Goal: Task Accomplishment & Management: Manage account settings

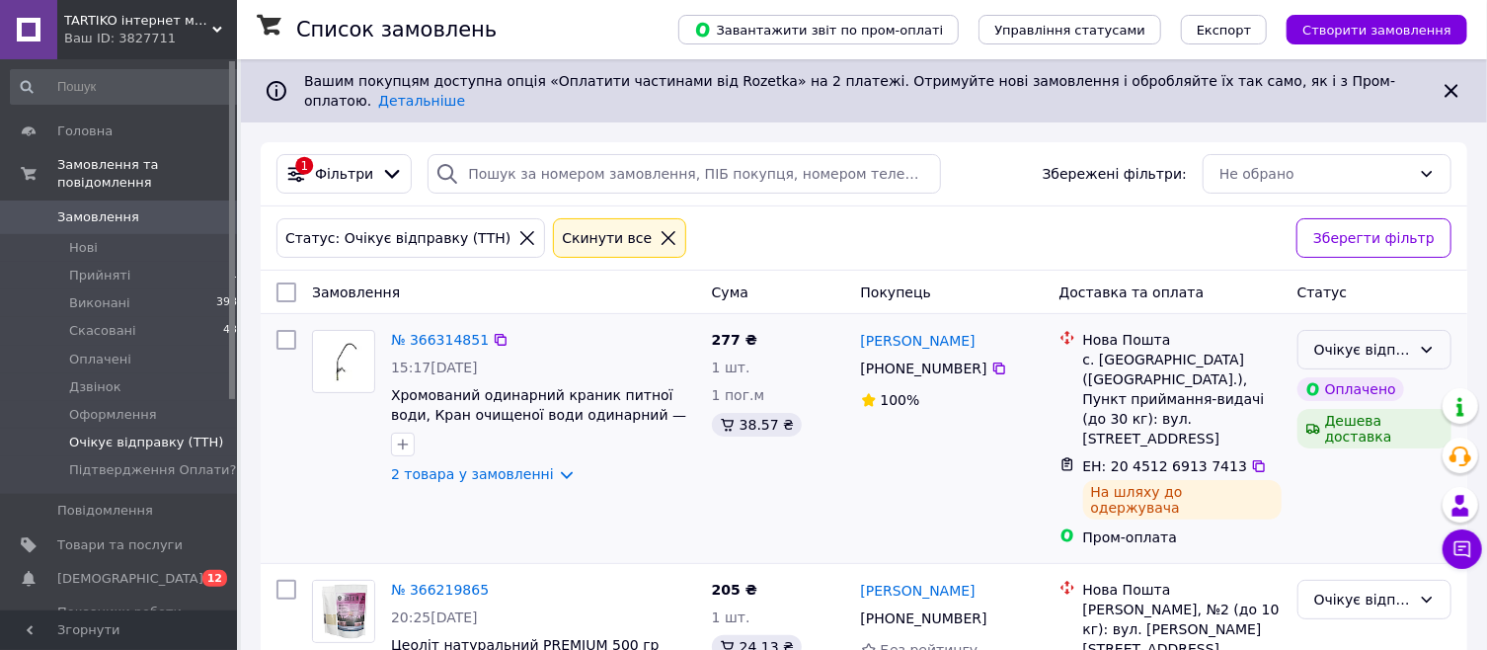
click at [1350, 339] on div "Очікує відправку (ТТН)" at bounding box center [1362, 350] width 97 height 22
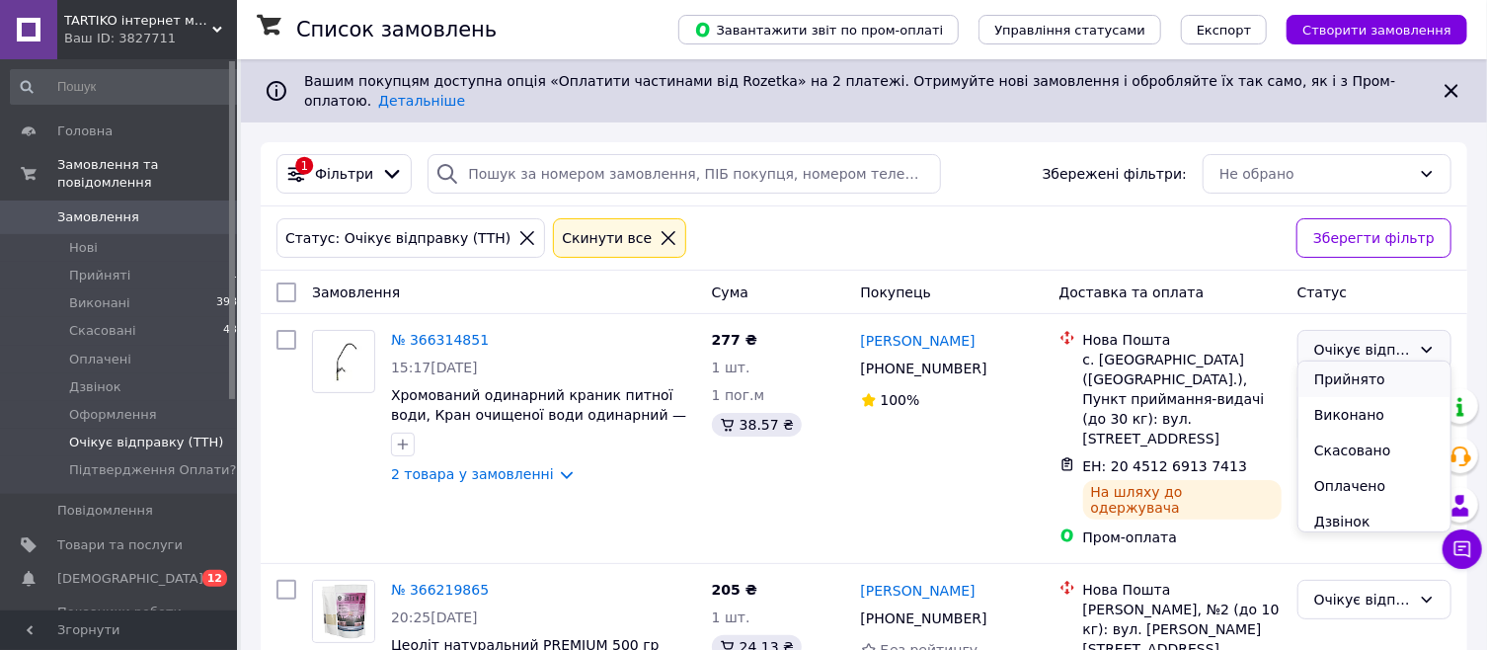
click at [1321, 381] on li "Прийнято" at bounding box center [1374, 379] width 152 height 36
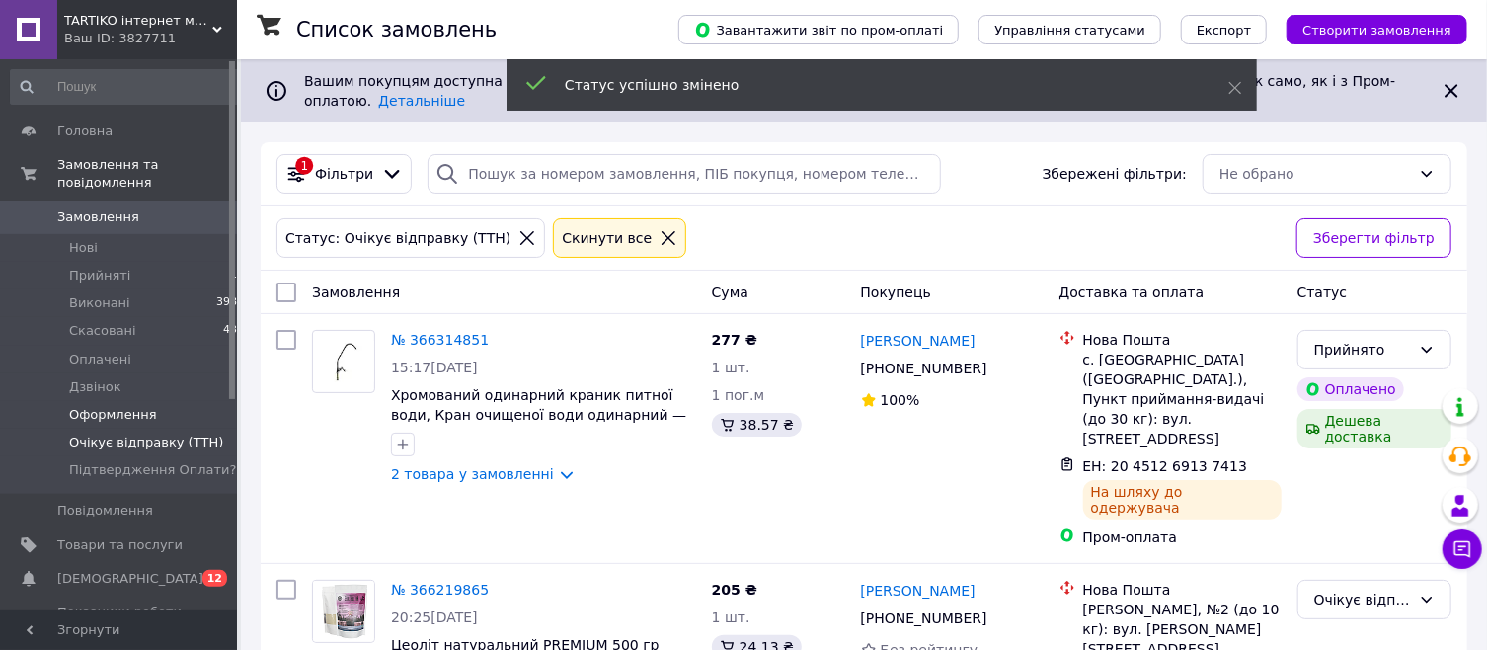
click at [101, 406] on span "Оформлення" at bounding box center [113, 415] width 88 height 18
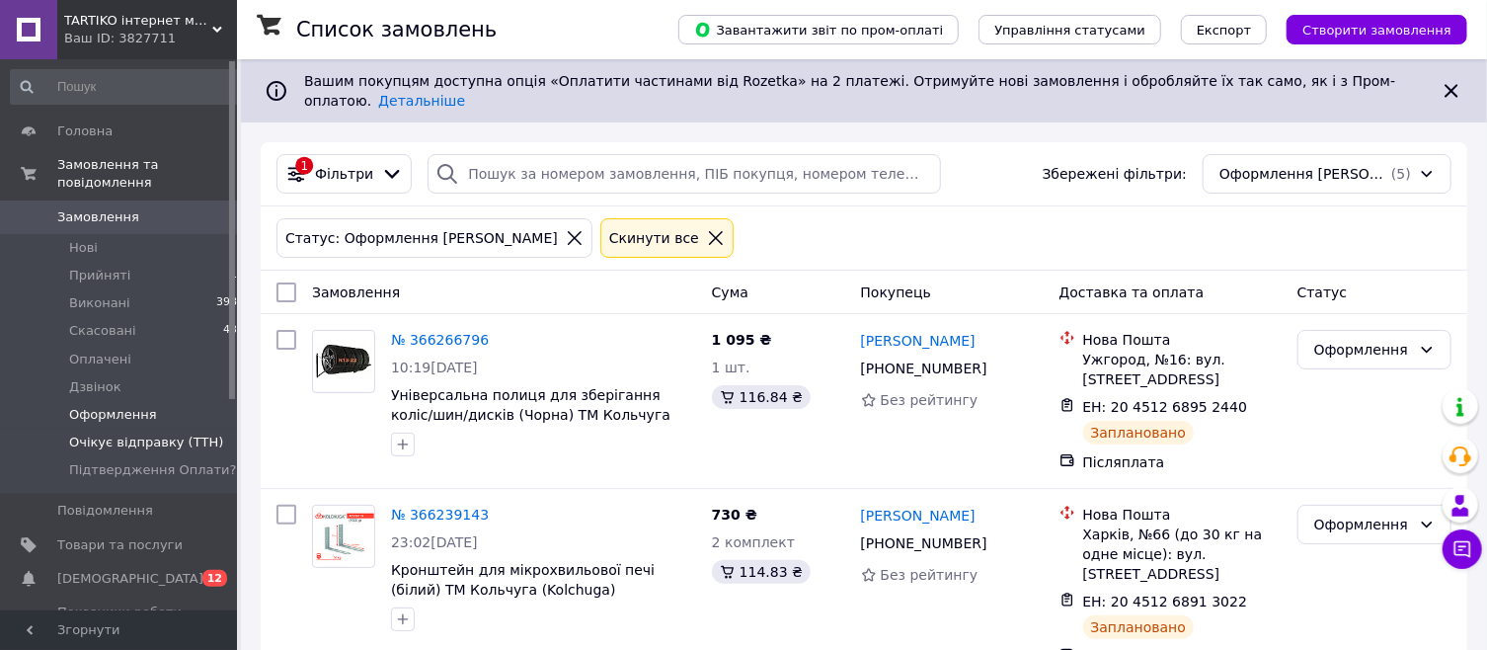
click at [114, 433] on span "Очікує відправку (ТТН)" at bounding box center [146, 442] width 154 height 18
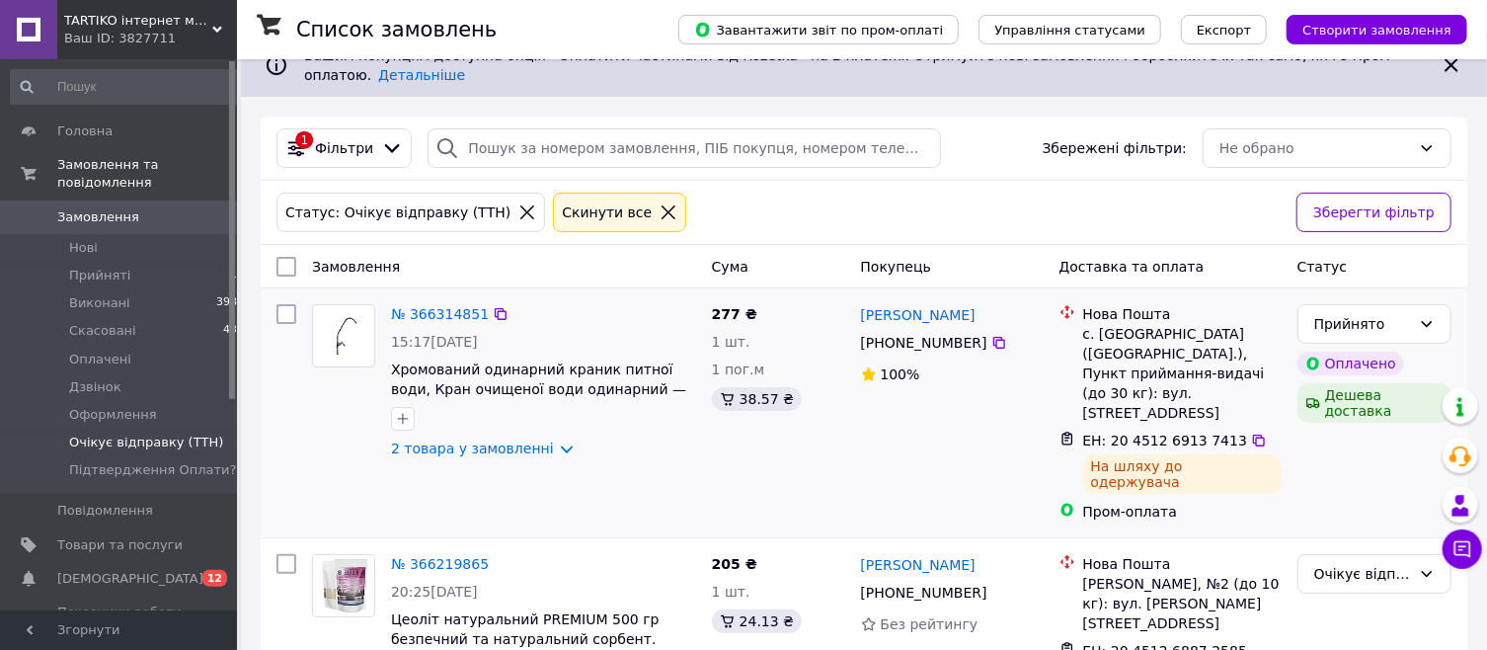
scroll to position [40, 0]
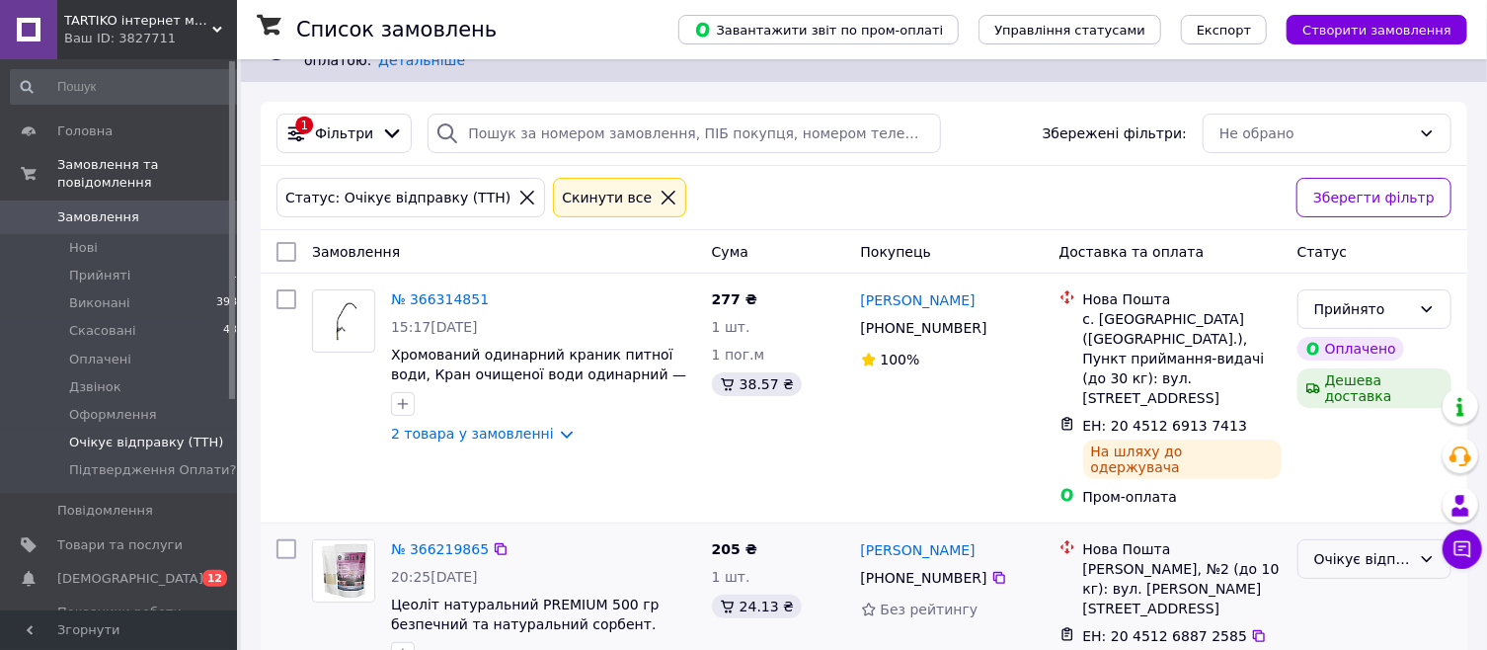
click at [1358, 548] on div "Очікує відправку (ТТН)" at bounding box center [1362, 559] width 97 height 22
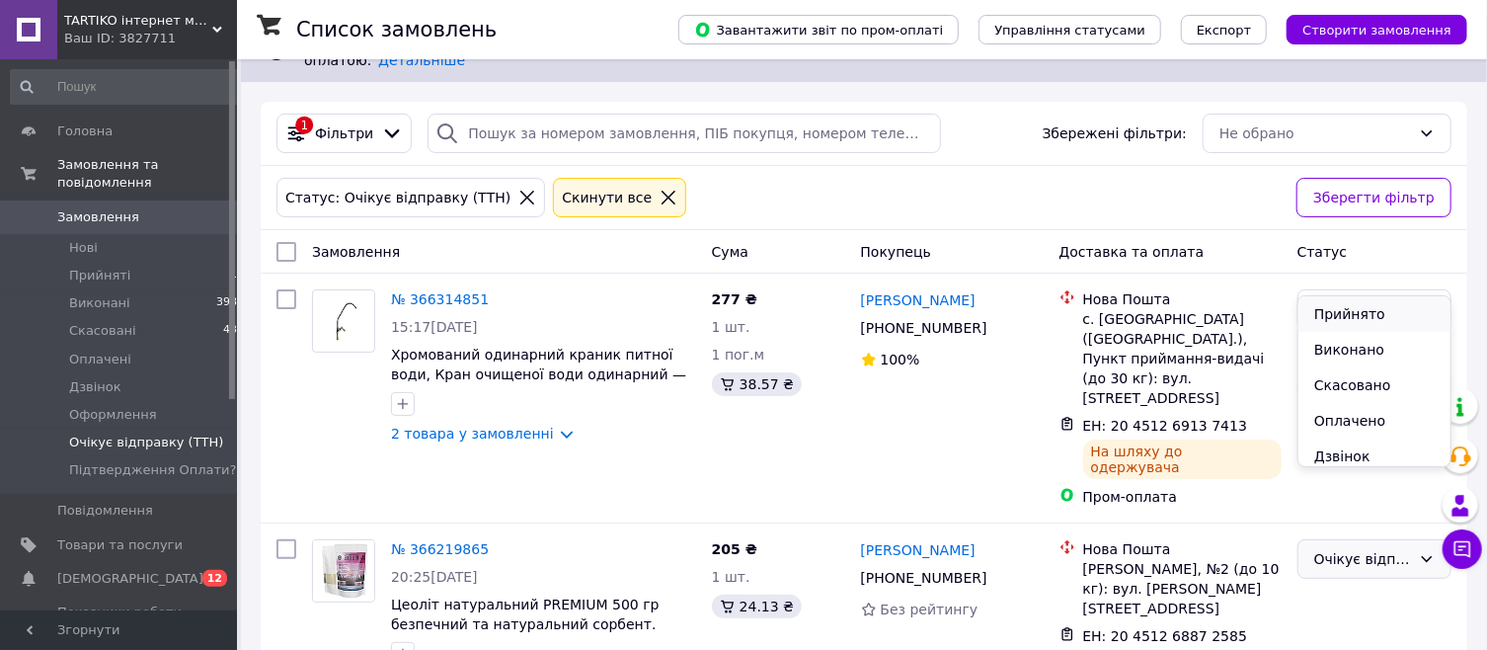
click at [1331, 318] on li "Прийнято" at bounding box center [1374, 314] width 152 height 36
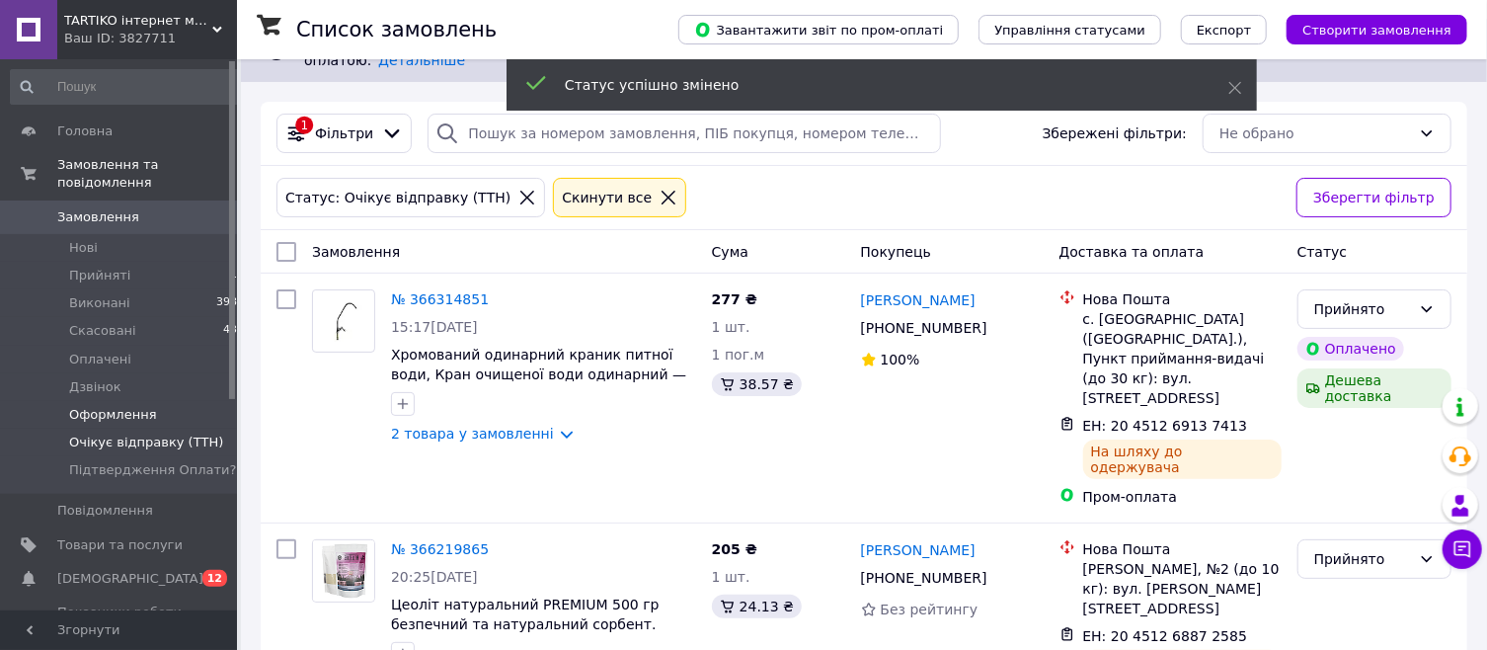
click at [105, 406] on span "Оформлення" at bounding box center [113, 415] width 88 height 18
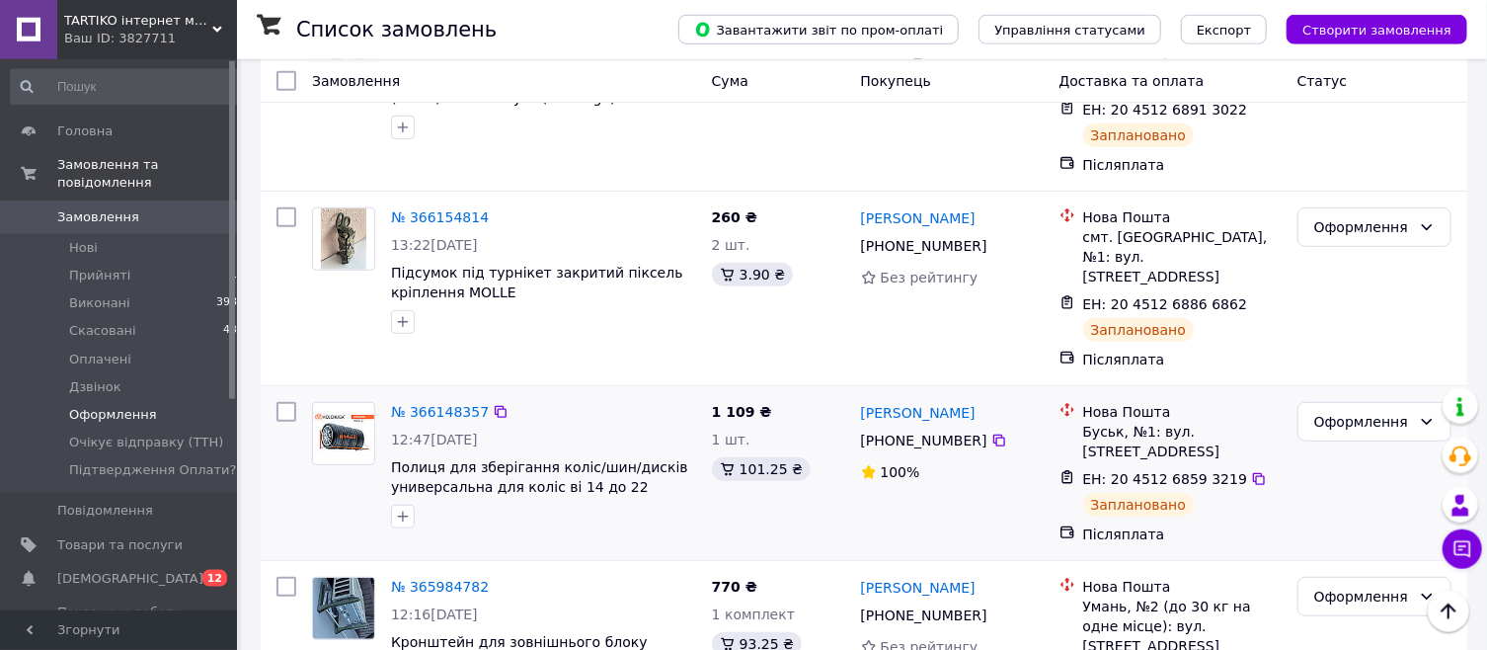
scroll to position [546, 0]
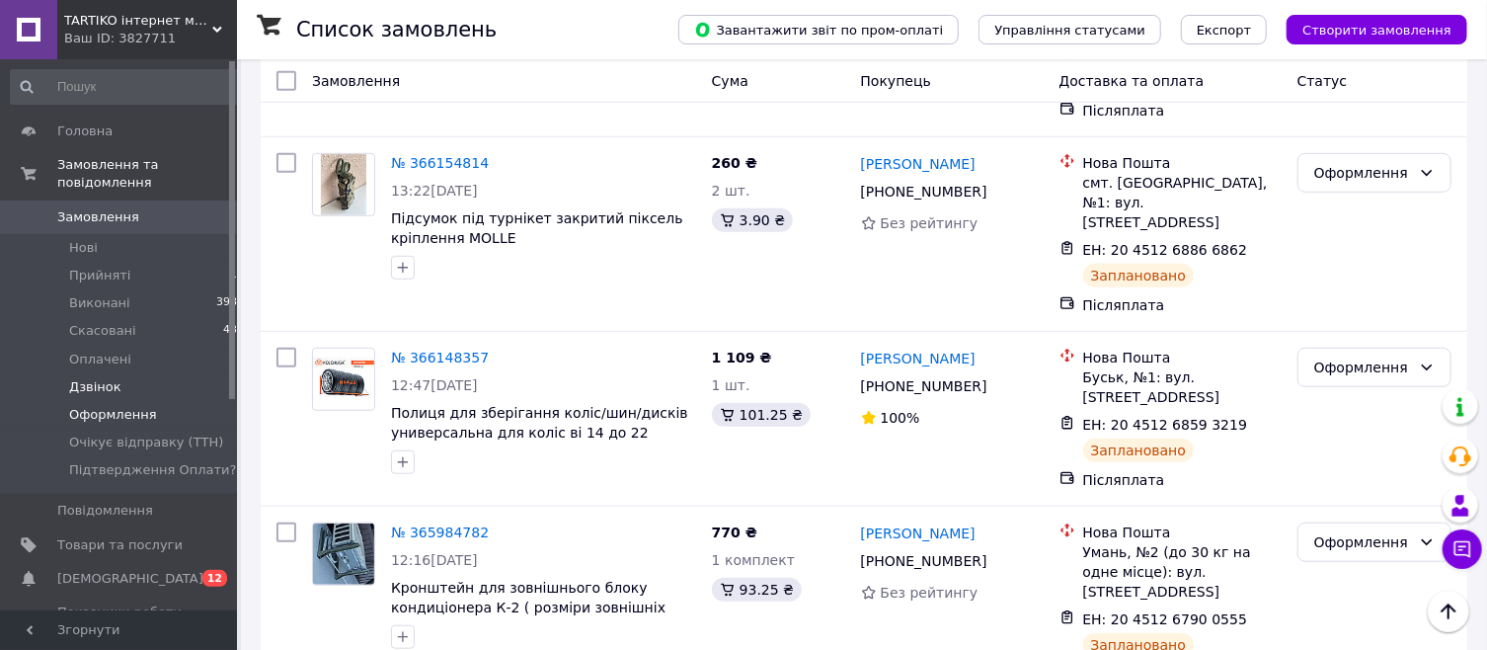
click at [86, 378] on span "Дзвінок" at bounding box center [95, 387] width 52 height 18
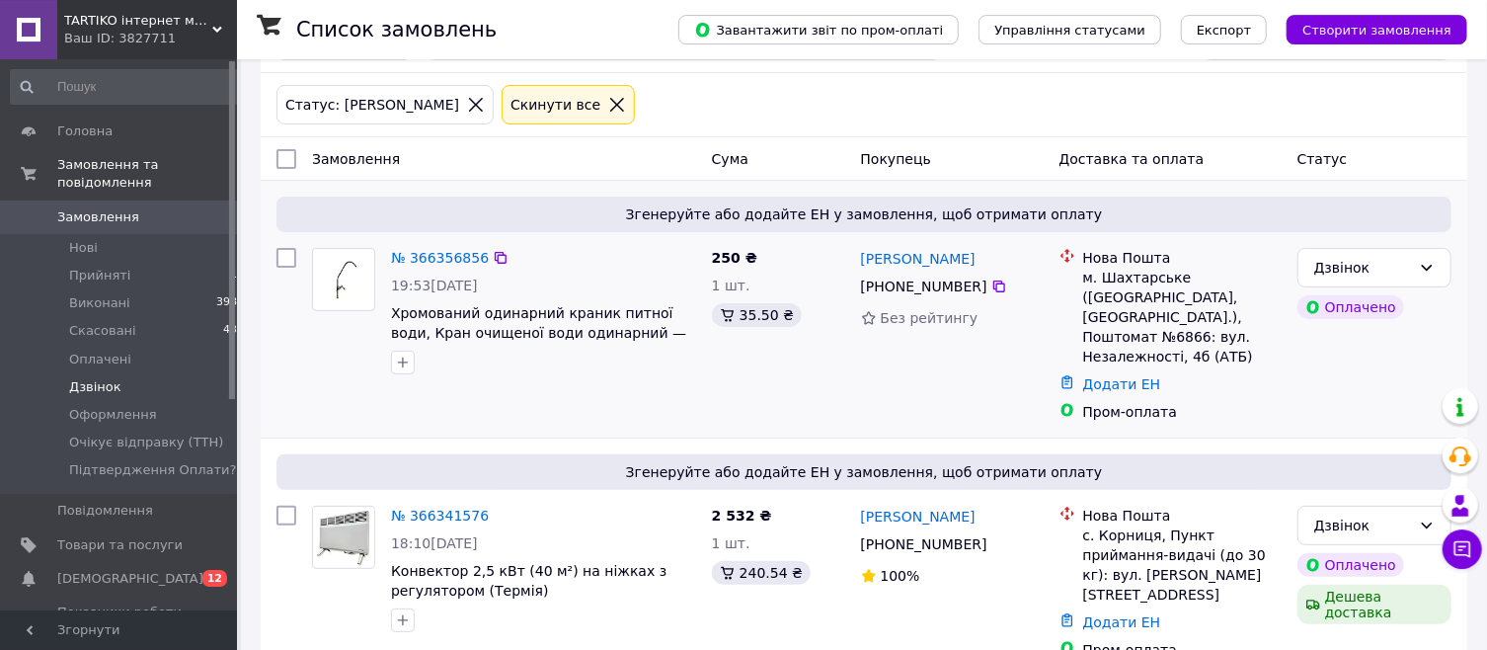
scroll to position [145, 0]
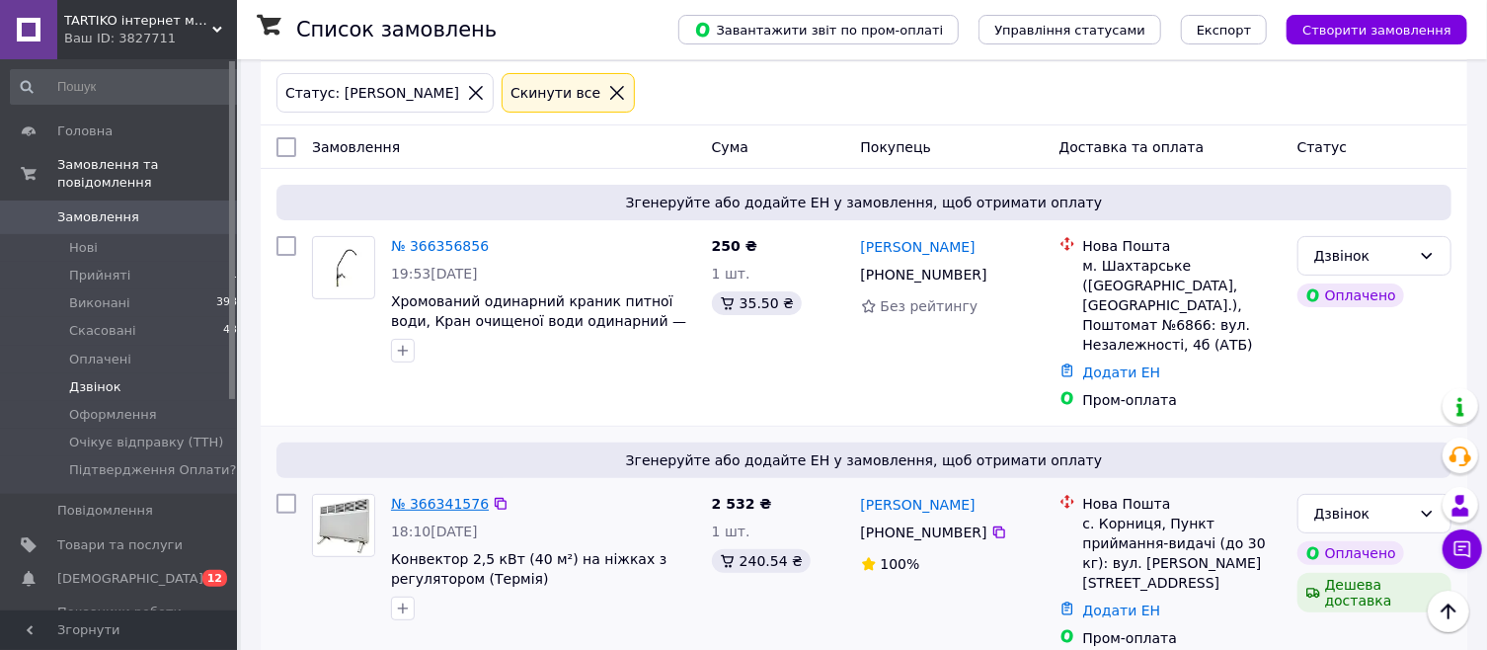
click at [418, 496] on link "№ 366341576" at bounding box center [440, 504] width 98 height 16
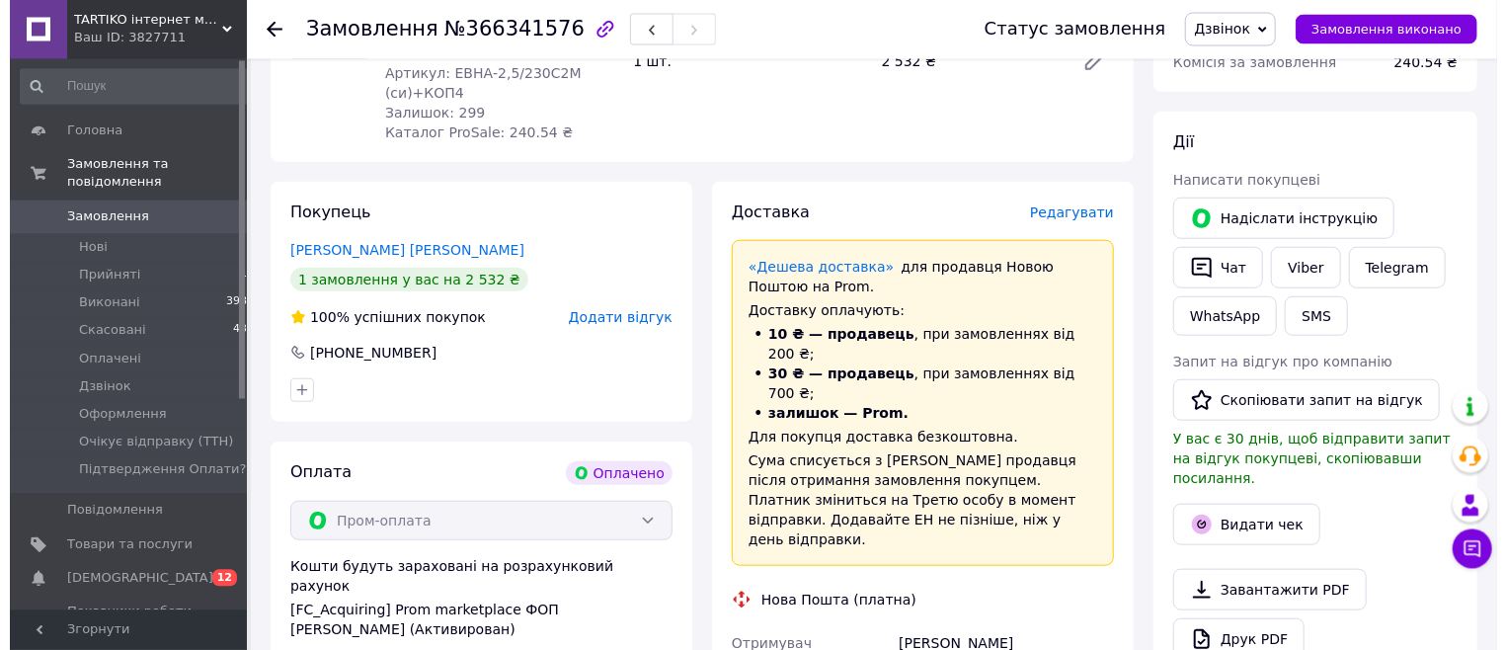
scroll to position [846, 0]
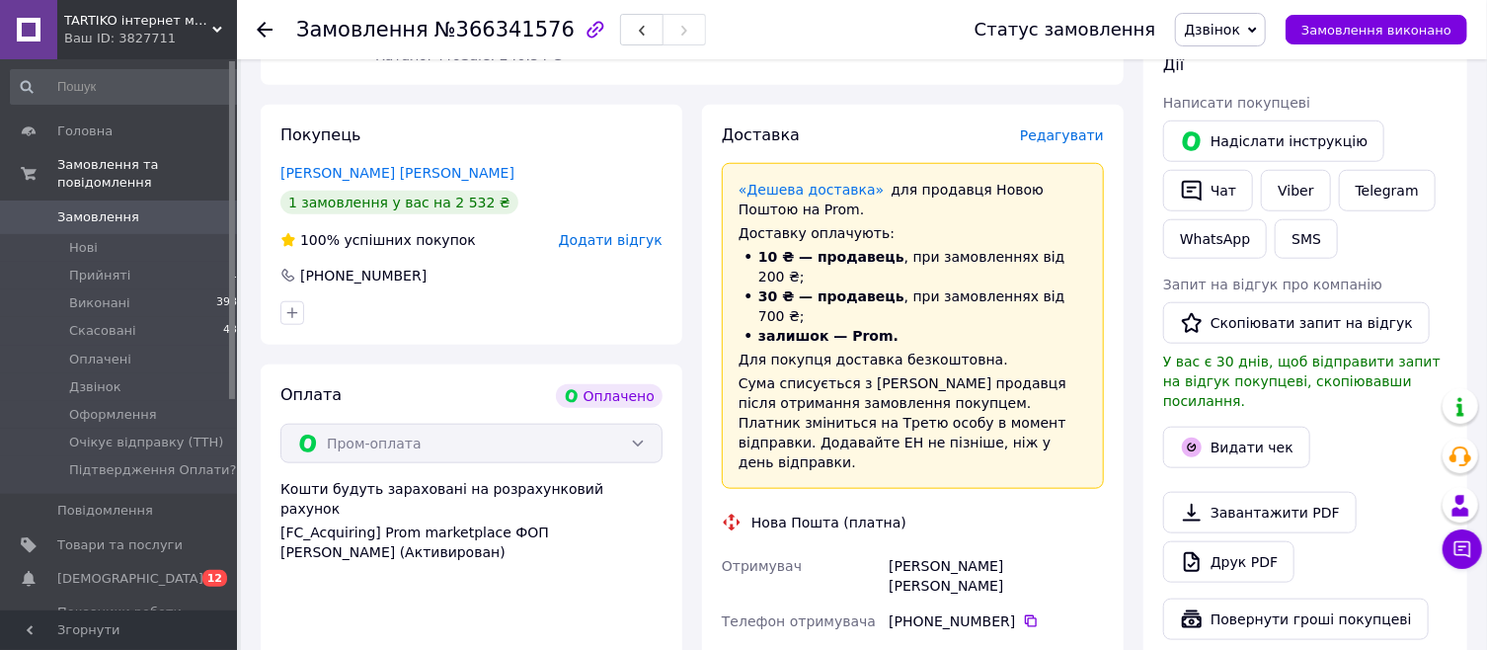
click at [1070, 132] on span "Редагувати" at bounding box center [1062, 135] width 84 height 16
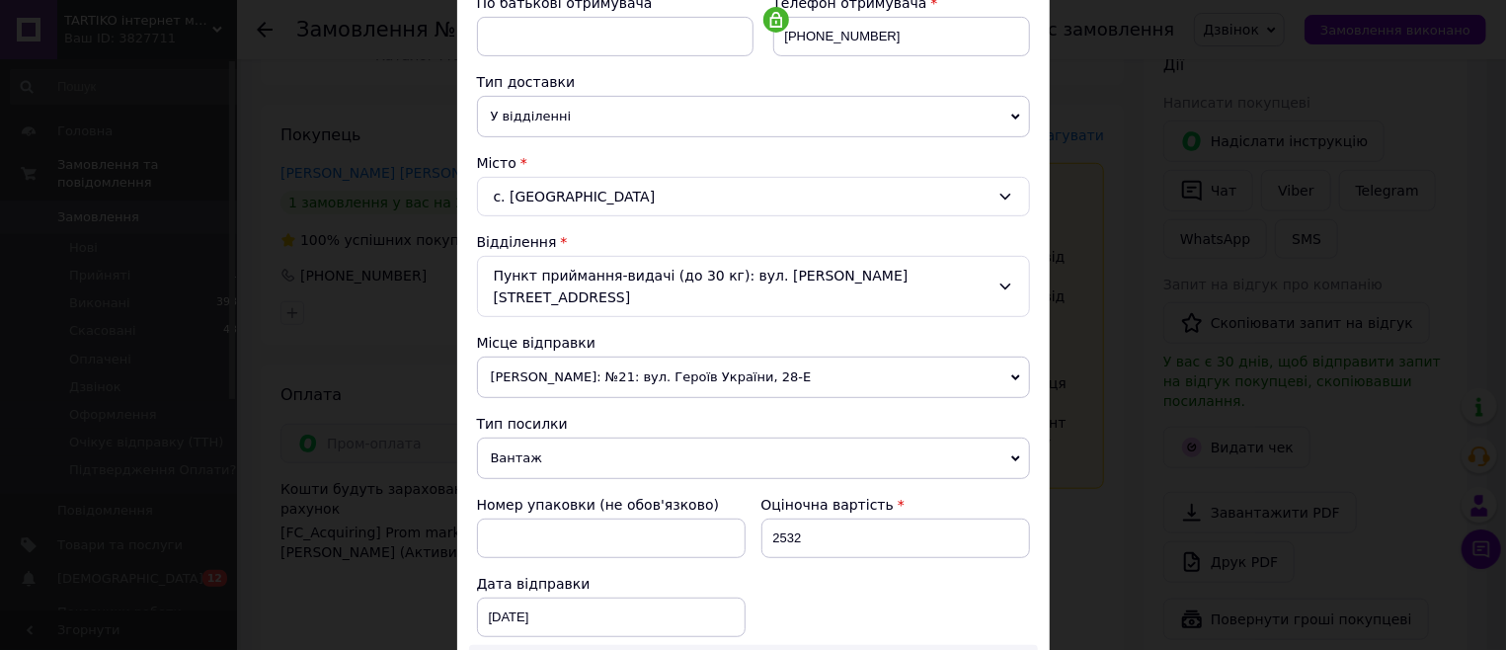
scroll to position [449, 0]
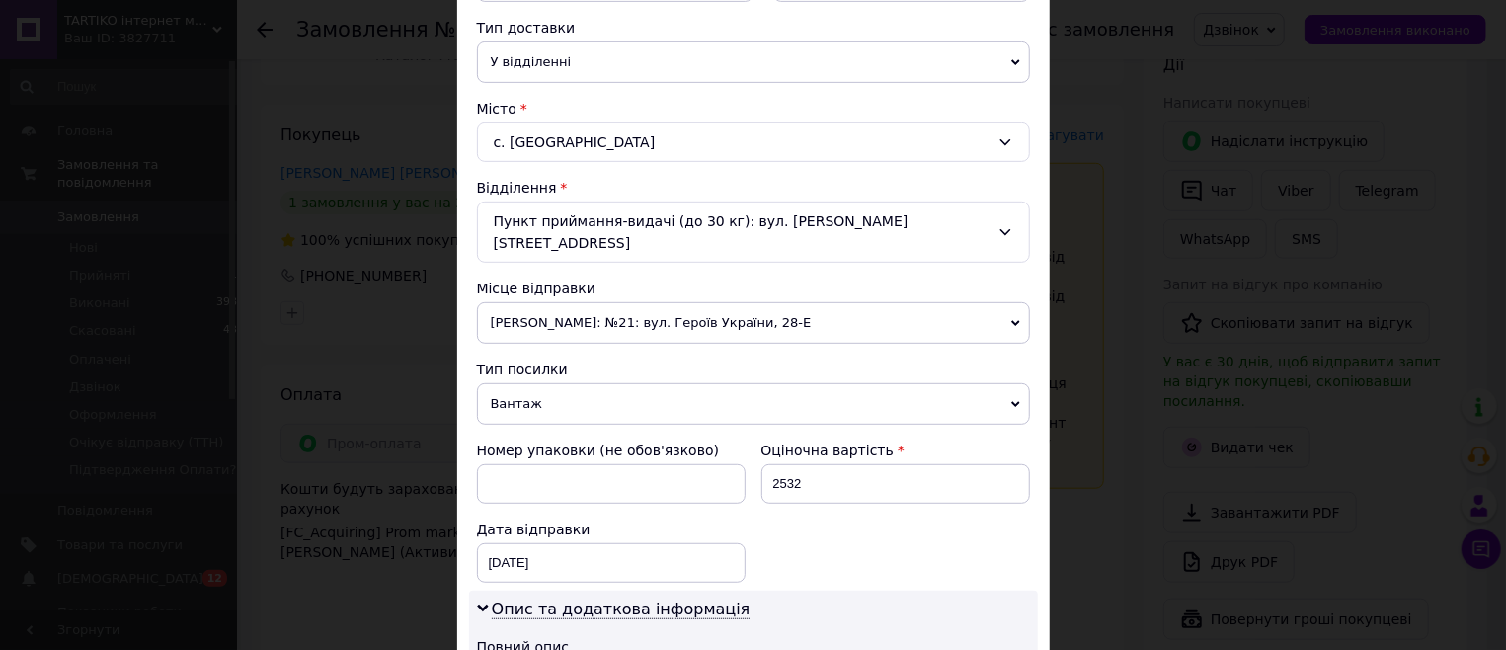
click at [591, 302] on span "[PERSON_NAME]: №21: вул. Героїв України, 28-Е" at bounding box center [753, 322] width 553 height 41
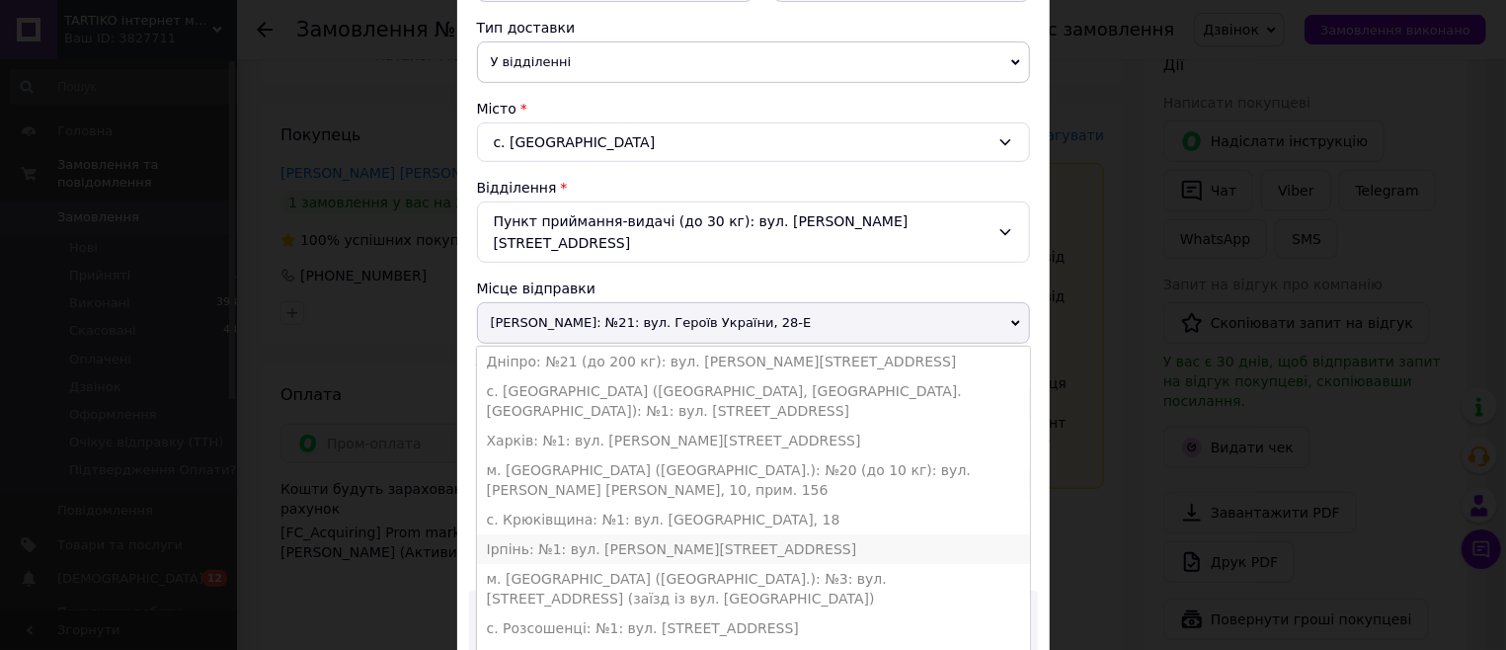
click at [520, 534] on li "Ірпінь: №1: вул. [PERSON_NAME][STREET_ADDRESS]" at bounding box center [753, 549] width 553 height 30
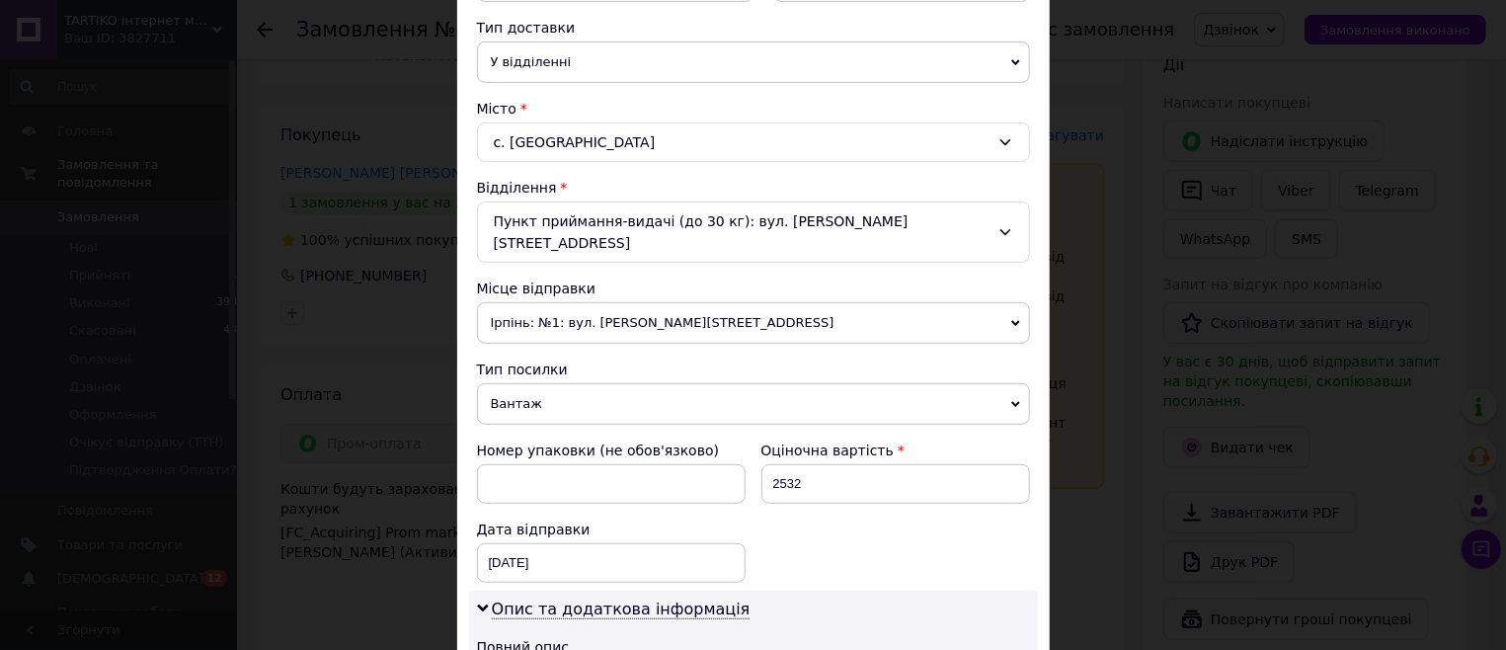
scroll to position [886, 0]
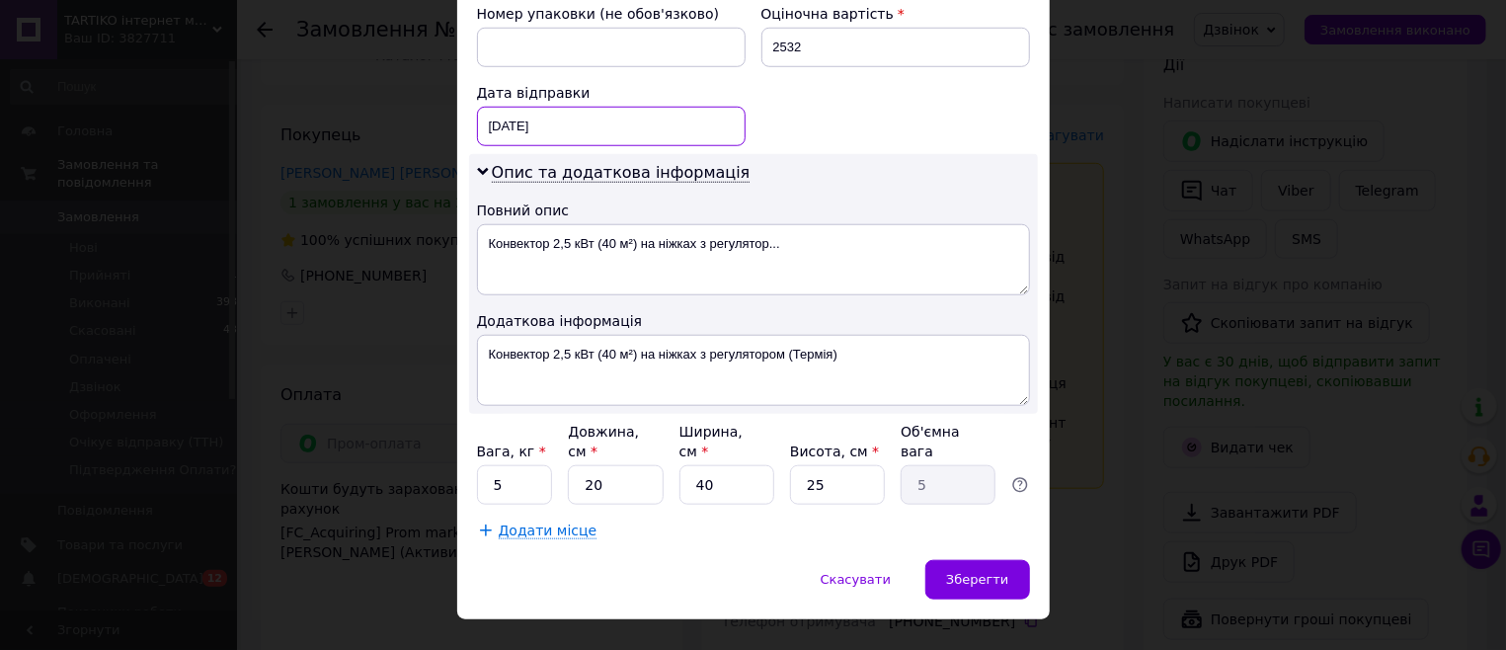
click at [501, 107] on input "12.10.2025" at bounding box center [611, 126] width 269 height 39
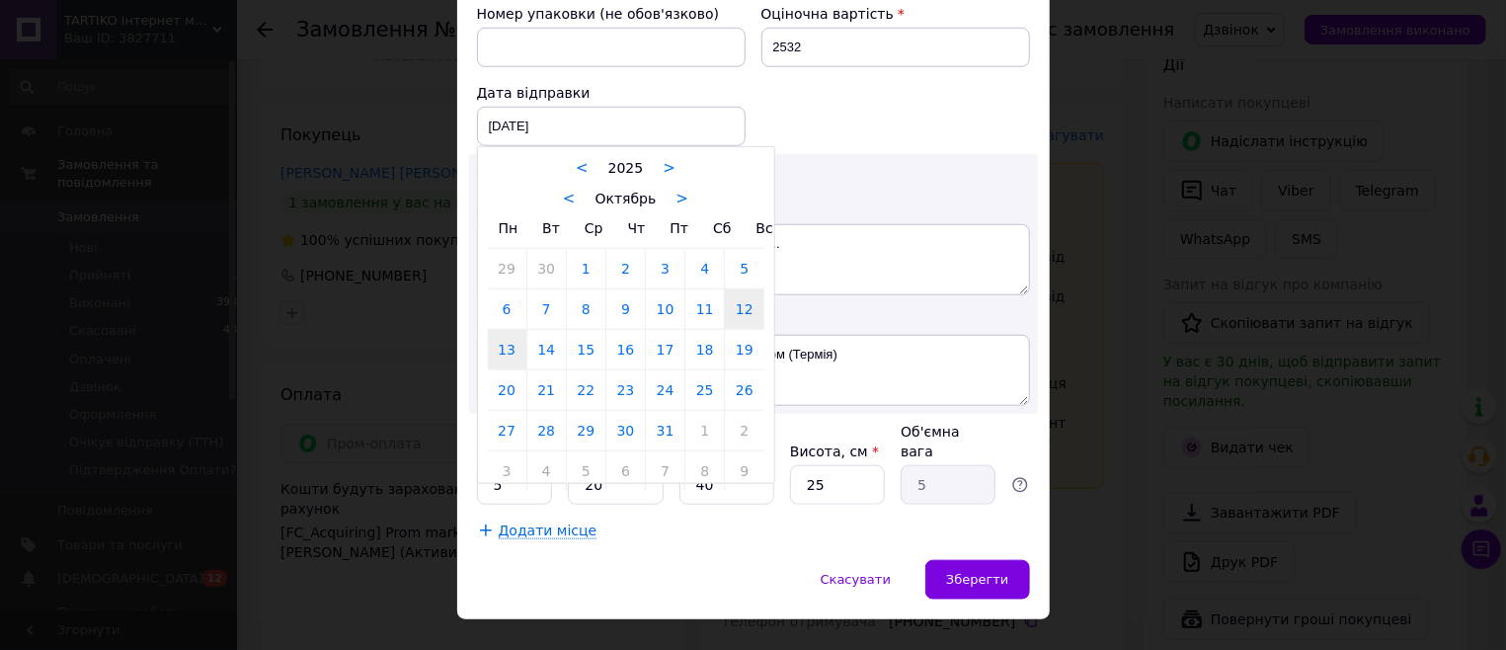
click at [499, 342] on link "13" at bounding box center [507, 349] width 39 height 39
type input "13.10.2025"
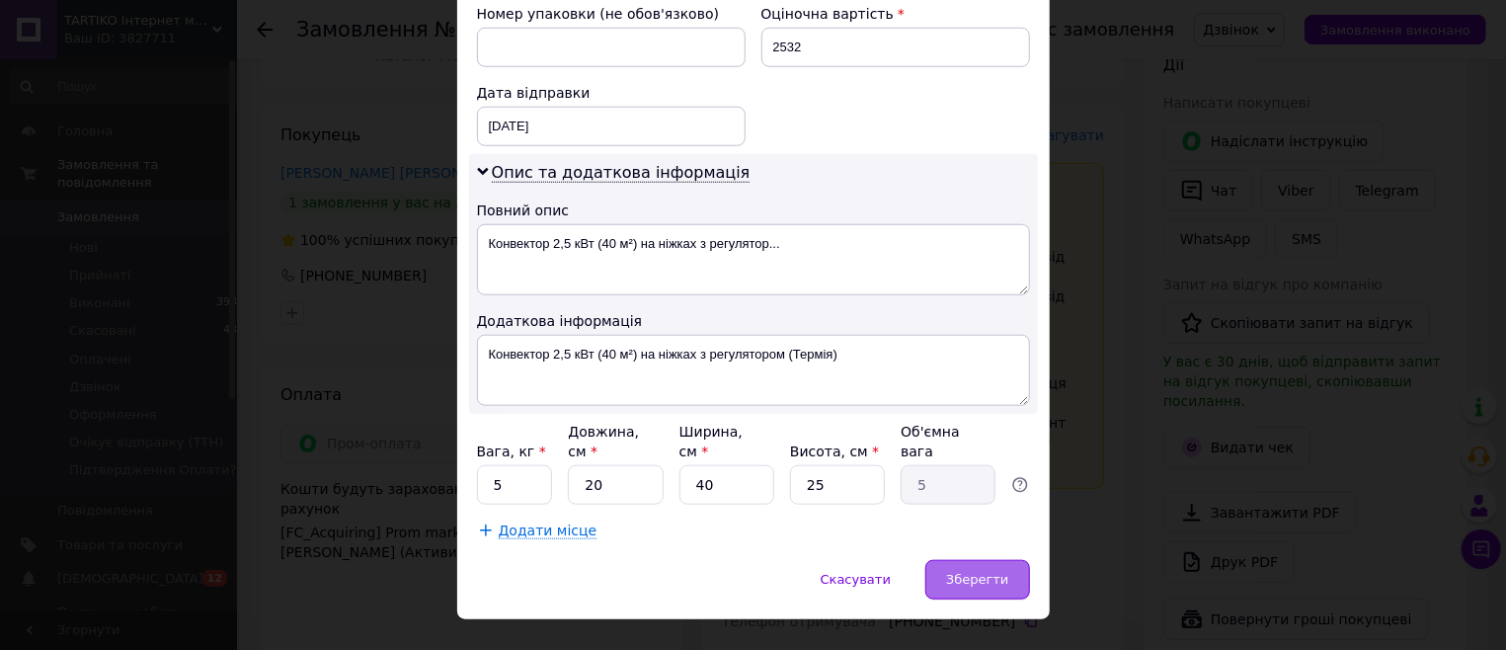
click at [967, 572] on span "Зберегти" at bounding box center [977, 579] width 62 height 15
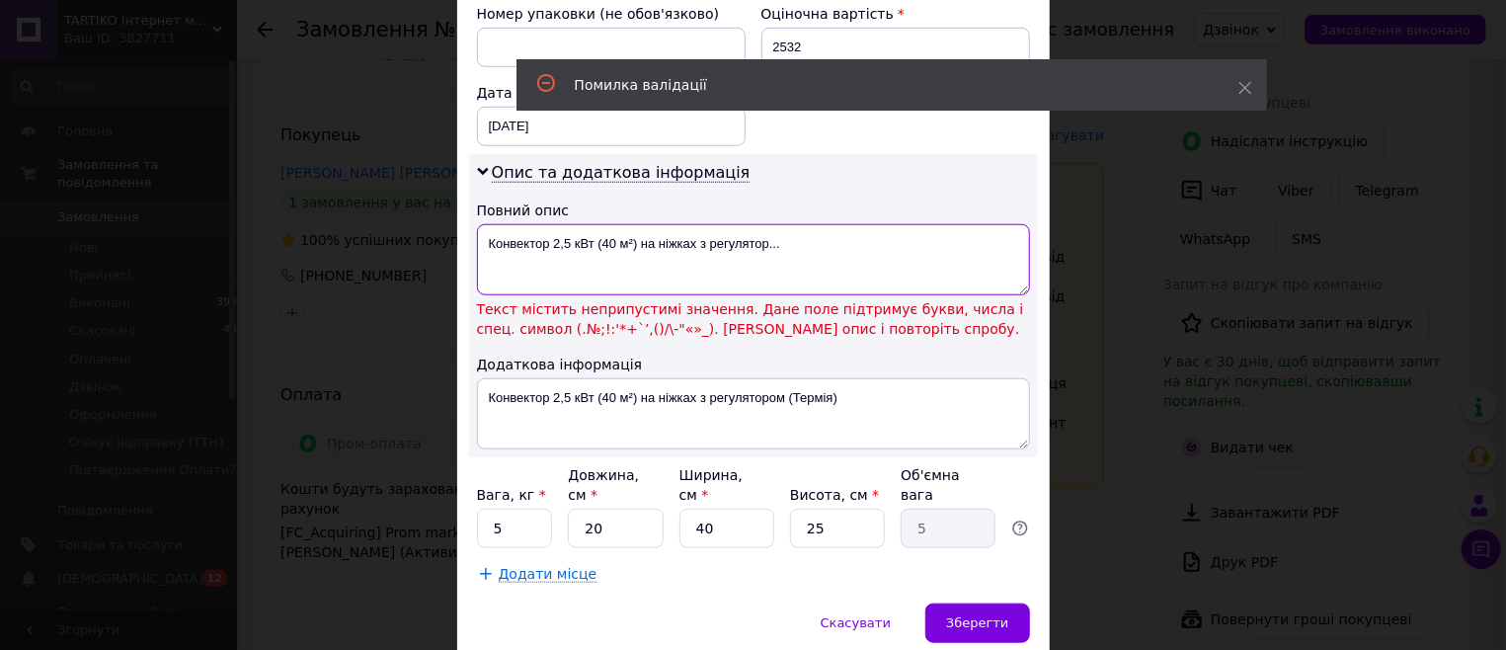
click at [603, 247] on textarea "Конвектор 2,5 кВт (40 м²) на ніжках з регулятор..." at bounding box center [753, 259] width 553 height 71
drag, startPoint x: 598, startPoint y: 225, endPoint x: 821, endPoint y: 224, distance: 222.2
click at [821, 224] on textarea "Конвектор 2,5 кВт (40 м²) на ніжках з регулятор..." at bounding box center [753, 259] width 553 height 71
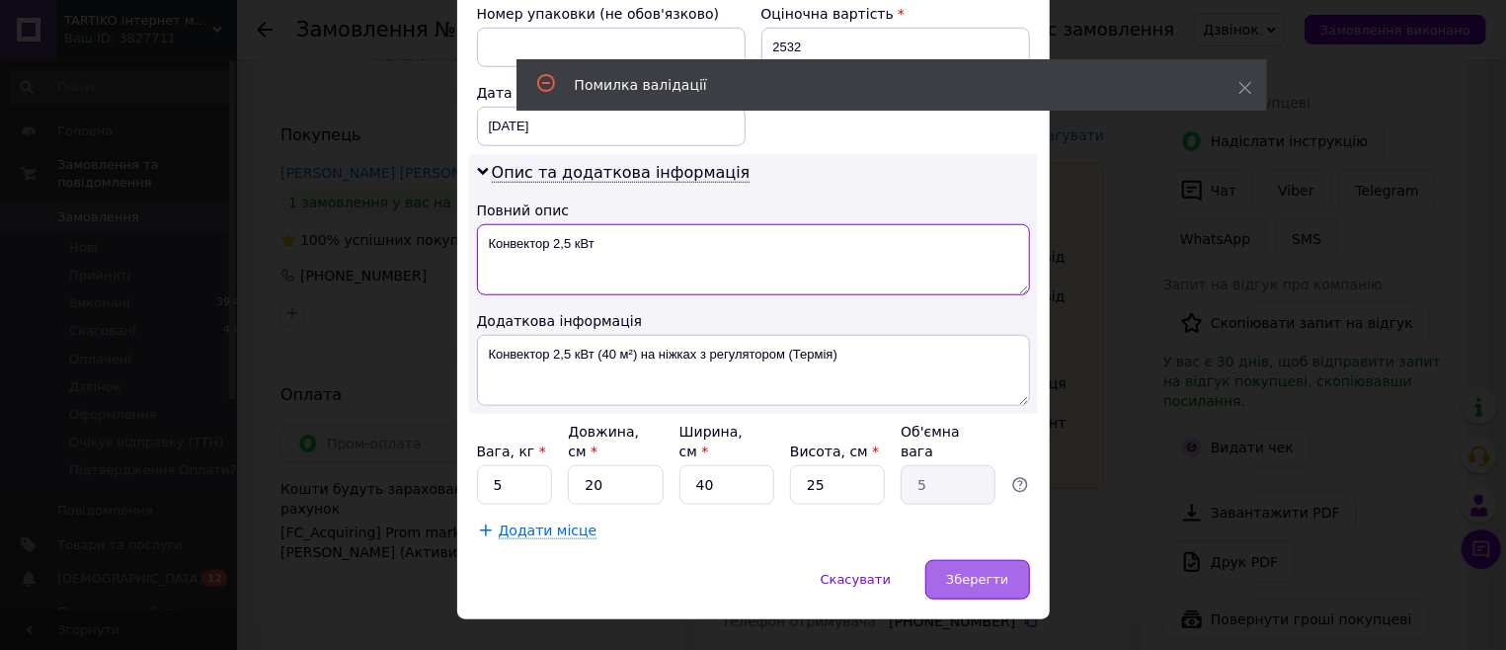
type textarea "Конвектор 2,5 кВт"
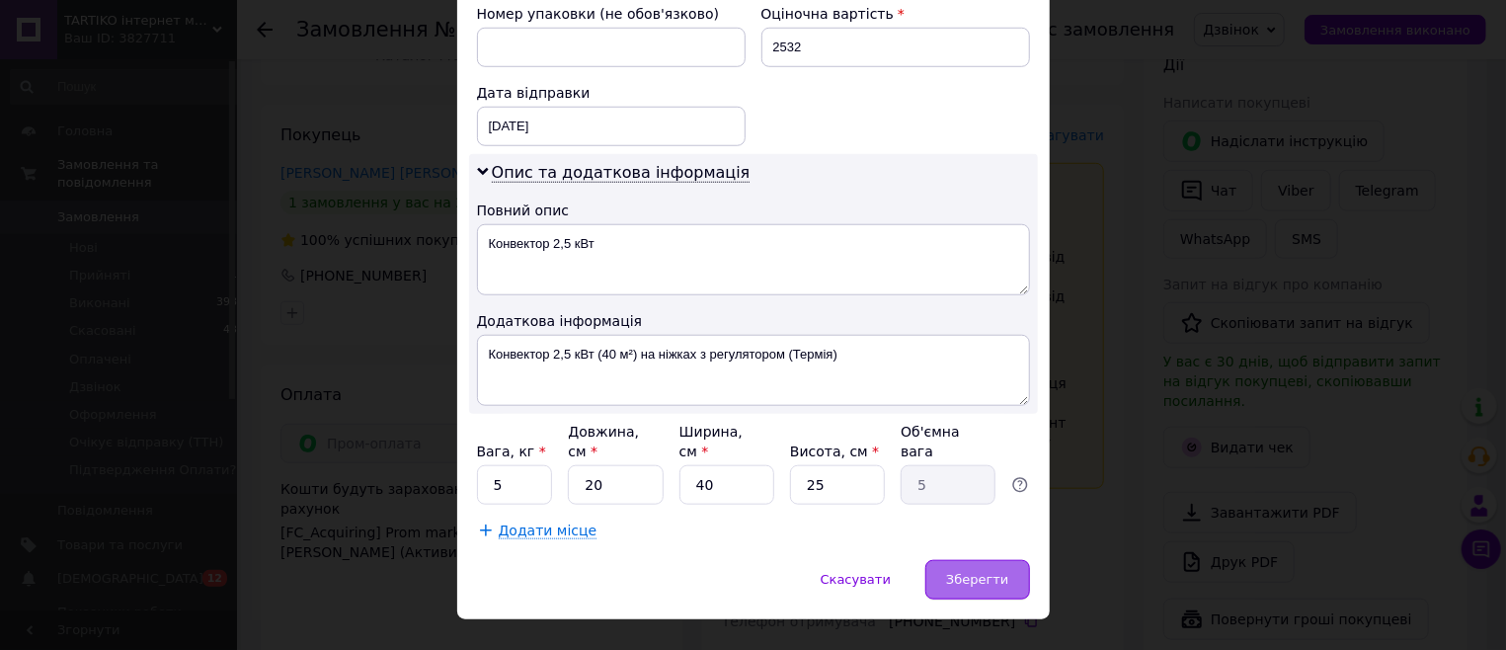
click at [943, 560] on div "Зберегти" at bounding box center [977, 579] width 104 height 39
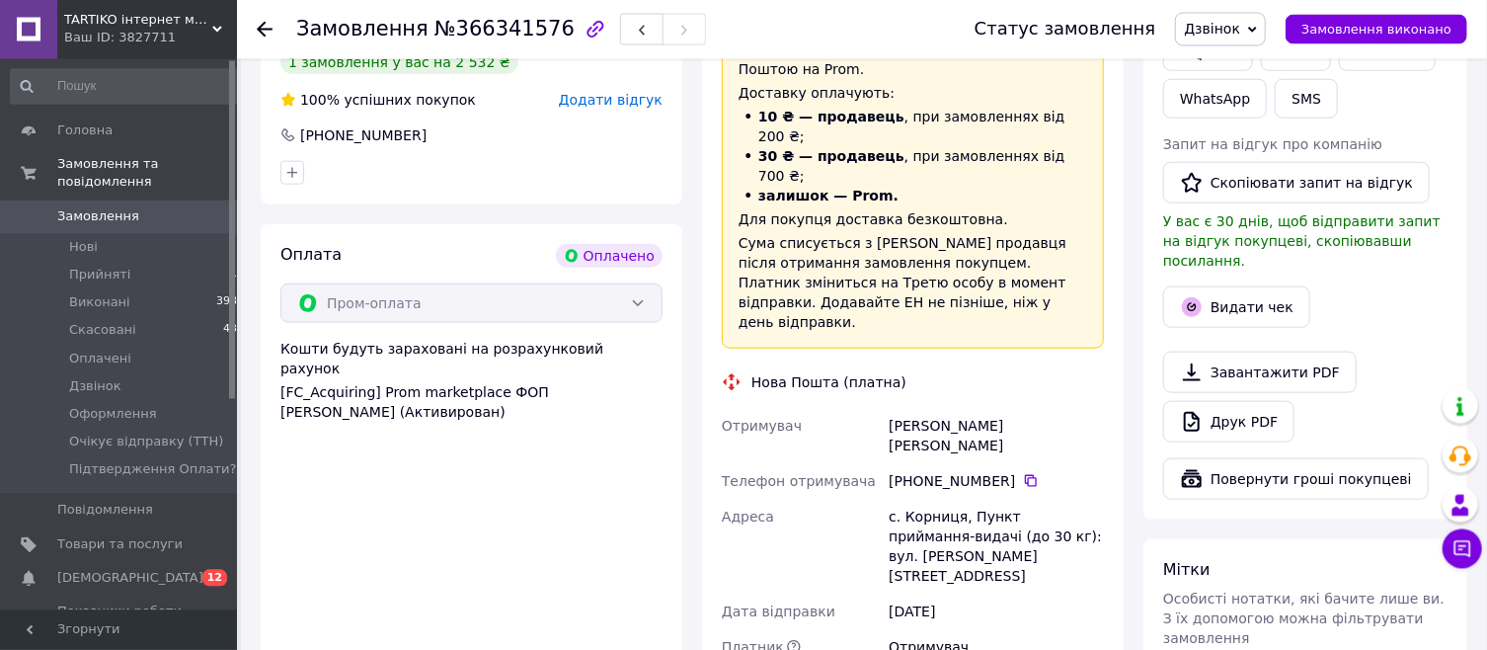
scroll to position [1270, 0]
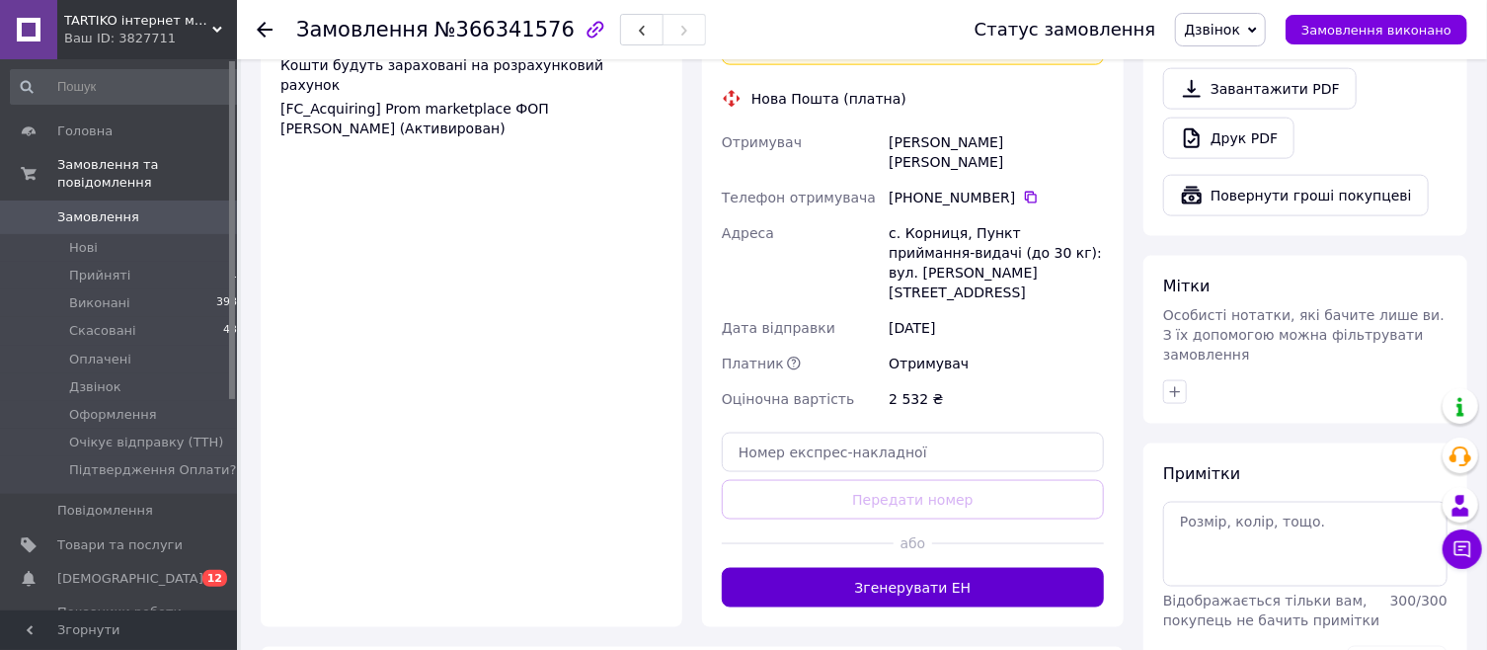
click at [861, 568] on button "Згенерувати ЕН" at bounding box center [913, 587] width 382 height 39
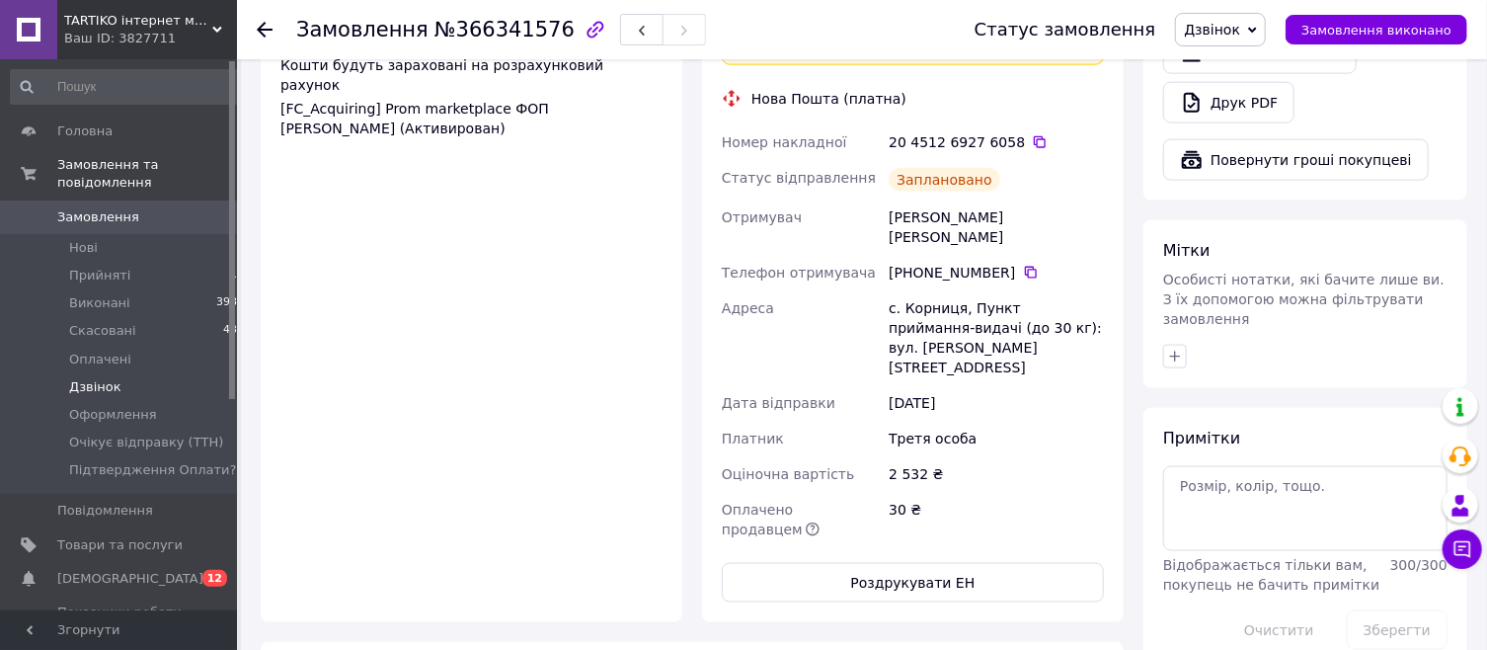
click at [102, 378] on span "Дзвінок" at bounding box center [95, 387] width 52 height 18
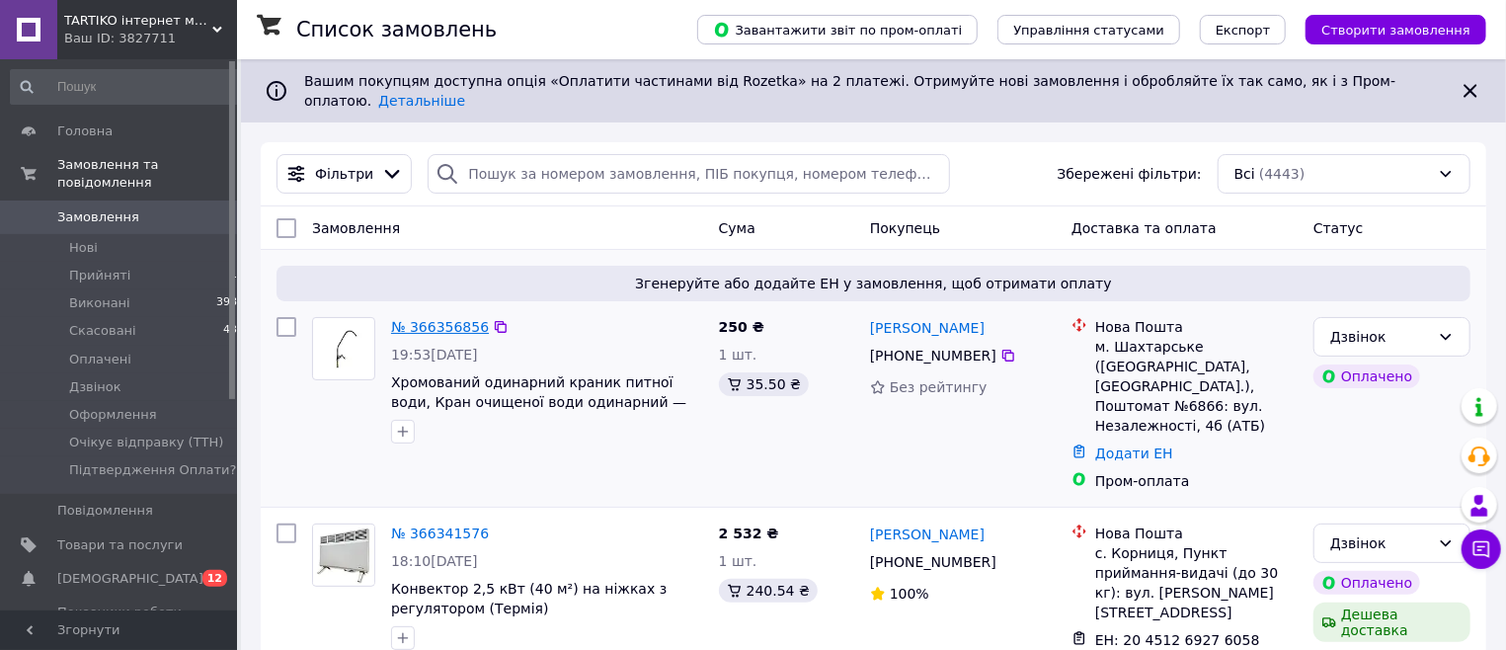
click at [438, 319] on link "№ 366356856" at bounding box center [440, 327] width 98 height 16
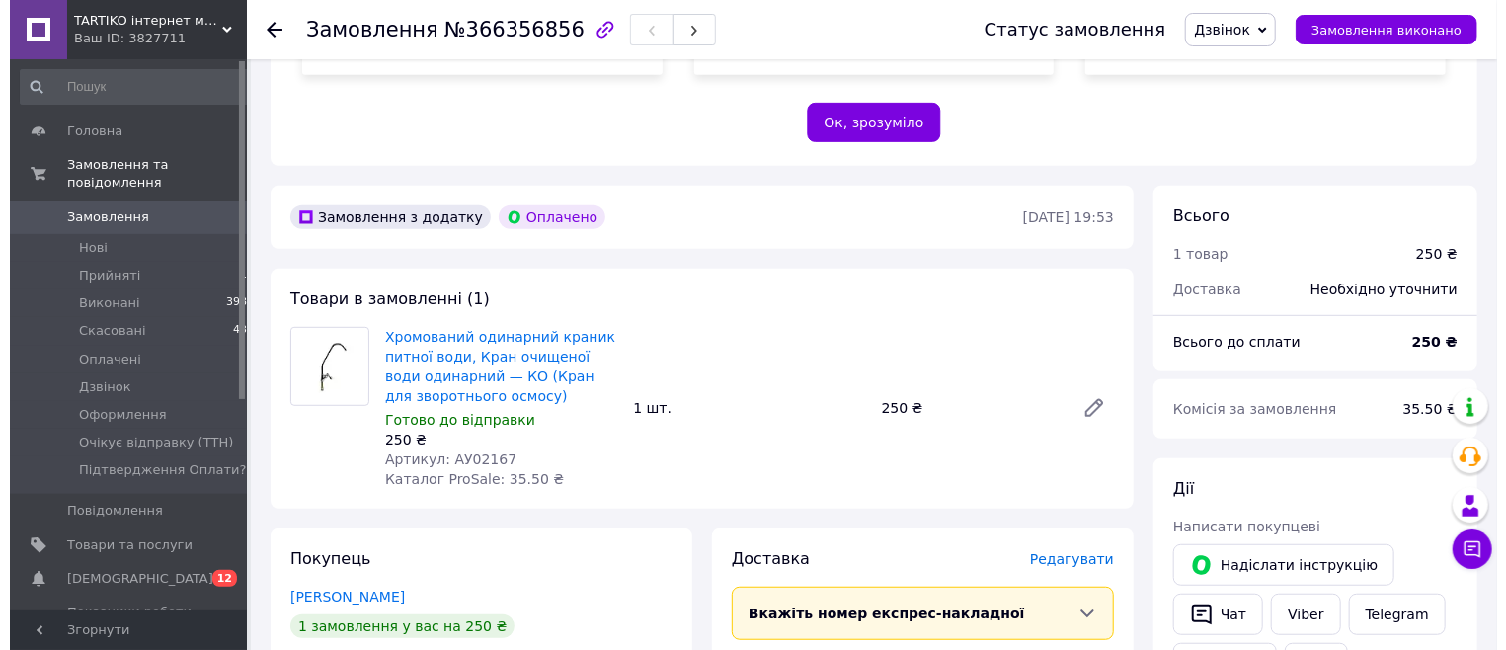
scroll to position [741, 0]
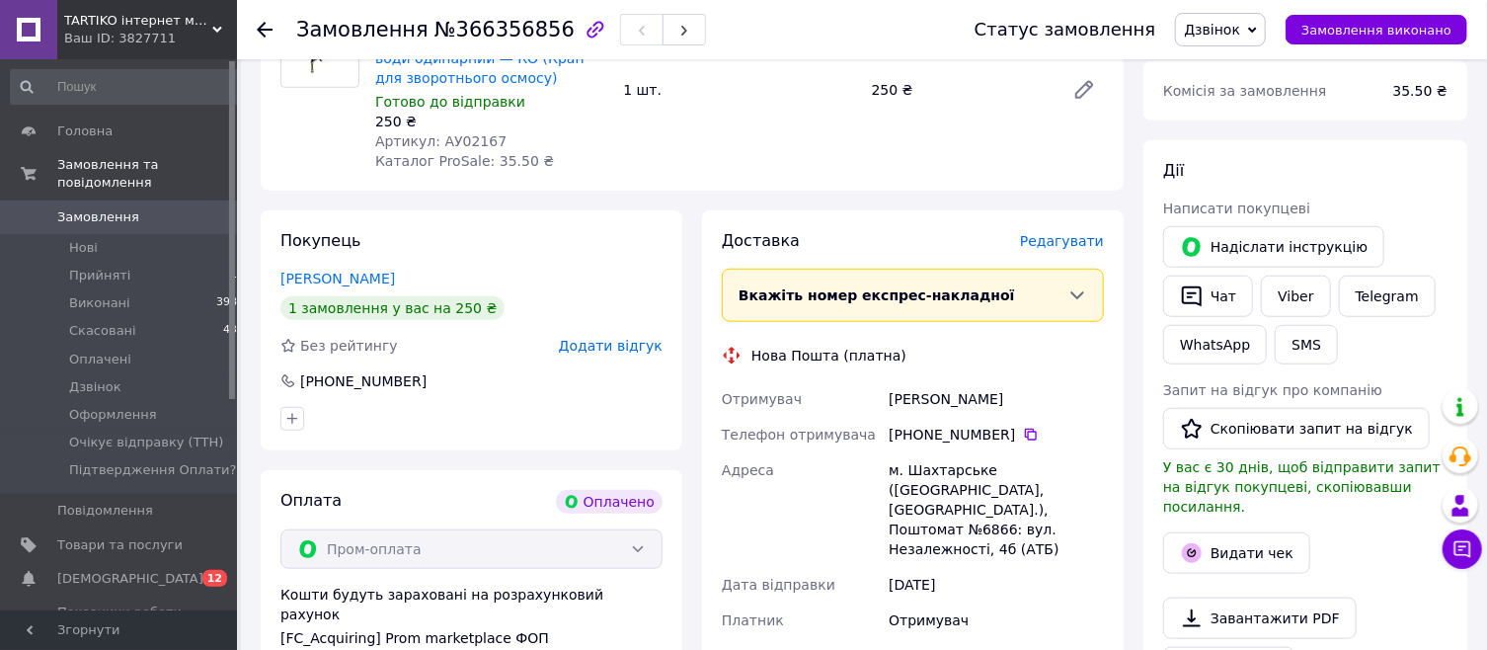
click at [1078, 244] on span "Редагувати" at bounding box center [1062, 241] width 84 height 16
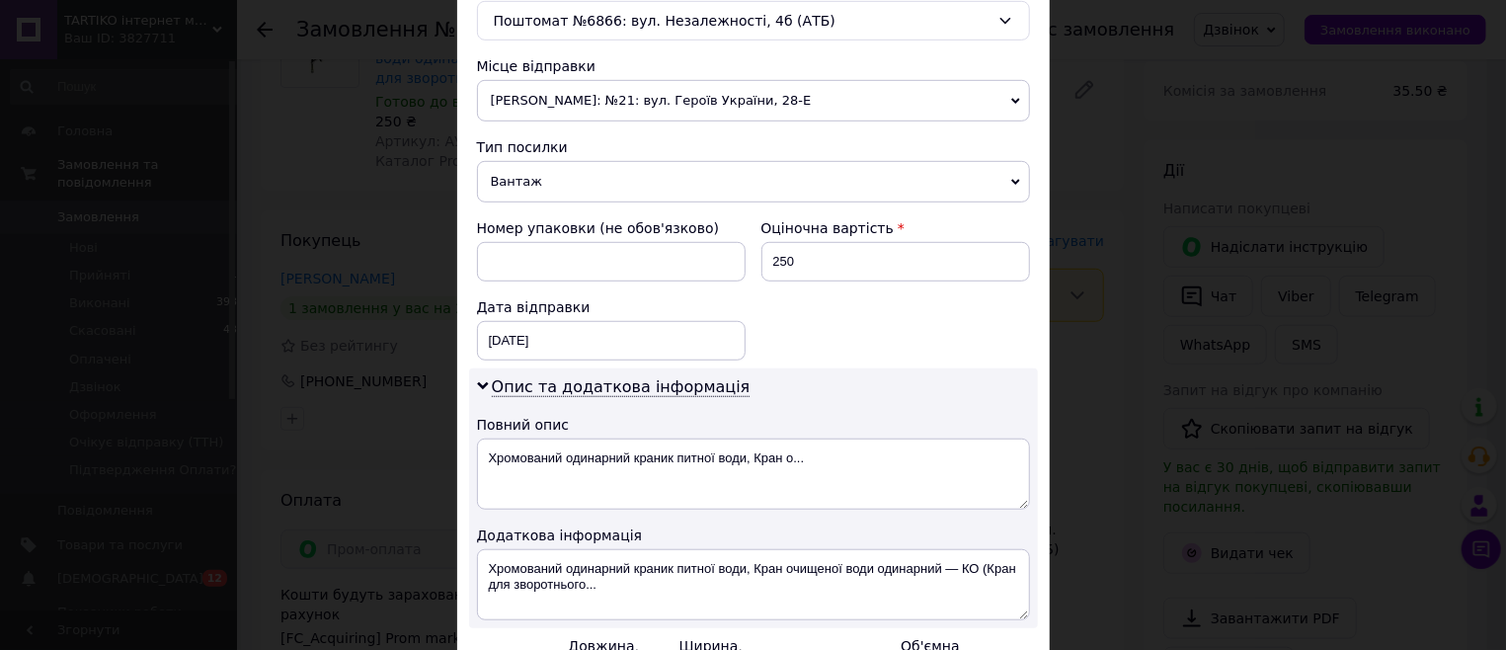
scroll to position [787, 0]
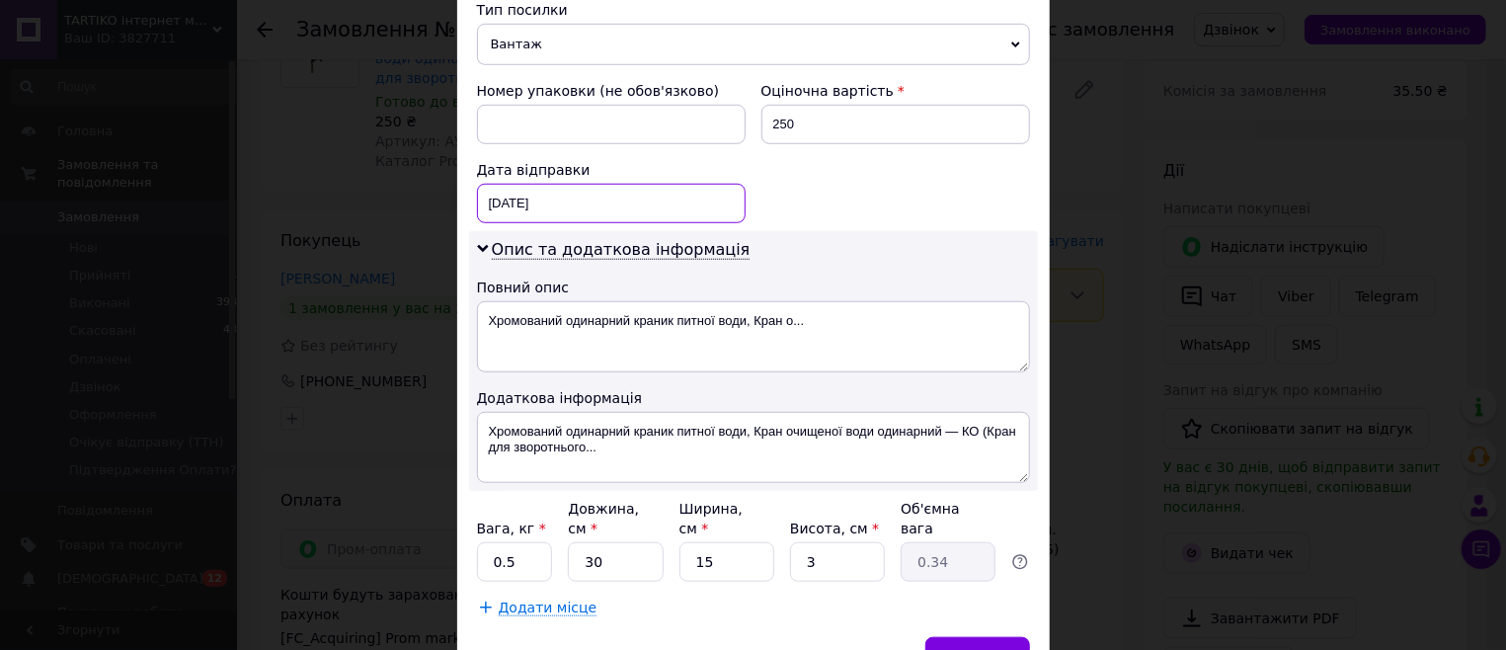
click at [489, 204] on input "12.10.2025" at bounding box center [611, 203] width 269 height 39
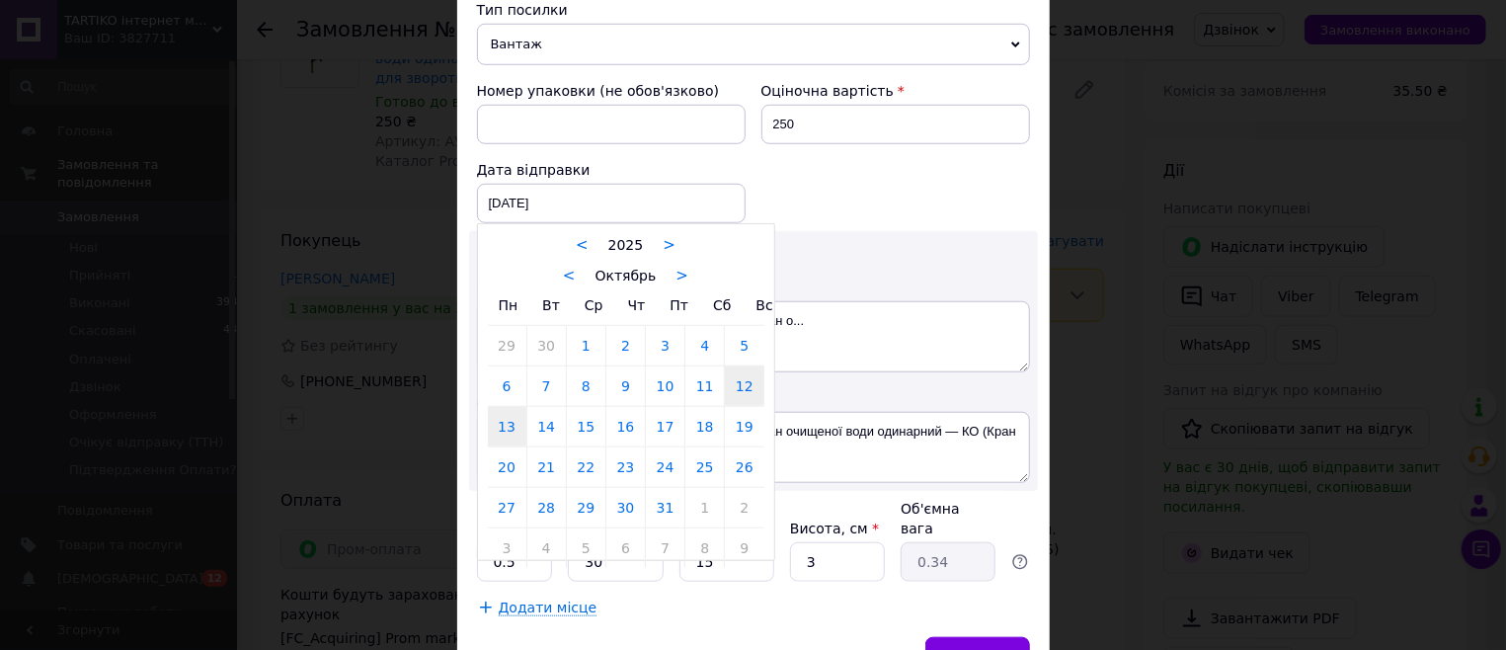
click at [500, 422] on link "13" at bounding box center [507, 426] width 39 height 39
type input "13.10.2025"
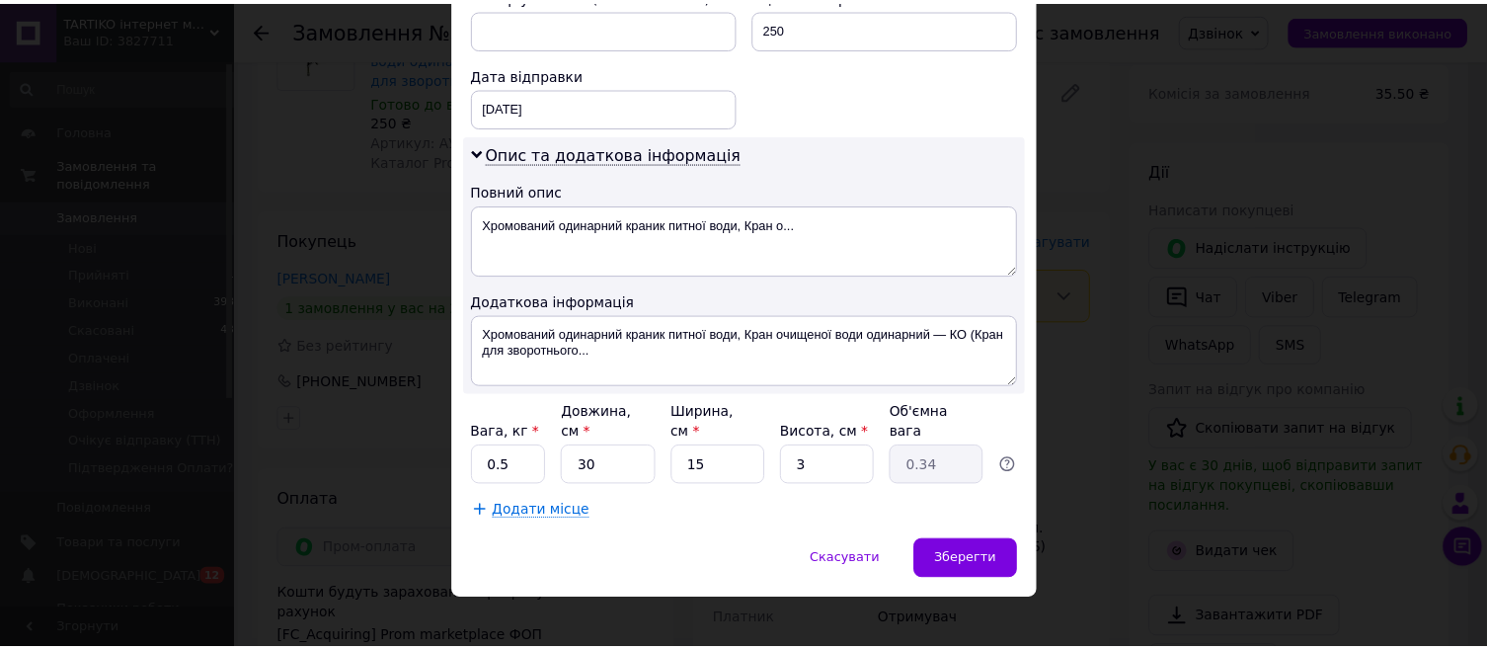
scroll to position [886, 0]
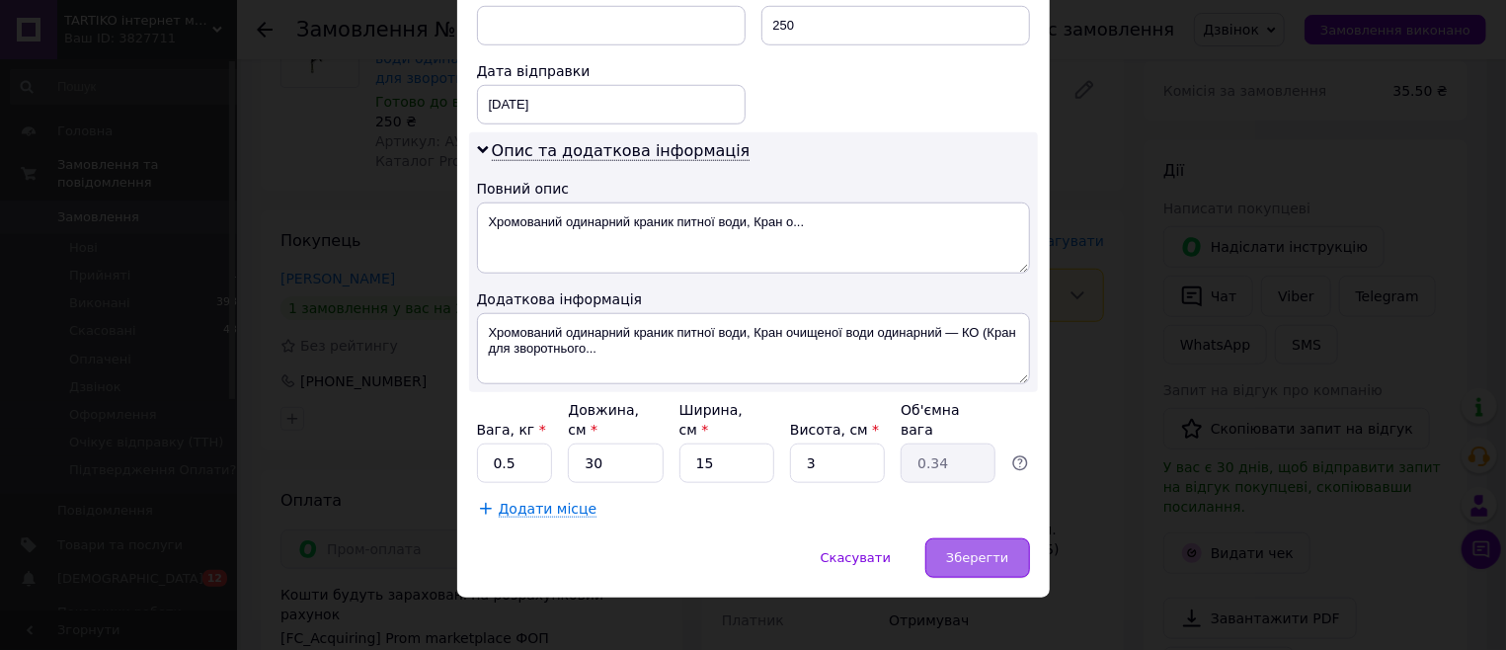
click at [971, 556] on div "Зберегти" at bounding box center [977, 557] width 104 height 39
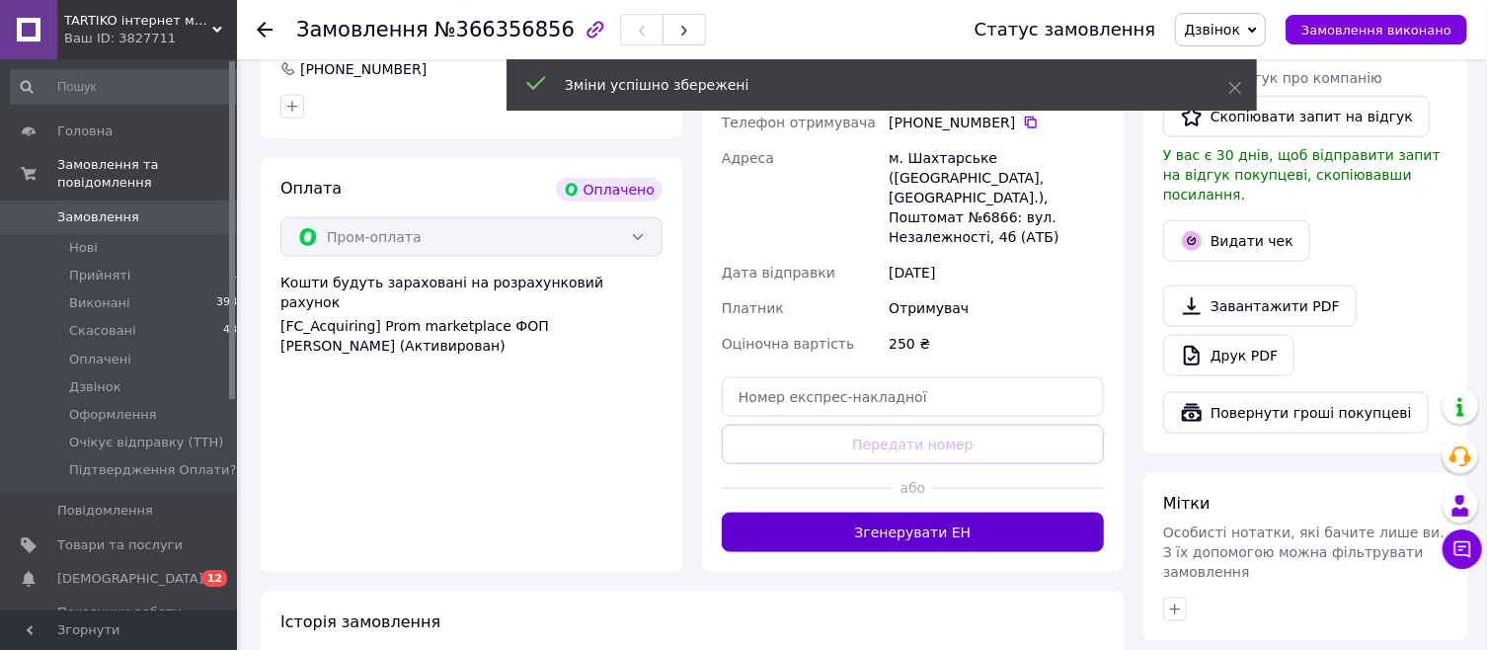
scroll to position [1058, 0]
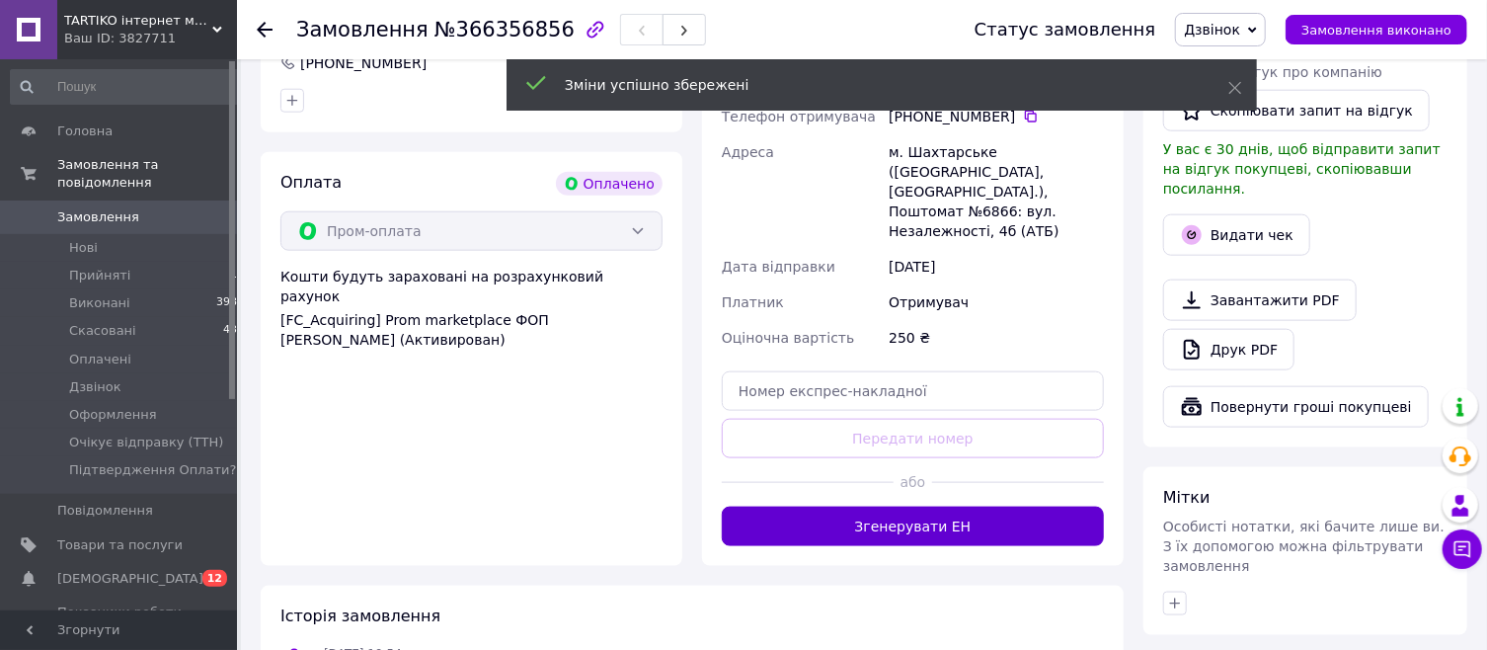
click at [899, 520] on button "Згенерувати ЕН" at bounding box center [913, 526] width 382 height 39
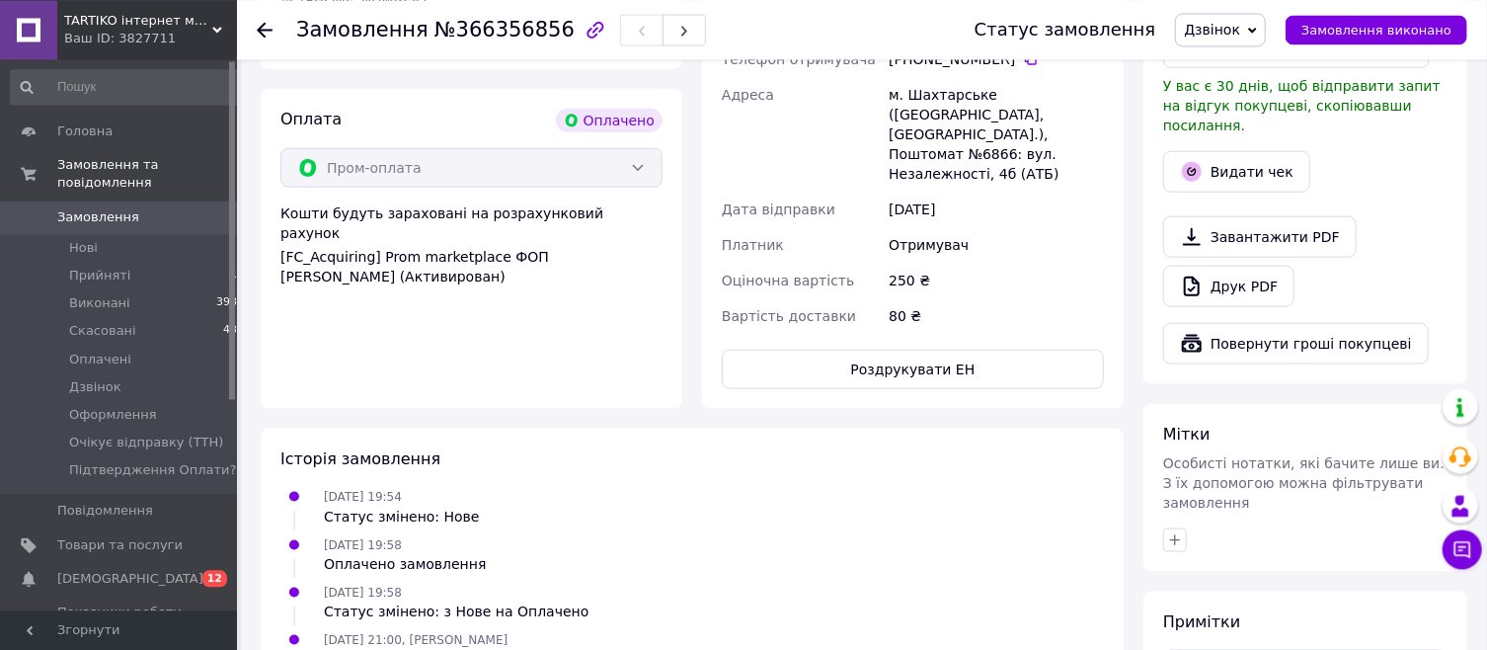
scroll to position [1164, 0]
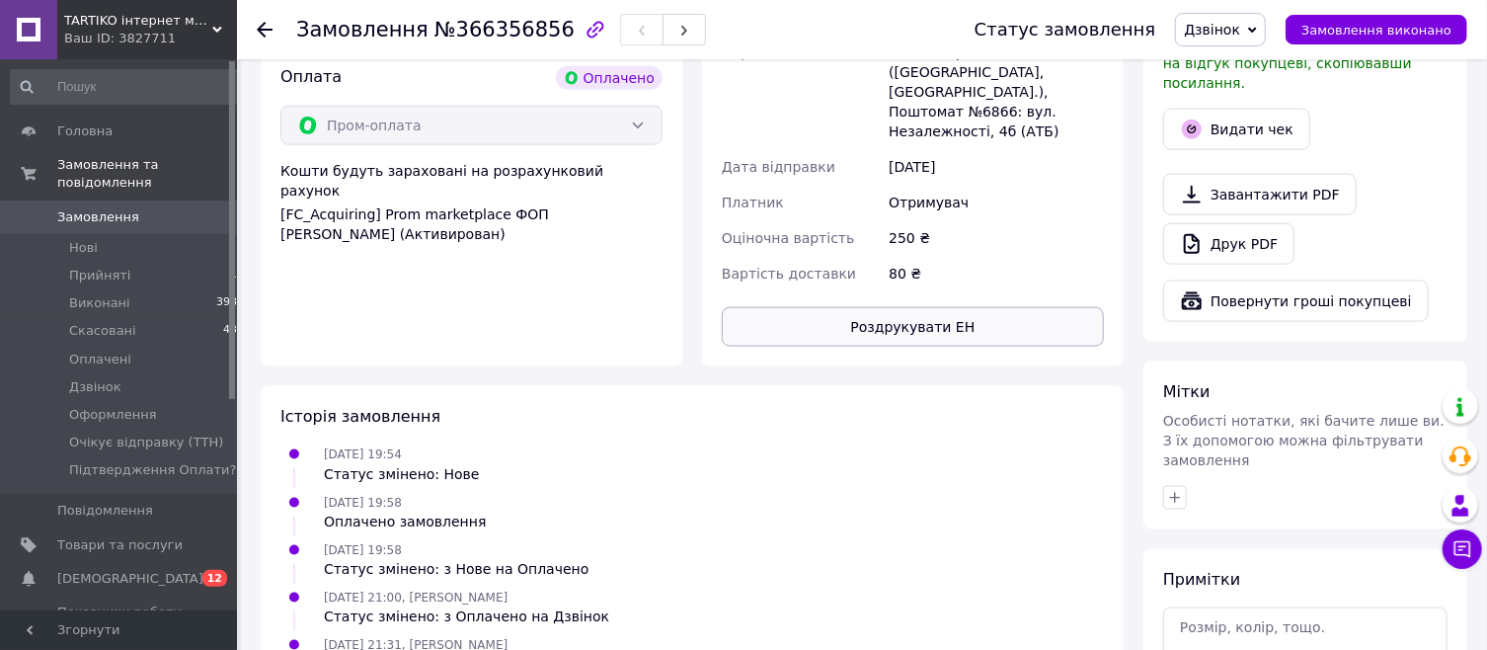
click at [907, 325] on button "Роздрукувати ЕН" at bounding box center [913, 326] width 382 height 39
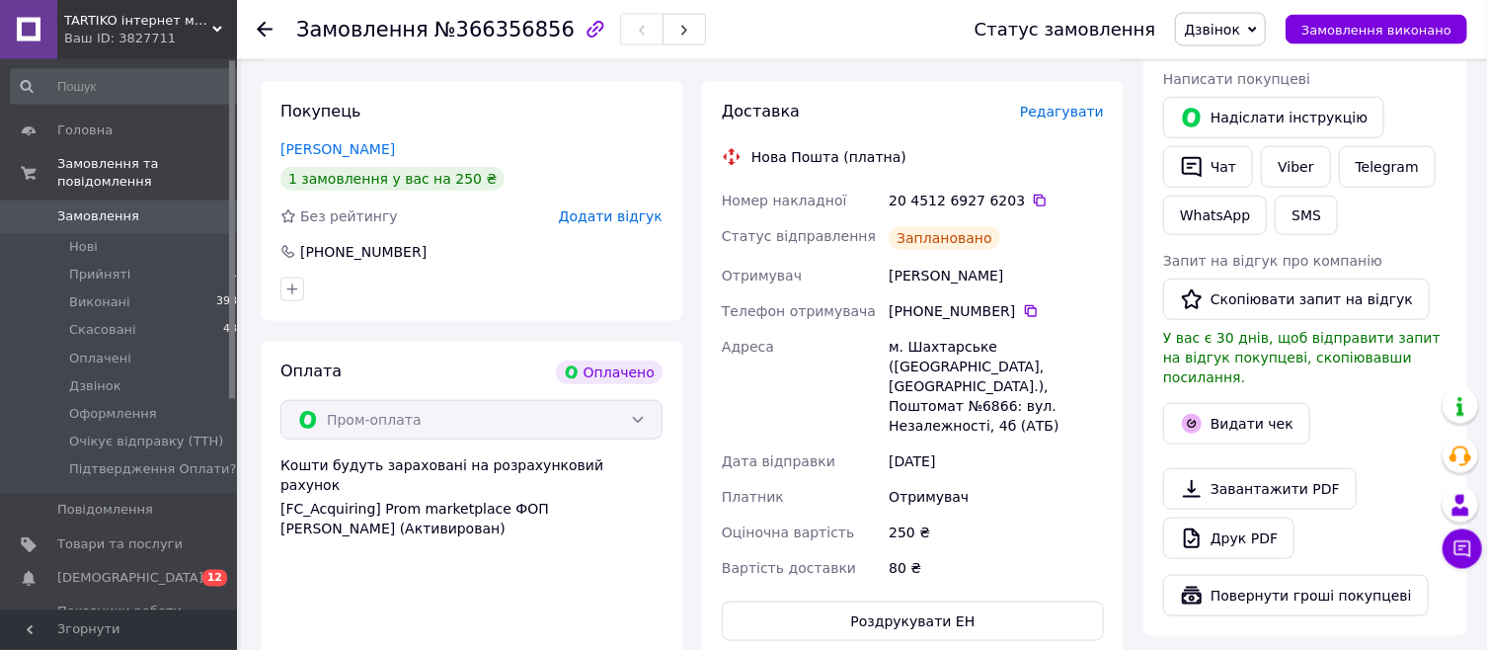
scroll to position [846, 0]
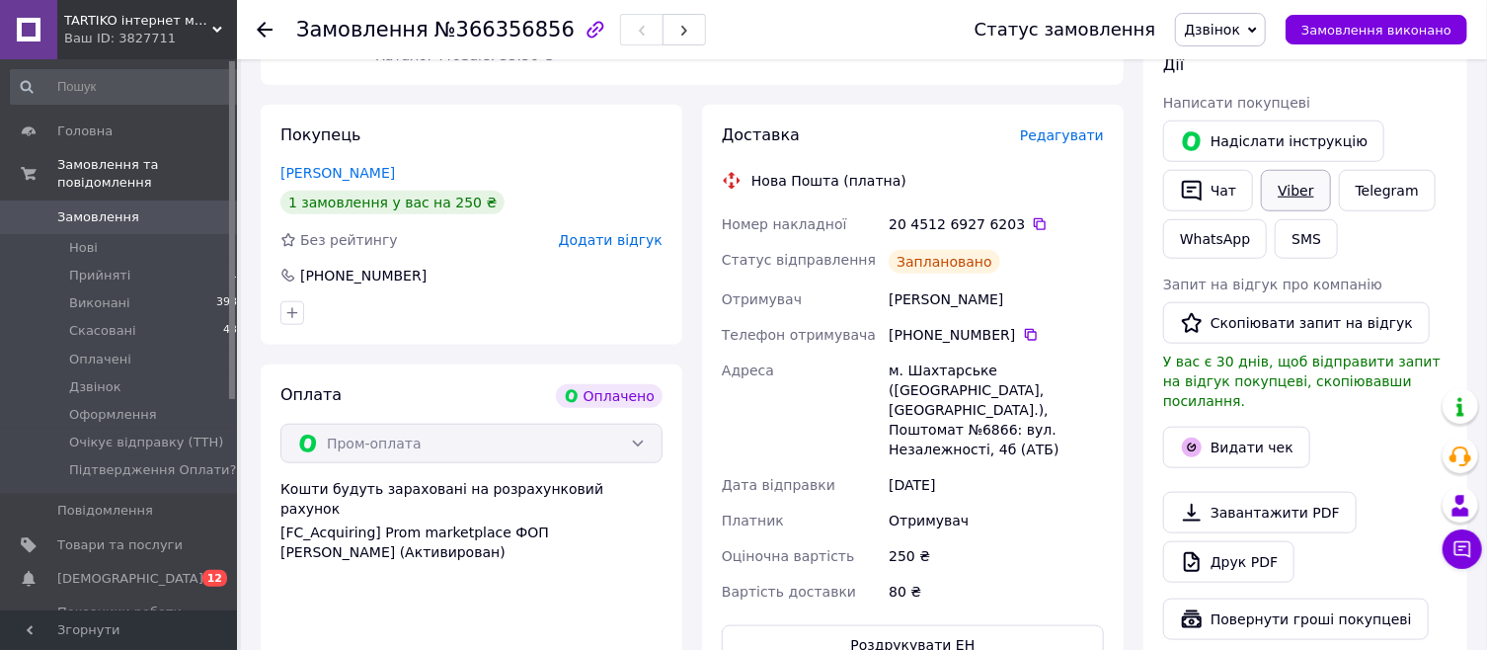
click at [1280, 186] on link "Viber" at bounding box center [1295, 190] width 69 height 41
click at [1240, 34] on span "Дзвінок" at bounding box center [1212, 30] width 56 height 16
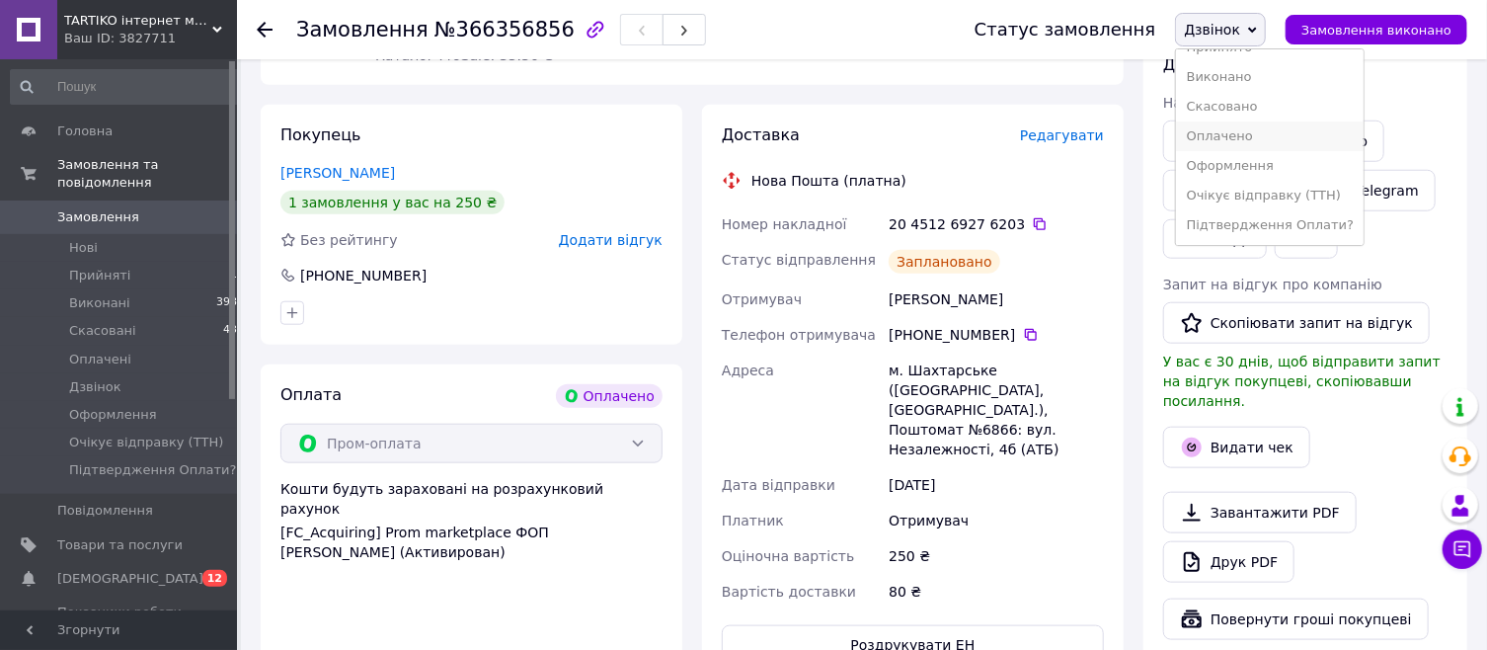
scroll to position [40, 0]
click at [1251, 181] on li "Очікує відправку (ТТН)" at bounding box center [1269, 196] width 187 height 30
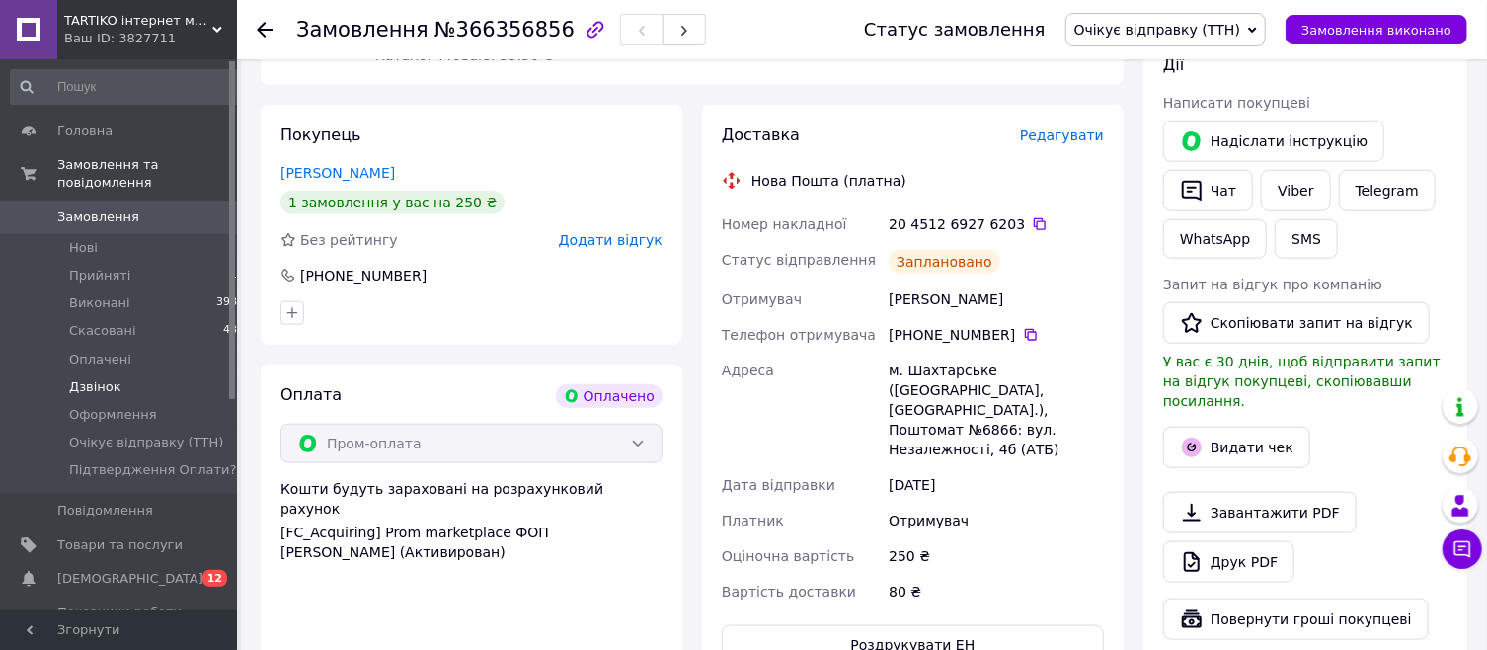
click at [86, 378] on span "Дзвінок" at bounding box center [95, 387] width 52 height 18
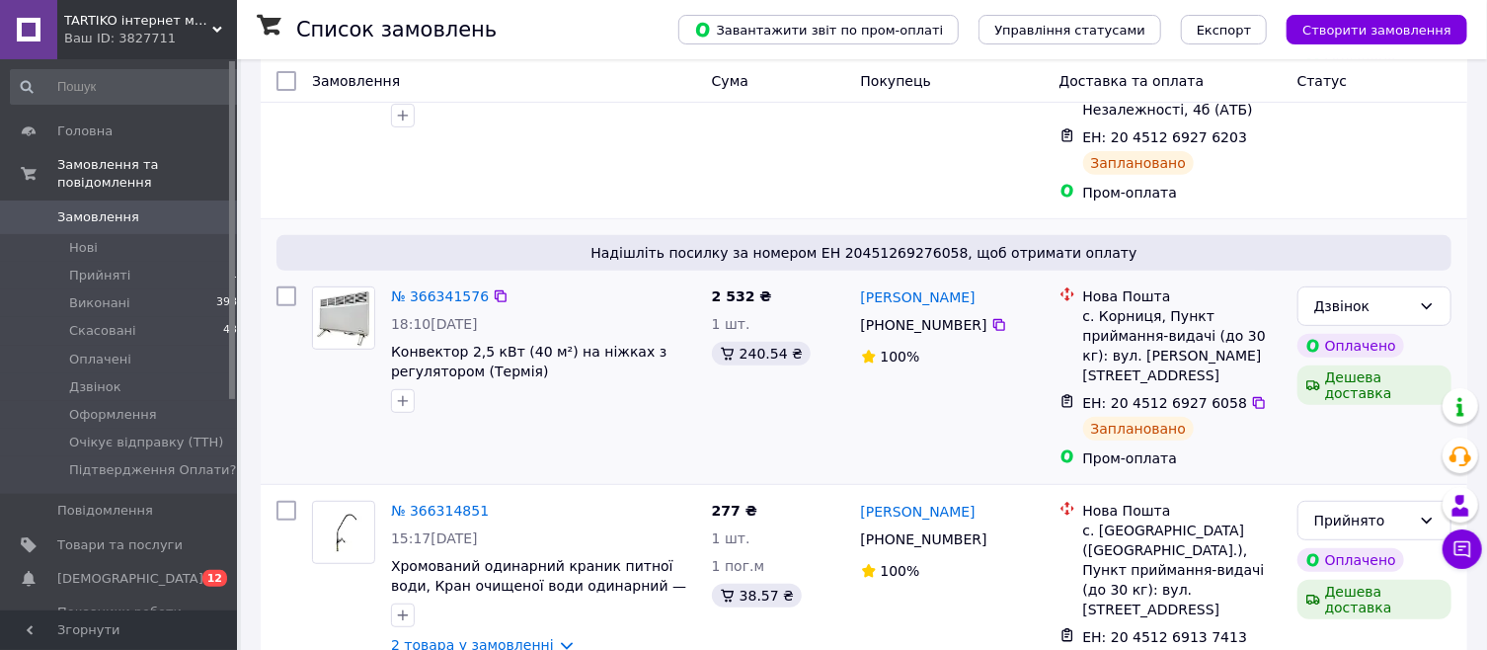
scroll to position [317, 0]
click at [89, 378] on span "Дзвінок" at bounding box center [95, 387] width 52 height 18
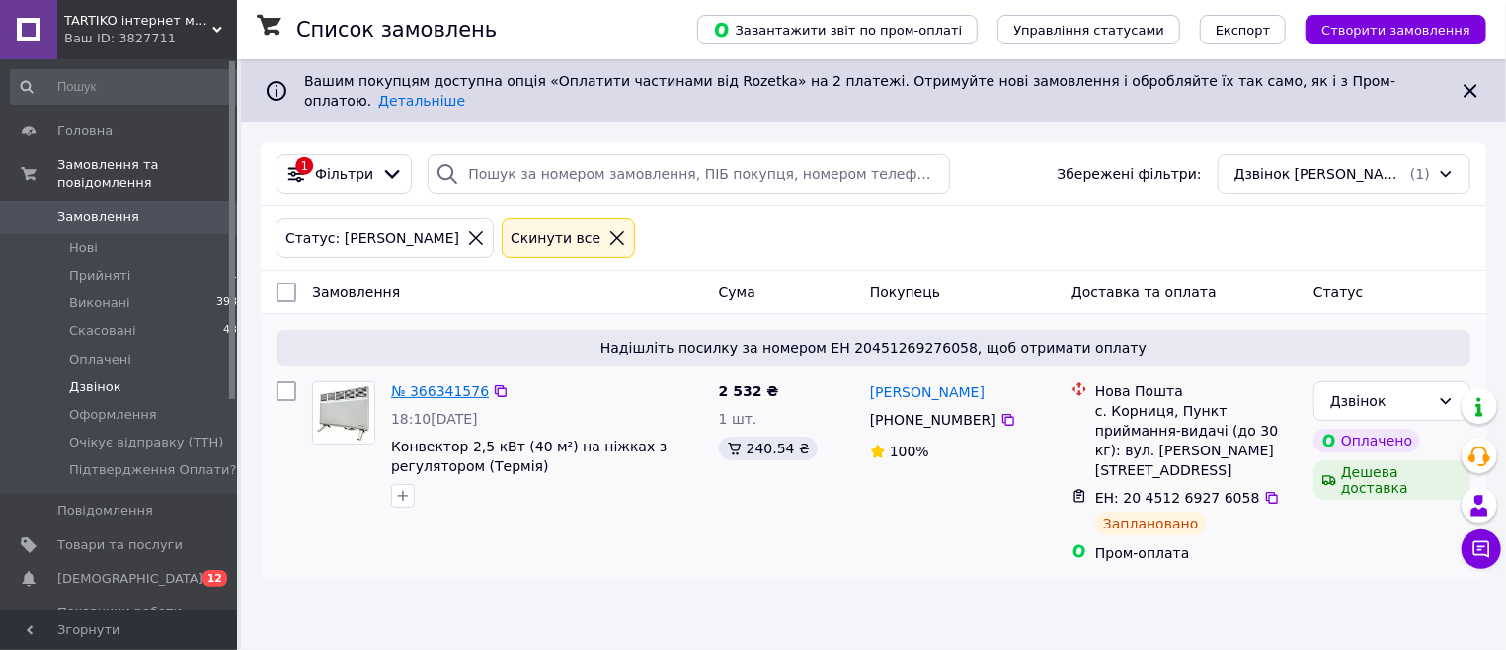
click at [438, 383] on link "№ 366341576" at bounding box center [440, 391] width 98 height 16
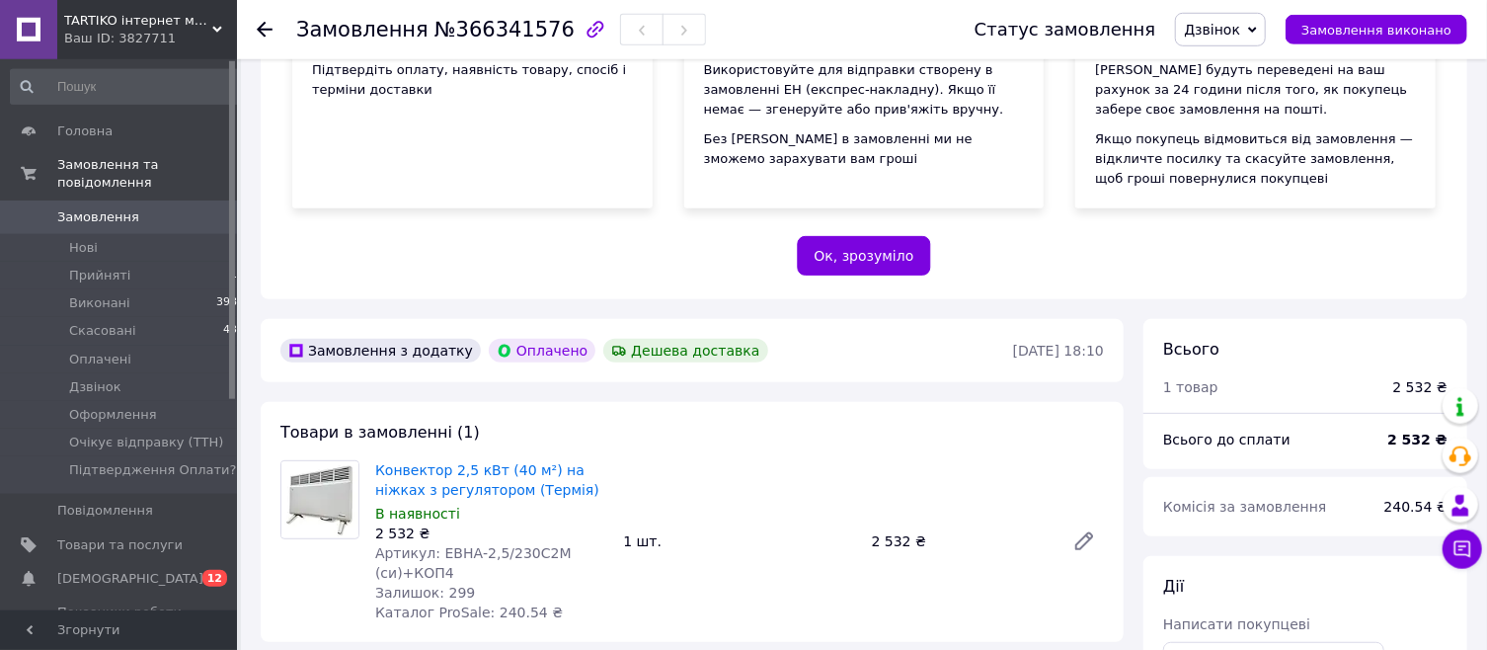
scroll to position [423, 0]
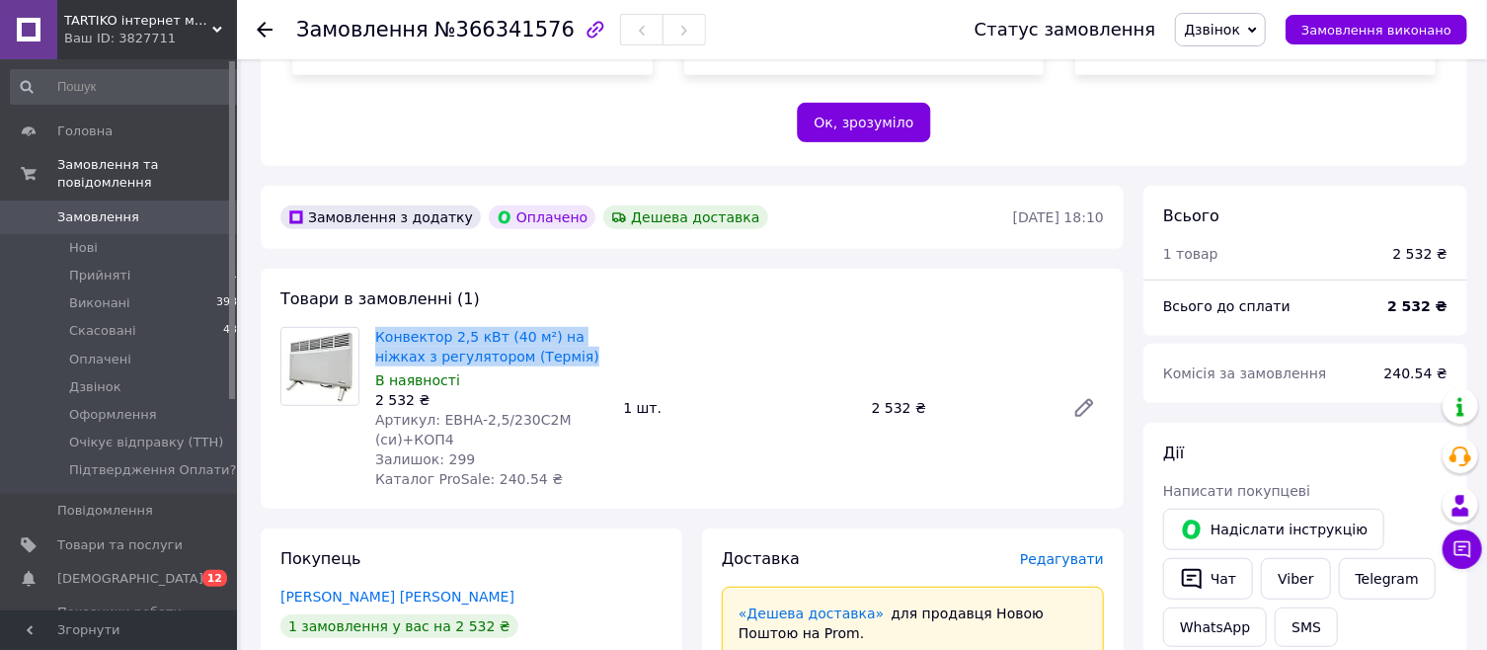
drag, startPoint x: 375, startPoint y: 328, endPoint x: 531, endPoint y: 351, distance: 157.7
click at [531, 352] on div "Конвектор 2,5 кВт (40 м²) на ніжках з регулятором (Термія) В наявності 2 532 ₴ …" at bounding box center [491, 408] width 248 height 170
copy link "Конвектор 2,5 кВт (40 м²) на ніжках з регулятором (Термія)"
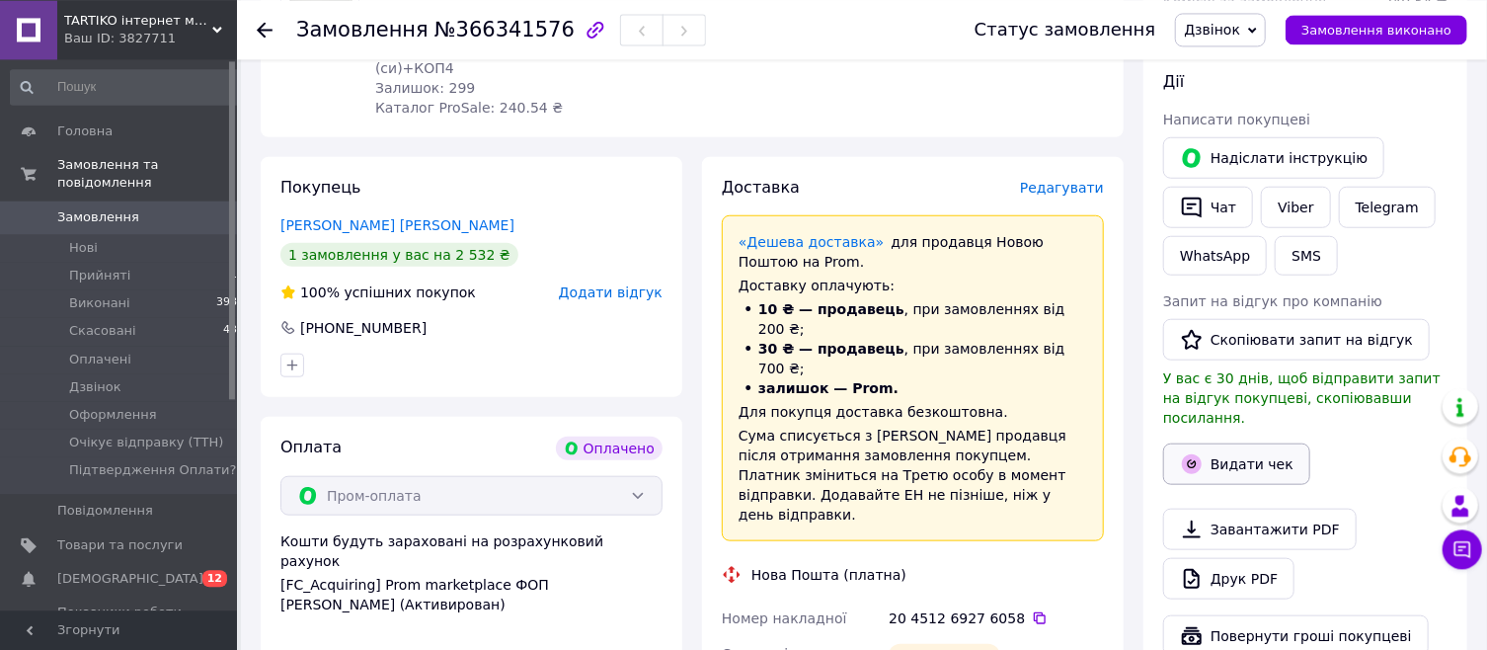
scroll to position [635, 0]
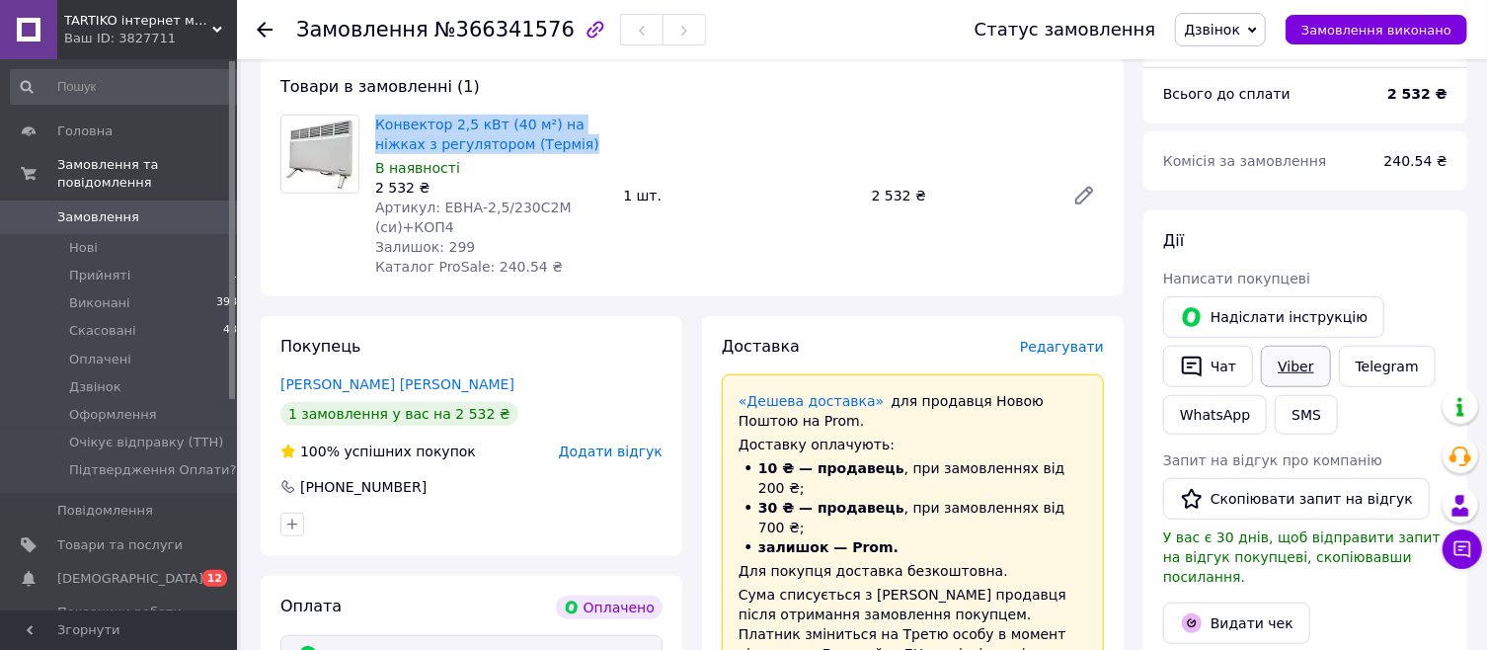
click at [1276, 359] on link "Viber" at bounding box center [1295, 366] width 69 height 41
click at [1263, 39] on span "Дзвінок" at bounding box center [1220, 30] width 91 height 34
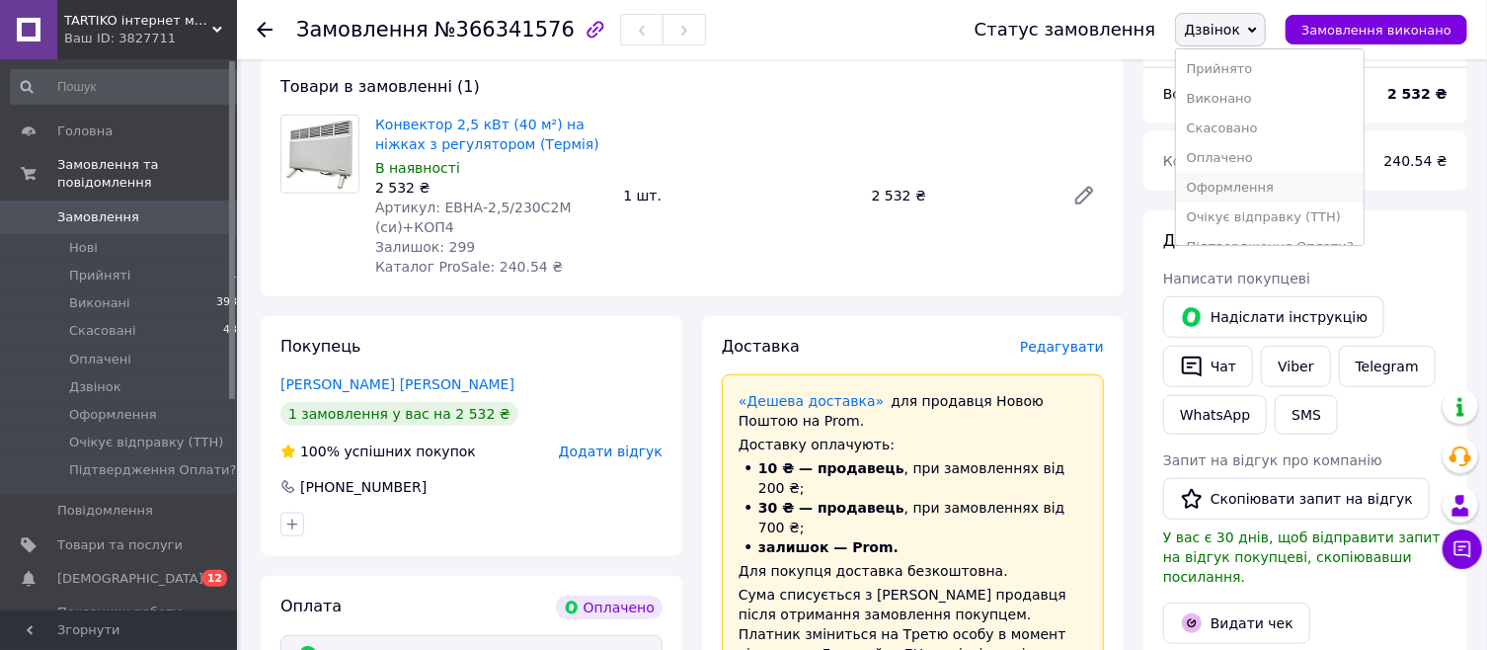
click at [1251, 182] on li "Оформлення" at bounding box center [1269, 188] width 187 height 30
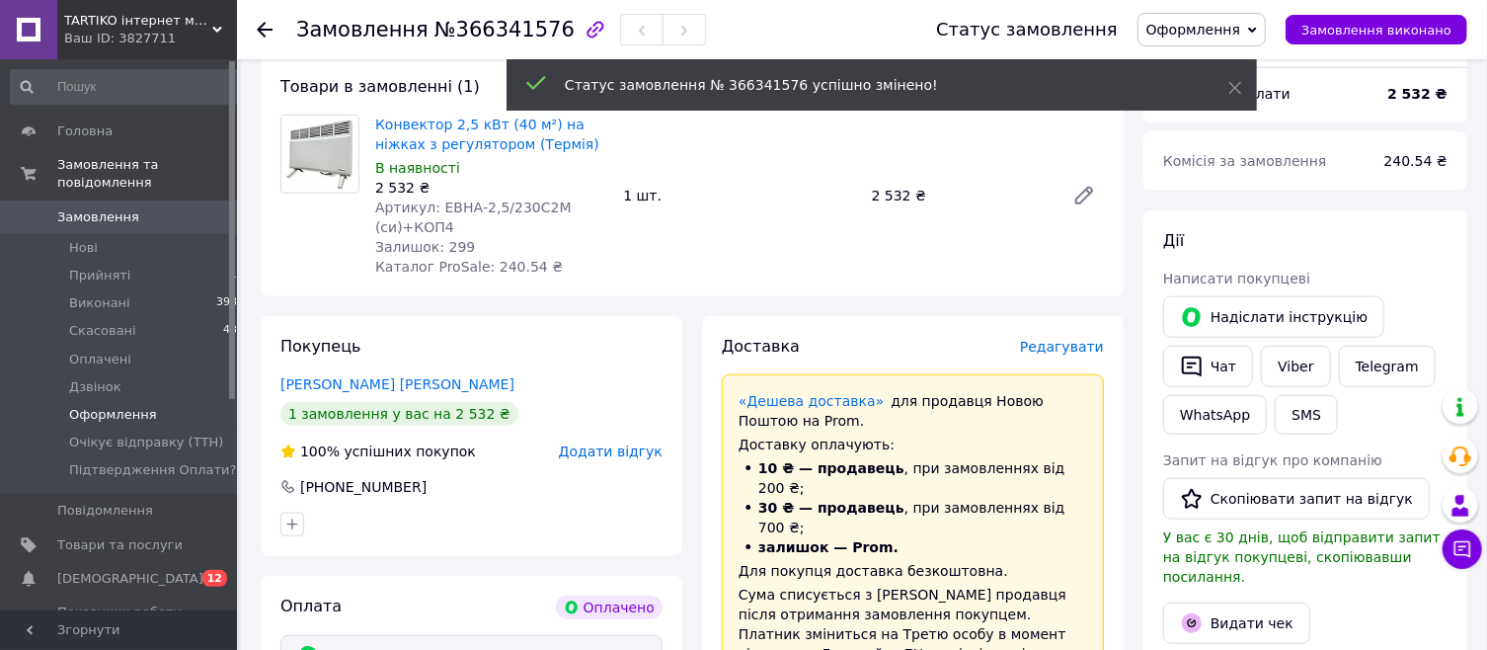
click at [117, 406] on span "Оформлення" at bounding box center [113, 415] width 88 height 18
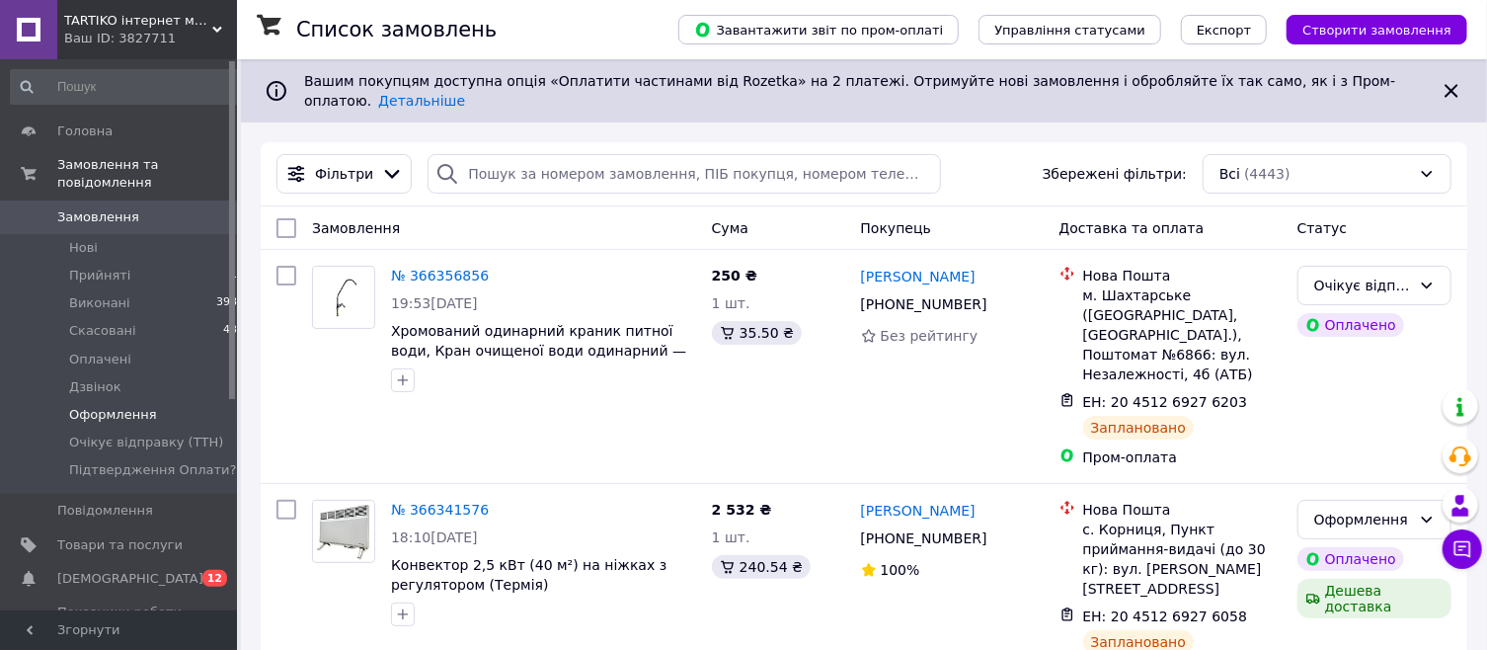
click at [128, 406] on span "Оформлення" at bounding box center [113, 415] width 88 height 18
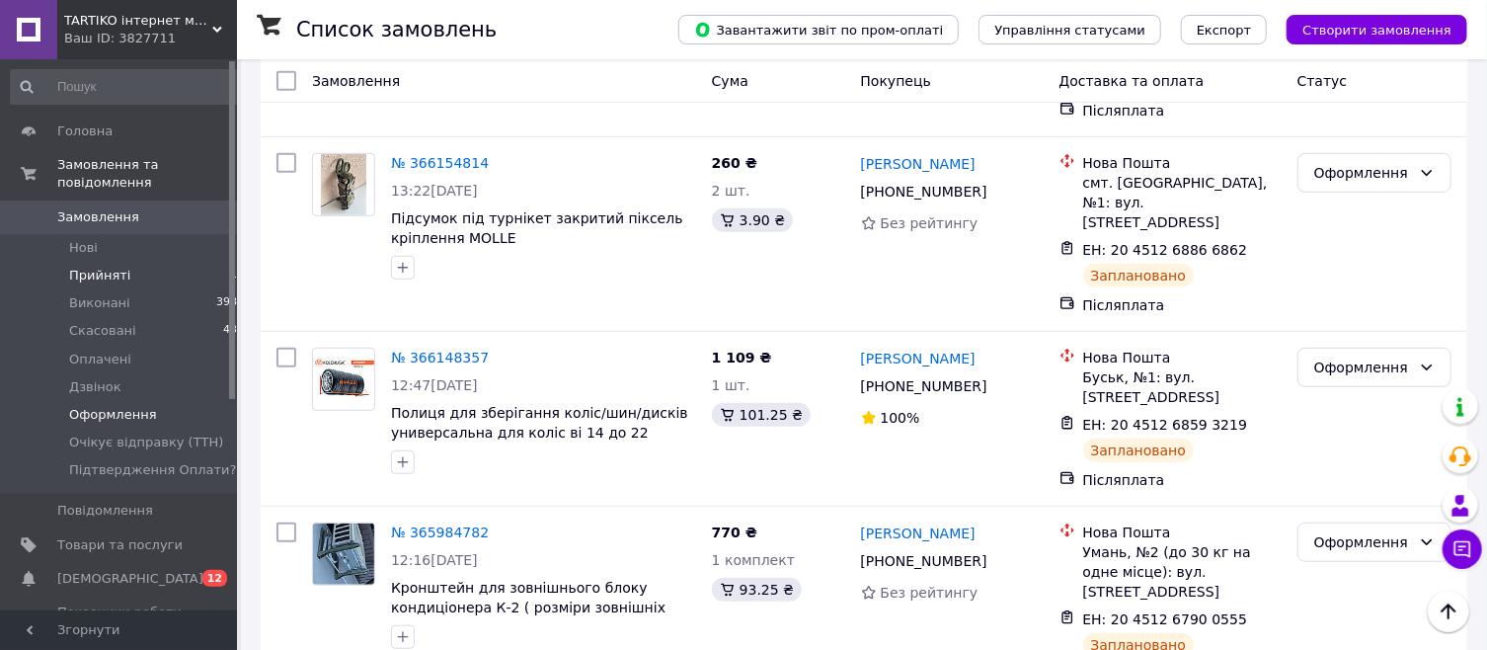
click at [96, 267] on span "Прийняті" at bounding box center [99, 276] width 61 height 18
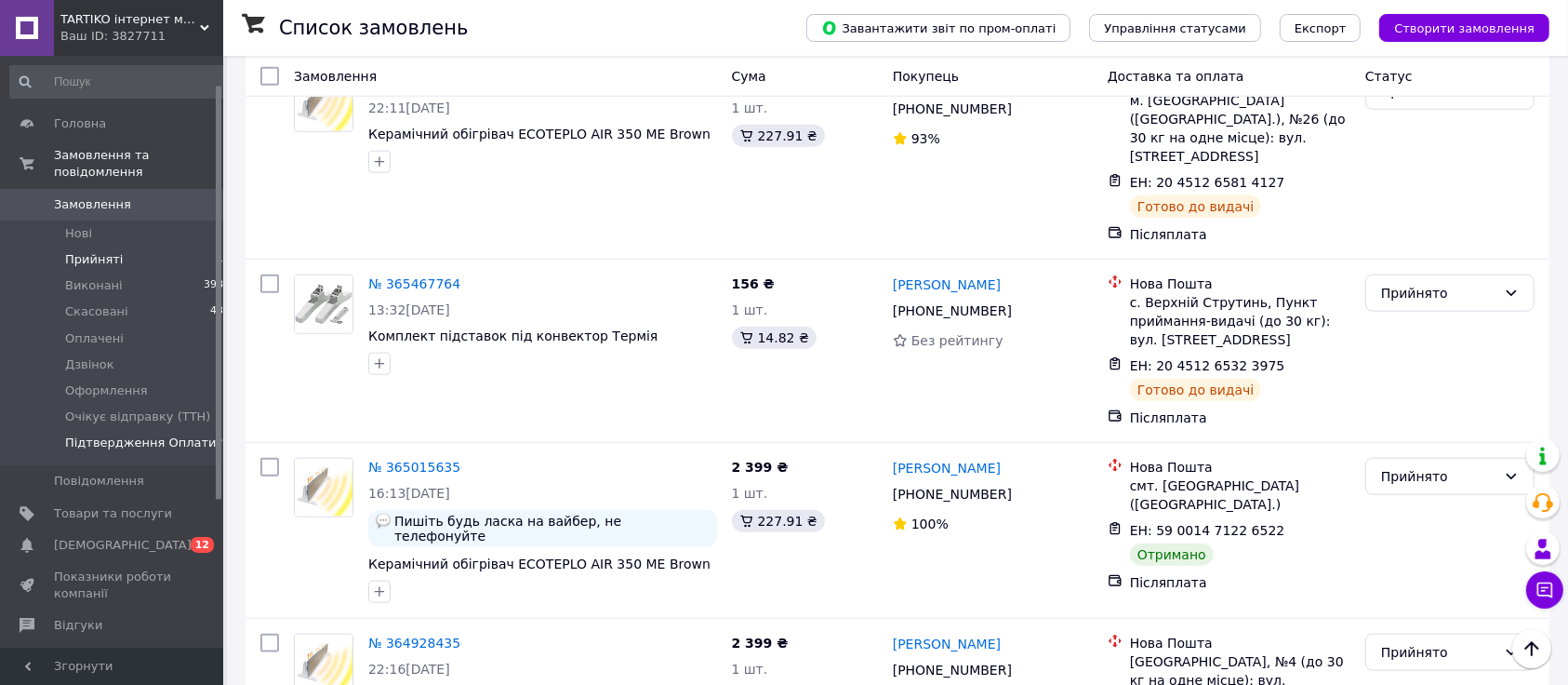
scroll to position [98, 0]
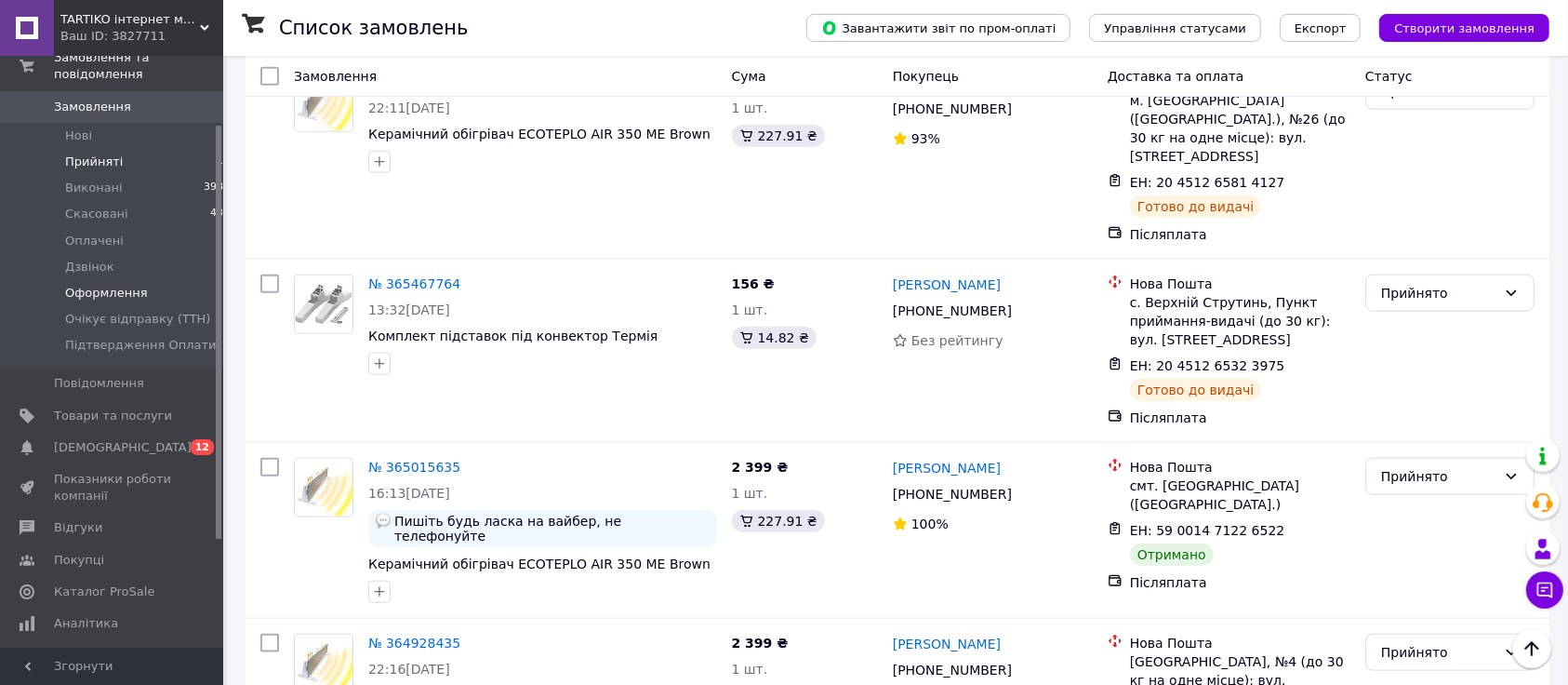
click at [114, 285] on span "Оформлення" at bounding box center [106, 293] width 83 height 17
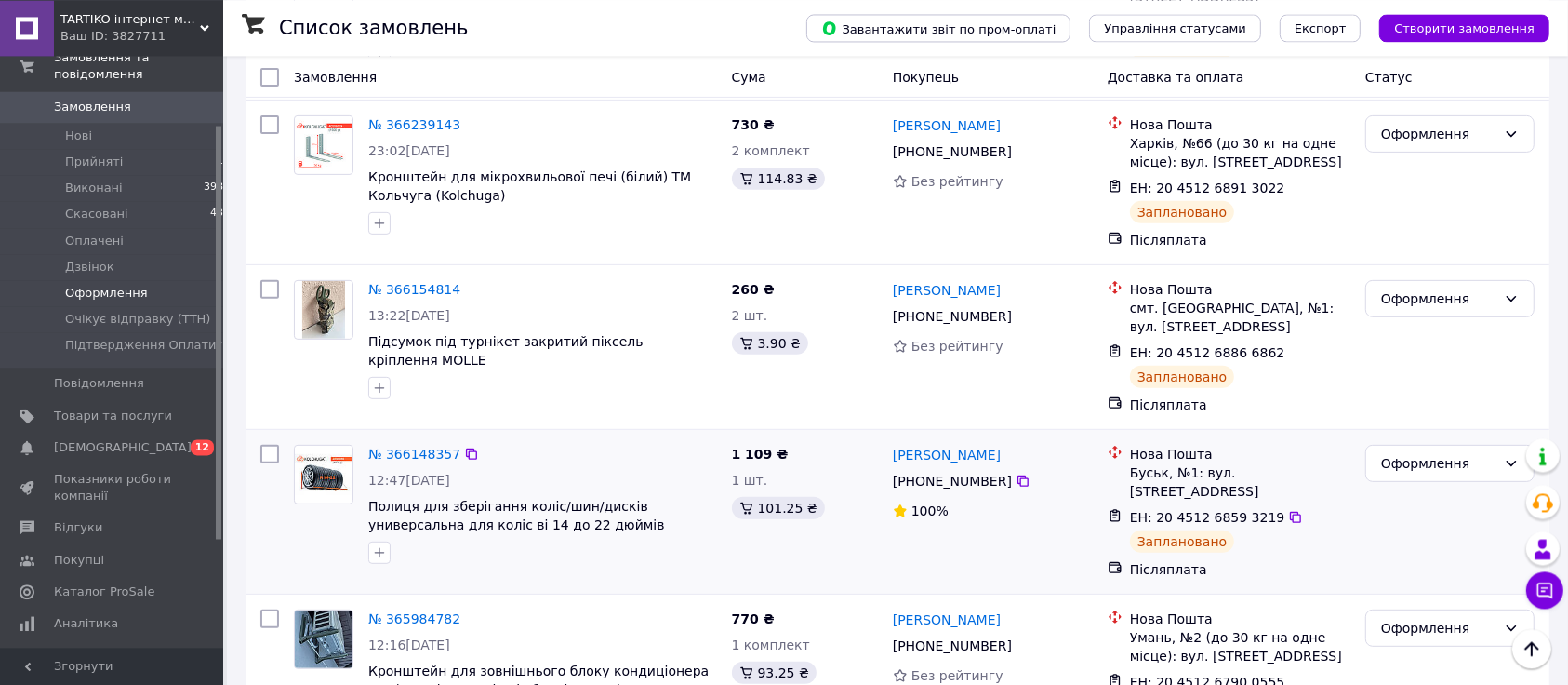
scroll to position [639, 0]
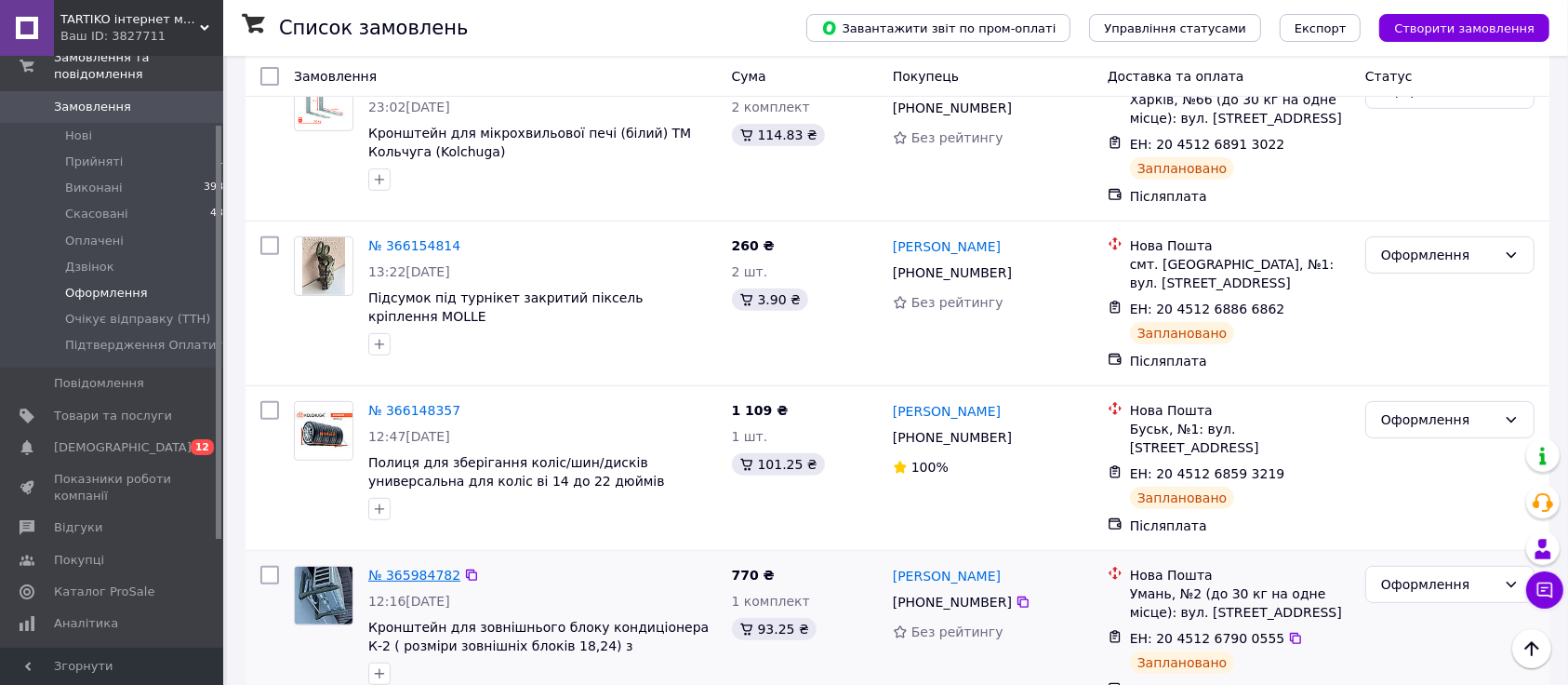
click at [391, 567] on link "№ 365984782" at bounding box center [414, 575] width 92 height 15
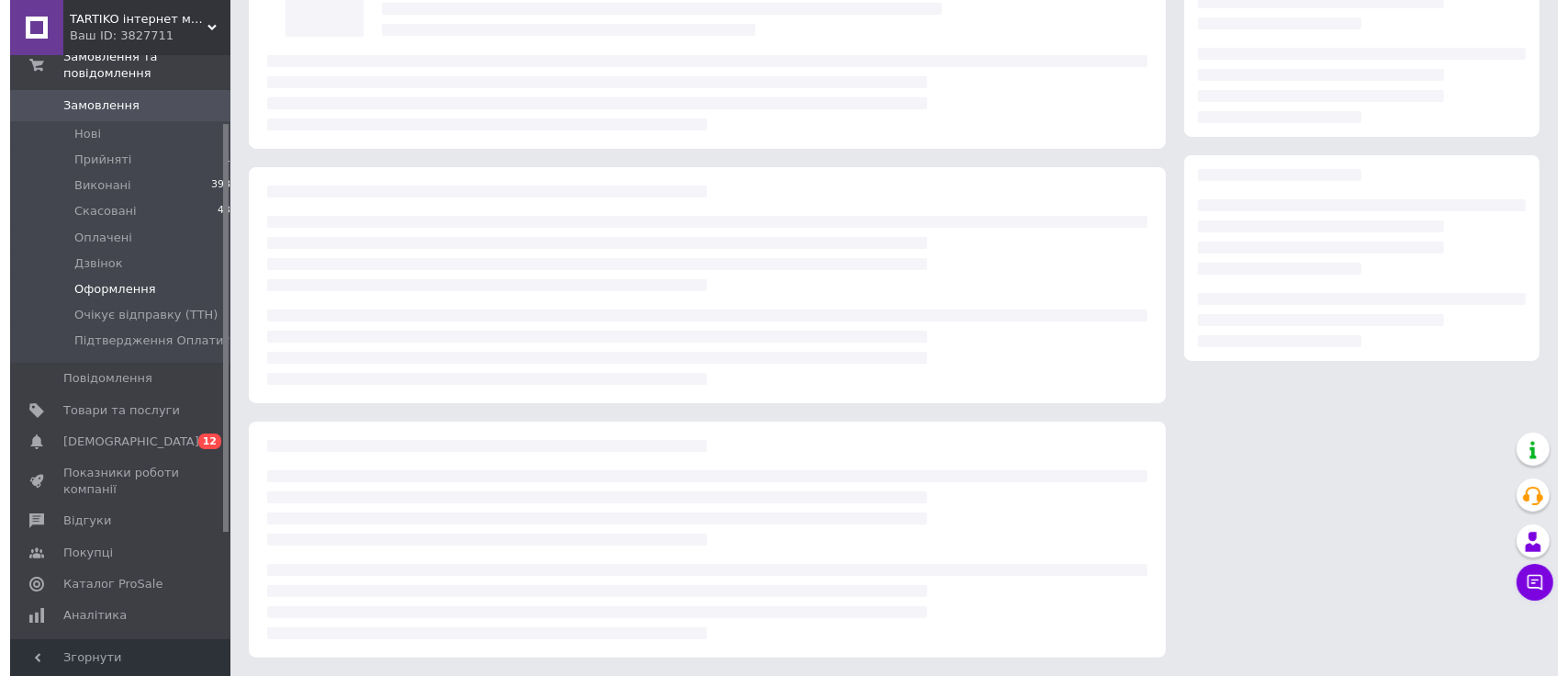
scroll to position [163, 0]
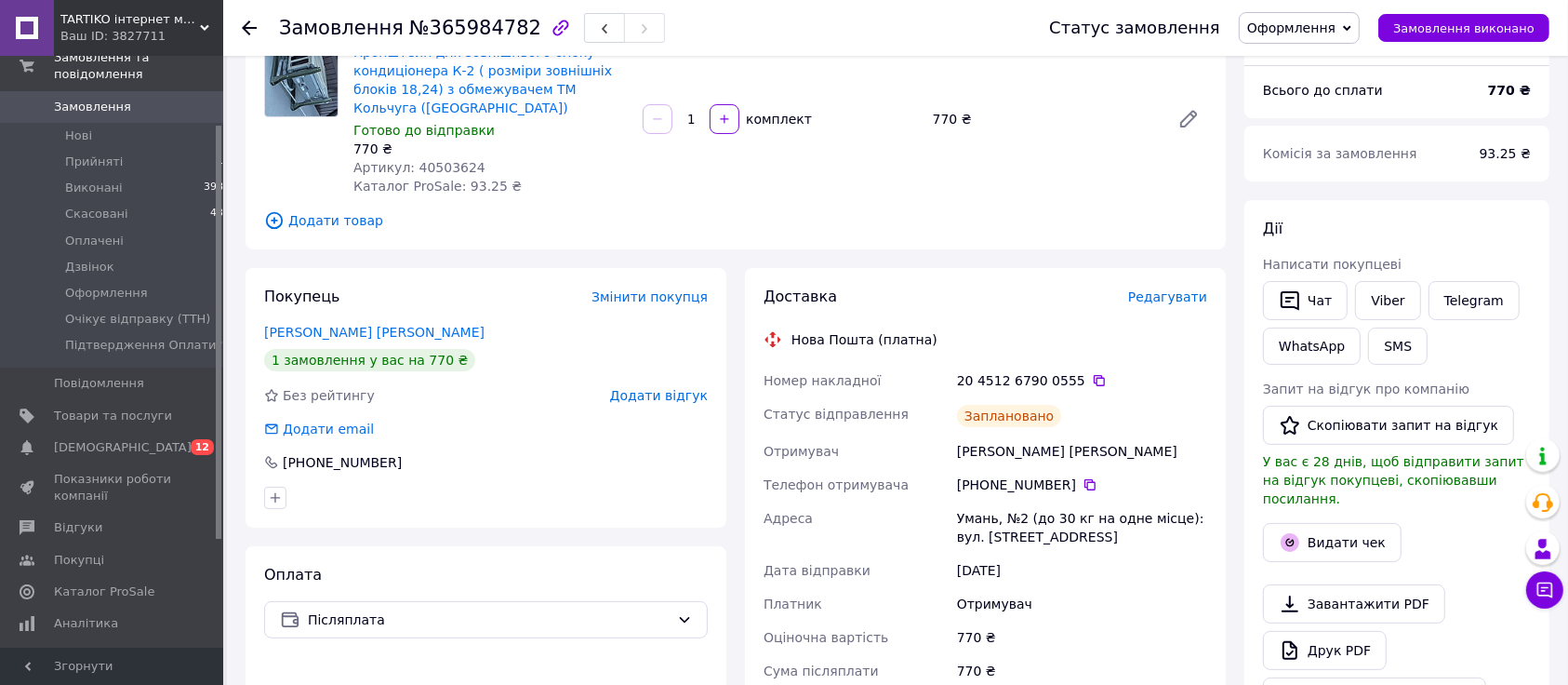
click at [1186, 299] on span "Редагувати" at bounding box center [1168, 297] width 79 height 15
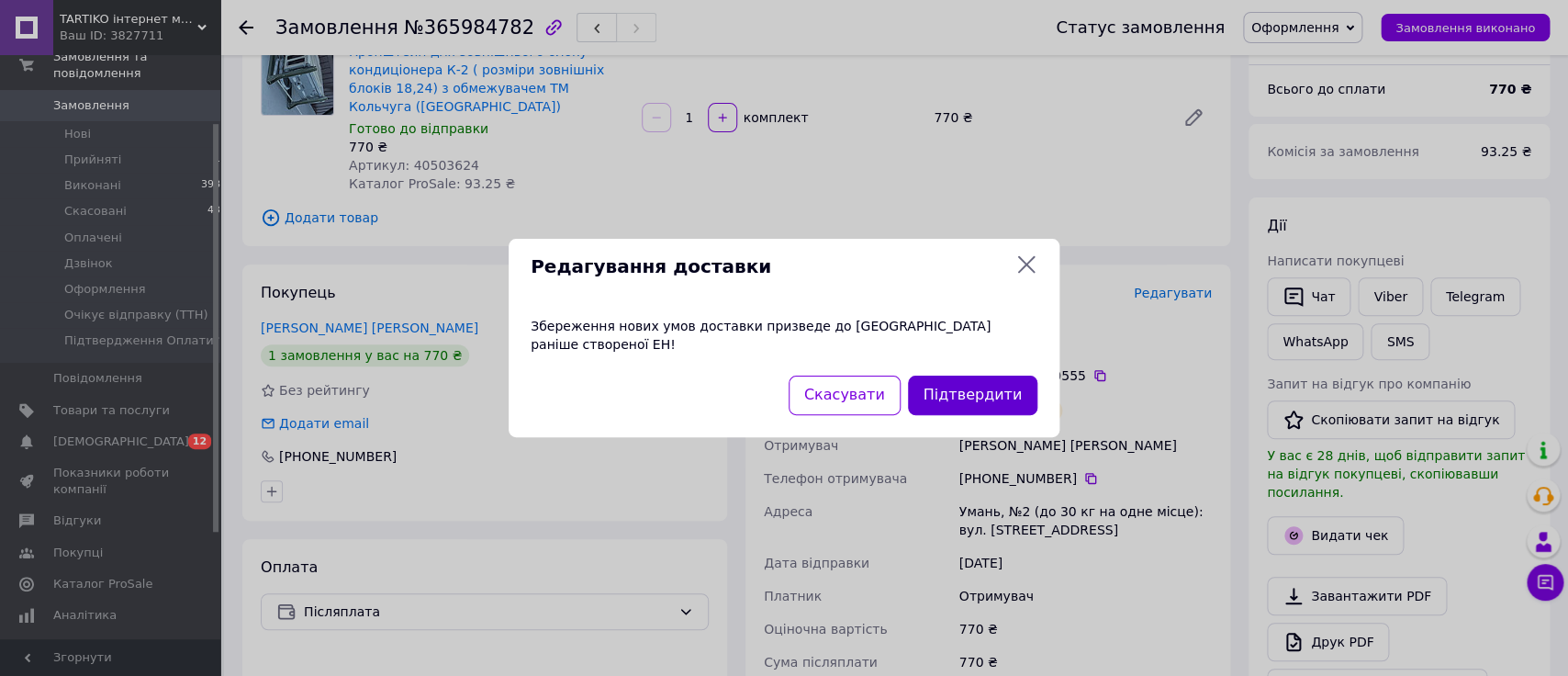
click at [990, 393] on button "Підтвердити" at bounding box center [973, 395] width 129 height 39
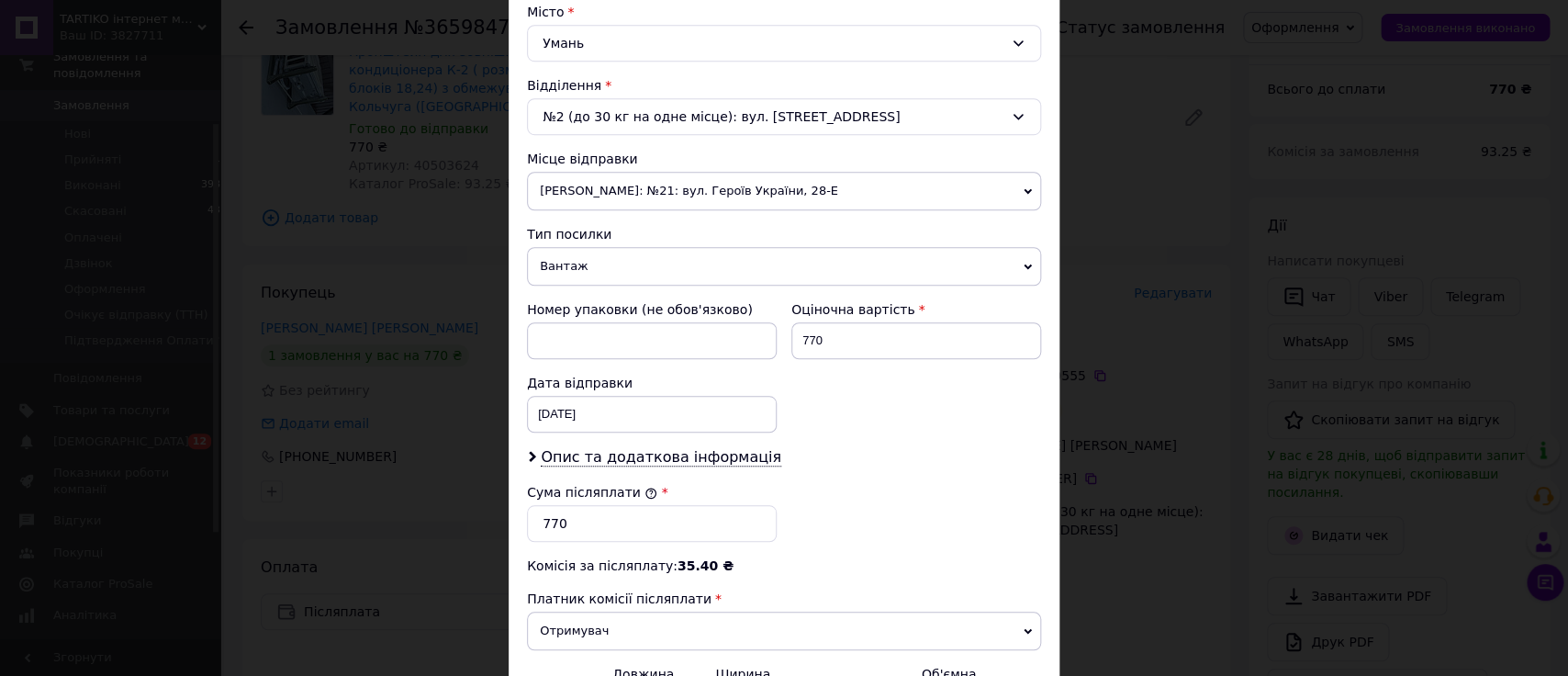
scroll to position [516, 0]
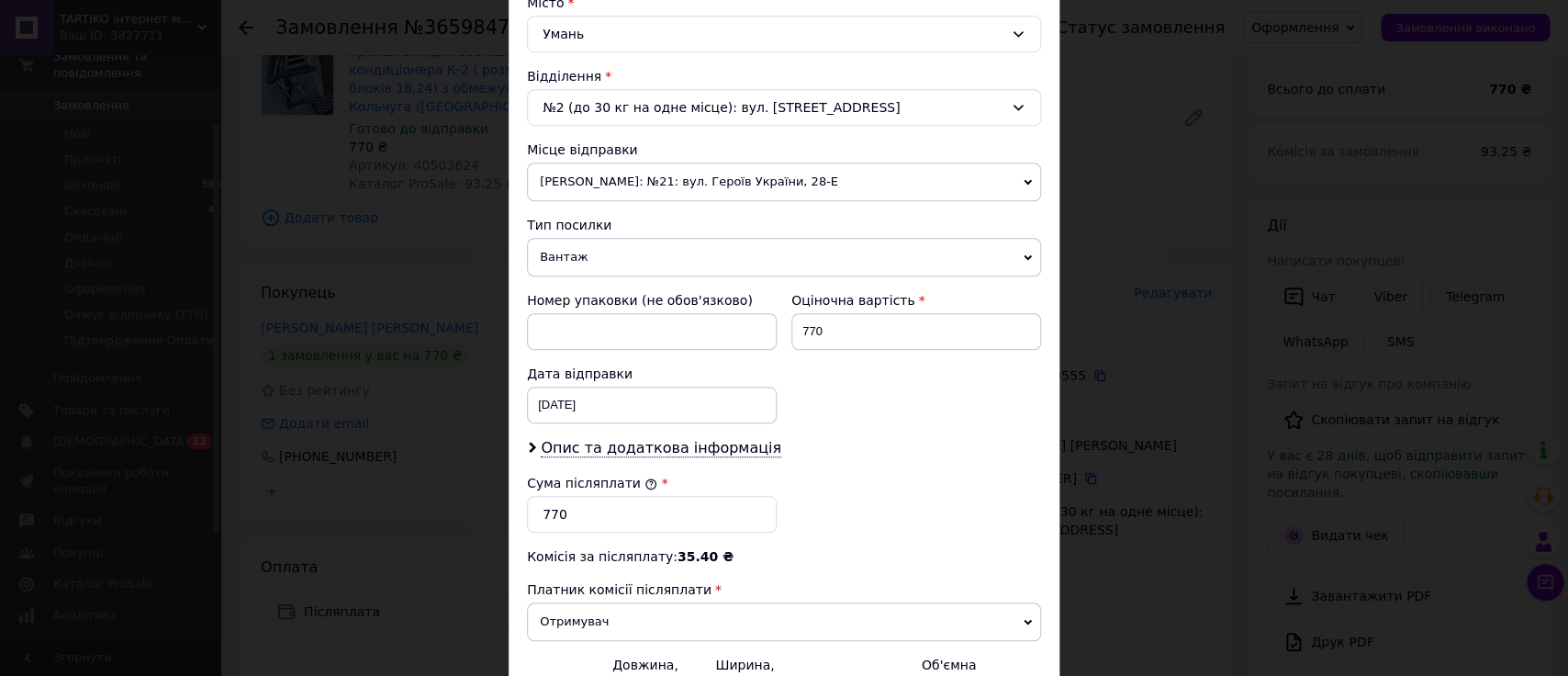
click at [607, 191] on span "[PERSON_NAME]: №21: вул. Героїв України, 28-Е" at bounding box center [784, 181] width 514 height 38
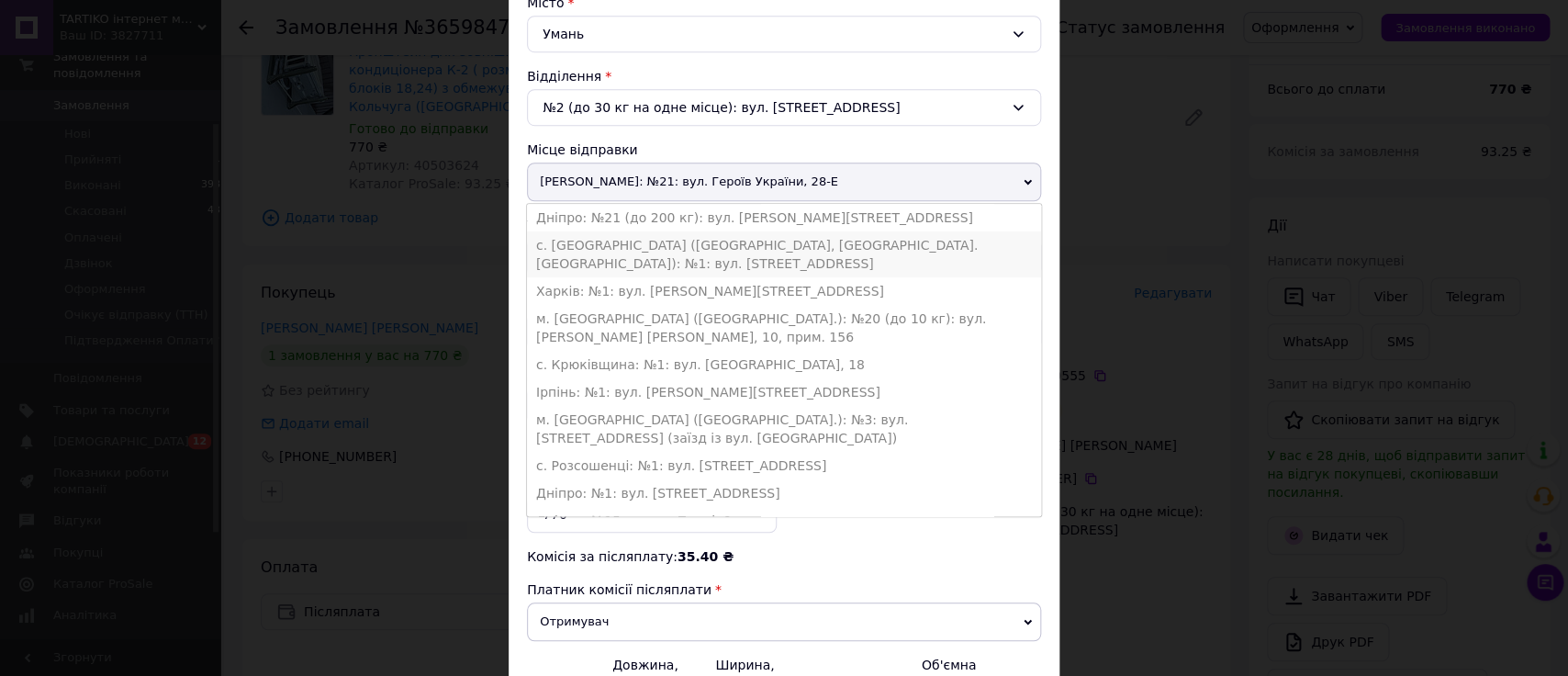
click at [579, 258] on li "с. [GEOGRAPHIC_DATA] ([GEOGRAPHIC_DATA], [GEOGRAPHIC_DATA]. [GEOGRAPHIC_DATA]):…" at bounding box center [784, 254] width 514 height 46
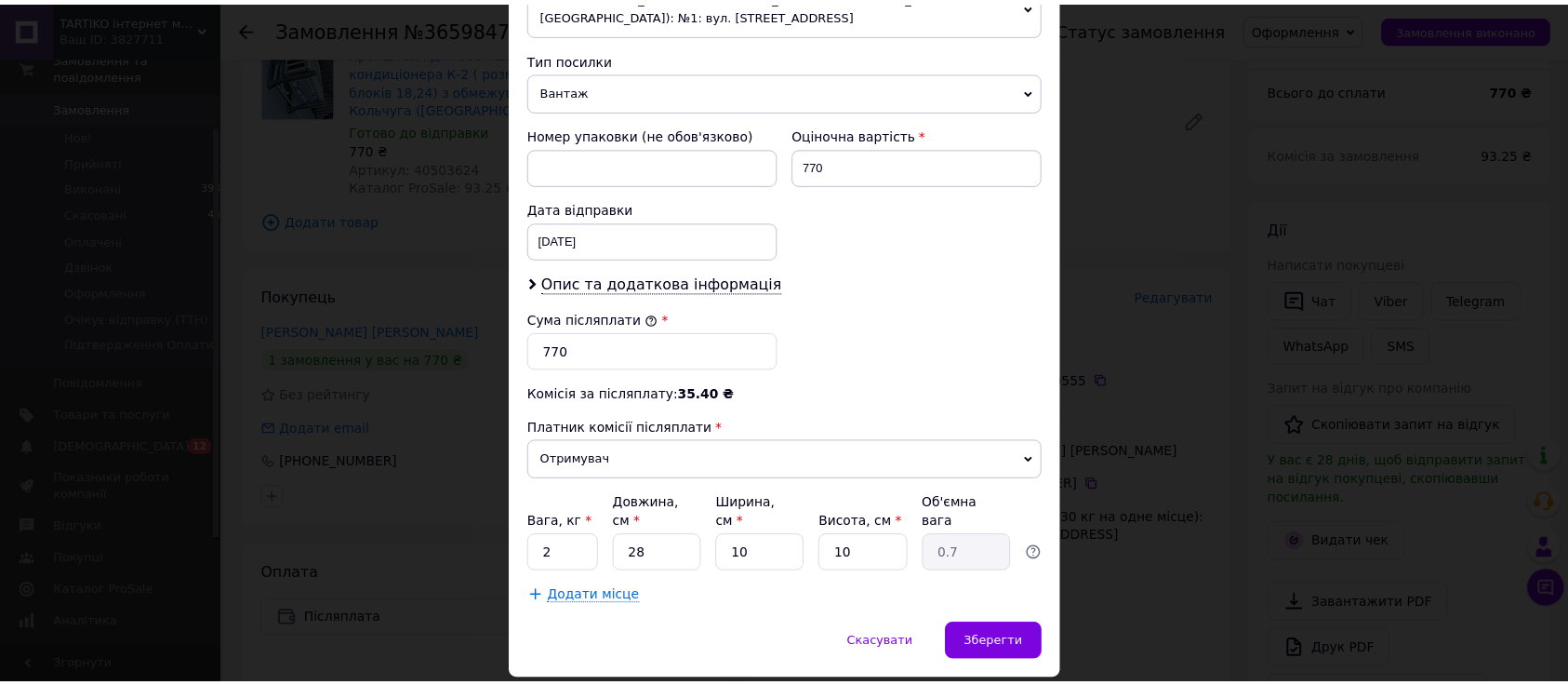
scroll to position [760, 0]
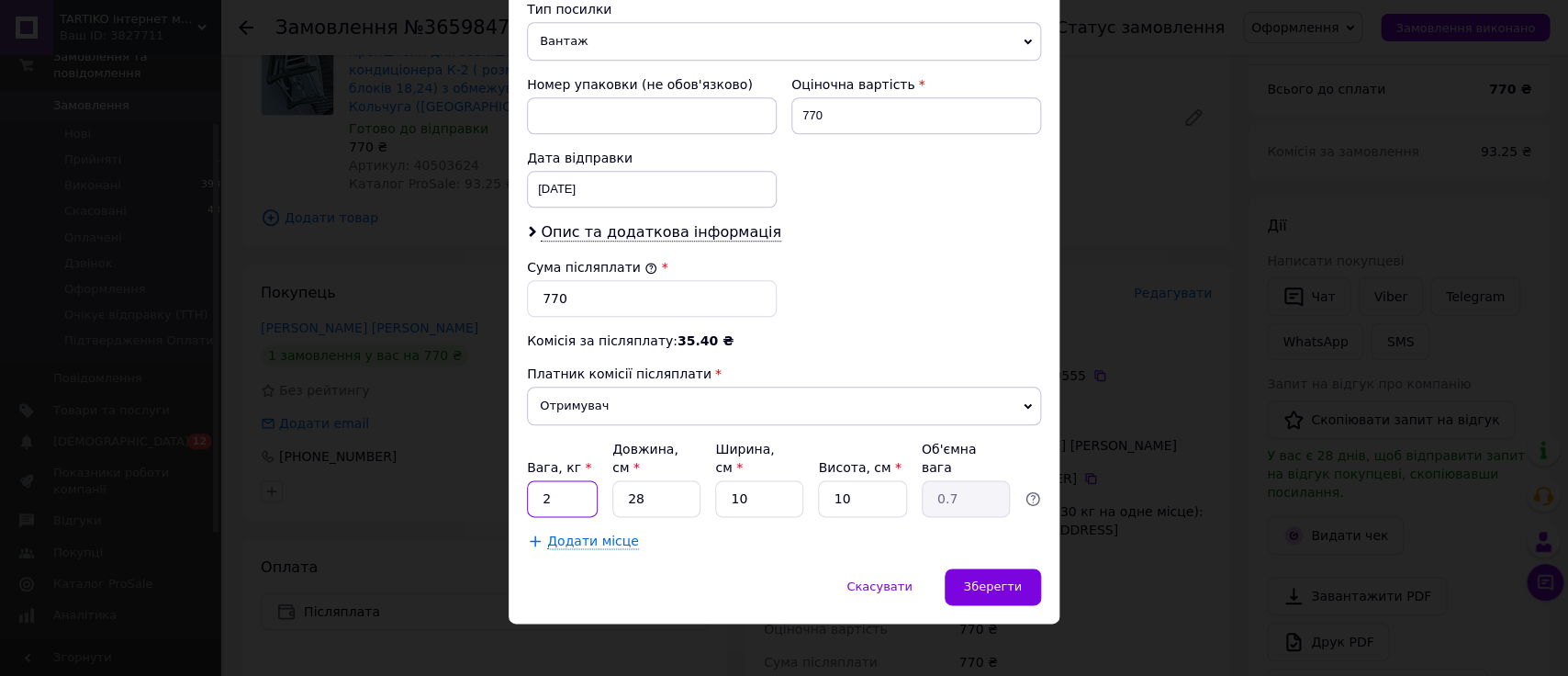
drag, startPoint x: 567, startPoint y: 491, endPoint x: 515, endPoint y: 494, distance: 52.1
click at [527, 494] on input "2" at bounding box center [563, 497] width 71 height 36
type input "5"
click at [651, 491] on input "28" at bounding box center [657, 497] width 88 height 36
click at [606, 417] on span "Отримувач" at bounding box center [784, 405] width 514 height 38
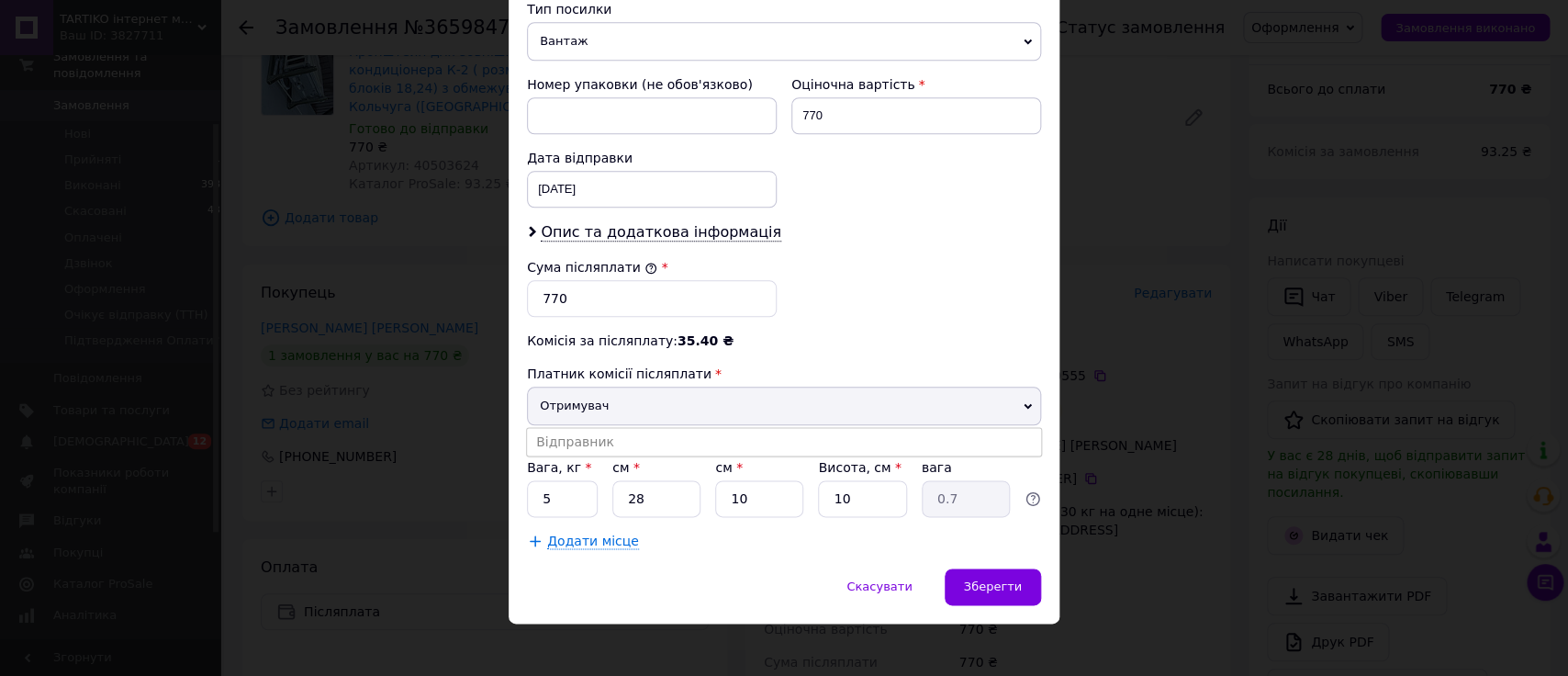
click at [602, 274] on label "Сума післяплати" at bounding box center [592, 267] width 130 height 15
click at [602, 280] on input "770" at bounding box center [652, 298] width 250 height 36
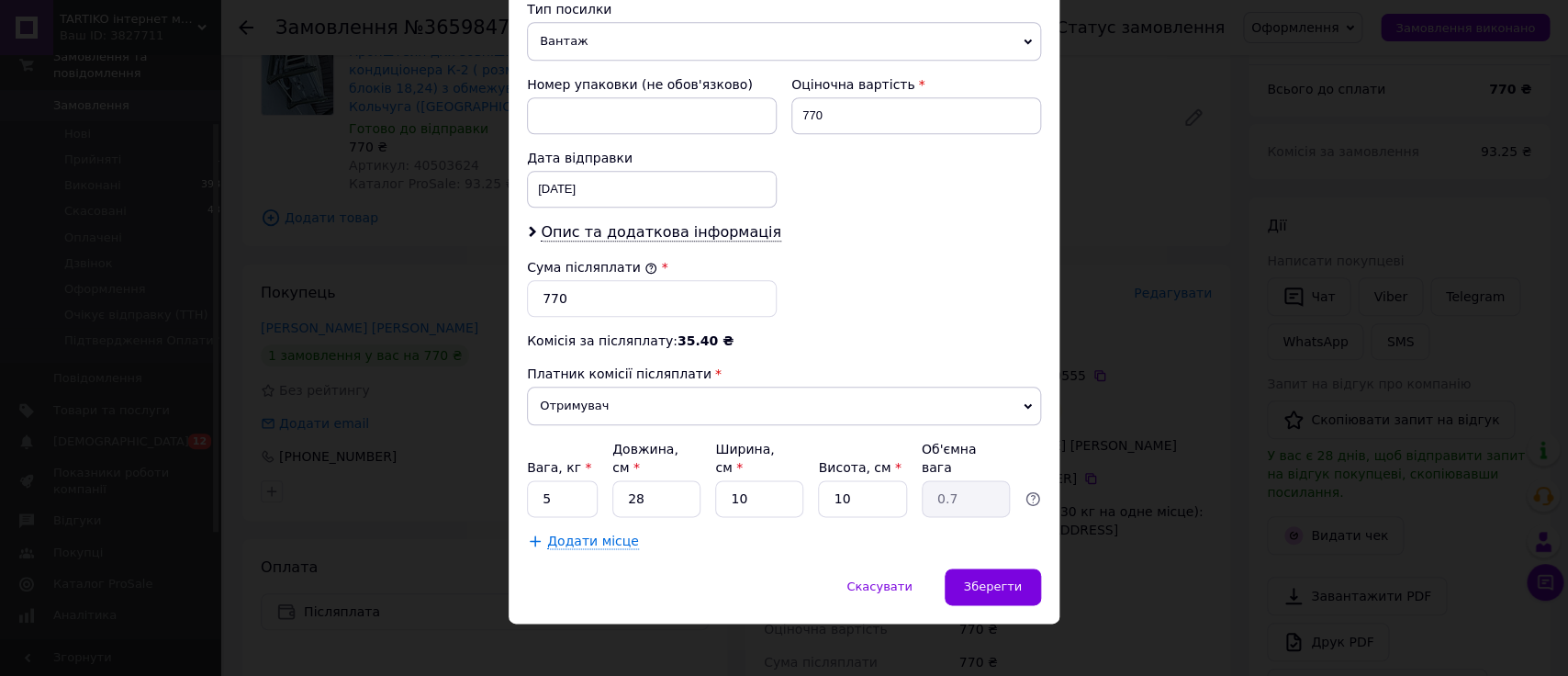
click at [597, 258] on div "Сума післяплати * 770" at bounding box center [652, 287] width 264 height 73
click at [864, 113] on input "770" at bounding box center [916, 115] width 250 height 36
click at [859, 117] on input "770" at bounding box center [916, 115] width 250 height 36
drag, startPoint x: 863, startPoint y: 114, endPoint x: 778, endPoint y: 122, distance: 85.4
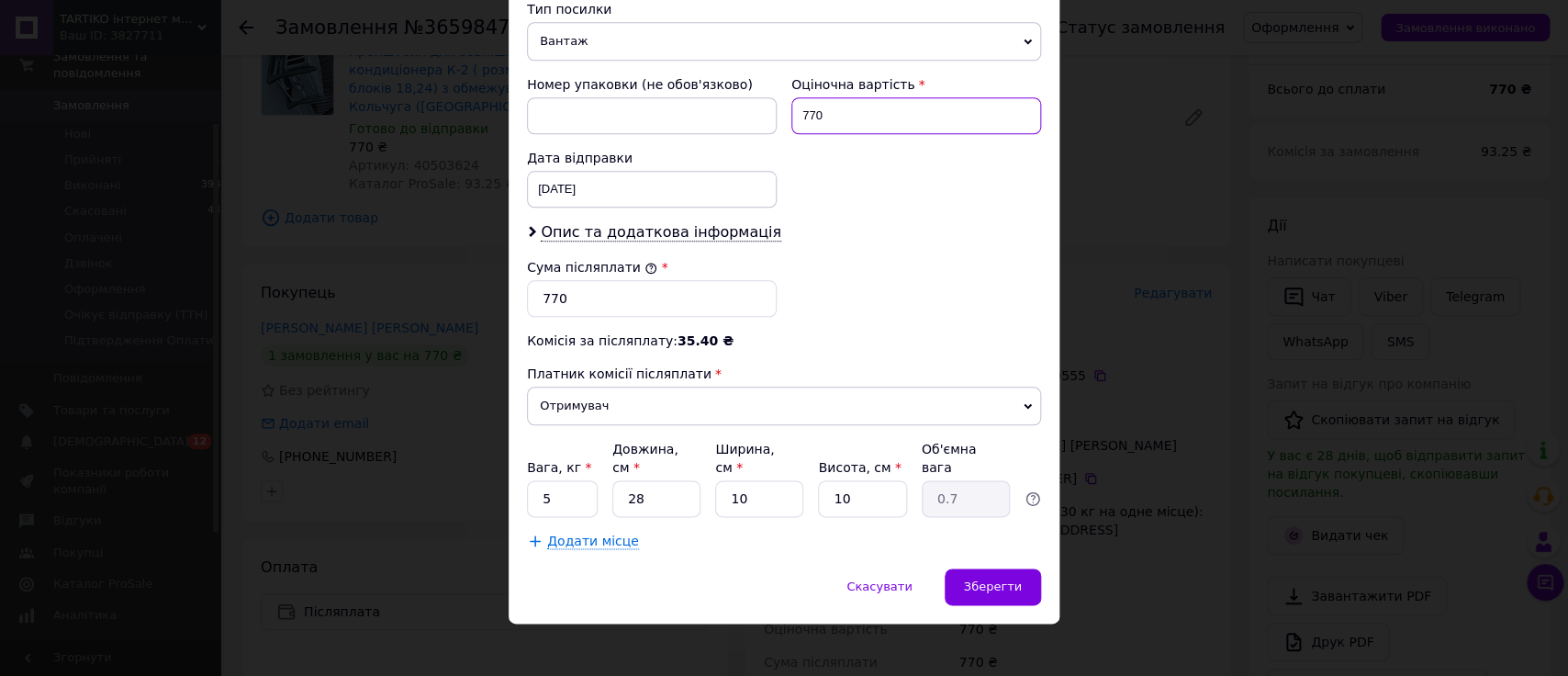
click at [791, 122] on input "770" at bounding box center [916, 115] width 250 height 36
type input "1480"
drag, startPoint x: 565, startPoint y: 311, endPoint x: 460, endPoint y: 302, distance: 105.4
click at [527, 302] on input "770" at bounding box center [652, 298] width 250 height 36
type input "1480"
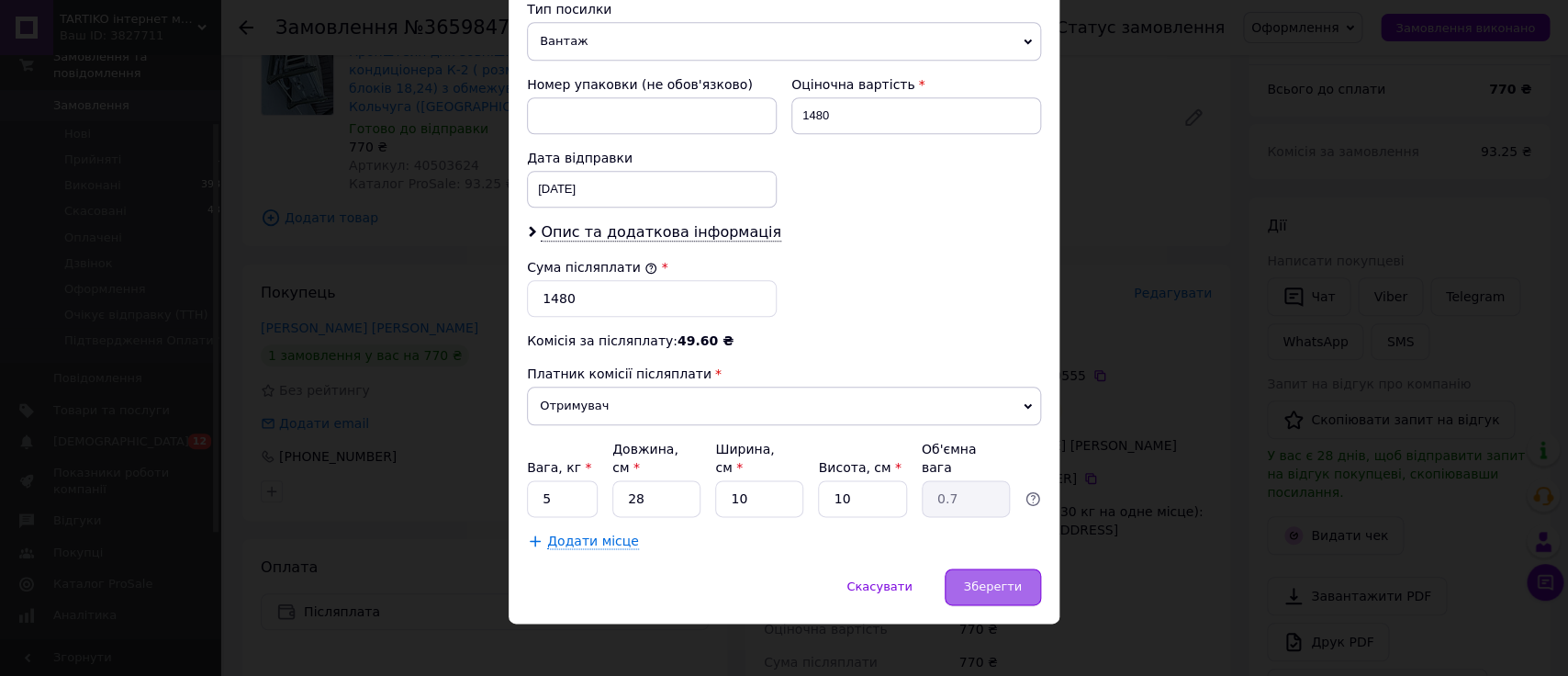
click at [974, 579] on span "Зберегти" at bounding box center [993, 586] width 58 height 14
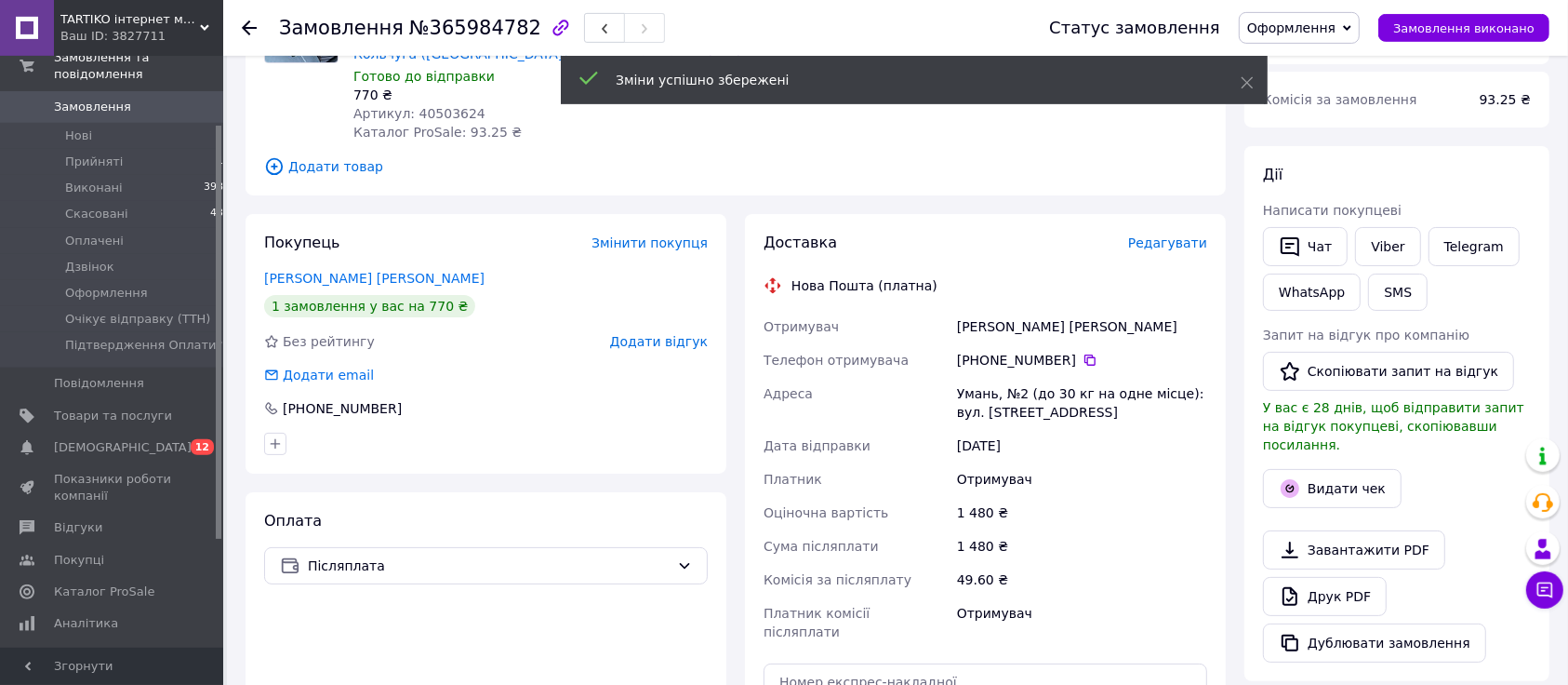
scroll to position [262, 0]
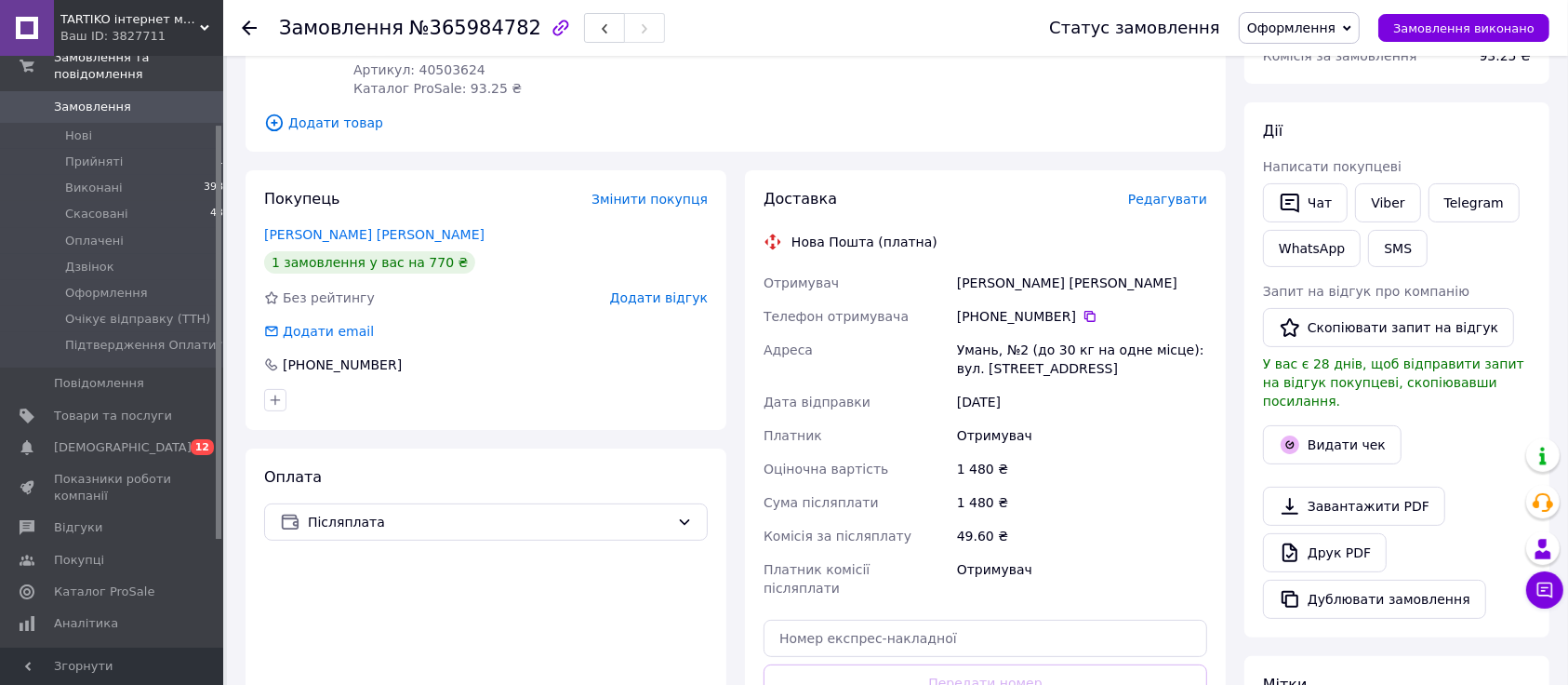
click at [348, 38] on span "Замовлення" at bounding box center [341, 28] width 124 height 23
click at [329, 169] on div "Замовлення з Bigl 10.10.2025 • 12:16 Товари в замовленні (1) Кронштейн для зовн…" at bounding box center [736, 589] width 998 height 1553
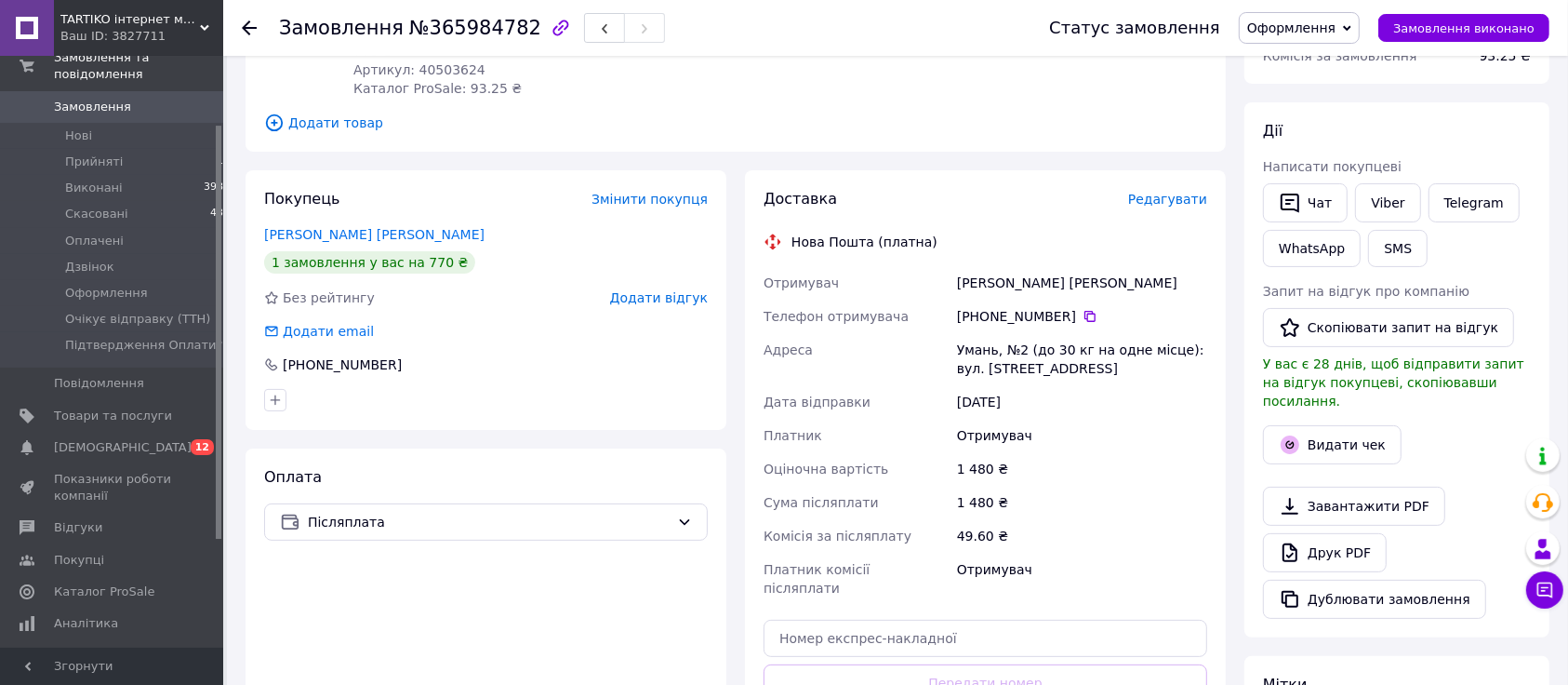
click at [980, 285] on div "Стріченко Анатолій" at bounding box center [1082, 283] width 258 height 34
copy div "Стріченко"
click at [395, 415] on div "Покупець Змінити покупця Стріченко Анатолій 1 замовлення у вас на 770 ₴ Без рей…" at bounding box center [486, 300] width 480 height 259
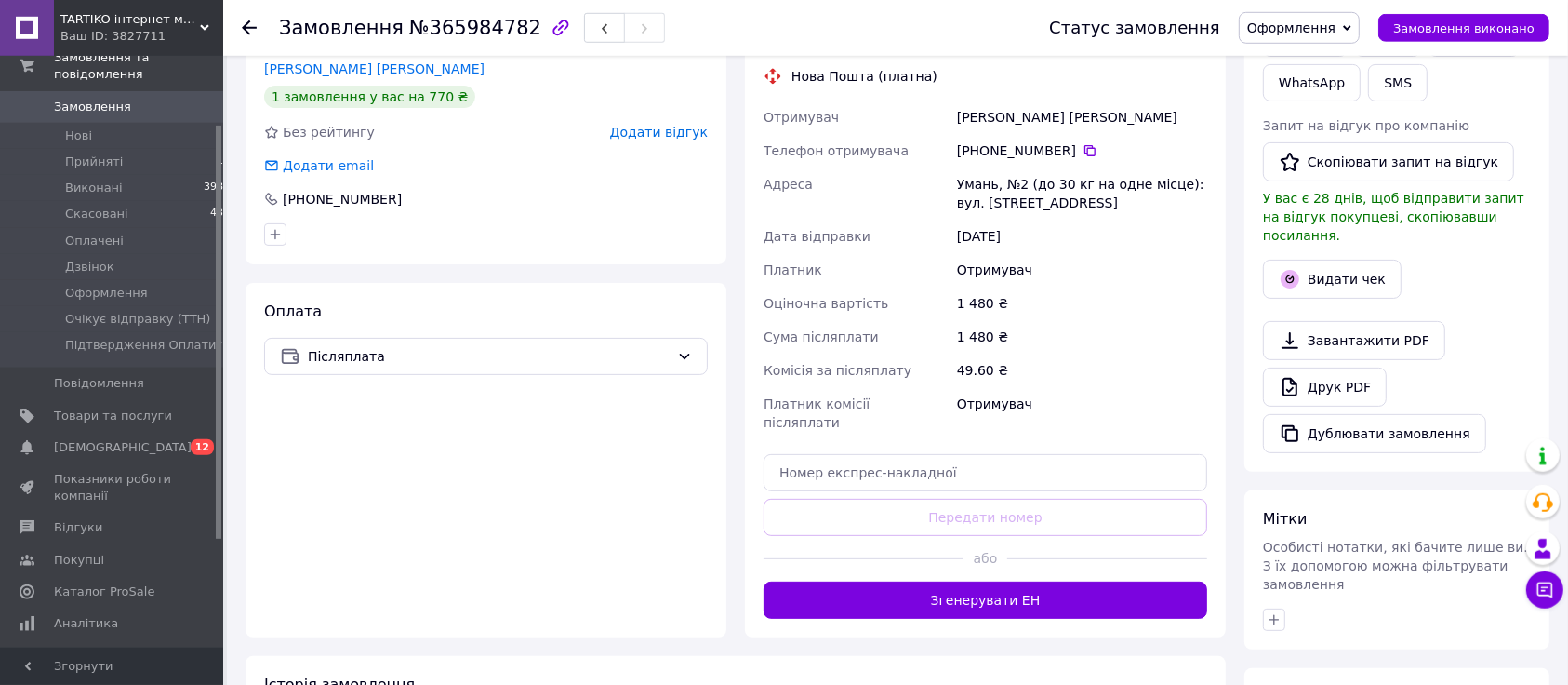
scroll to position [458, 0]
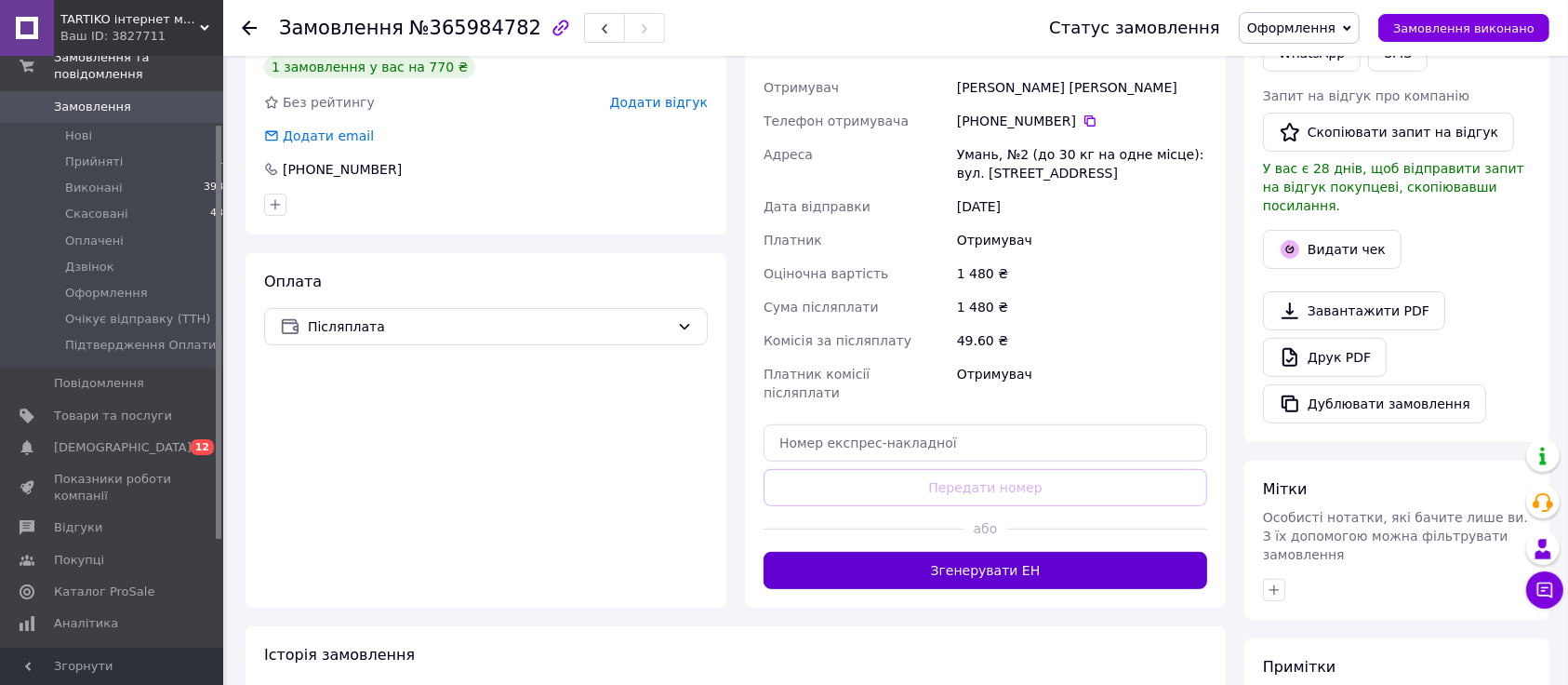
click at [971, 553] on button "Згенерувати ЕН" at bounding box center [985, 570] width 444 height 37
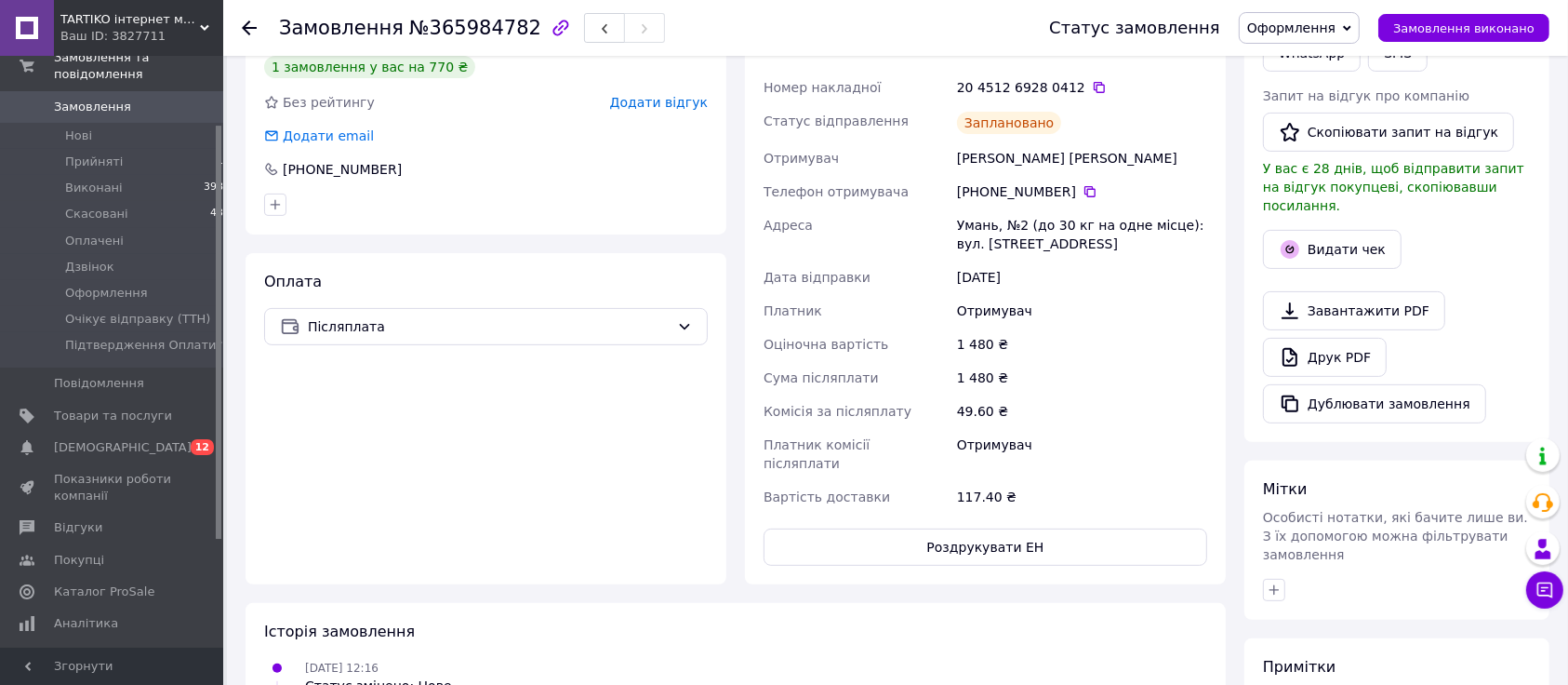
click at [1091, 85] on icon at bounding box center [1099, 88] width 15 height 15
click at [348, 535] on div "Оплата Післяплата" at bounding box center [486, 419] width 480 height 332
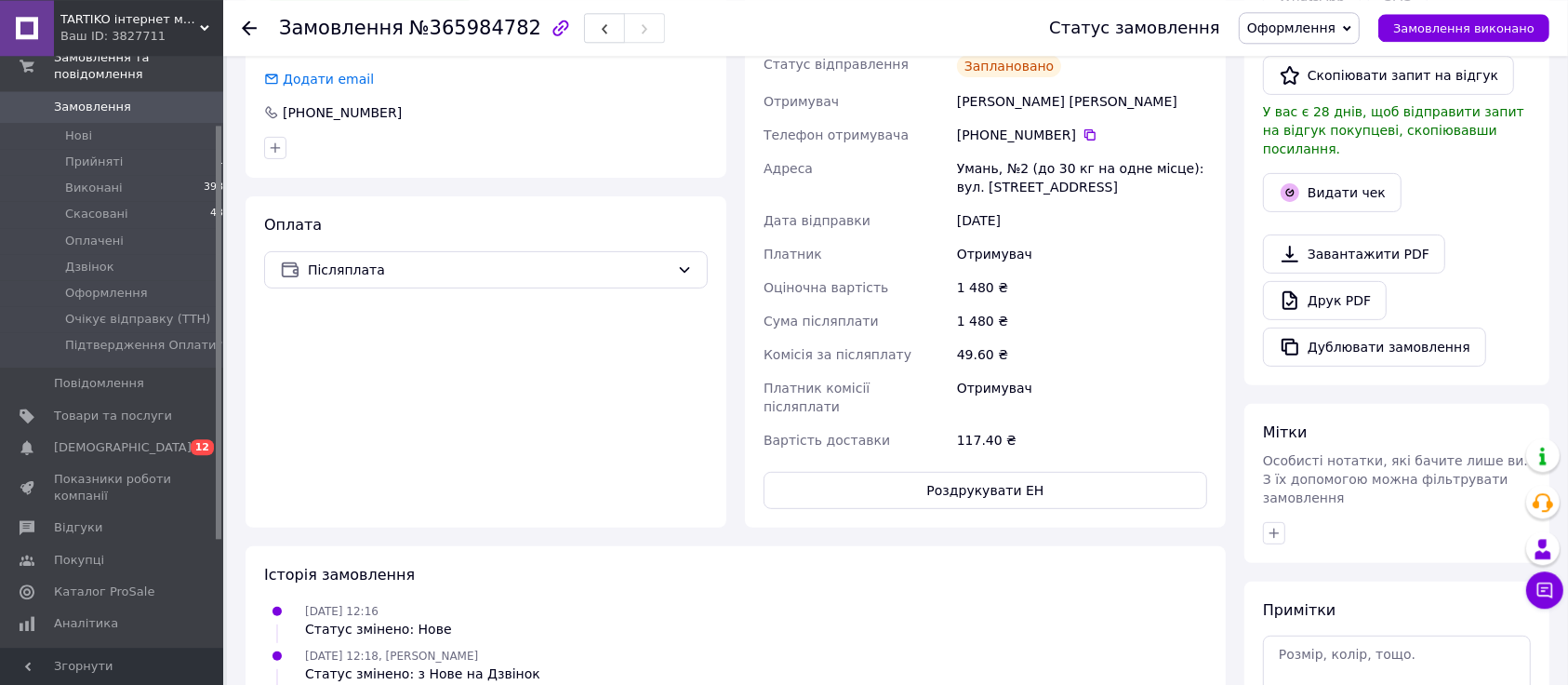
scroll to position [555, 0]
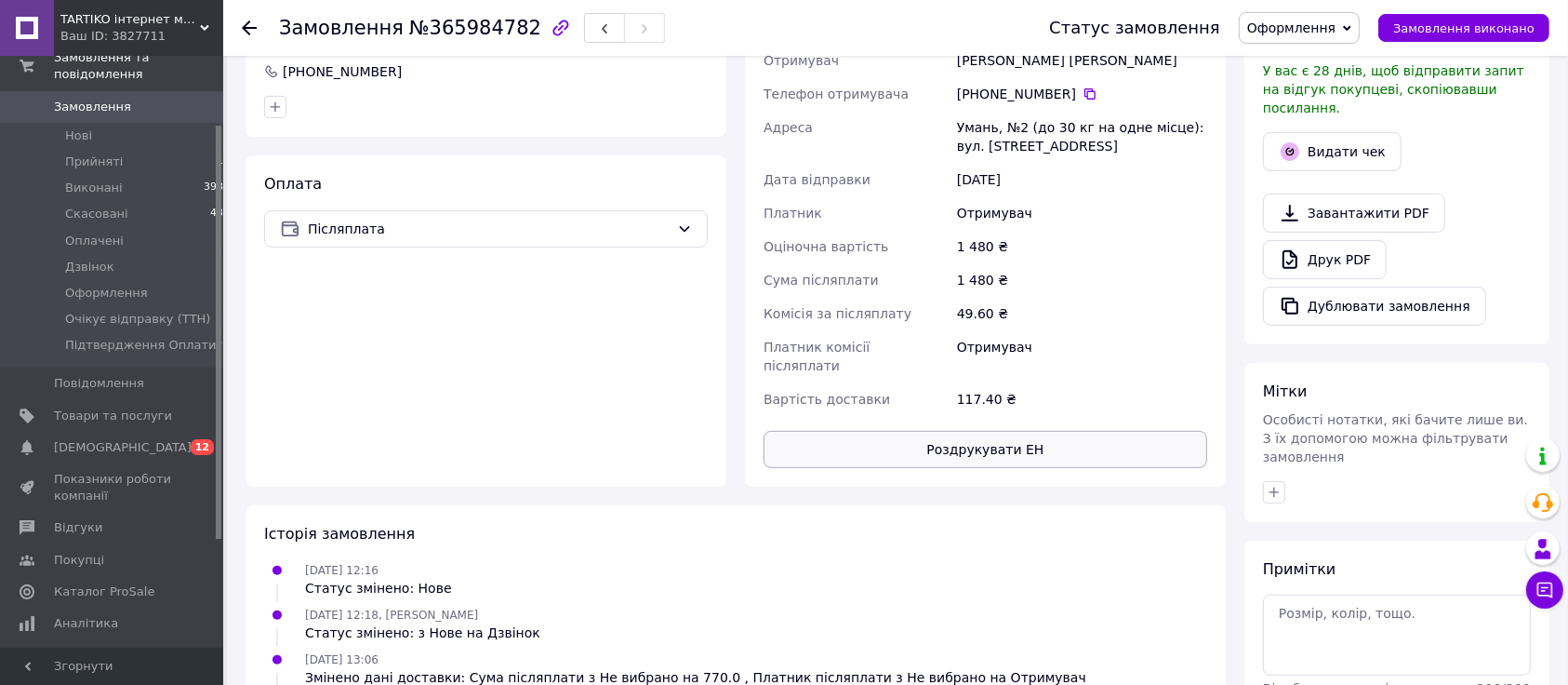
click at [981, 433] on button "Роздрукувати ЕН" at bounding box center [985, 449] width 444 height 37
click at [258, 286] on div "Оплата Післяплата" at bounding box center [486, 321] width 480 height 332
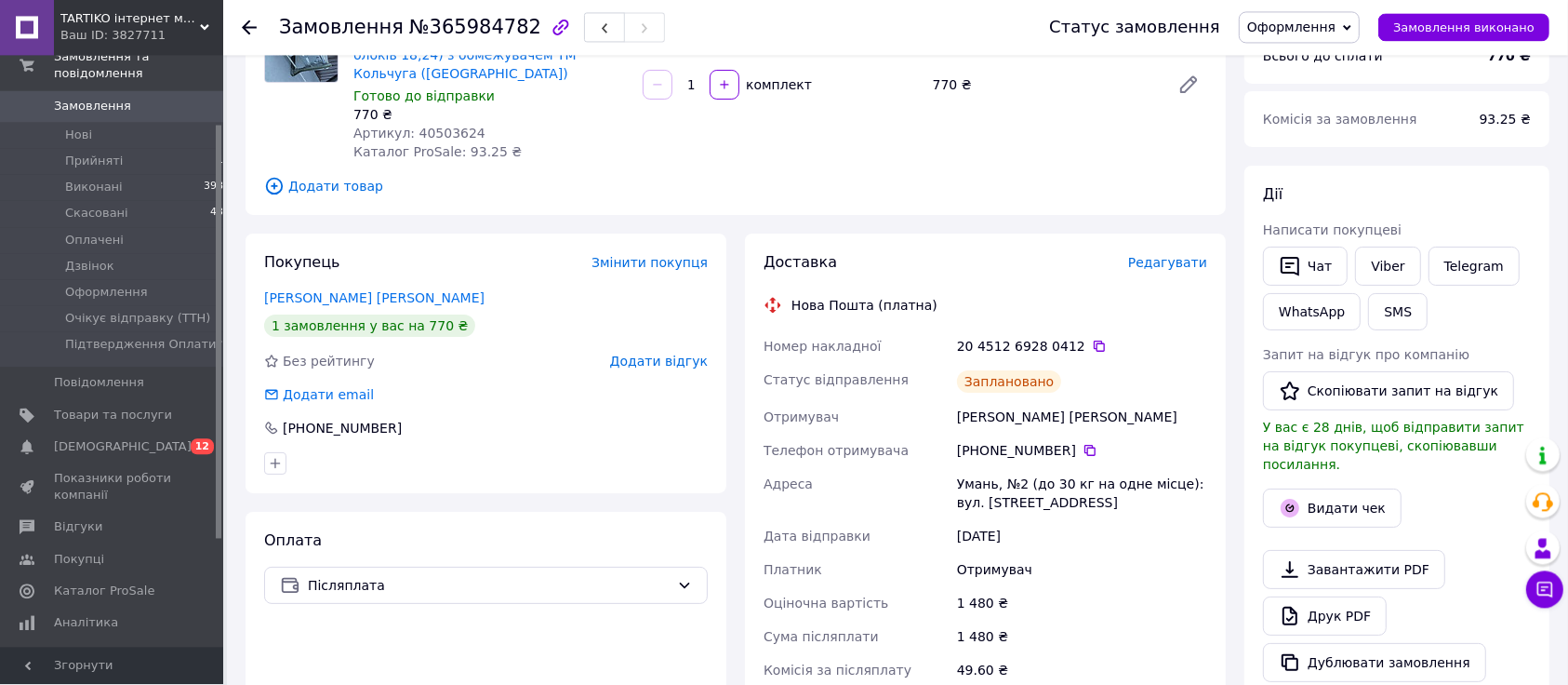
scroll to position [165, 0]
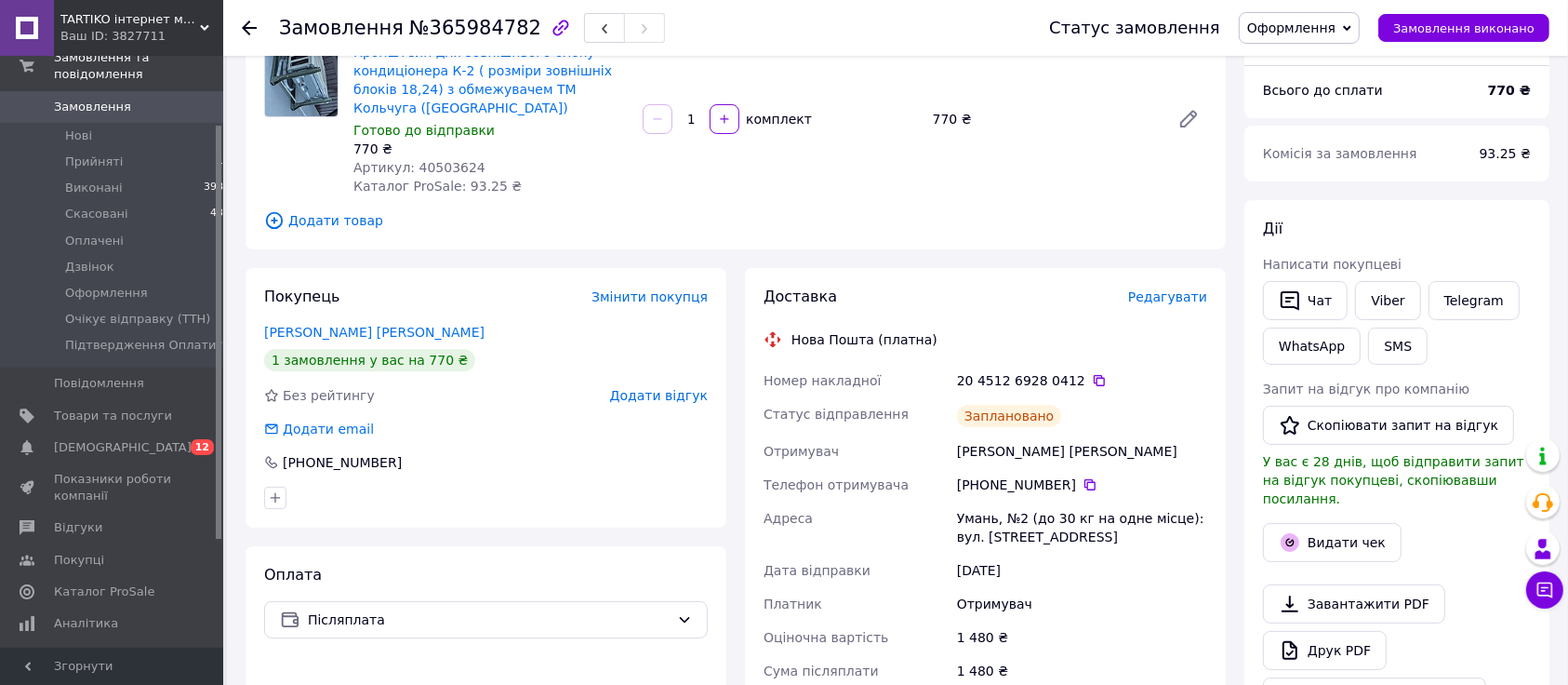
click at [1360, 33] on span "Оформлення" at bounding box center [1299, 28] width 121 height 32
click at [93, 285] on span "Оформлення" at bounding box center [106, 293] width 83 height 17
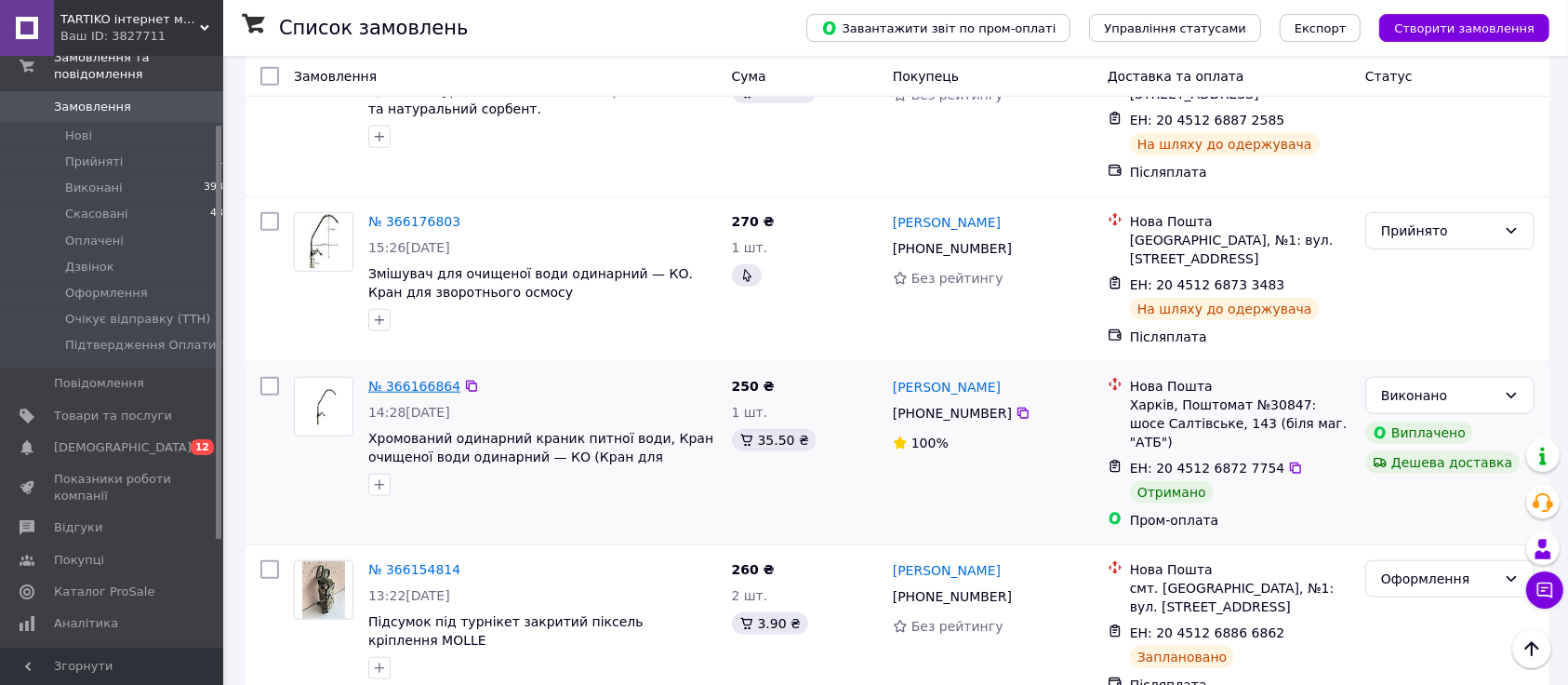
scroll to position [1660, 0]
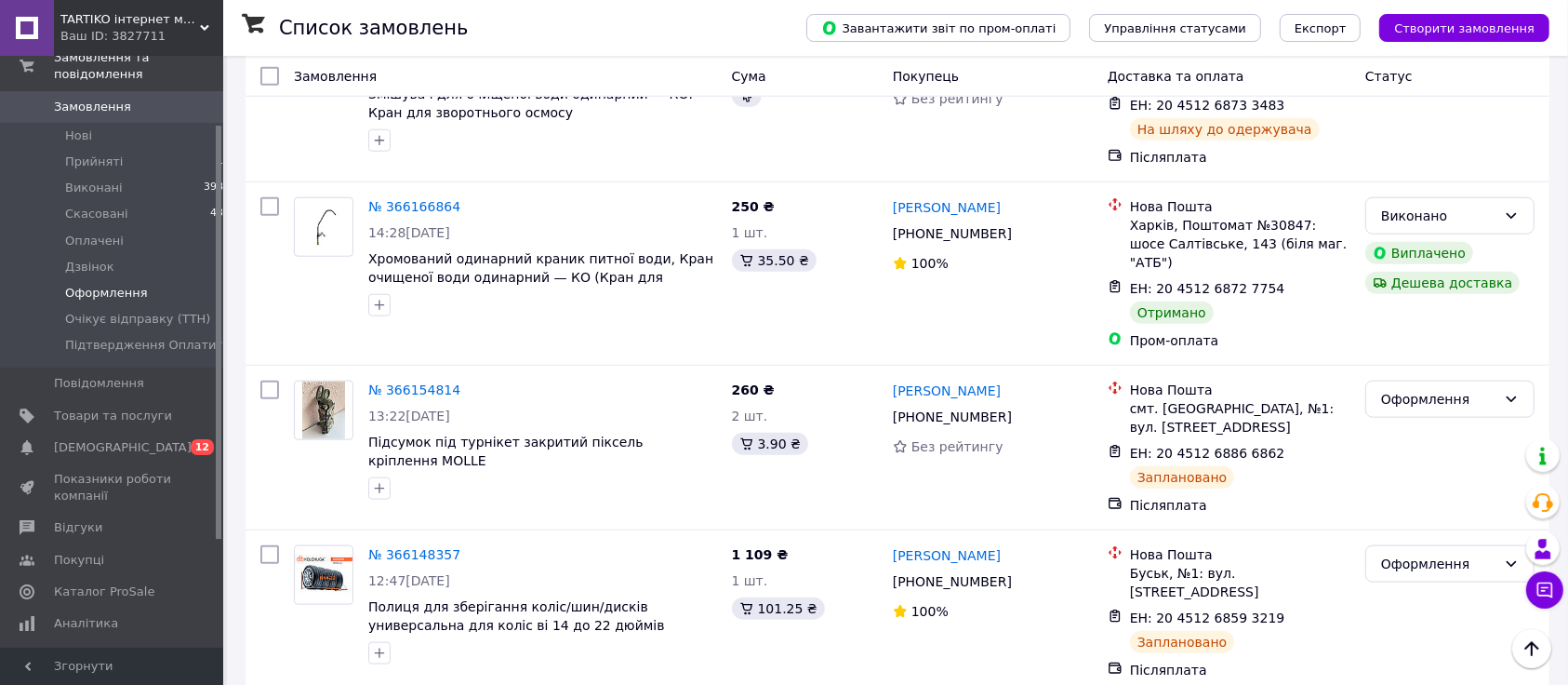
click at [89, 285] on span "Оформлення" at bounding box center [106, 293] width 83 height 17
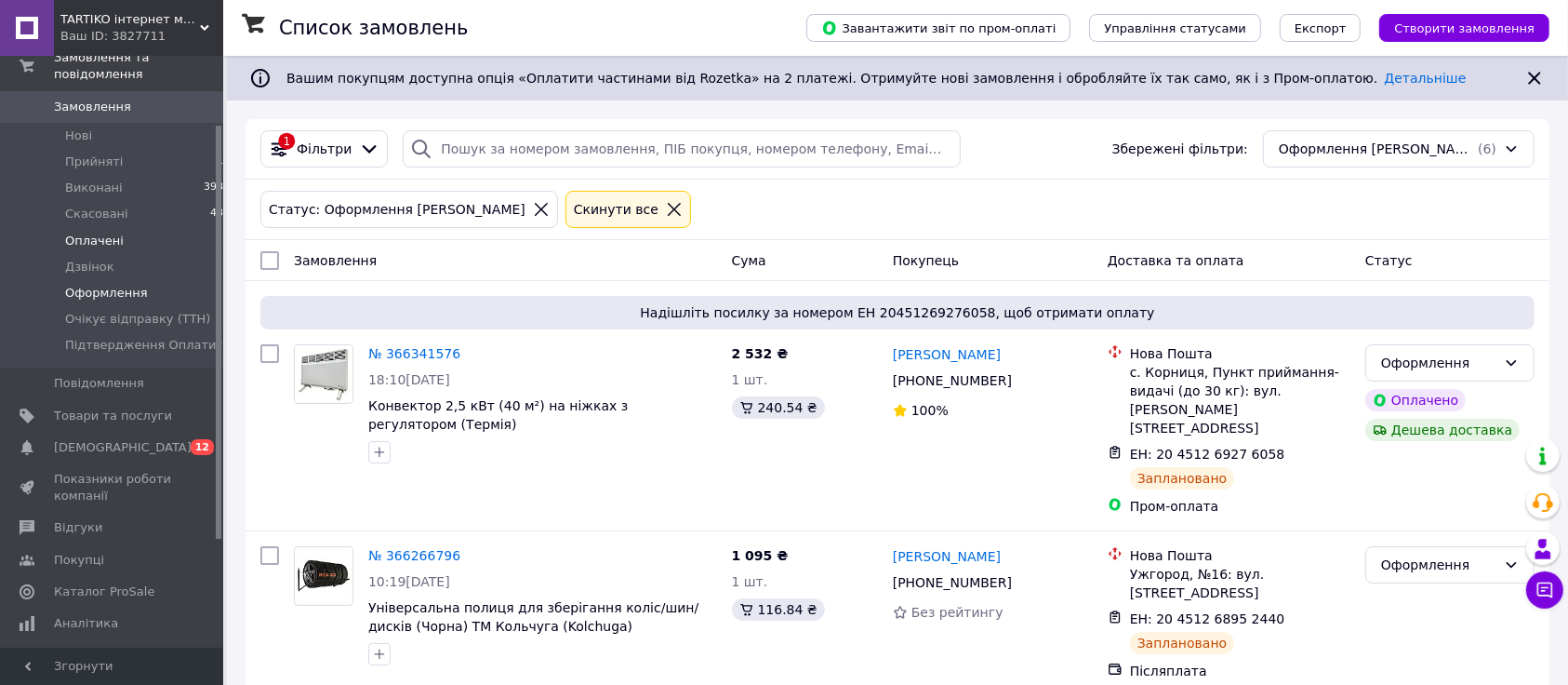
click at [97, 228] on li "Оплачені 1" at bounding box center [121, 241] width 241 height 26
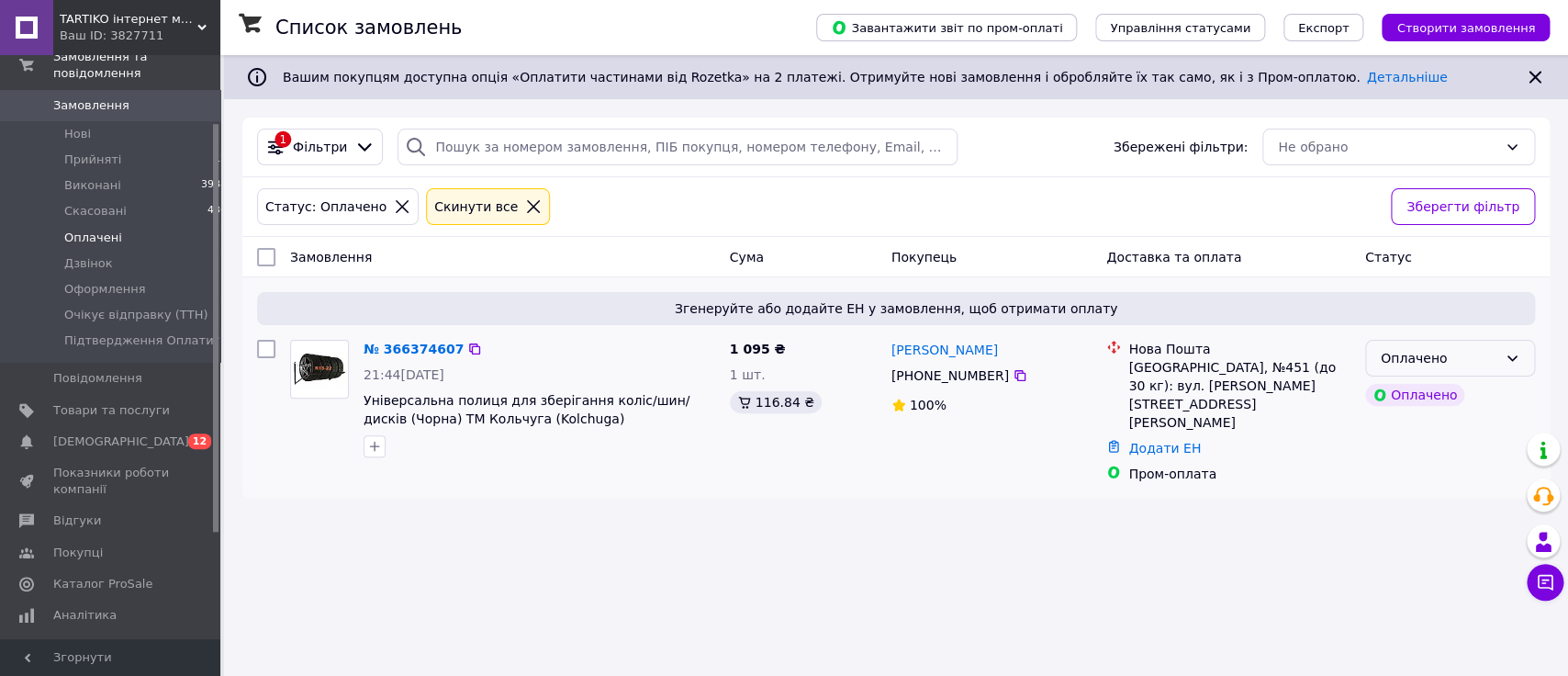
click at [1400, 362] on div "Оплачено" at bounding box center [1439, 358] width 116 height 20
click at [1400, 500] on li "Дзвінок" at bounding box center [1449, 499] width 168 height 33
click at [408, 350] on link "№ 366374607" at bounding box center [409, 349] width 91 height 15
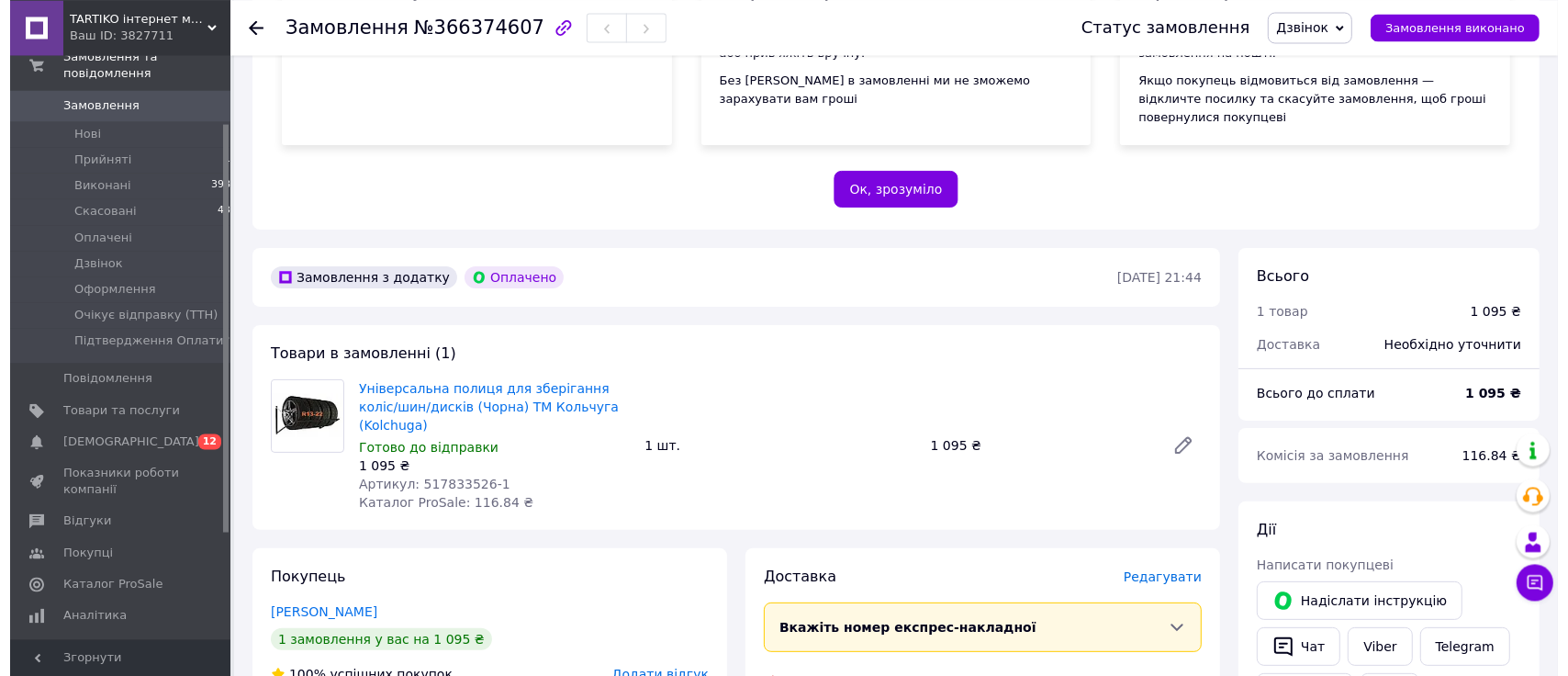
scroll to position [482, 0]
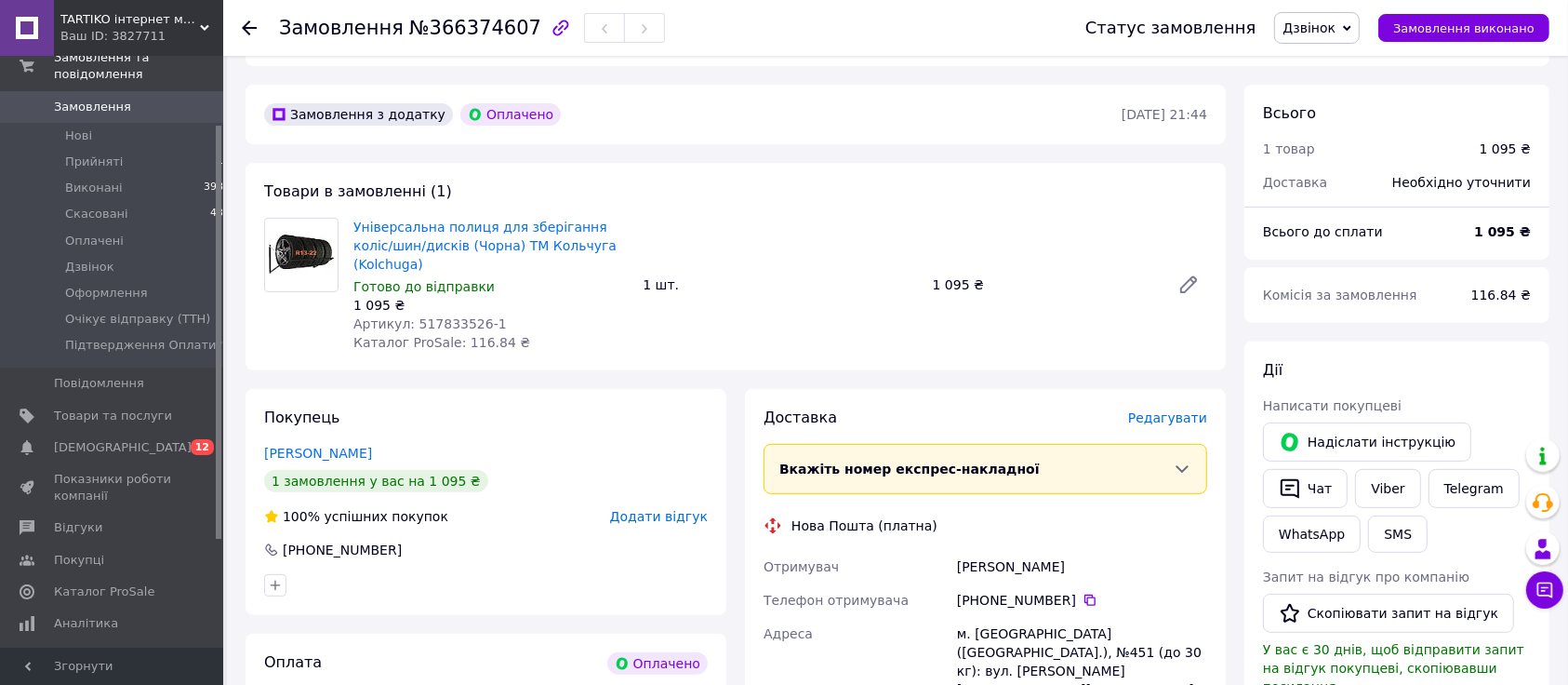
click at [1190, 410] on span "Редагувати" at bounding box center [1168, 417] width 79 height 15
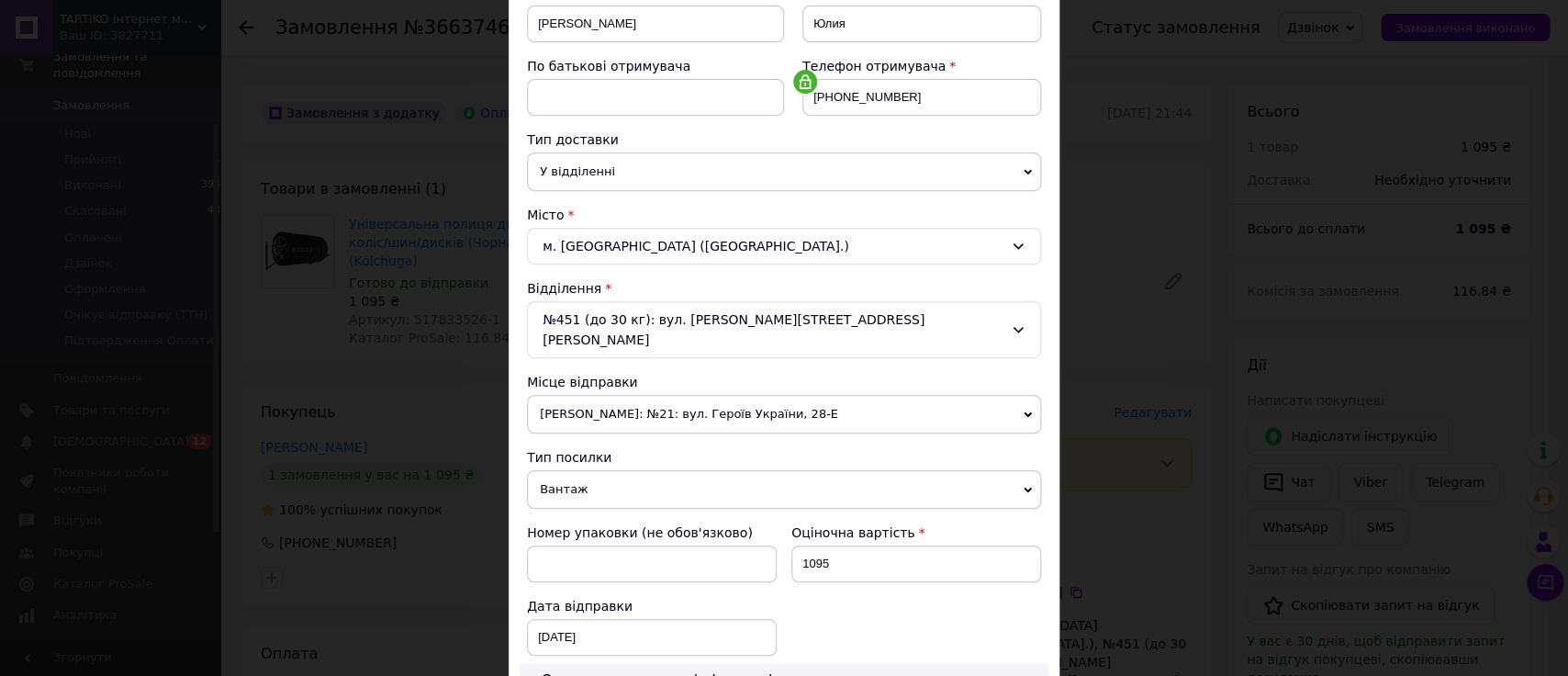
scroll to position [413, 0]
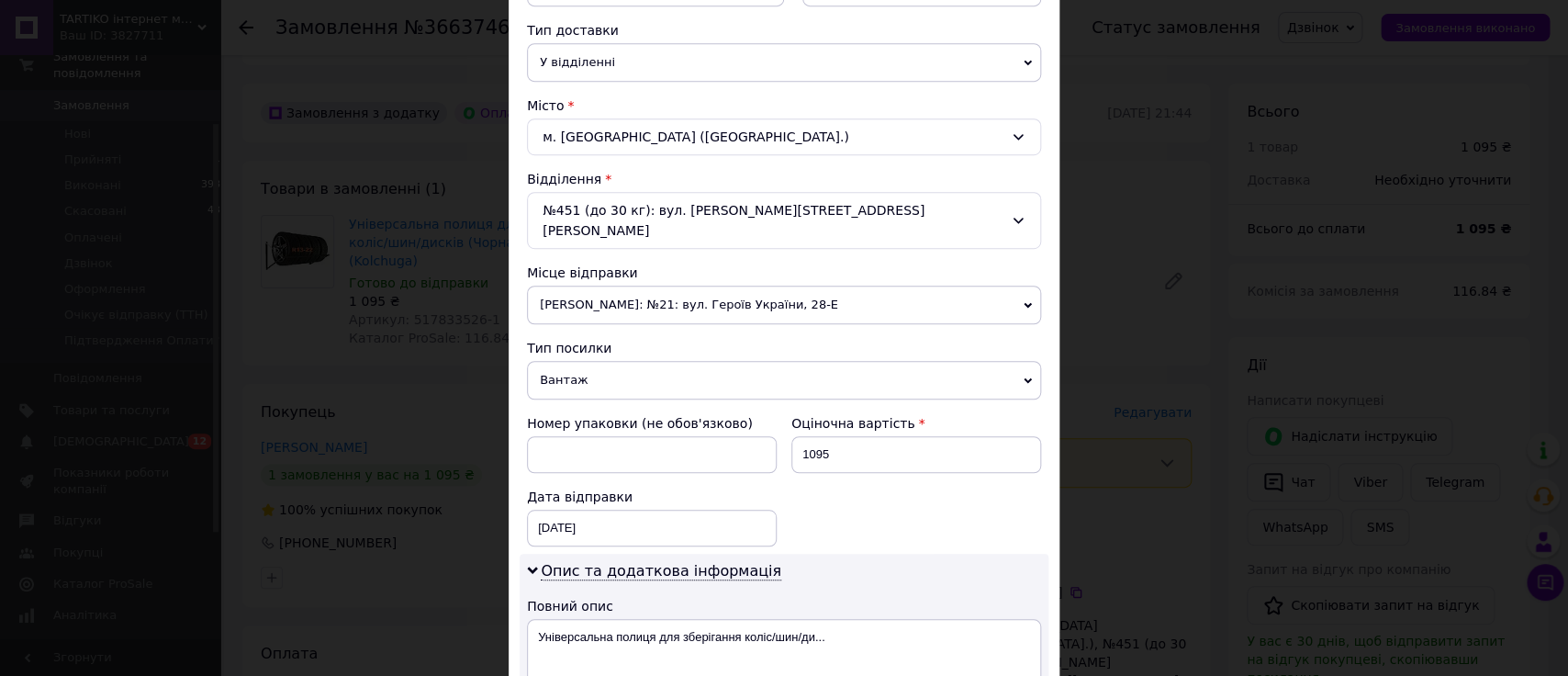
click at [609, 294] on span "[PERSON_NAME]: №21: вул. Героїв України, 28-Е" at bounding box center [784, 304] width 514 height 38
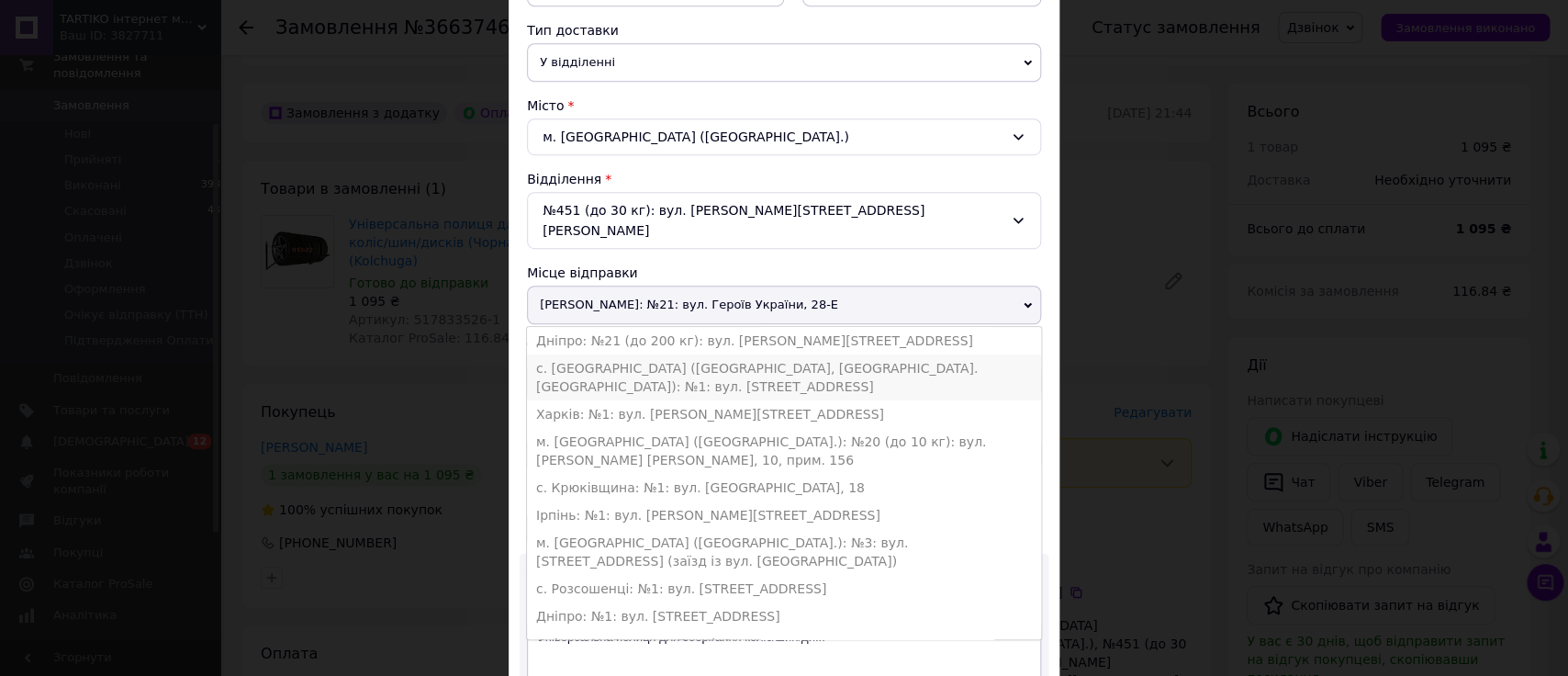
click at [582, 354] on li "с. [GEOGRAPHIC_DATA] ([GEOGRAPHIC_DATA], [GEOGRAPHIC_DATA]. [GEOGRAPHIC_DATA]):…" at bounding box center [784, 377] width 514 height 46
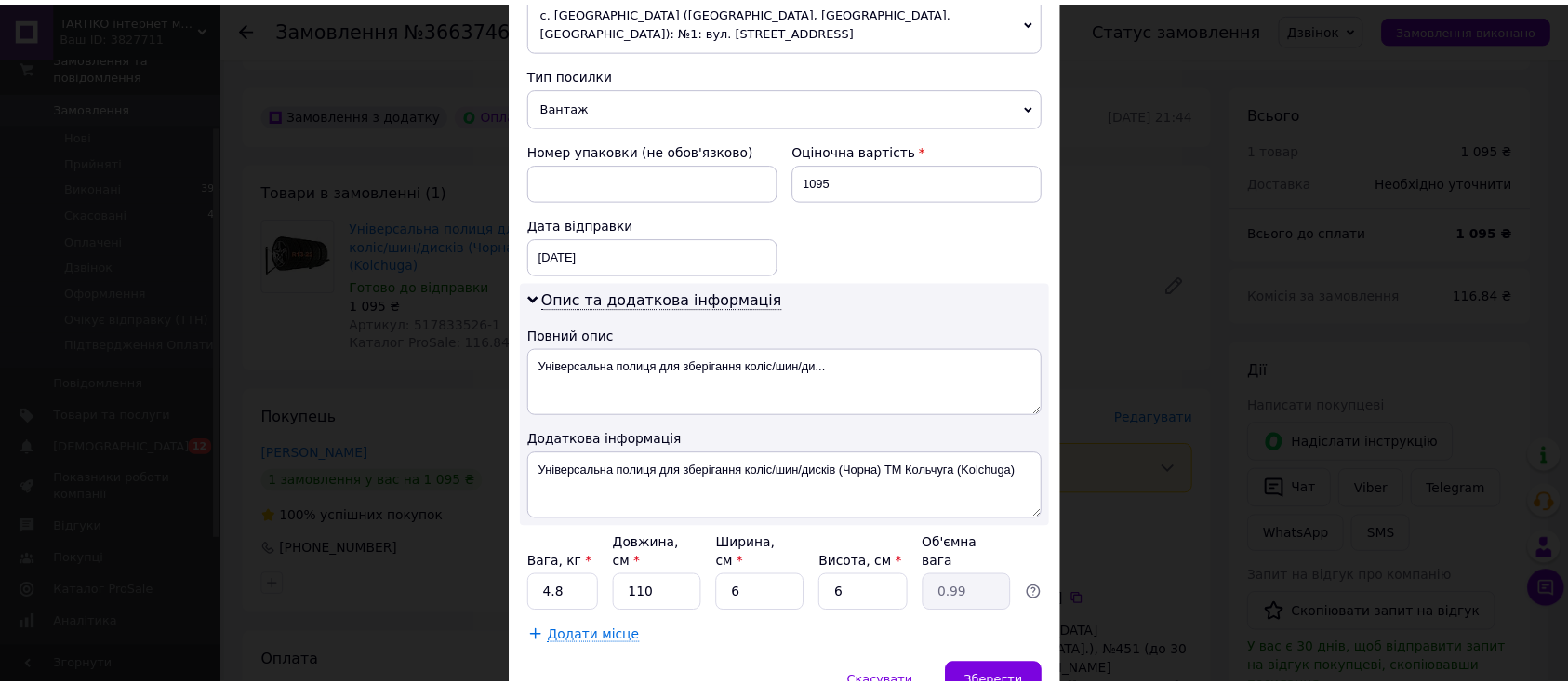
scroll to position [784, 0]
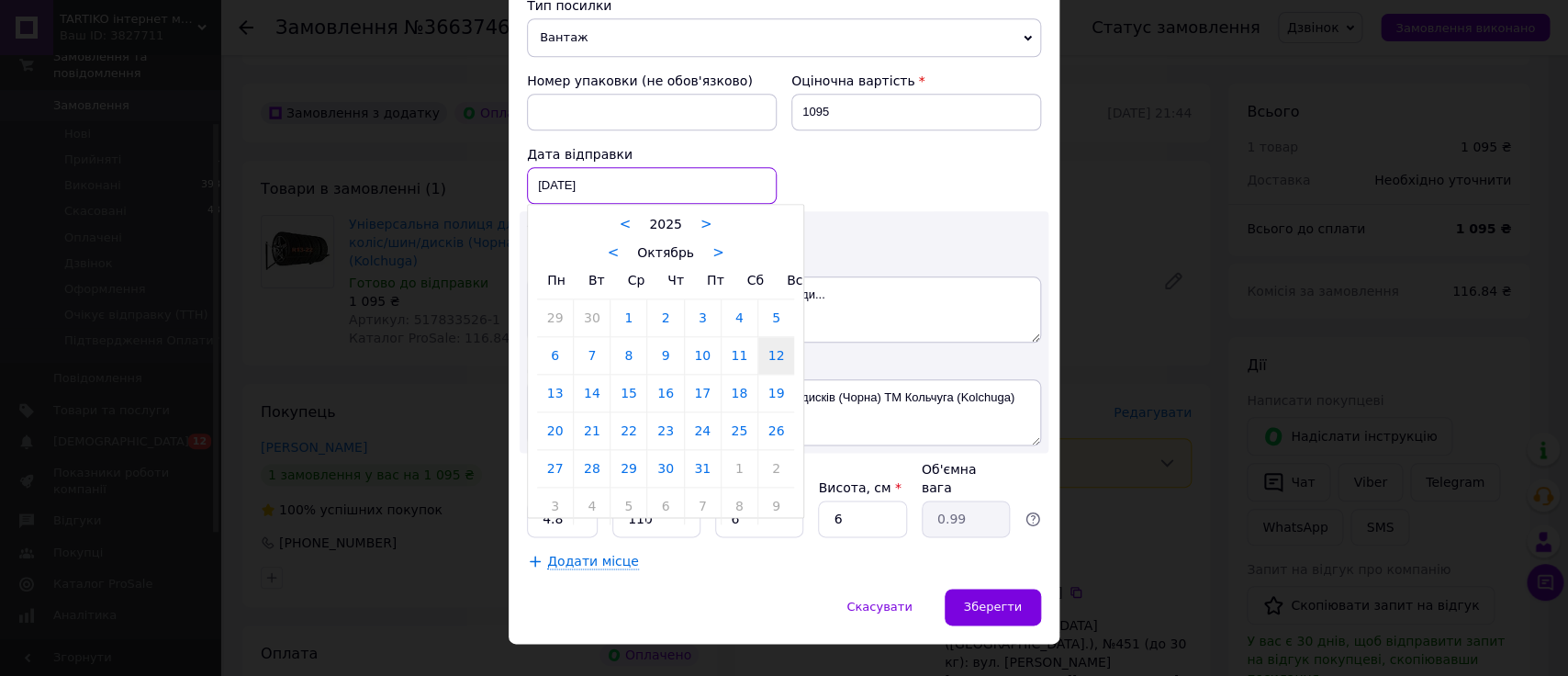
click at [560, 178] on input "12.10.2025" at bounding box center [652, 185] width 250 height 36
click at [551, 378] on link "13" at bounding box center [555, 392] width 36 height 36
type input "13.10.2025"
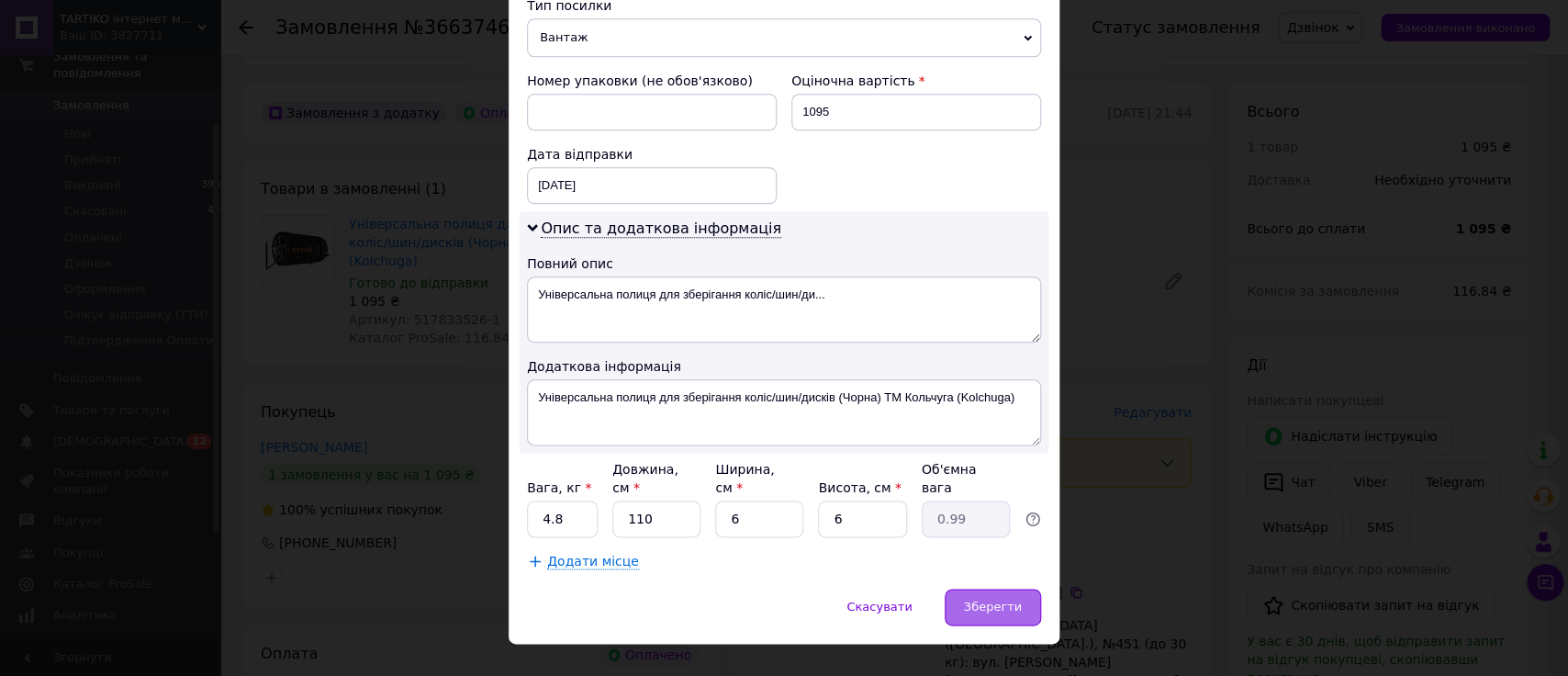
click at [983, 600] on span "Зберегти" at bounding box center [993, 606] width 58 height 14
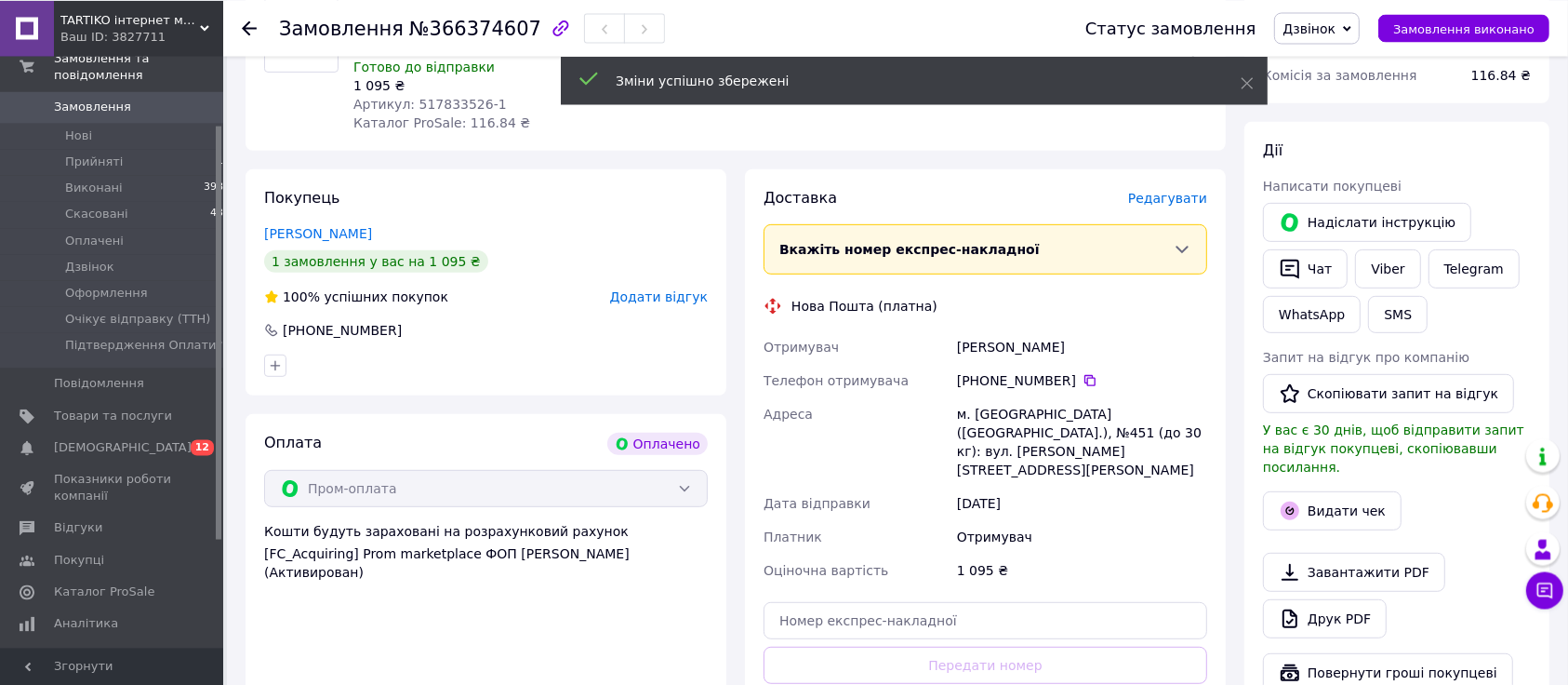
scroll to position [781, 0]
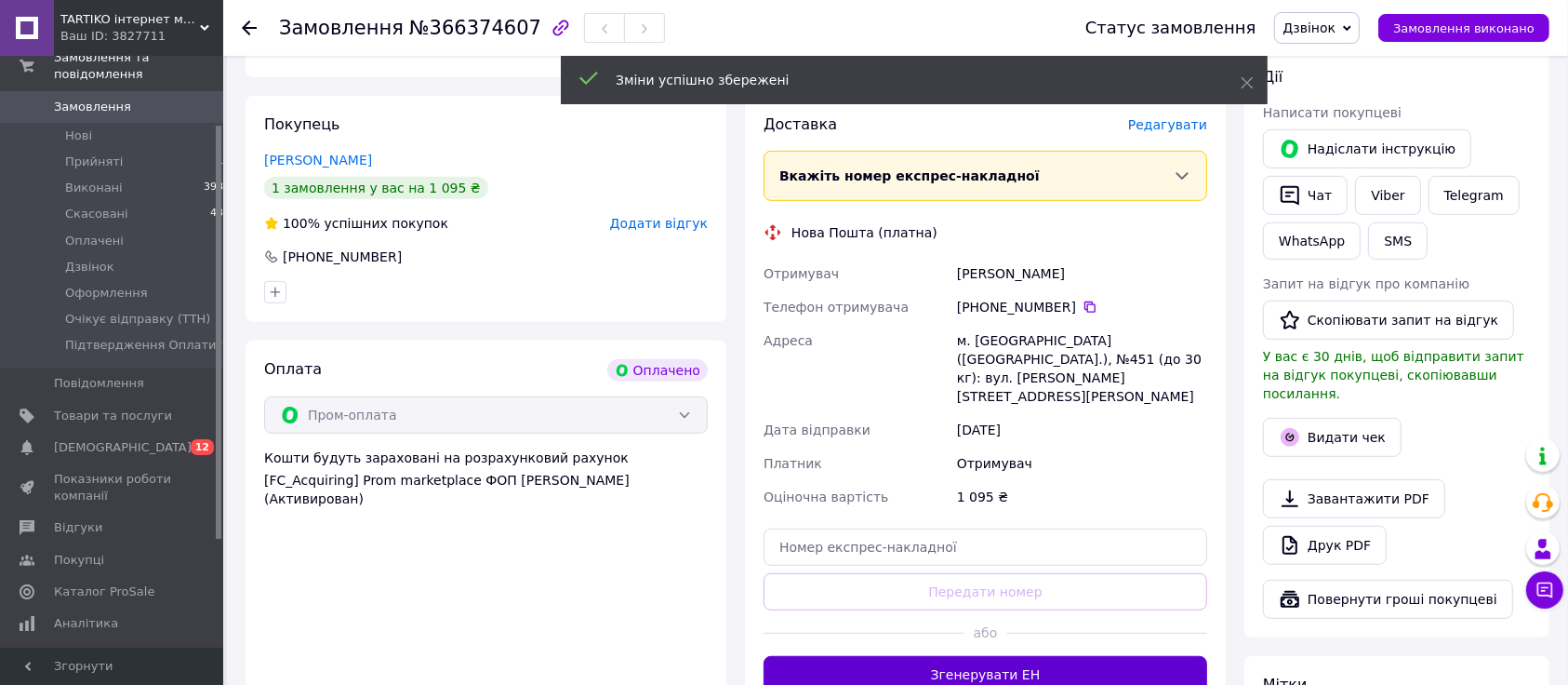
click at [949, 612] on button "Згенерувати ЕН" at bounding box center [985, 674] width 444 height 37
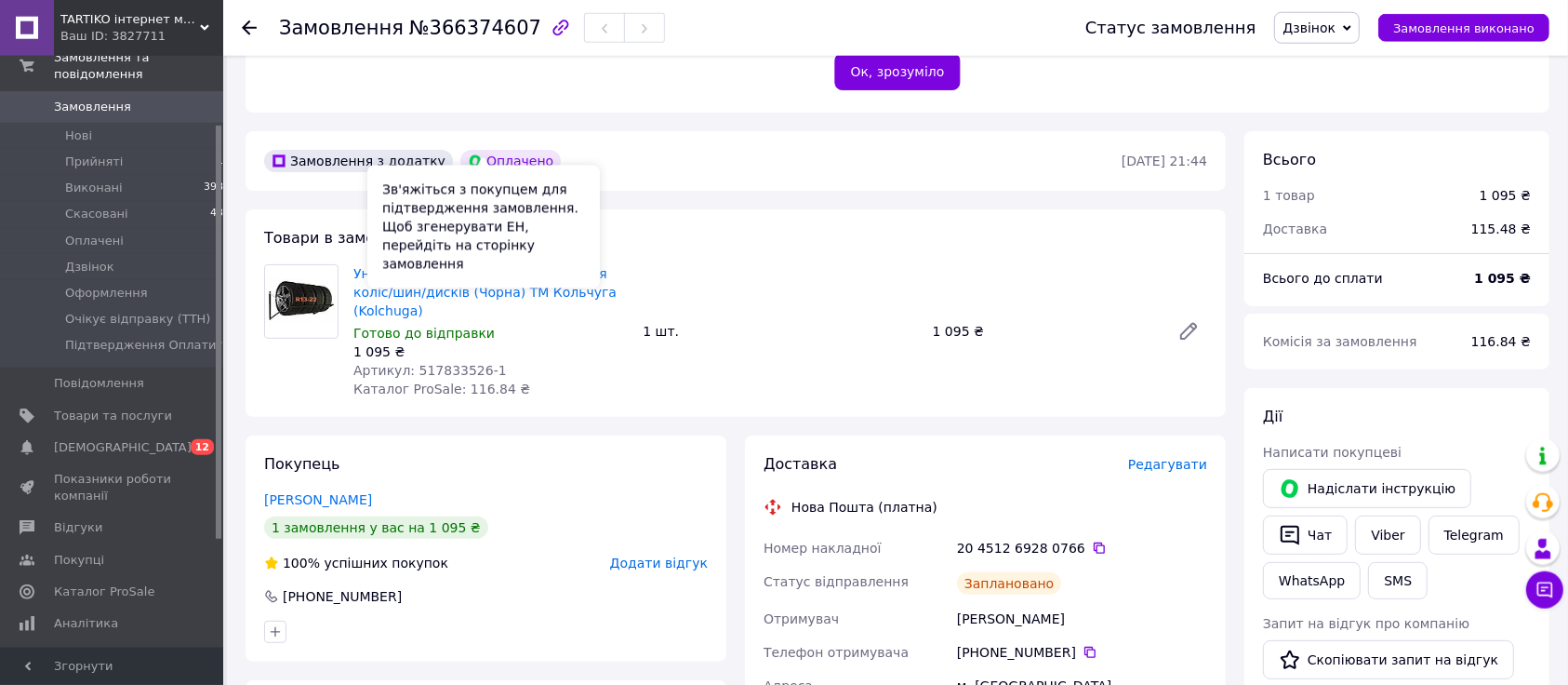
scroll to position [391, 0]
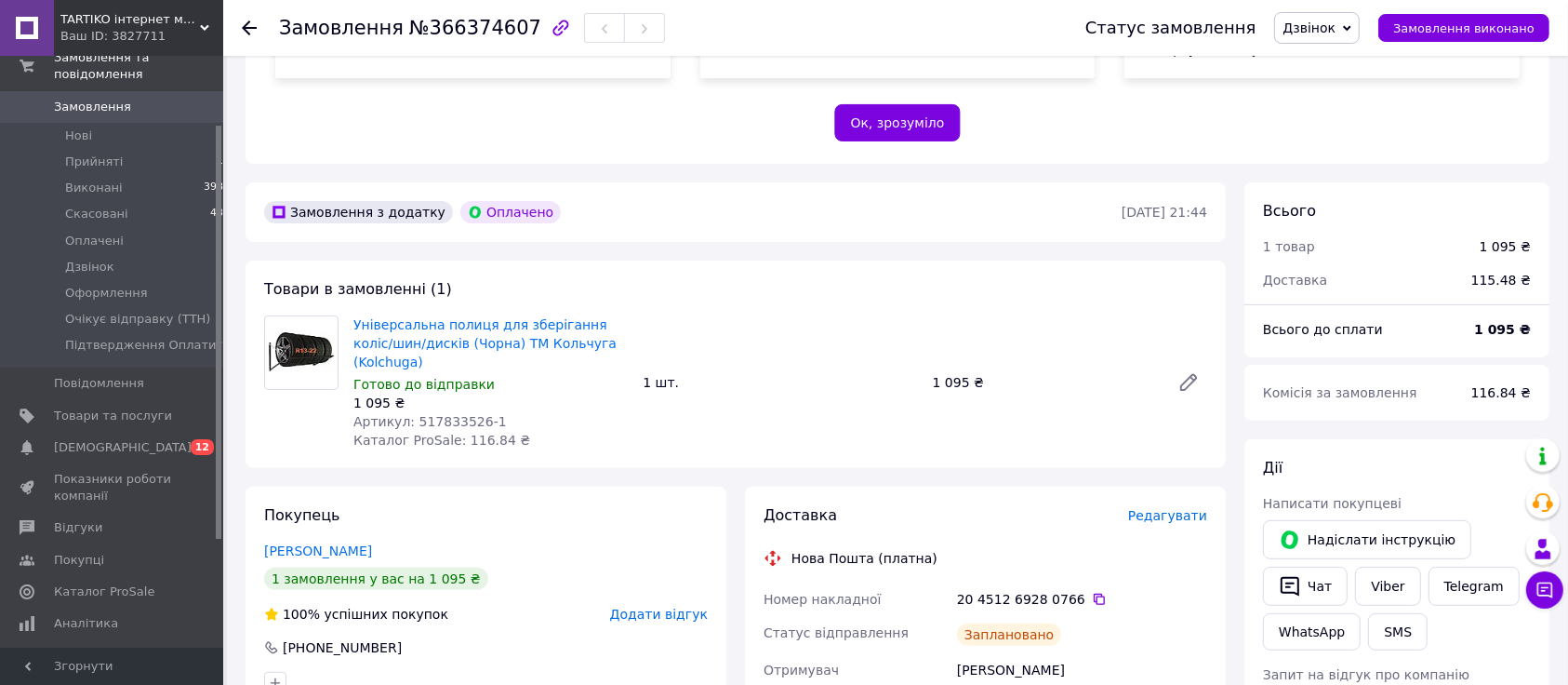
click at [329, 33] on span "Замовлення" at bounding box center [341, 28] width 124 height 23
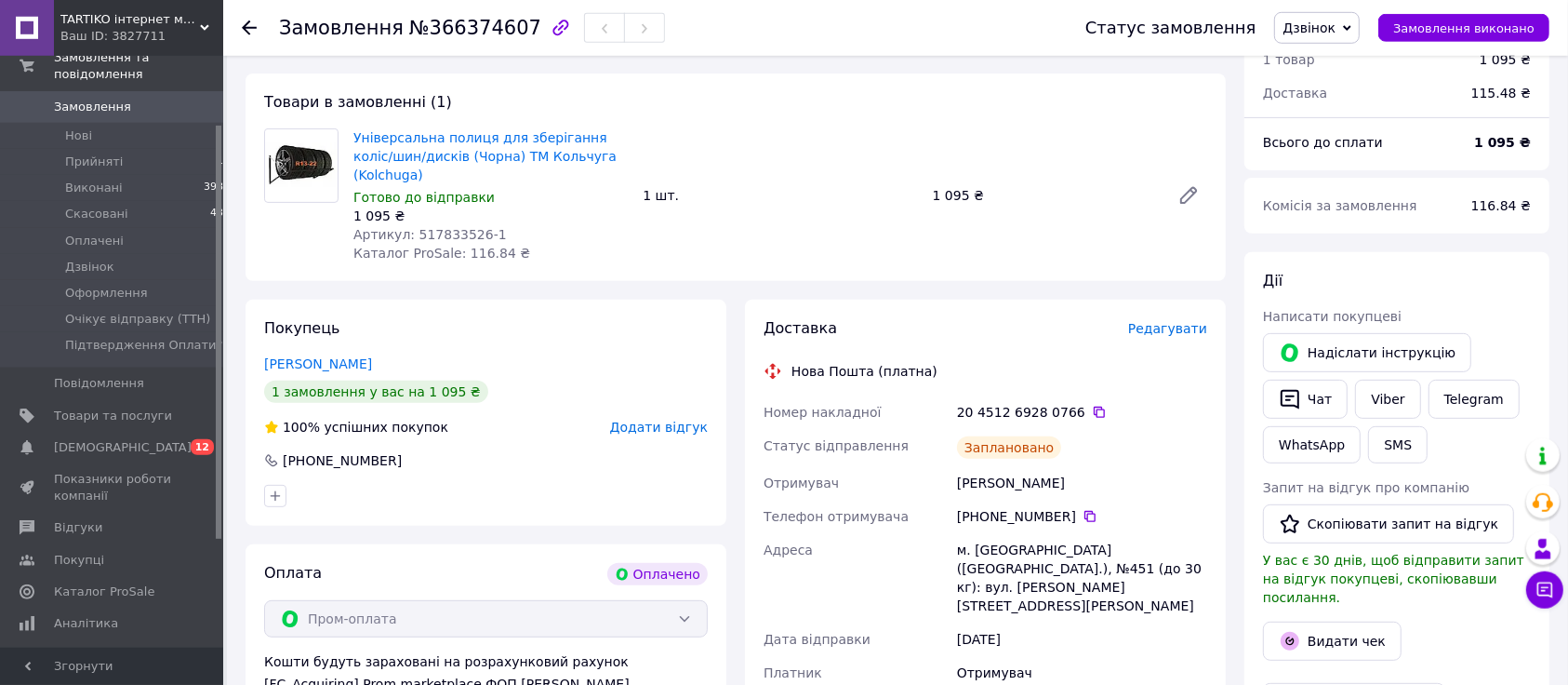
scroll to position [586, 0]
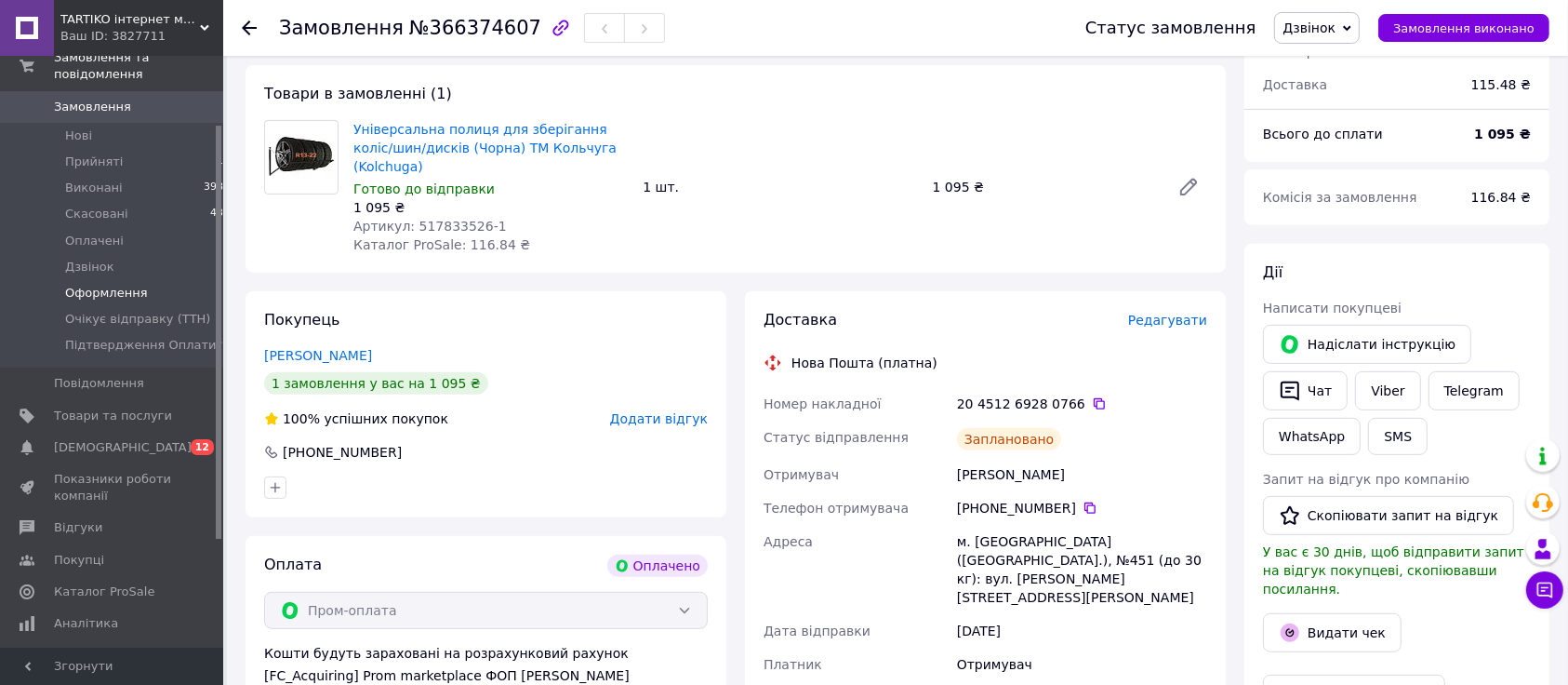
click at [87, 285] on span "Оформлення" at bounding box center [106, 293] width 83 height 17
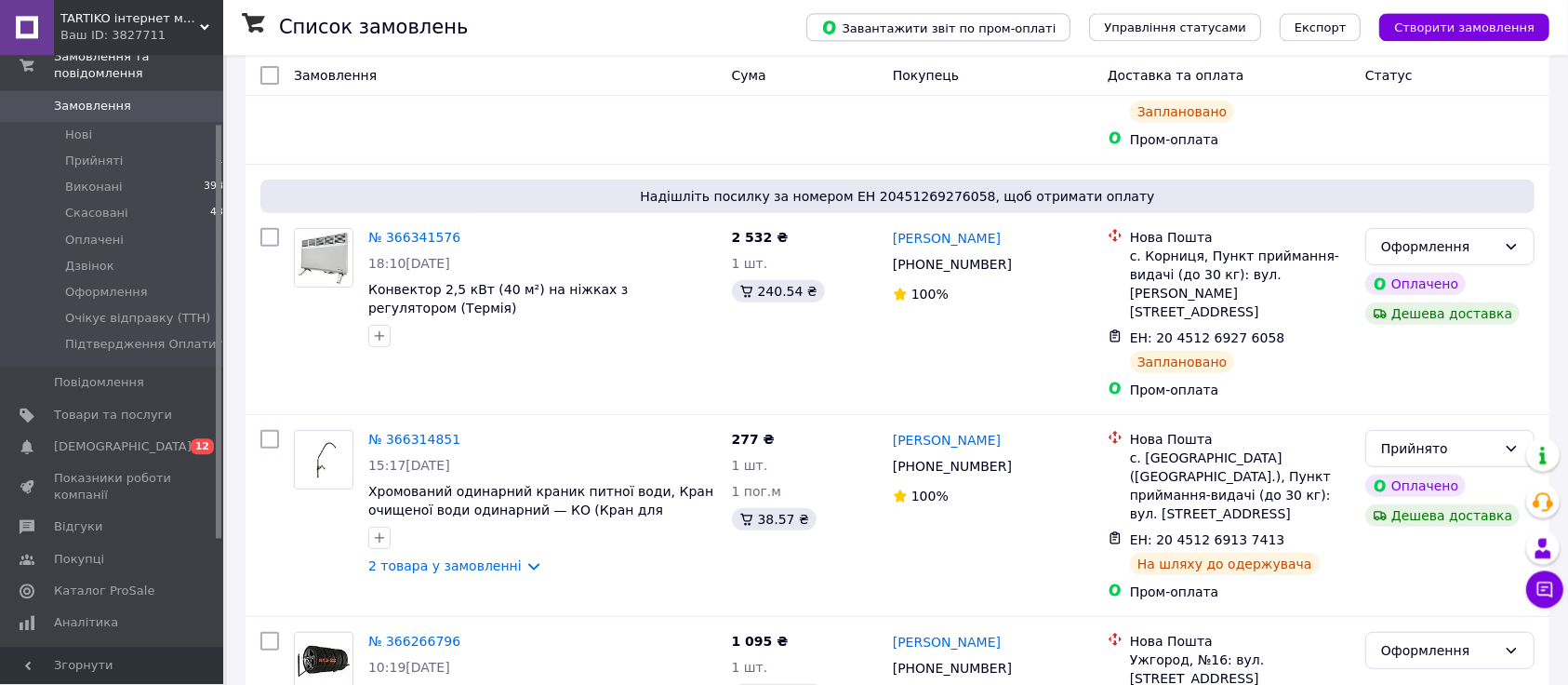
scroll to position [976, 0]
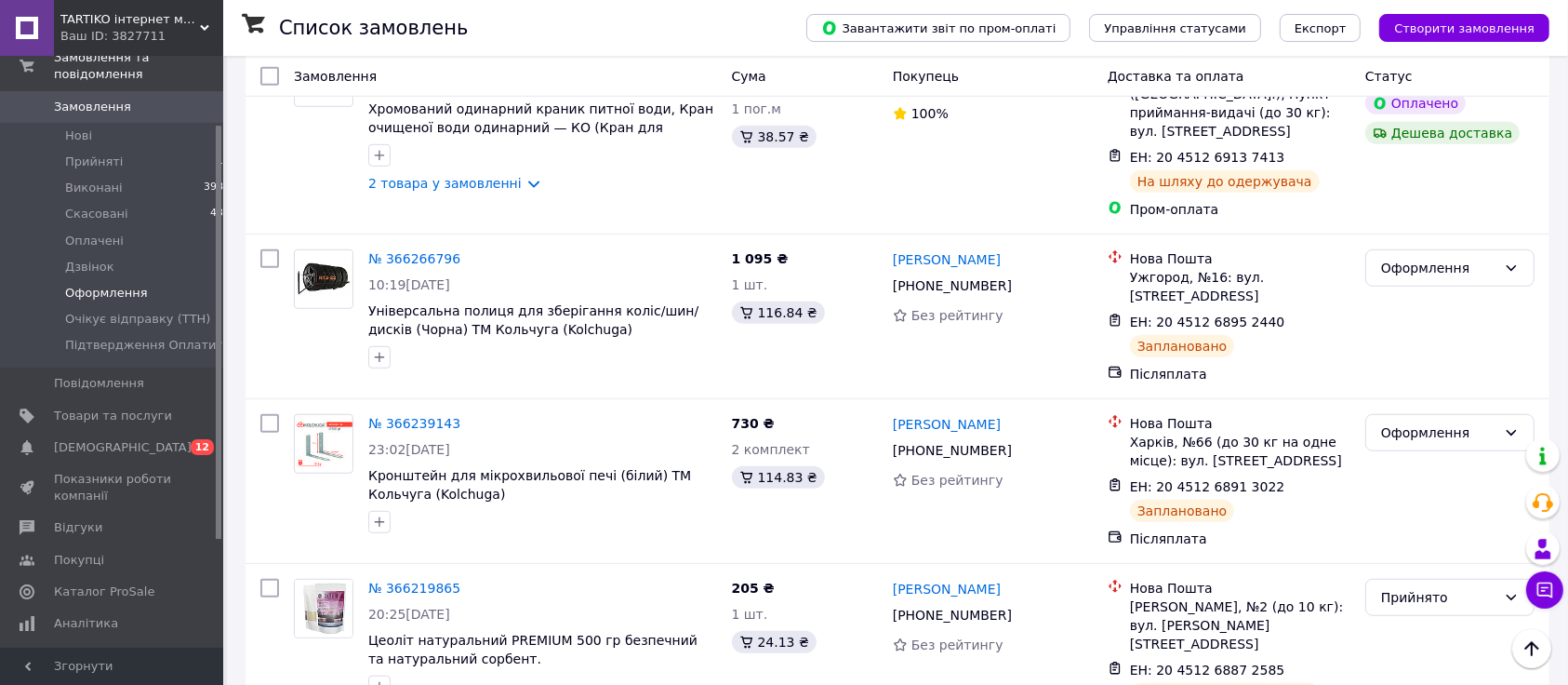
click at [77, 285] on span "Оформлення" at bounding box center [106, 293] width 83 height 17
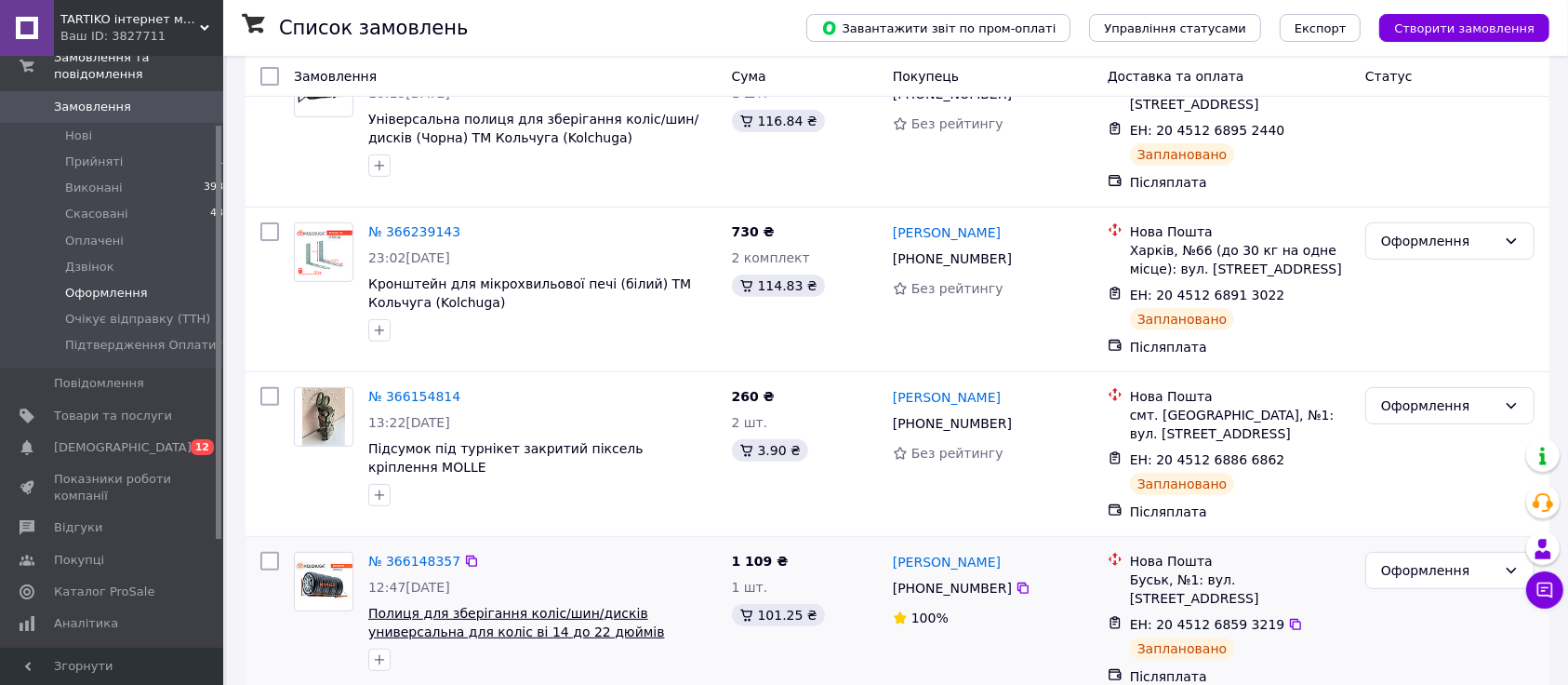
scroll to position [639, 0]
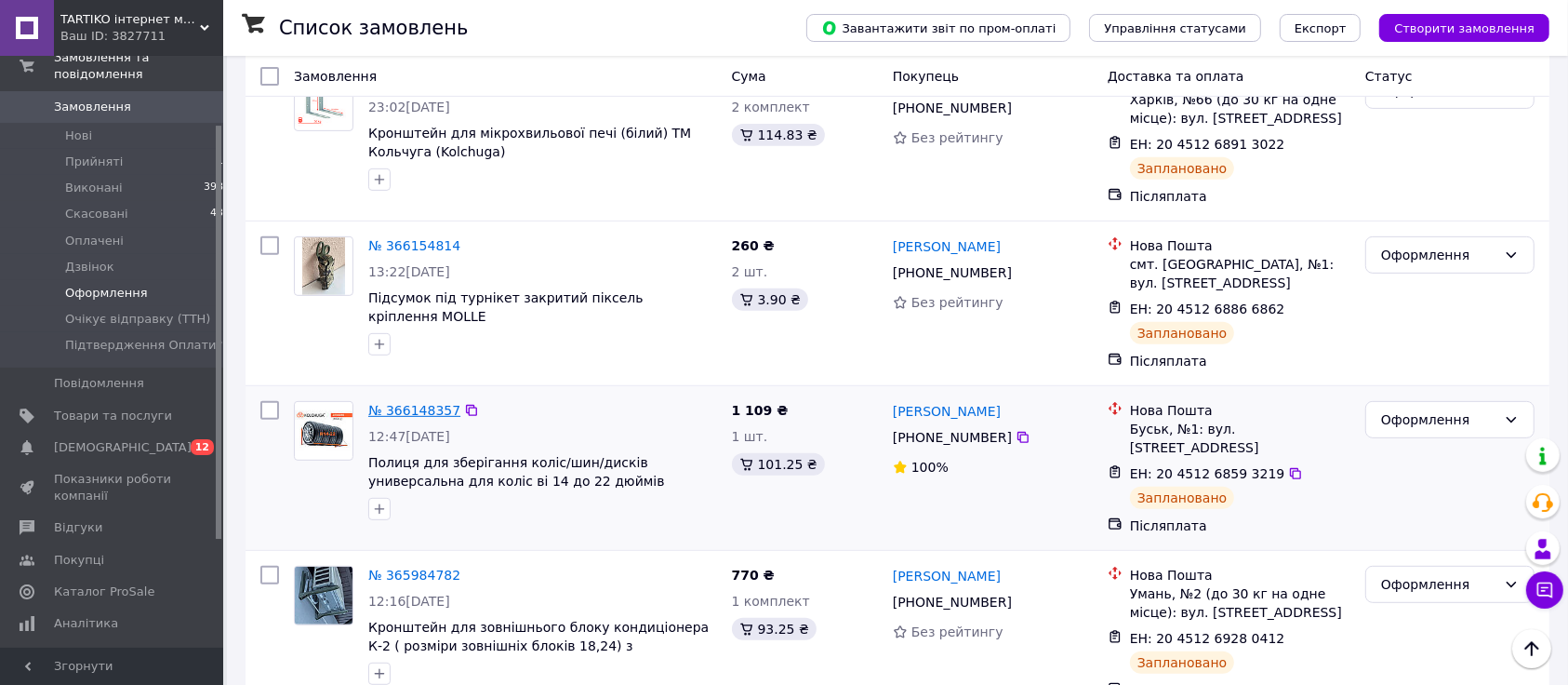
click at [396, 403] on link "№ 366148357" at bounding box center [414, 411] width 92 height 15
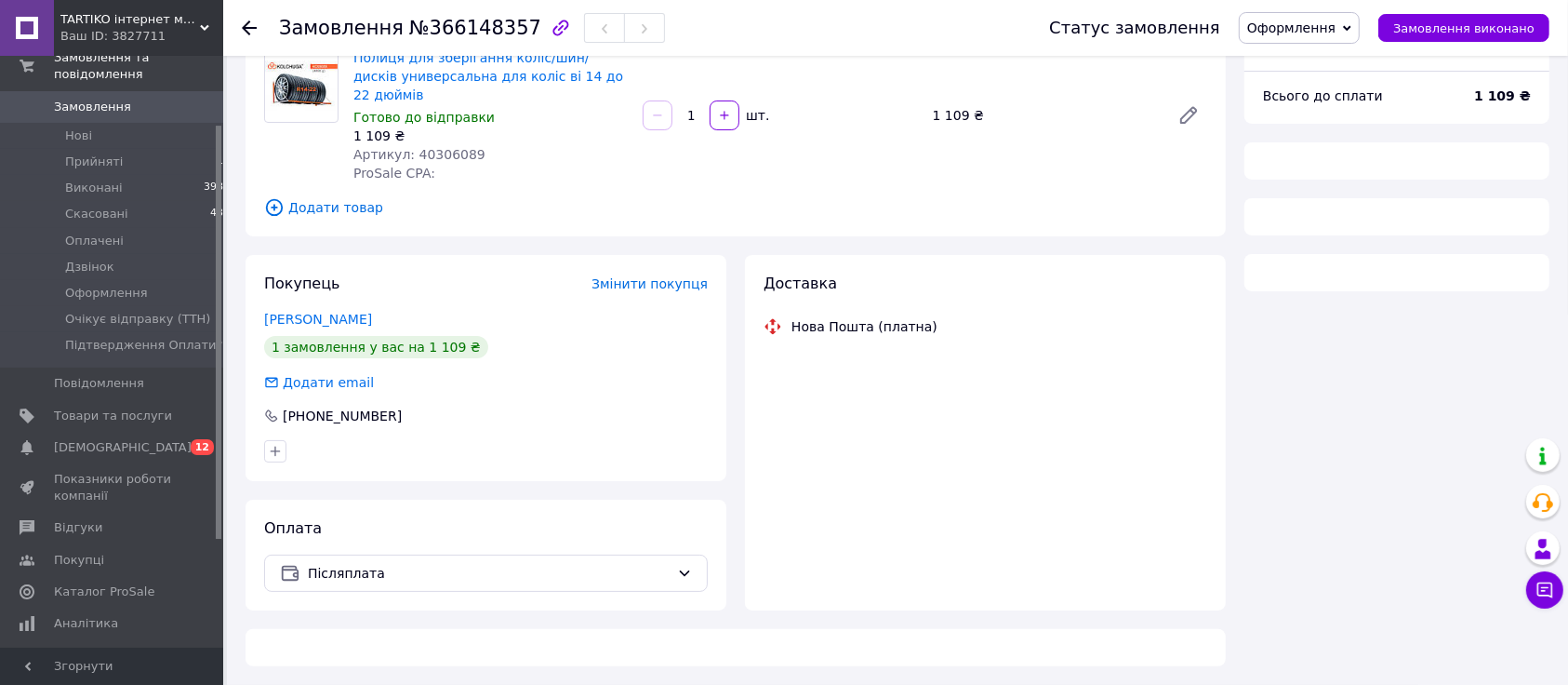
scroll to position [140, 0]
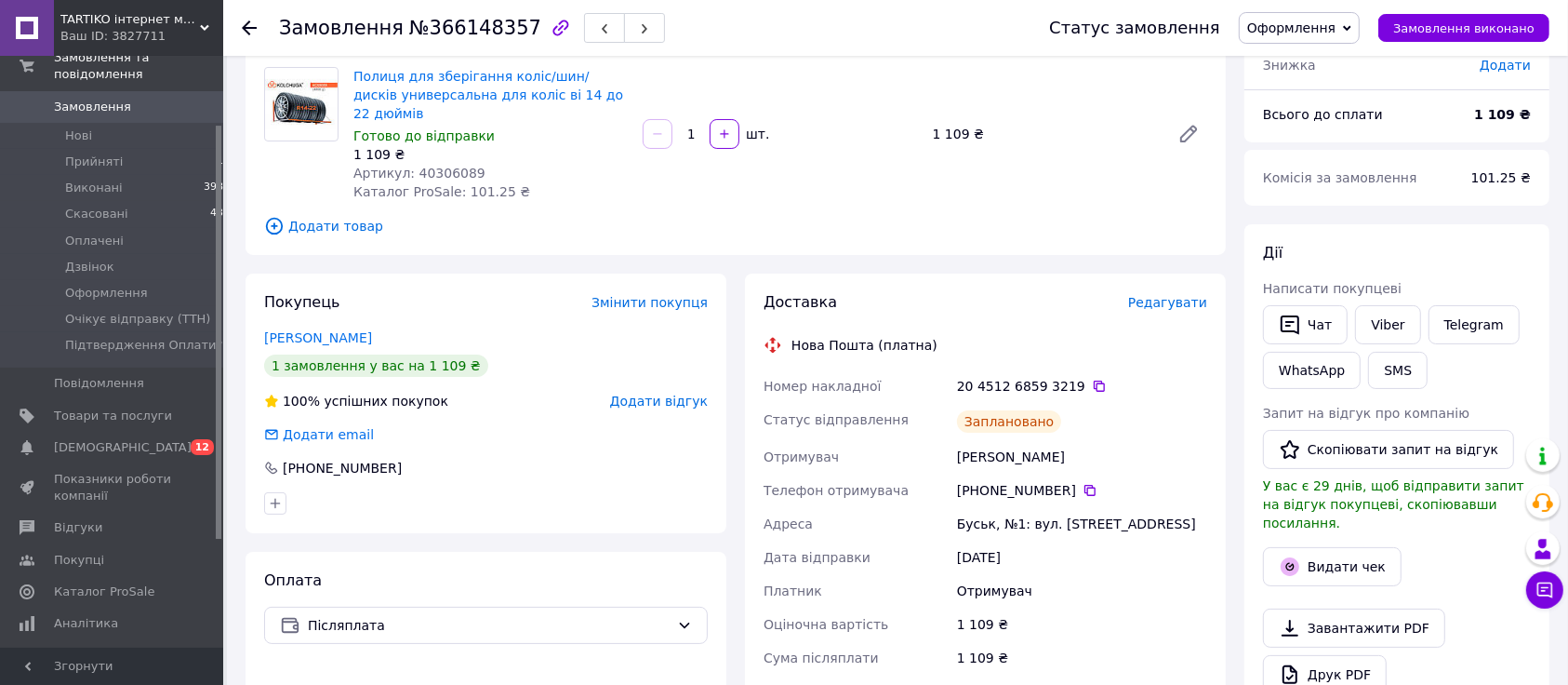
click at [435, 166] on span "Артикул: 40306089" at bounding box center [419, 173] width 132 height 15
copy span "40306089"
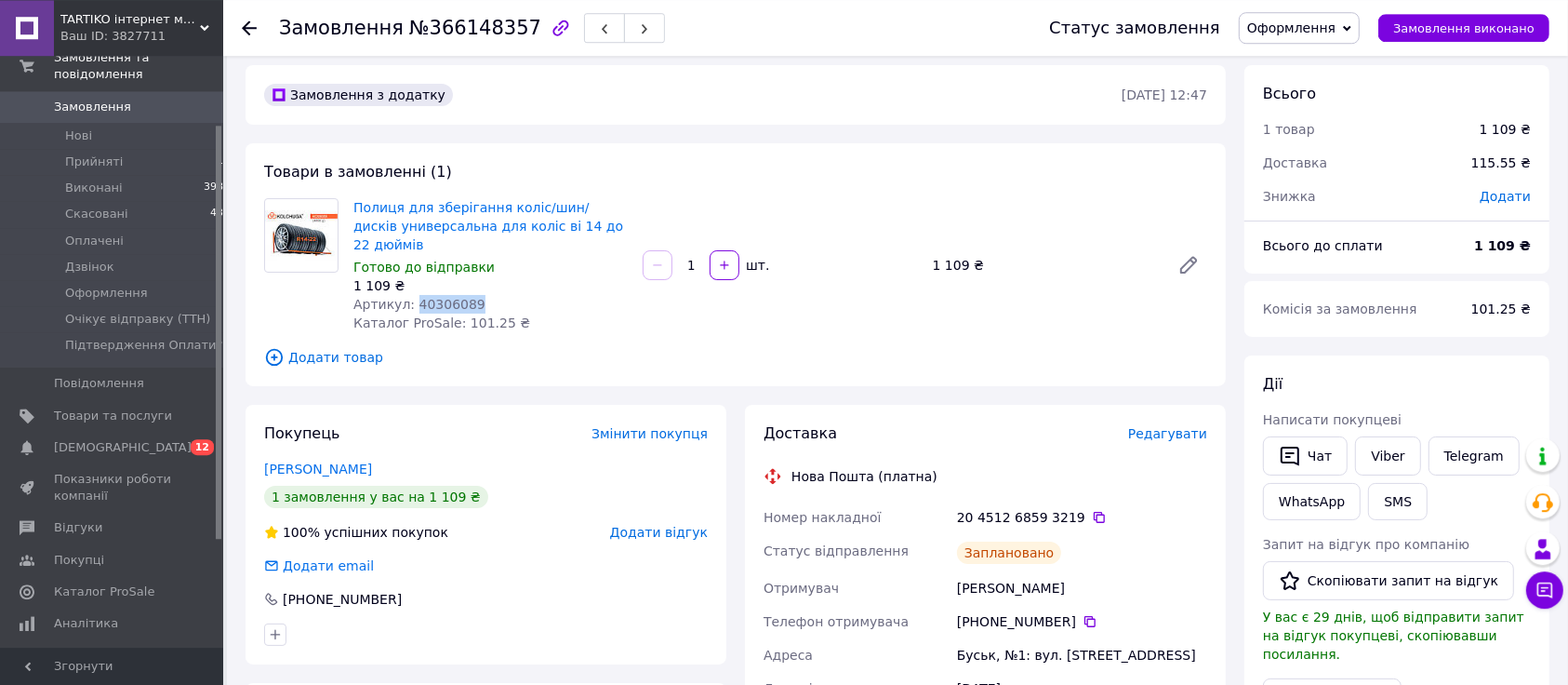
scroll to position [0, 0]
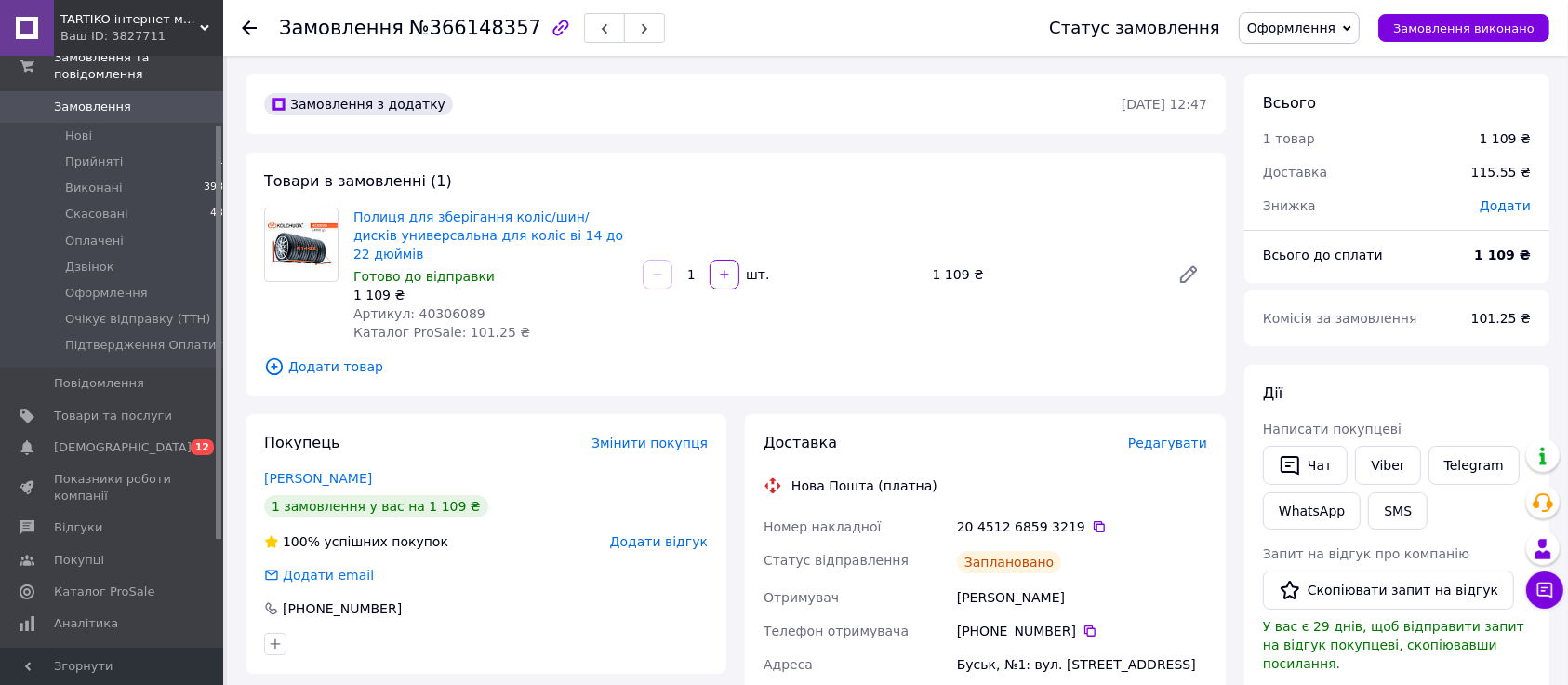
click at [334, 28] on span "Замовлення" at bounding box center [341, 28] width 124 height 23
click at [92, 285] on span "Оформлення" at bounding box center [106, 293] width 83 height 17
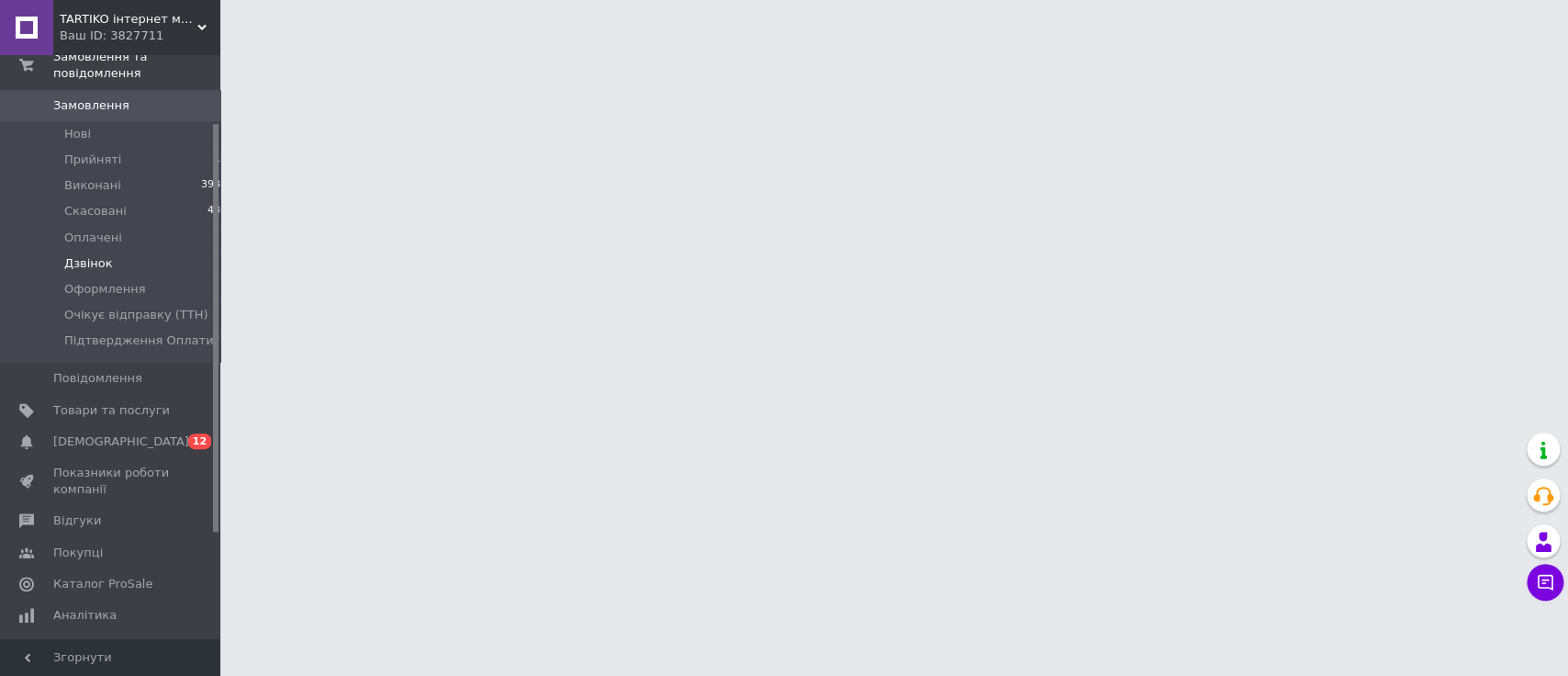
click at [86, 255] on span "Дзвінок" at bounding box center [88, 263] width 48 height 17
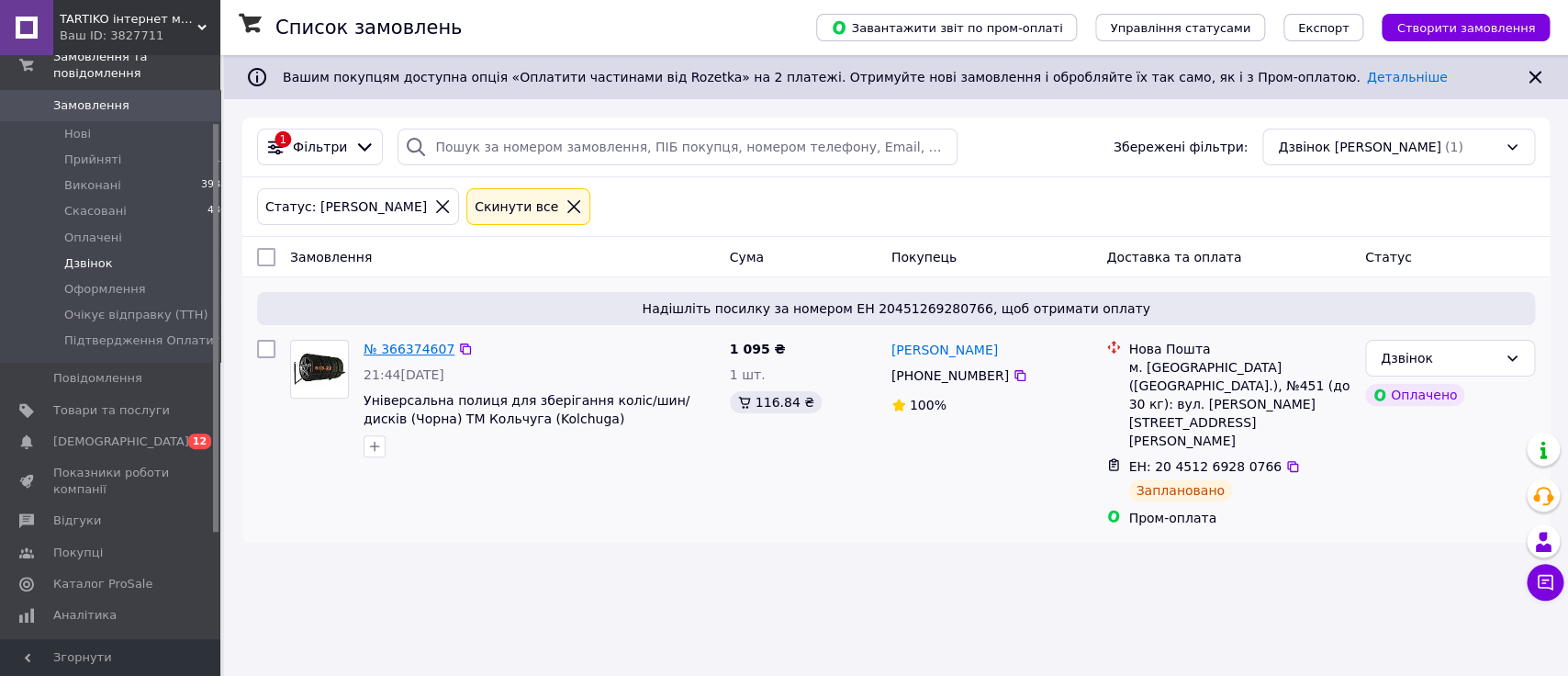
click at [430, 353] on link "№ 366374607" at bounding box center [409, 349] width 91 height 15
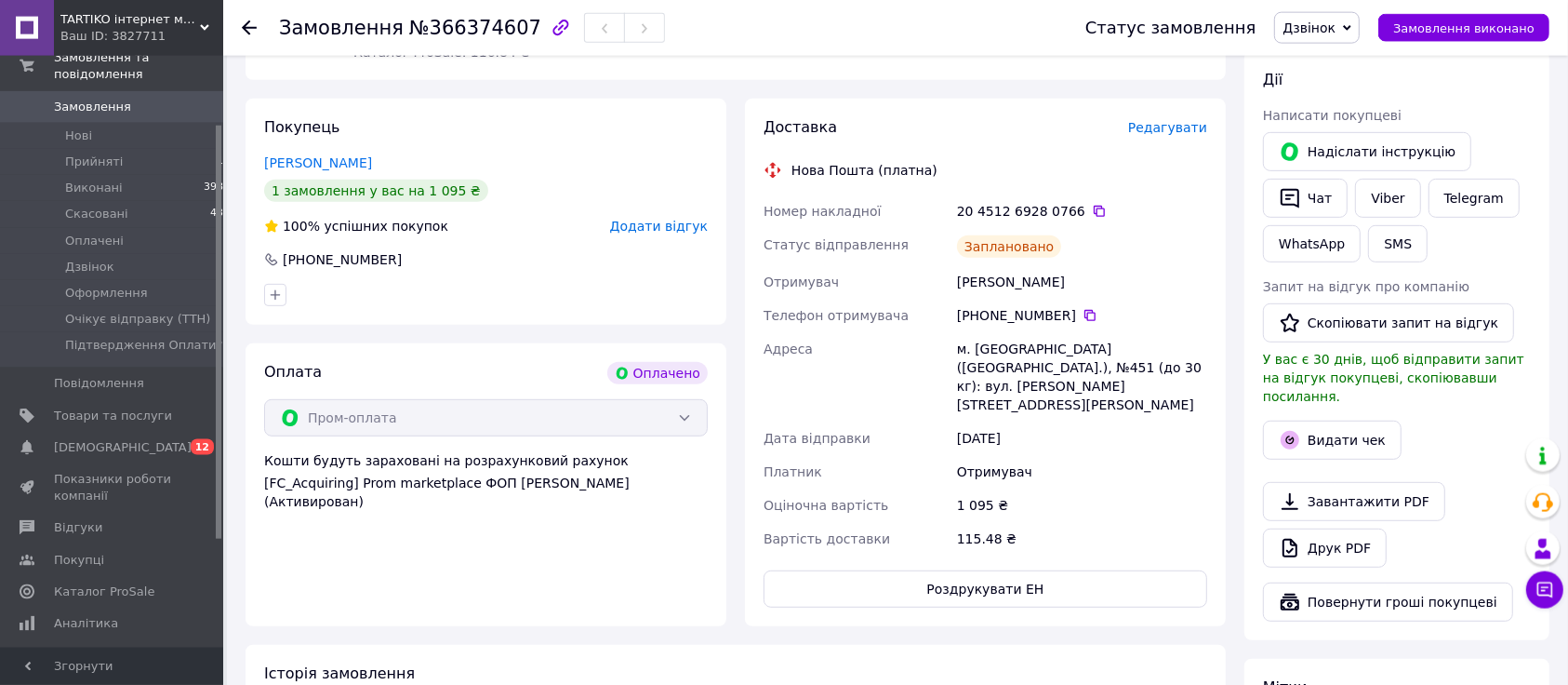
scroll to position [781, 0]
click at [1391, 181] on link "Viber" at bounding box center [1387, 195] width 65 height 39
click at [1312, 183] on button "Чат" at bounding box center [1305, 195] width 85 height 39
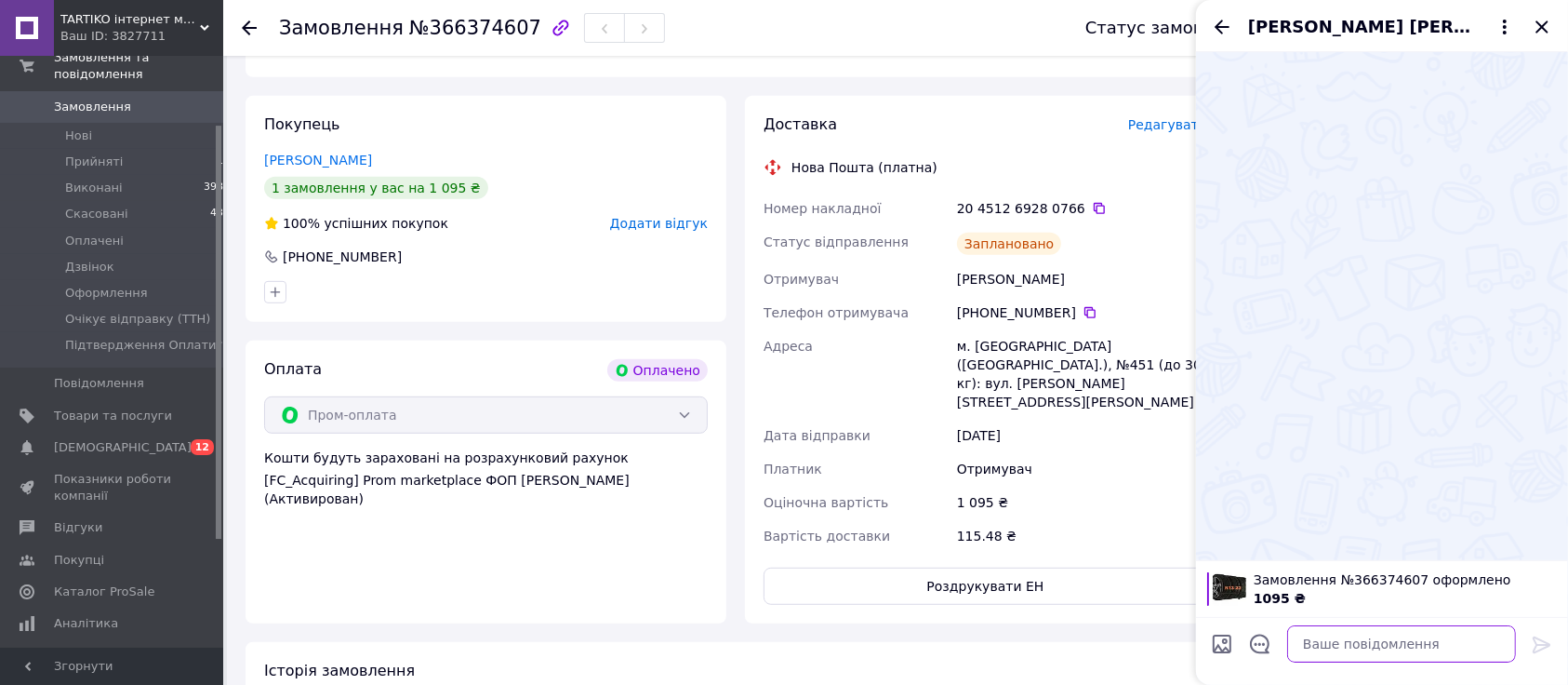
click at [1329, 612] on textarea at bounding box center [1401, 644] width 229 height 37
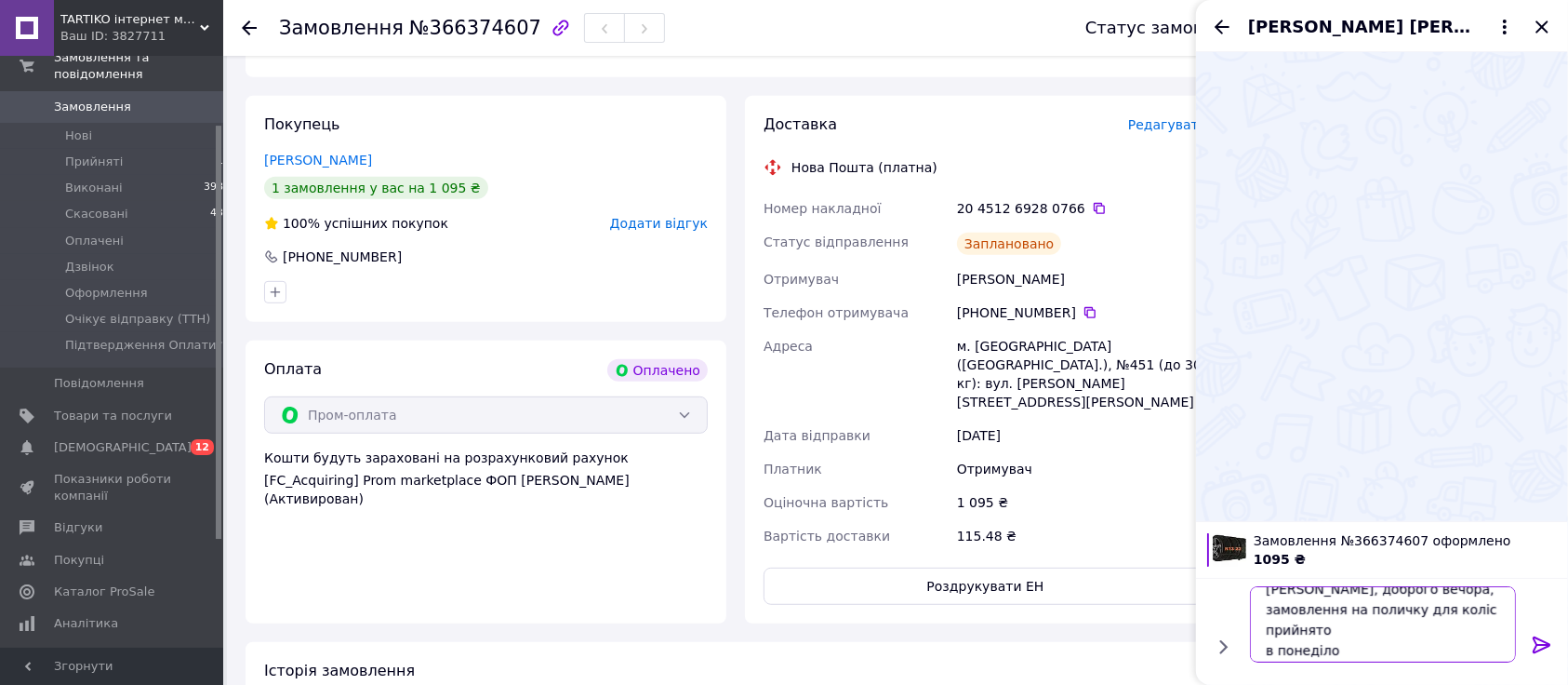
scroll to position [2, 0]
type textarea "Юлія, доброго вечора, замовлення на поличку для коліс прийнято в понеділок відп…"
click at [1417, 612] on icon at bounding box center [1542, 644] width 23 height 23
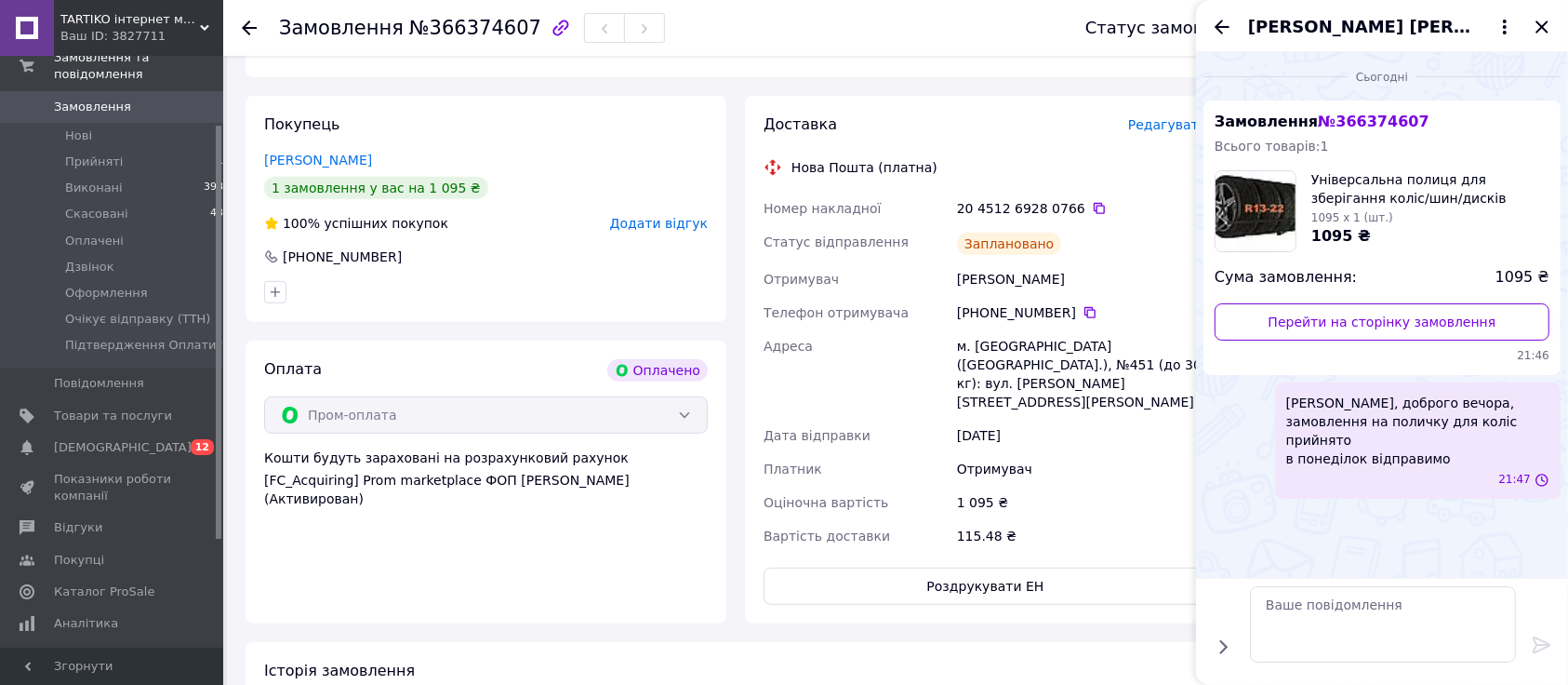
scroll to position [0, 0]
drag, startPoint x: 454, startPoint y: 272, endPoint x: 902, endPoint y: 270, distance: 448.0
click at [460, 270] on div "Покупець Ладиченко Юлия 1 замовлення у вас на 1 095 ₴ 100% успішних покупок Дод…" at bounding box center [486, 209] width 480 height 226
click at [1222, 31] on icon "Назад" at bounding box center [1222, 27] width 23 height 23
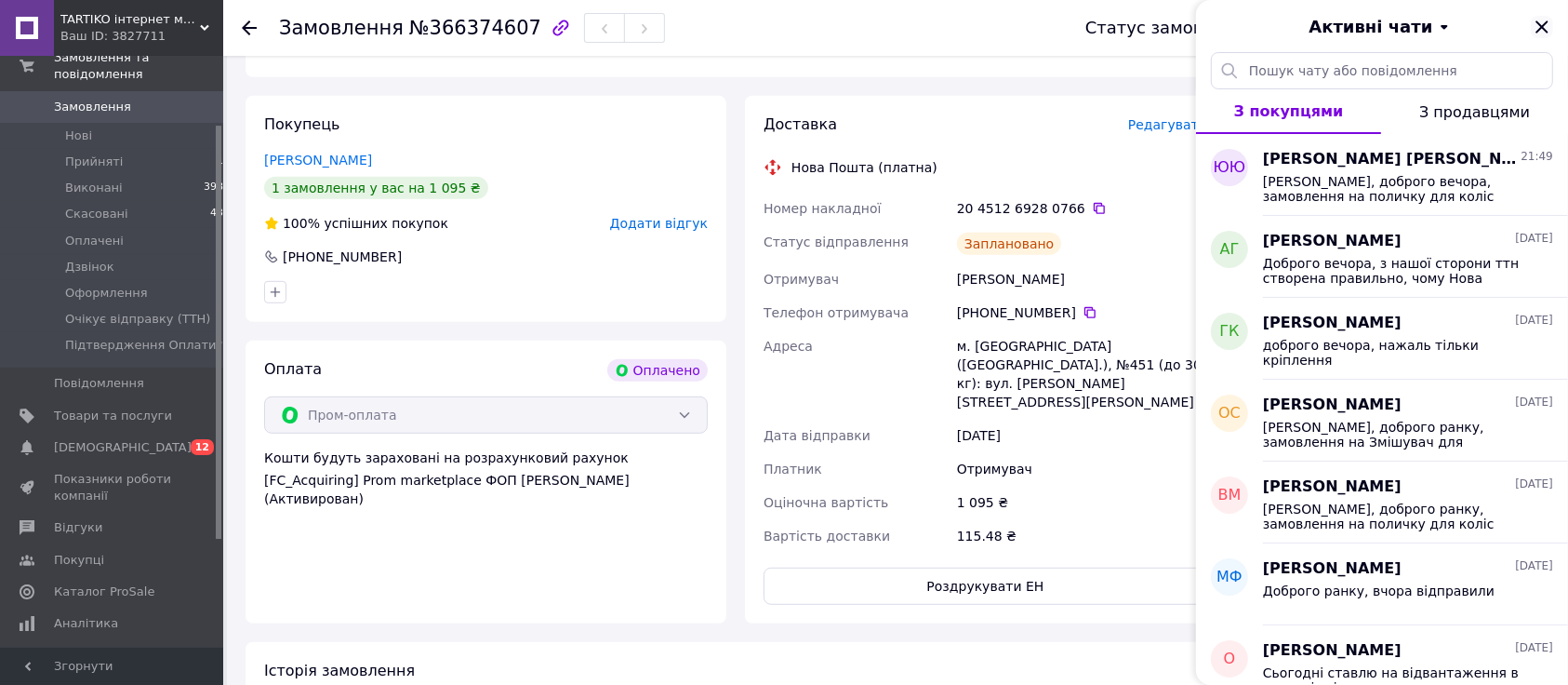
click at [1417, 24] on icon "Закрити" at bounding box center [1542, 27] width 23 height 23
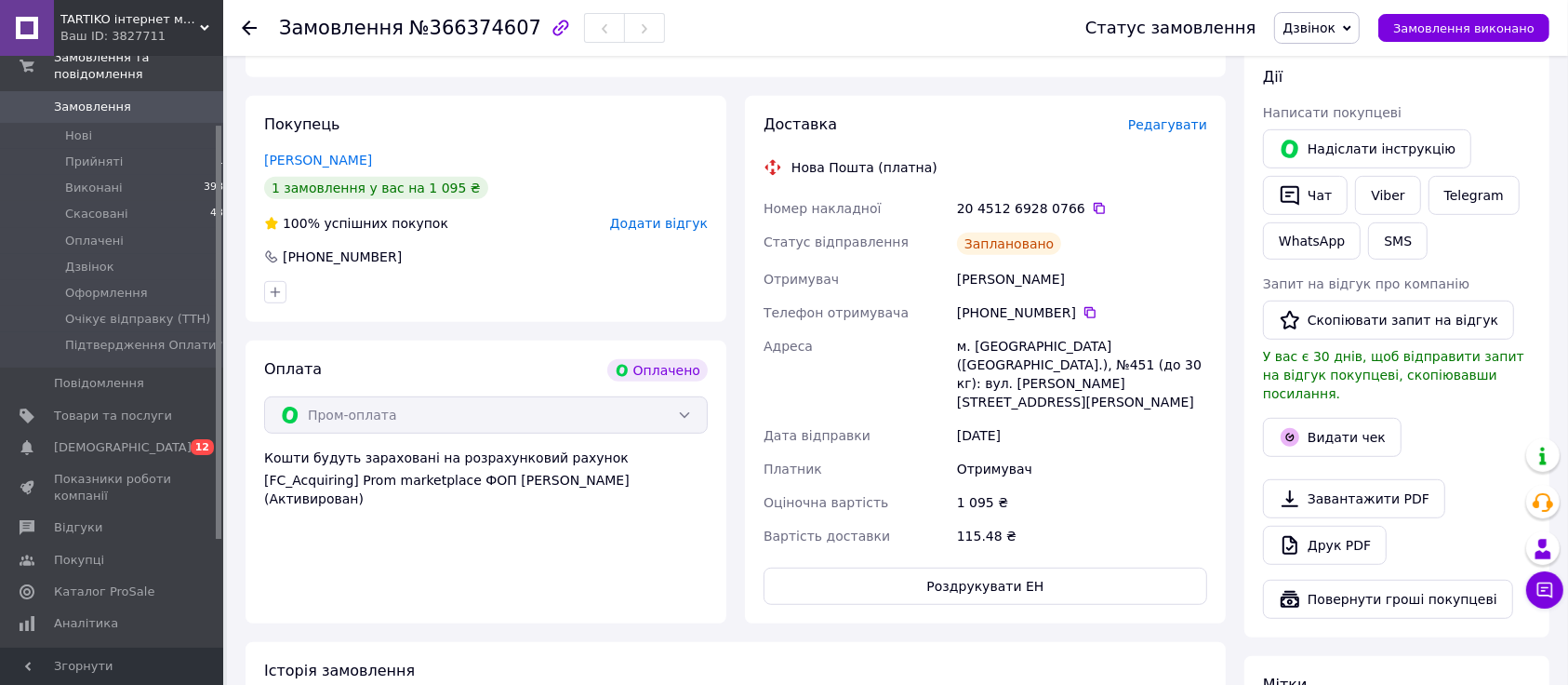
click at [1360, 31] on span "Дзвінок" at bounding box center [1317, 28] width 86 height 32
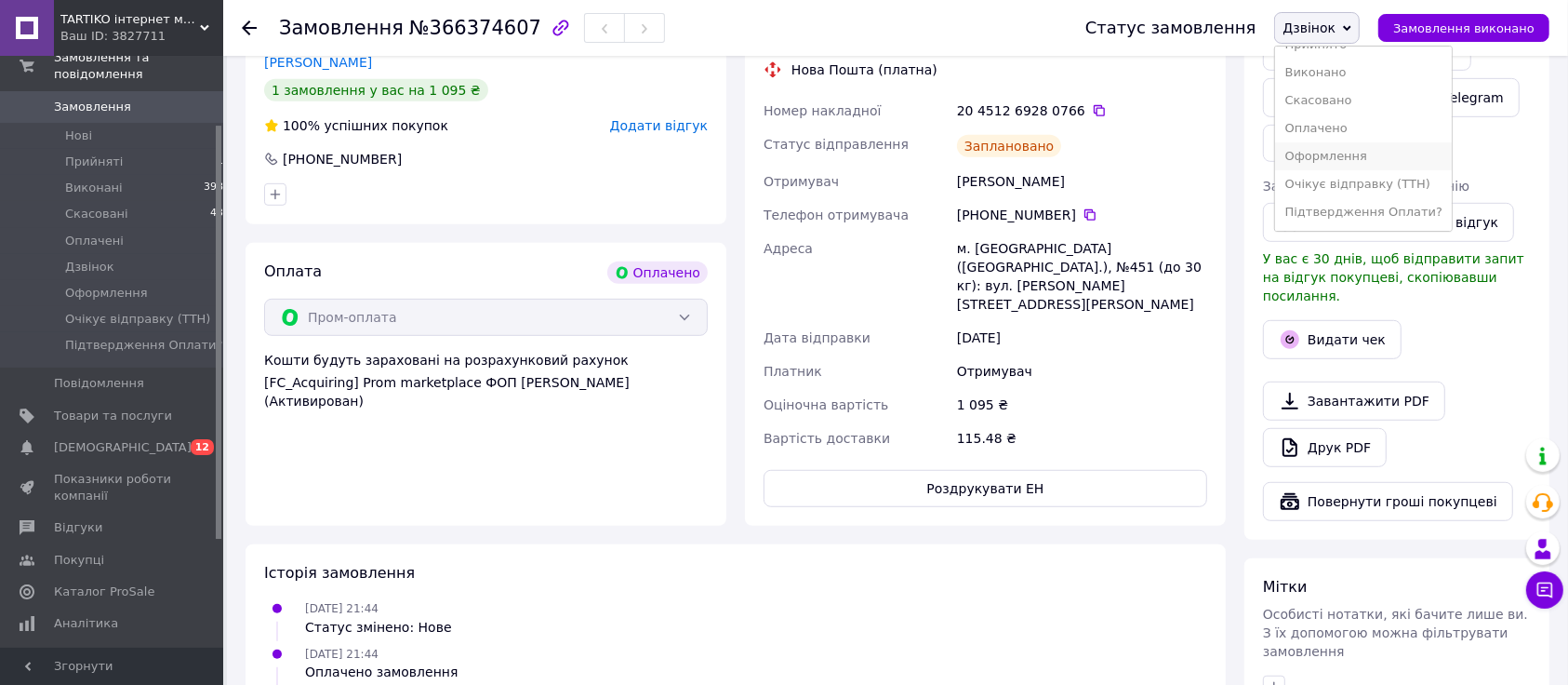
click at [1348, 142] on li "Оформлення" at bounding box center [1363, 156] width 176 height 28
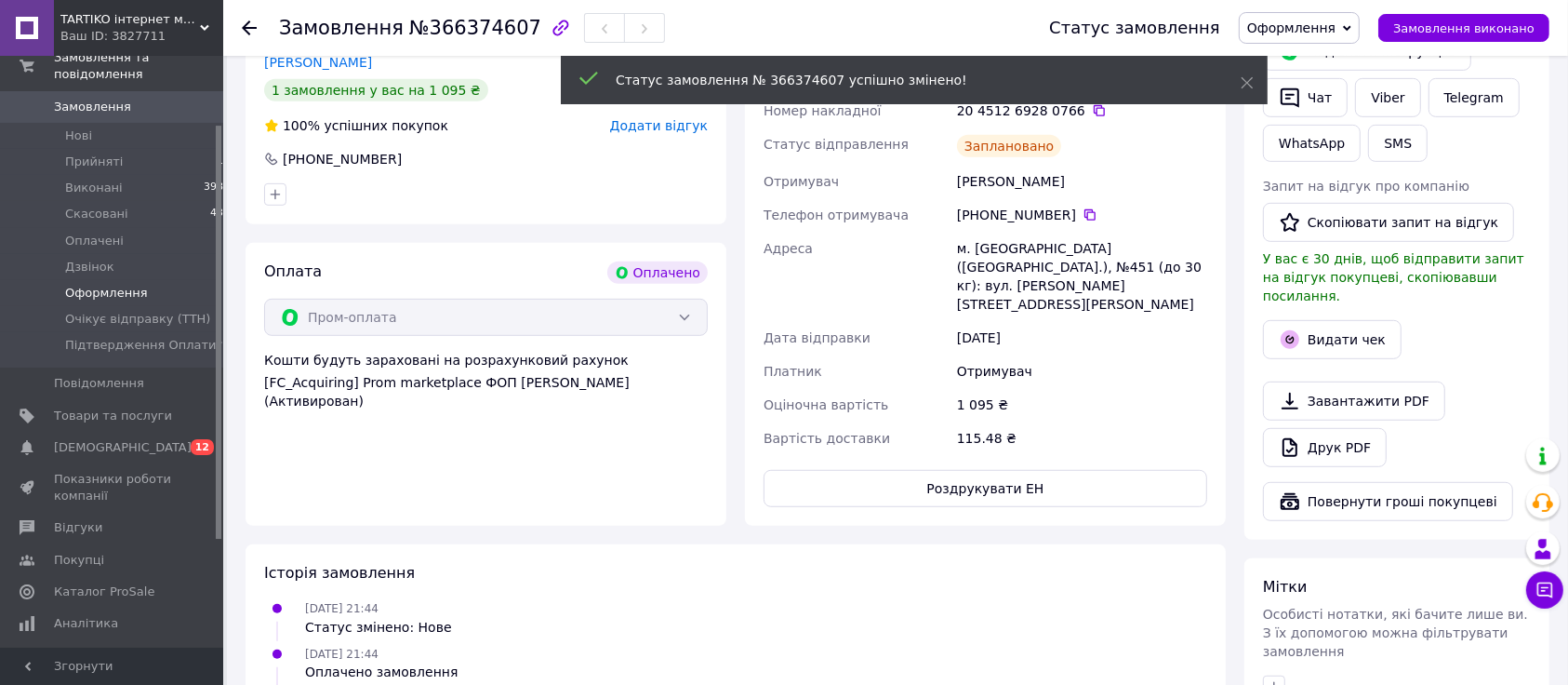
click at [119, 285] on span "Оформлення" at bounding box center [106, 293] width 83 height 17
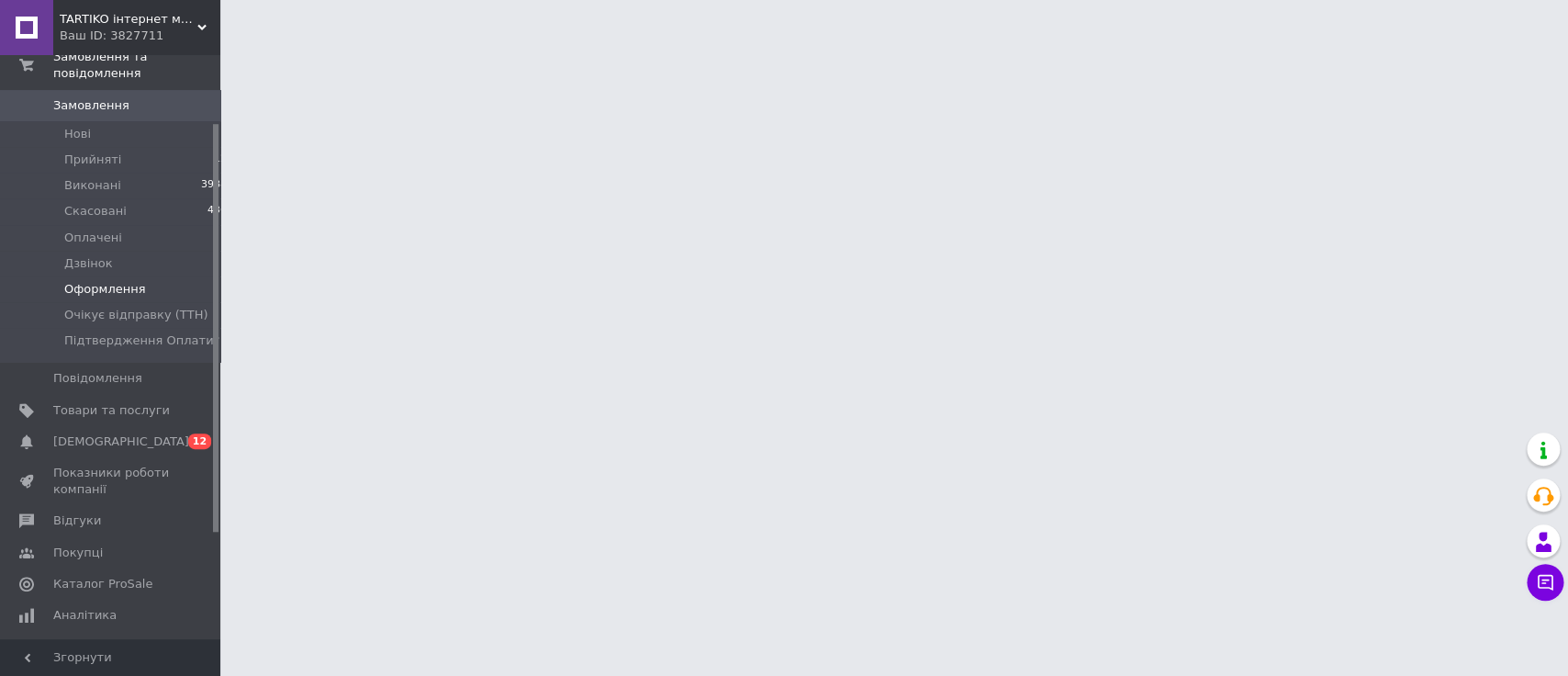
click at [117, 281] on span "Оформлення" at bounding box center [105, 289] width 82 height 17
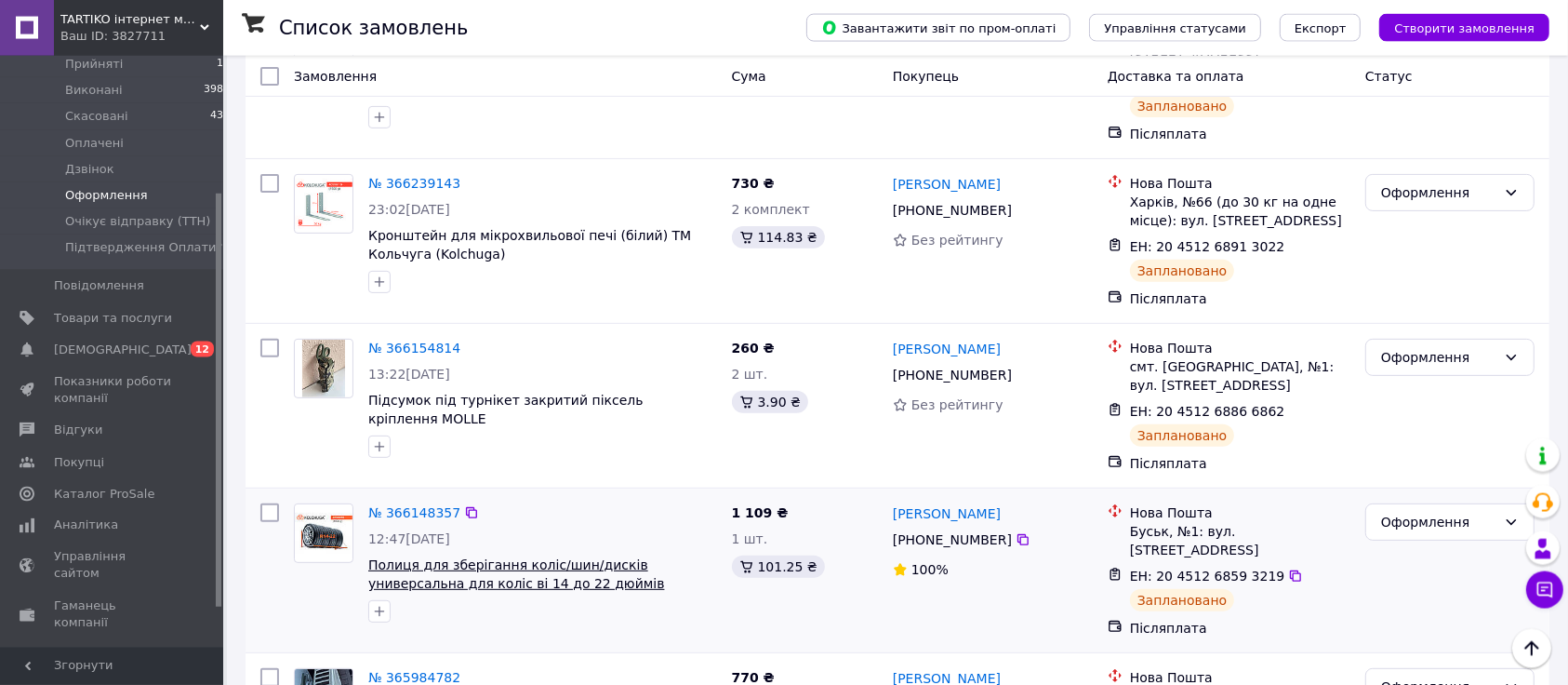
scroll to position [639, 0]
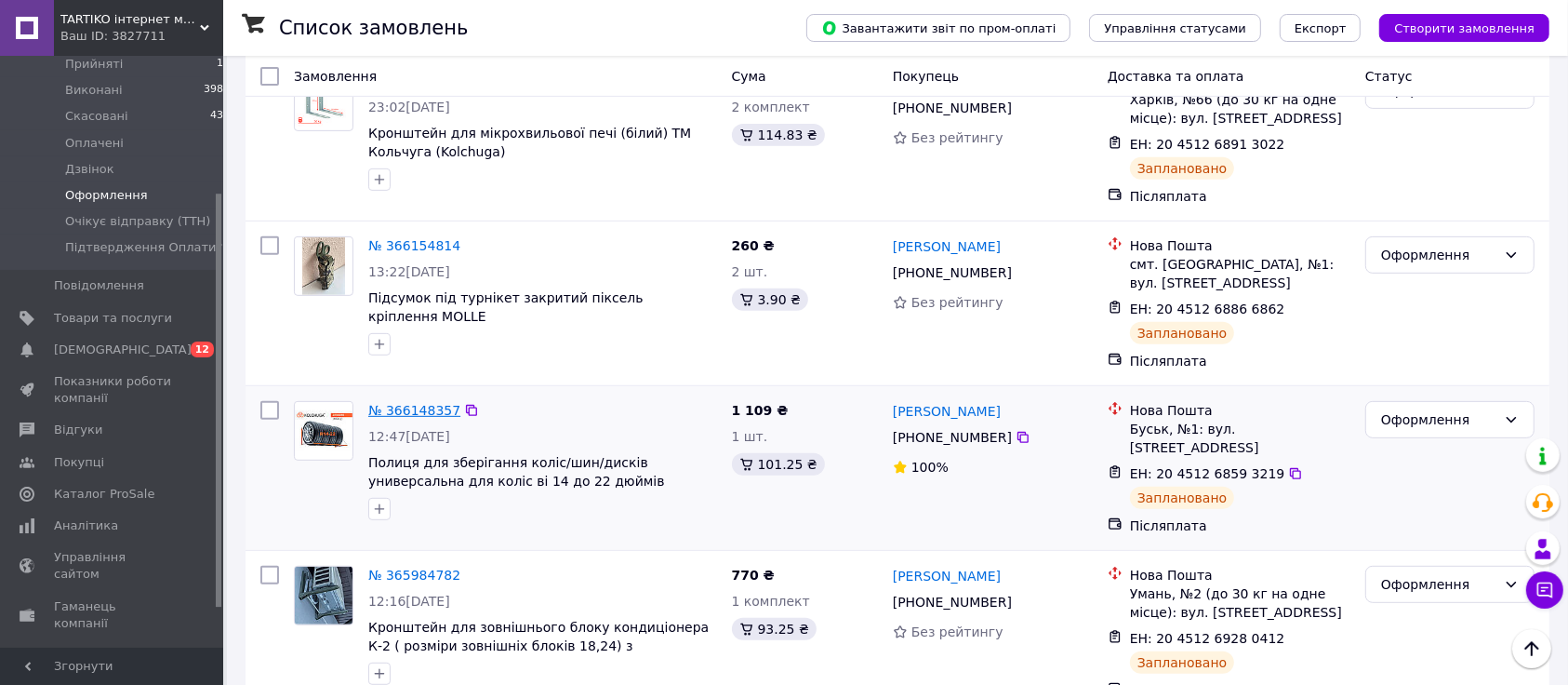
click at [403, 403] on link "№ 366148357" at bounding box center [414, 411] width 92 height 15
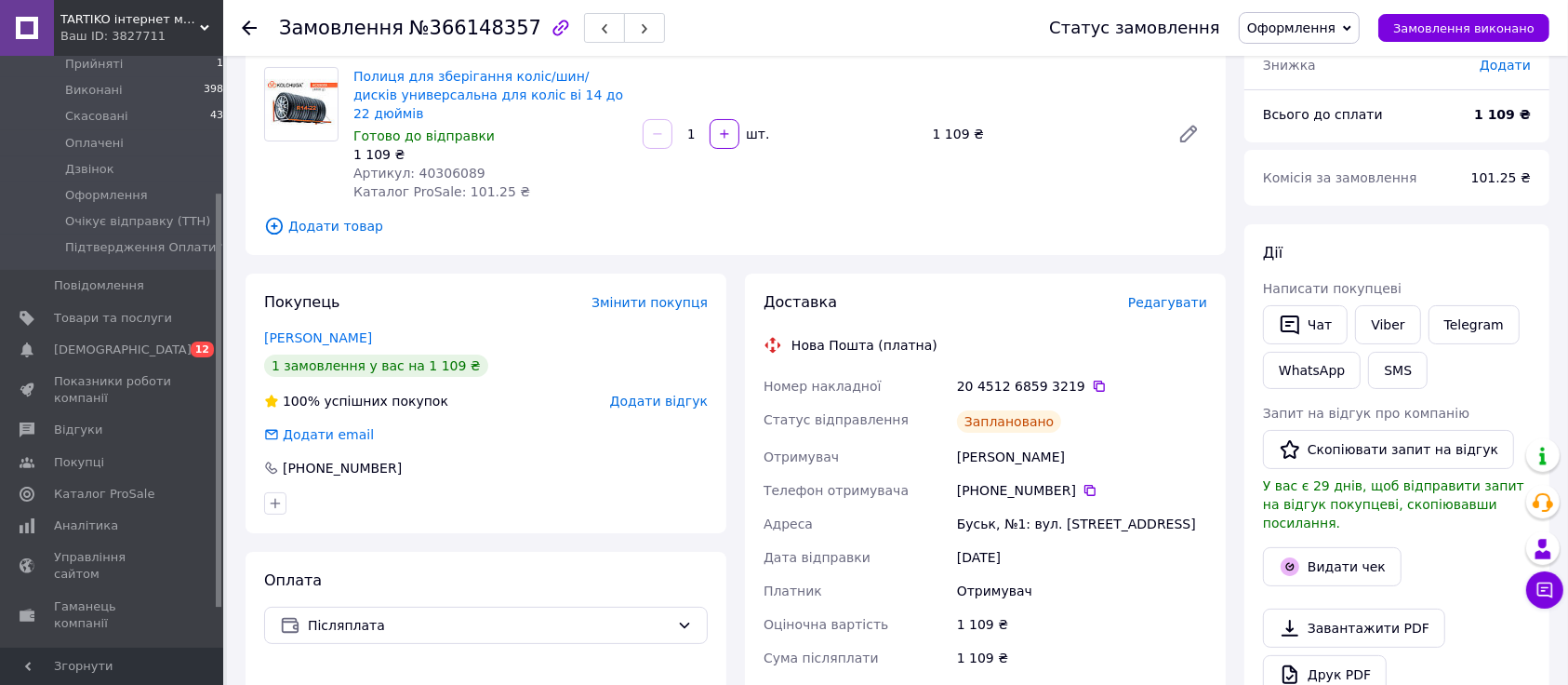
scroll to position [42, 0]
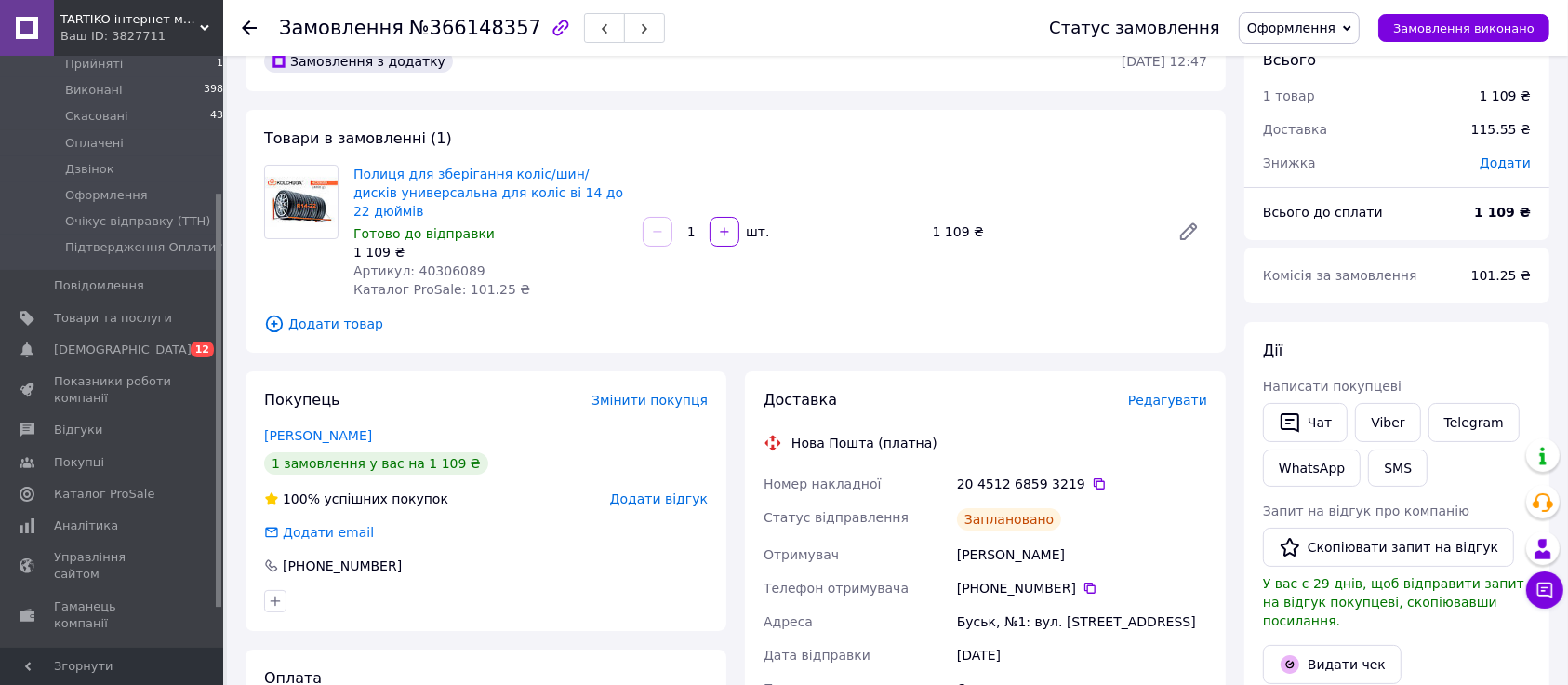
click at [310, 26] on span "Замовлення" at bounding box center [341, 28] width 124 height 23
click at [403, 371] on div "Покупець Змінити покупця Боруцький Андрій 1 замовлення у вас на 1 109 ₴ 100% ус…" at bounding box center [486, 500] width 480 height 259
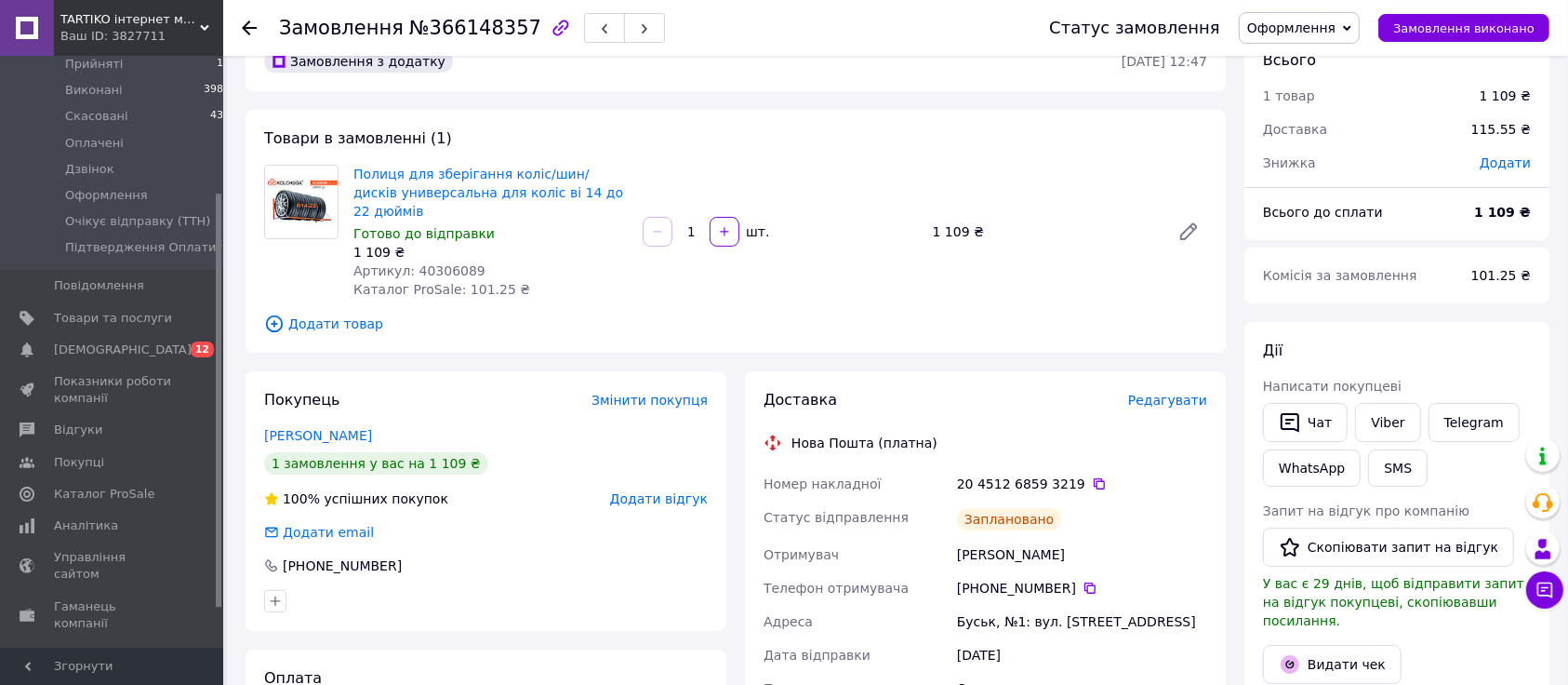
click at [979, 538] on div "Боруцький Андрій" at bounding box center [1082, 555] width 258 height 34
copy div "Боруцький"
drag, startPoint x: 354, startPoint y: 162, endPoint x: 524, endPoint y: 177, distance: 170.7
click at [524, 177] on div "Полиця для зберігання коліс/шин/дисків универсальна для коліс ві 14 до 22 дюймі…" at bounding box center [490, 232] width 289 height 141
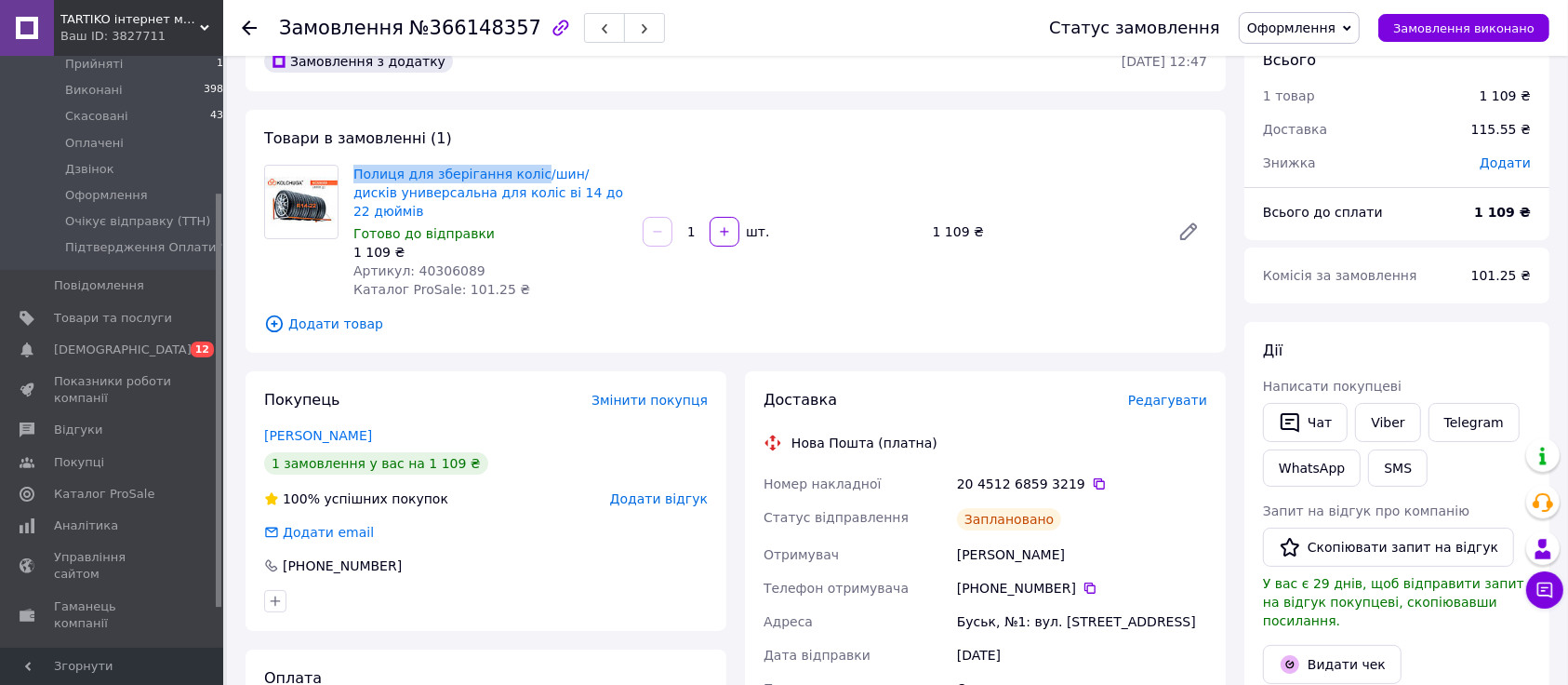
copy link "Полиця для зберігання коліс"
click at [428, 349] on div "Замовлення з додатку 11.10.2025 • 12:47 Товари в замовленні (1) Полиця для збер…" at bounding box center [736, 666] width 998 height 1268
click at [1091, 477] on icon at bounding box center [1099, 484] width 15 height 15
click at [344, 349] on div "Замовлення з додатку 11.10.2025 • 12:47 Товари в замовленні (1) Полиця для збер…" at bounding box center [736, 666] width 998 height 1268
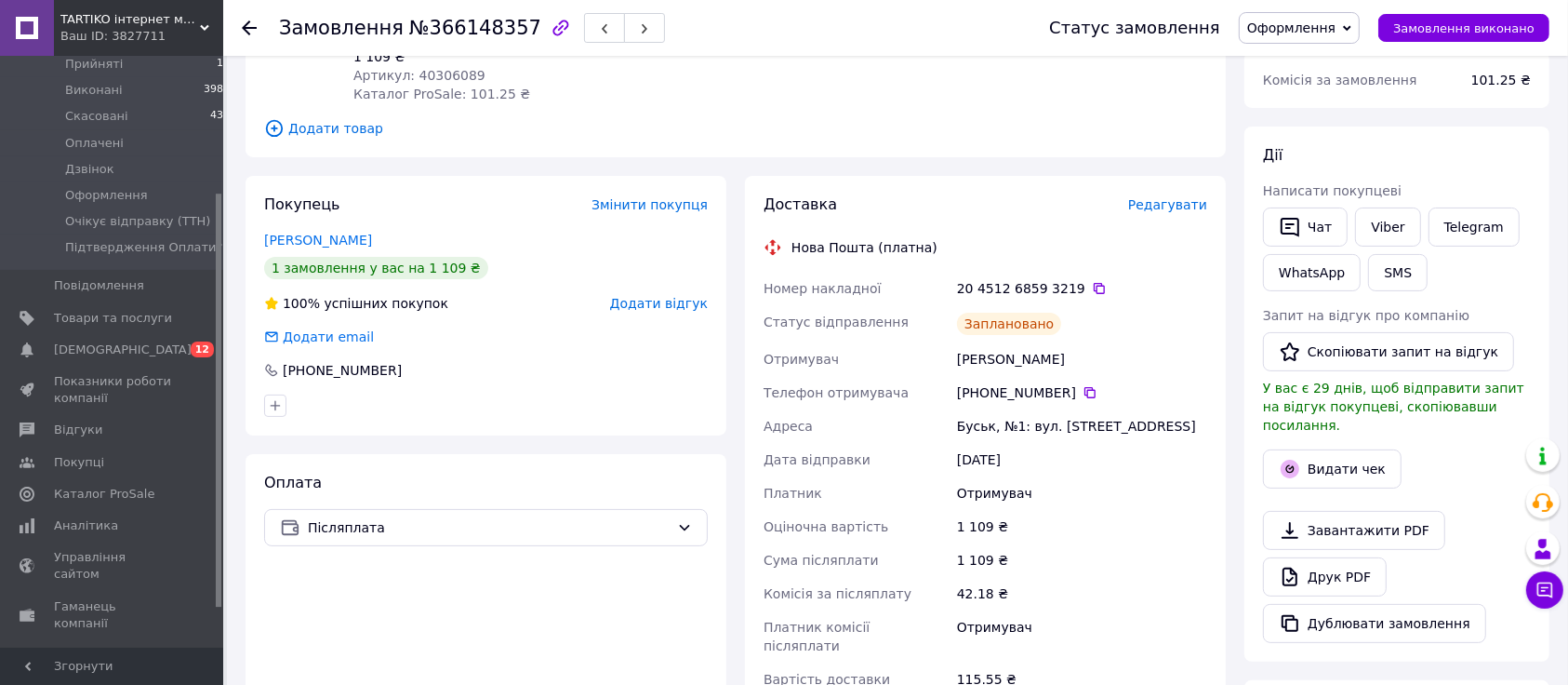
scroll to position [335, 0]
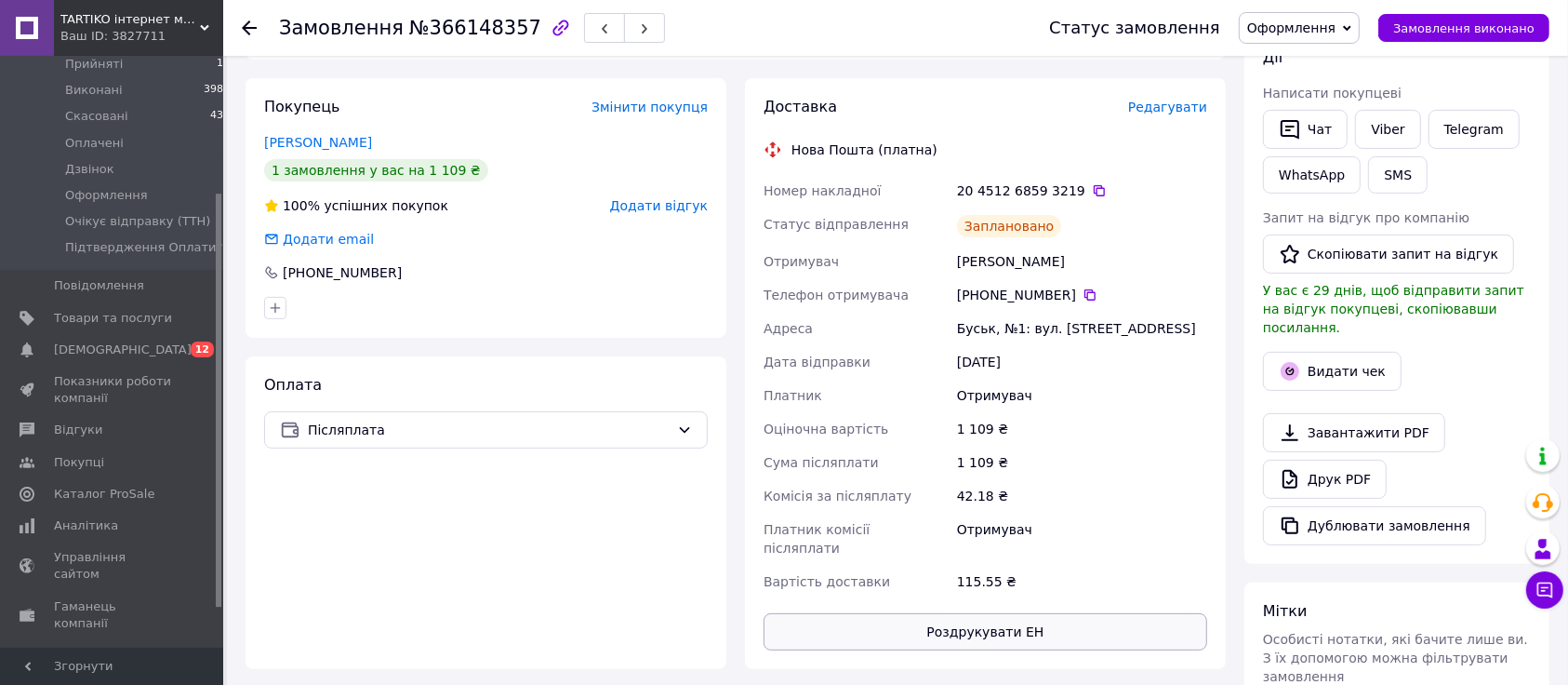
click at [957, 612] on button "Роздрукувати ЕН" at bounding box center [985, 631] width 444 height 37
click at [366, 313] on div "Покупець Змінити покупця Боруцький Андрій 1 замовлення у вас на 1 109 ₴ 100% ус…" at bounding box center [486, 207] width 480 height 259
click at [1352, 31] on span "Оформлення" at bounding box center [1299, 28] width 121 height 32
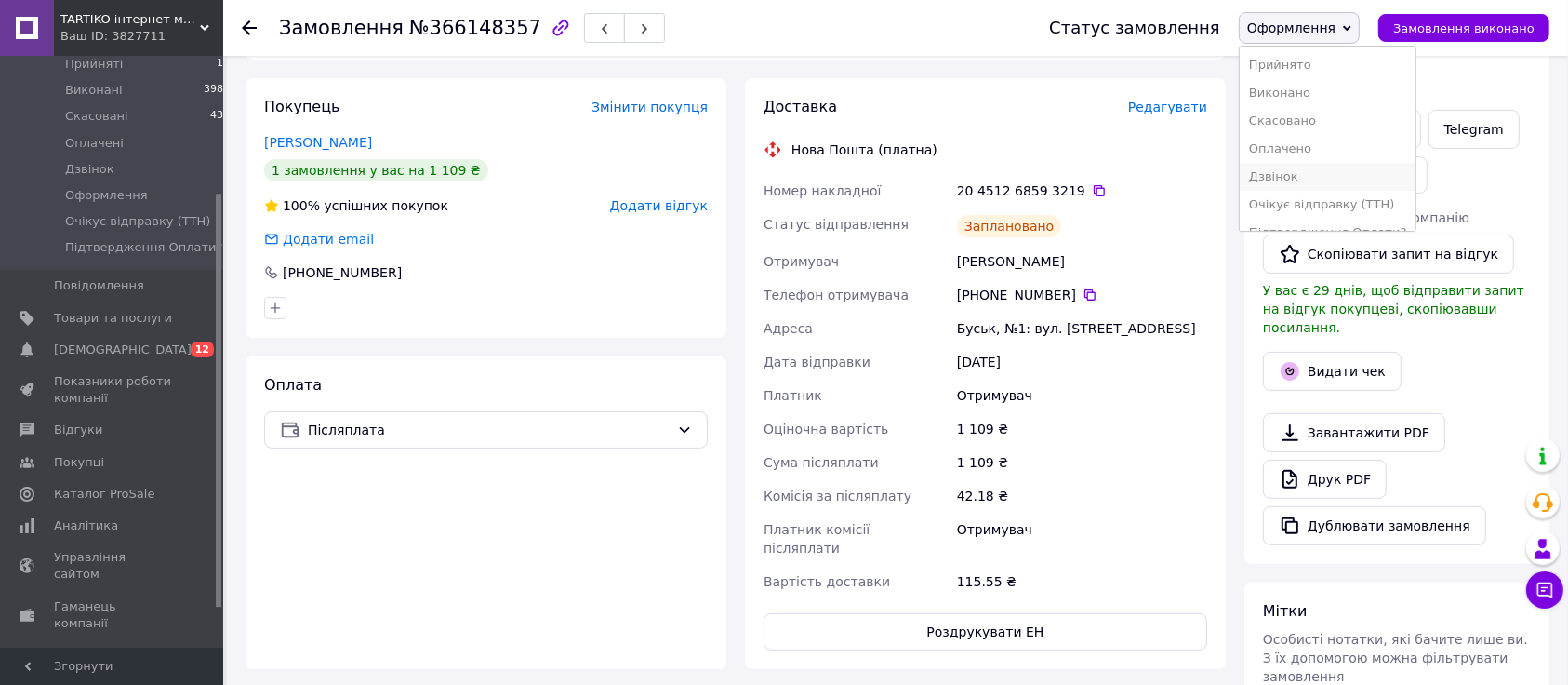
scroll to position [40, 0]
click at [1337, 171] on li "Очікує відправку (ТТН)" at bounding box center [1327, 185] width 176 height 28
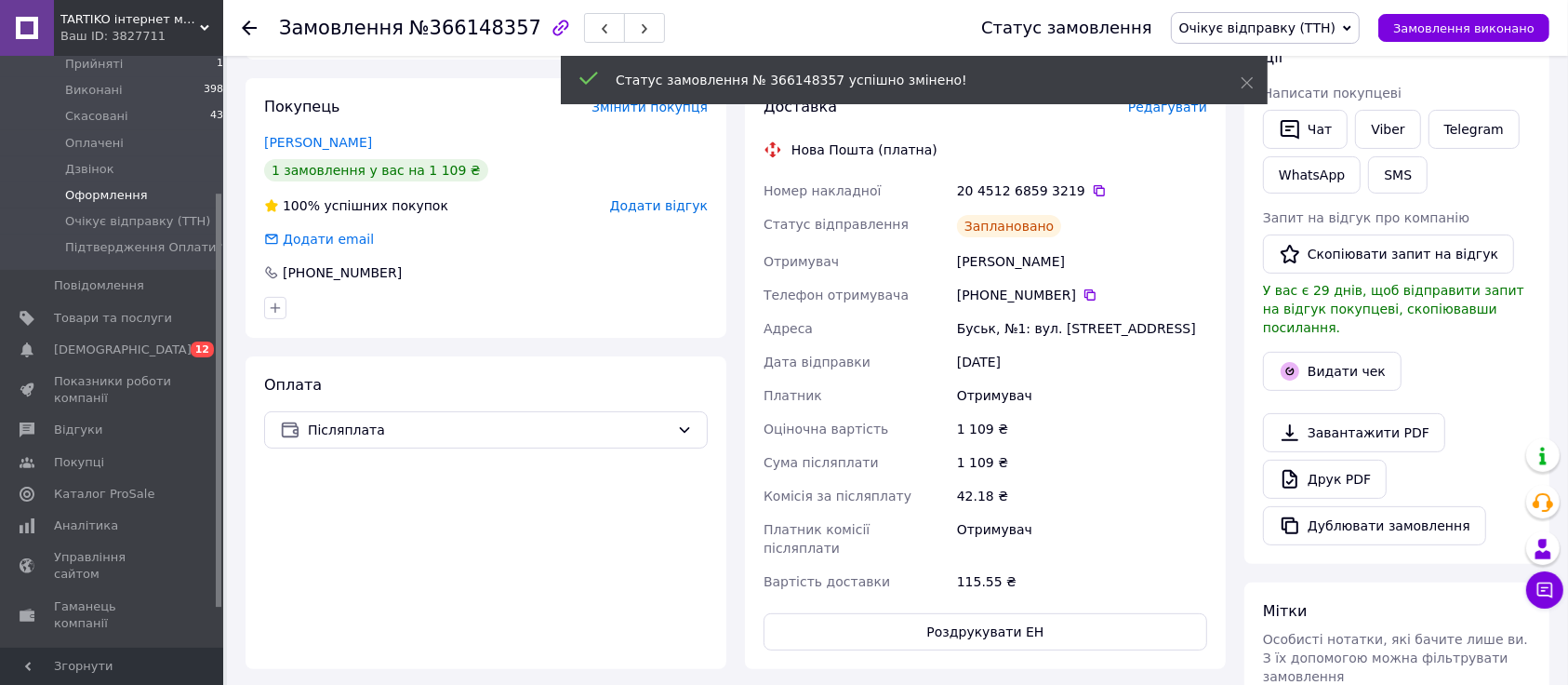
click at [116, 187] on span "Оформлення" at bounding box center [106, 195] width 83 height 17
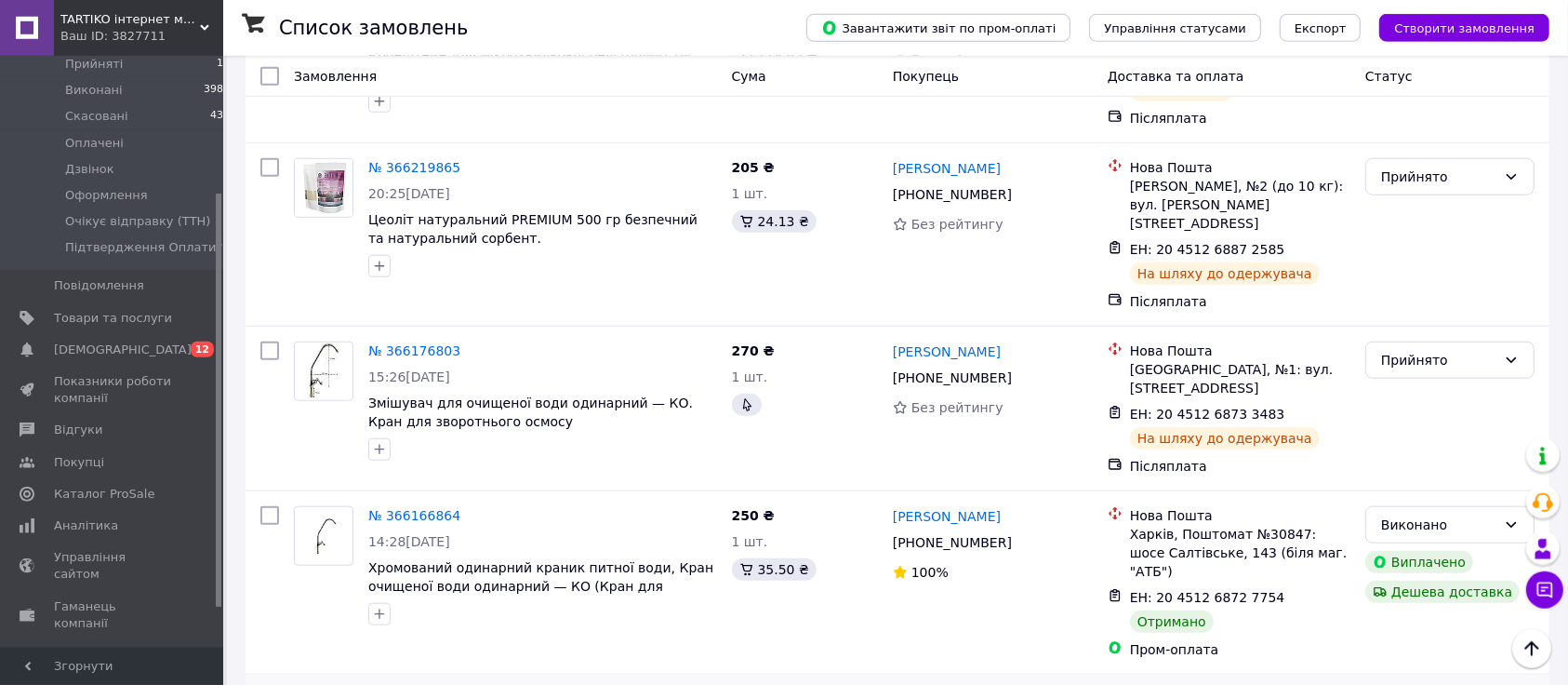
scroll to position [1465, 0]
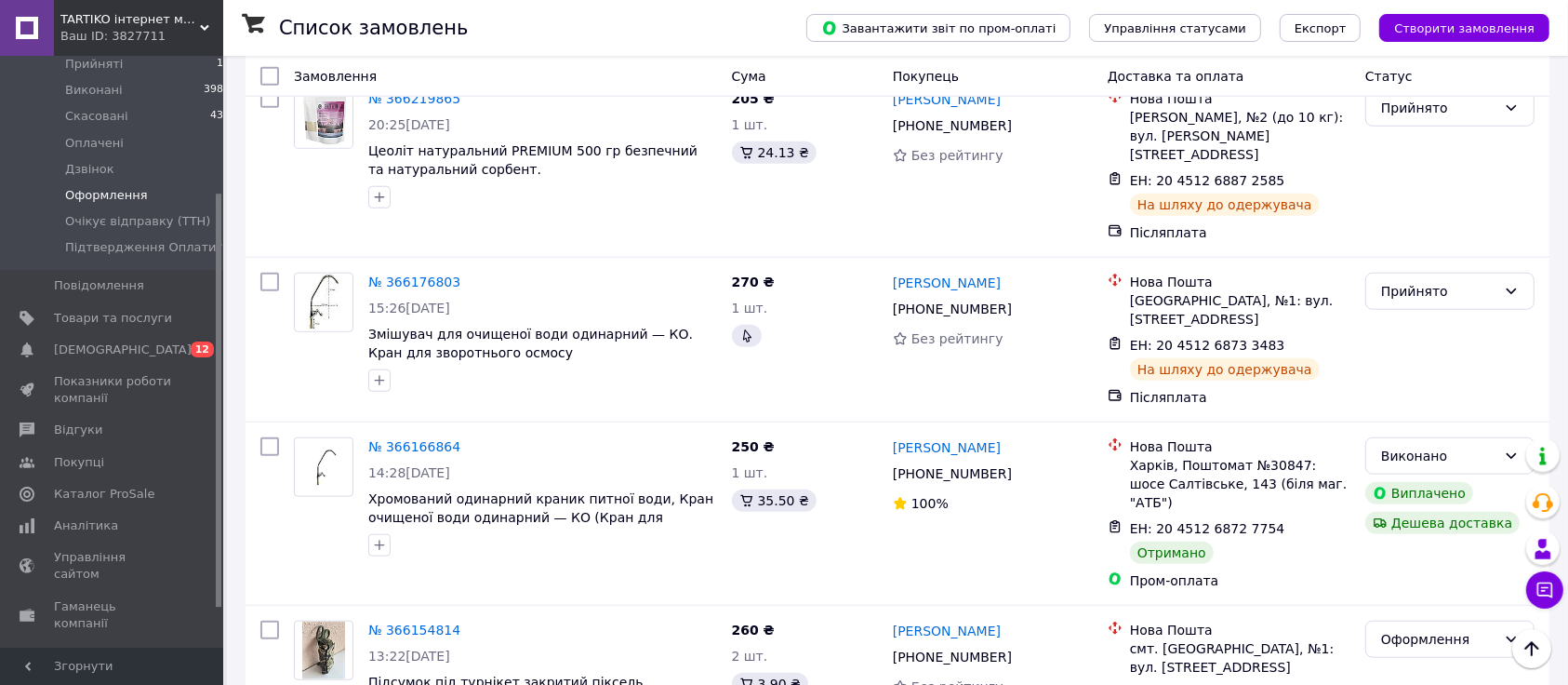
click at [133, 187] on span "Оформлення" at bounding box center [106, 195] width 83 height 17
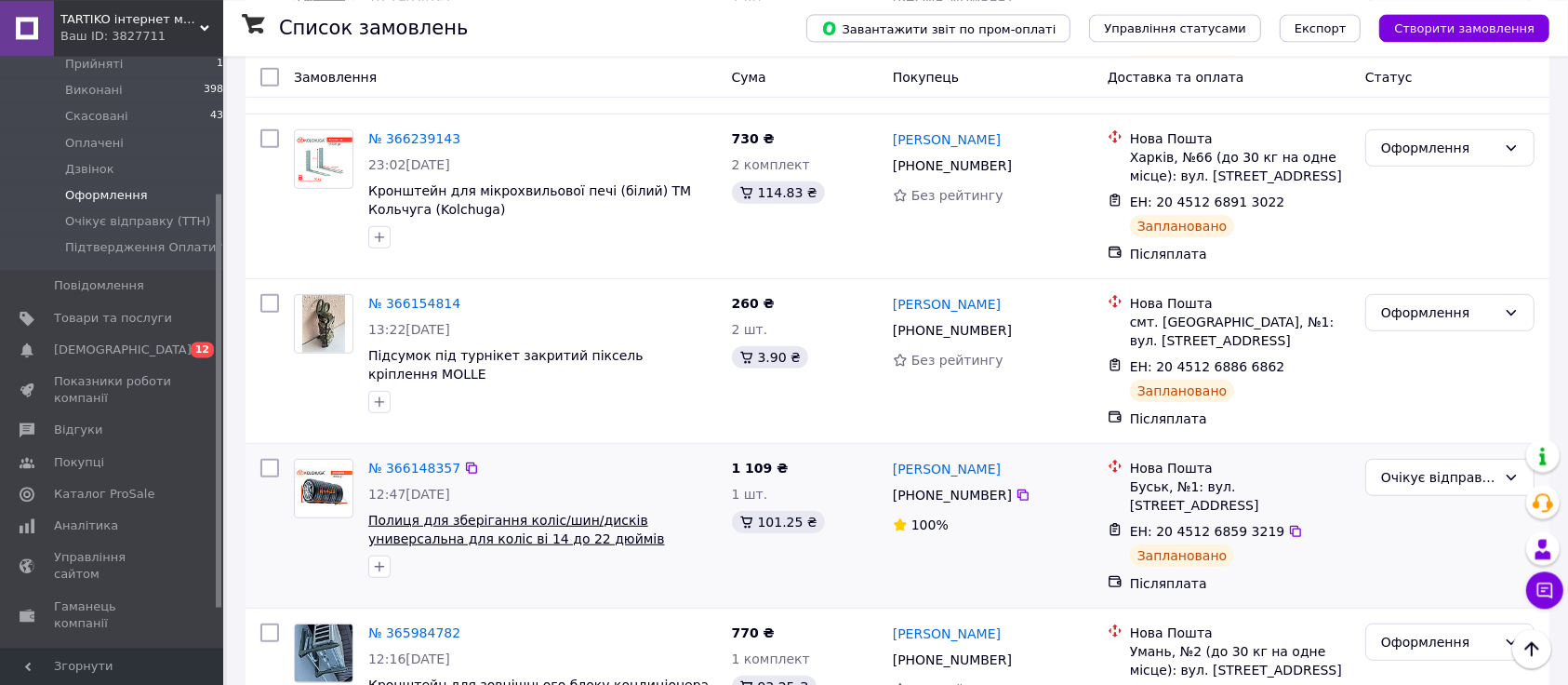
scroll to position [852, 0]
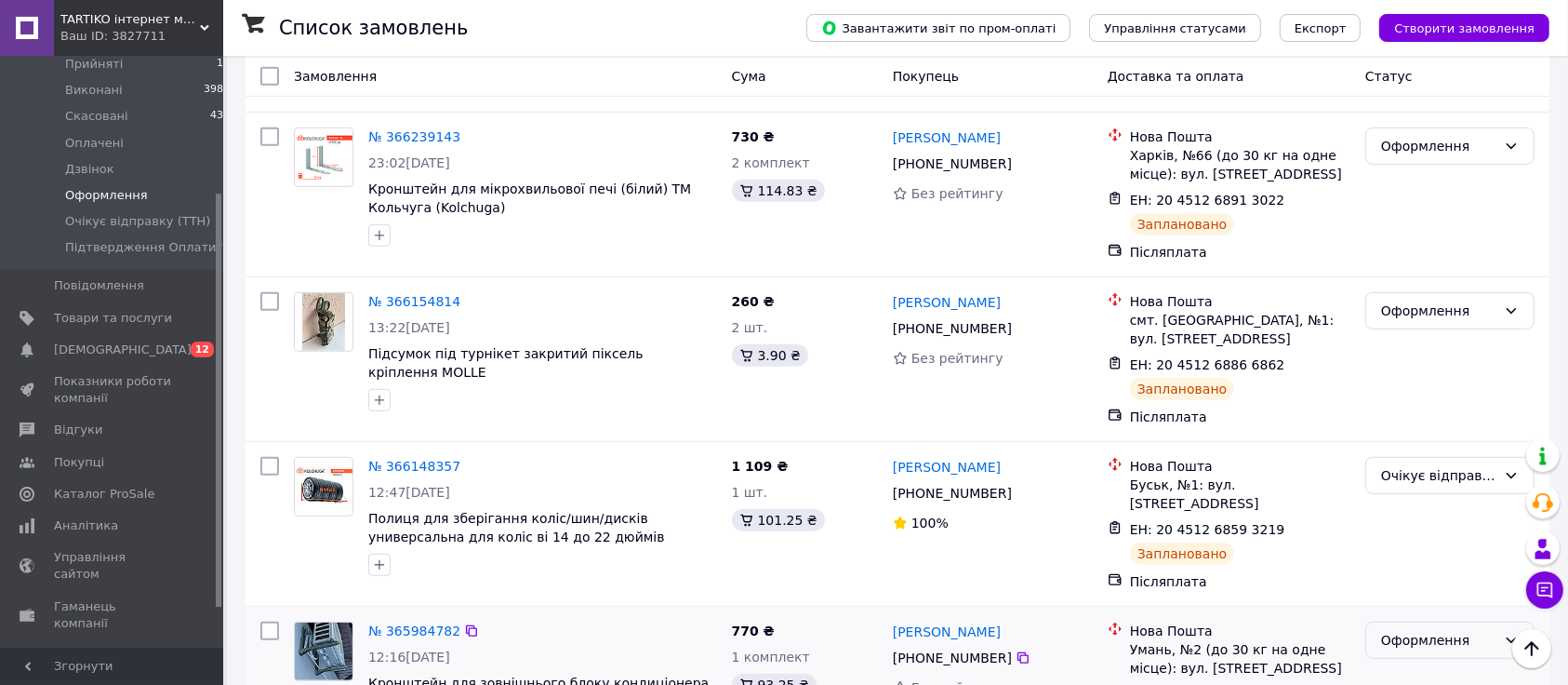
click at [1417, 612] on div "Оформлення" at bounding box center [1438, 640] width 115 height 21
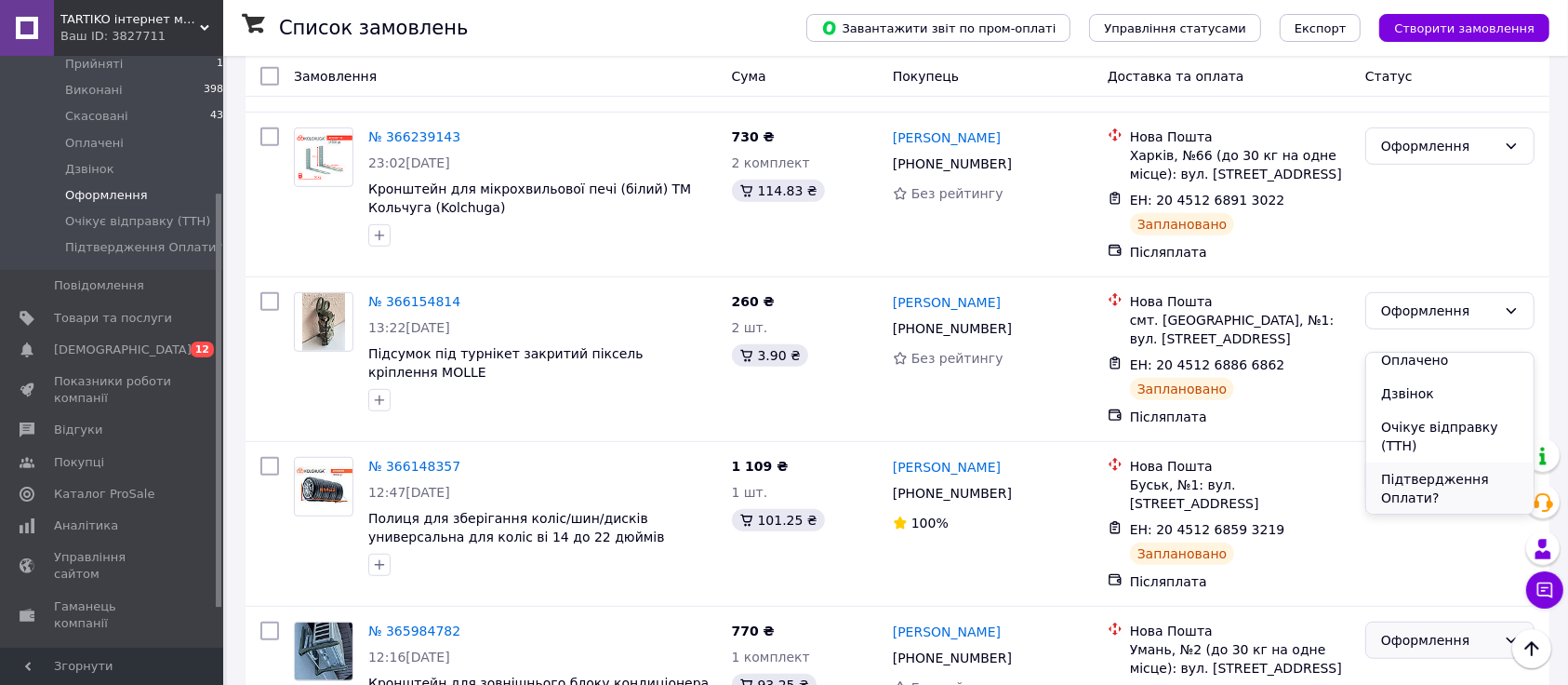
scroll to position [111, 0]
click at [1417, 479] on li "Підтвердження Оплати?" at bounding box center [1449, 486] width 168 height 52
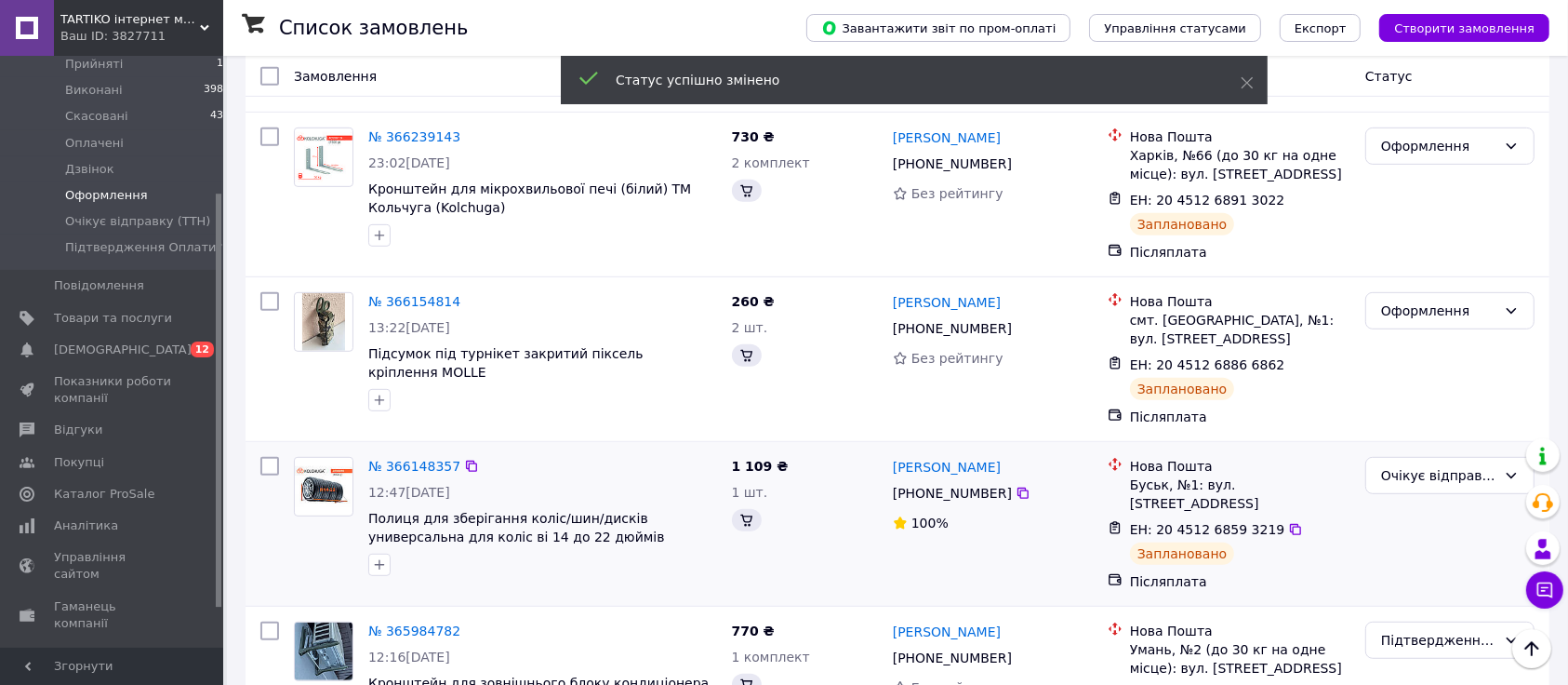
scroll to position [852, 0]
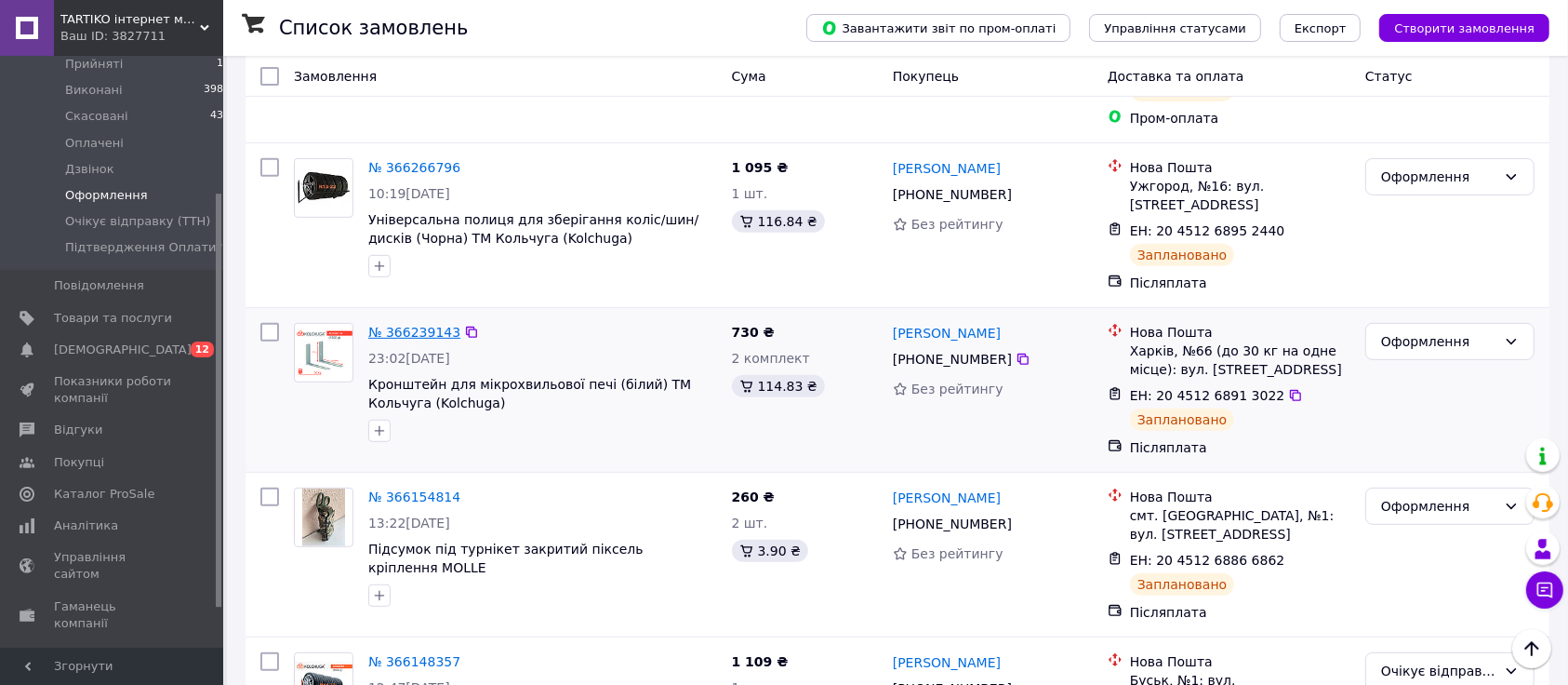
click at [398, 325] on link "№ 366239143" at bounding box center [414, 333] width 92 height 15
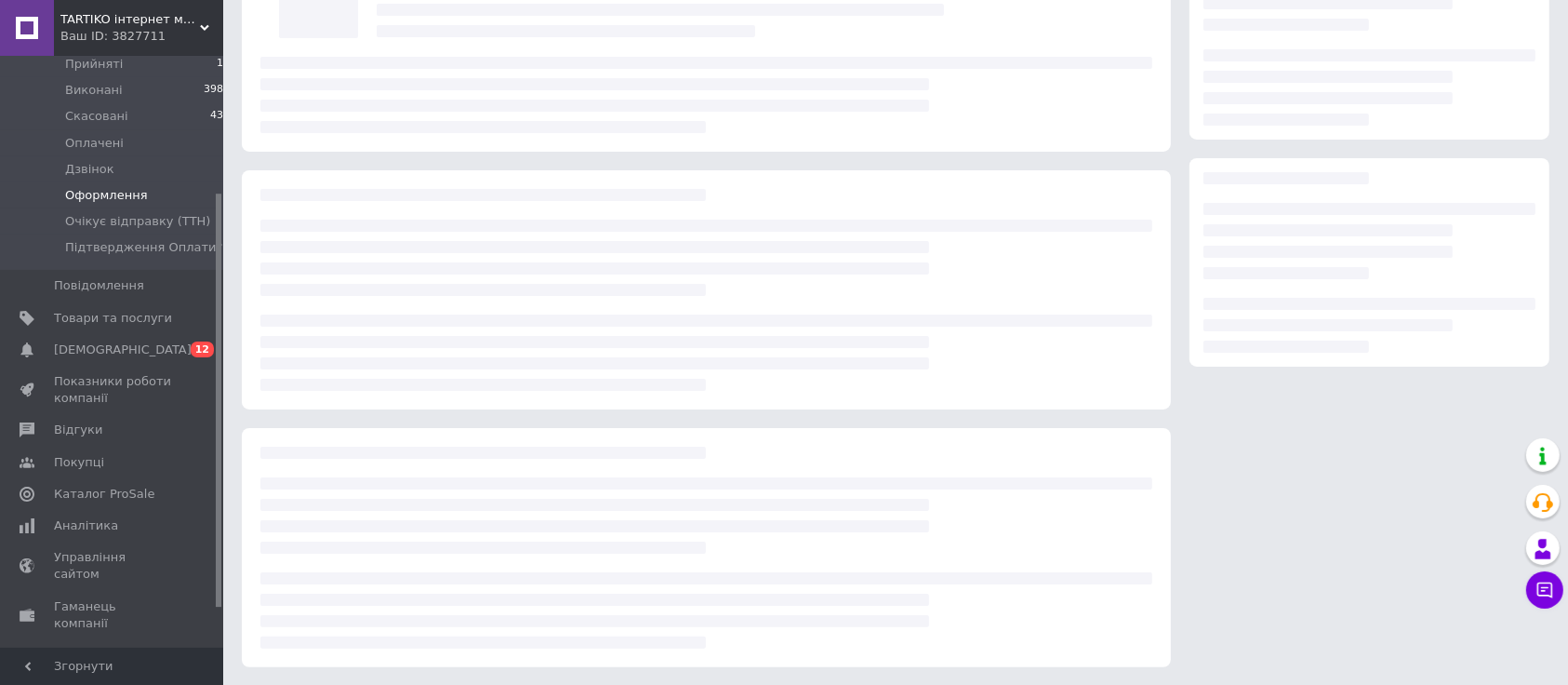
scroll to position [140, 0]
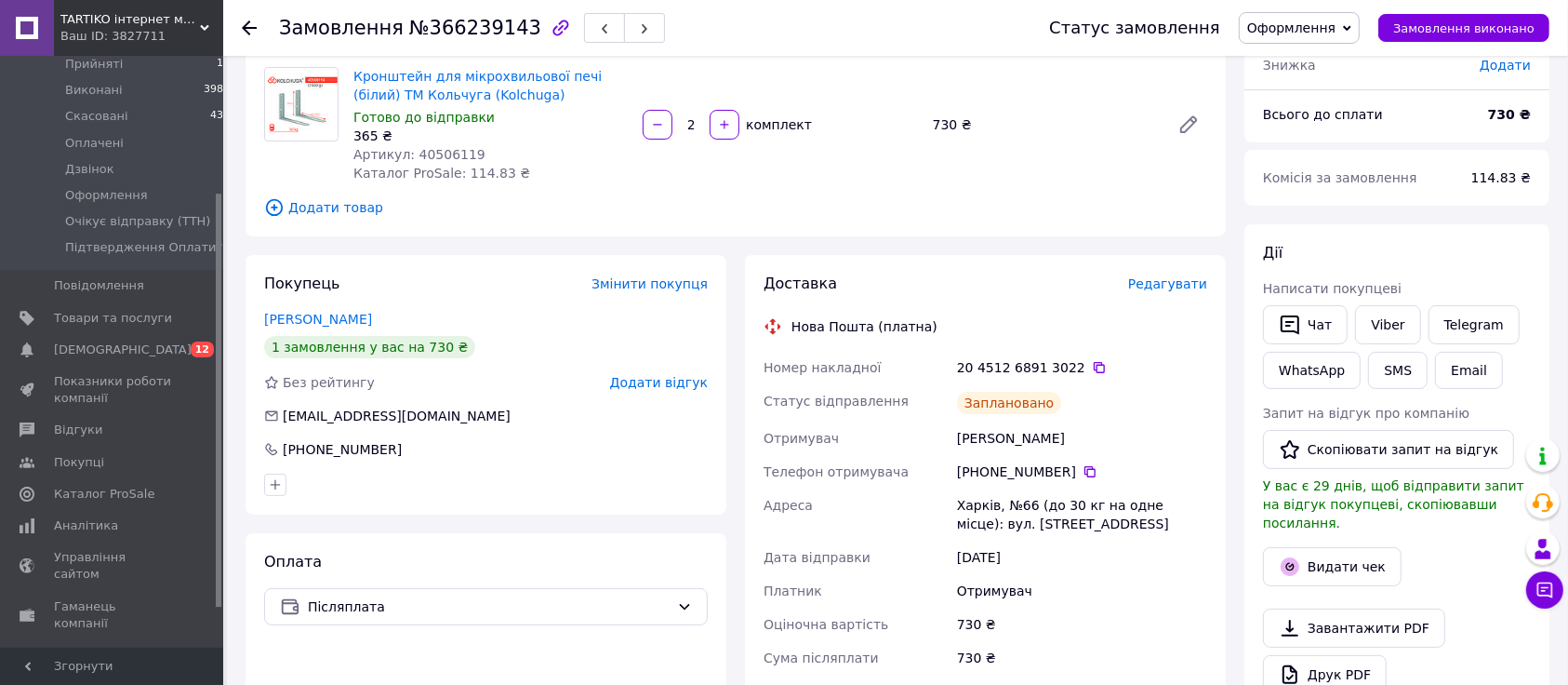
click at [315, 32] on span "Замовлення" at bounding box center [341, 28] width 124 height 23
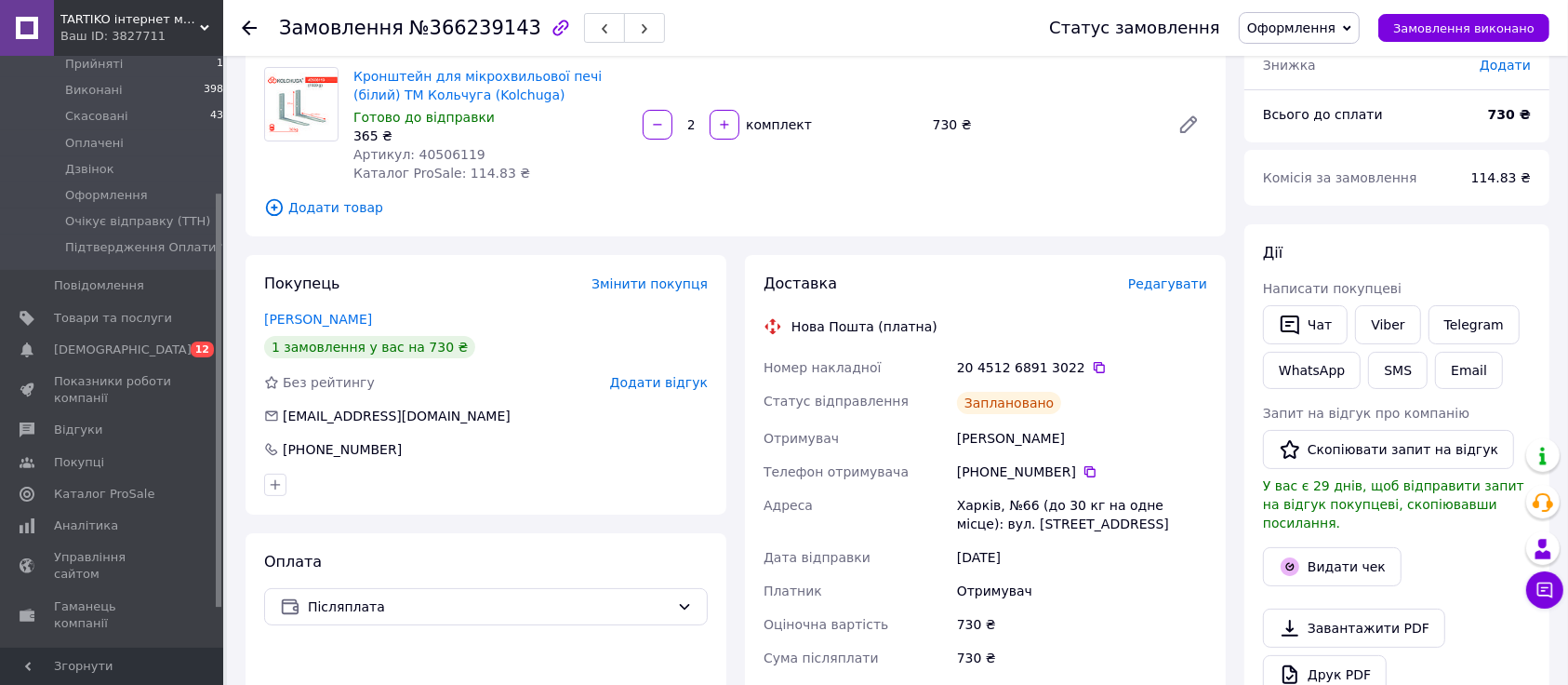
scroll to position [195, 0]
click at [370, 250] on div "Замовлення з каталогу 11.10.2025 • 23:02 Товари в замовленні (1) Кронштейн для …" at bounding box center [736, 568] width 998 height 1268
click at [971, 432] on div "Забавский Саша" at bounding box center [1082, 438] width 258 height 34
copy div "Забавский"
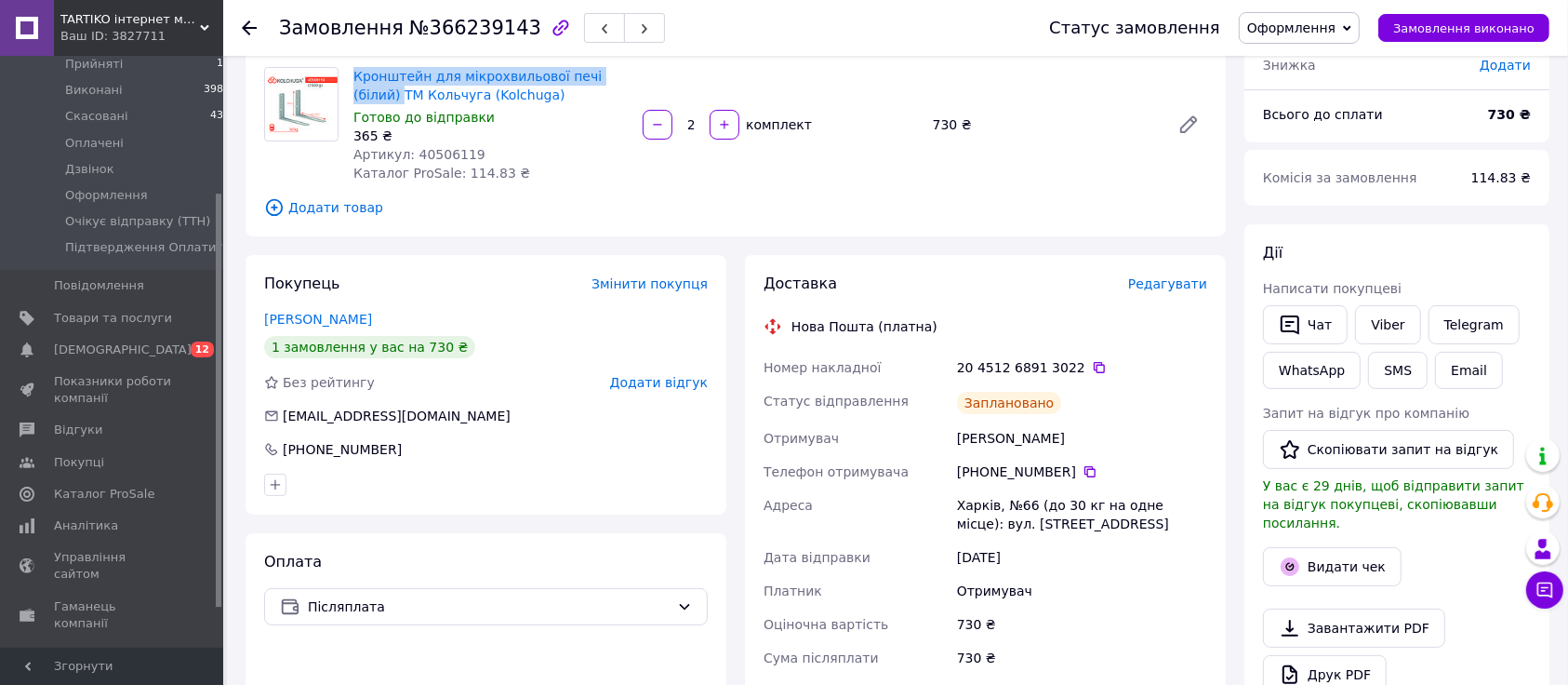
drag, startPoint x: 357, startPoint y: 60, endPoint x: 622, endPoint y: 83, distance: 266.0
click at [622, 83] on div "Товари в замовленні (1) Кронштейн для мікрохвильової печі (білий) ТМ Кольчуга (…" at bounding box center [736, 124] width 980 height 224
copy link "Кронштейн для мікрохвильової печі (білий)"
click at [339, 238] on div "Замовлення з каталогу 11.10.2025 • 23:02 Товари в замовленні (1) Кронштейн для …" at bounding box center [736, 568] width 998 height 1268
click at [1091, 367] on icon at bounding box center [1099, 367] width 15 height 15
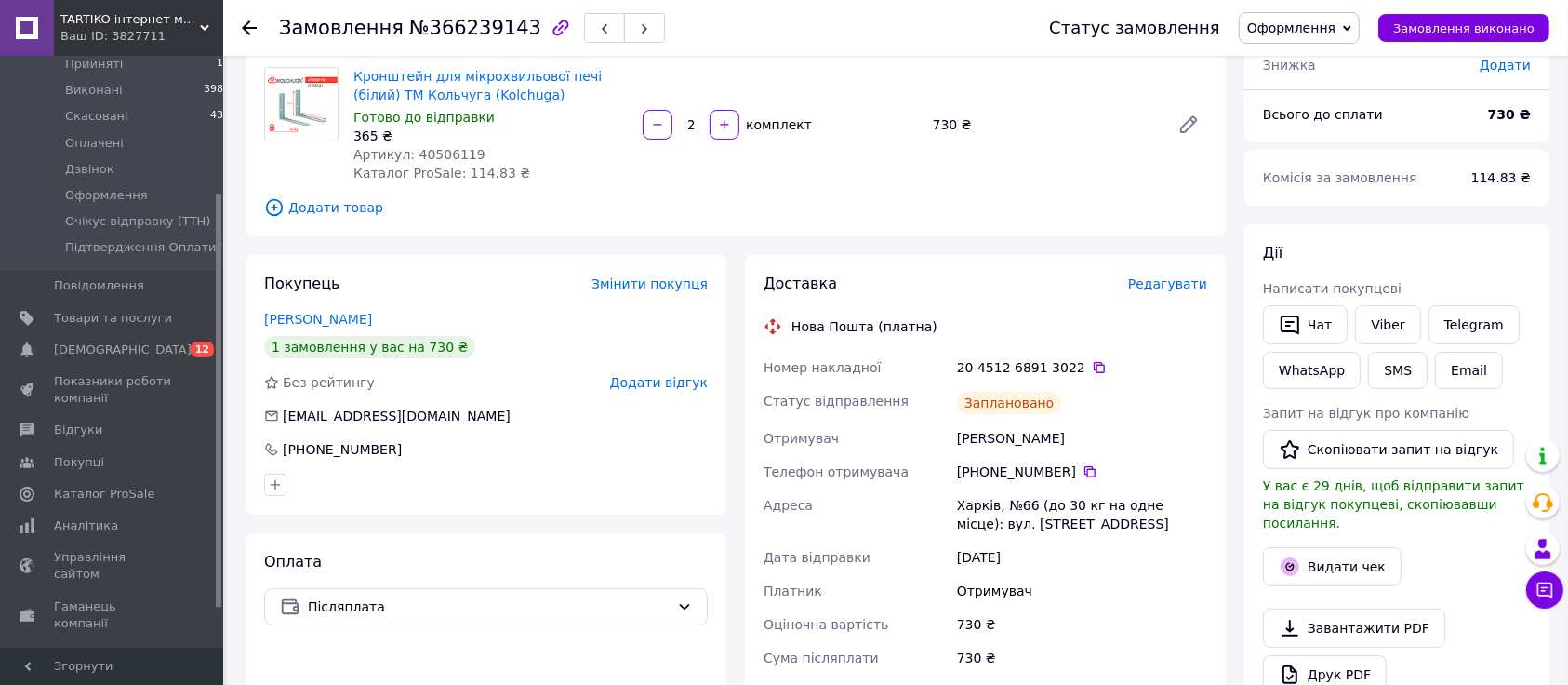
click at [321, 241] on div "Замовлення з каталогу 11.10.2025 • 23:02 Товари в замовленні (1) Кронштейн для …" at bounding box center [736, 568] width 998 height 1268
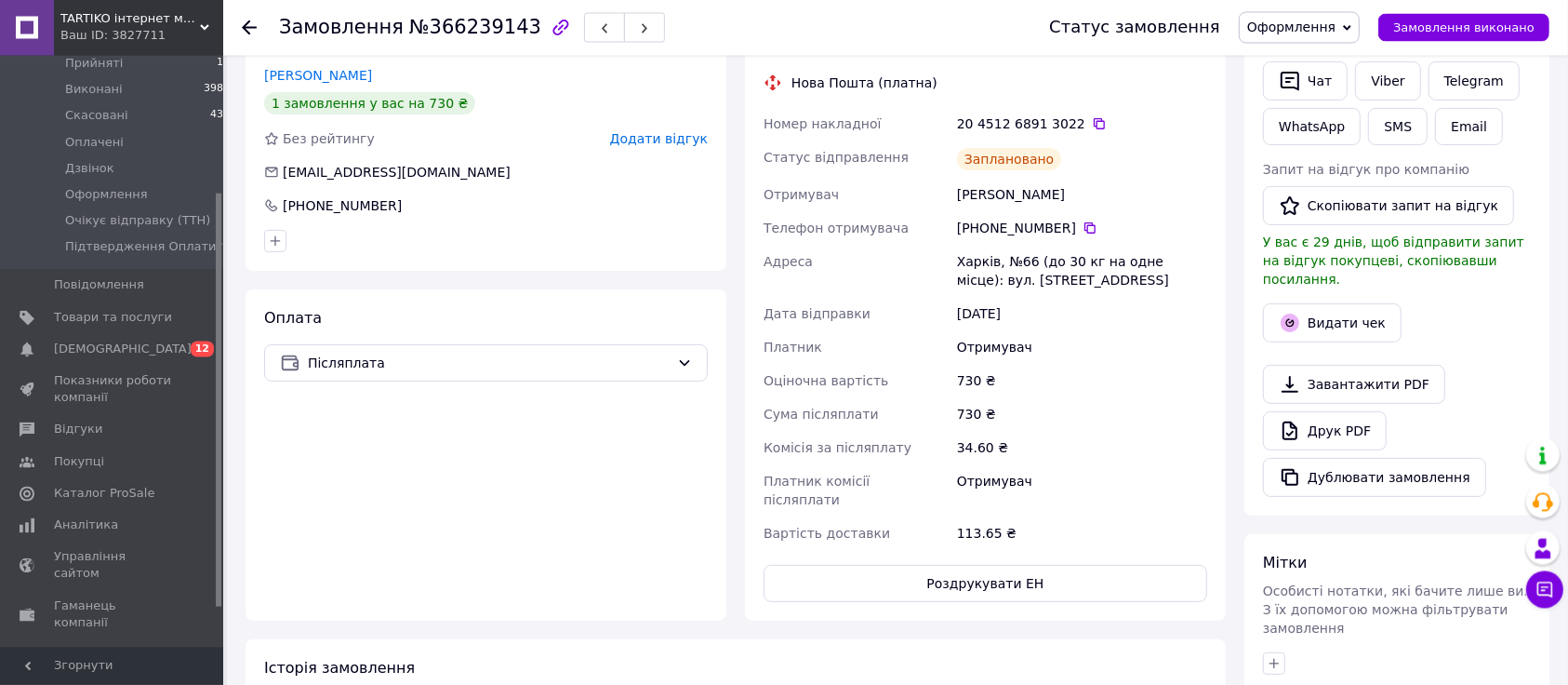
scroll to position [433, 0]
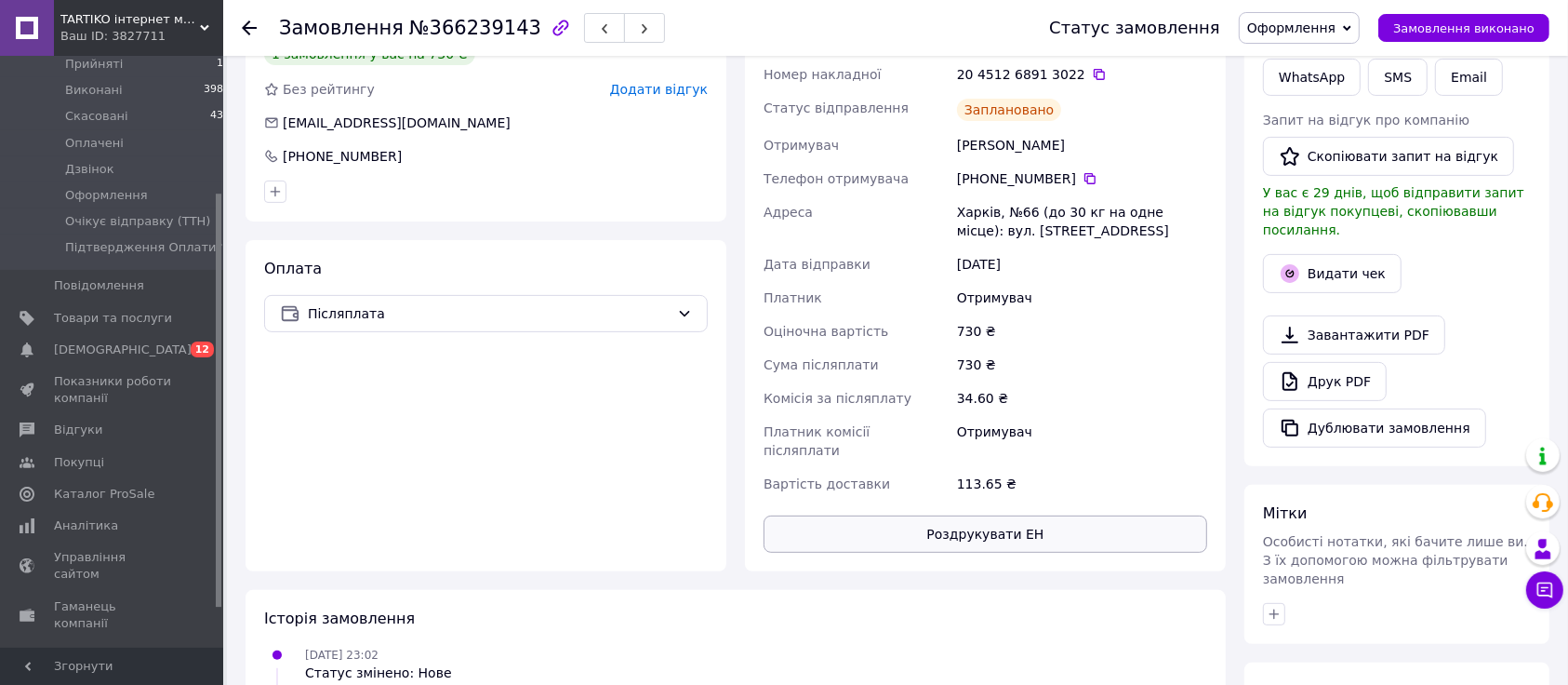
click at [923, 526] on button "Роздрукувати ЕН" at bounding box center [985, 533] width 444 height 37
drag, startPoint x: 358, startPoint y: 407, endPoint x: 642, endPoint y: 333, distance: 293.5
click at [357, 407] on div "Оплата Післяплата" at bounding box center [486, 406] width 480 height 332
click at [1330, 29] on span "Оформлення" at bounding box center [1291, 28] width 89 height 15
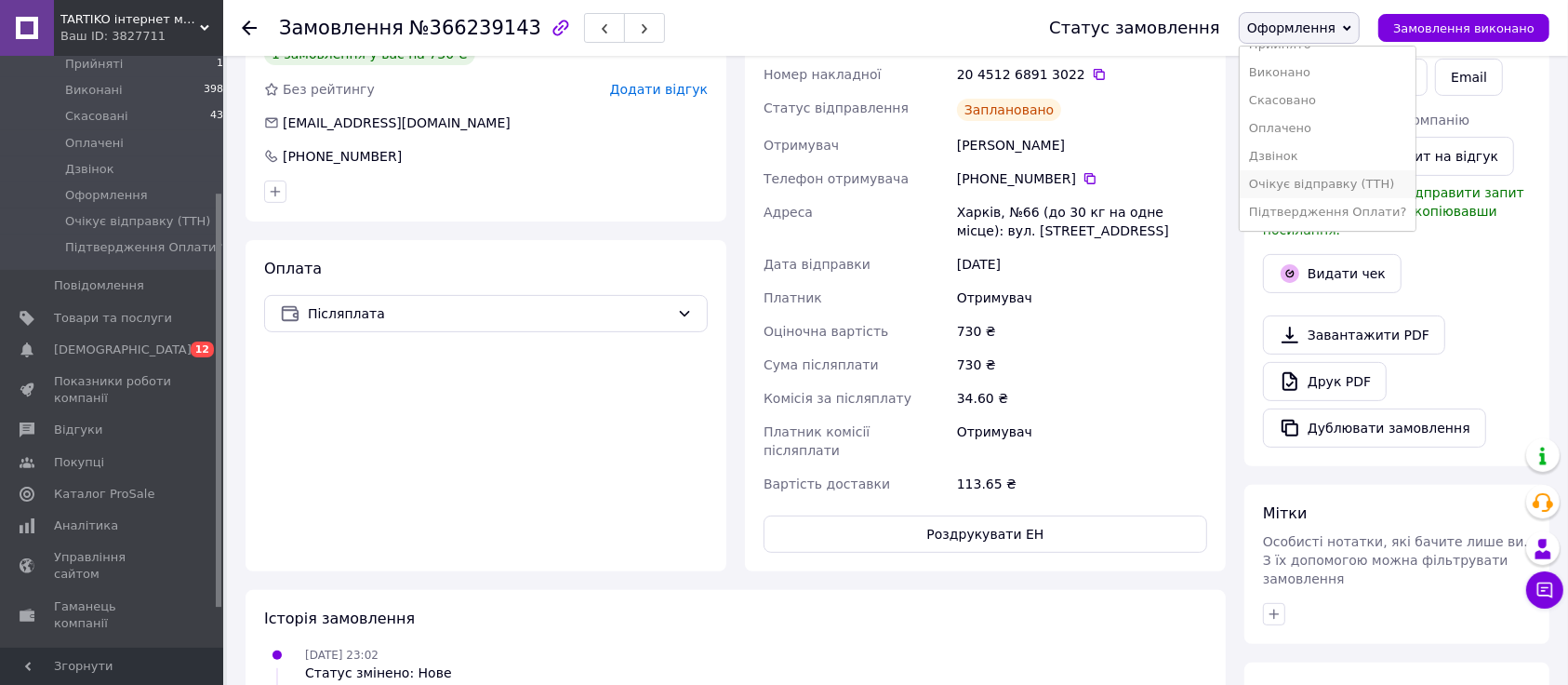
scroll to position [40, 0]
click at [1311, 171] on li "Очікує відправку (ТТН)" at bounding box center [1327, 185] width 176 height 28
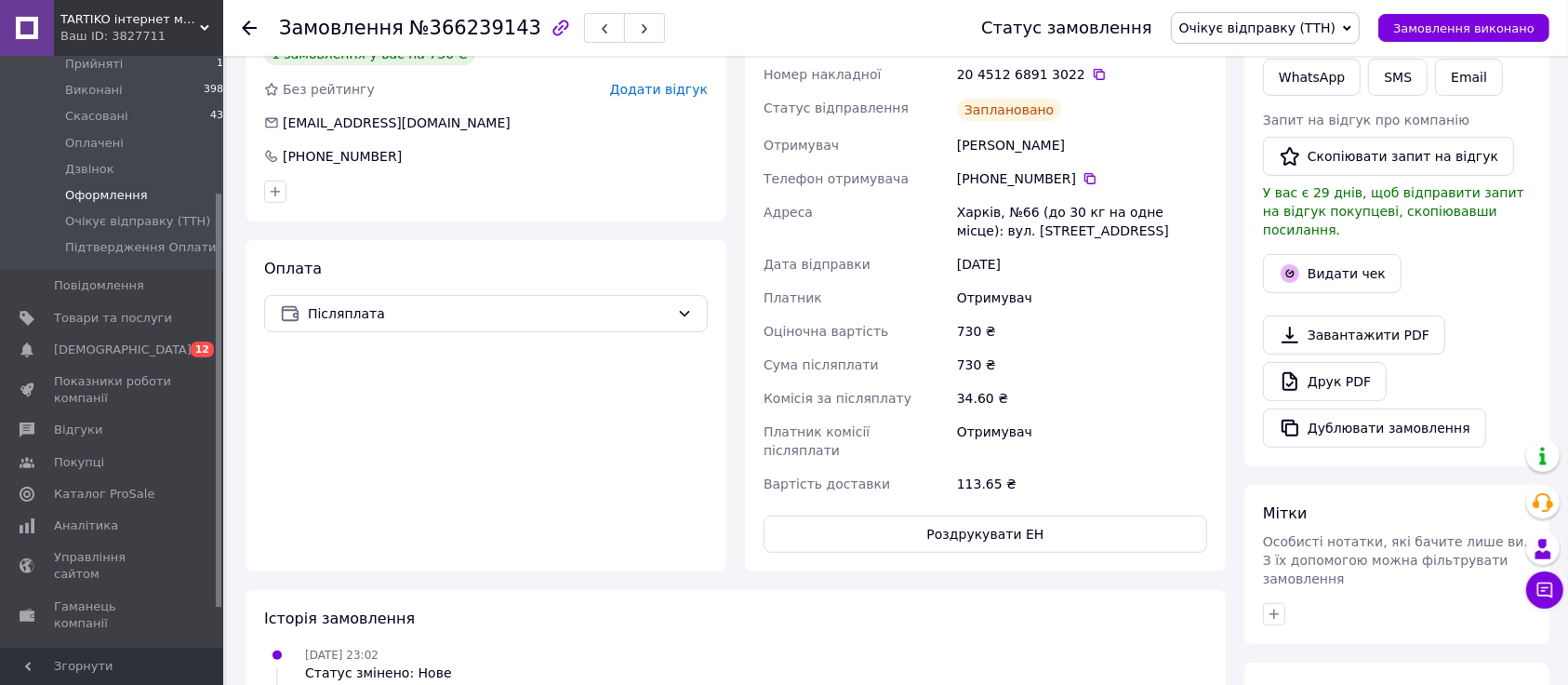
click at [105, 187] on span "Оформлення" at bounding box center [106, 195] width 83 height 17
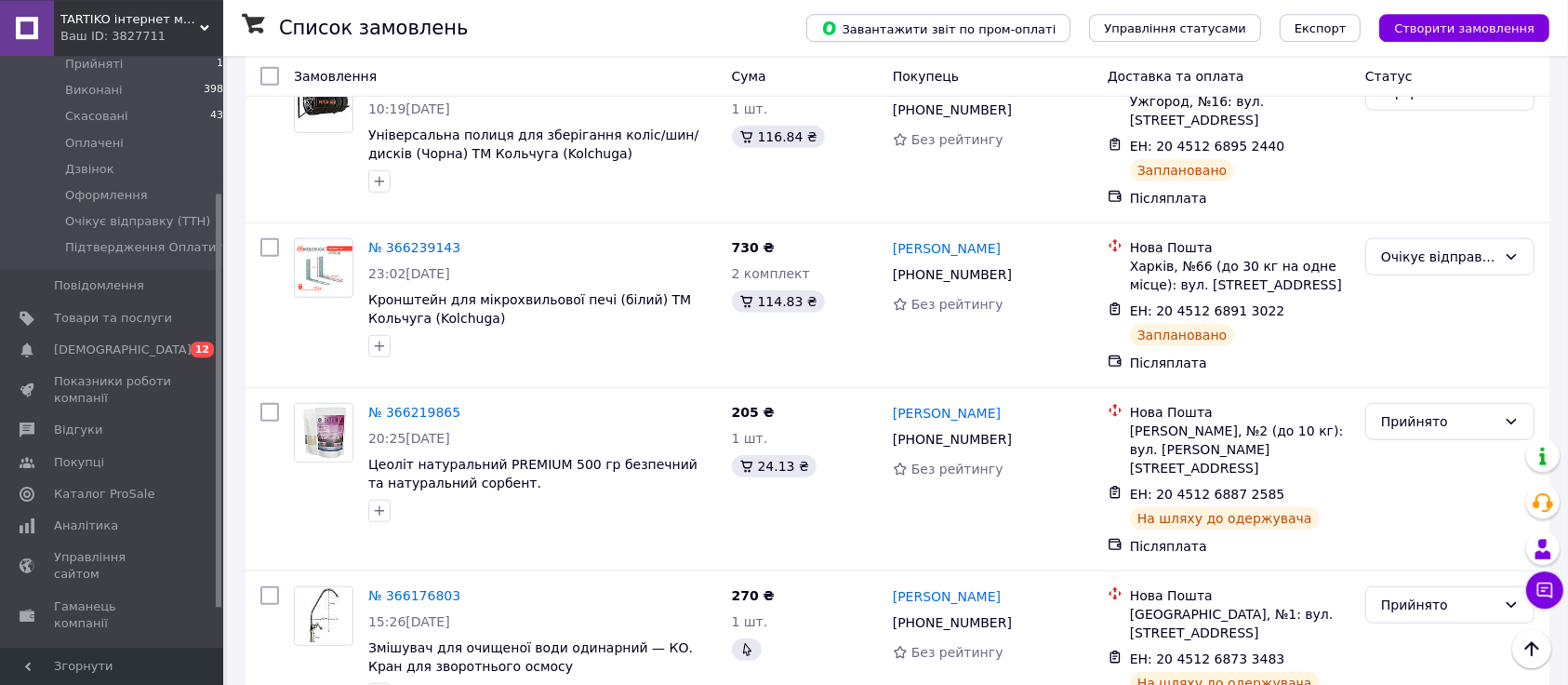
scroll to position [1270, 0]
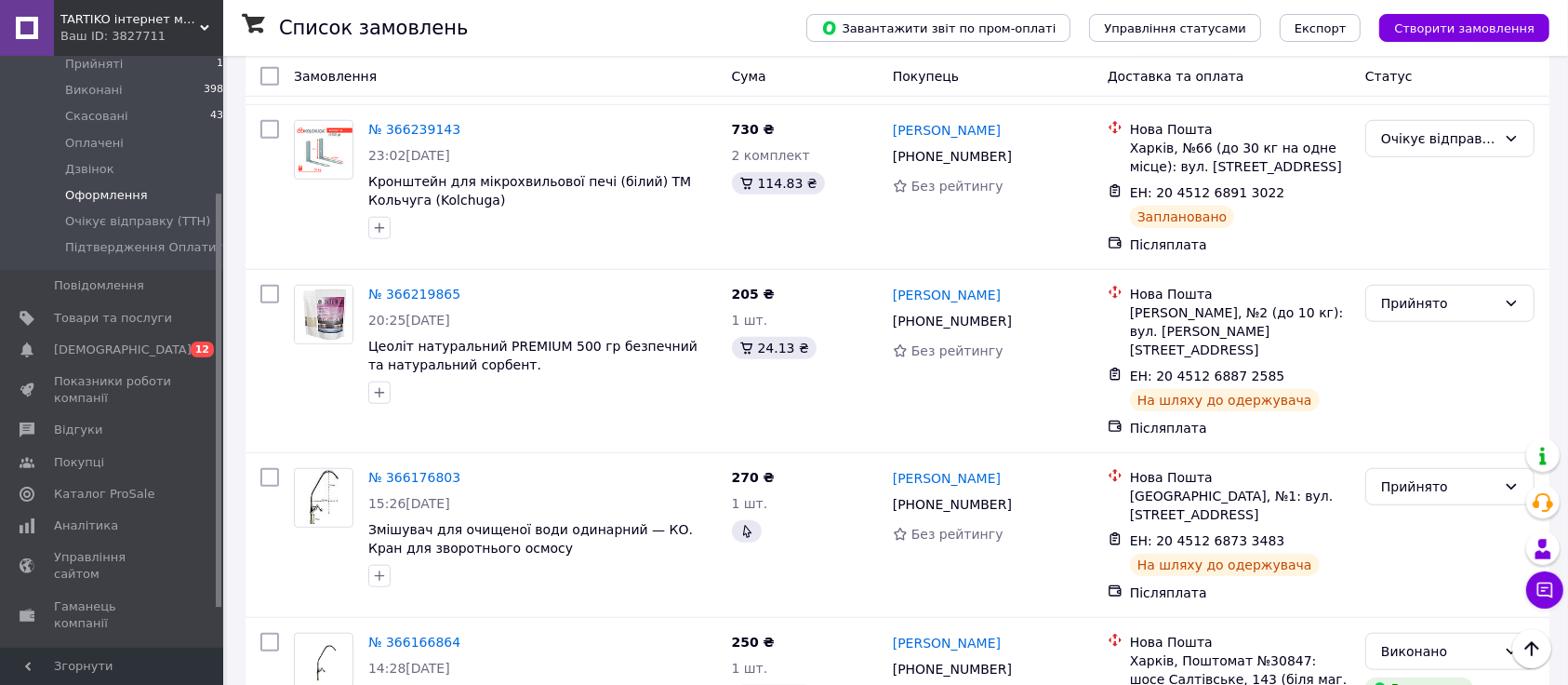
click at [121, 187] on span "Оформлення" at bounding box center [106, 195] width 83 height 17
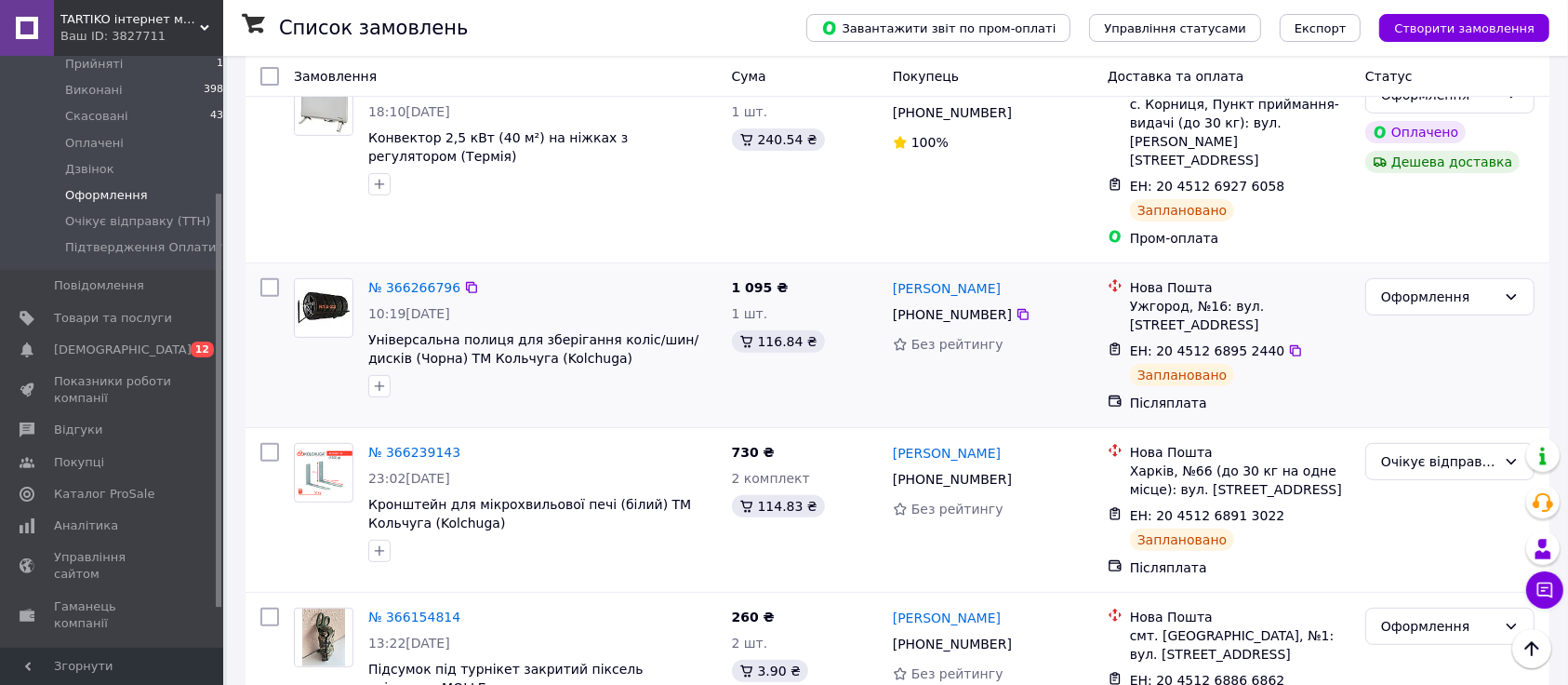
scroll to position [439, 0]
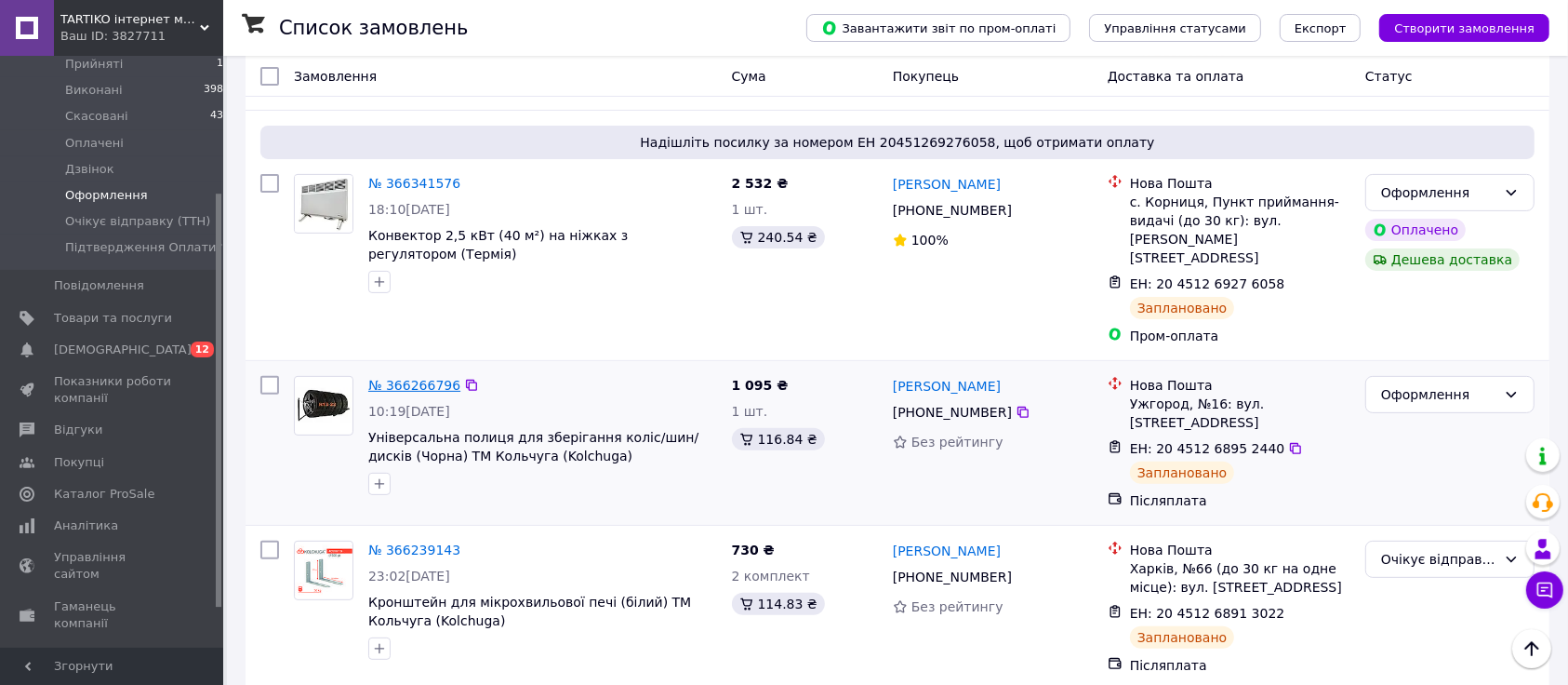
click at [427, 378] on link "№ 366266796" at bounding box center [414, 385] width 92 height 15
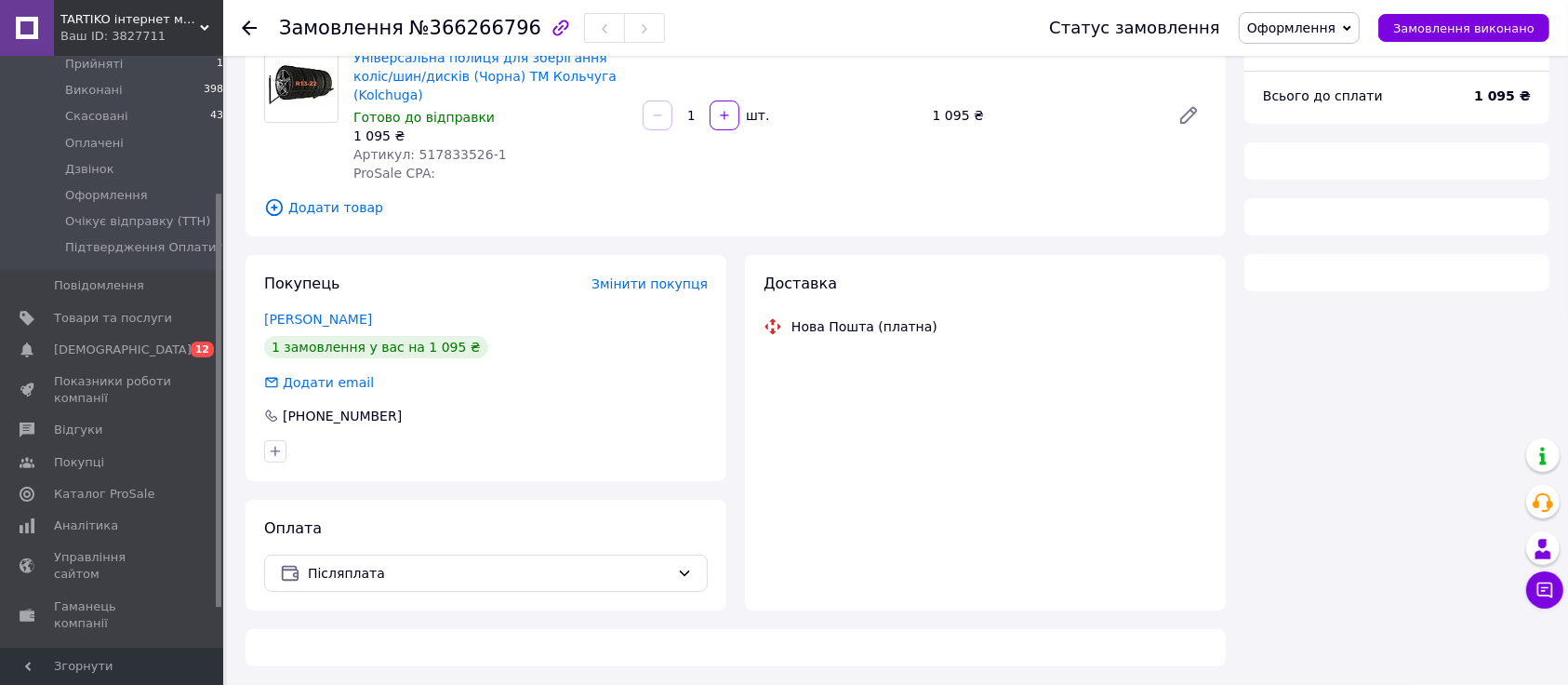
scroll to position [140, 0]
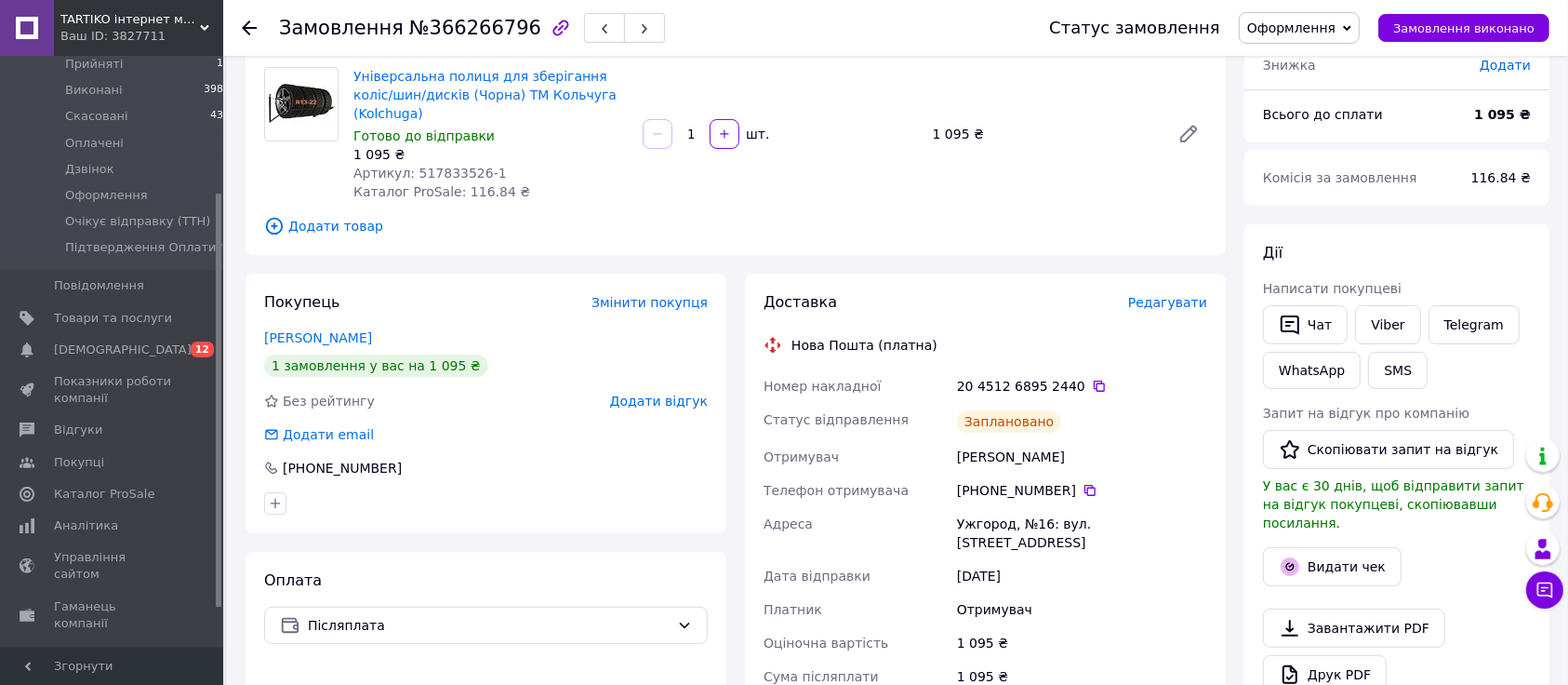
click at [352, 32] on span "Замовлення" at bounding box center [341, 28] width 124 height 23
click at [335, 236] on div "Товари в замовленні (1) Універсальна полиця для зберігання коліс/шин/дисків (Чо…" at bounding box center [736, 134] width 980 height 243
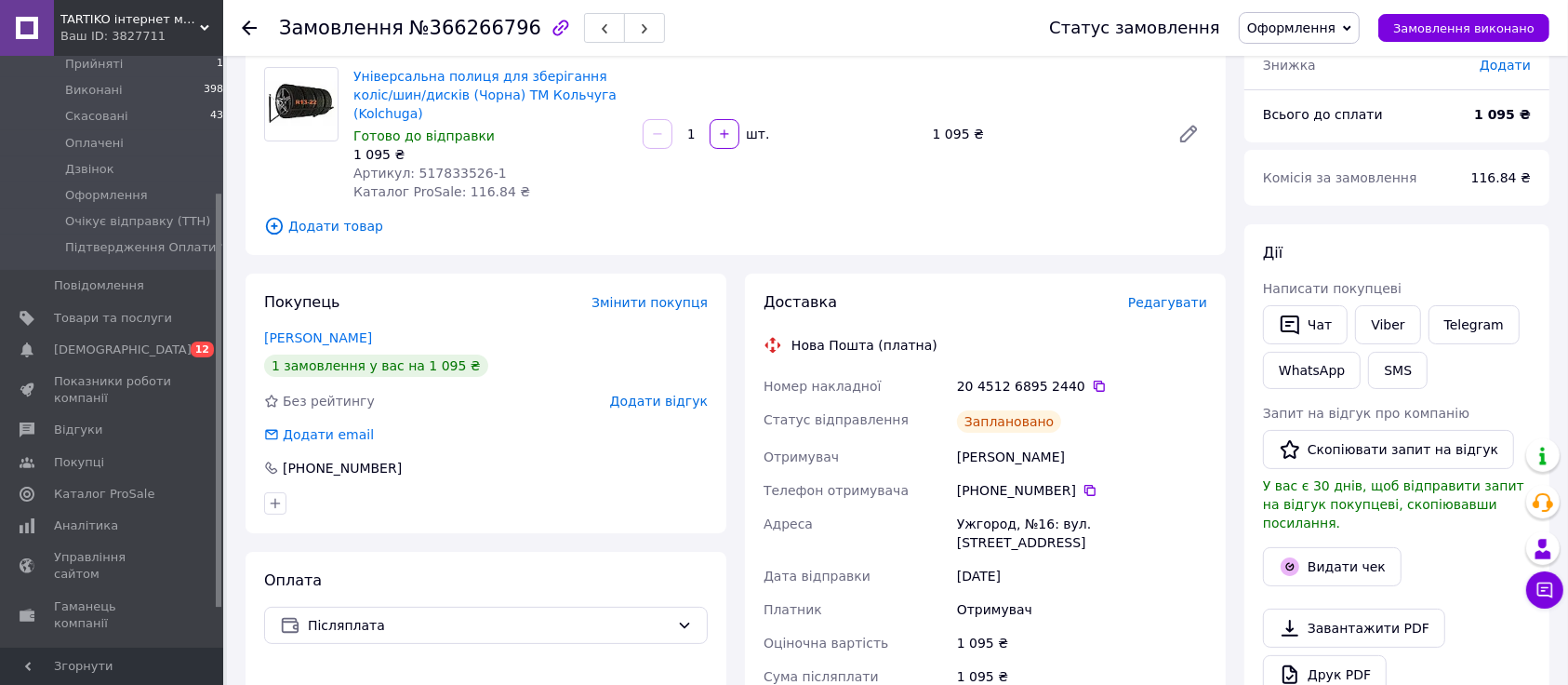
click at [1014, 440] on div "Микита Михайло" at bounding box center [1082, 457] width 258 height 34
click at [979, 441] on div "Микита Михайло" at bounding box center [1082, 457] width 258 height 34
copy div "Микита"
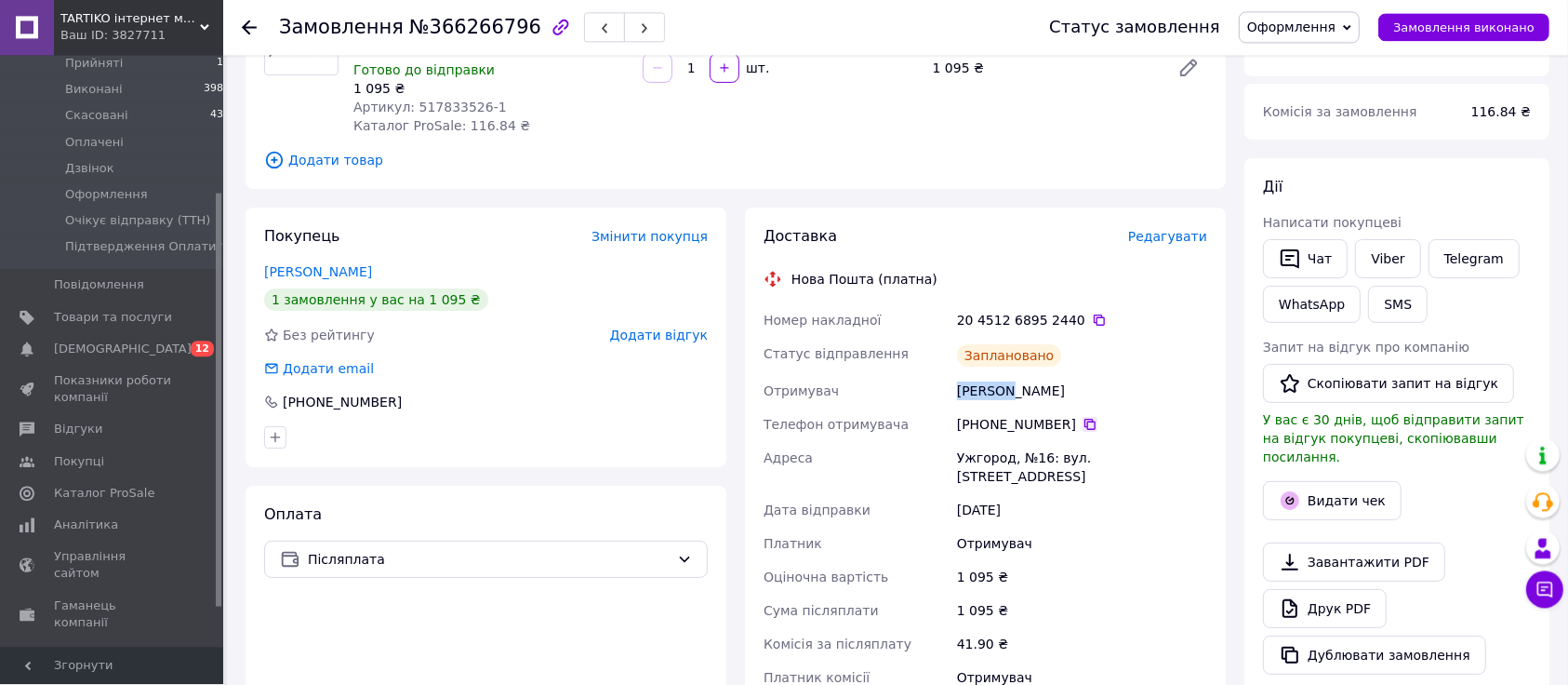
scroll to position [238, 0]
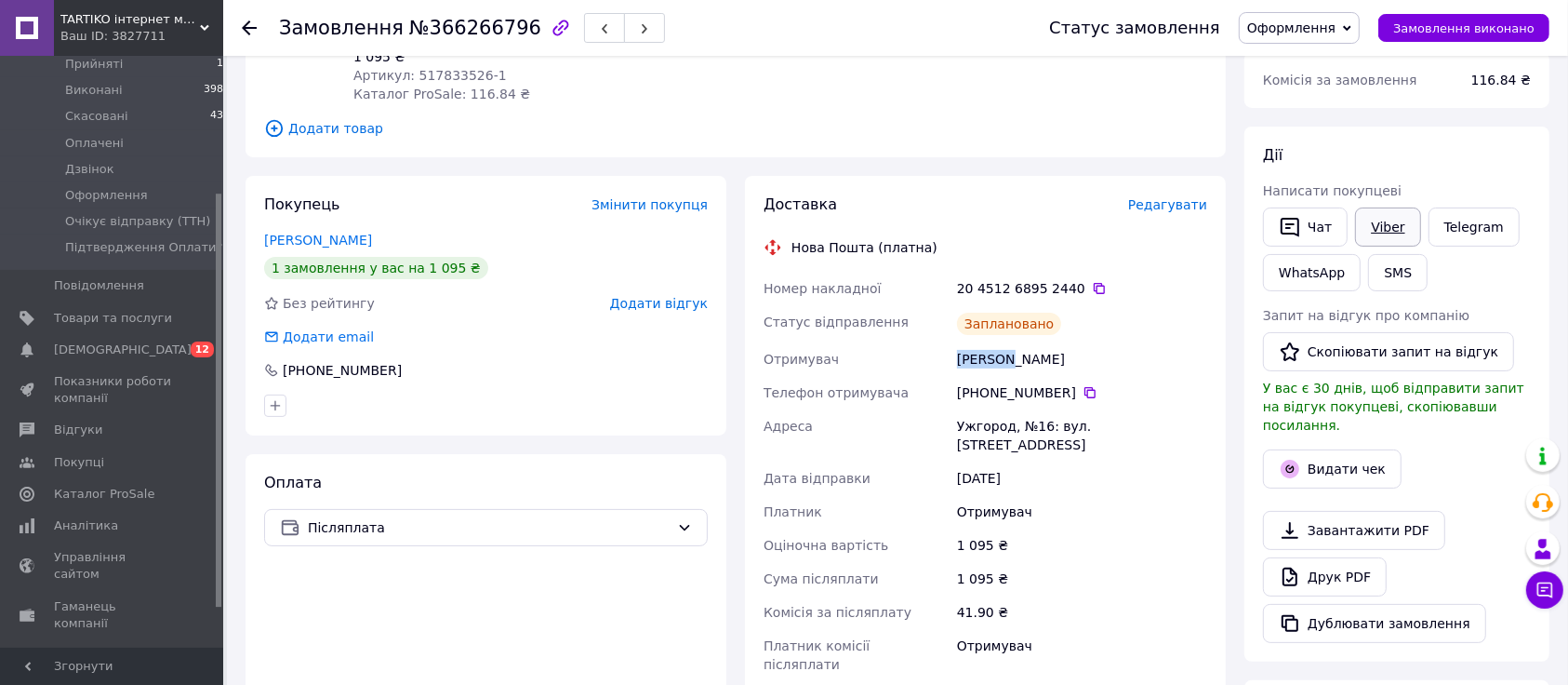
click at [1366, 231] on link "Viber" at bounding box center [1387, 226] width 65 height 39
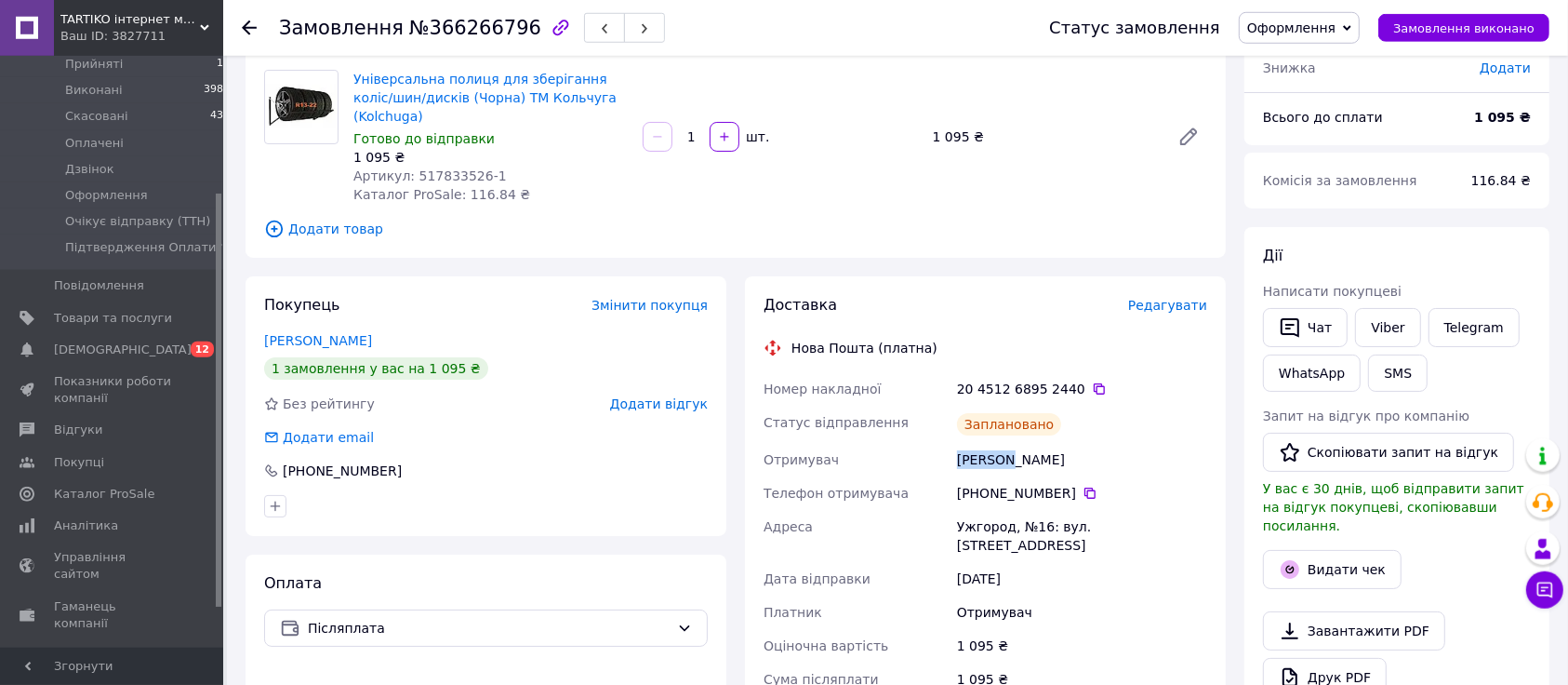
scroll to position [42, 0]
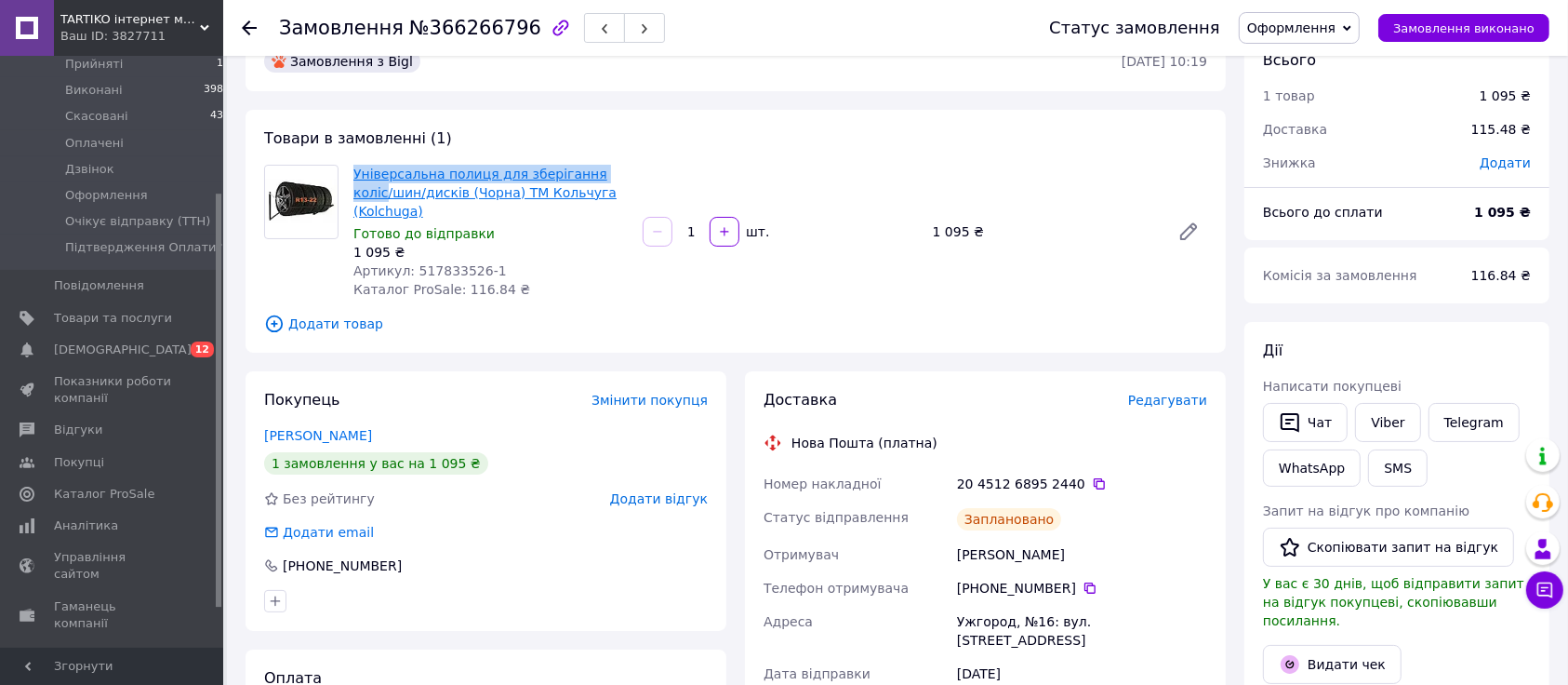
drag, startPoint x: 349, startPoint y: 163, endPoint x: 605, endPoint y: 178, distance: 256.4
click at [605, 178] on div "Універсальна полиця для зберігання коліс/шин/дисків (Чорна) ТМ Кольчуга (Kolchu…" at bounding box center [490, 232] width 289 height 141
click at [347, 157] on div "Товари в замовленні (1) Універсальна полиця для зберігання коліс/шин/дисків (Чо…" at bounding box center [736, 232] width 980 height 243
drag, startPoint x: 348, startPoint y: 158, endPoint x: 471, endPoint y: 187, distance: 126.4
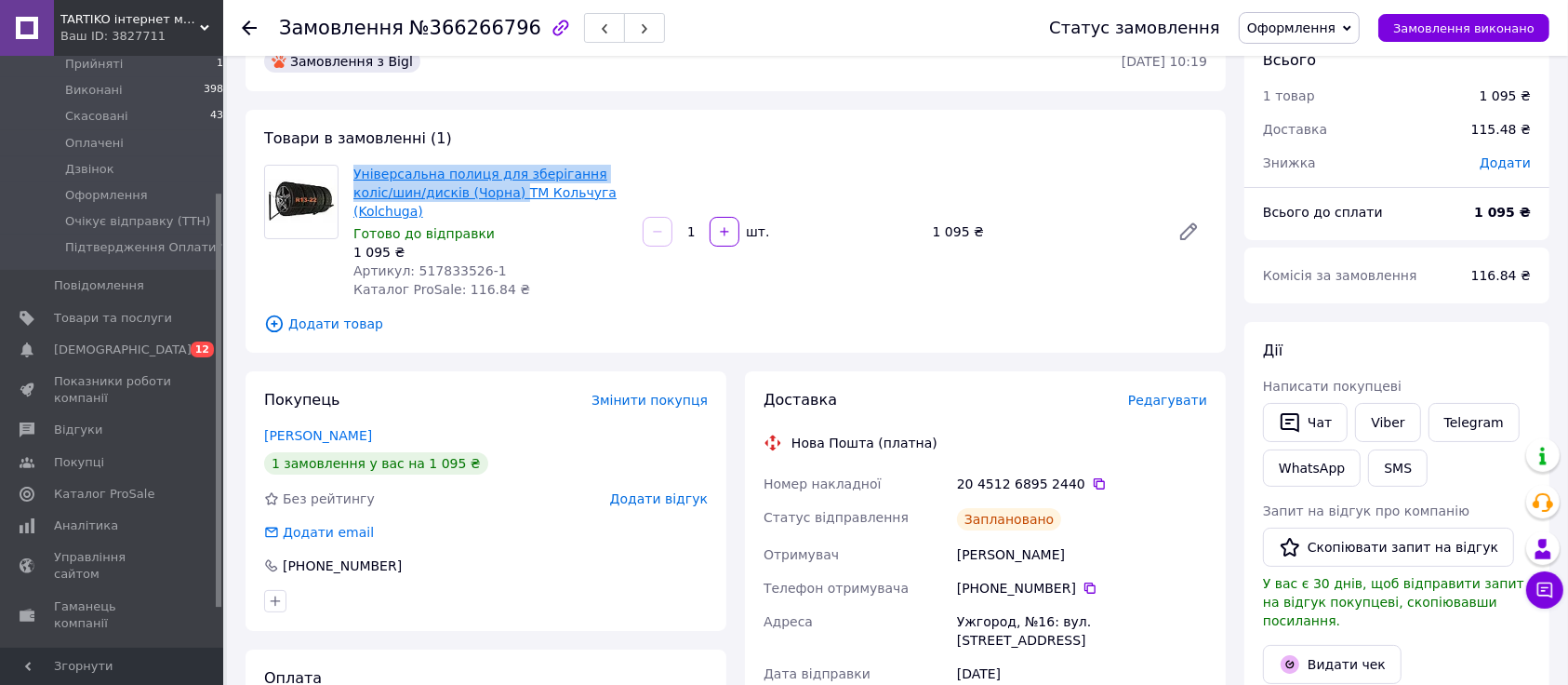
click at [471, 187] on div "Товари в замовленні (1) Універсальна полиця для зберігання коліс/шин/дисків (Чо…" at bounding box center [736, 232] width 980 height 243
copy link "Універсальна полиця для зберігання коліс/шин/дисків (Чорна)"
click at [337, 318] on div "Товари в замовленні (1) Універсальна полиця для зберігання коліс/шин/дисків (Чо…" at bounding box center [736, 232] width 980 height 243
click at [1093, 479] on icon at bounding box center [1099, 484] width 11 height 11
click at [339, 342] on div "Замовлення з Bigl 12.10.2025 • 10:19 Товари в замовленні (1) Універсальна полиц…" at bounding box center [736, 666] width 998 height 1268
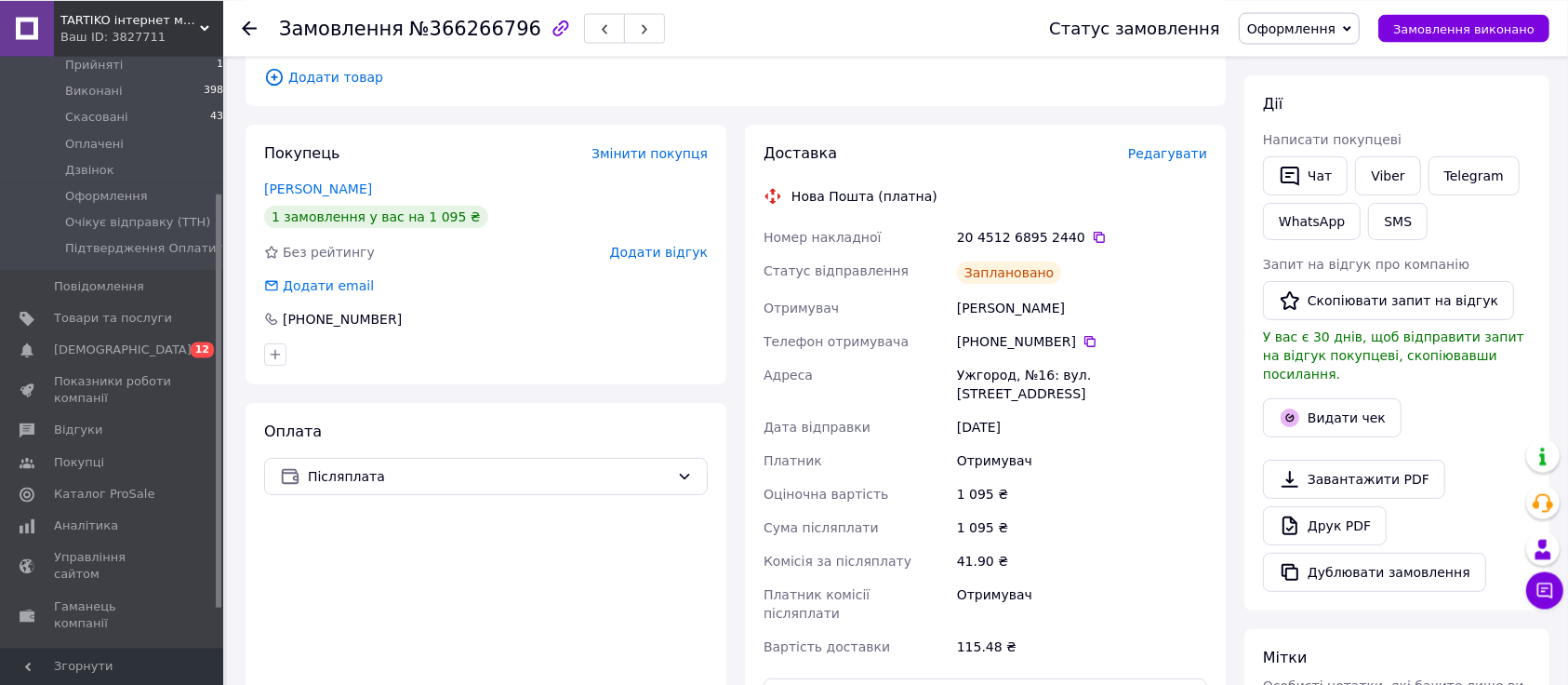
scroll to position [335, 0]
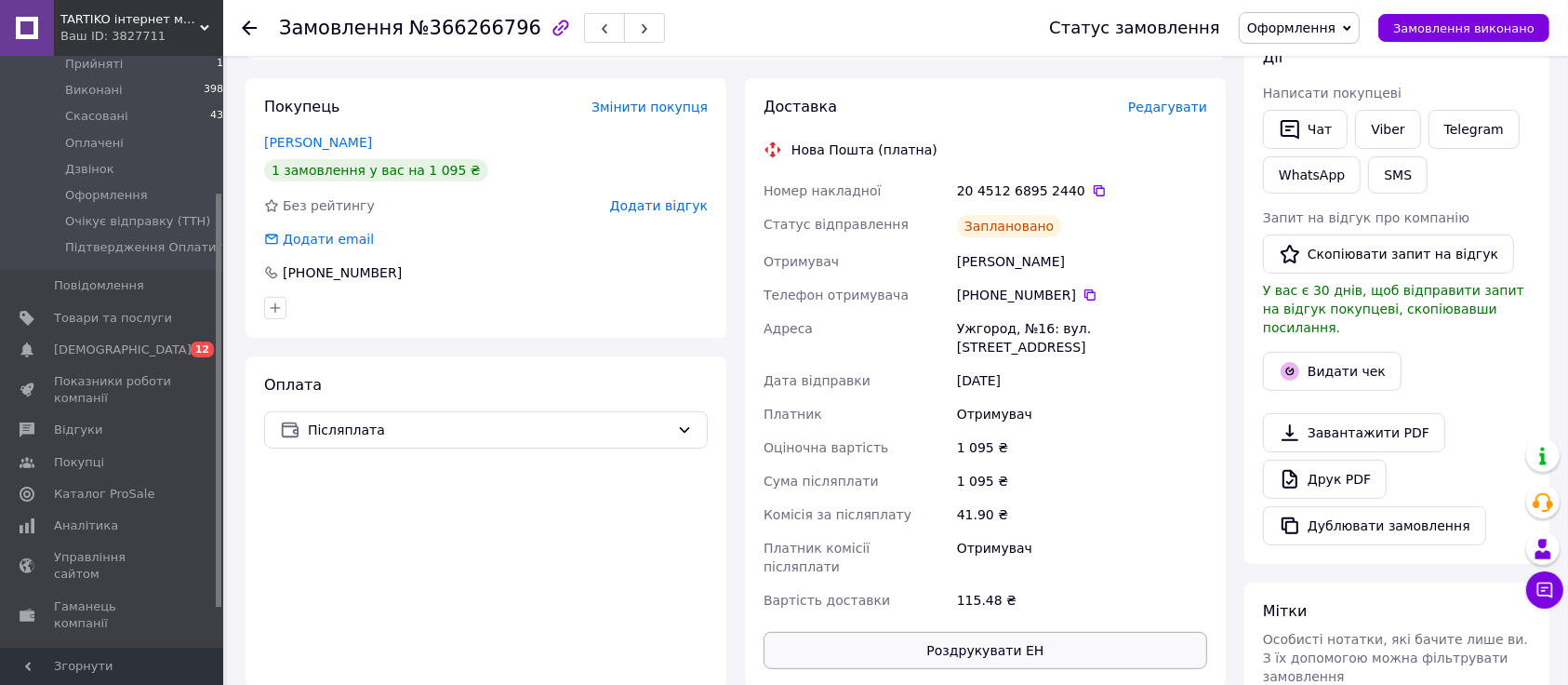
click at [959, 612] on button "Роздрукувати ЕН" at bounding box center [985, 649] width 444 height 37
click at [334, 521] on div "Оплата Післяплата" at bounding box center [486, 522] width 480 height 332
click at [1301, 26] on span "Оформлення" at bounding box center [1291, 28] width 89 height 15
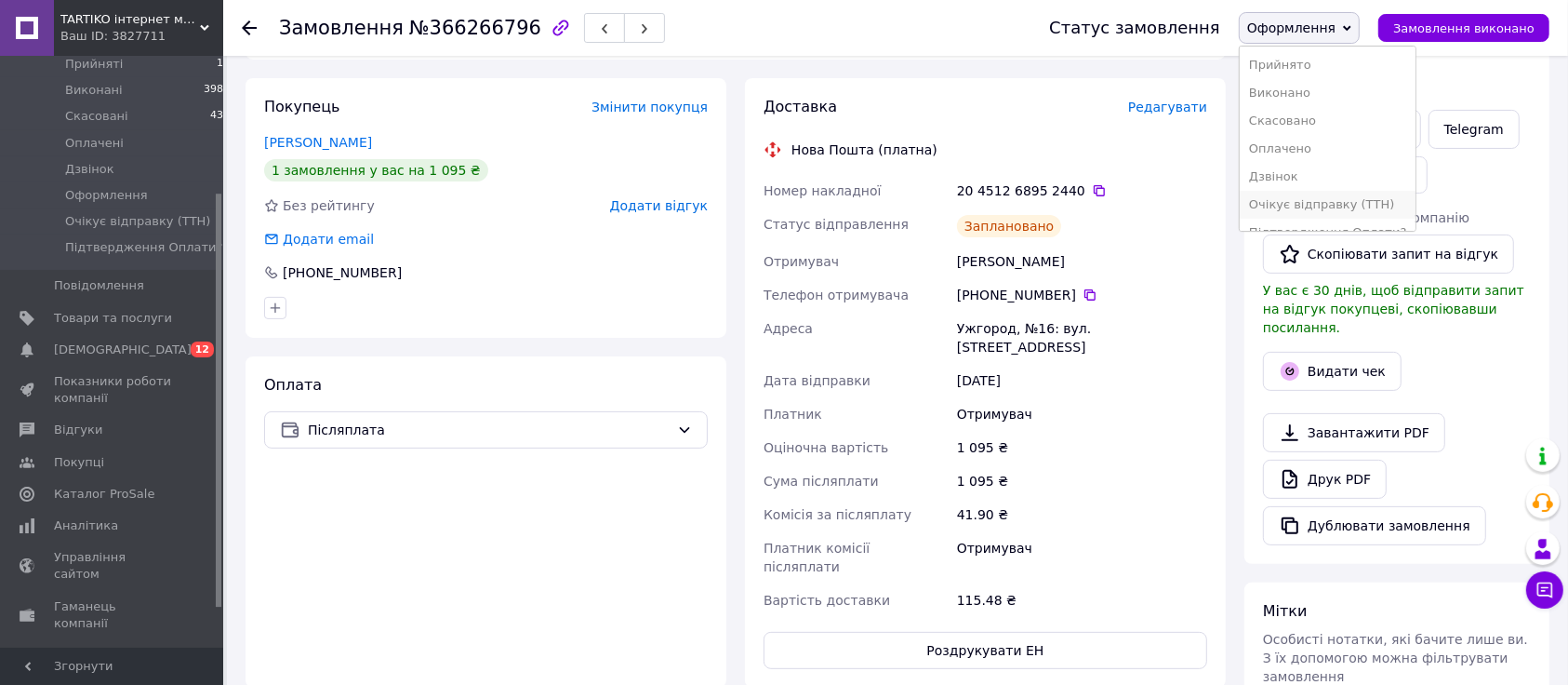
scroll to position [40, 0]
click at [1342, 171] on li "Очікує відправку (ТТН)" at bounding box center [1327, 185] width 176 height 28
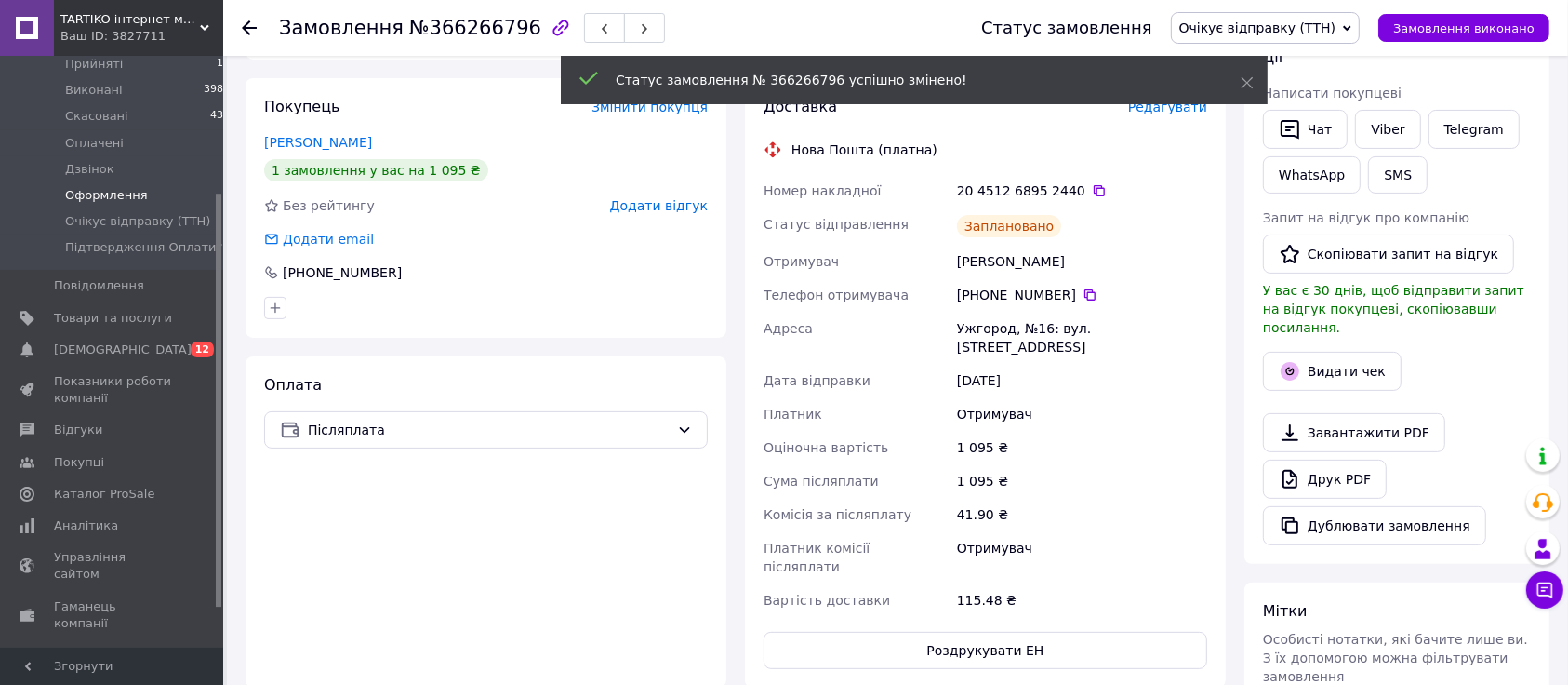
click at [112, 187] on span "Оформлення" at bounding box center [106, 195] width 83 height 17
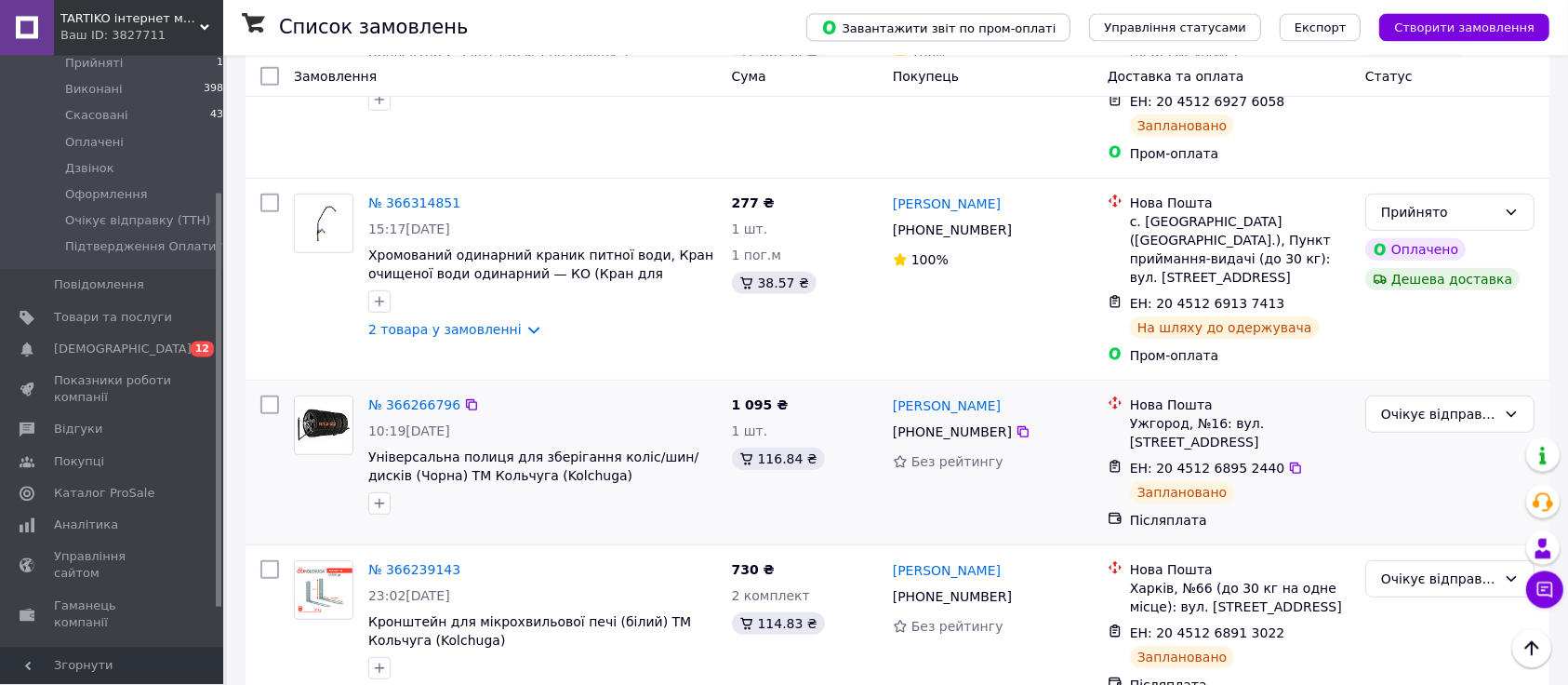
scroll to position [879, 0]
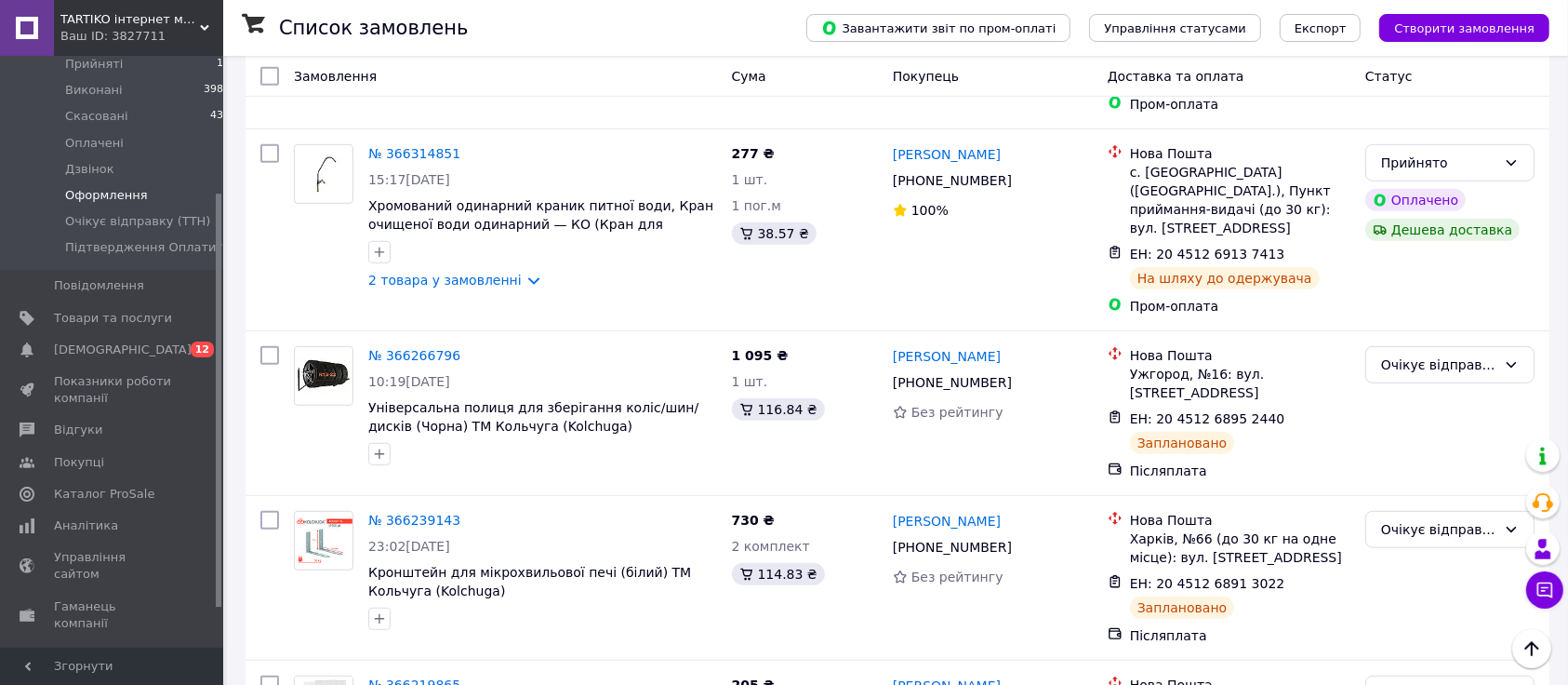
click at [101, 187] on span "Оформлення" at bounding box center [106, 195] width 83 height 17
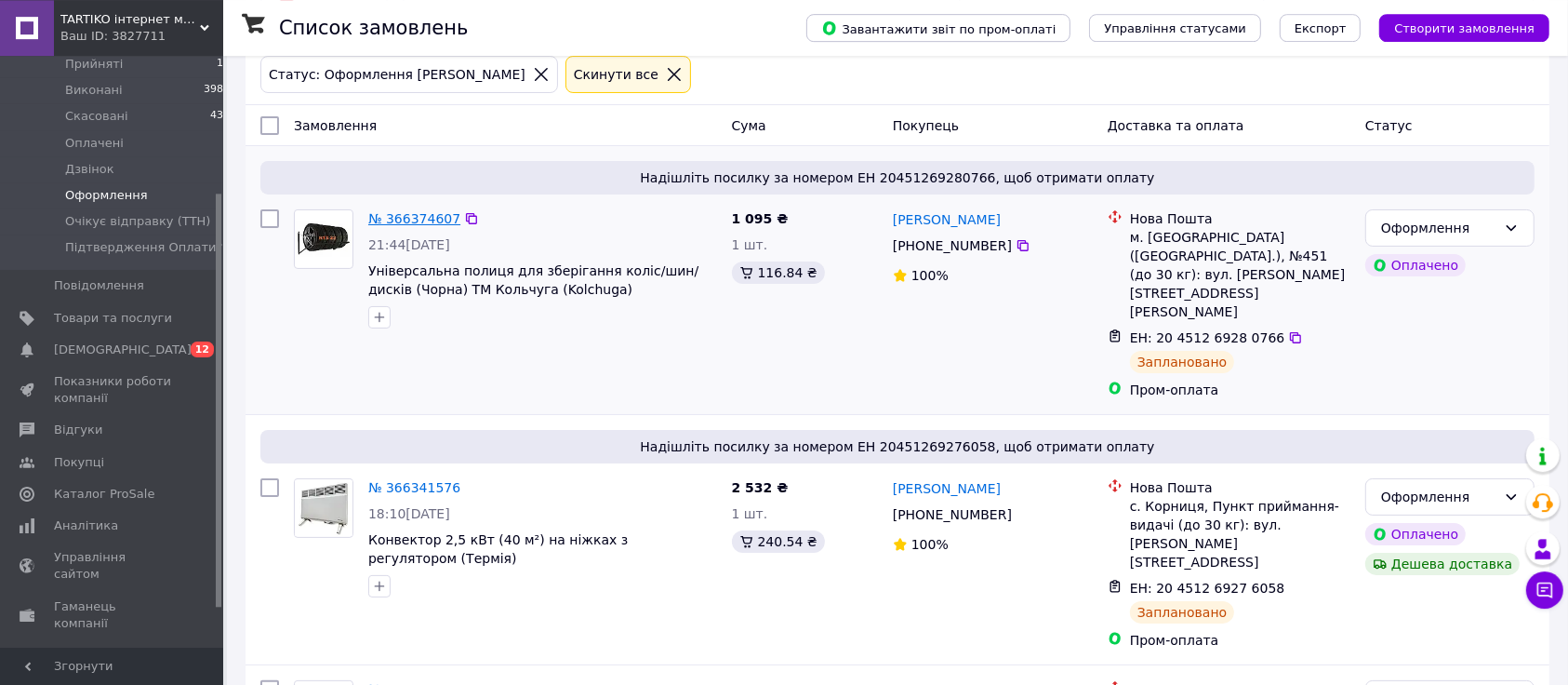
scroll to position [177, 0]
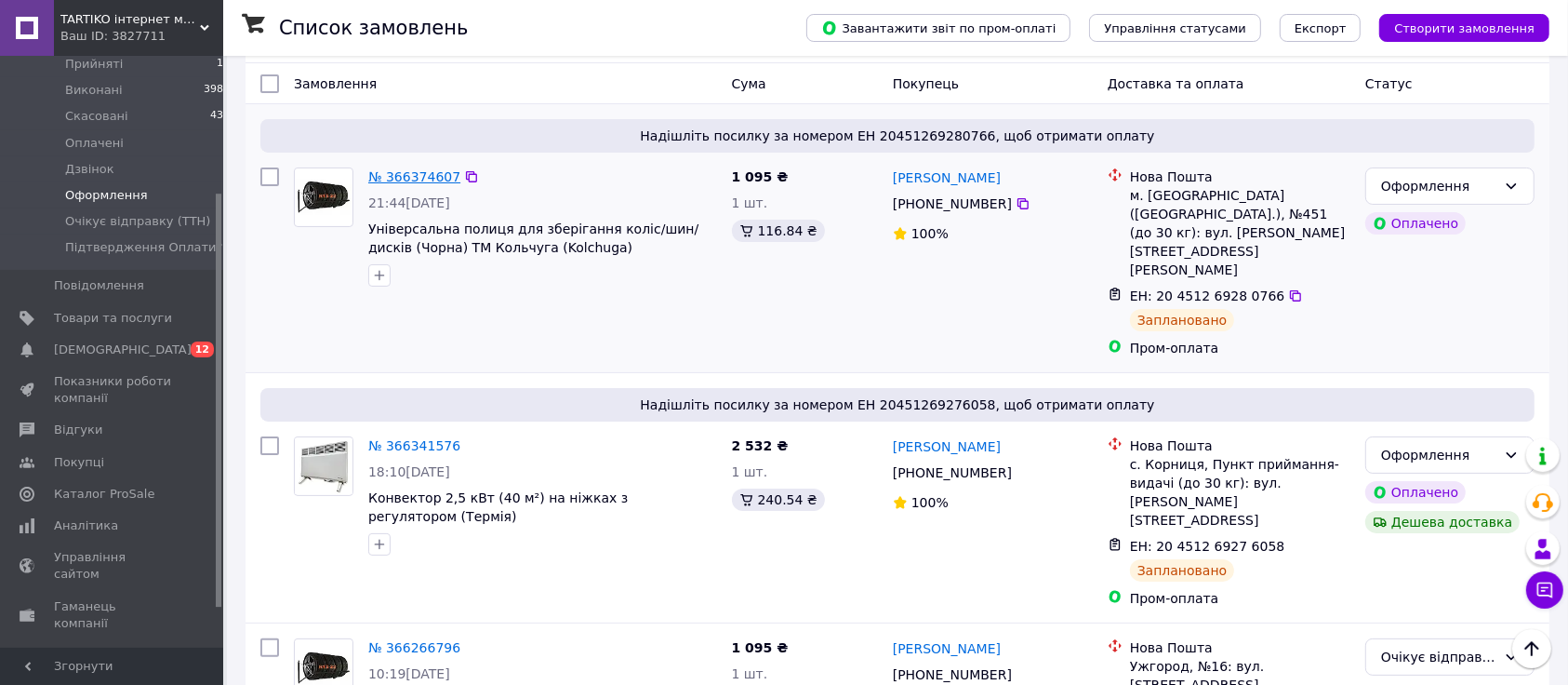
click at [409, 177] on link "№ 366374607" at bounding box center [414, 177] width 92 height 15
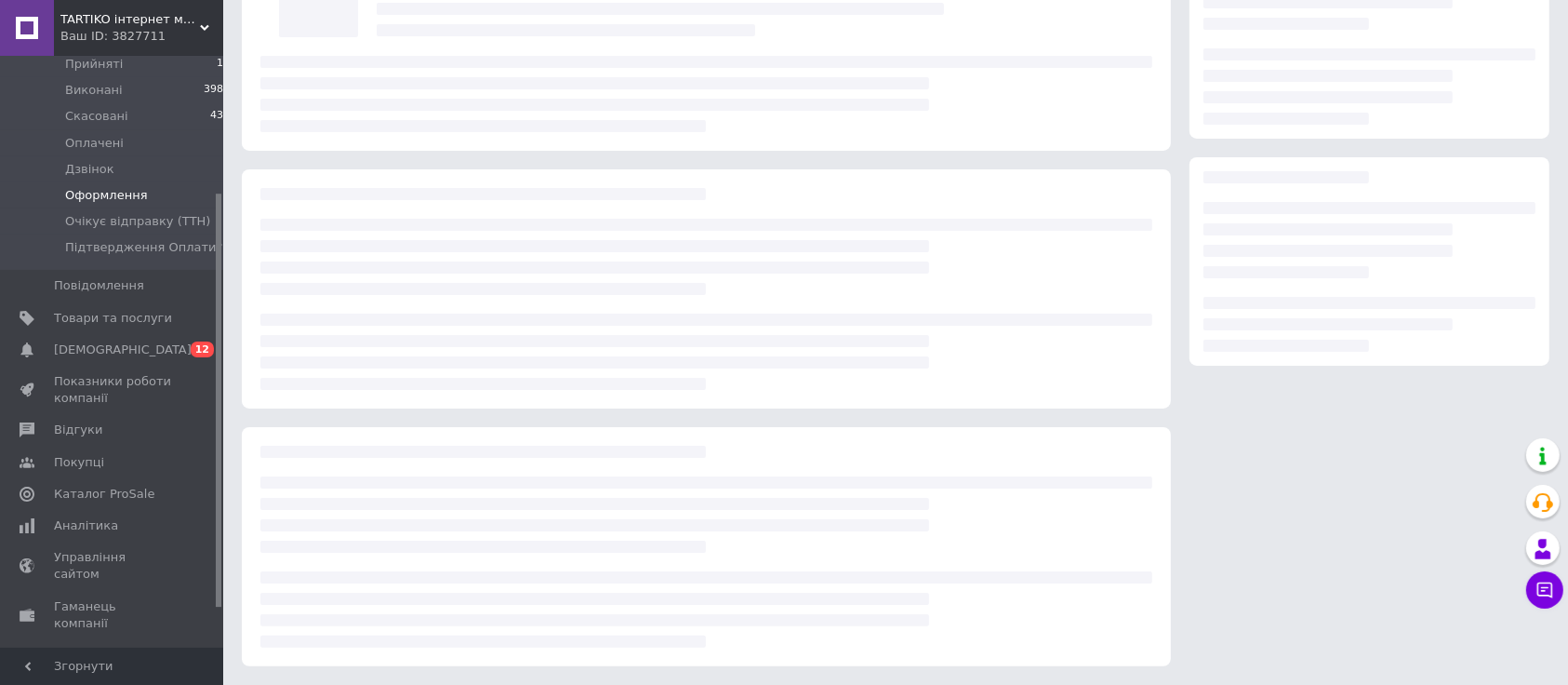
scroll to position [165, 0]
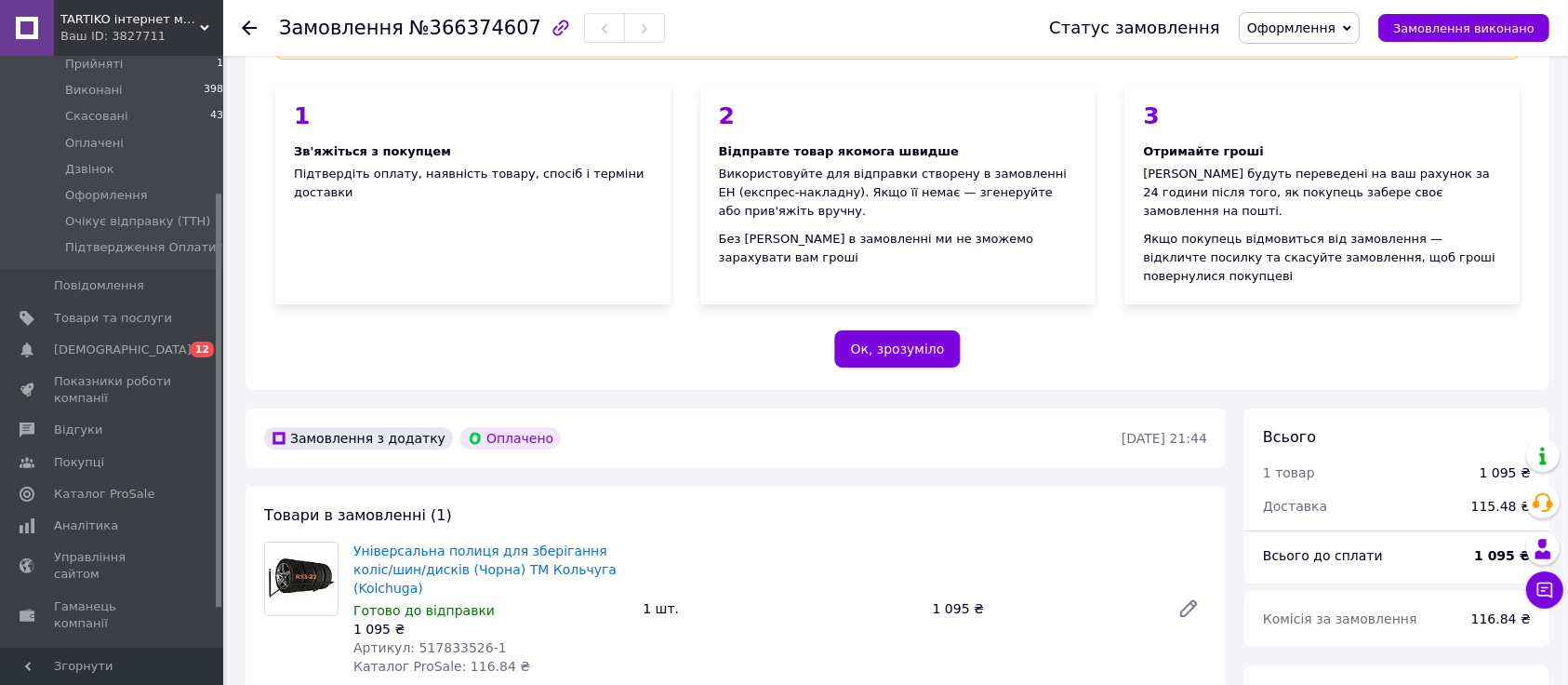
click at [312, 31] on span "Замовлення" at bounding box center [341, 28] width 124 height 23
click at [395, 319] on div "Пром-оплата з виплатою на картку працює як P2P переказ (з картки на картку) з о…" at bounding box center [897, 168] width 1303 height 444
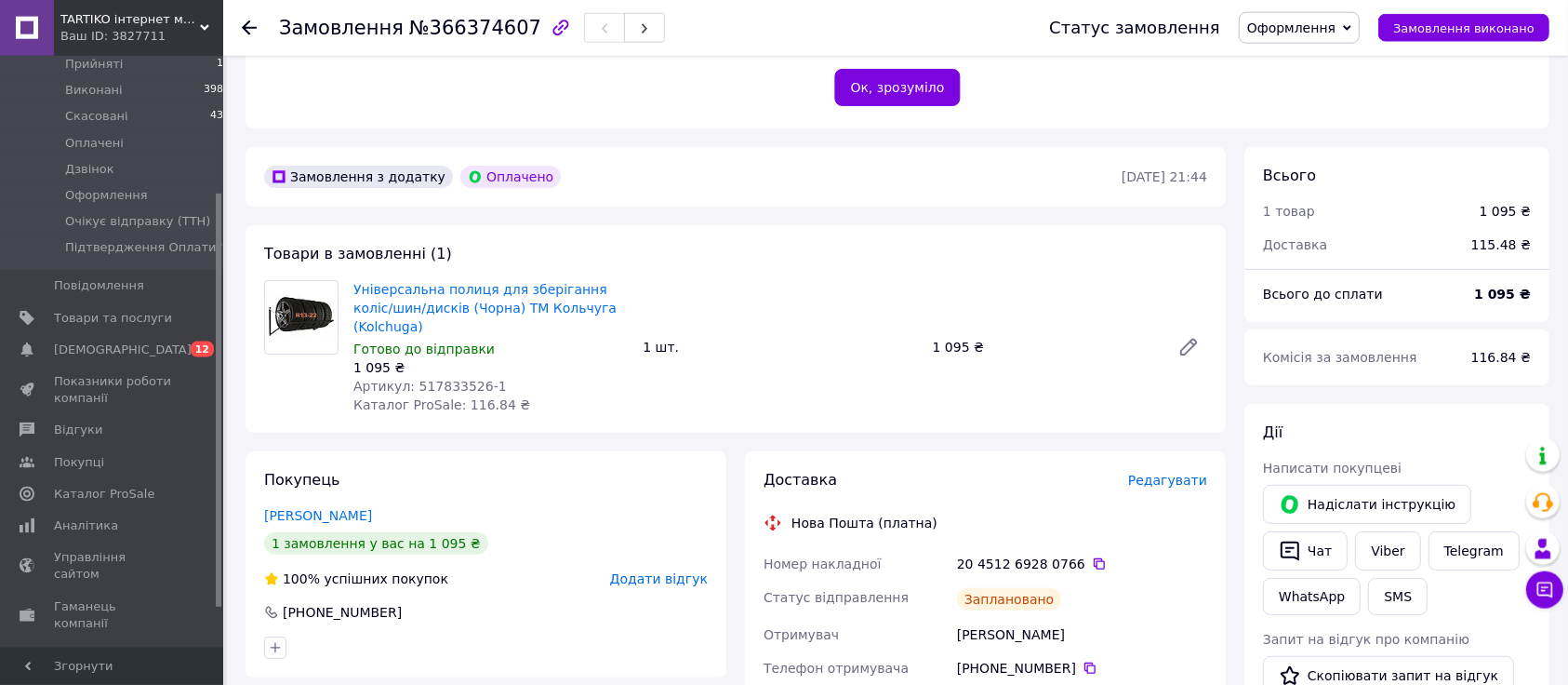
scroll to position [555, 0]
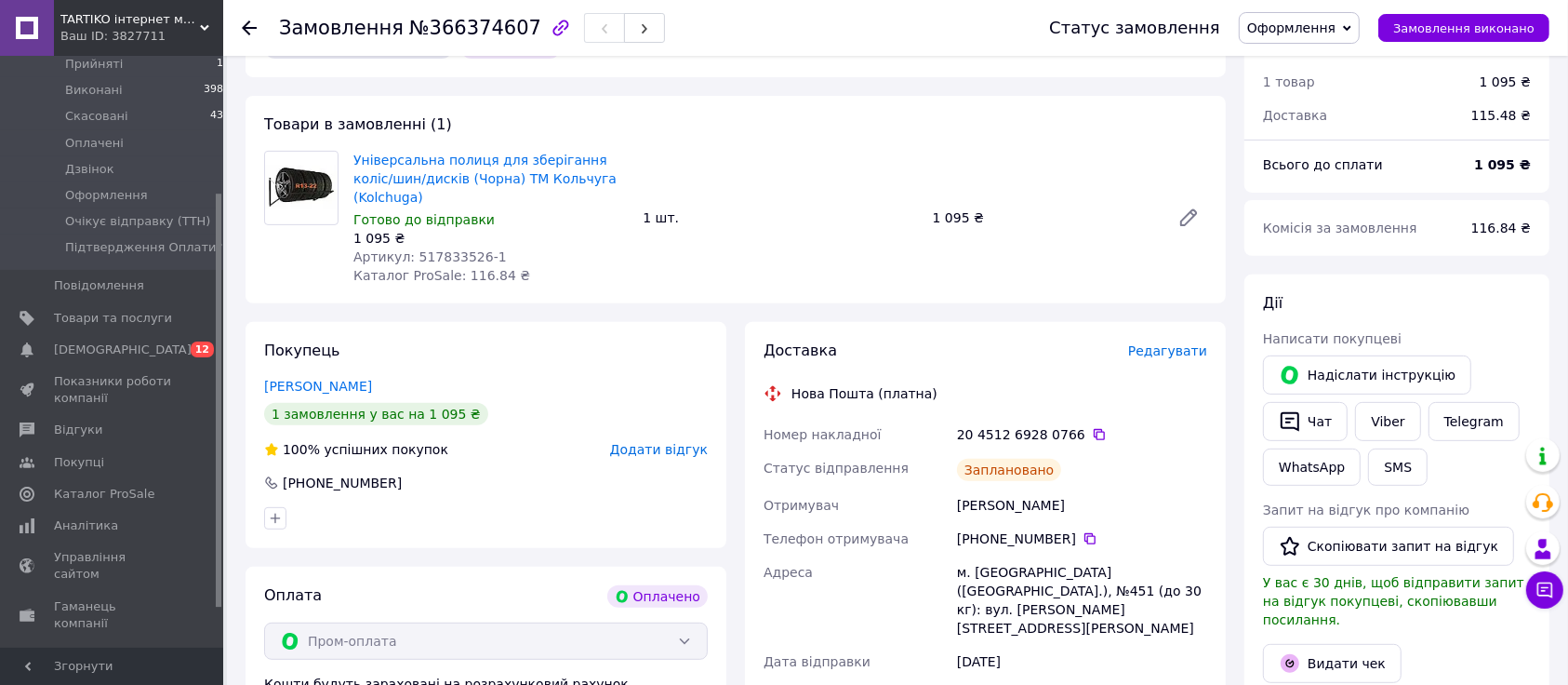
click at [972, 488] on div "Ладиченко Юлия" at bounding box center [1082, 505] width 258 height 34
copy div "Ладиченко"
click at [394, 322] on div "Покупець Ладиченко Юлия 1 замовлення у вас на 1 095 ₴ 100% успішних покупок Дод…" at bounding box center [486, 435] width 480 height 226
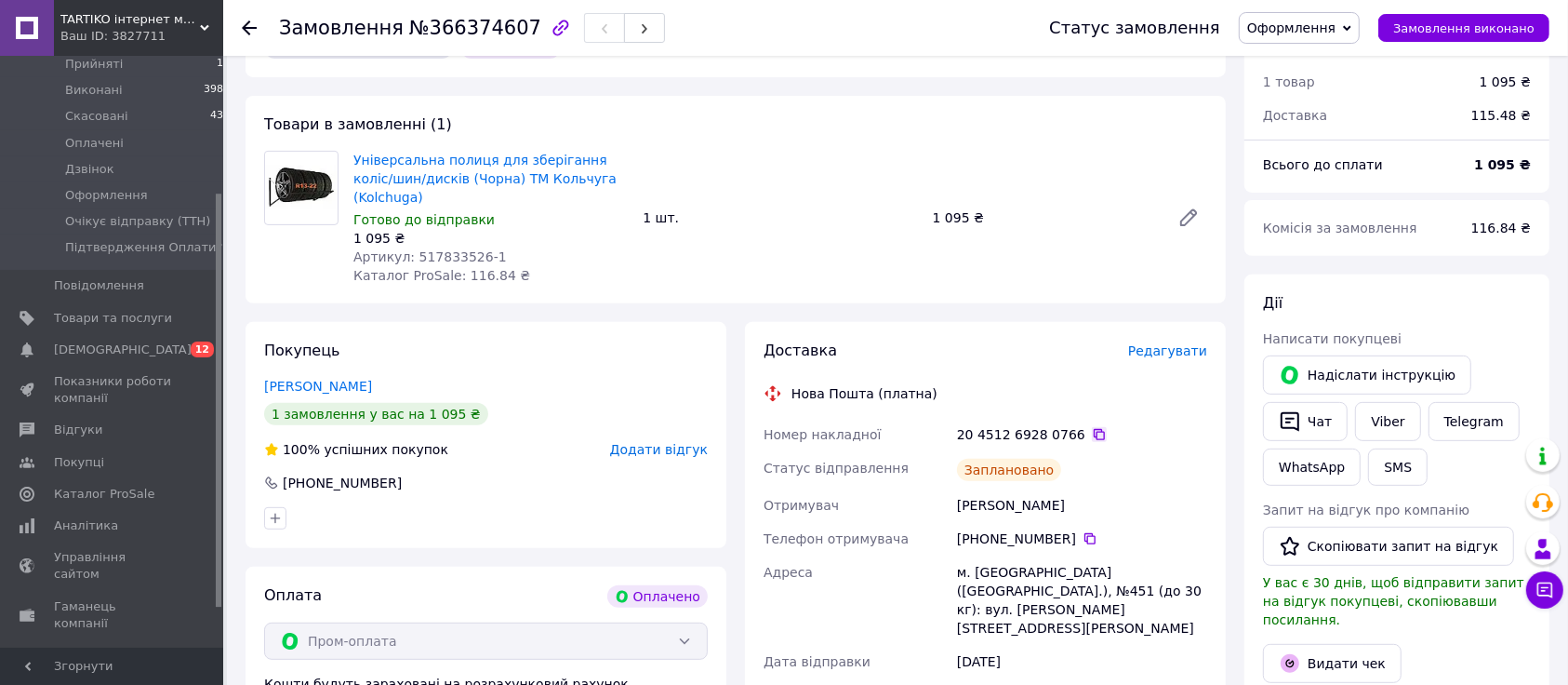
click at [1091, 427] on icon at bounding box center [1099, 434] width 15 height 15
click at [329, 322] on div "Покупець Ладиченко Юлия 1 замовлення у вас на 1 095 ₴ 100% успішних покупок Дод…" at bounding box center [486, 435] width 480 height 226
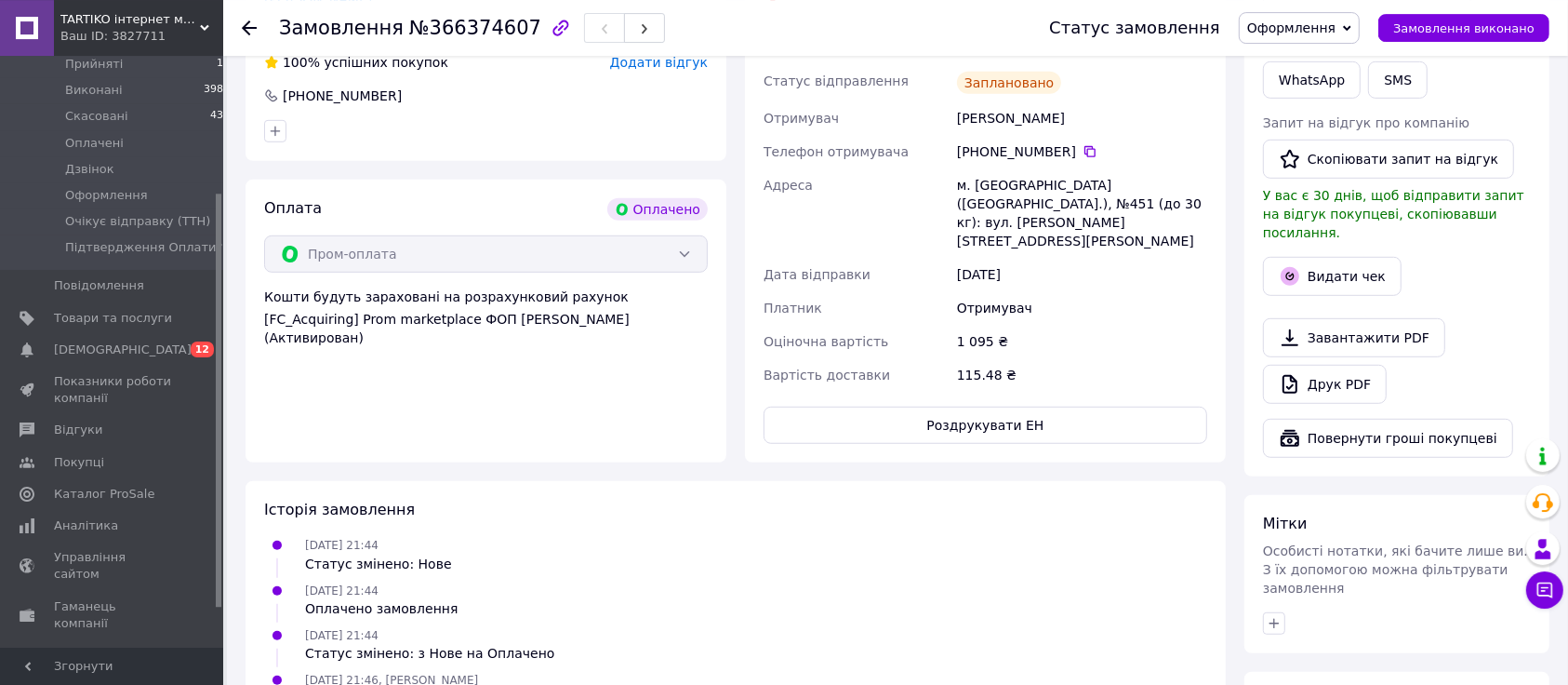
scroll to position [946, 0]
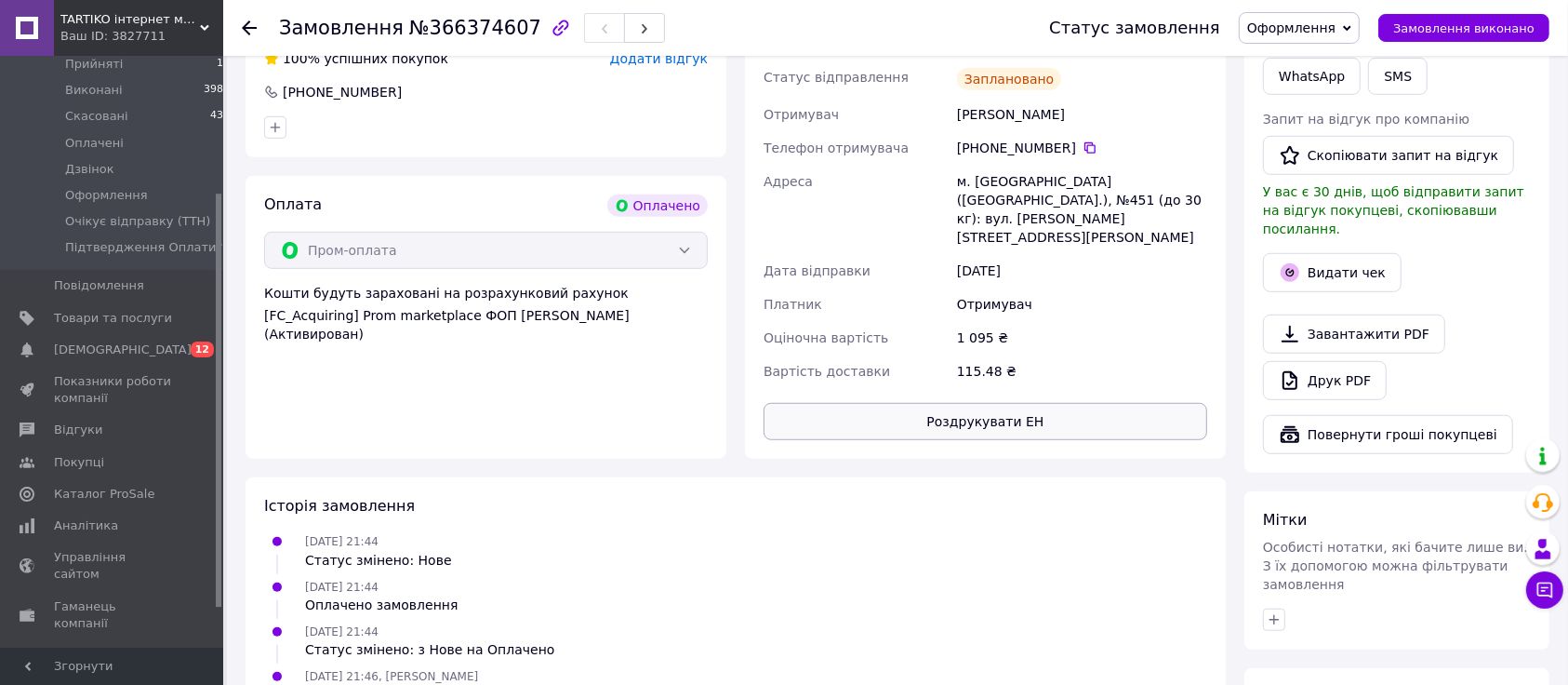
click at [971, 403] on button "Роздрукувати ЕН" at bounding box center [985, 421] width 444 height 37
click at [277, 135] on div "Покупець Ладиченко Юлия 1 замовлення у вас на 1 095 ₴ 100% успішних покупок Дод…" at bounding box center [486, 195] width 480 height 528
click at [1330, 27] on span "Оформлення" at bounding box center [1291, 28] width 89 height 15
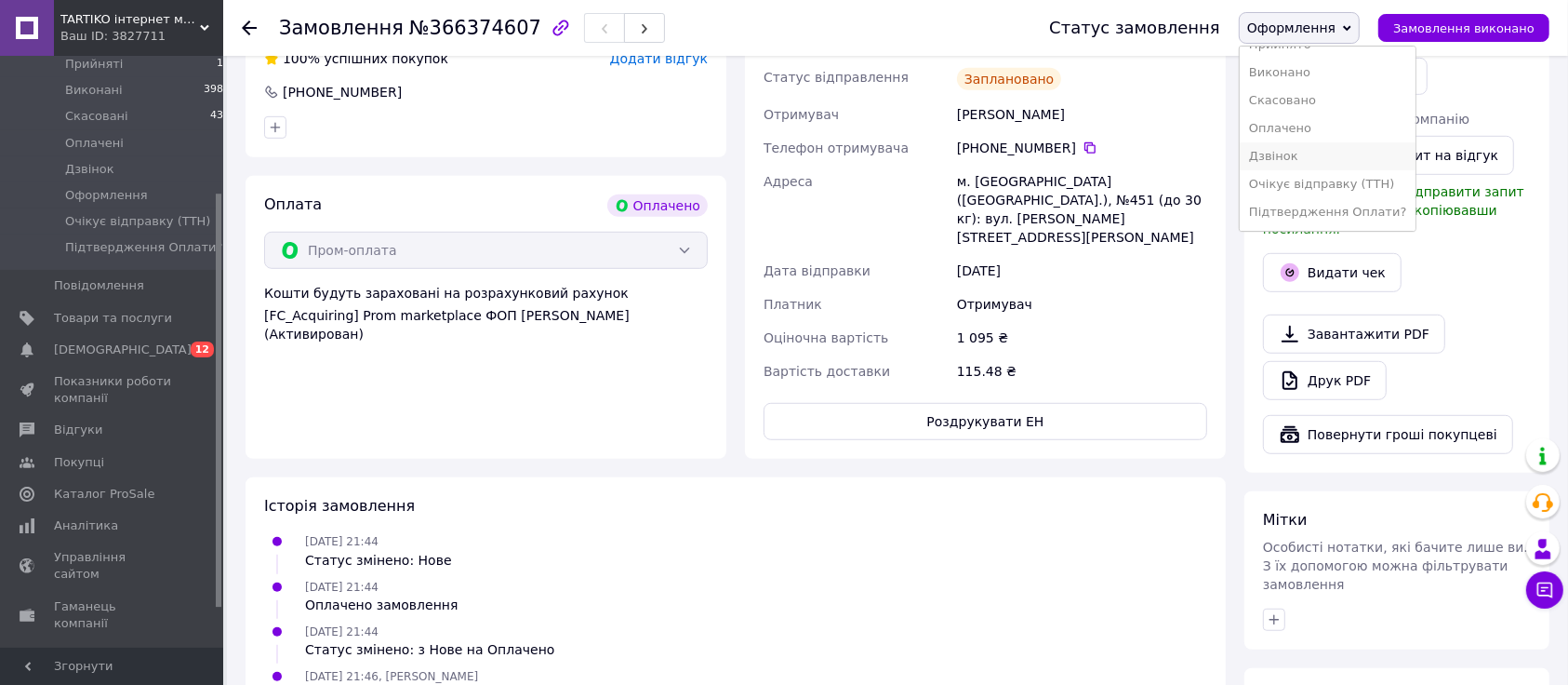
scroll to position [40, 0]
click at [1314, 171] on li "Очікує відправку (ТТН)" at bounding box center [1327, 185] width 176 height 28
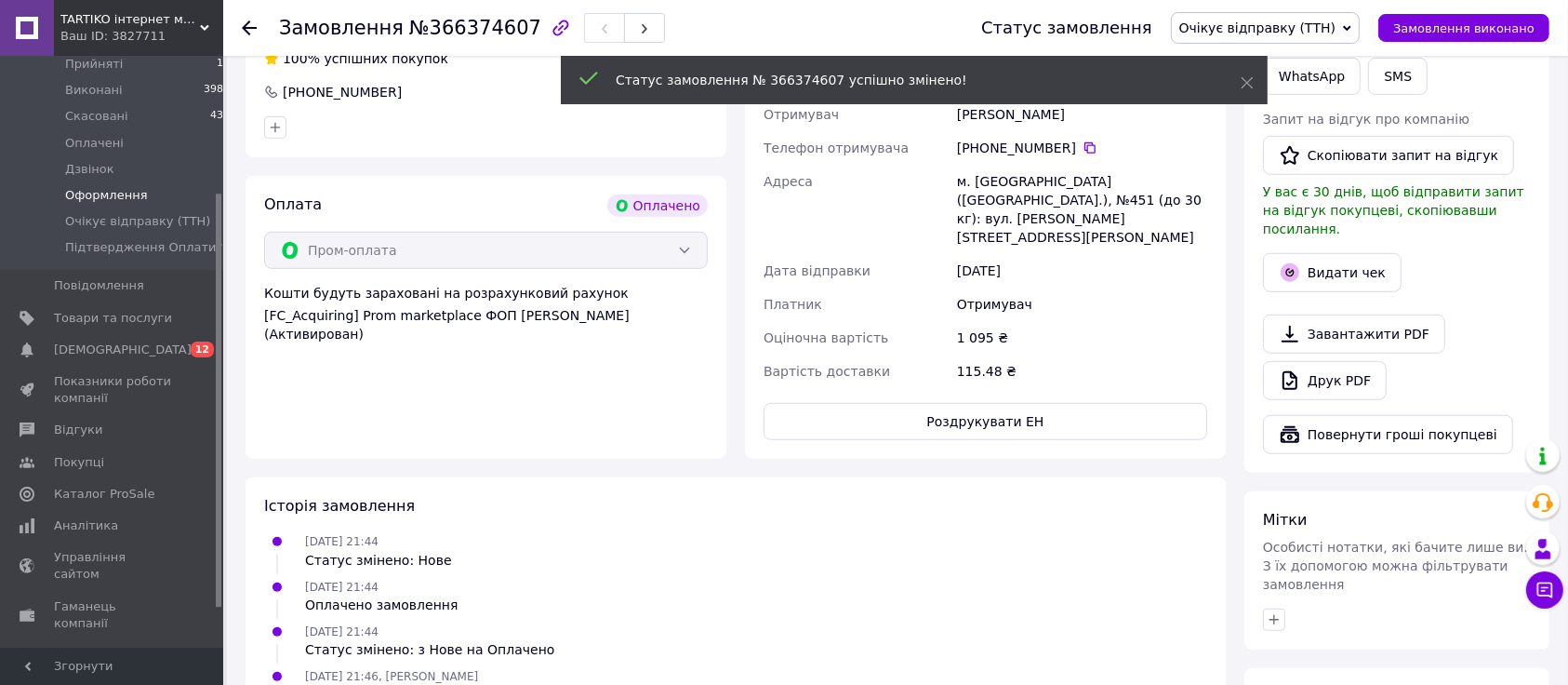
click at [83, 187] on span "Оформлення" at bounding box center [106, 195] width 83 height 17
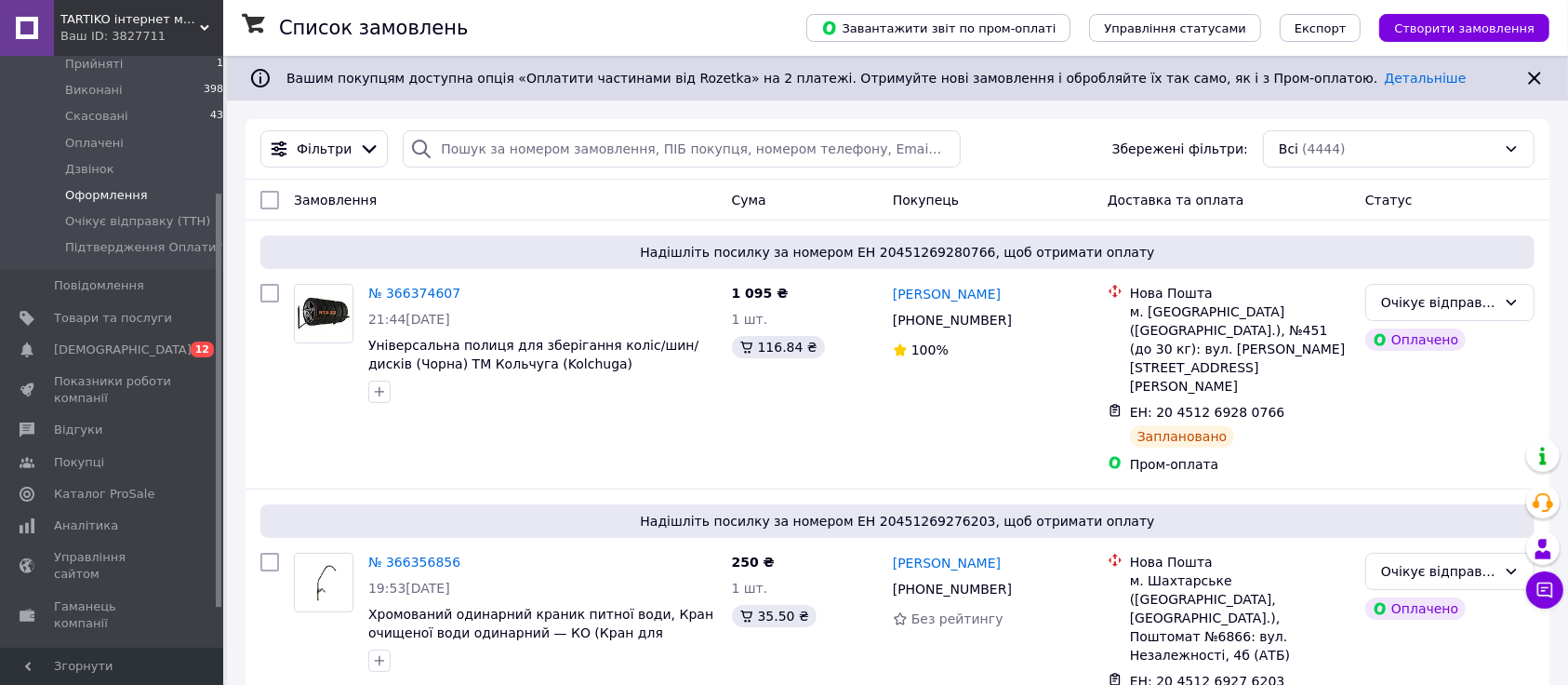
click at [71, 187] on span "Оформлення" at bounding box center [106, 195] width 83 height 17
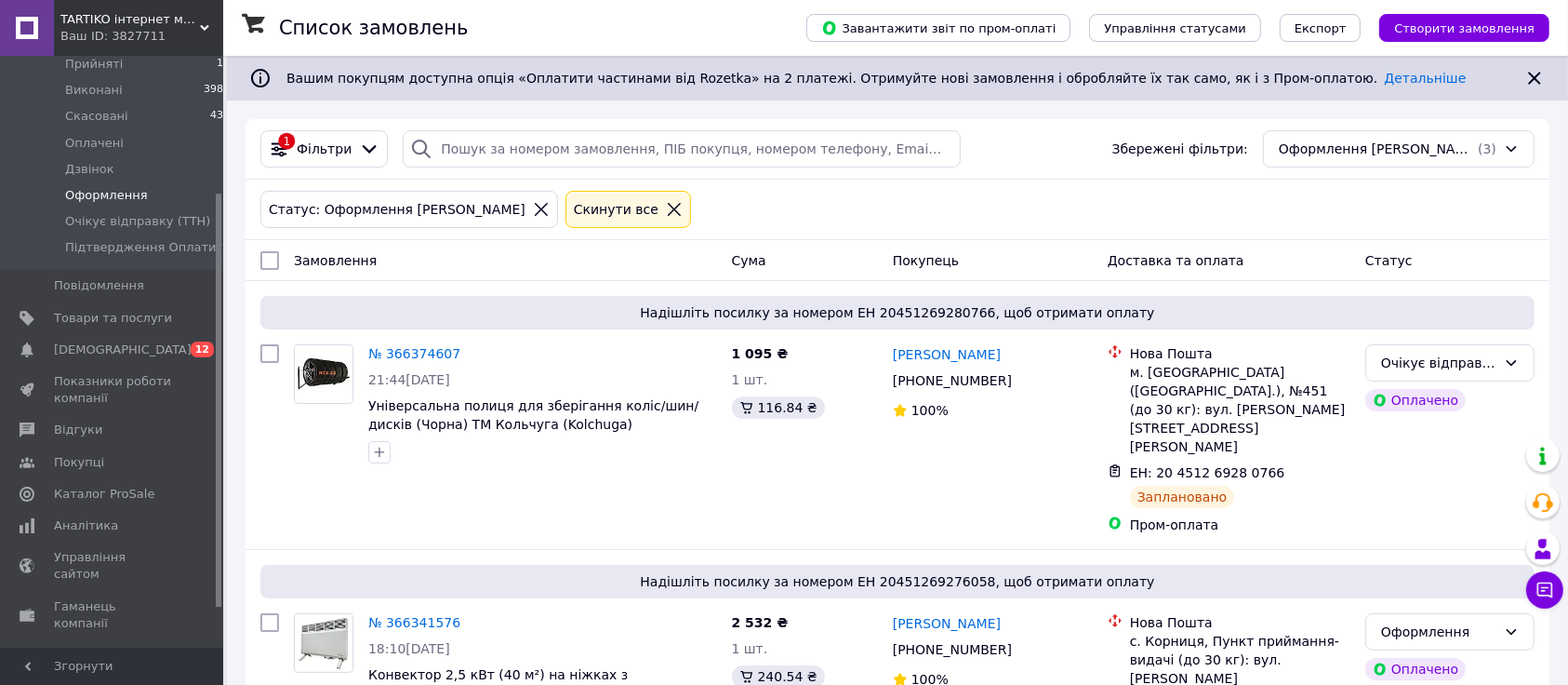
click at [102, 187] on span "Оформлення" at bounding box center [106, 195] width 83 height 17
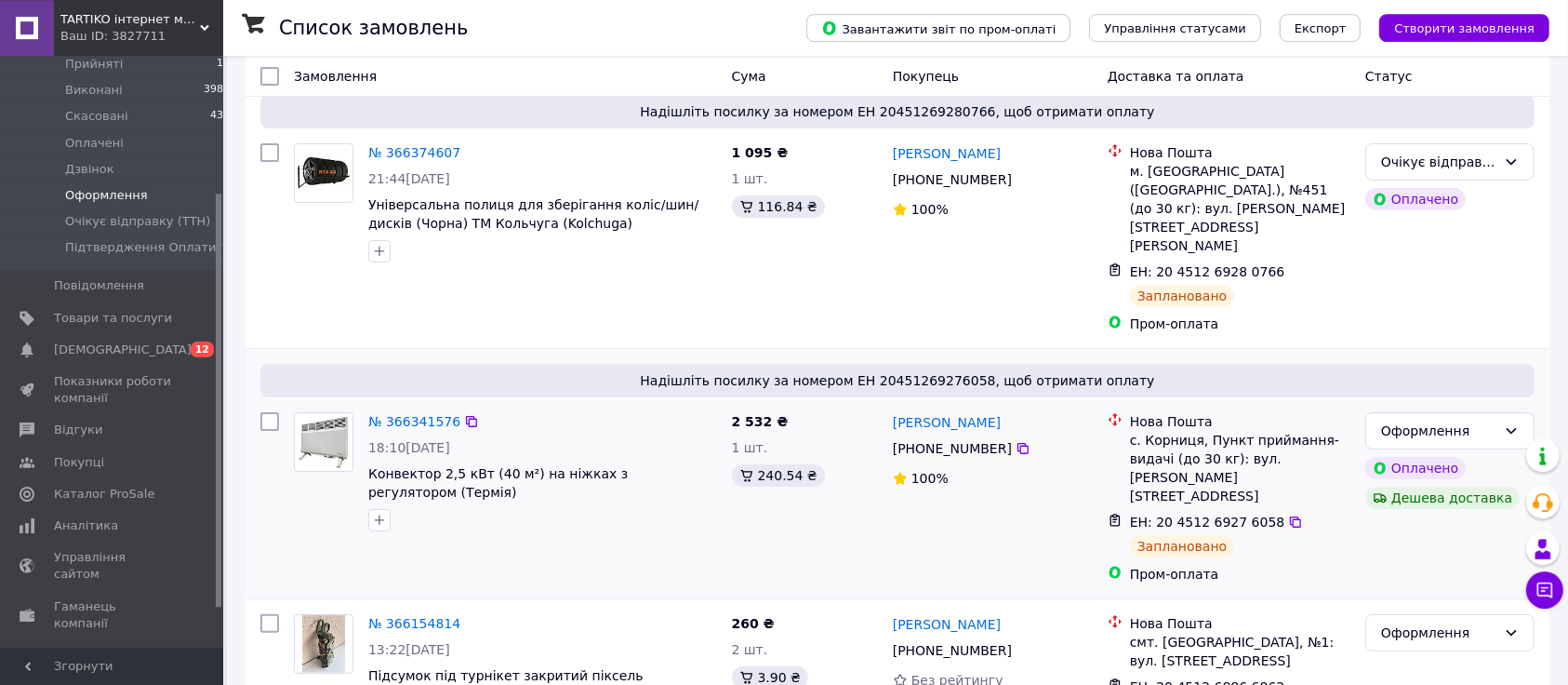
scroll to position [207, 0]
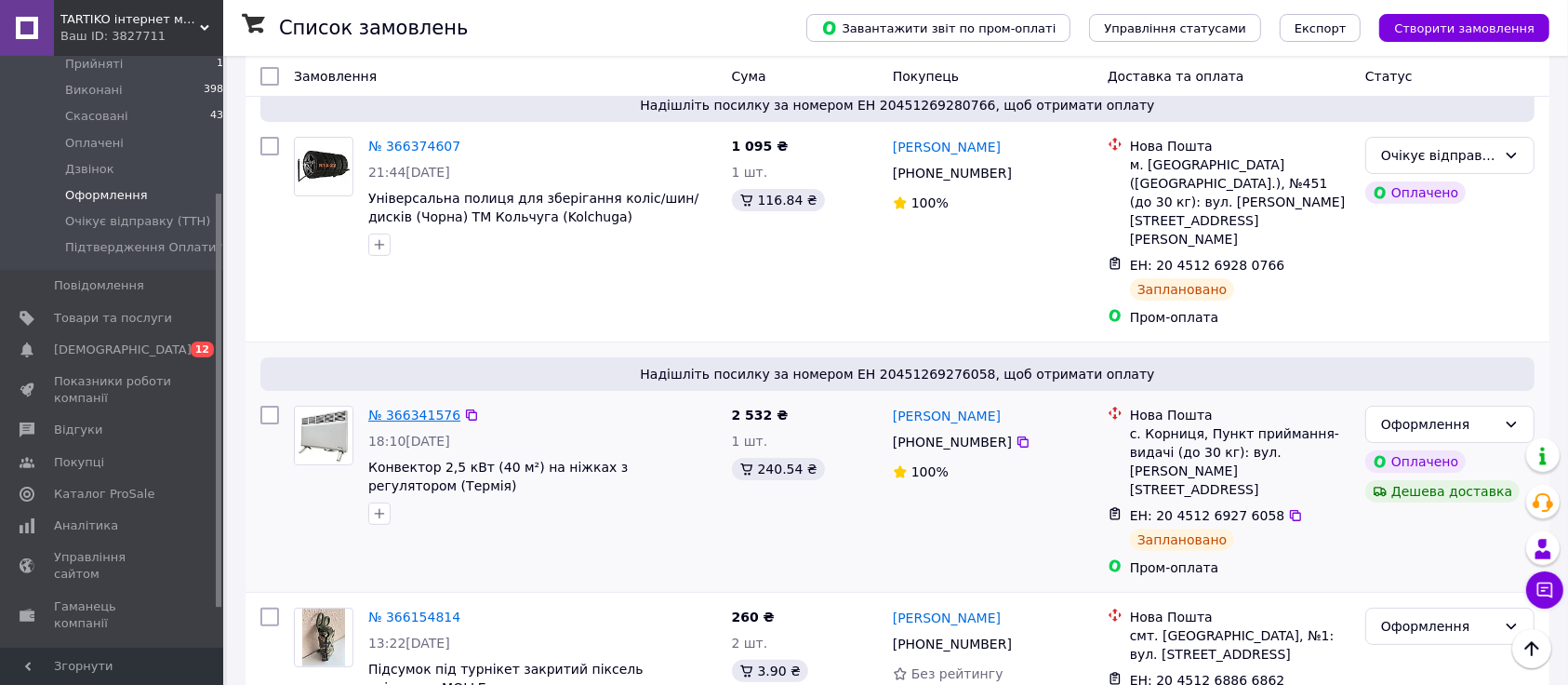
click at [407, 407] on link "№ 366341576" at bounding box center [414, 415] width 92 height 15
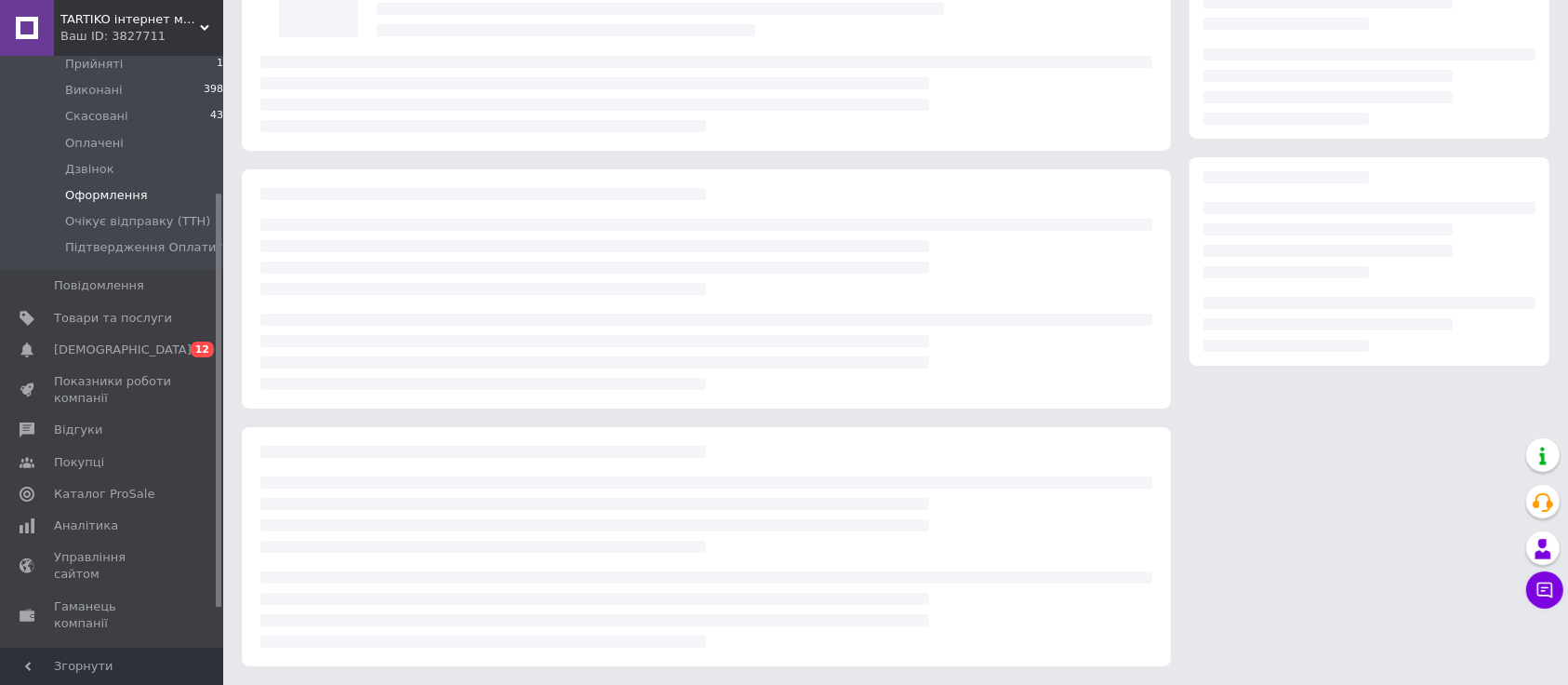
scroll to position [165, 0]
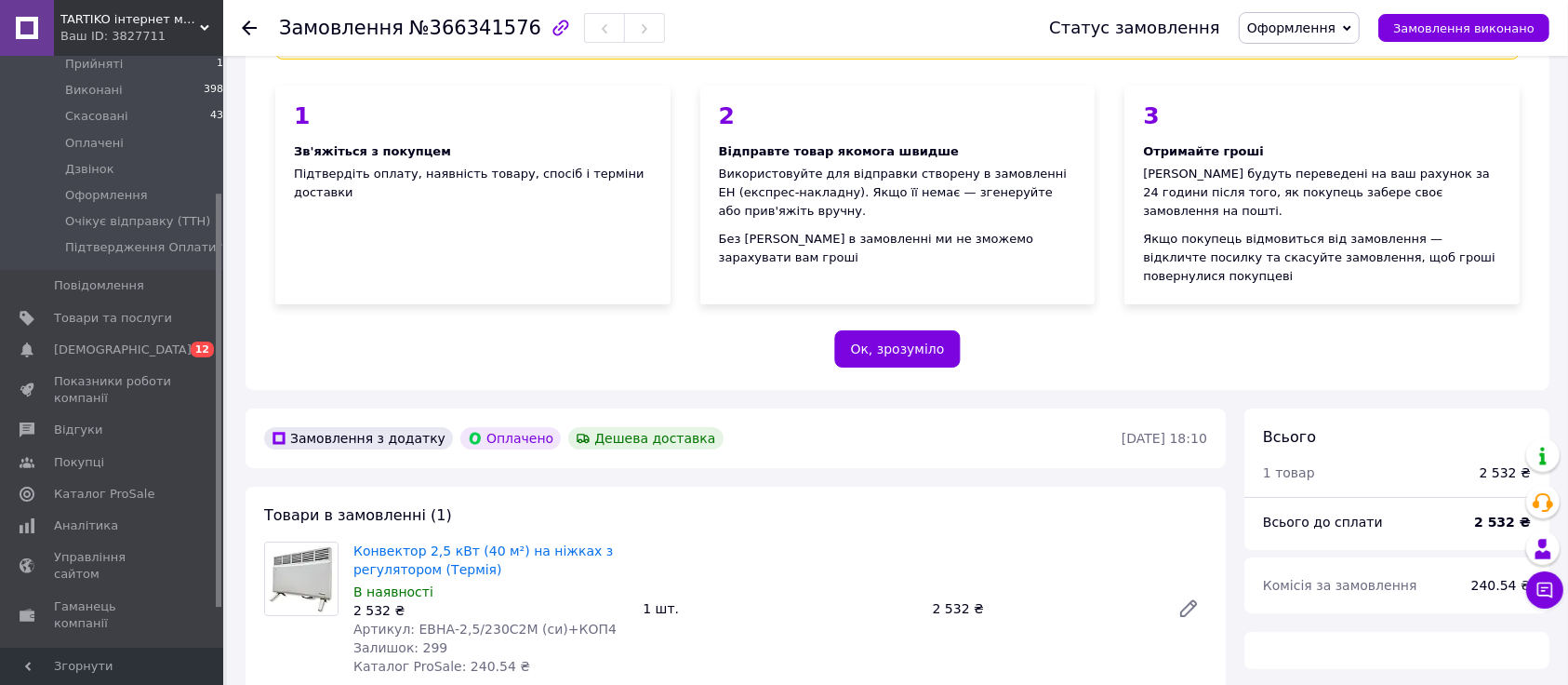
click at [317, 29] on span "Замовлення" at bounding box center [341, 28] width 124 height 23
click at [267, 301] on div "1 Зв'яжіться з покупцем Підтвердіть оплату, наявність товару, спосіб і терміни …" at bounding box center [472, 195] width 425 height 249
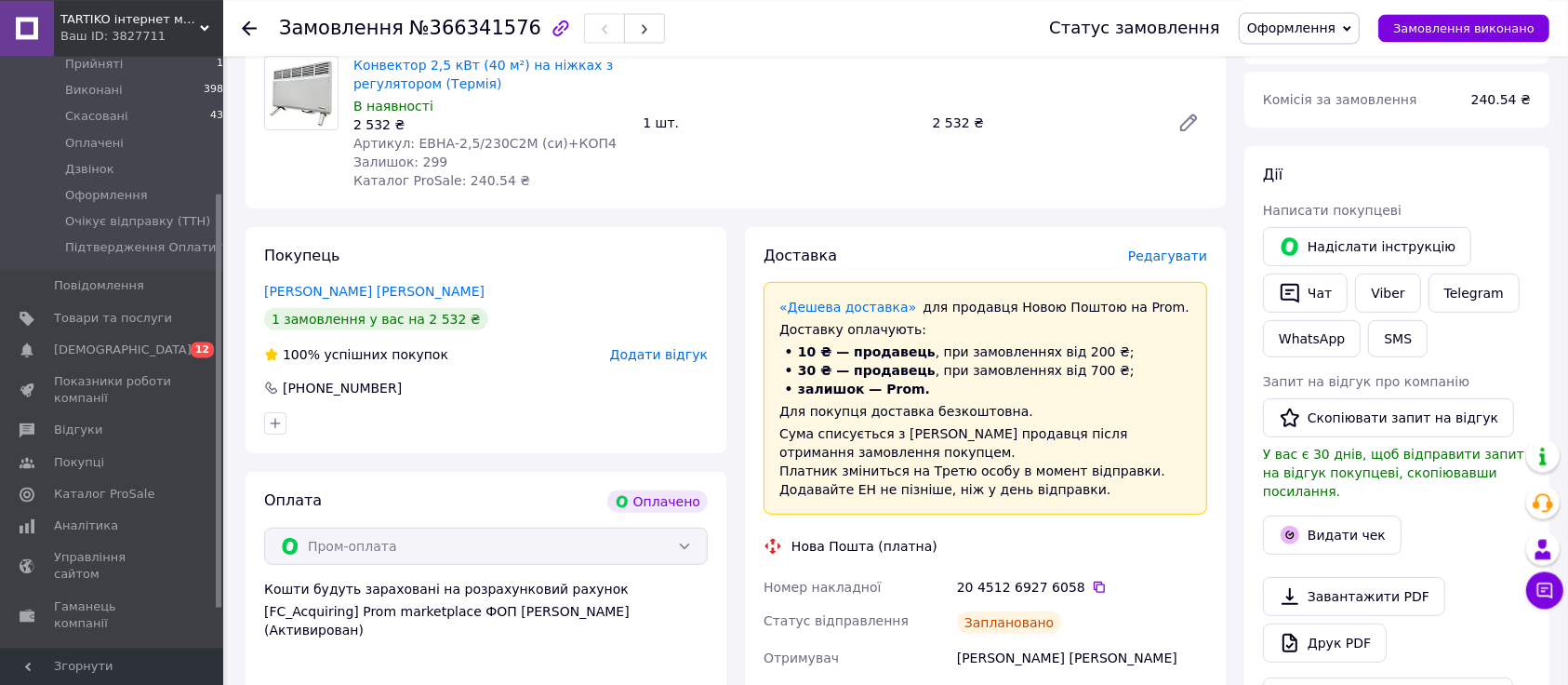
scroll to position [653, 0]
click at [968, 612] on div "Кальчун Олег" at bounding box center [1082, 655] width 258 height 34
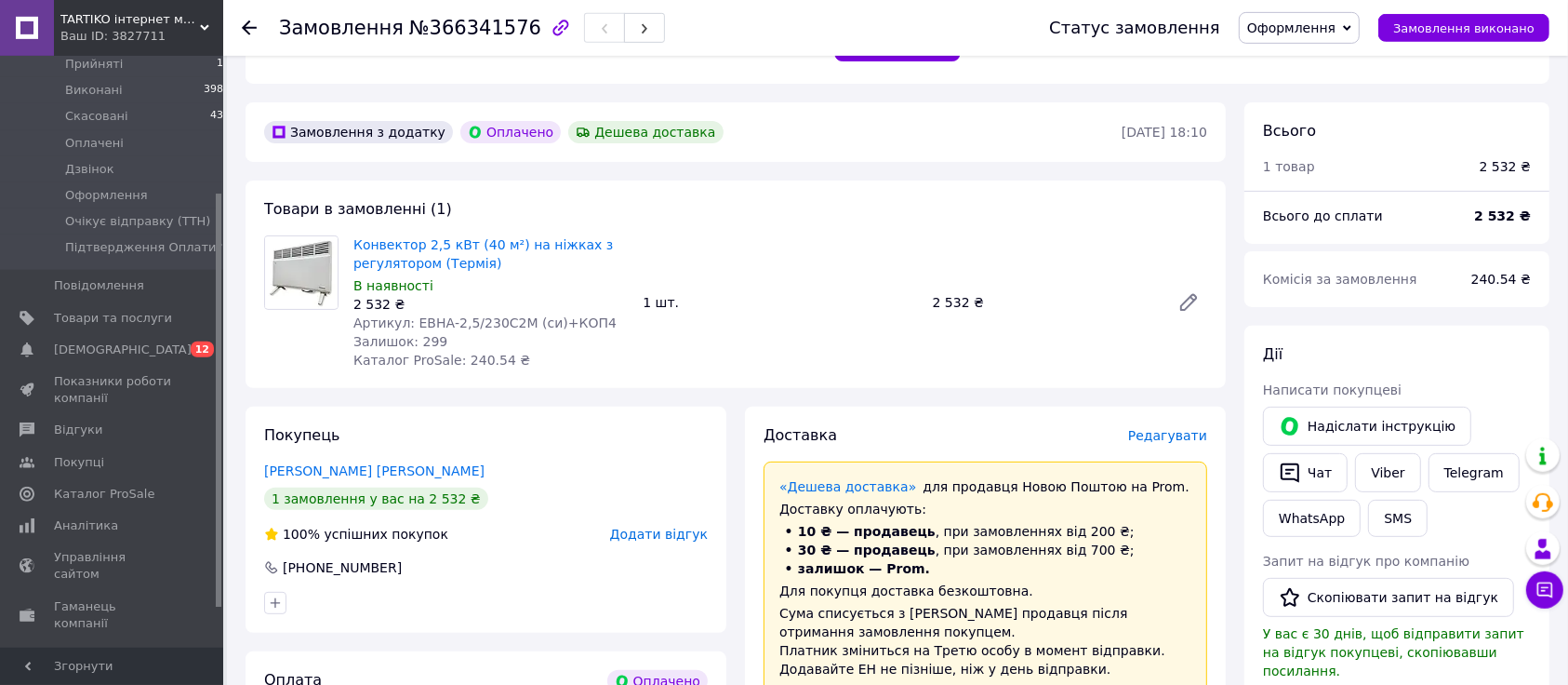
scroll to position [458, 0]
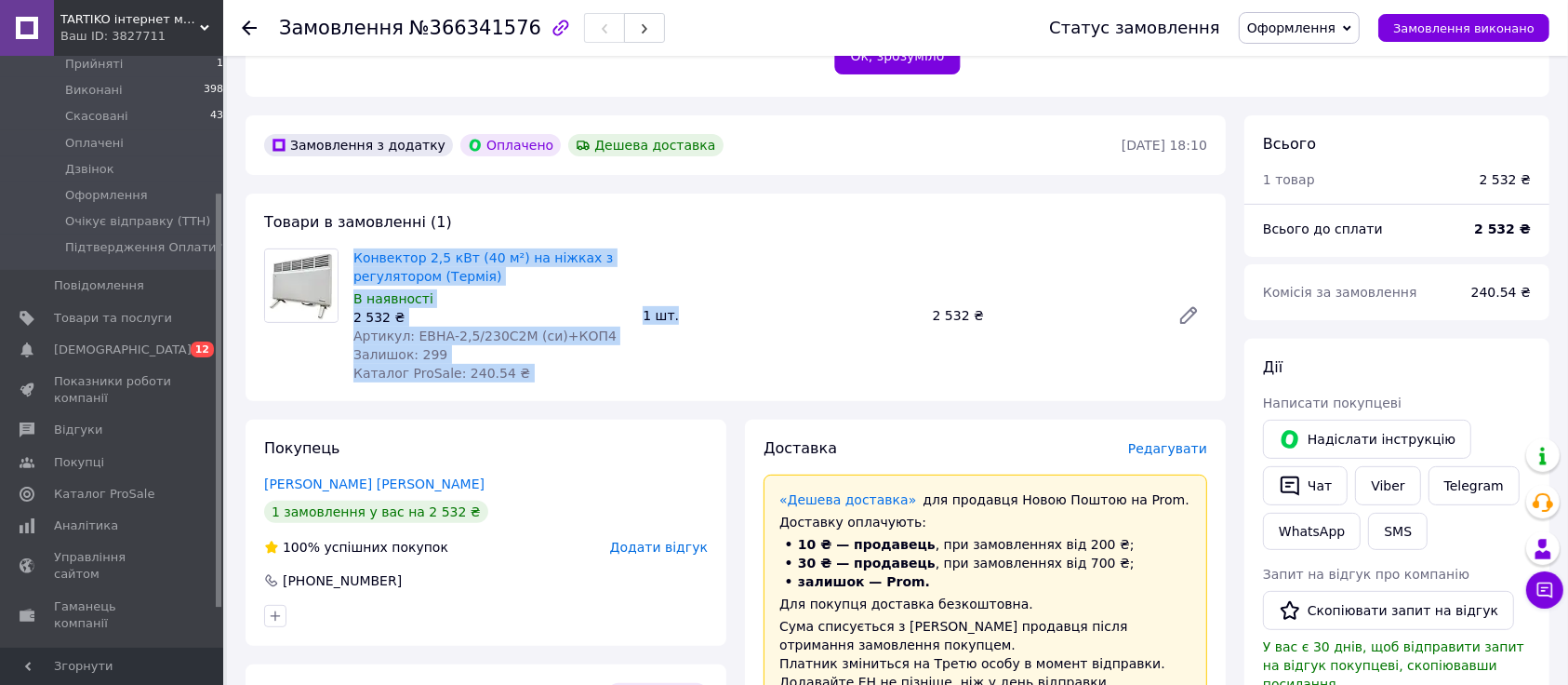
drag, startPoint x: 353, startPoint y: 231, endPoint x: 693, endPoint y: 311, distance: 349.3
click at [693, 311] on div "Конвектор 2,5 кВт (40 м²) на ніжках з регулятором (Термія) В наявності 2 532 ₴ …" at bounding box center [780, 316] width 868 height 141
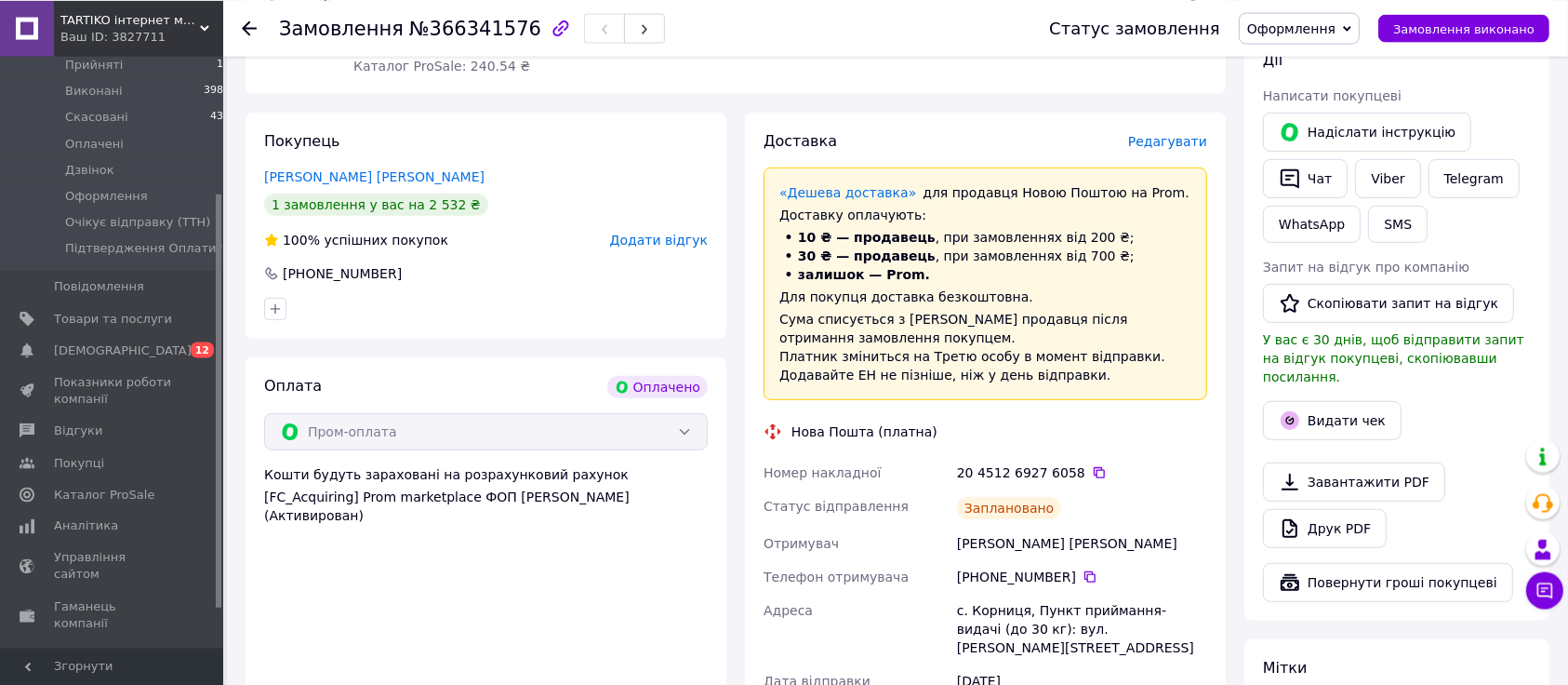
scroll to position [848, 0]
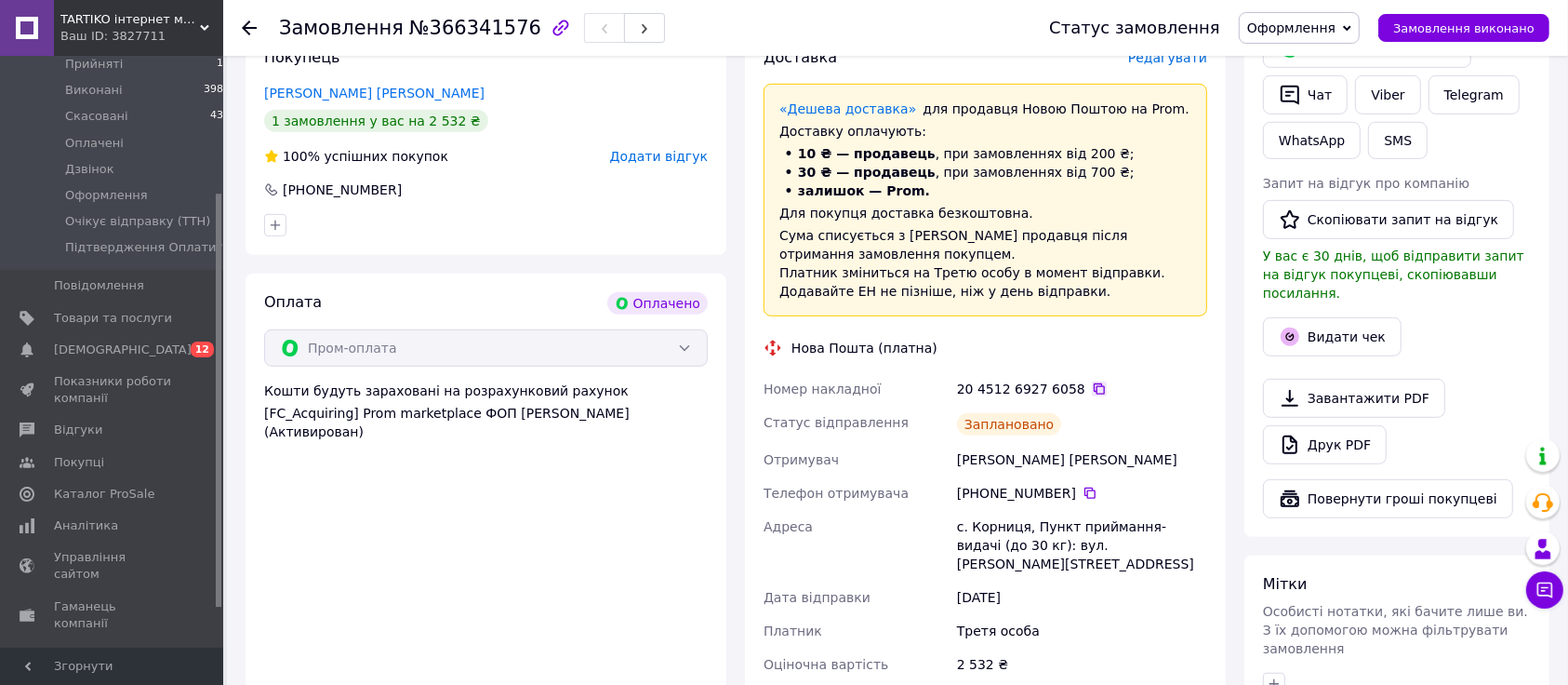
click at [1091, 382] on icon at bounding box center [1099, 389] width 15 height 15
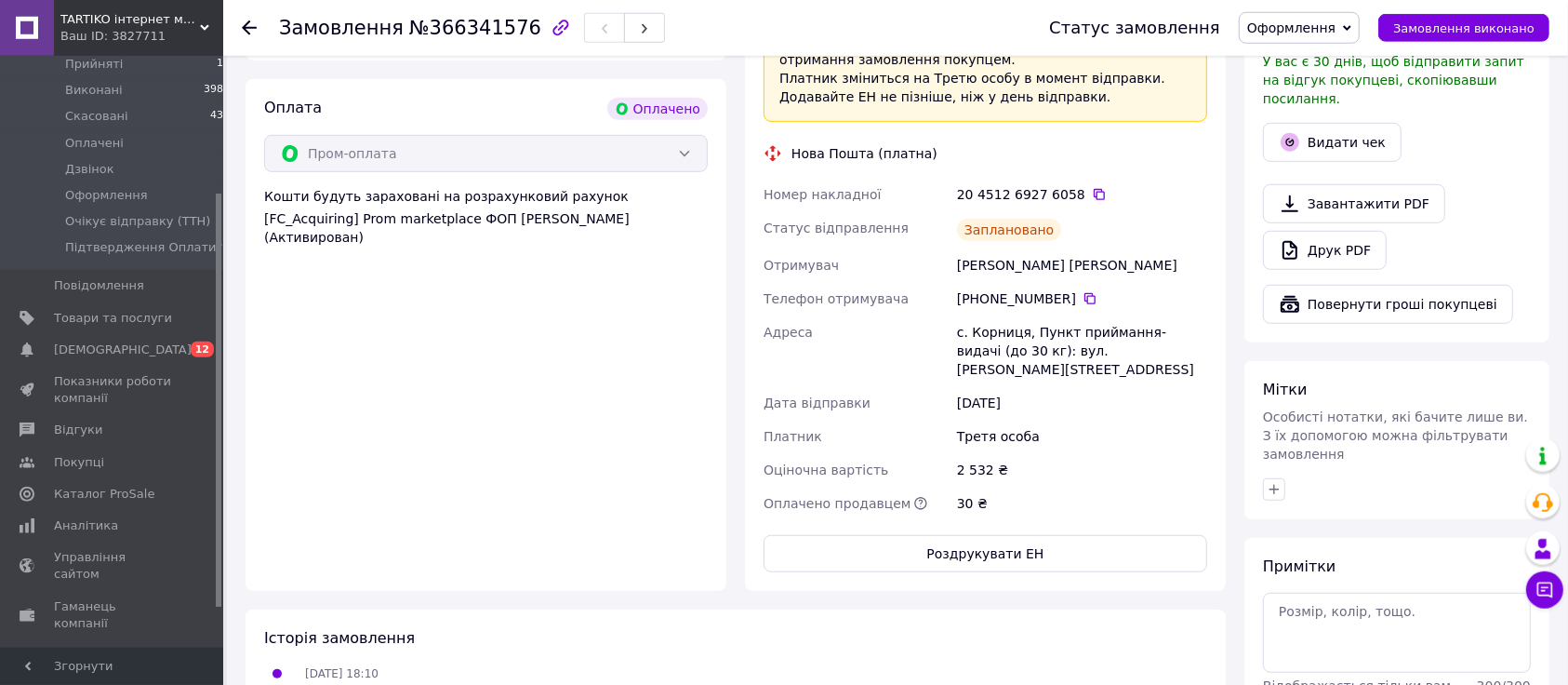
scroll to position [1044, 0]
click at [1124, 612] on div "Історія замовлення" at bounding box center [735, 637] width 943 height 22
click at [1011, 612] on div "Історія замовлення" at bounding box center [735, 637] width 943 height 22
click at [1003, 534] on button "Роздрукувати ЕН" at bounding box center [985, 552] width 444 height 37
click at [96, 187] on span "Оформлення" at bounding box center [106, 195] width 83 height 17
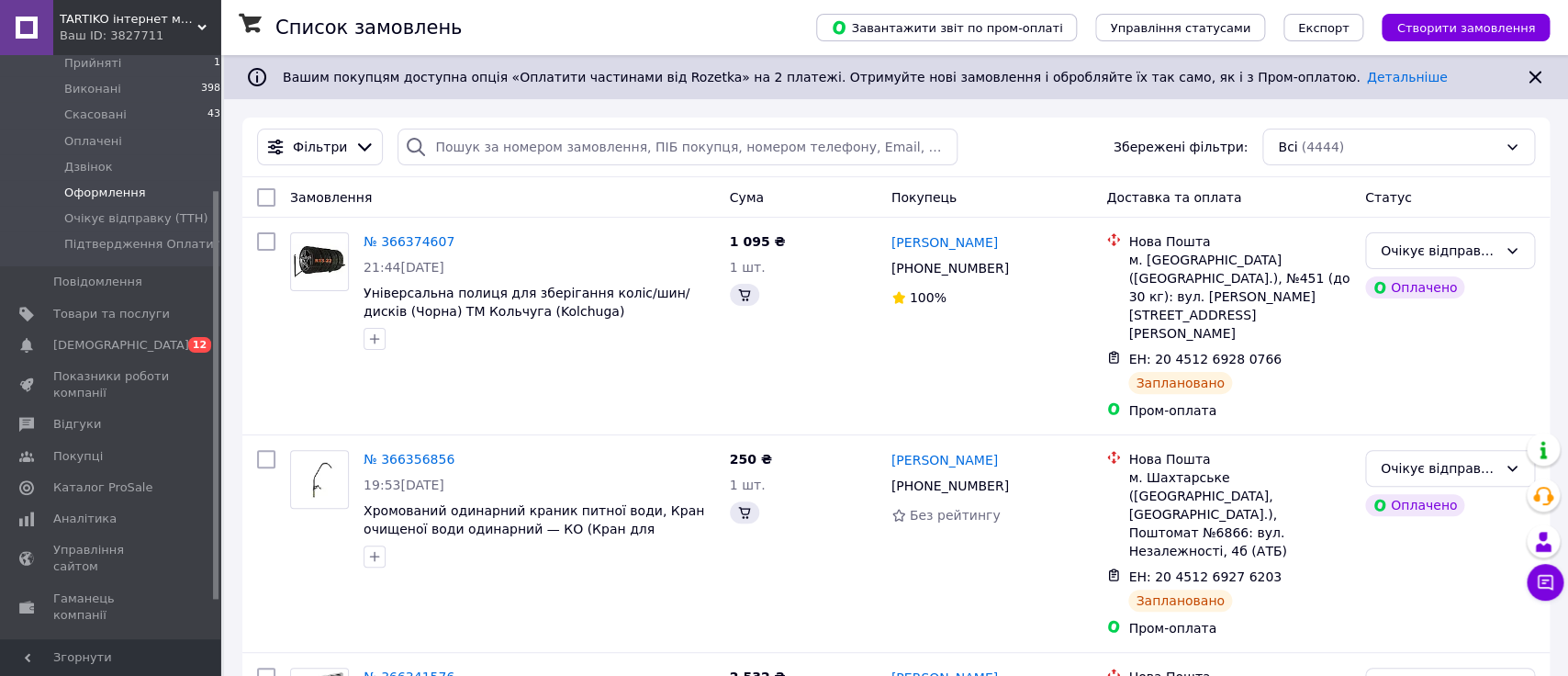
click at [98, 184] on span "Оформлення" at bounding box center [105, 192] width 82 height 17
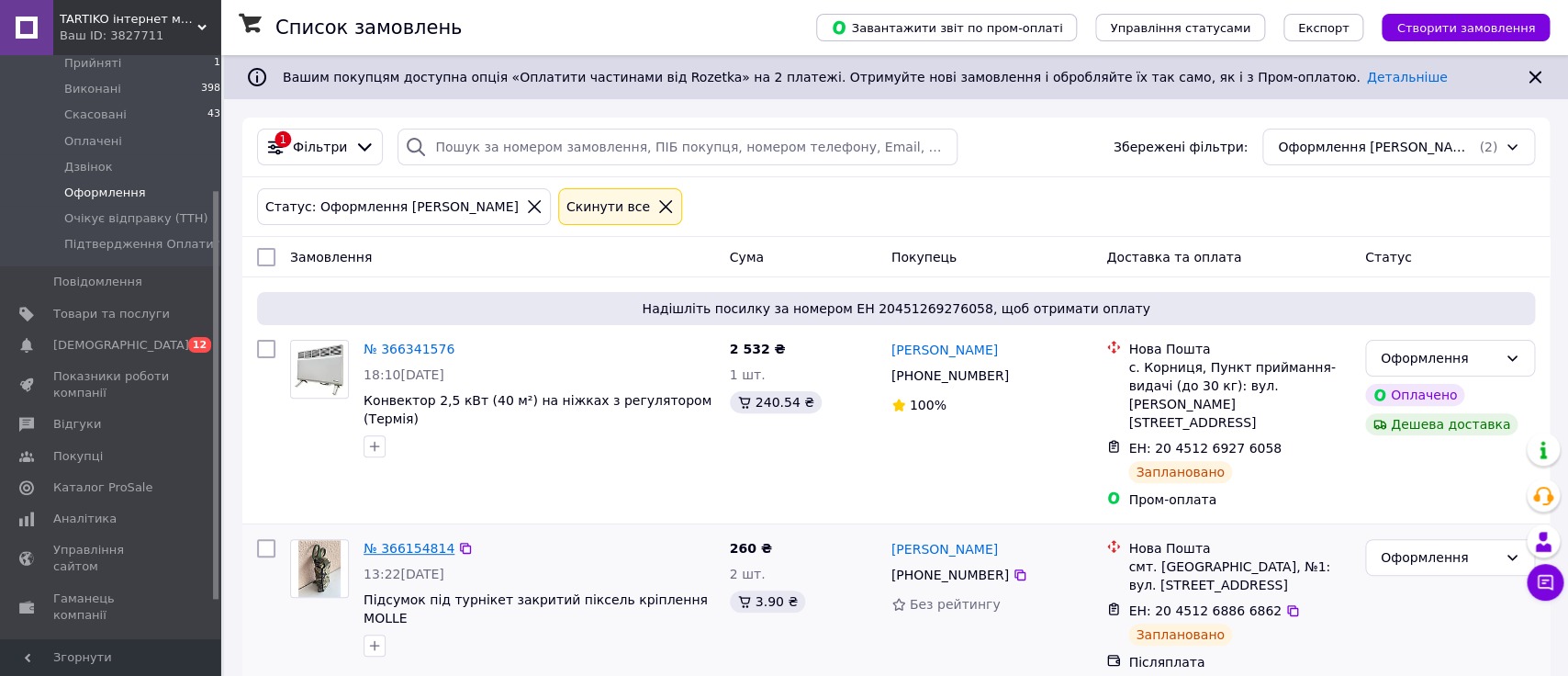
click at [394, 541] on link "№ 366154814" at bounding box center [409, 549] width 91 height 15
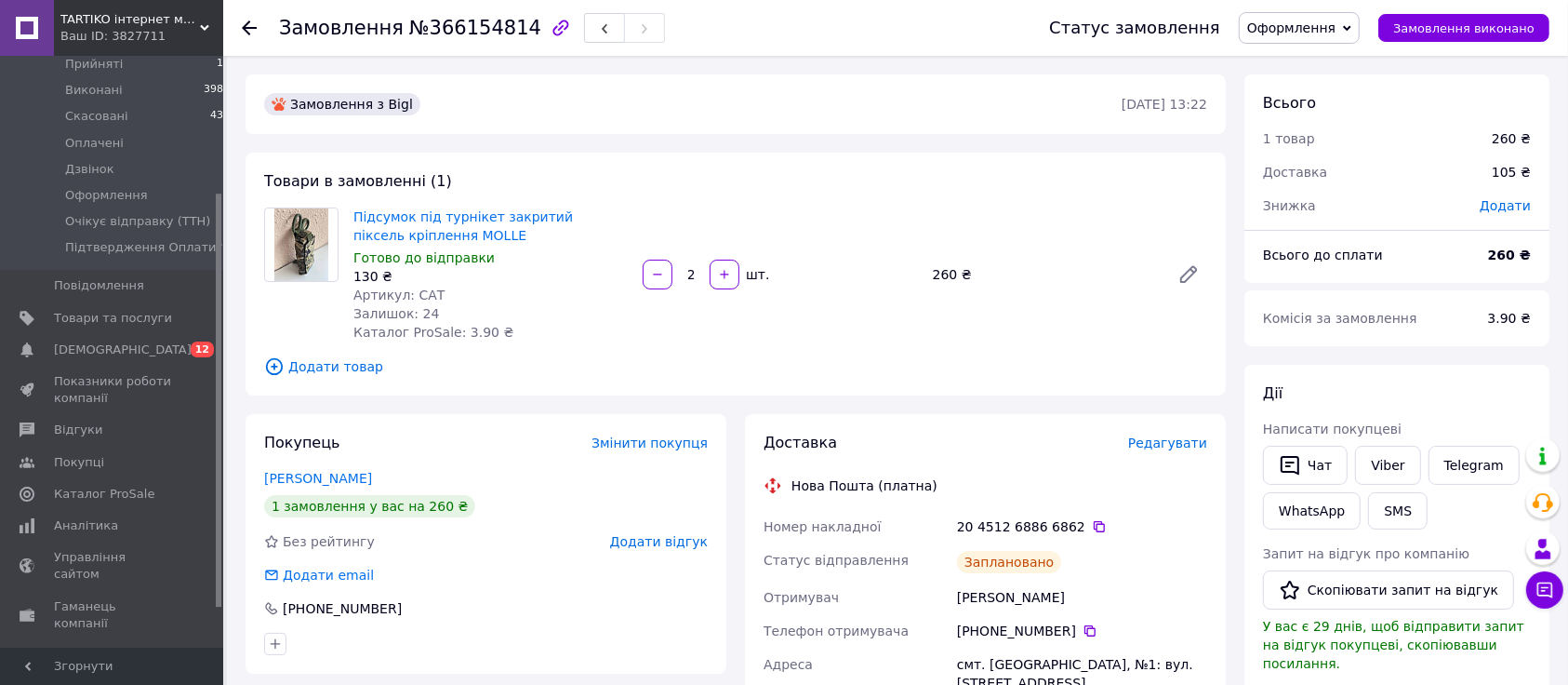
click at [367, 33] on span "Замовлення" at bounding box center [341, 28] width 124 height 23
click at [353, 395] on div "Товари в замовленні (1) Підсумок під турнікет закритий піксель кріплення MOLLE …" at bounding box center [736, 274] width 980 height 243
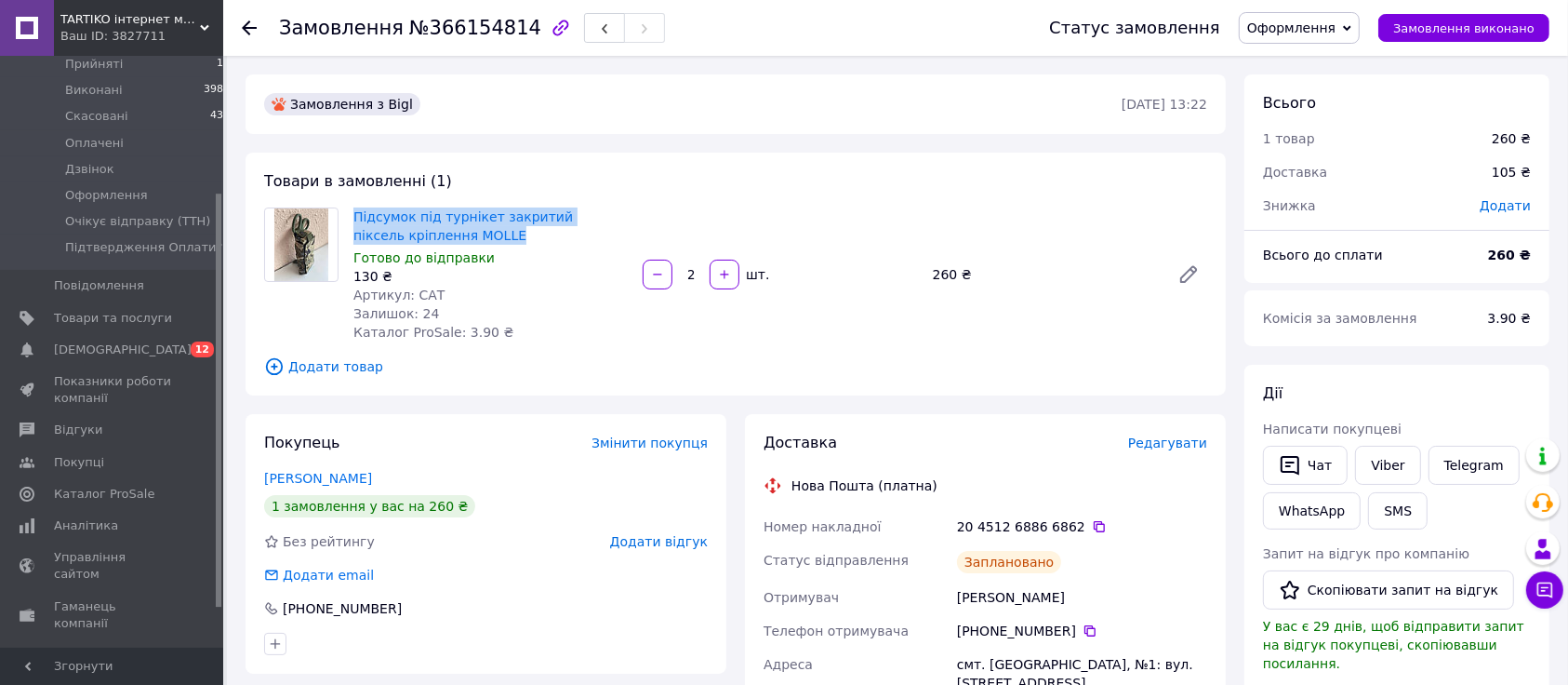
drag, startPoint x: 345, startPoint y: 203, endPoint x: 489, endPoint y: 241, distance: 148.9
click at [489, 241] on div "Товари в замовленні (1) Підсумок під турнікет закритий піксель кріплення MOLLE …" at bounding box center [736, 274] width 980 height 243
click at [387, 377] on div "Товари в замовленні (1) Підсумок під турнікет закритий піксель кріплення MOLLE …" at bounding box center [736, 274] width 980 height 243
click at [1091, 526] on icon at bounding box center [1099, 527] width 15 height 15
click at [380, 431] on div "Покупець Змінити покупця Скорик Микола 1 замовлення у вас на 260 ₴ Без рейтингу…" at bounding box center [486, 543] width 480 height 259
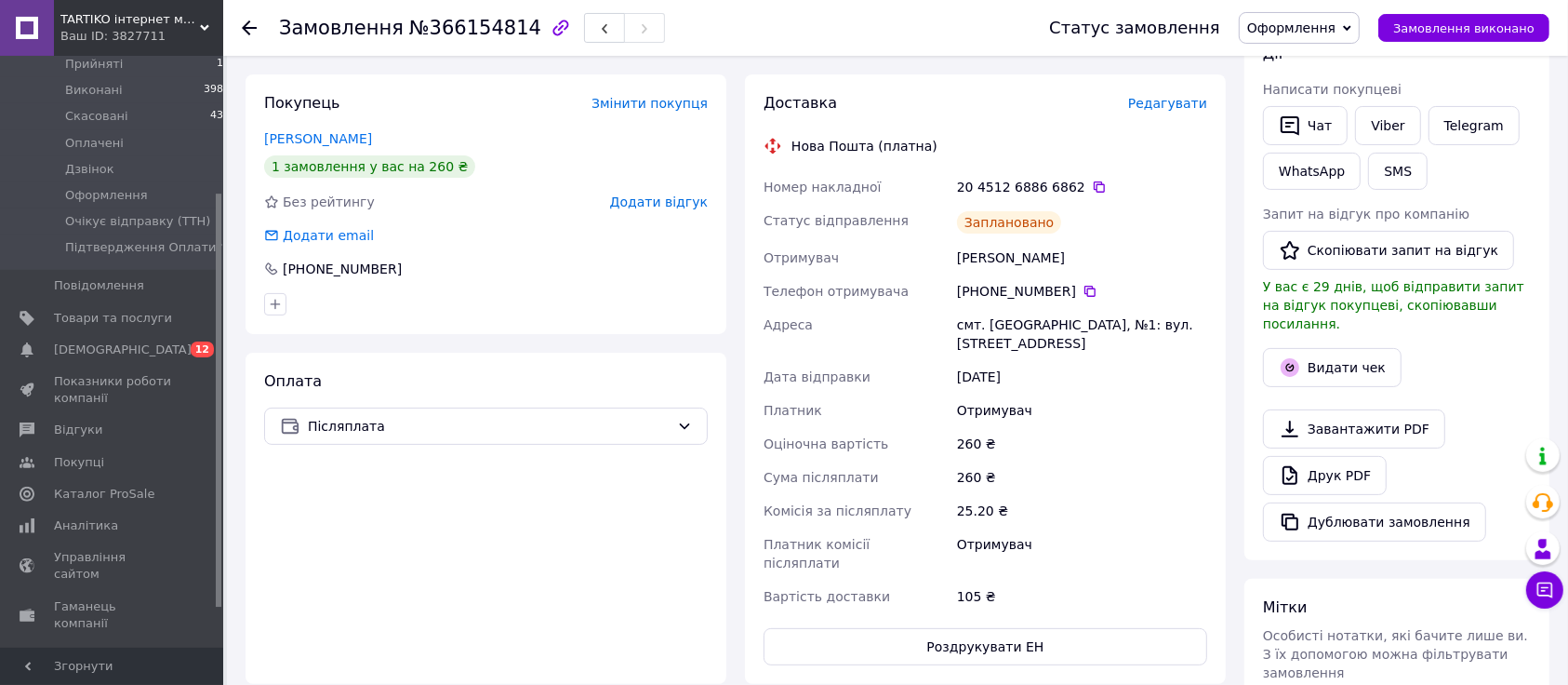
scroll to position [391, 0]
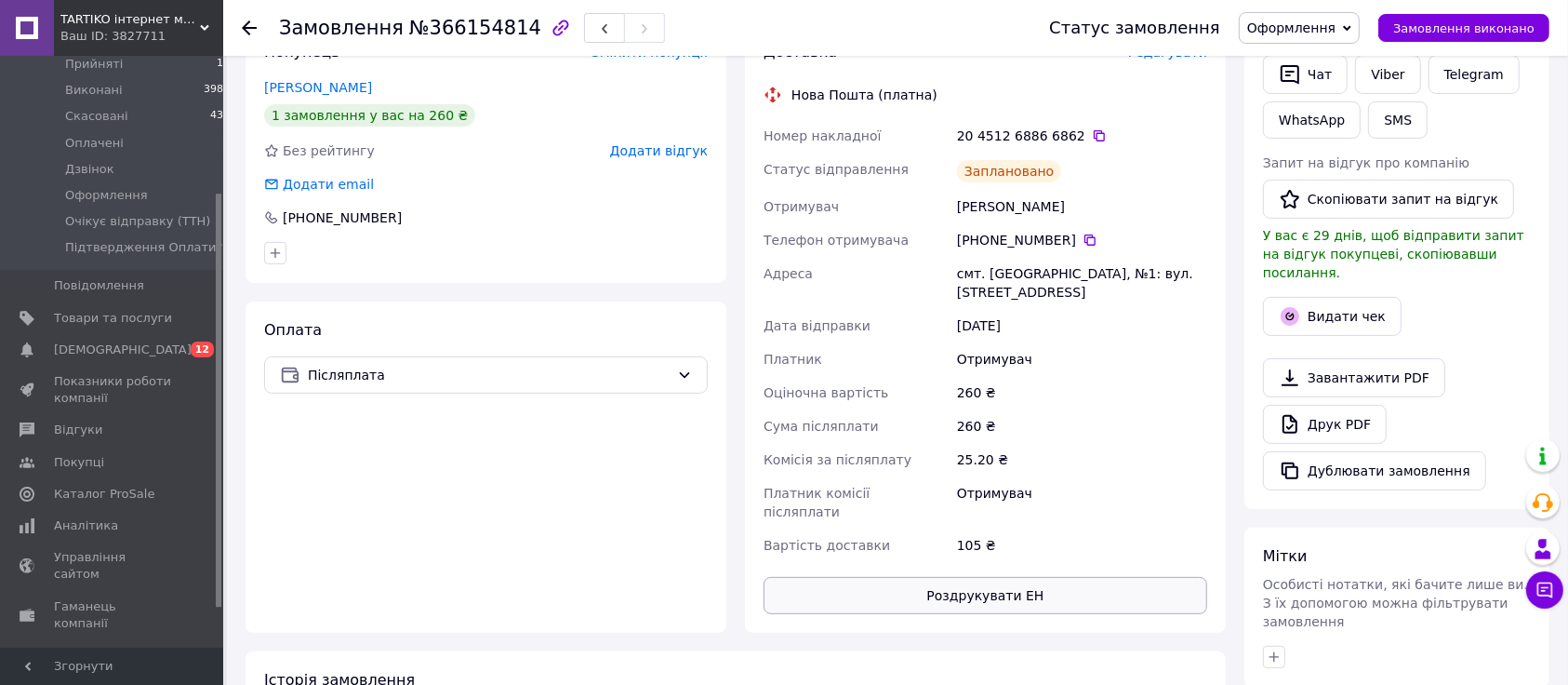
click at [976, 577] on button "Роздрукувати ЕН" at bounding box center [985, 595] width 444 height 37
click at [269, 301] on div "Покупець Змінити покупця Скорик Микола 1 замовлення у вас на 260 ₴ Без рейтингу…" at bounding box center [486, 328] width 480 height 610
click at [1319, 29] on span "Оформлення" at bounding box center [1291, 28] width 89 height 15
click at [1339, 171] on li "Очікує відправку (ТТН)" at bounding box center [1327, 185] width 176 height 28
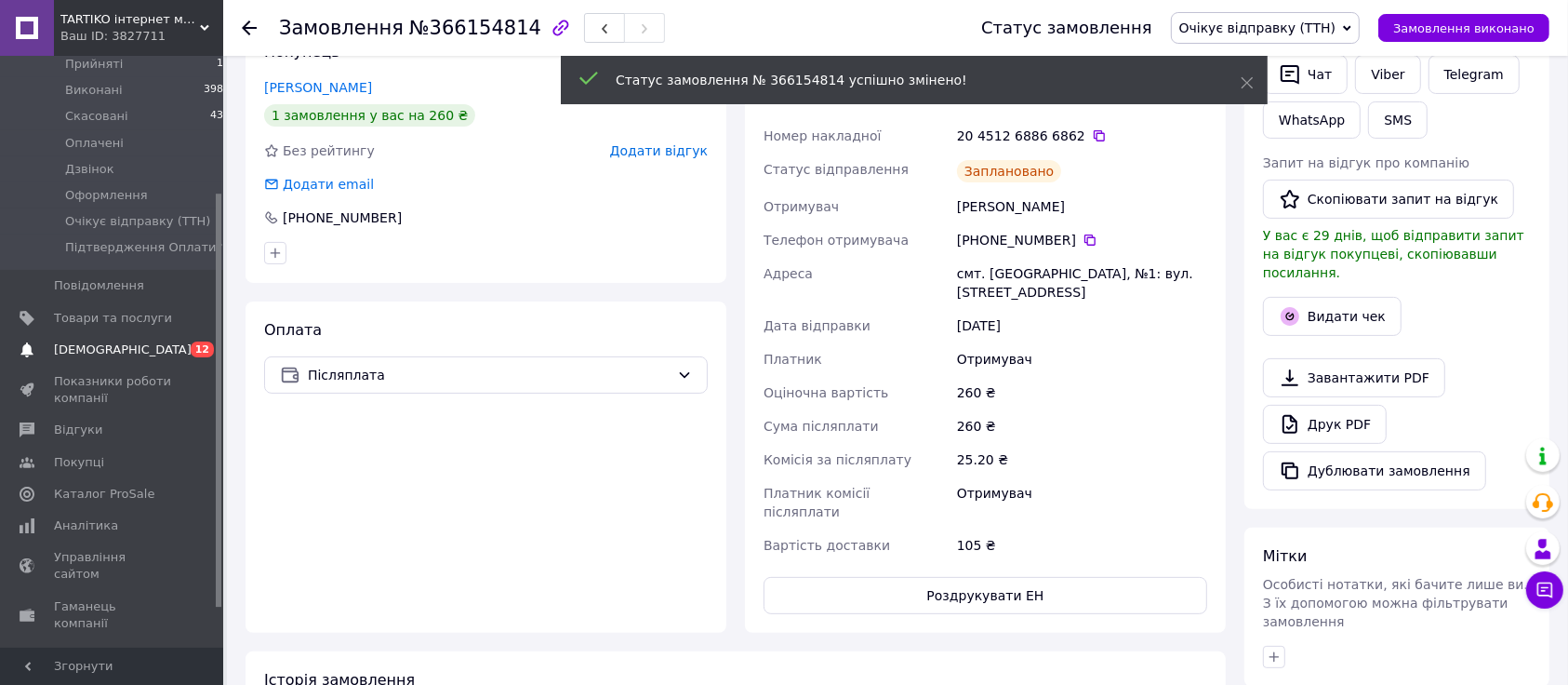
click at [162, 341] on span "[DEMOGRAPHIC_DATA]" at bounding box center [112, 350] width 118 height 17
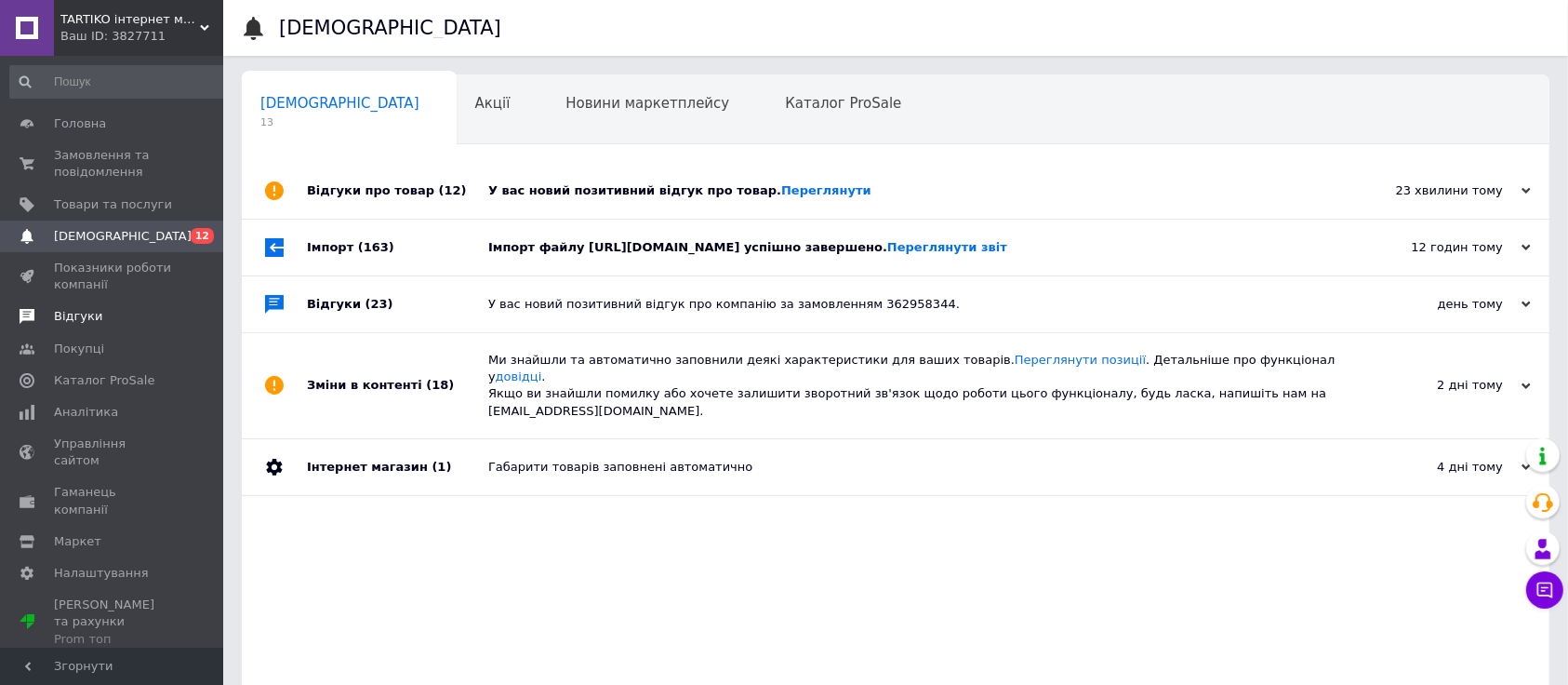
click at [66, 319] on span "Відгуки" at bounding box center [77, 317] width 48 height 17
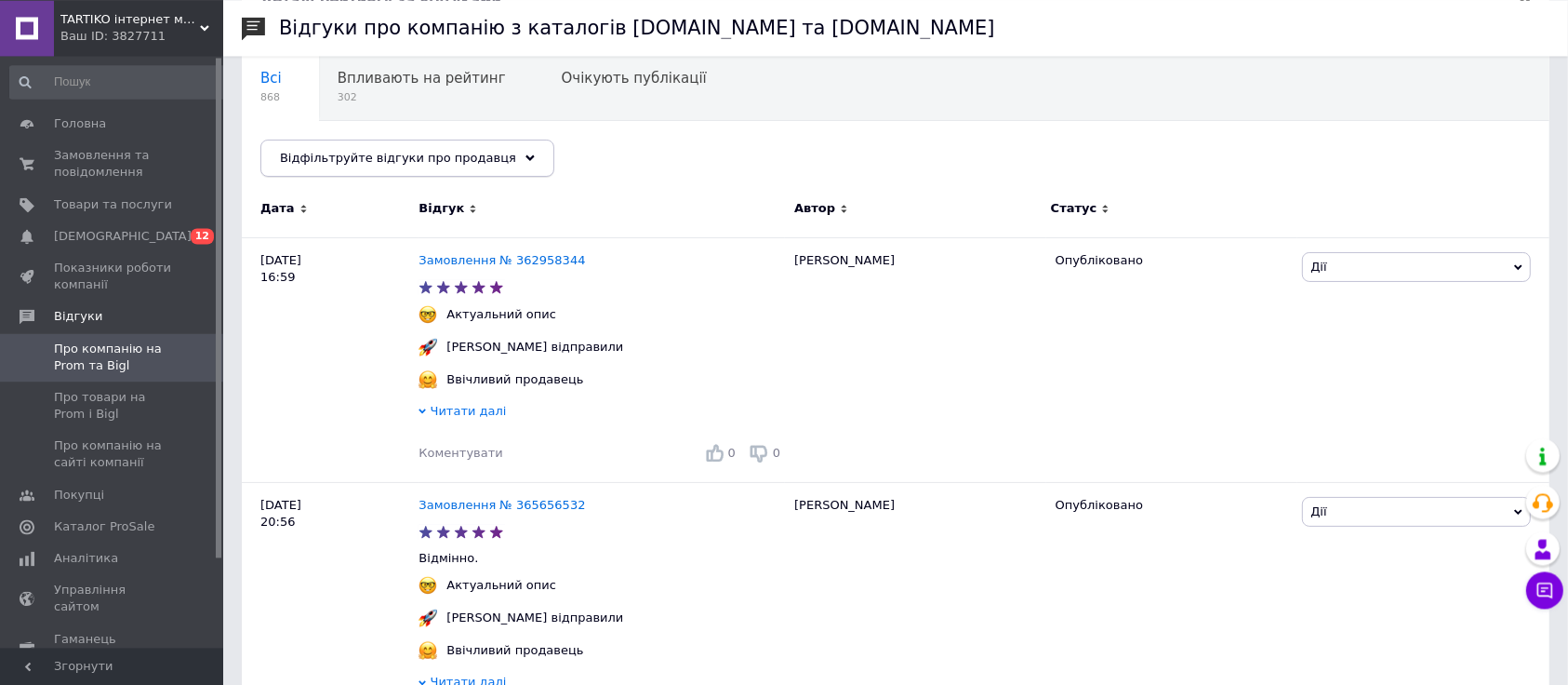
scroll to position [195, 0]
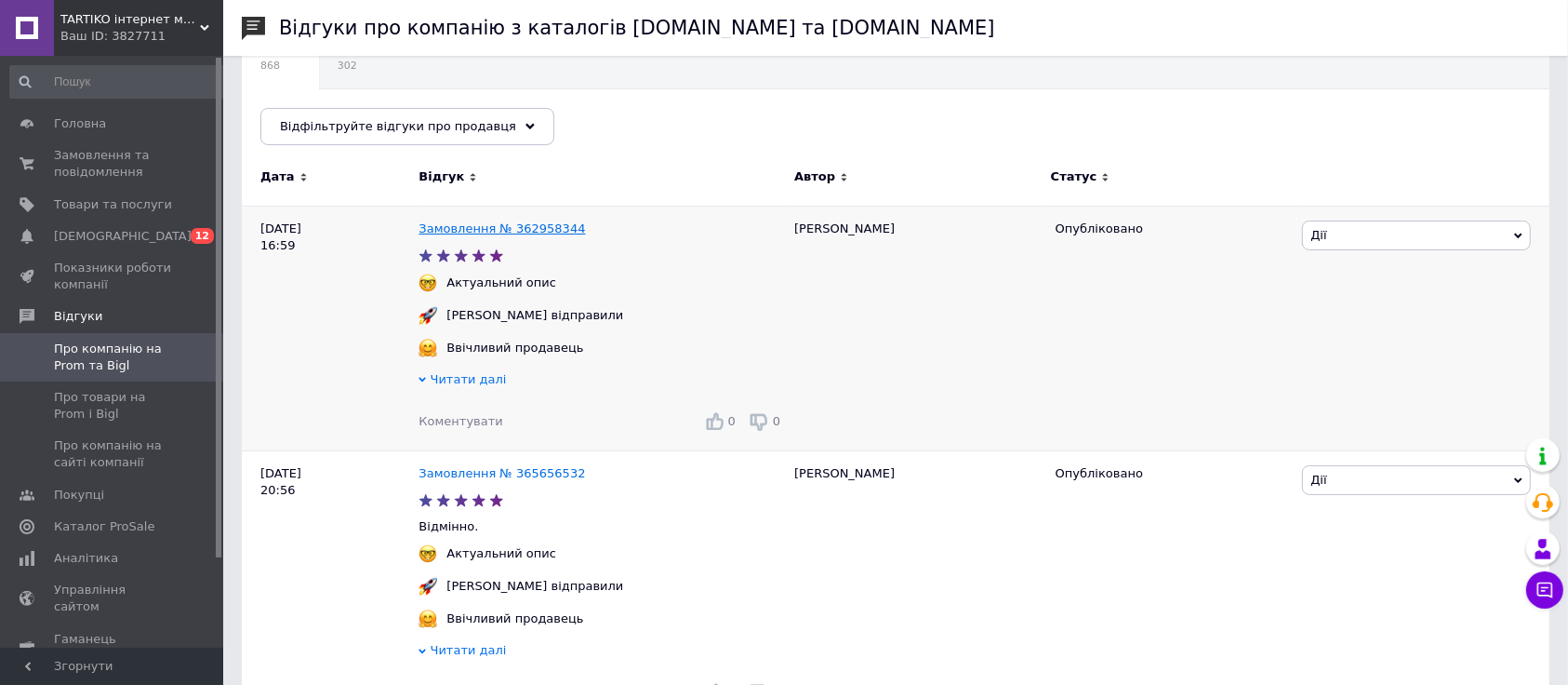
click at [524, 232] on link "Замовлення № 362958344" at bounding box center [501, 228] width 167 height 14
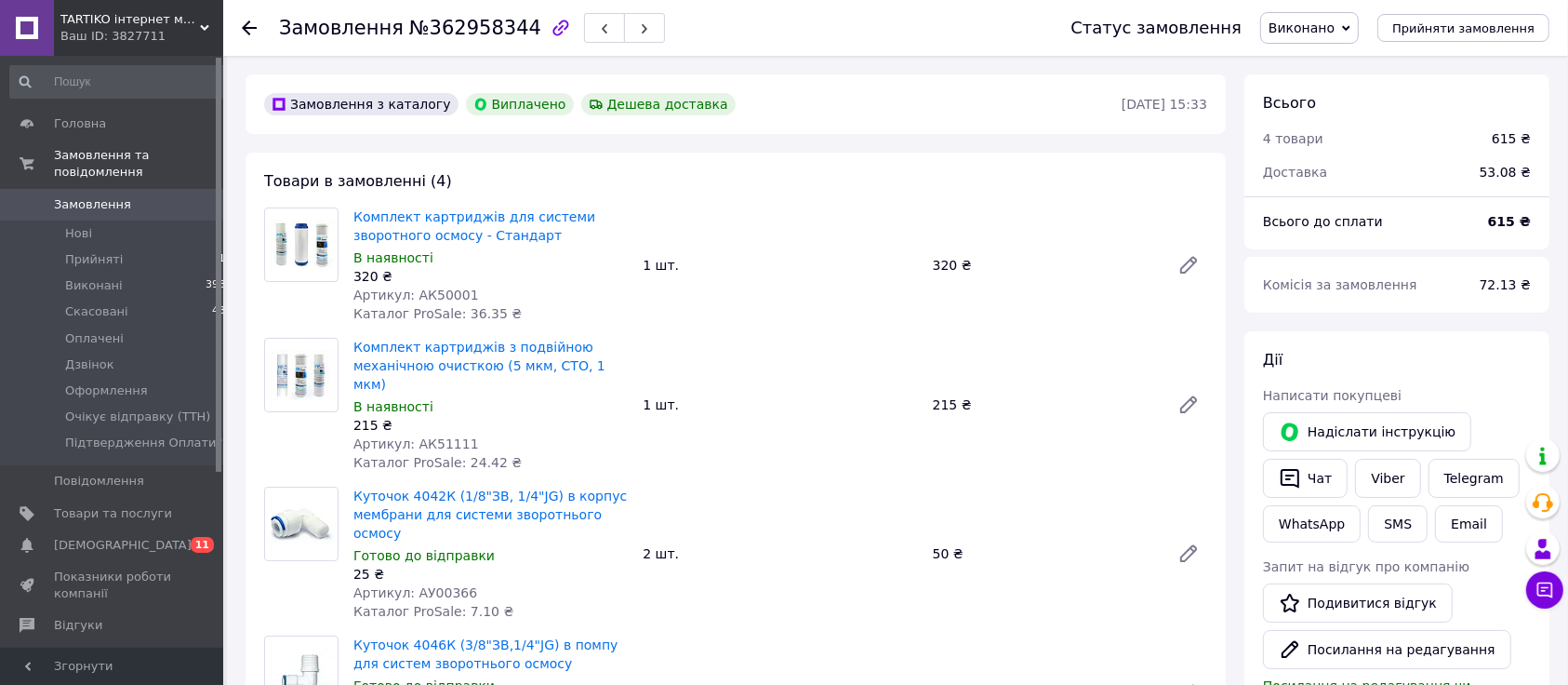
scroll to position [267, 0]
click at [252, 26] on icon at bounding box center [250, 28] width 15 height 15
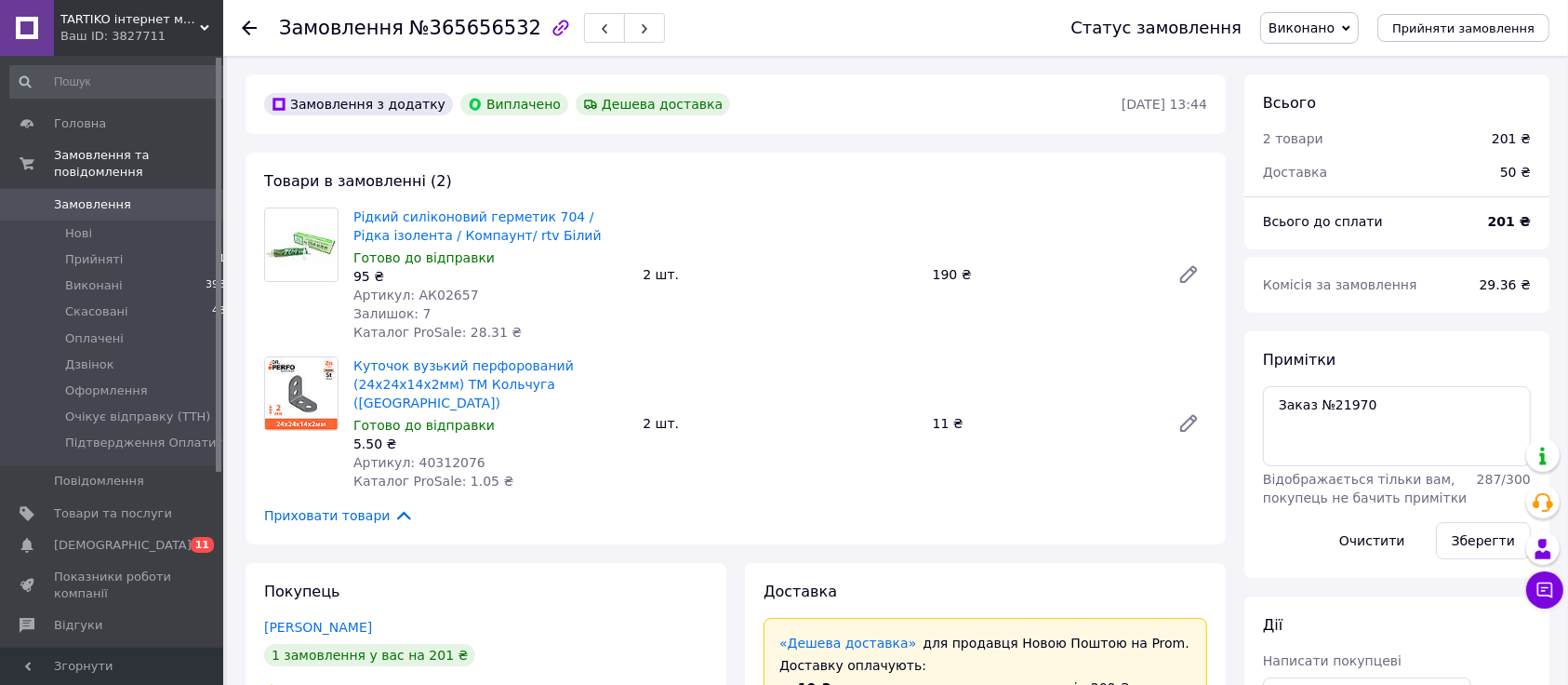
scroll to position [149, 0]
click at [114, 383] on span "Оформлення" at bounding box center [106, 391] width 83 height 17
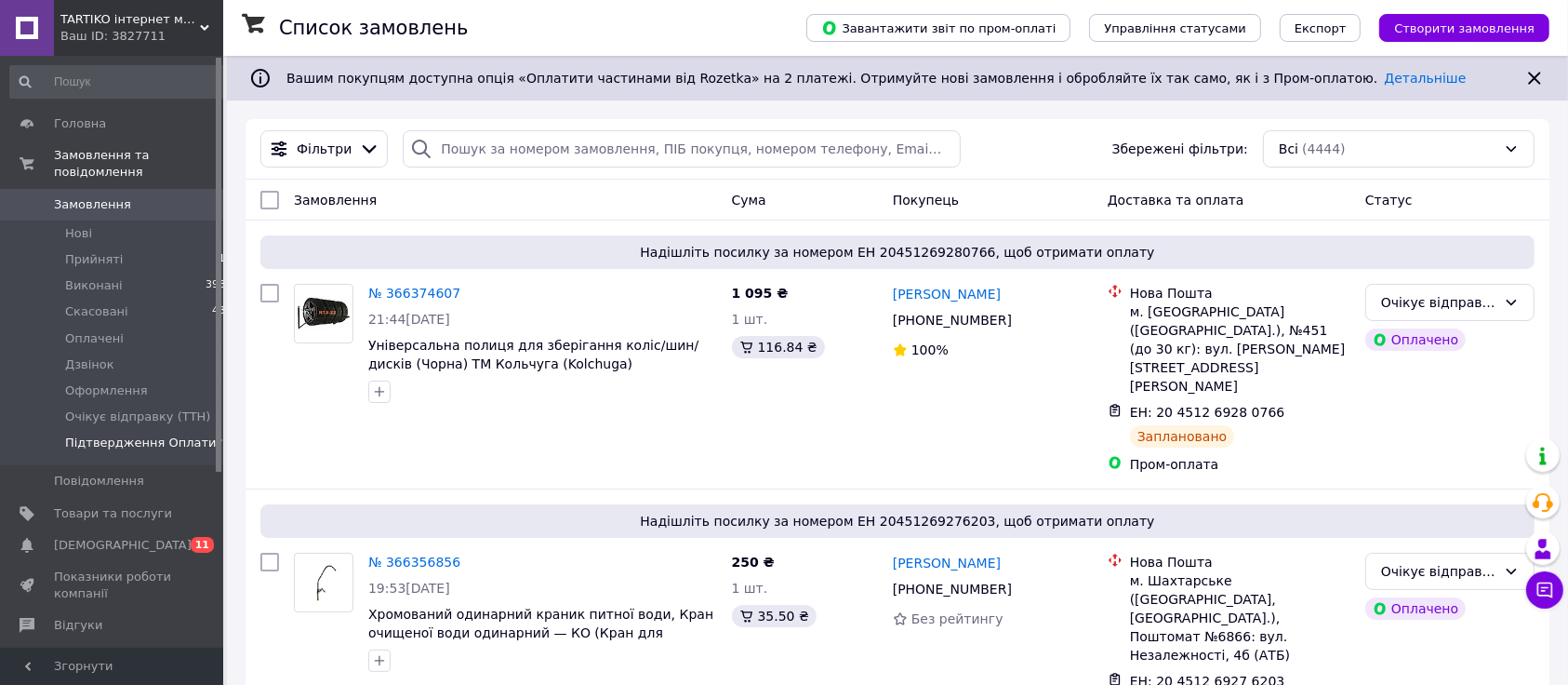
click at [111, 434] on span "Підтвердження Оплати?" at bounding box center [143, 443] width 157 height 17
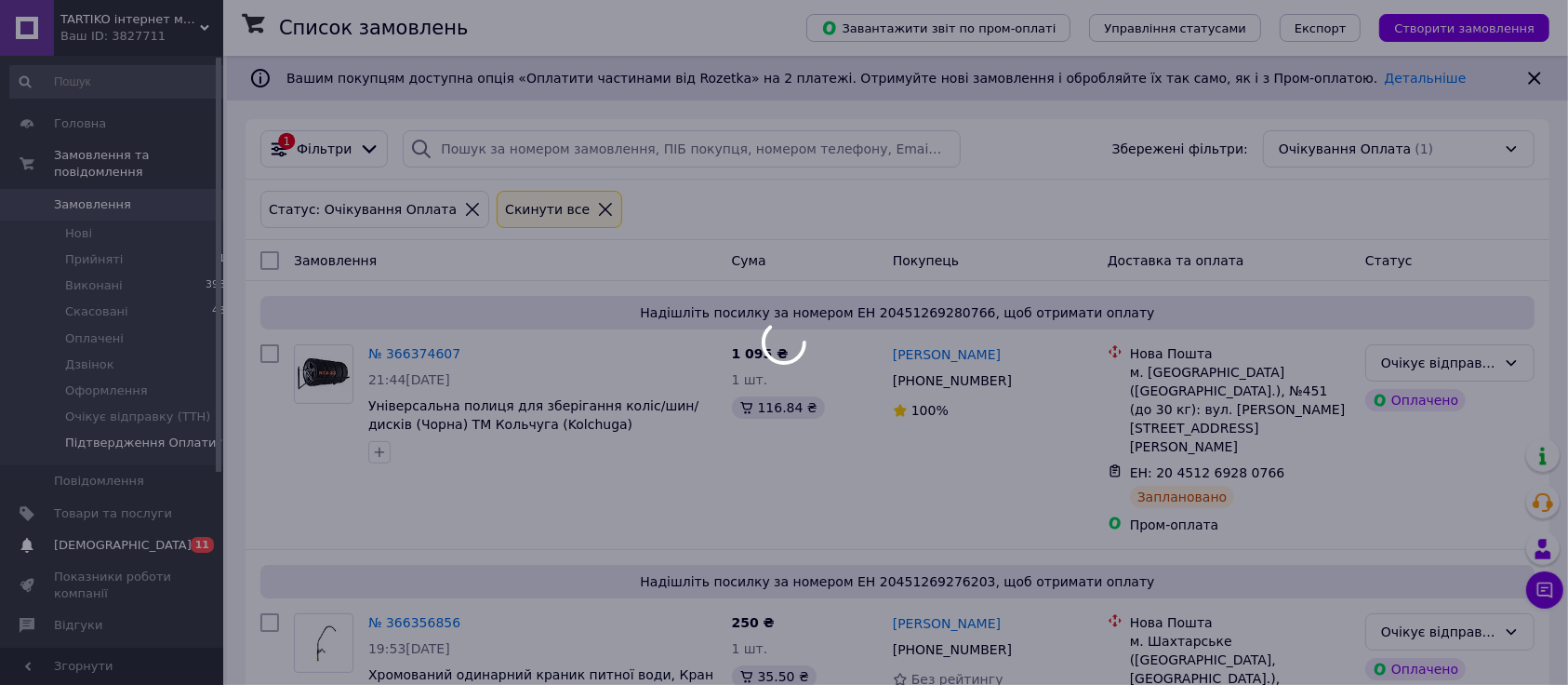
click at [102, 537] on span "[DEMOGRAPHIC_DATA]" at bounding box center [122, 546] width 137 height 17
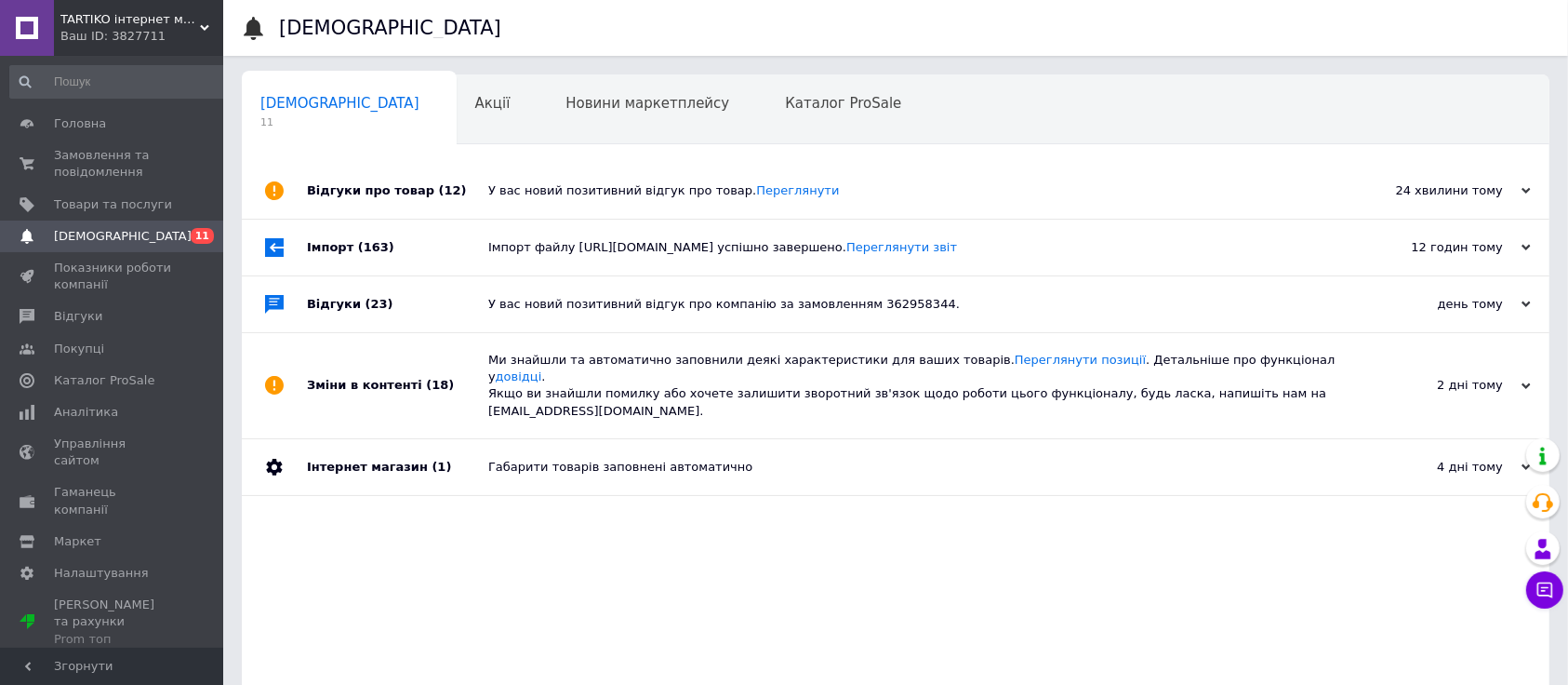
click at [544, 190] on div "У вас новий позитивний відгук про товар. Переглянути" at bounding box center [915, 191] width 856 height 17
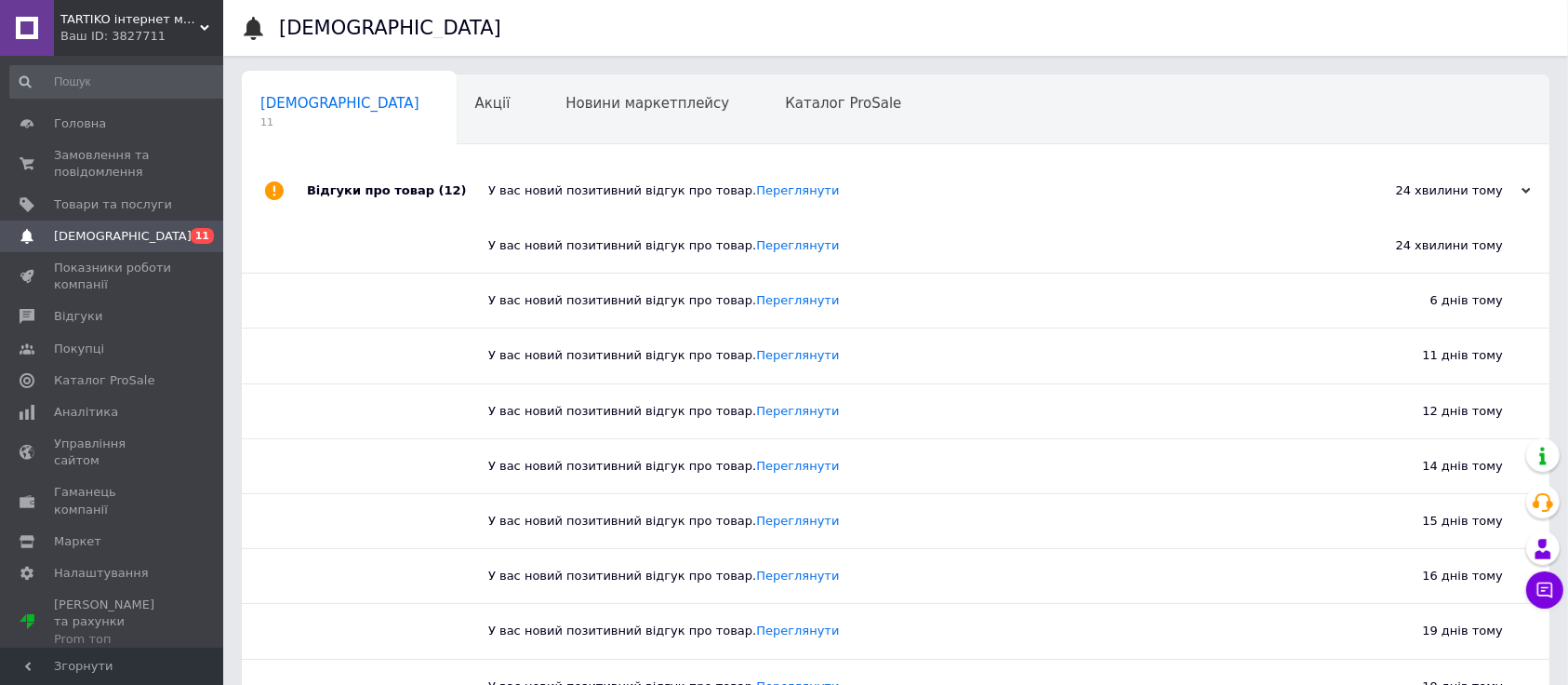
click at [352, 193] on div "Відгуки про товар (12)" at bounding box center [397, 190] width 182 height 56
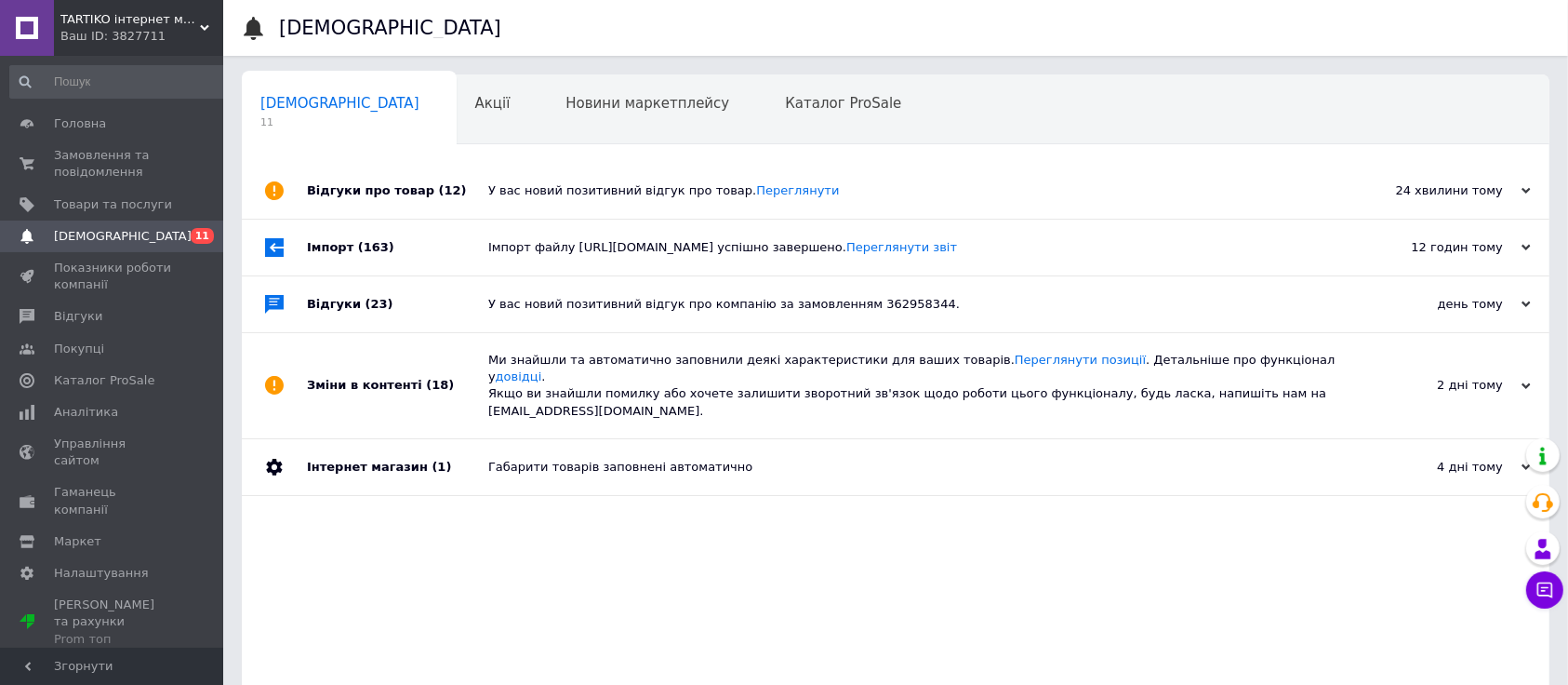
click at [311, 251] on div "Імпорт (163)" at bounding box center [397, 247] width 182 height 56
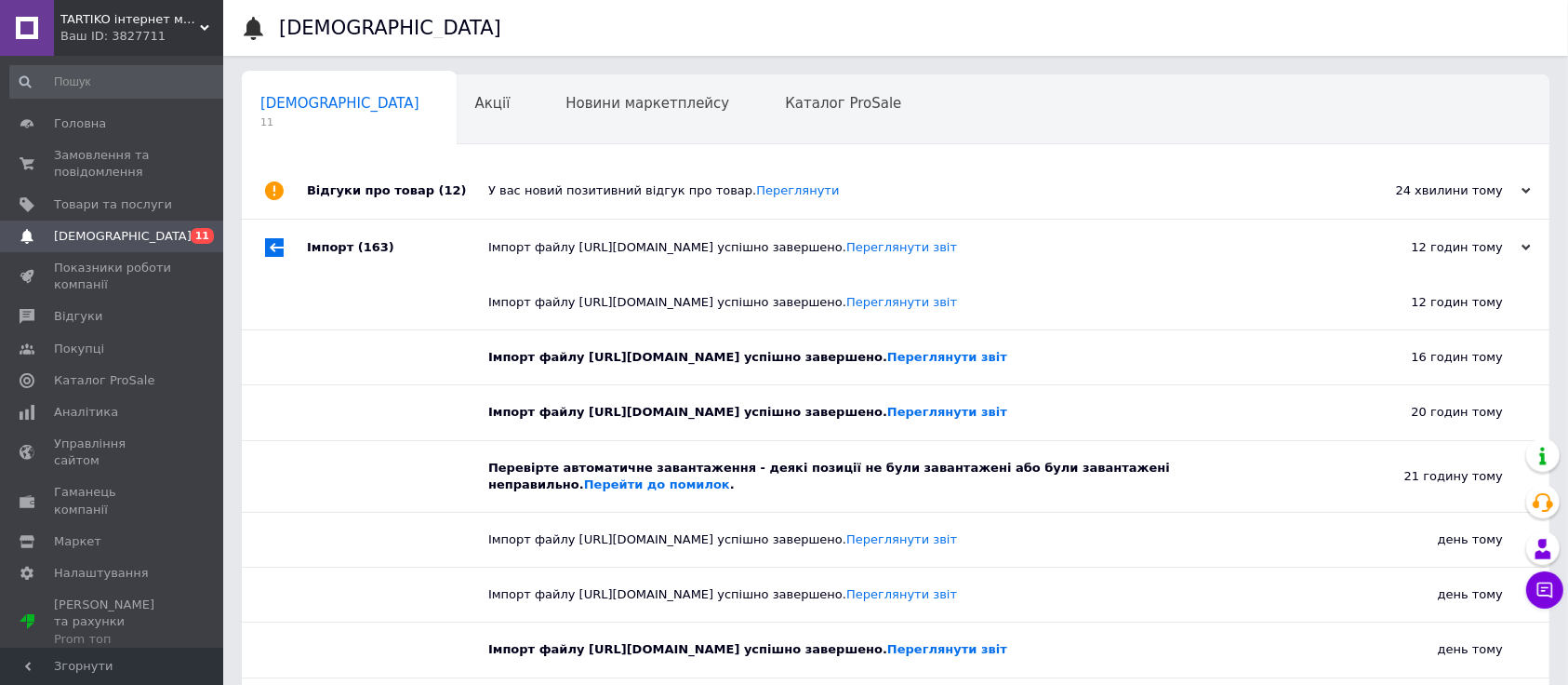
click at [329, 250] on div "Імпорт (163)" at bounding box center [397, 247] width 182 height 56
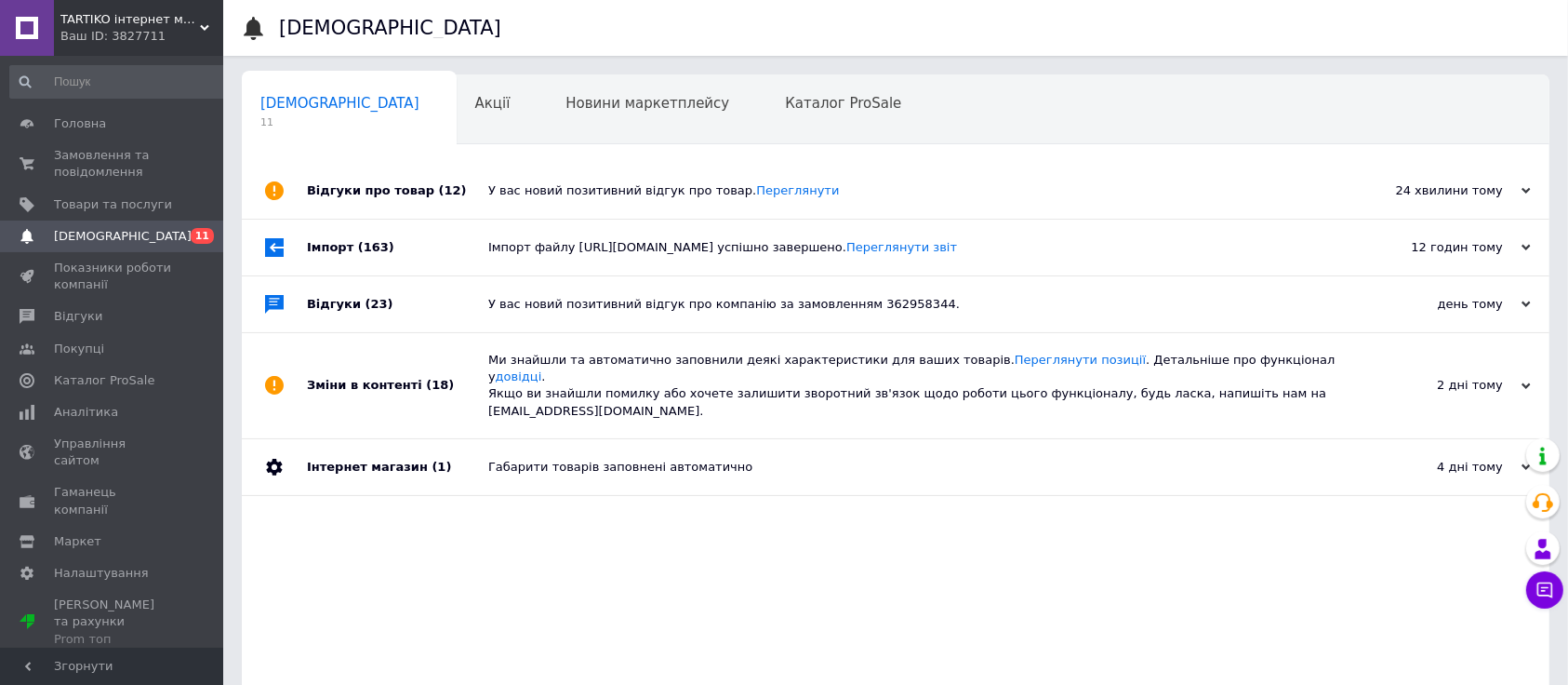
click at [335, 311] on div "Відгуки (23)" at bounding box center [397, 303] width 182 height 56
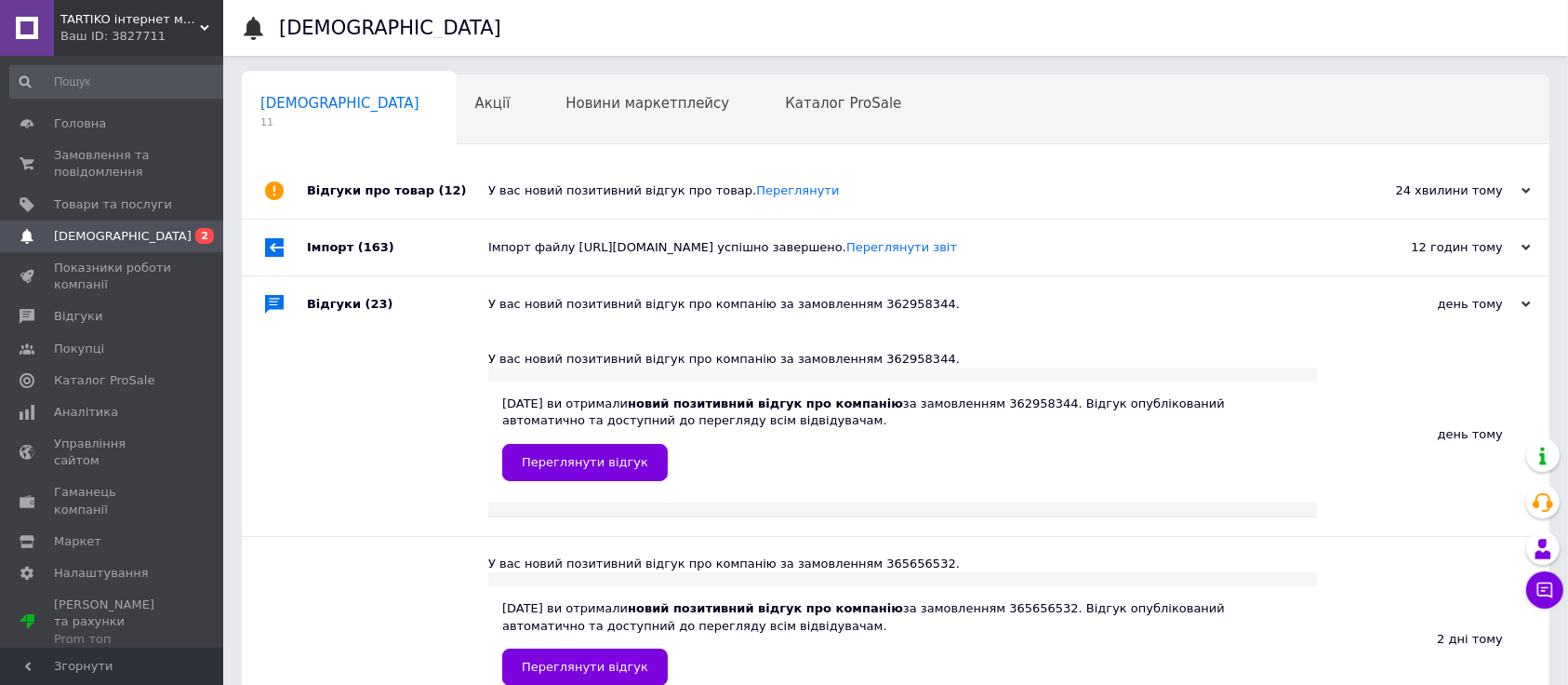
click at [333, 311] on div "Відгуки (23)" at bounding box center [397, 303] width 182 height 56
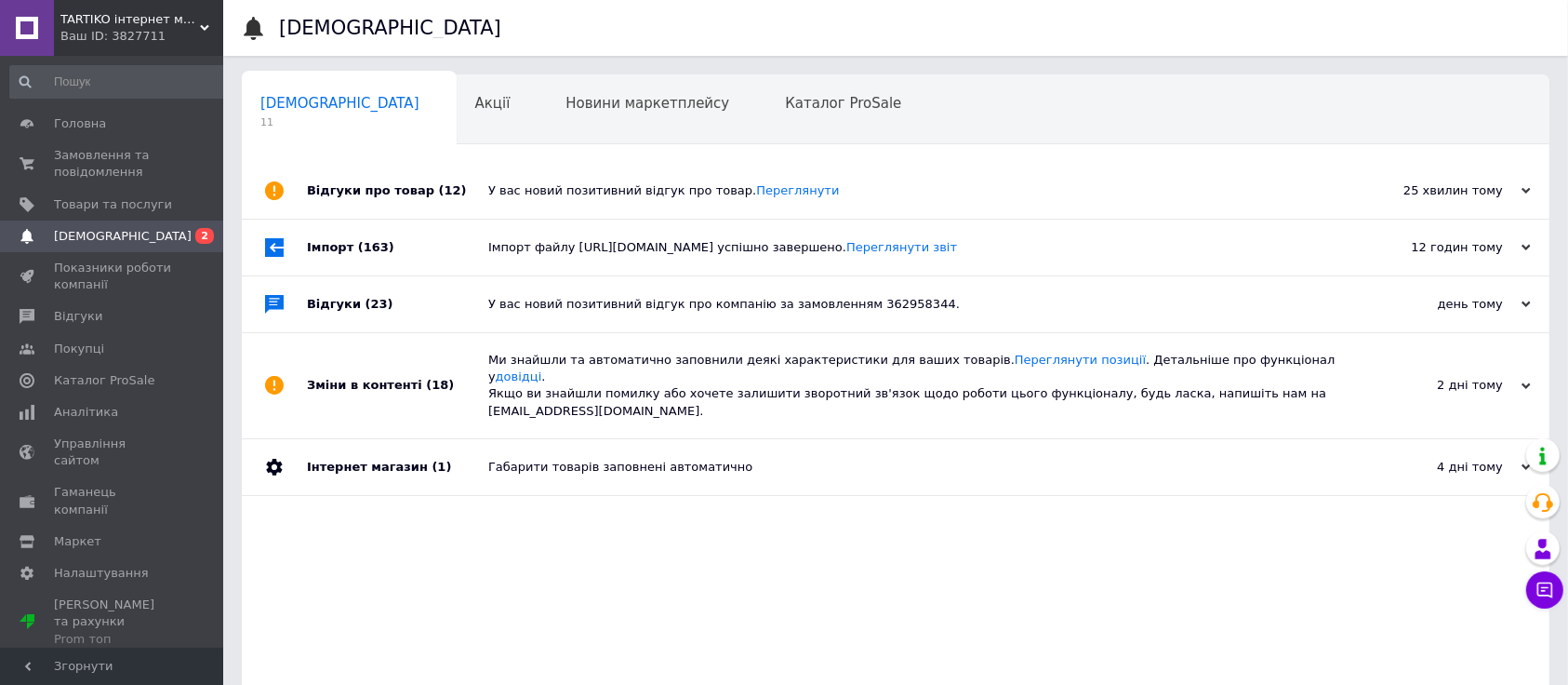
click at [337, 378] on div "Зміни в контенті (18)" at bounding box center [397, 385] width 182 height 106
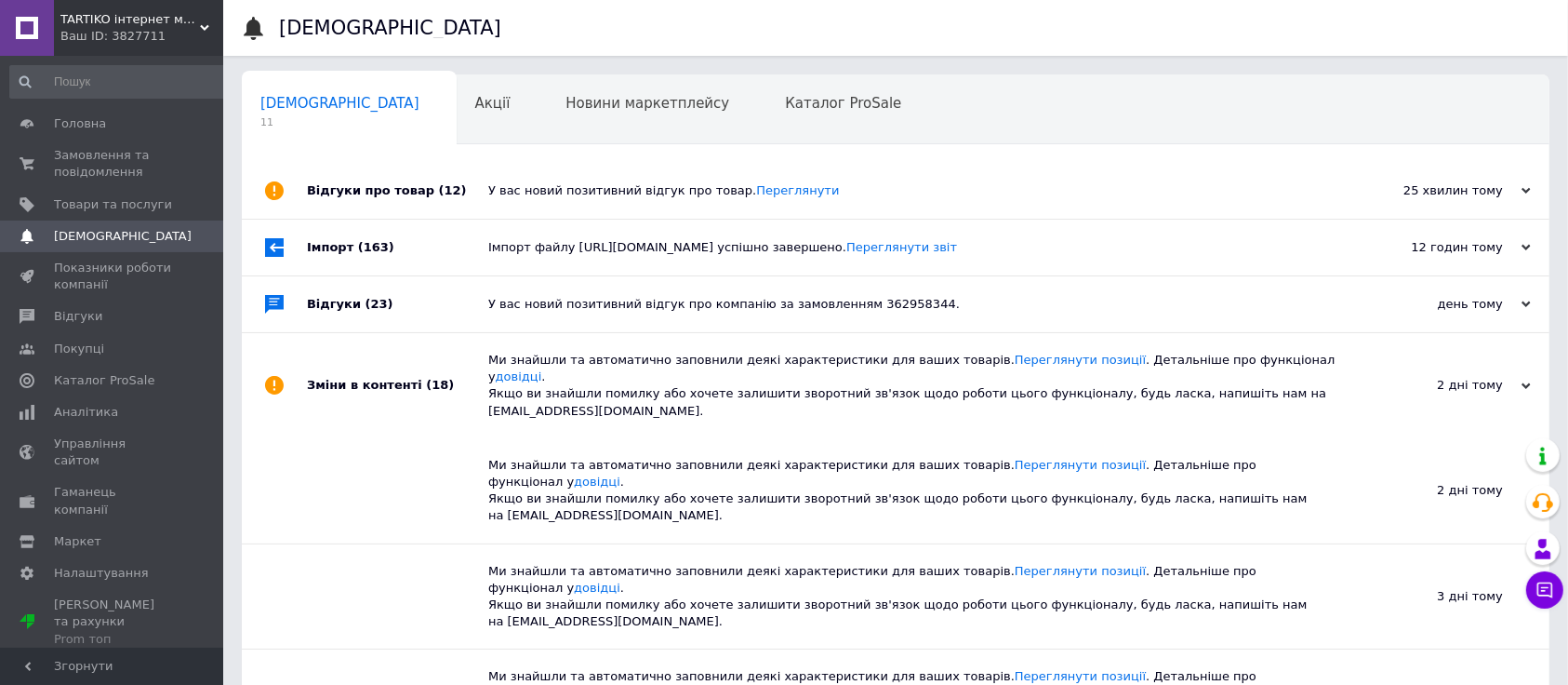
click at [338, 371] on div "Зміни в контенті (18)" at bounding box center [397, 385] width 182 height 106
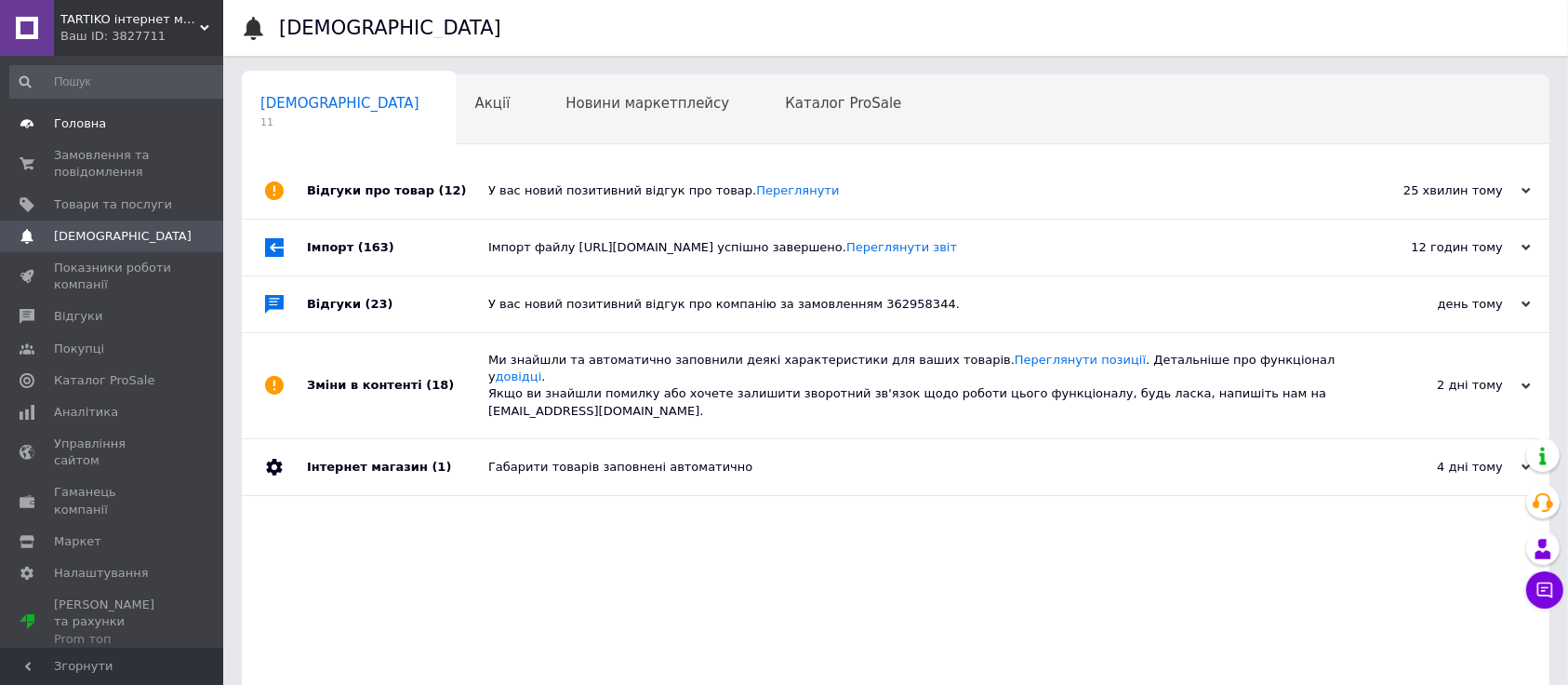
click at [73, 110] on link "Головна" at bounding box center [121, 124] width 243 height 32
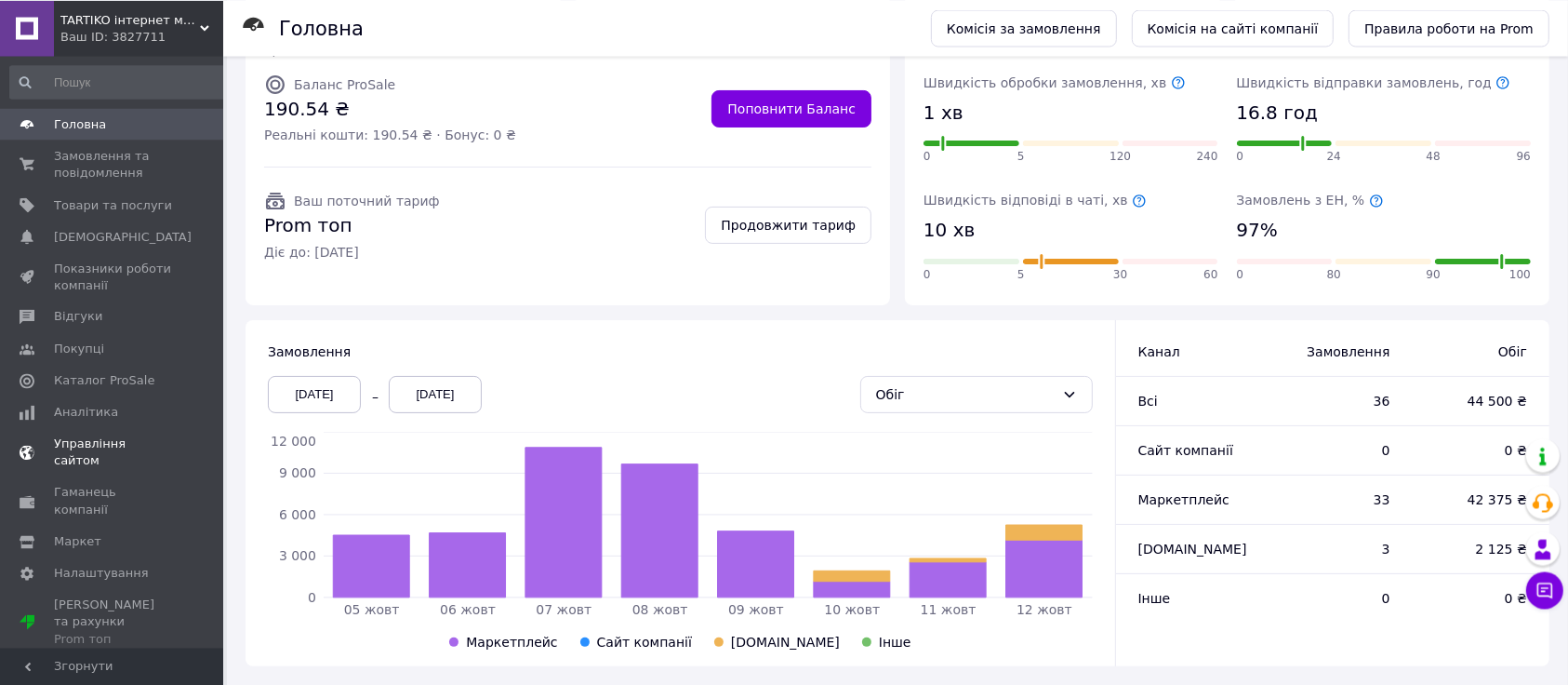
scroll to position [195, 0]
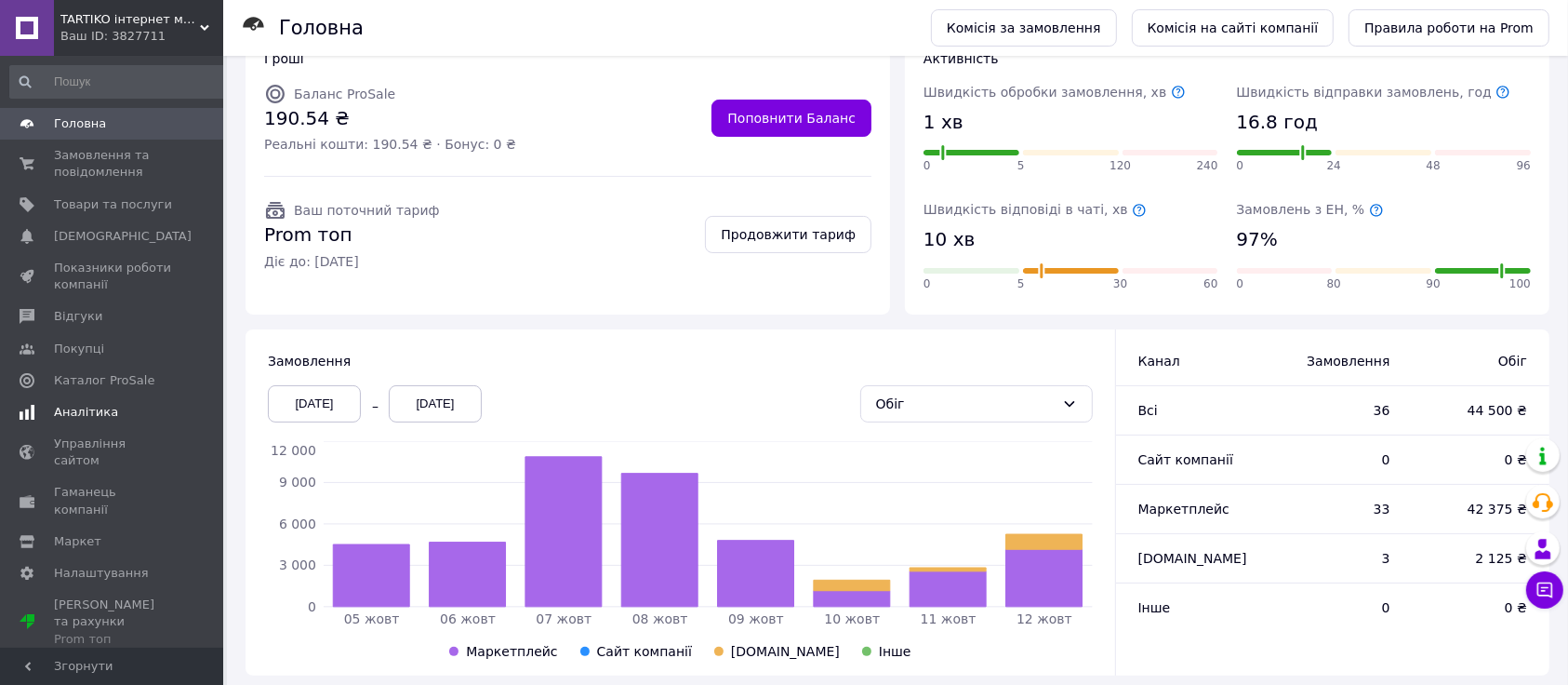
click at [79, 412] on span "Аналітика" at bounding box center [86, 413] width 64 height 17
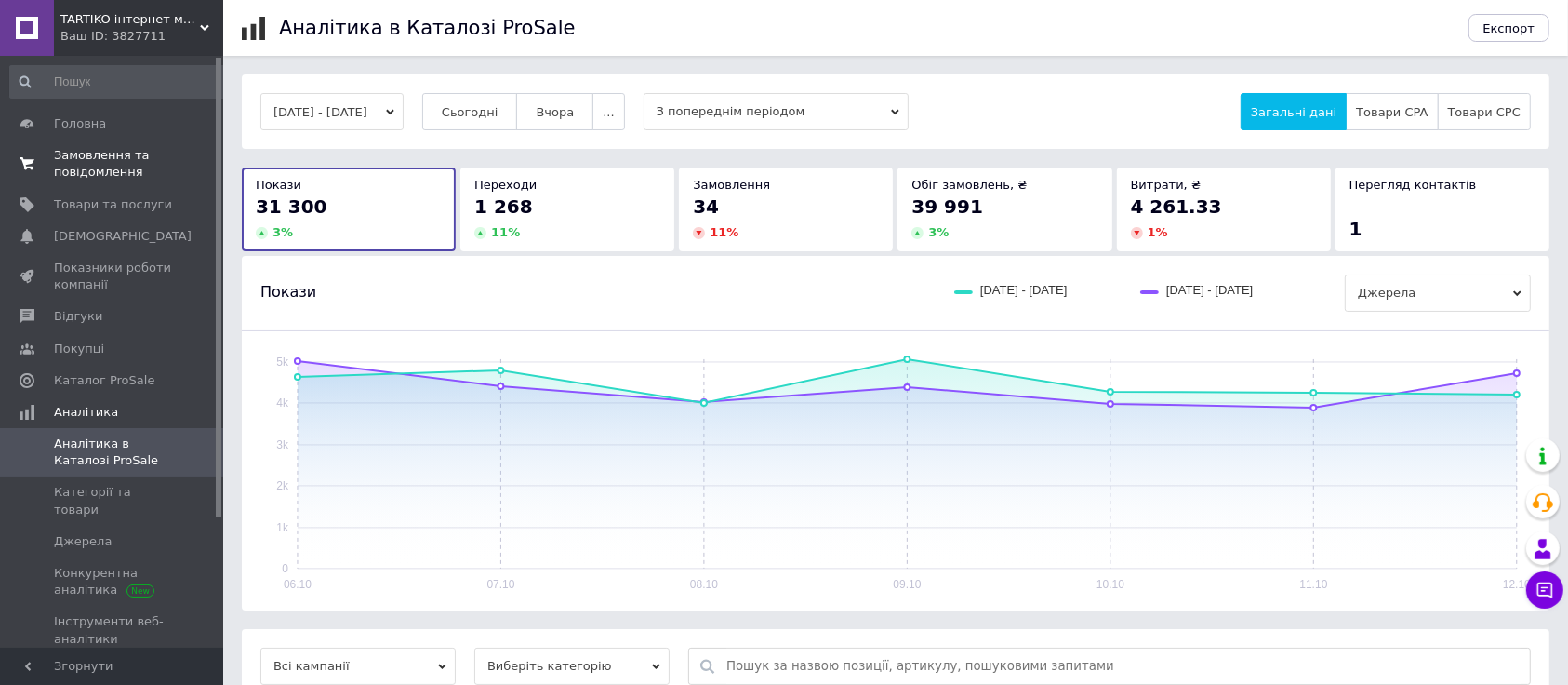
click at [84, 161] on span "Замовлення та повідомлення" at bounding box center [112, 164] width 118 height 34
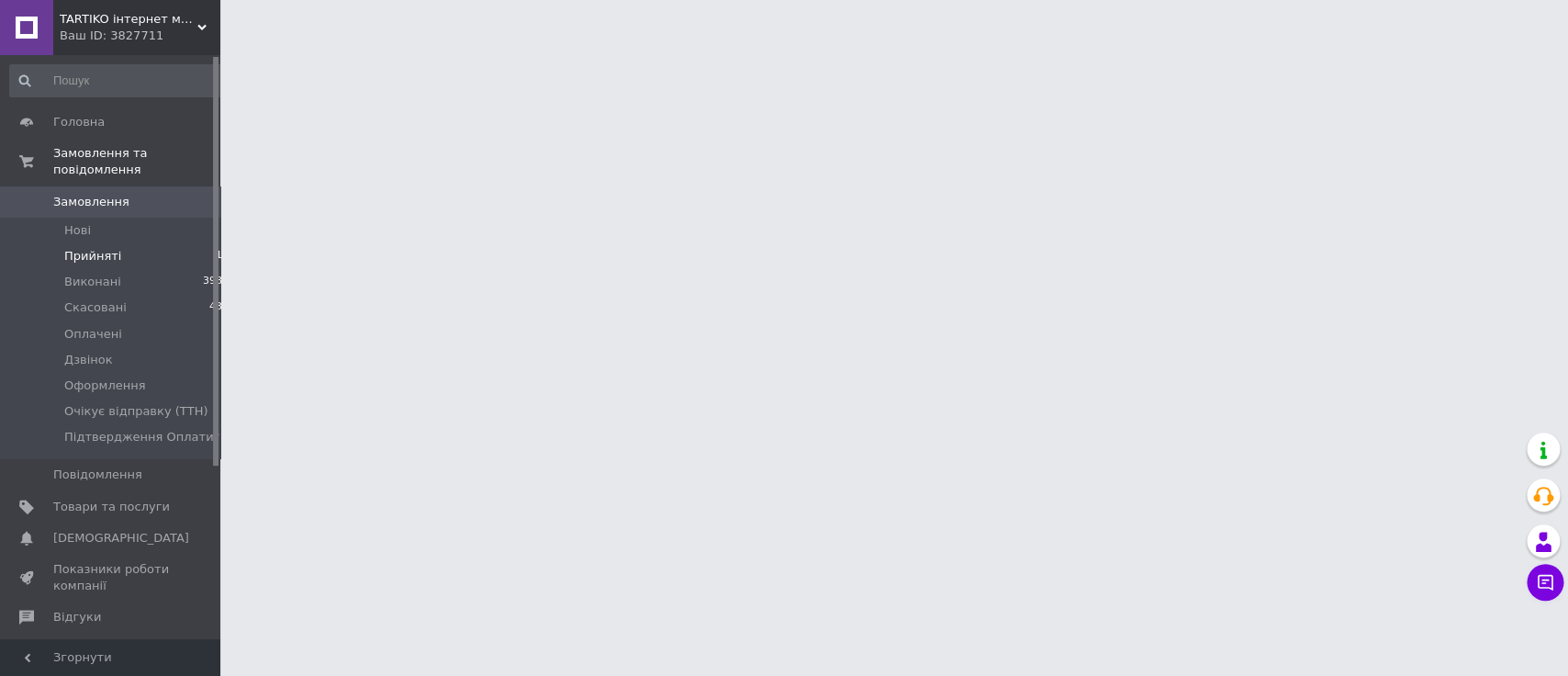
click at [101, 248] on span "Прийняті" at bounding box center [92, 257] width 57 height 17
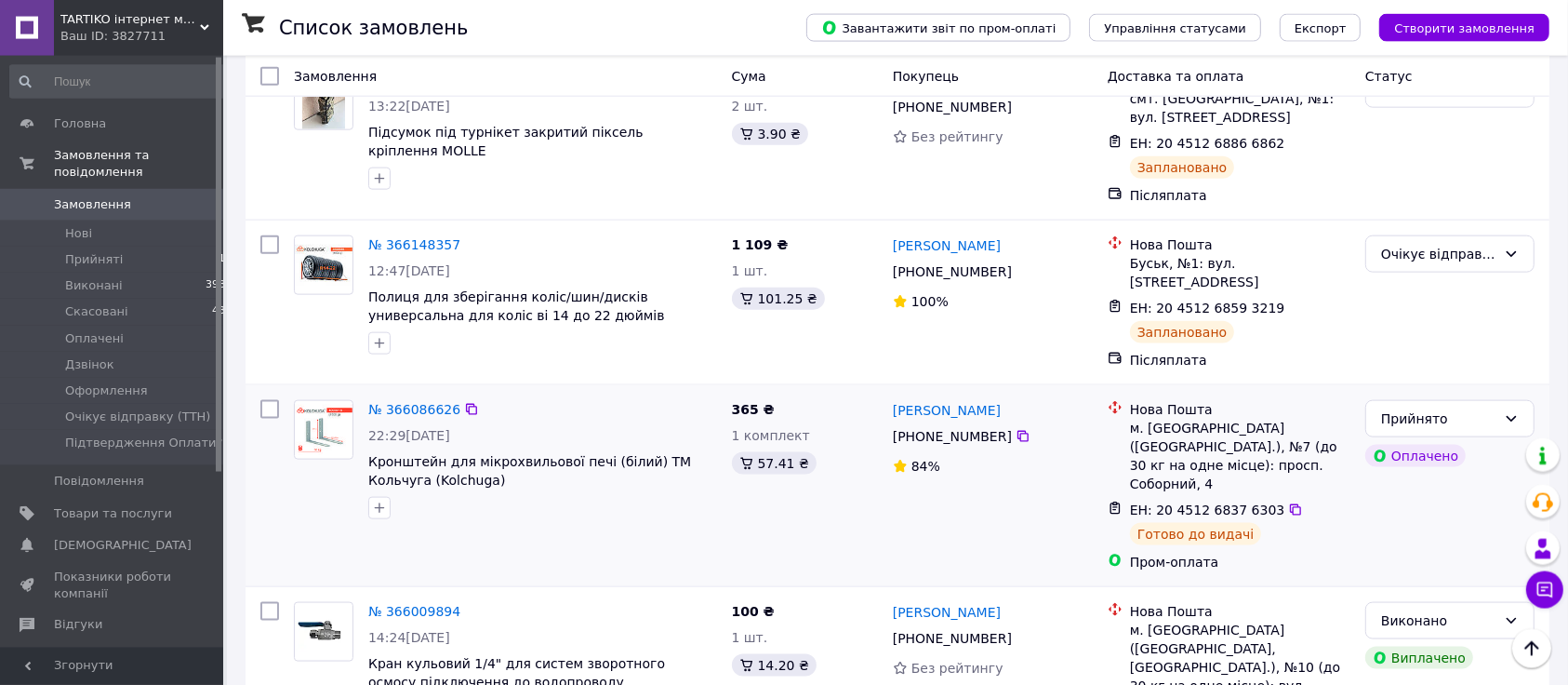
scroll to position [2051, 0]
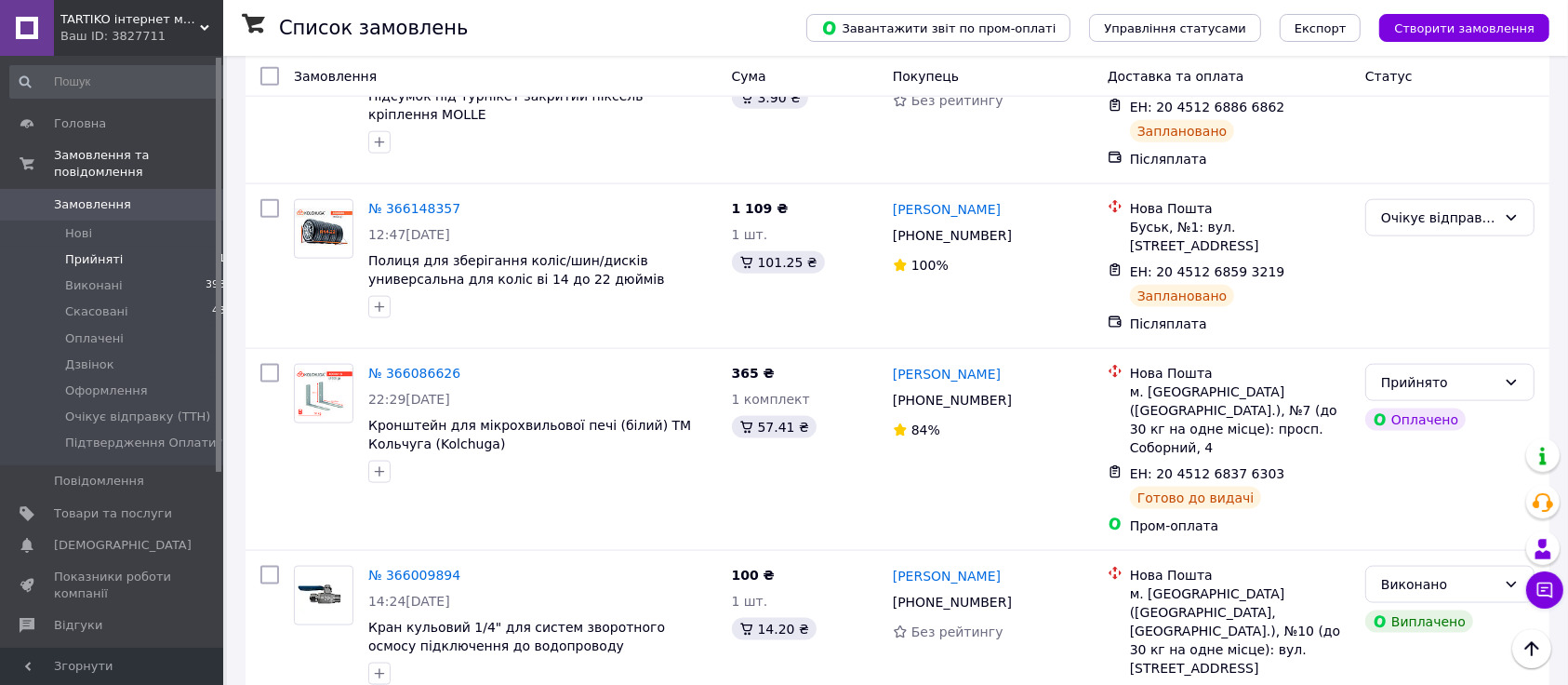
click at [105, 252] on span "Прийняті" at bounding box center [93, 260] width 57 height 17
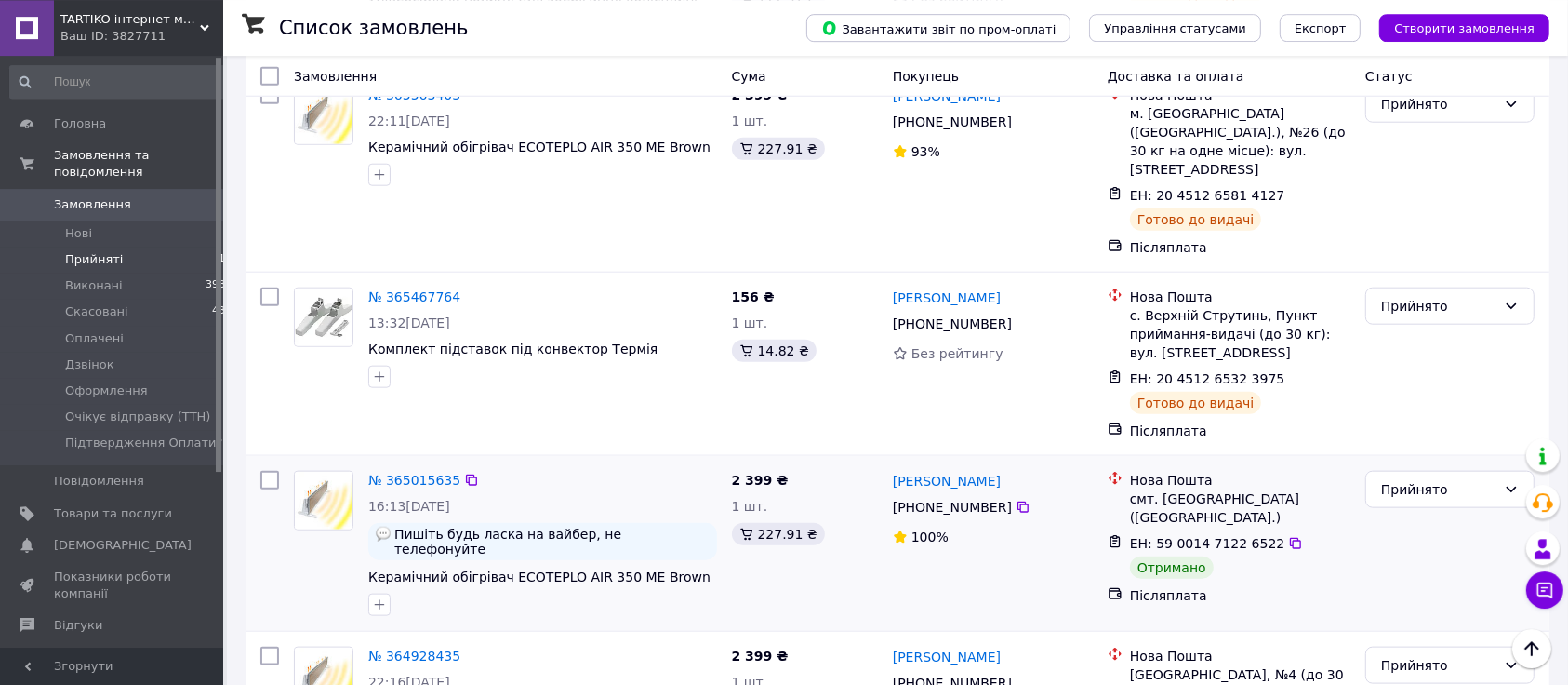
scroll to position [1712, 0]
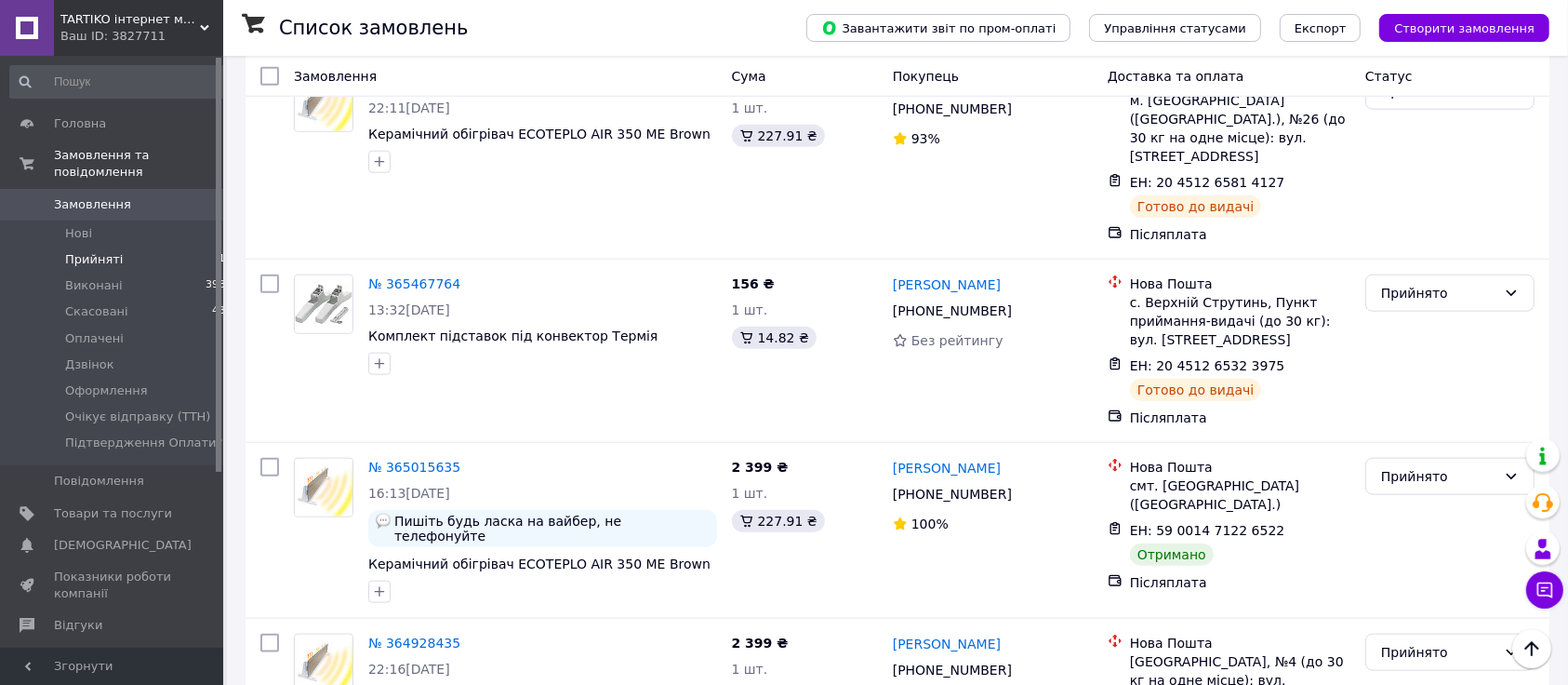
click at [84, 252] on span "Прийняті" at bounding box center [93, 260] width 57 height 17
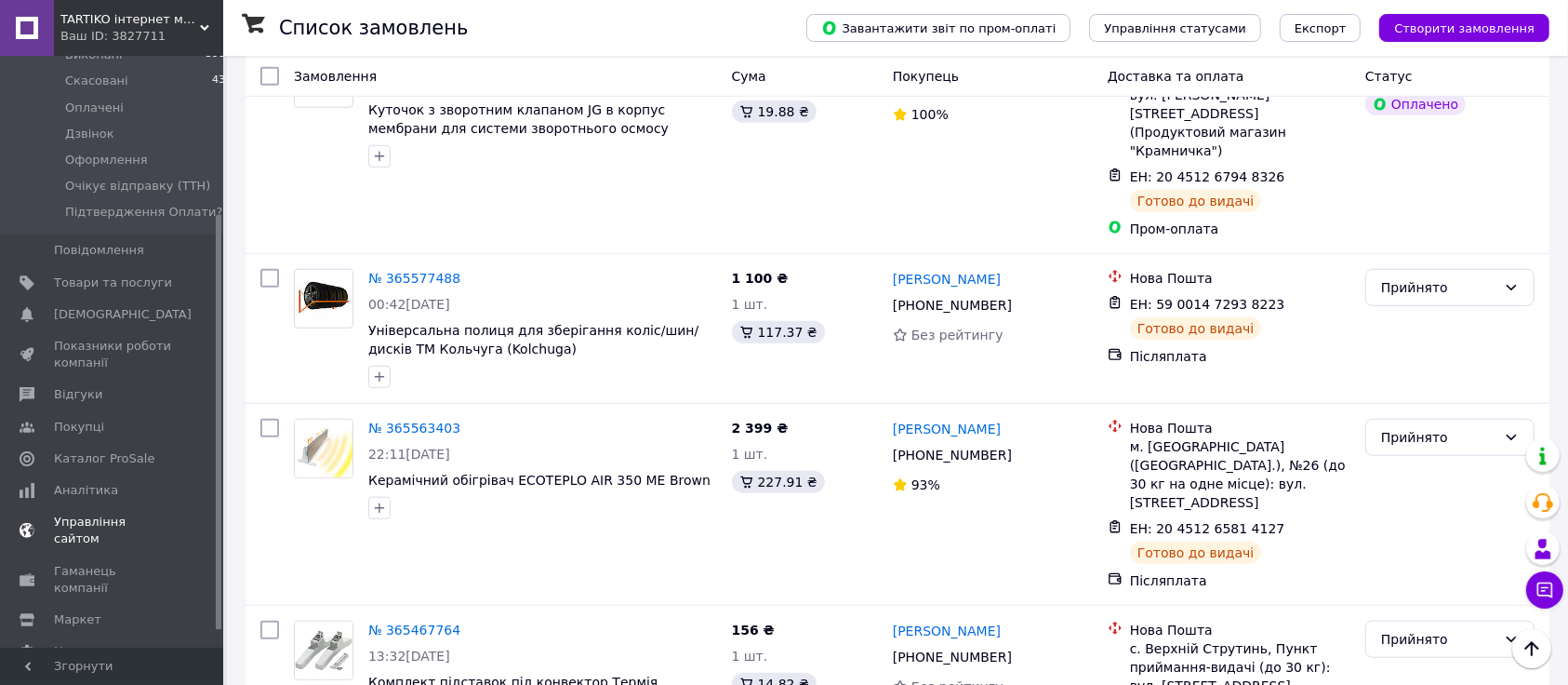
scroll to position [249, 0]
click at [115, 129] on li "Оформлення 1" at bounding box center [121, 142] width 243 height 26
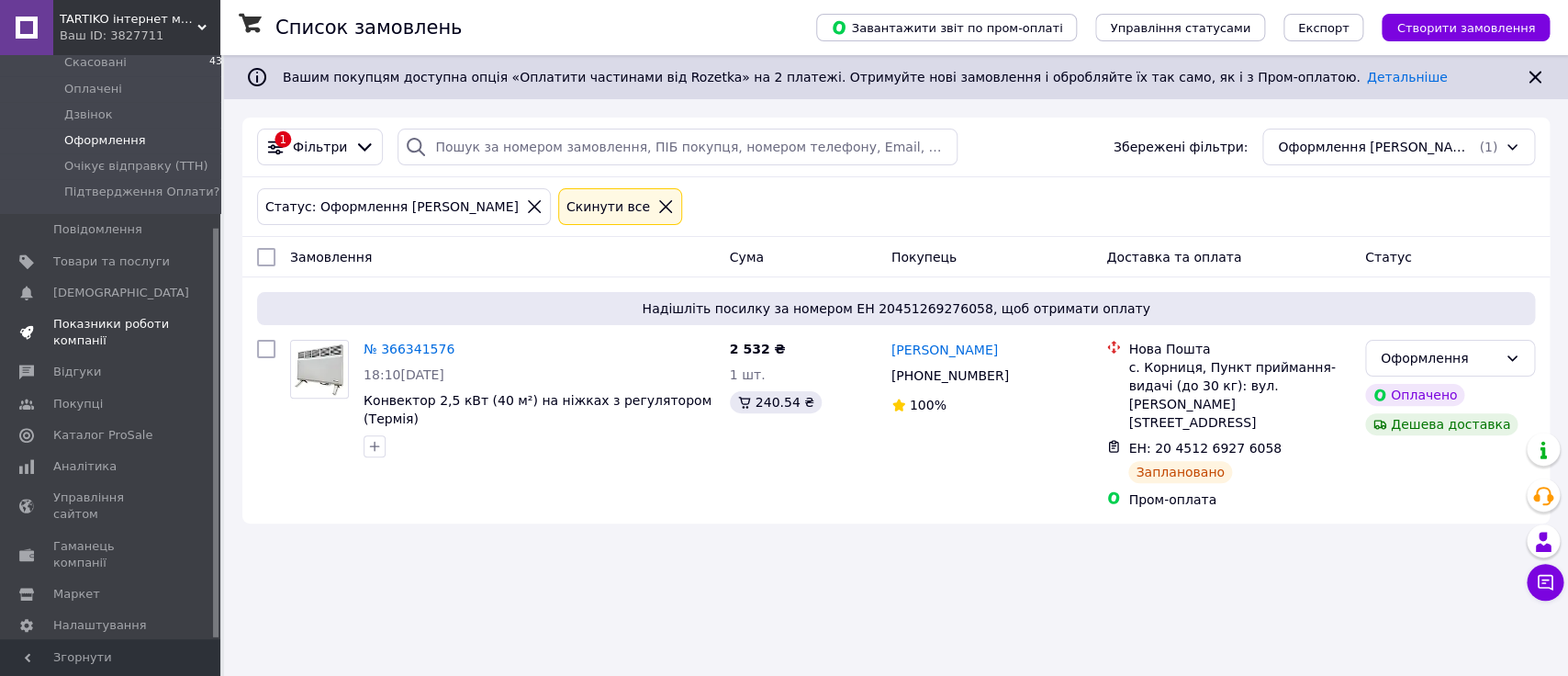
click at [111, 316] on span "Показники роботи компанії" at bounding box center [111, 333] width 116 height 33
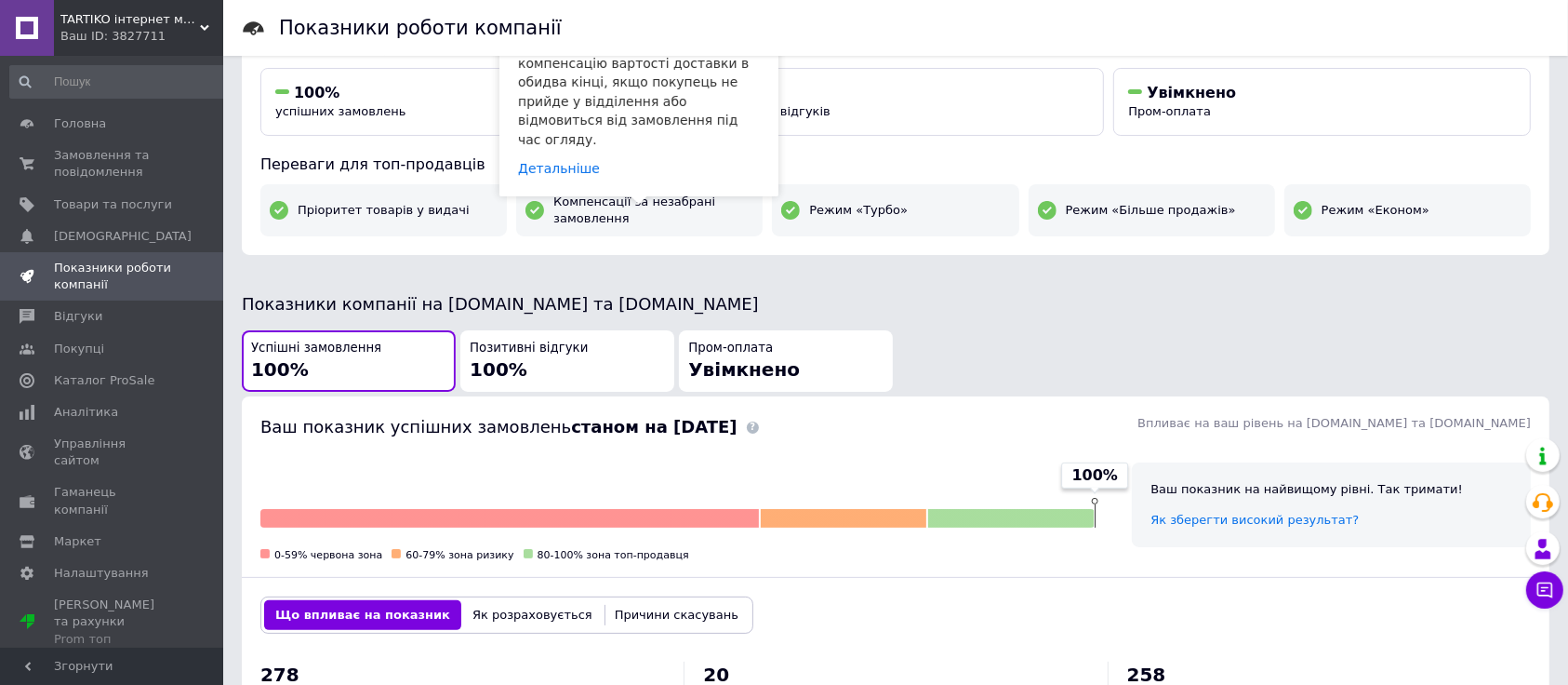
scroll to position [293, 0]
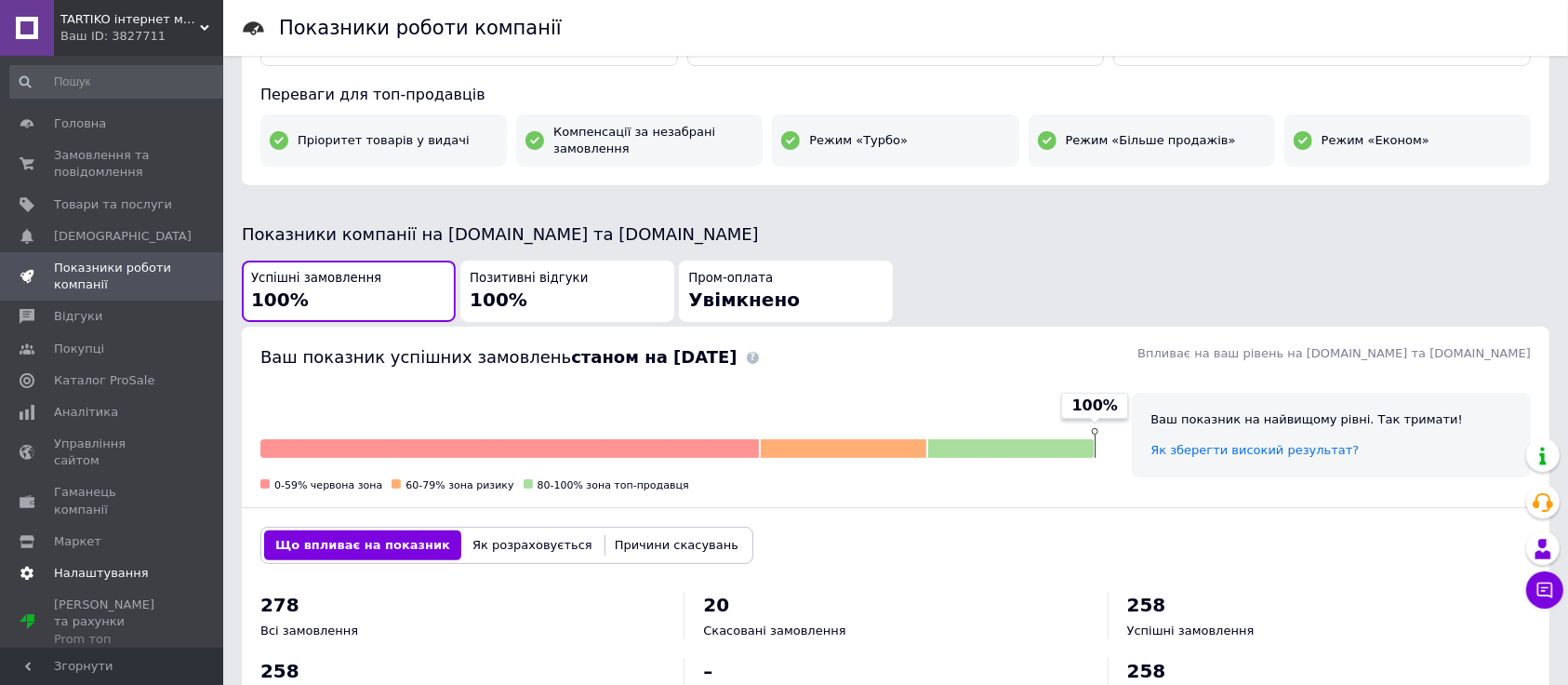
click at [84, 564] on span "Налаштування" at bounding box center [101, 573] width 95 height 17
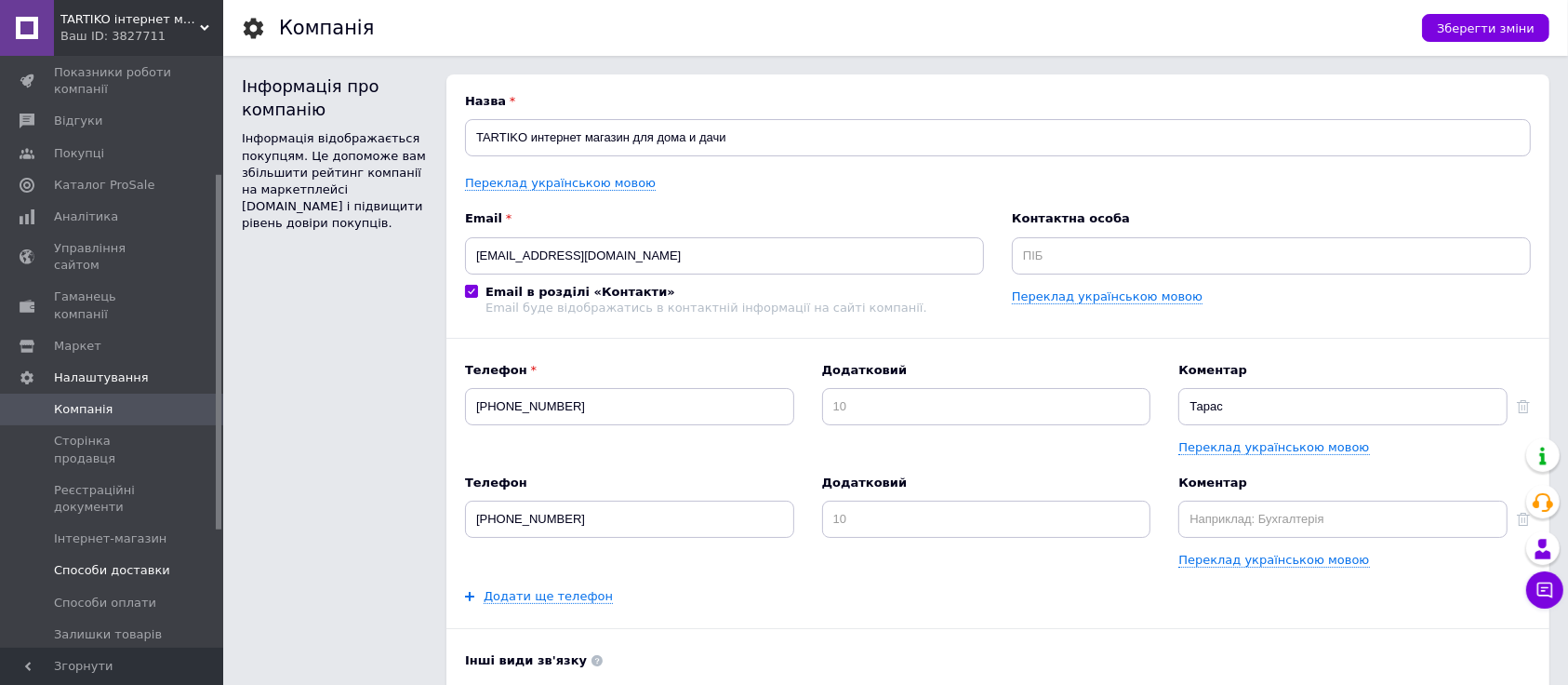
click at [105, 562] on span "Способи доставки" at bounding box center [111, 570] width 116 height 17
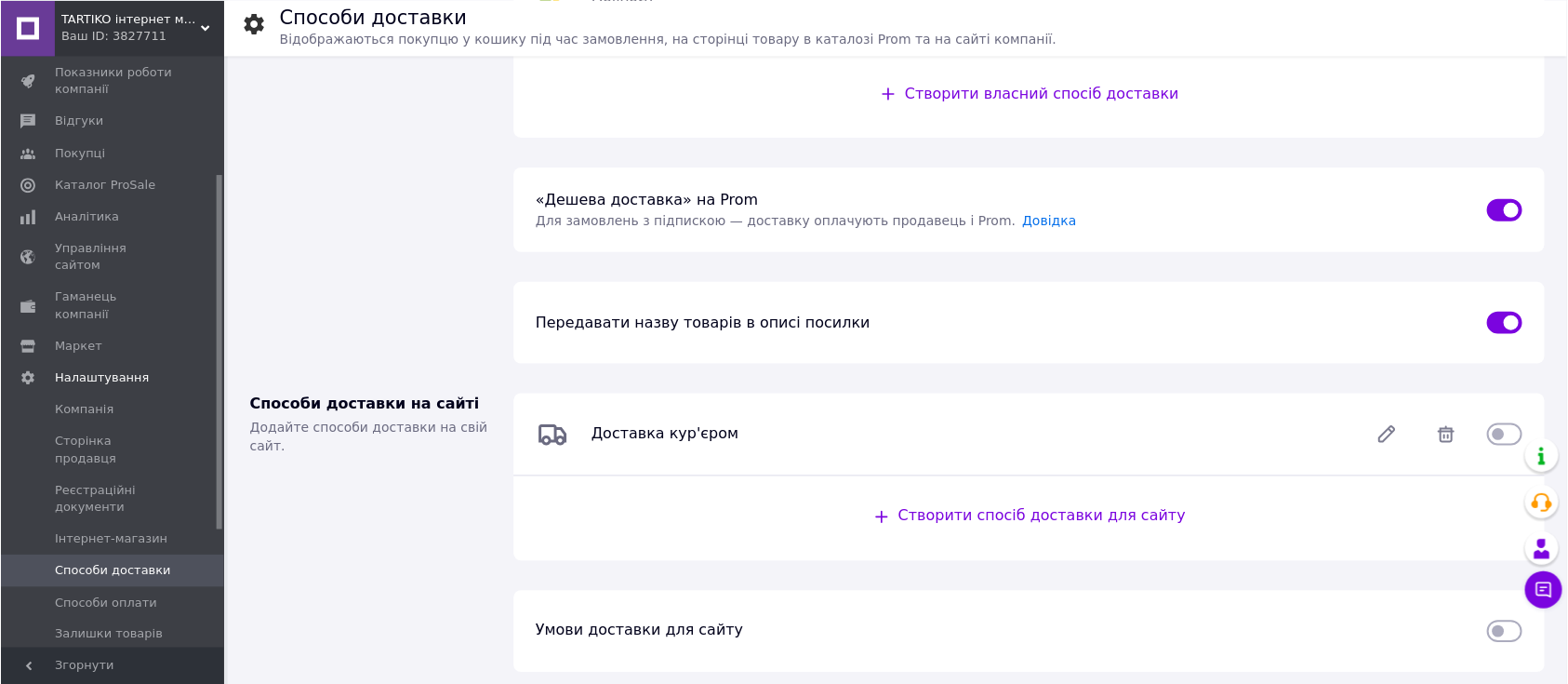
scroll to position [527, 0]
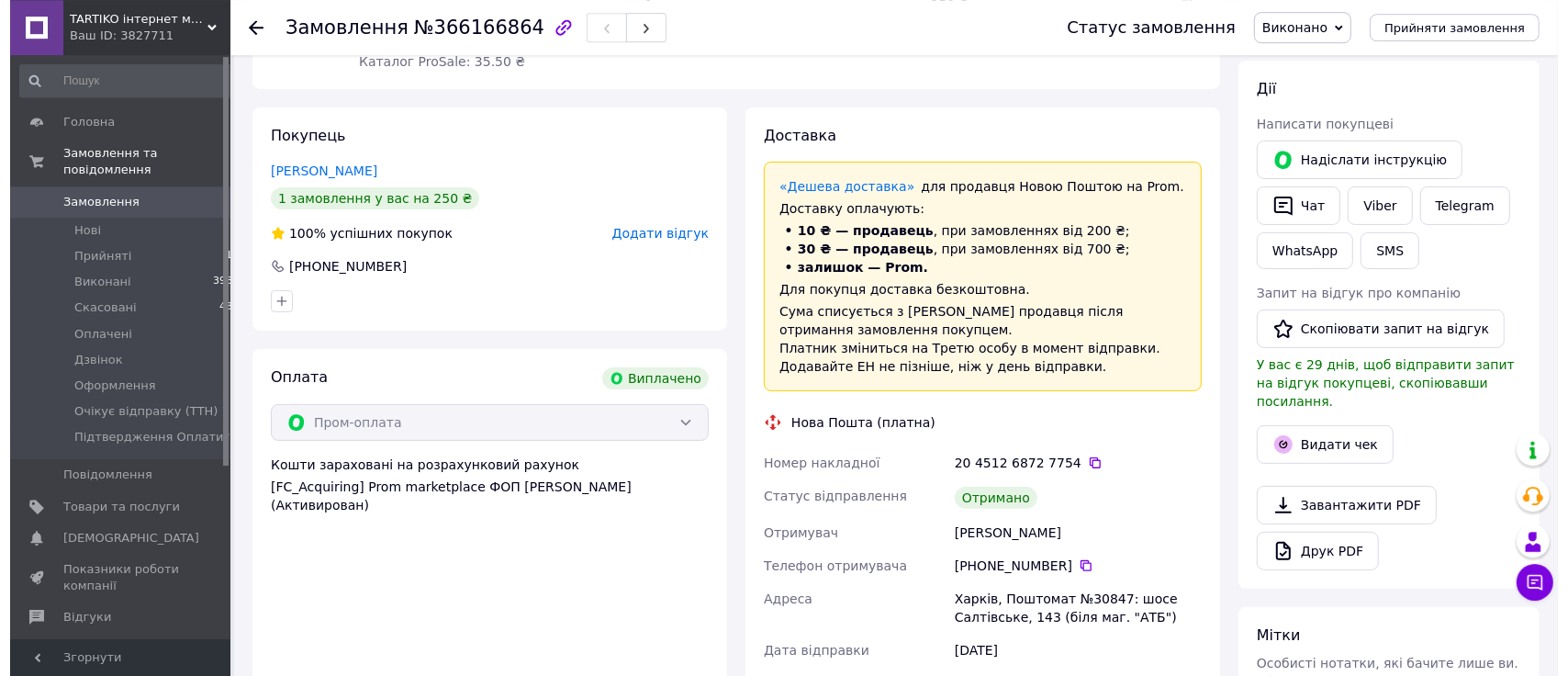
scroll to position [289, 0]
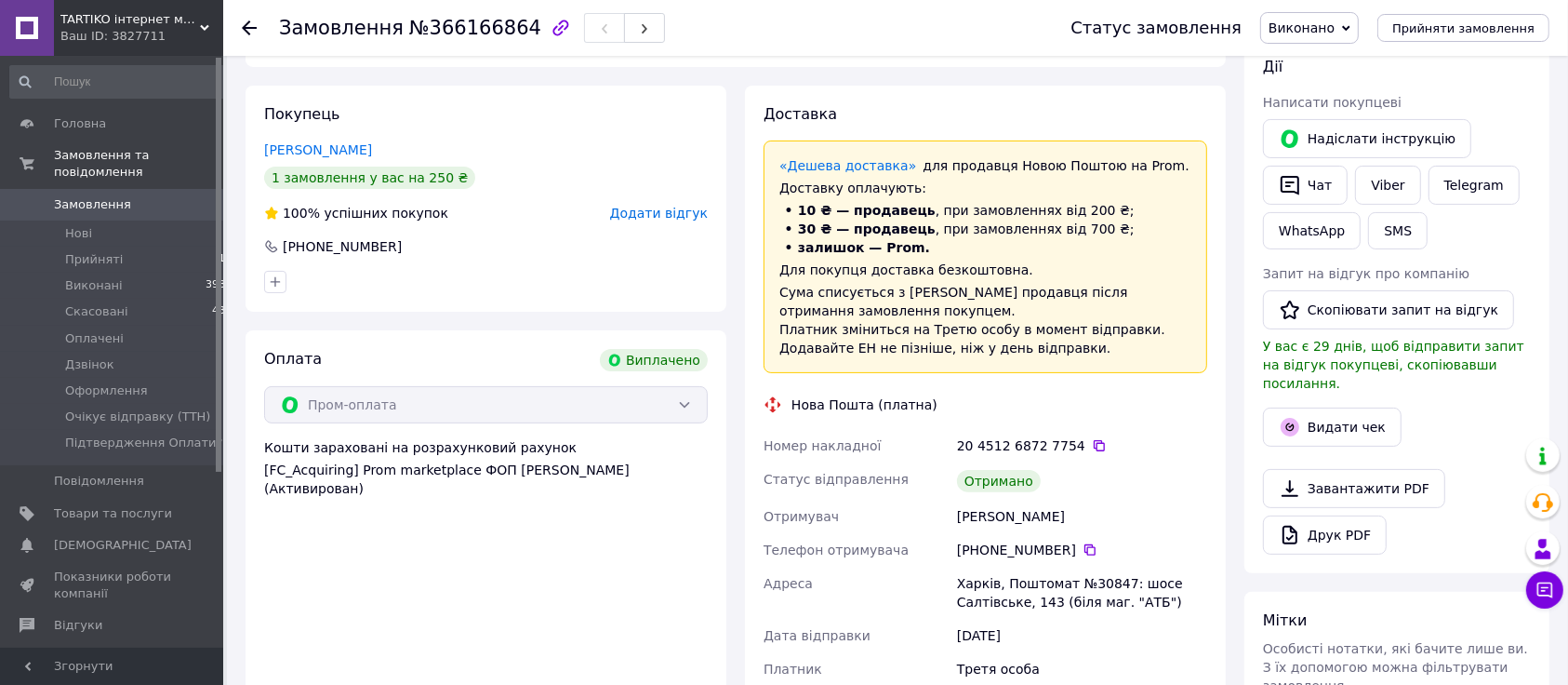
click at [658, 215] on span "Додати відгук" at bounding box center [659, 213] width 98 height 15
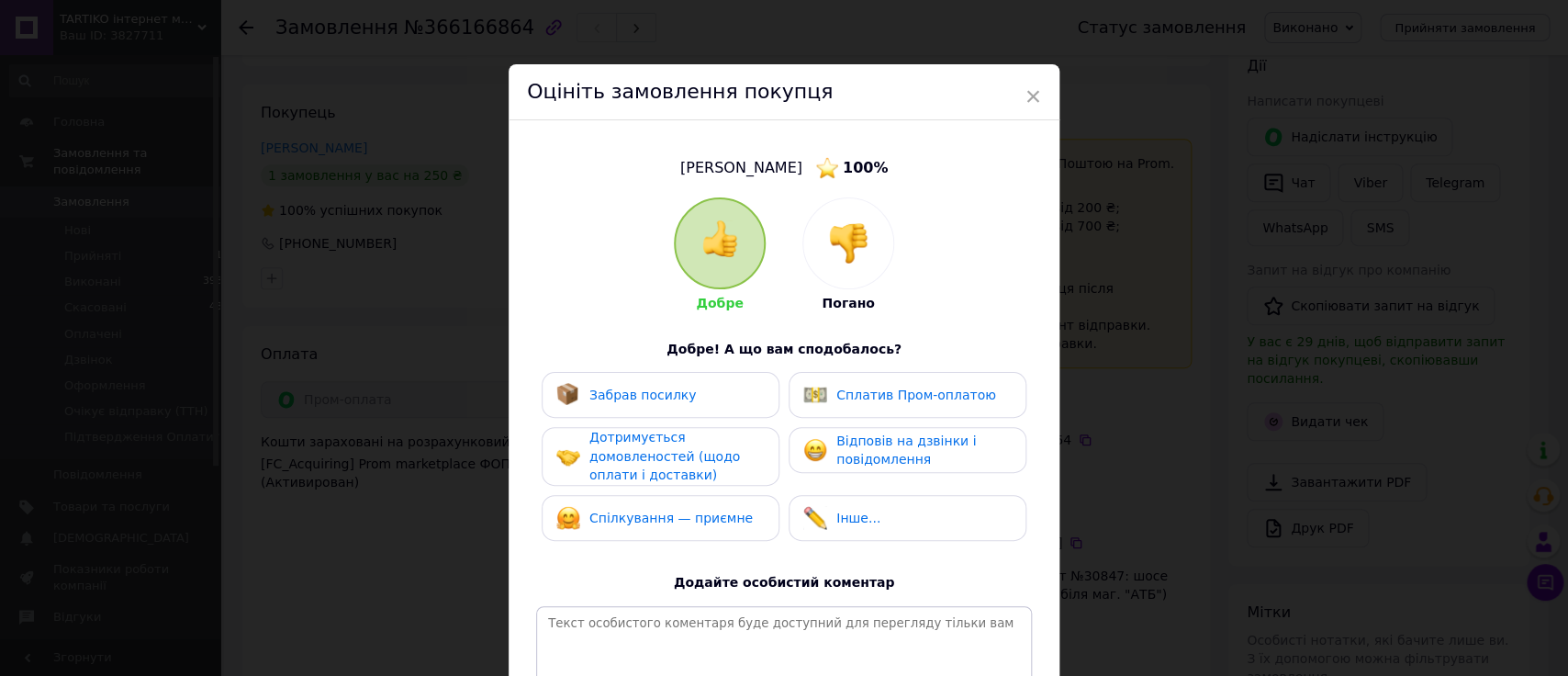
click at [624, 377] on div "Забрав посилку" at bounding box center [661, 394] width 238 height 46
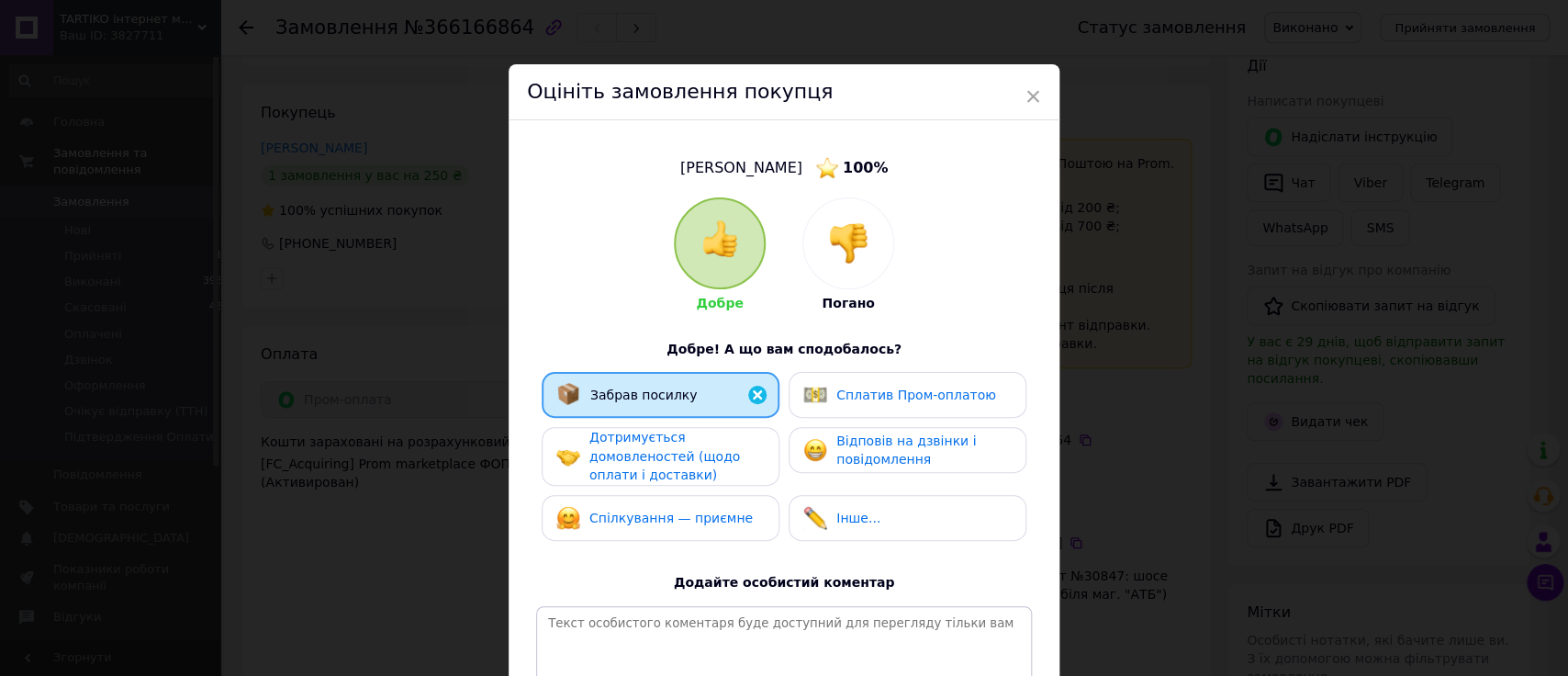
click at [648, 455] on span "Дотримується домовленостей (щодо оплати і доставки)" at bounding box center [665, 456] width 151 height 52
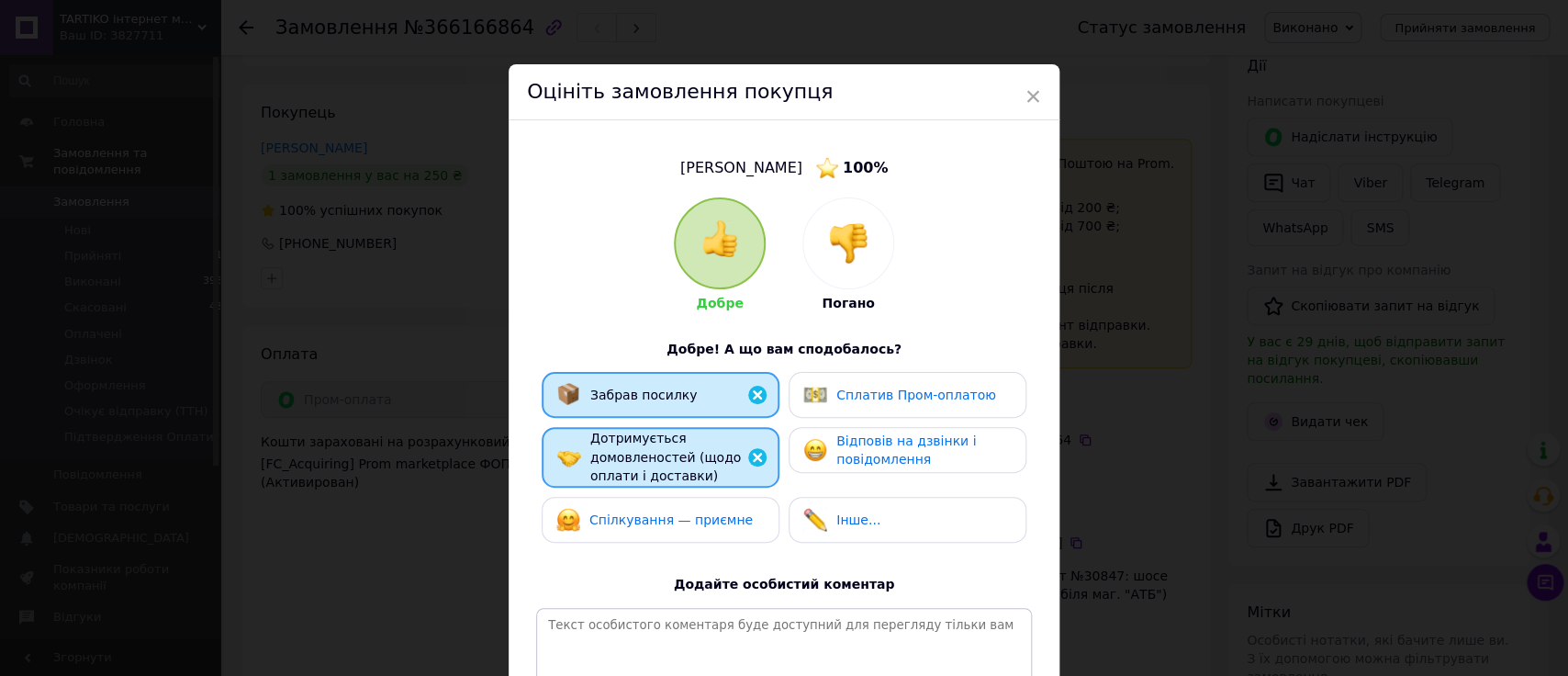
click at [667, 510] on div "Спілкування — приємне" at bounding box center [671, 520] width 164 height 20
drag, startPoint x: 804, startPoint y: 517, endPoint x: 813, endPoint y: 485, distance: 33.2
click at [804, 515] on img at bounding box center [816, 520] width 24 height 24
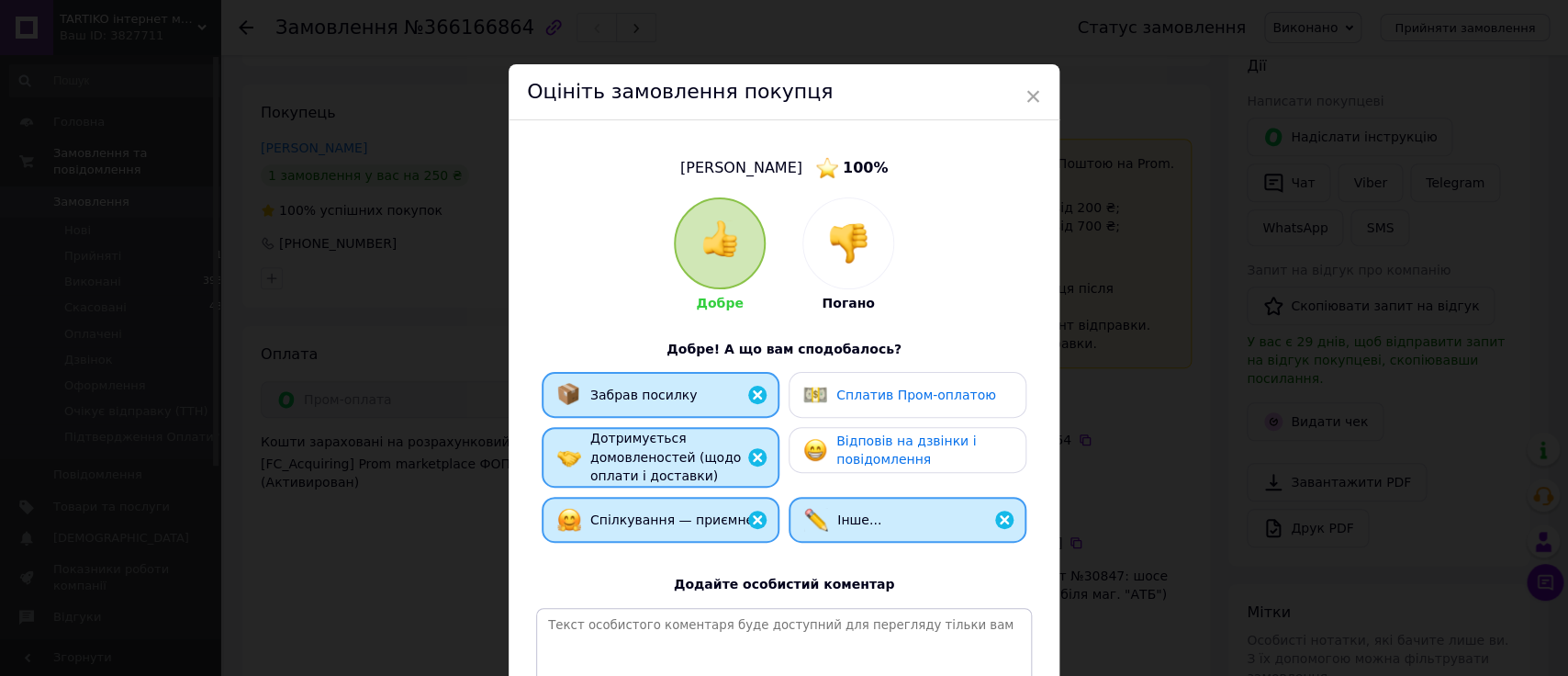
drag, startPoint x: 823, startPoint y: 434, endPoint x: 821, endPoint y: 418, distance: 16.1
click at [823, 431] on div "Відповів на дзвінки і повідомлення" at bounding box center [907, 450] width 207 height 37
click at [822, 394] on div "Сплатив Пром-оплатою" at bounding box center [899, 395] width 193 height 24
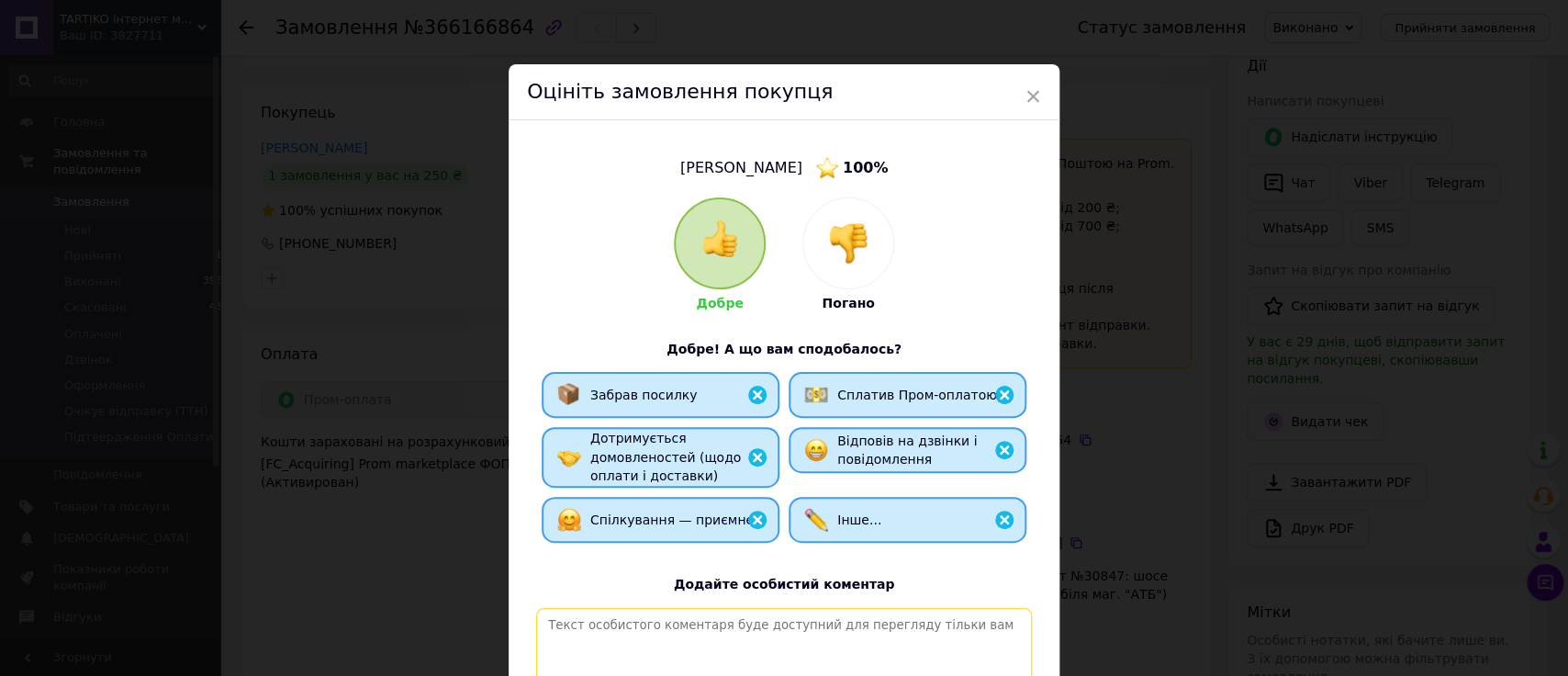
click at [774, 629] on textarea at bounding box center [784, 673] width 496 height 130
drag, startPoint x: 918, startPoint y: 625, endPoint x: 537, endPoint y: 633, distance: 381.1
click at [537, 633] on textarea "Лояльний та ввічливий клієнт - приємно працювати" at bounding box center [784, 673] width 496 height 130
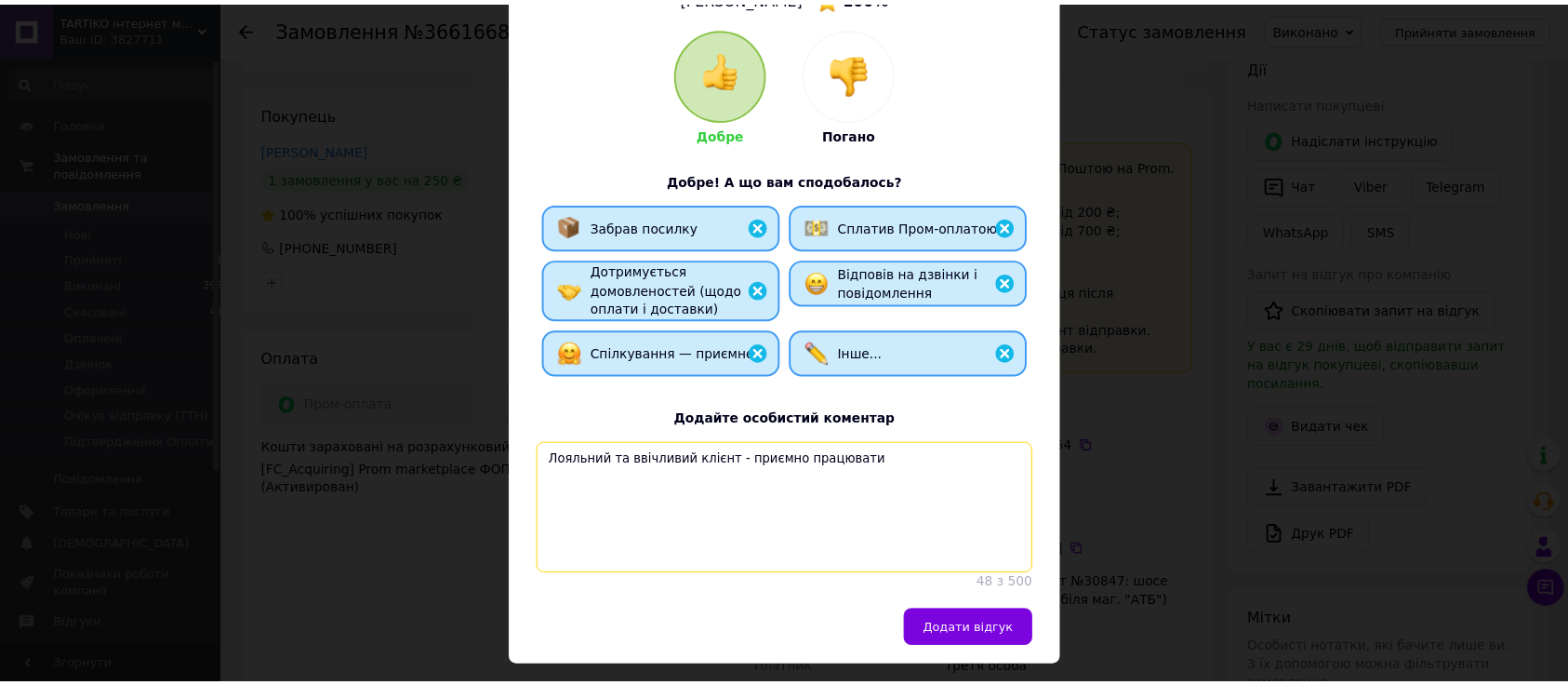
scroll to position [209, 0]
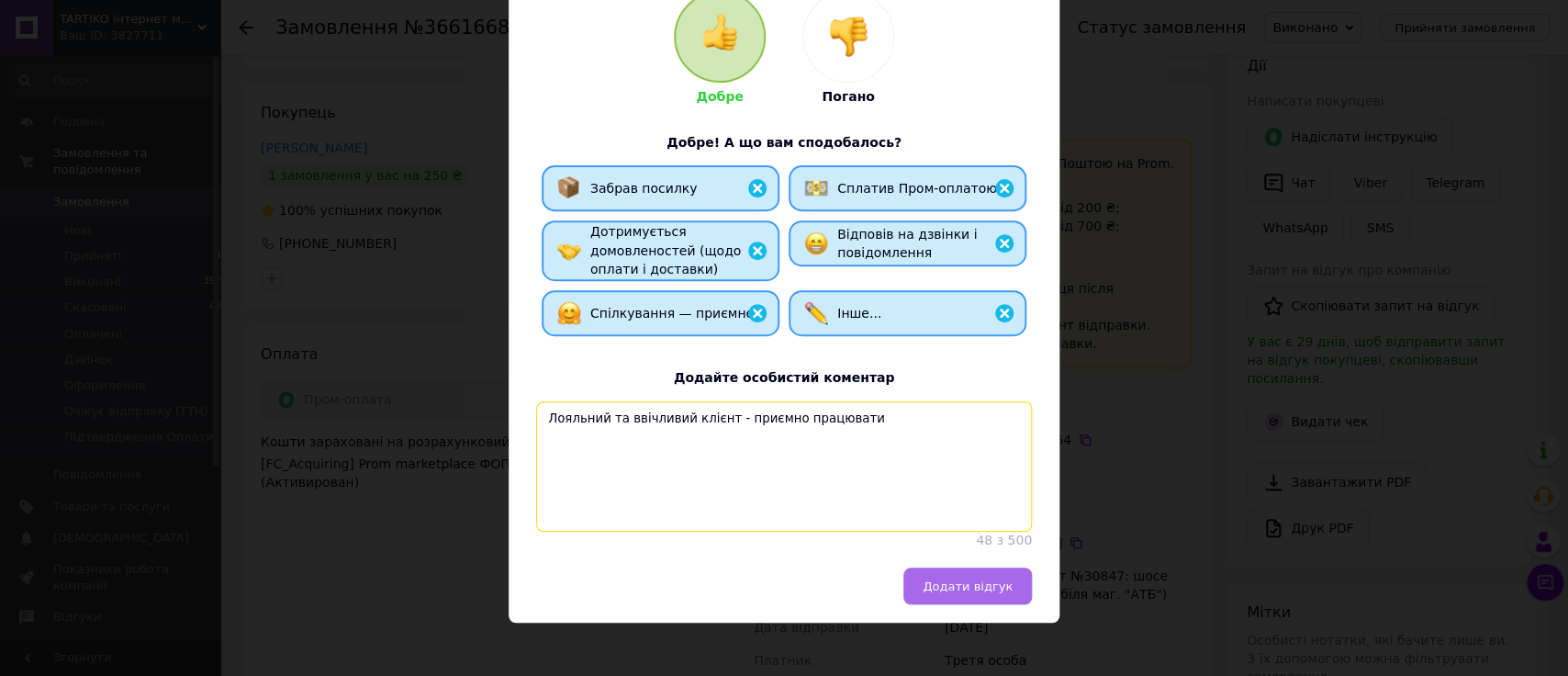
type textarea "Лояльний та ввічливий клієнт - приємно працювати"
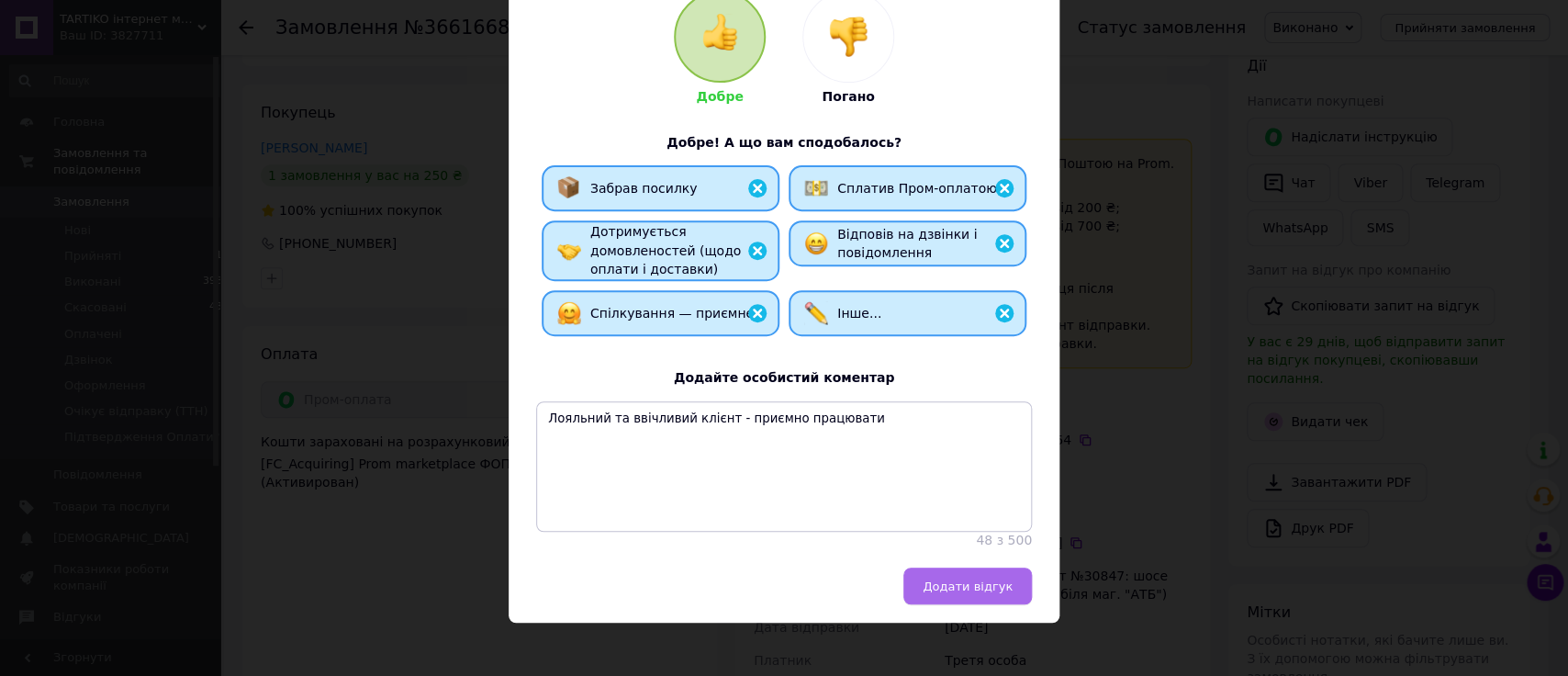
click at [977, 593] on span "Додати відгук" at bounding box center [967, 586] width 90 height 14
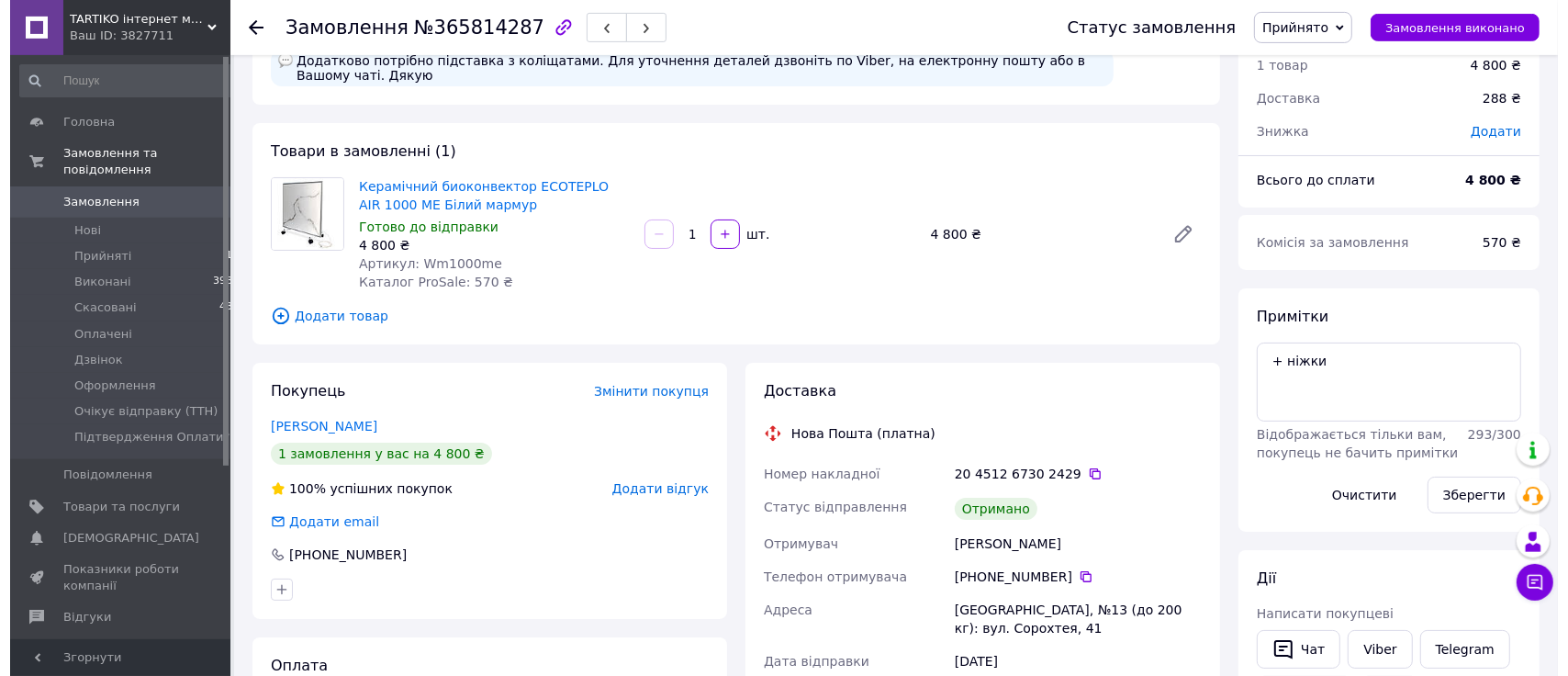
scroll to position [97, 0]
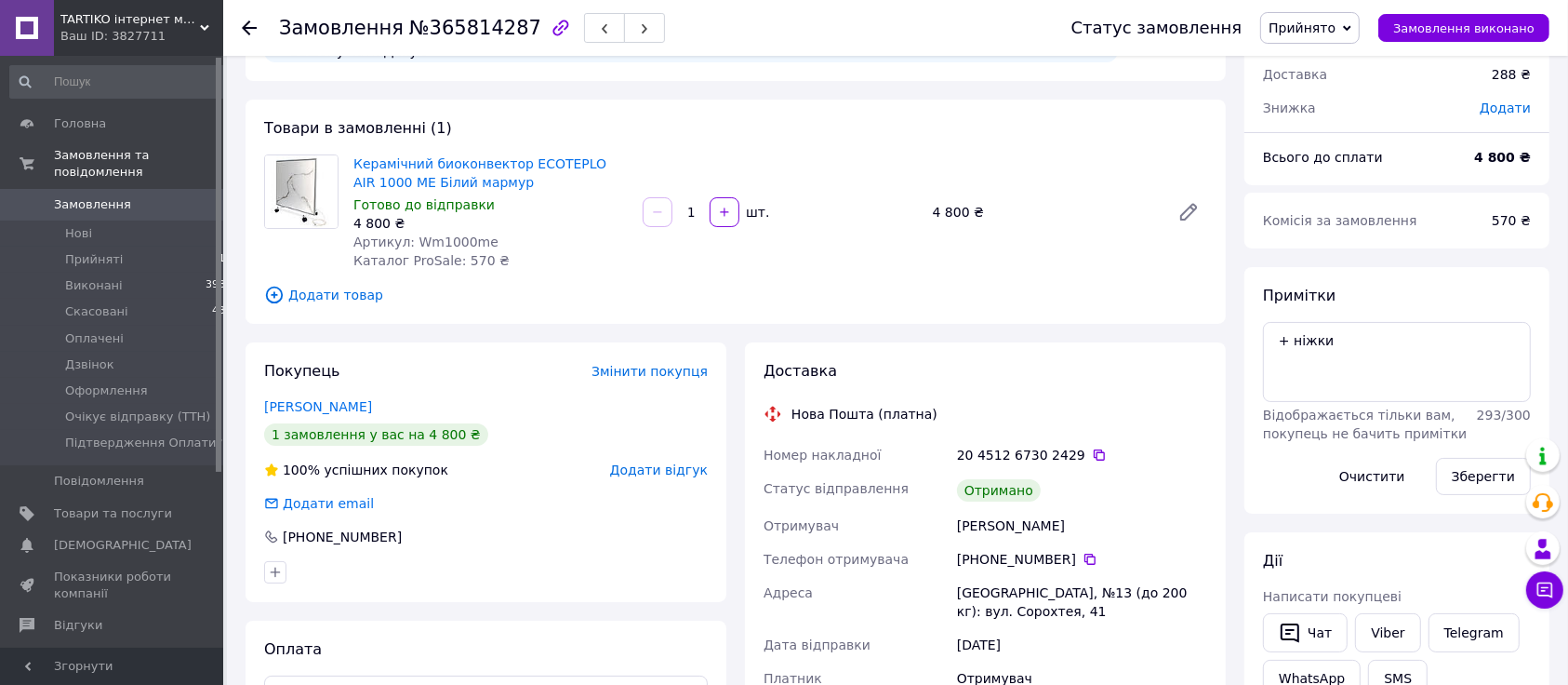
click at [675, 473] on span "Додати відгук" at bounding box center [659, 470] width 98 height 15
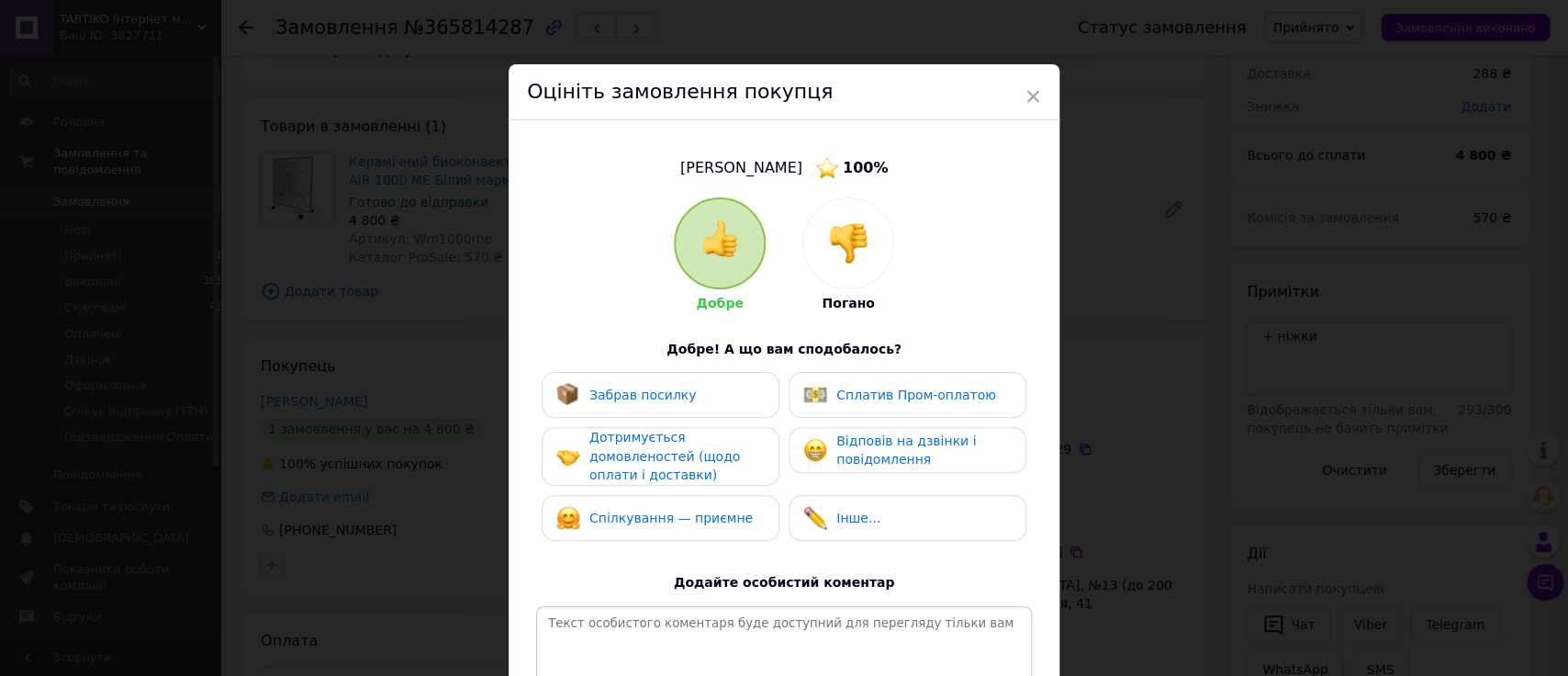
click at [688, 403] on div "Забрав посилку" at bounding box center [660, 395] width 208 height 24
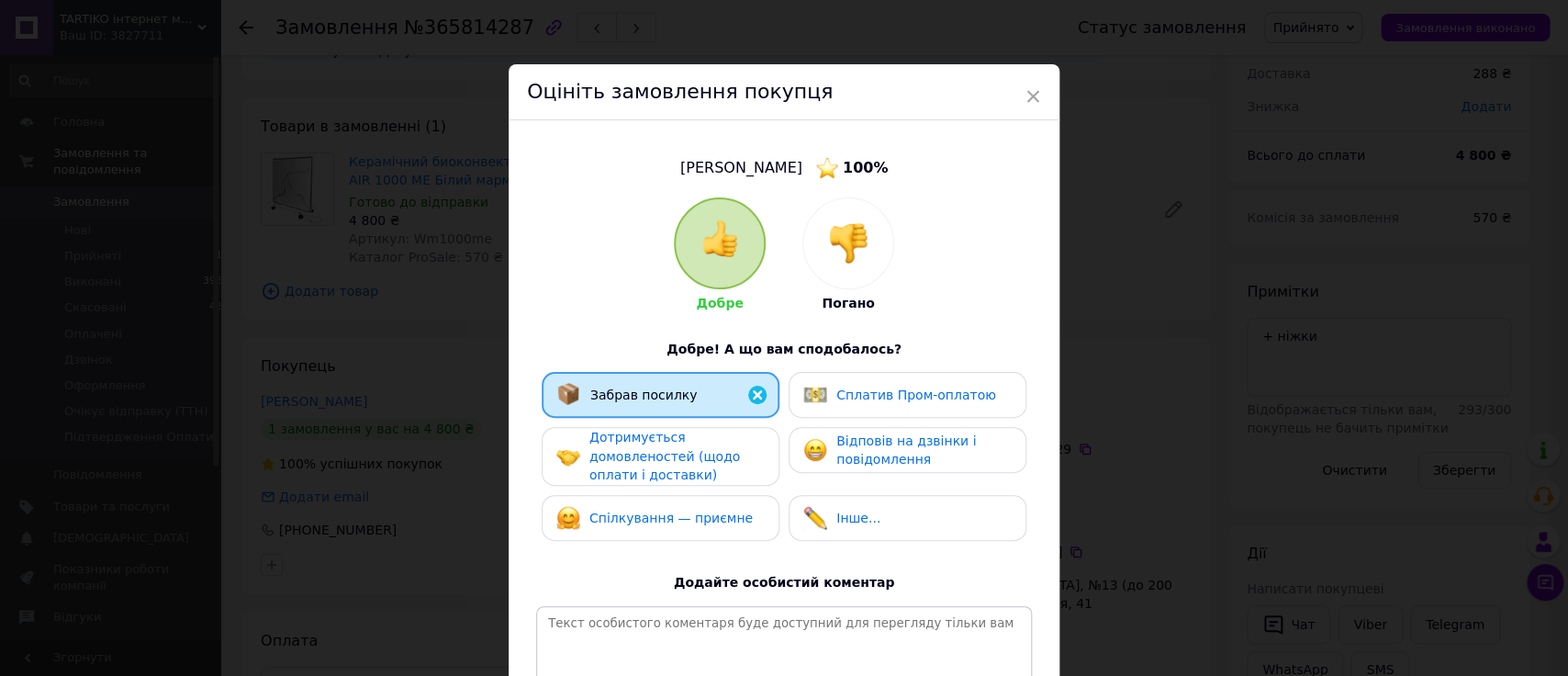
drag, startPoint x: 698, startPoint y: 444, endPoint x: 703, endPoint y: 485, distance: 41.3
click at [698, 454] on div "Дотримується домовленостей (щодо оплати і доставки)" at bounding box center [677, 456] width 175 height 57
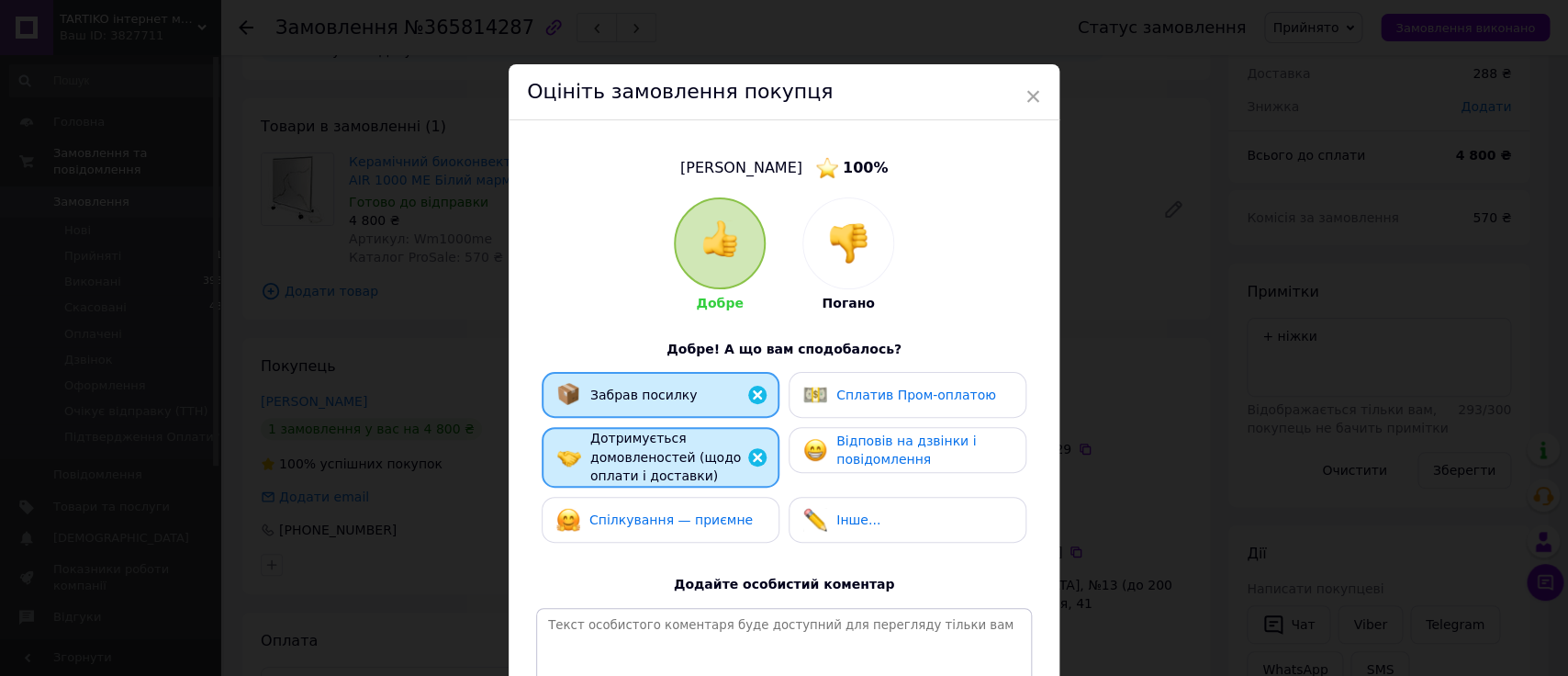
drag, startPoint x: 707, startPoint y: 499, endPoint x: 743, endPoint y: 510, distance: 37.6
click at [708, 501] on div "Спілкування — приємне" at bounding box center [661, 519] width 238 height 46
drag, startPoint x: 804, startPoint y: 509, endPoint x: 814, endPoint y: 460, distance: 50.0
click at [807, 503] on div "Інше..." at bounding box center [908, 519] width 238 height 46
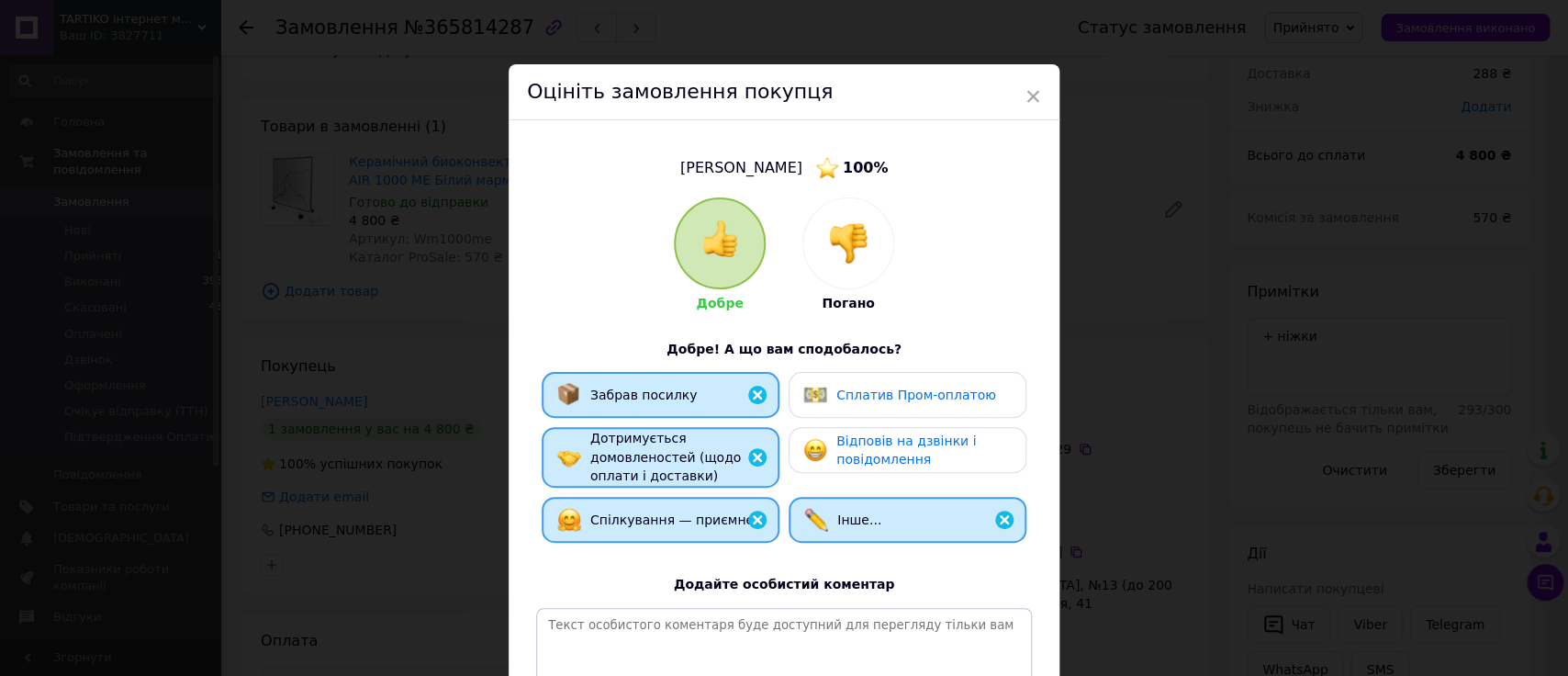
drag, startPoint x: 814, startPoint y: 458, endPoint x: 817, endPoint y: 412, distance: 46.1
click at [814, 457] on img at bounding box center [816, 450] width 24 height 24
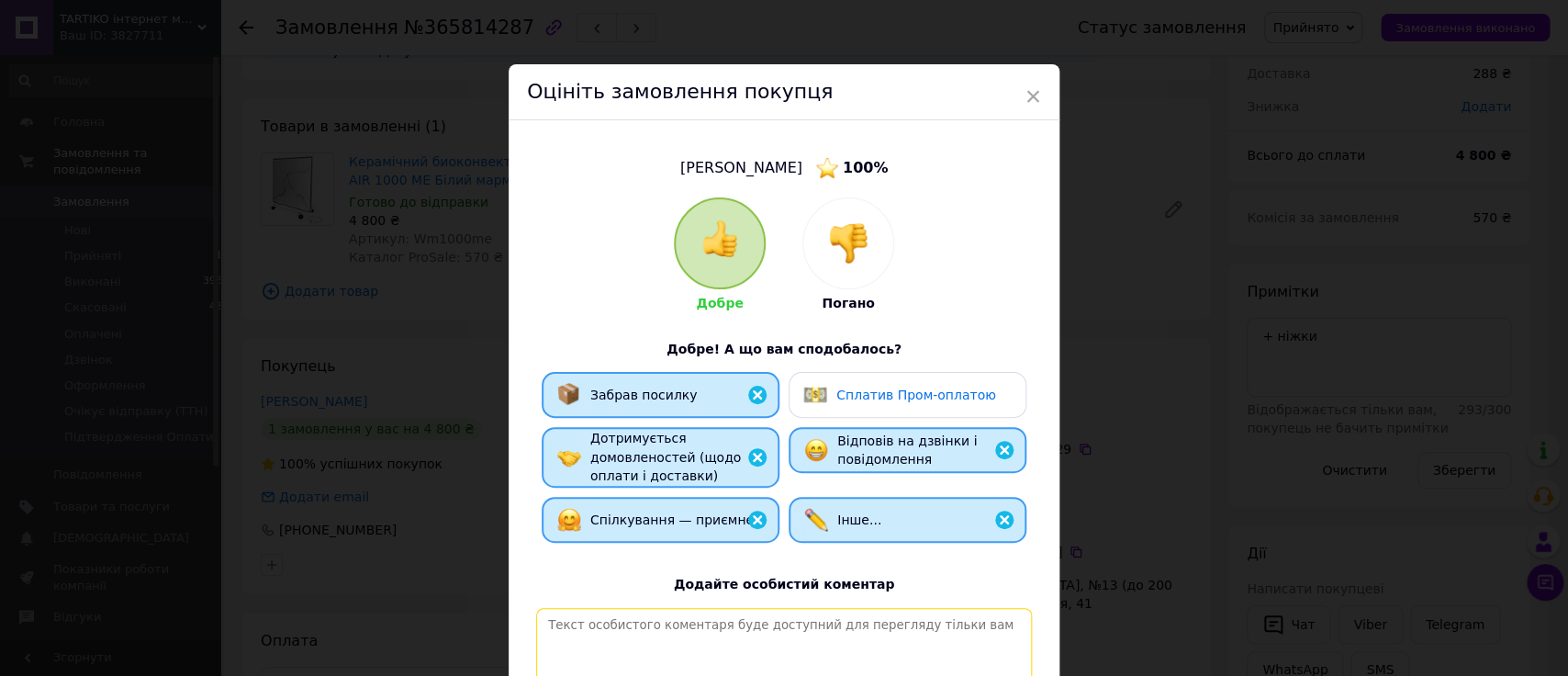
click at [673, 655] on textarea at bounding box center [784, 673] width 496 height 130
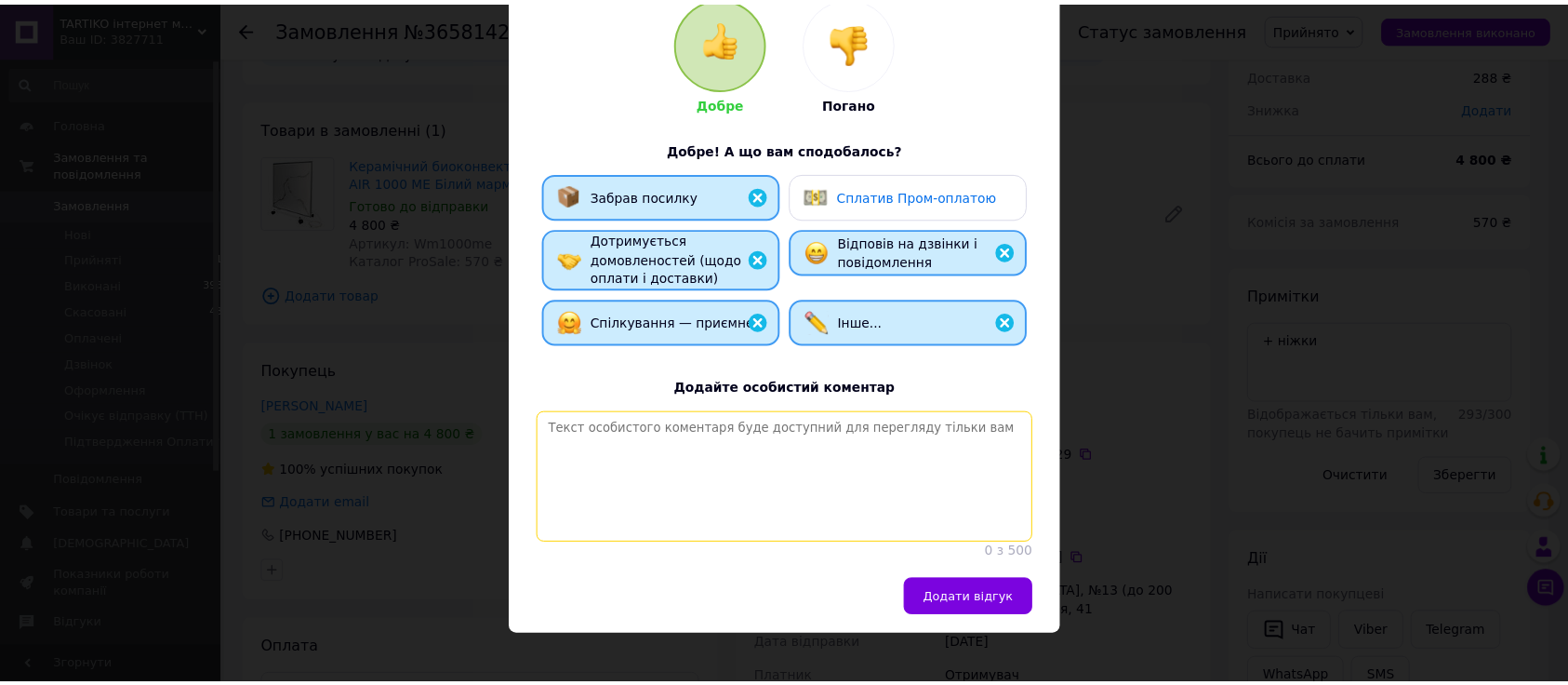
scroll to position [209, 0]
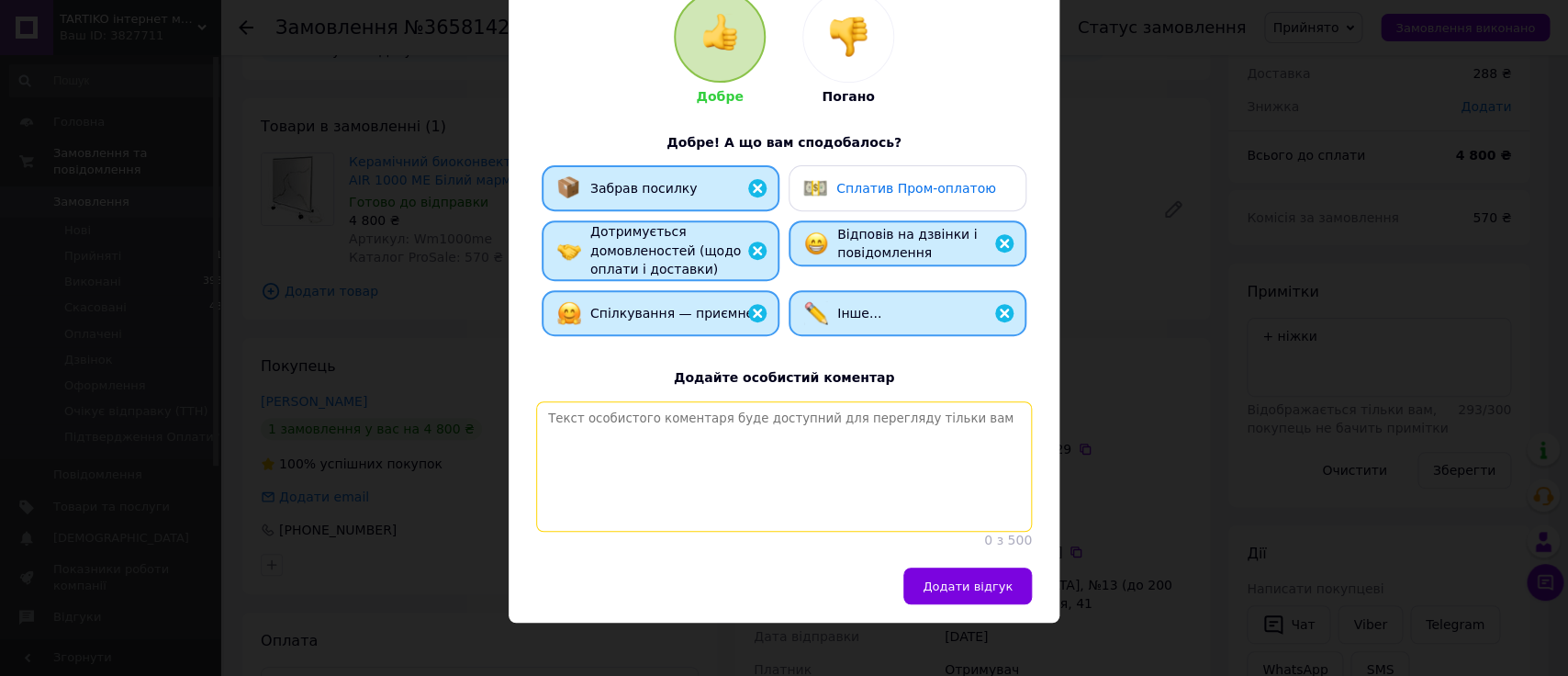
paste textarea "Лояльний та ввічливий клієнт - приємно працювати"
type textarea "Лояльний та ввічливий клієнт - приємно працювати"
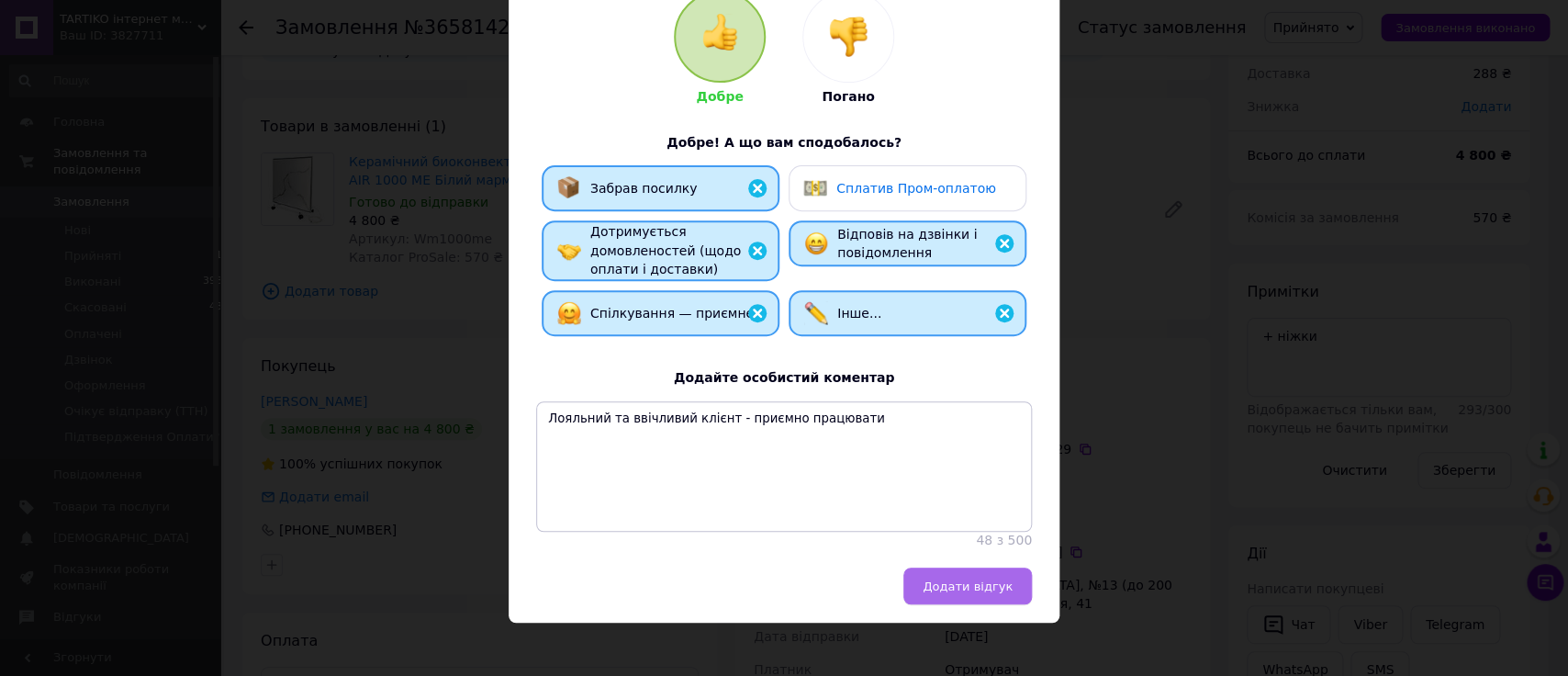
click at [954, 593] on span "Додати відгук" at bounding box center [967, 586] width 90 height 14
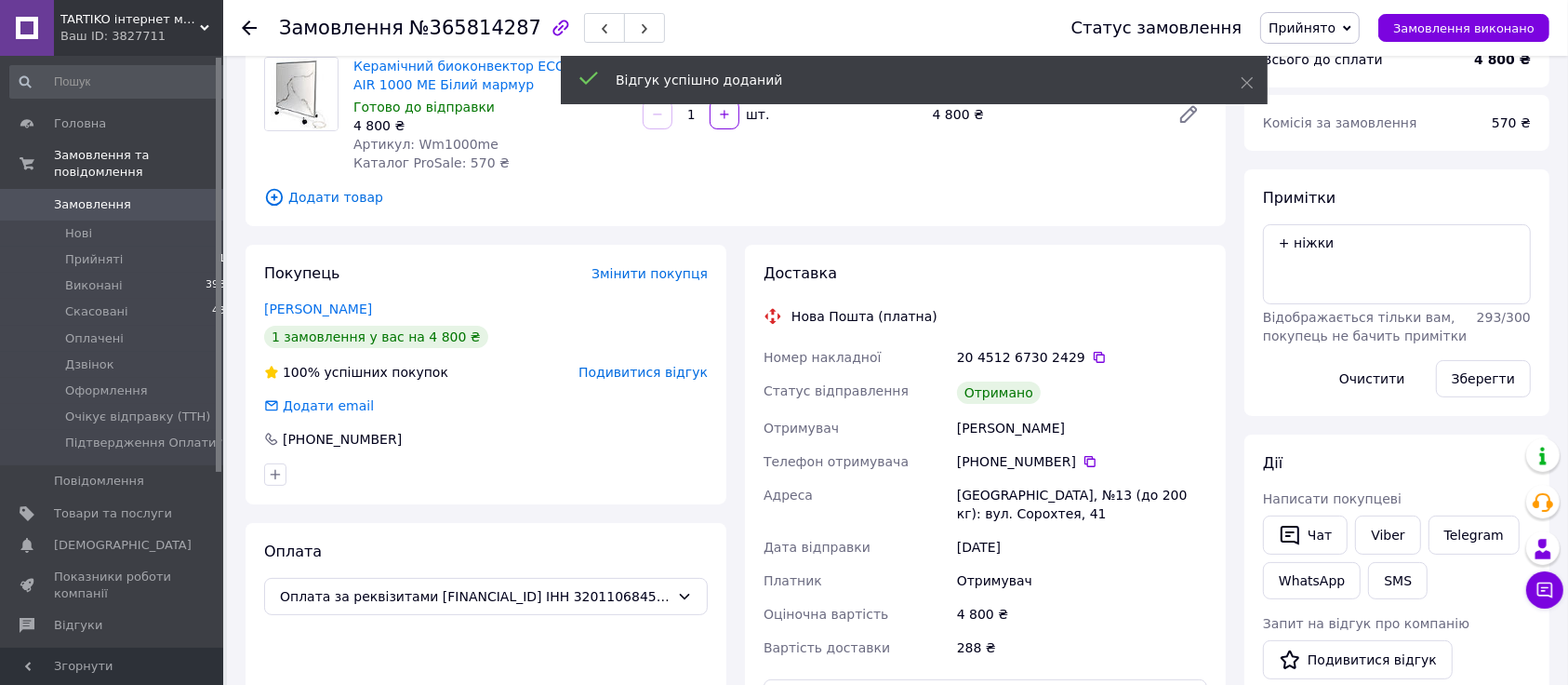
scroll to position [293, 0]
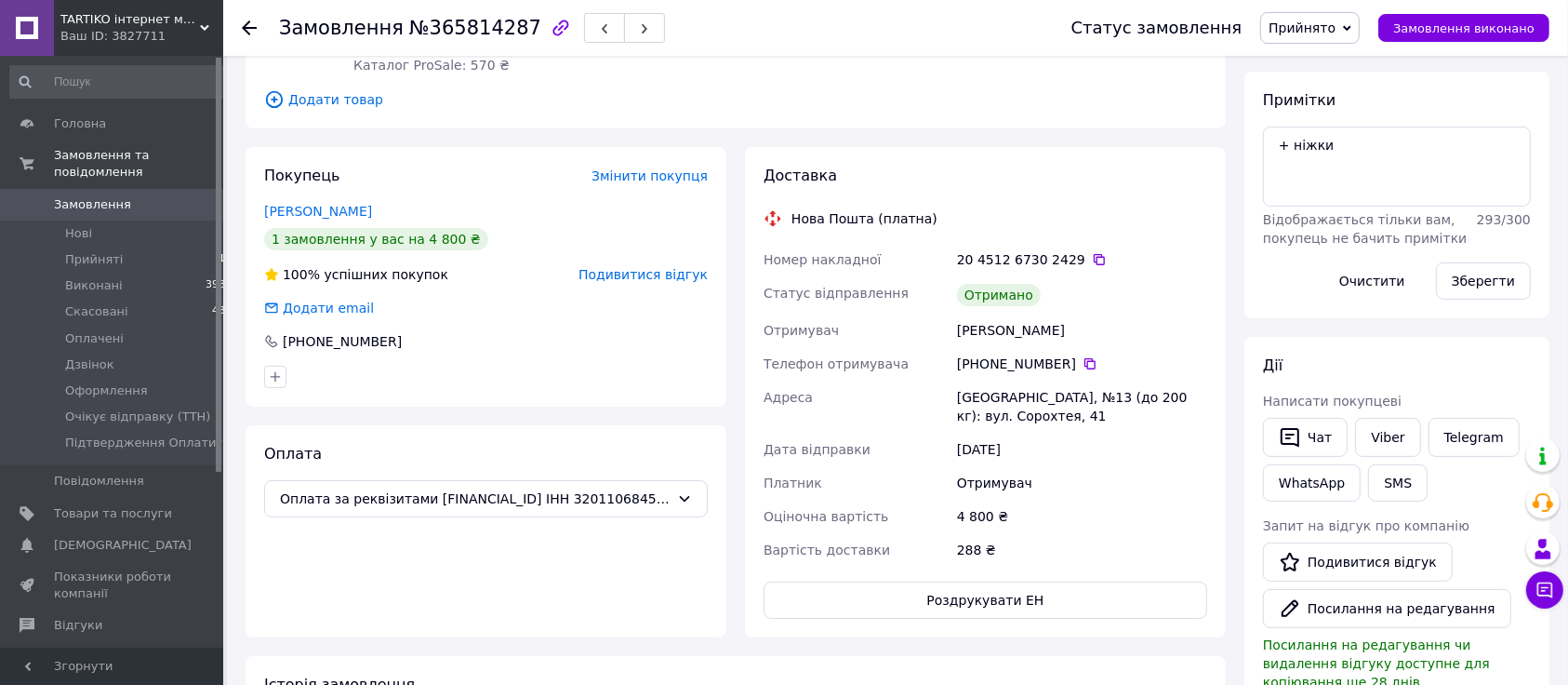
drag, startPoint x: 1409, startPoint y: 29, endPoint x: 1449, endPoint y: 52, distance: 46.1
click at [1410, 29] on button "Замовлення виконано" at bounding box center [1463, 28] width 171 height 28
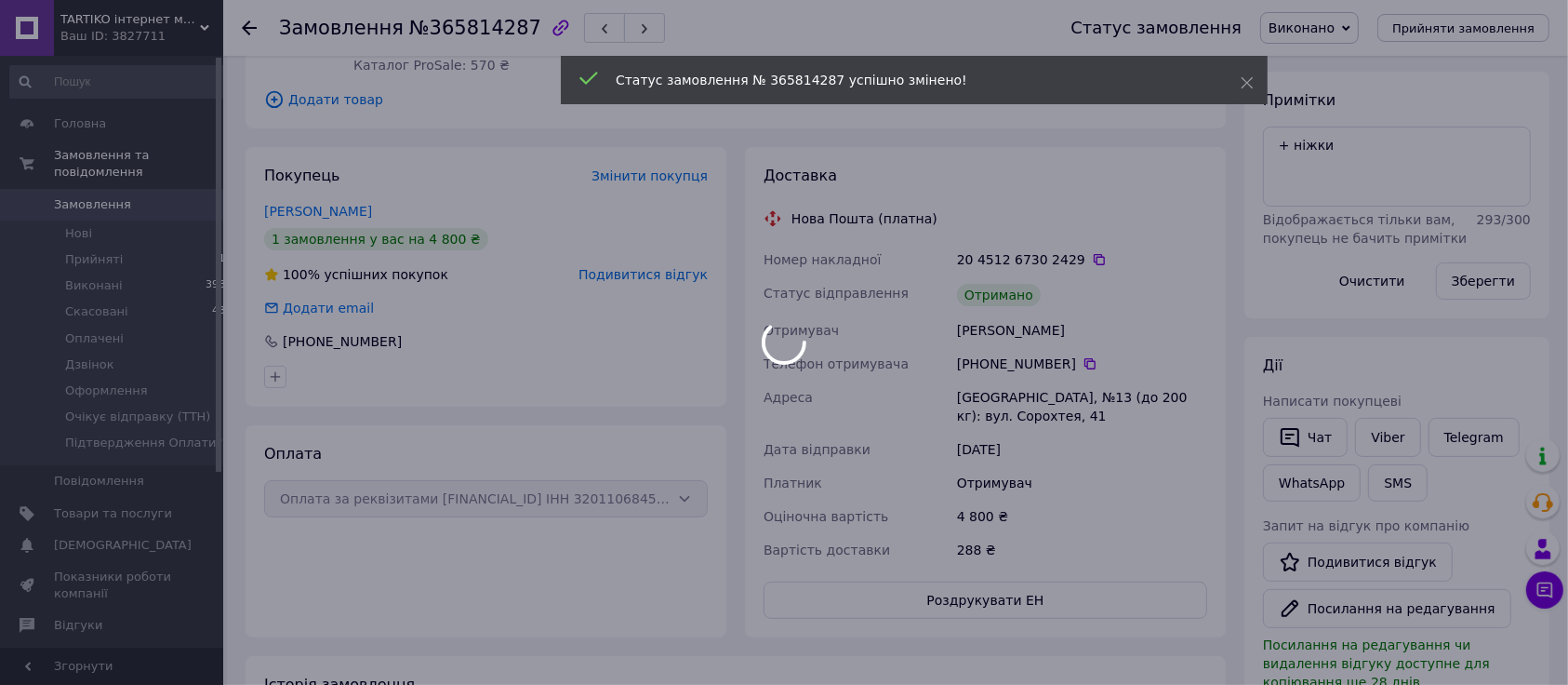
scroll to position [114, 0]
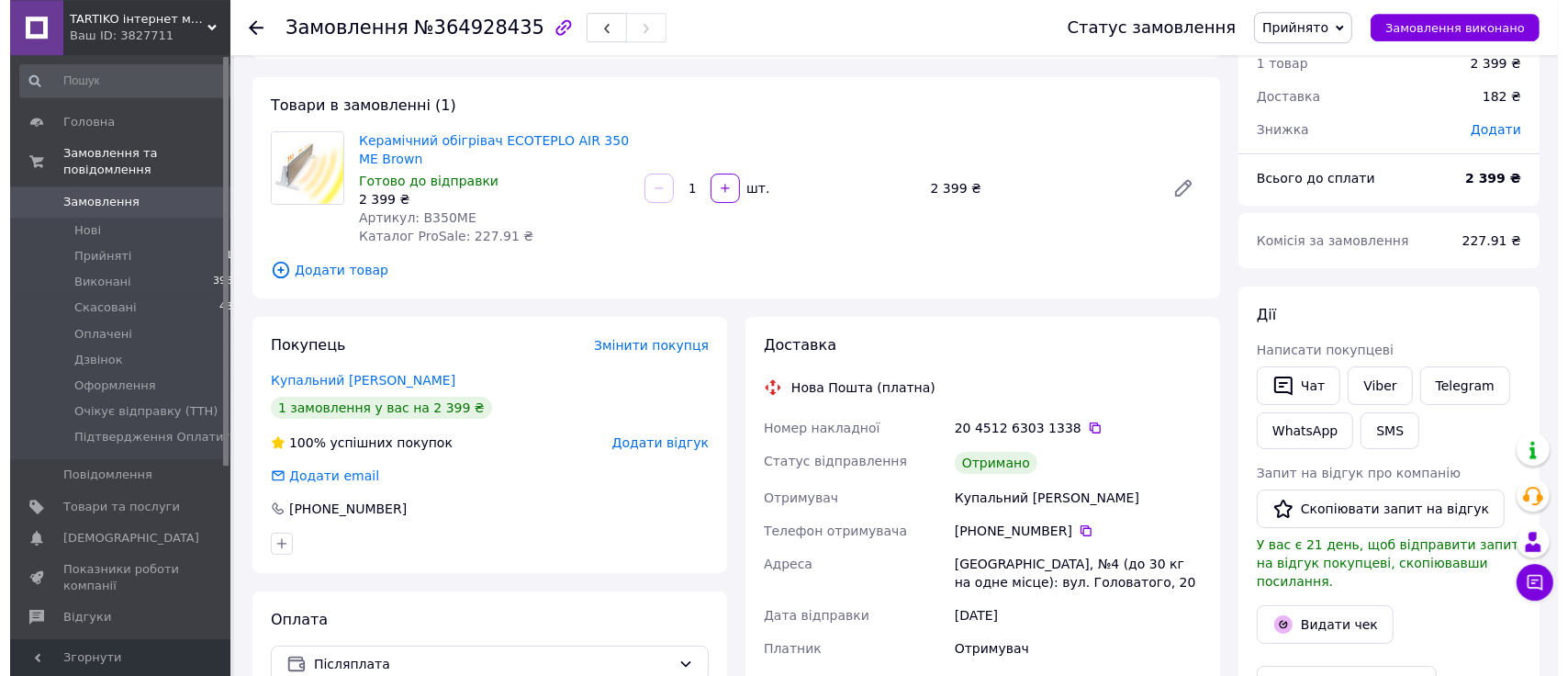
scroll to position [97, 0]
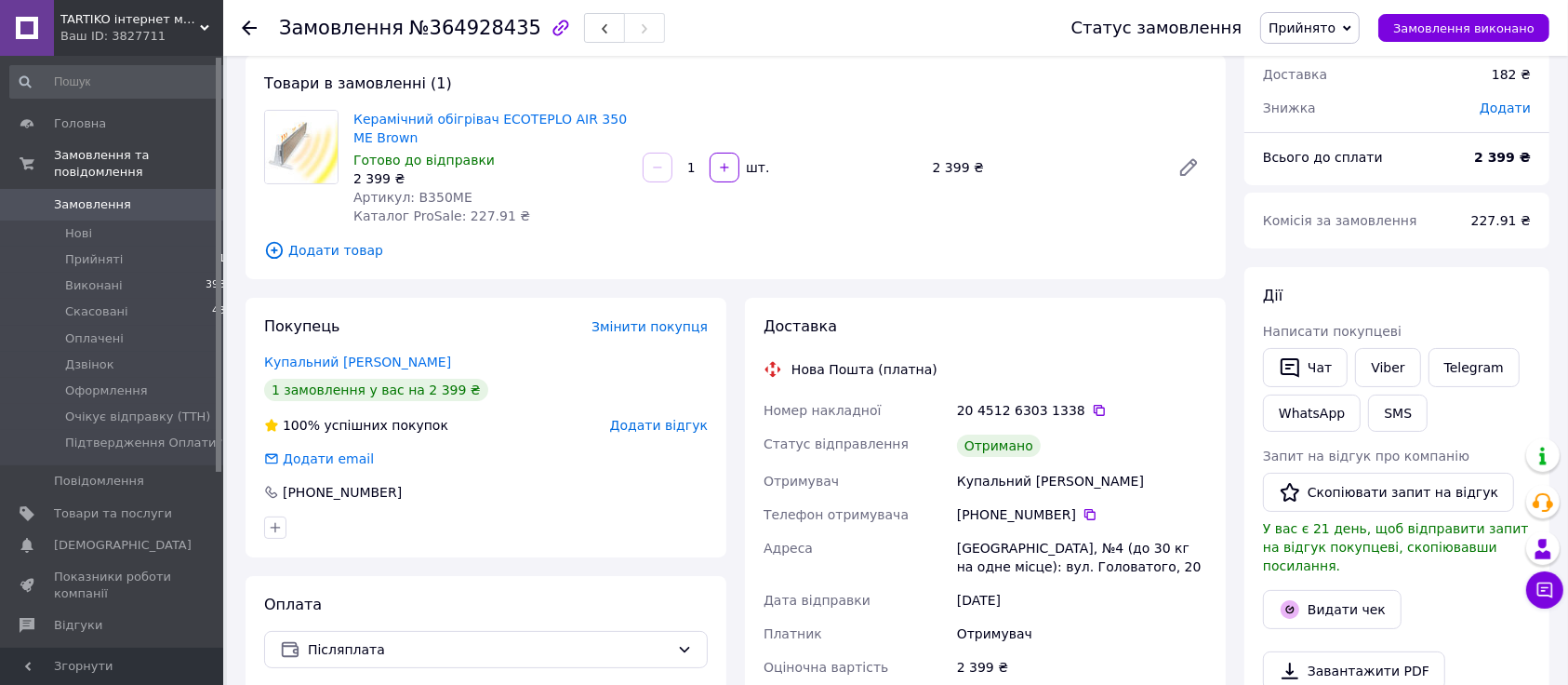
click at [677, 423] on span "Додати відгук" at bounding box center [659, 425] width 98 height 15
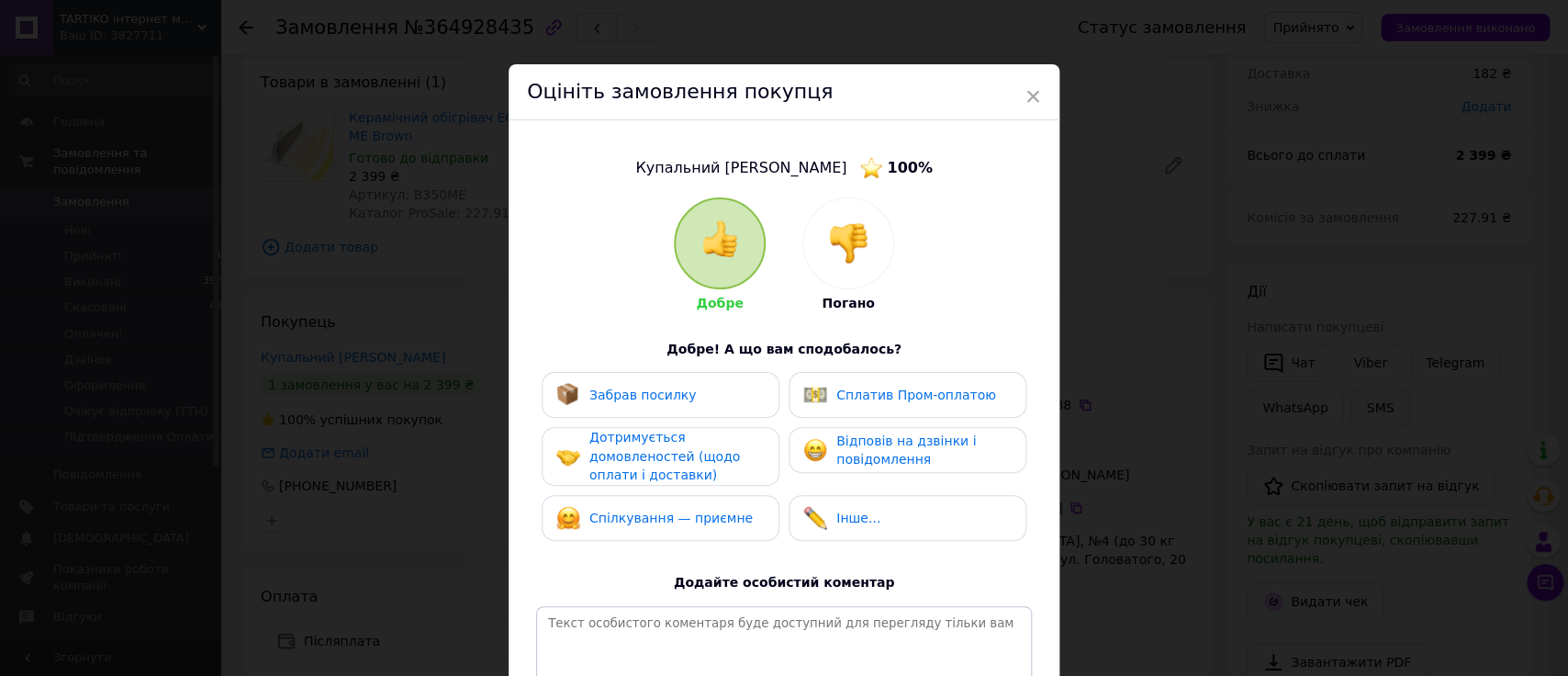
drag, startPoint x: 676, startPoint y: 381, endPoint x: 678, endPoint y: 434, distance: 53.0
click at [676, 382] on div "Забрав посилку" at bounding box center [661, 394] width 238 height 46
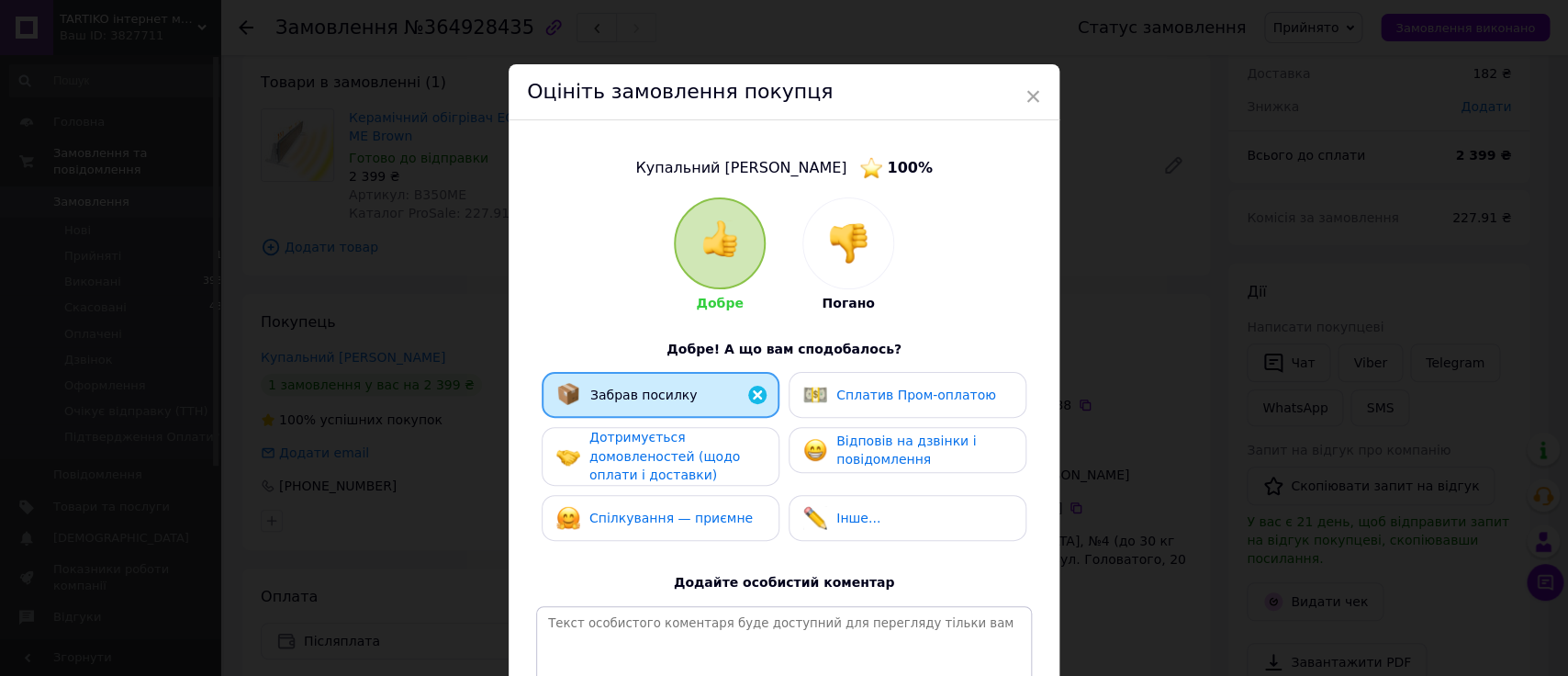
drag, startPoint x: 680, startPoint y: 446, endPoint x: 690, endPoint y: 482, distance: 37.4
click at [681, 451] on div "Дотримується домовленостей (щодо оплати і доставки)" at bounding box center [677, 456] width 175 height 57
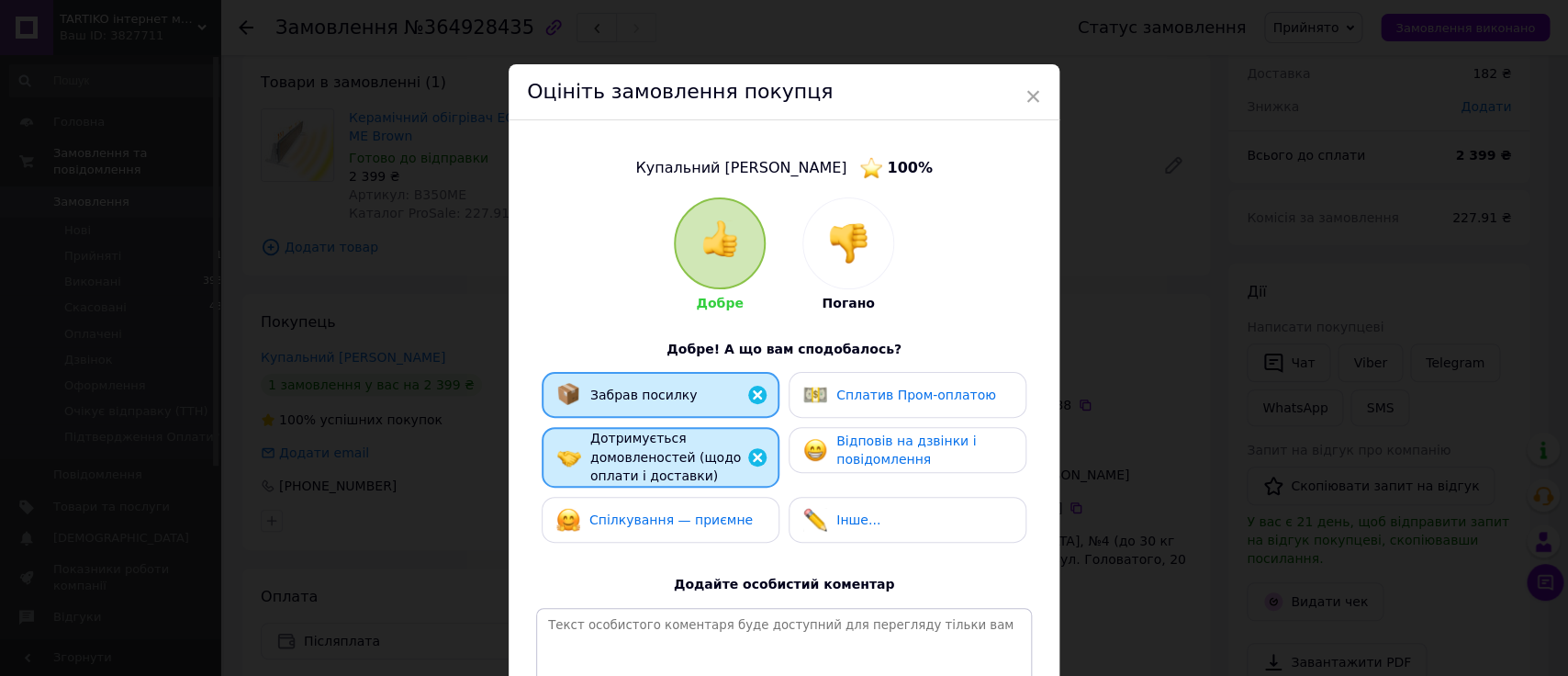
click at [693, 491] on div "Забрав посилку Сплатив Пром-оплатою Дотримується домовленостей (щодо оплати і д…" at bounding box center [784, 462] width 496 height 180
click at [821, 467] on div "Відповів на дзвінки і повідомлення" at bounding box center [907, 450] width 207 height 37
click at [825, 510] on div "Інше..." at bounding box center [842, 520] width 77 height 24
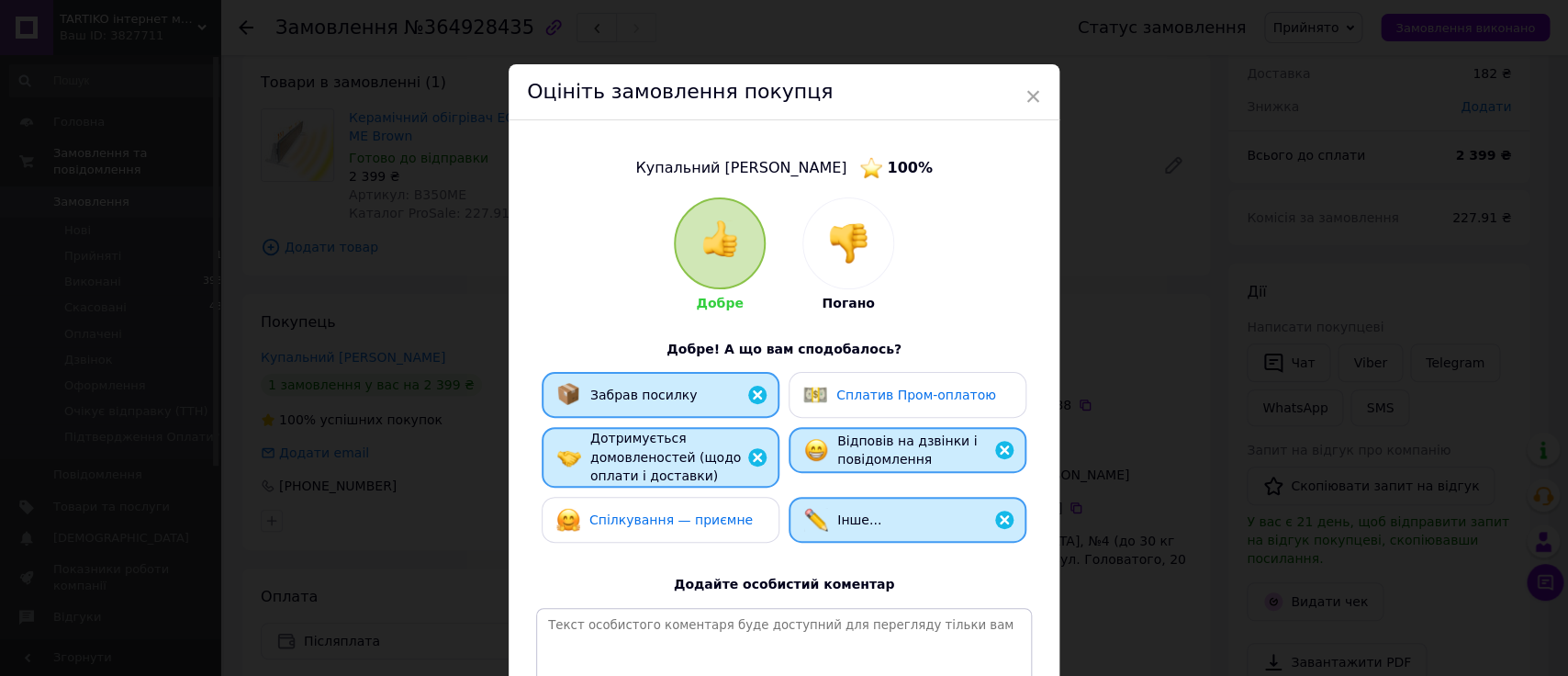
click at [726, 524] on div "Спілкування — приємне" at bounding box center [660, 520] width 208 height 24
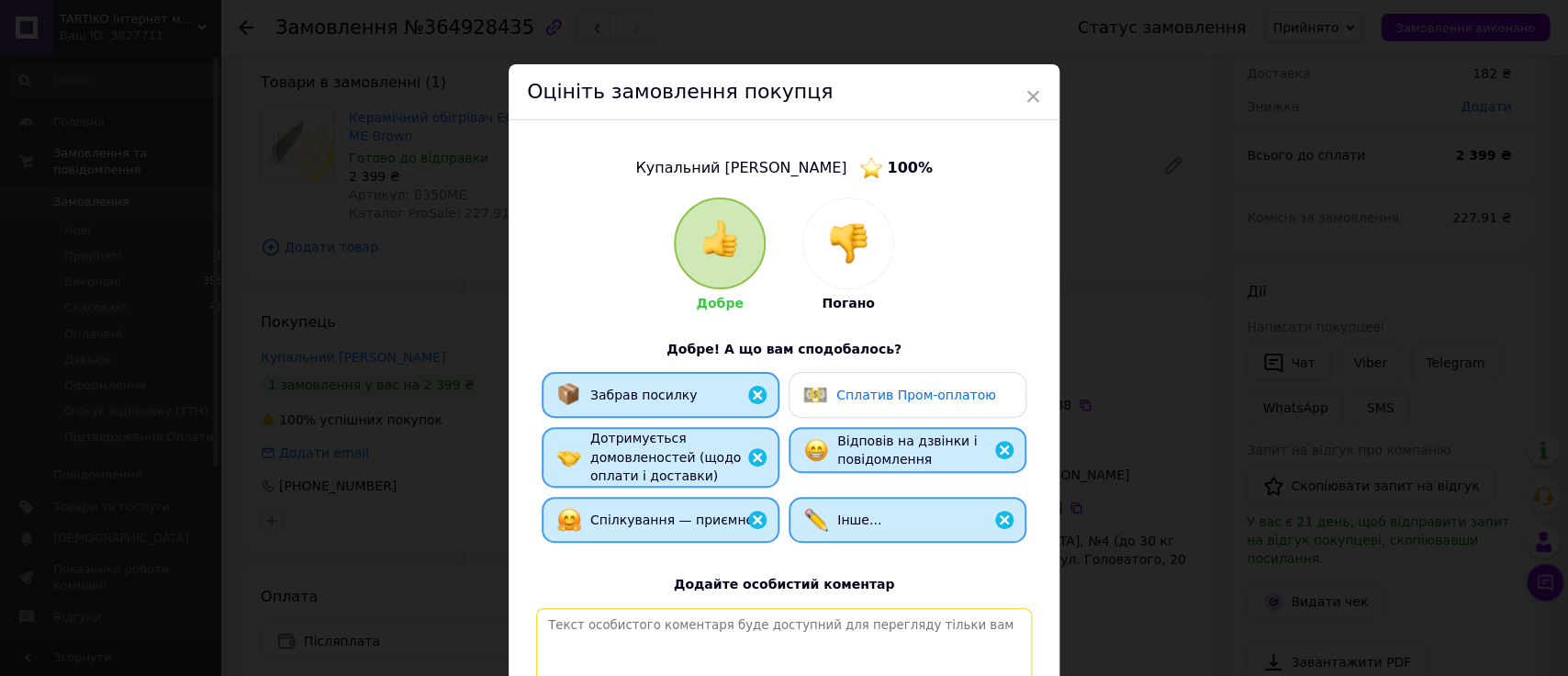
click at [767, 631] on textarea at bounding box center [784, 673] width 496 height 130
paste textarea "Лояльний та ввічливий клієнт - приємно працювати"
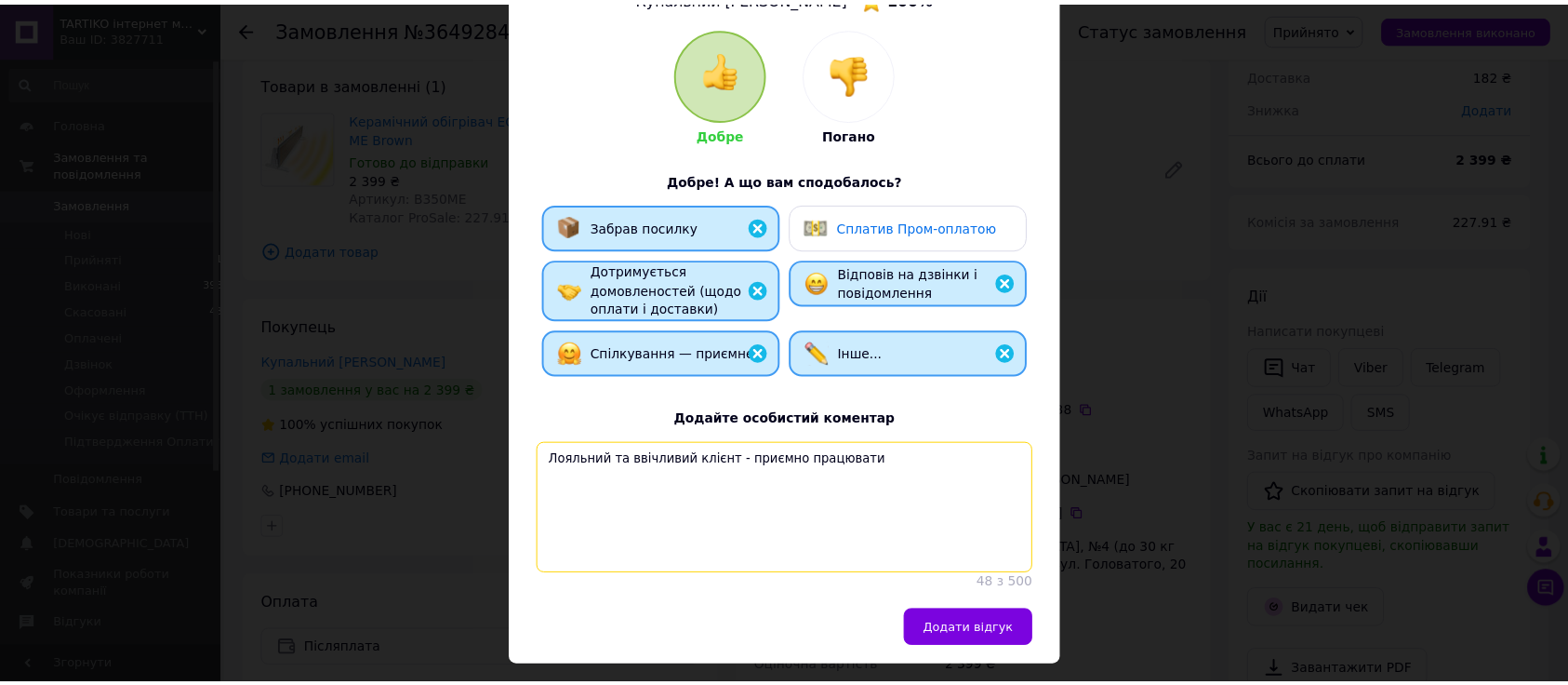
scroll to position [209, 0]
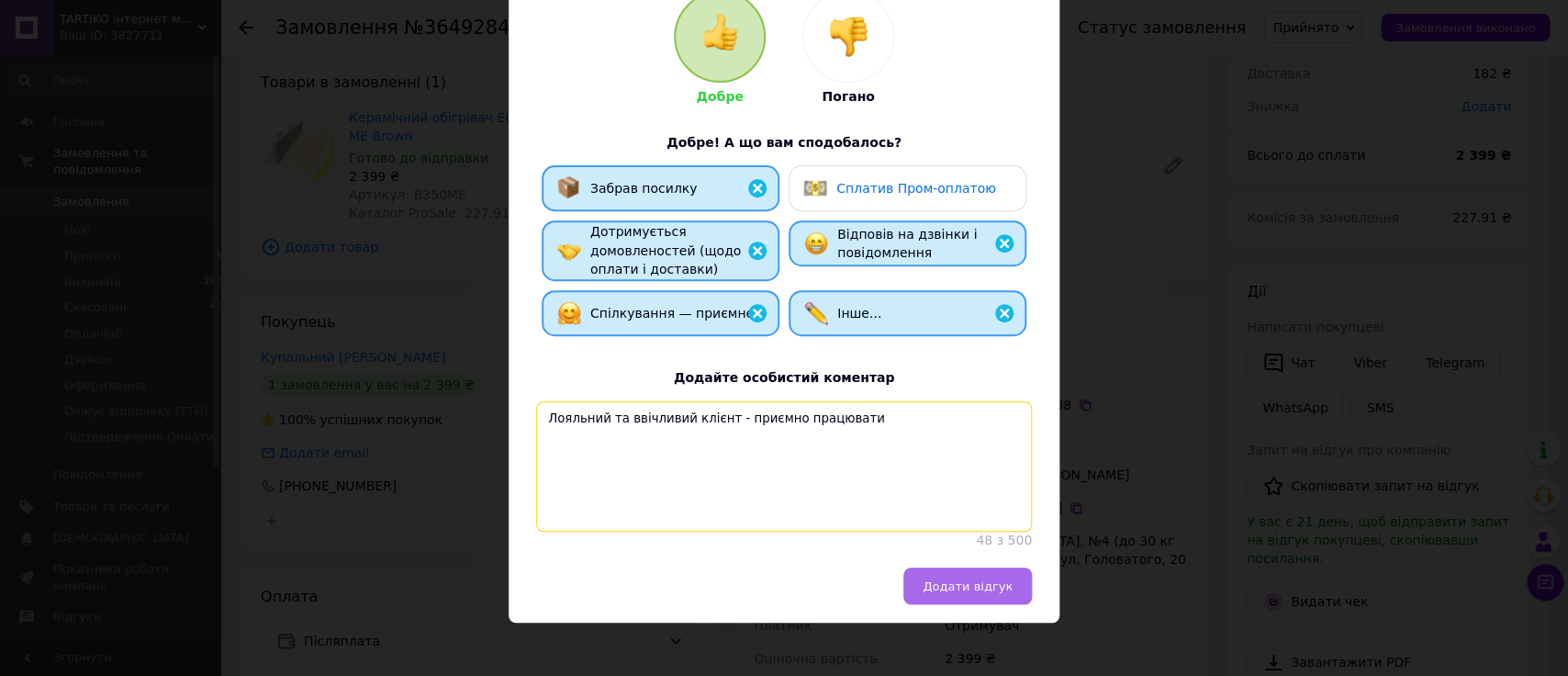
type textarea "Лояльний та ввічливий клієнт - приємно працювати"
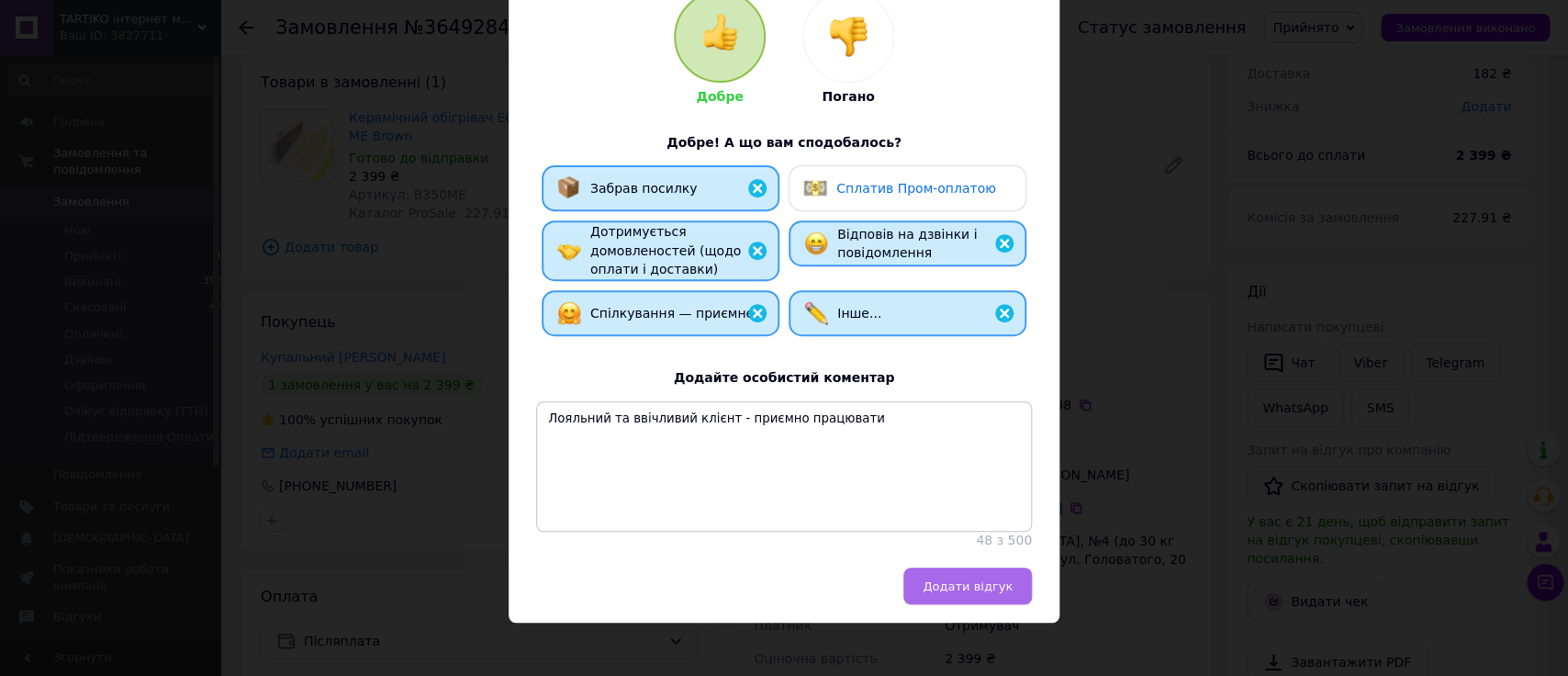
click at [956, 593] on span "Додати відгук" at bounding box center [967, 586] width 90 height 14
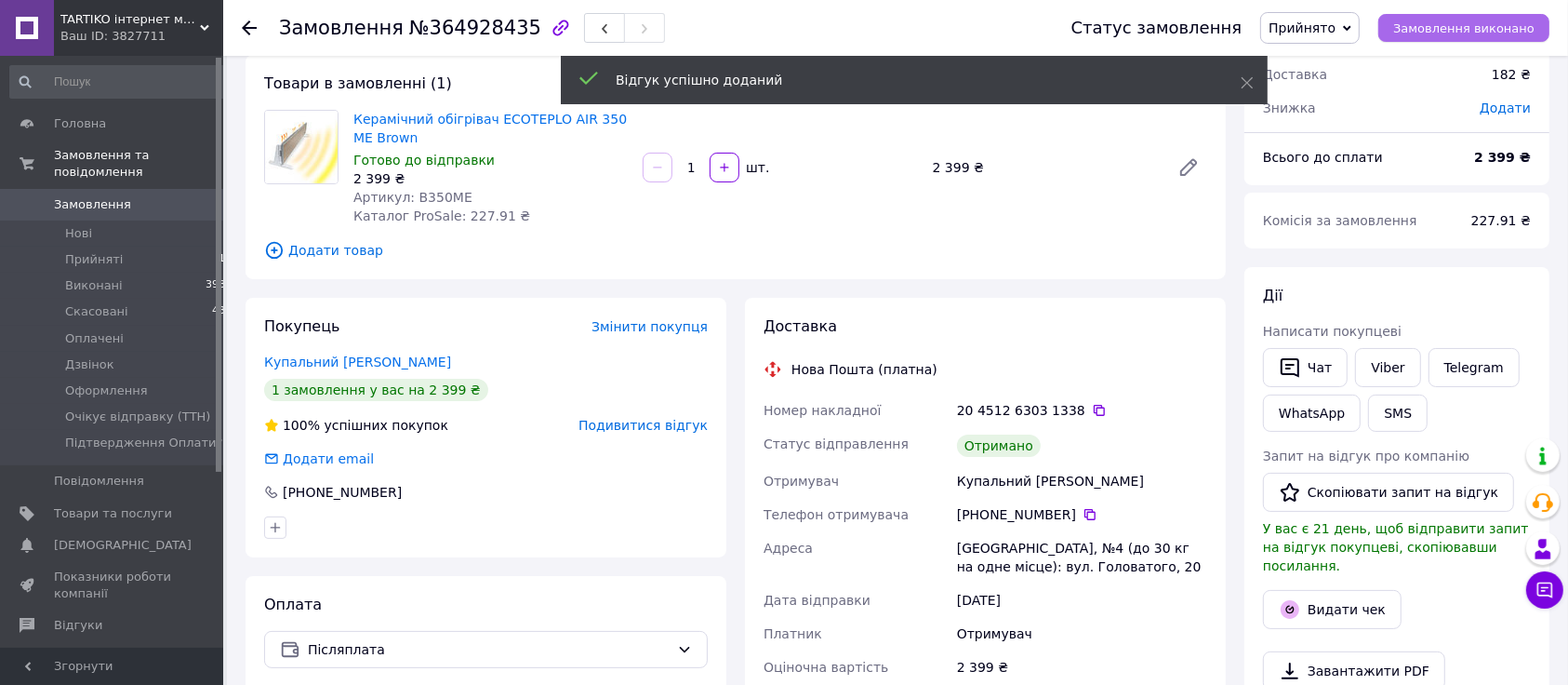
click at [1441, 37] on button "Замовлення виконано" at bounding box center [1463, 28] width 171 height 28
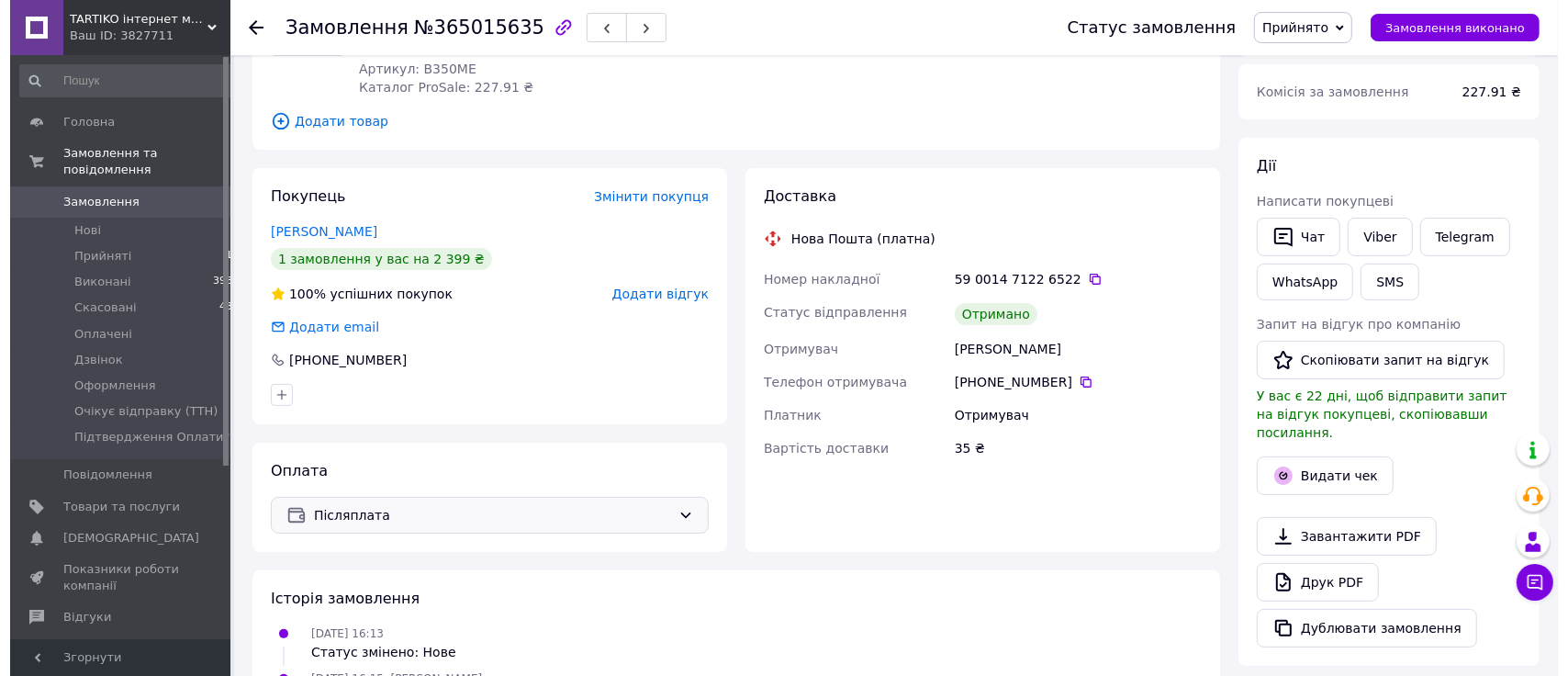
scroll to position [289, 0]
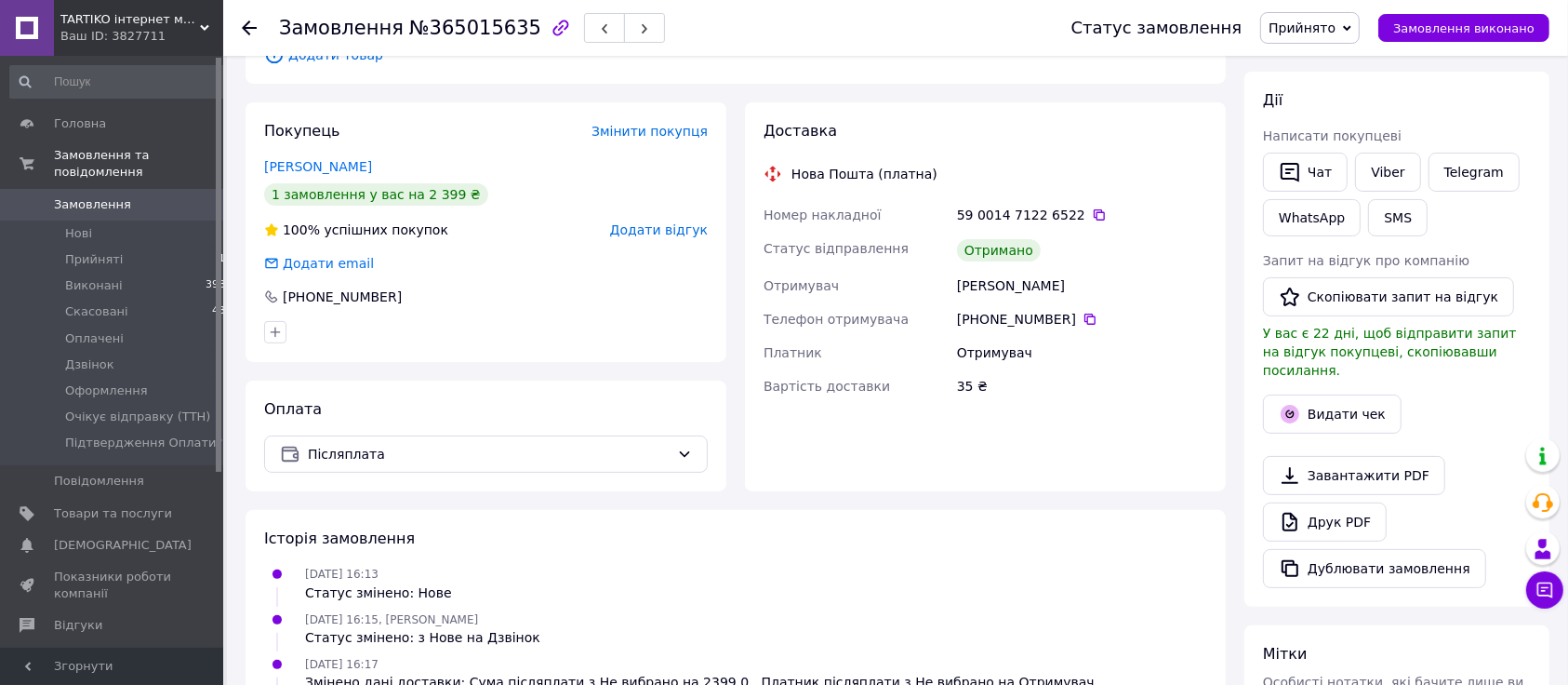
click at [684, 232] on span "Додати відгук" at bounding box center [659, 230] width 98 height 15
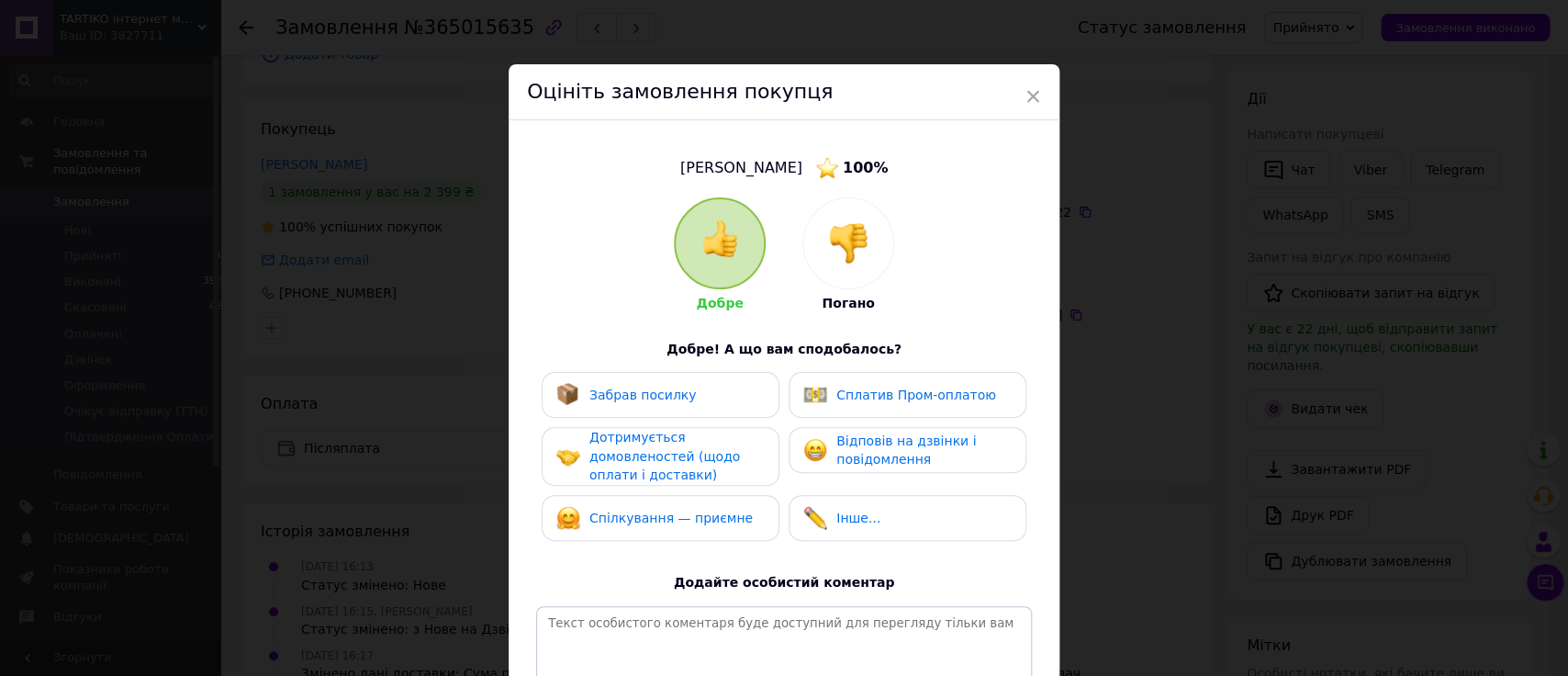
click at [689, 395] on div "Забрав посилку" at bounding box center [660, 395] width 208 height 24
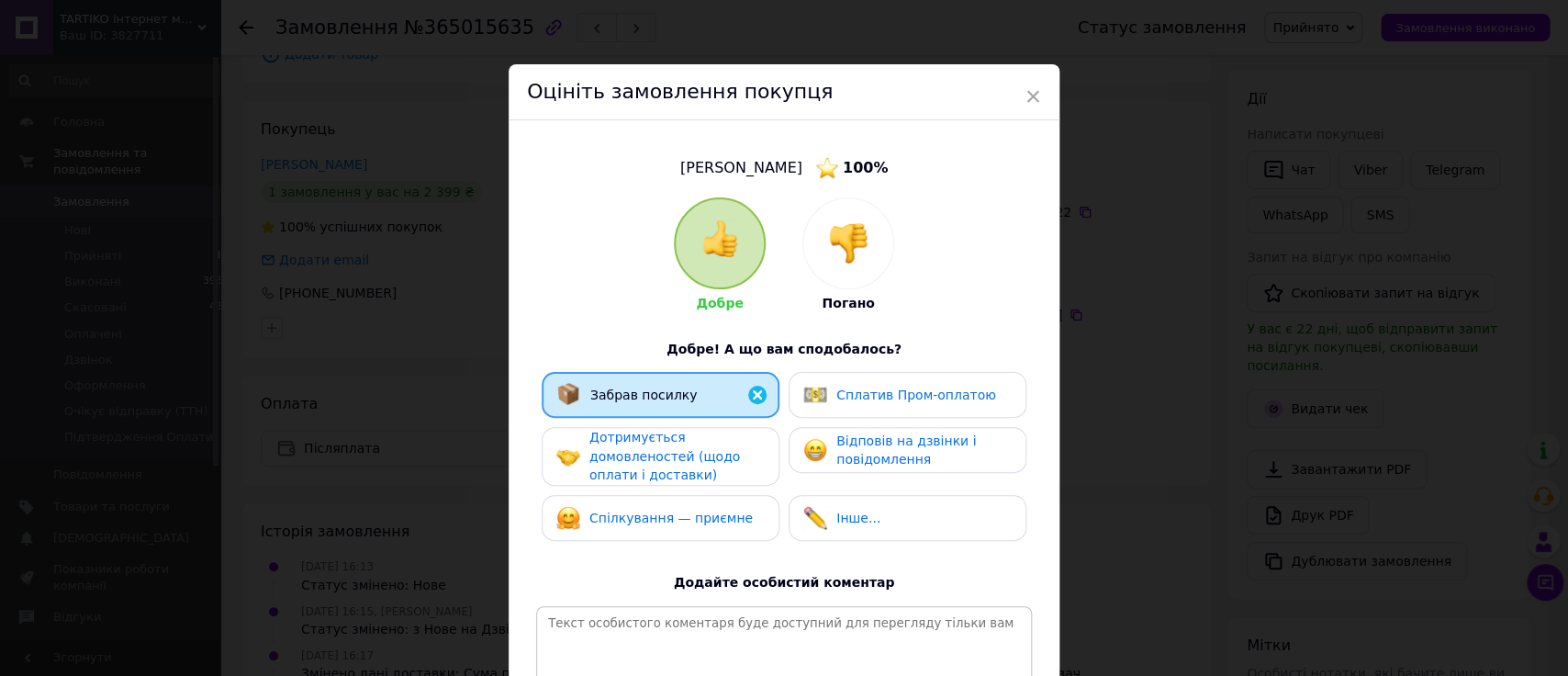
click at [692, 470] on div "Дотримується домовленостей (щодо оплати і доставки)" at bounding box center [677, 456] width 175 height 57
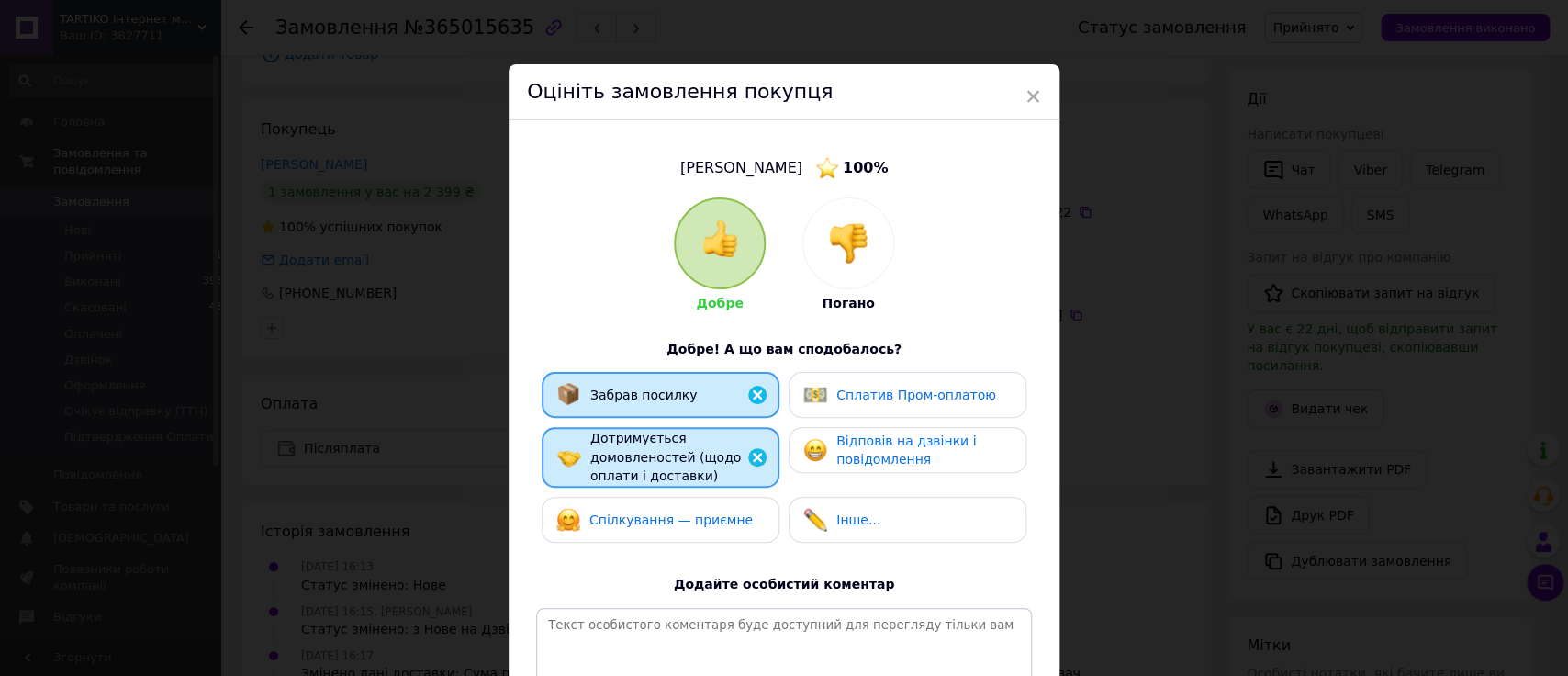
click at [696, 503] on div "Спілкування — приємне" at bounding box center [661, 519] width 238 height 46
drag, startPoint x: 837, startPoint y: 510, endPoint x: 834, endPoint y: 457, distance: 53.1
click at [837, 510] on div "Інше..." at bounding box center [858, 520] width 44 height 20
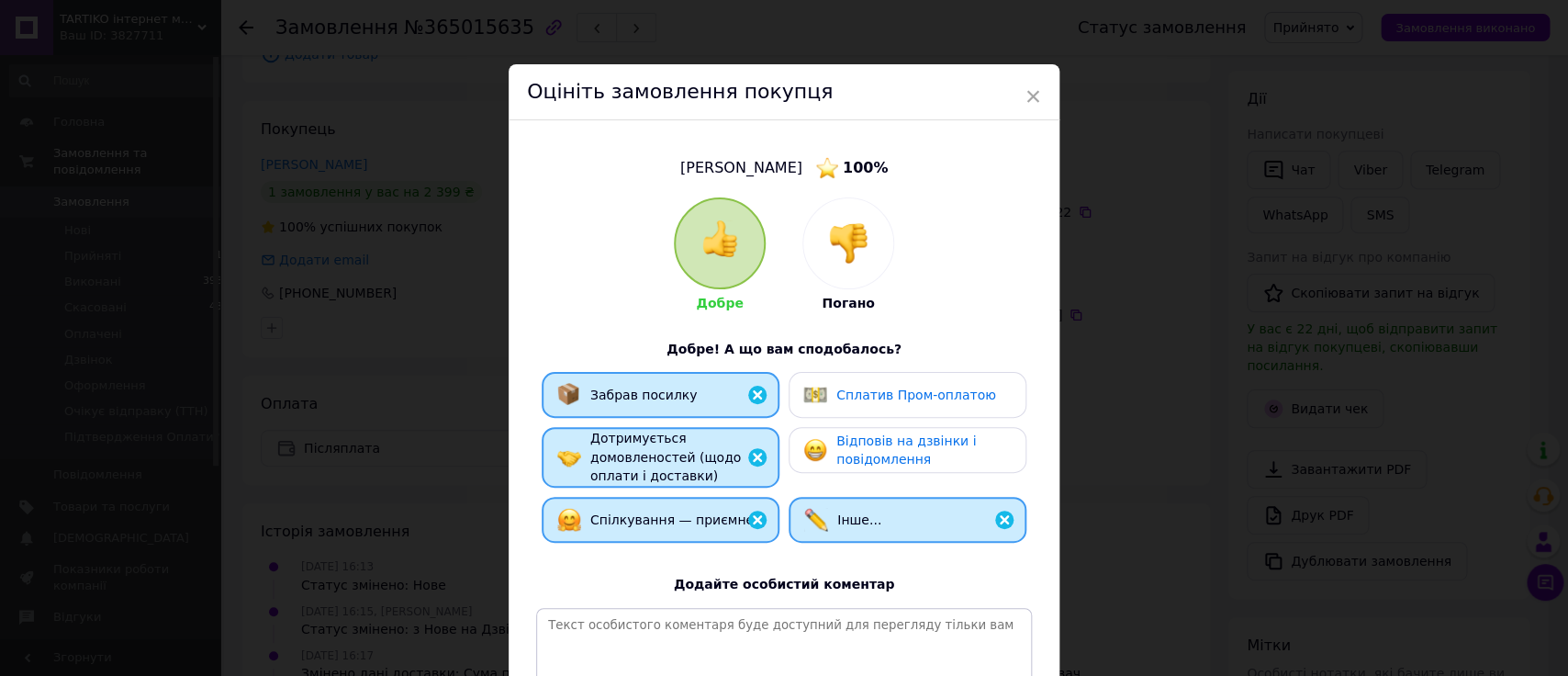
drag, startPoint x: 834, startPoint y: 446, endPoint x: 831, endPoint y: 404, distance: 42.1
click at [837, 444] on span "Відповів на дзвінки і повідомлення" at bounding box center [907, 450] width 140 height 34
click at [837, 402] on span "Сплатив Пром-оплатою" at bounding box center [917, 395] width 160 height 15
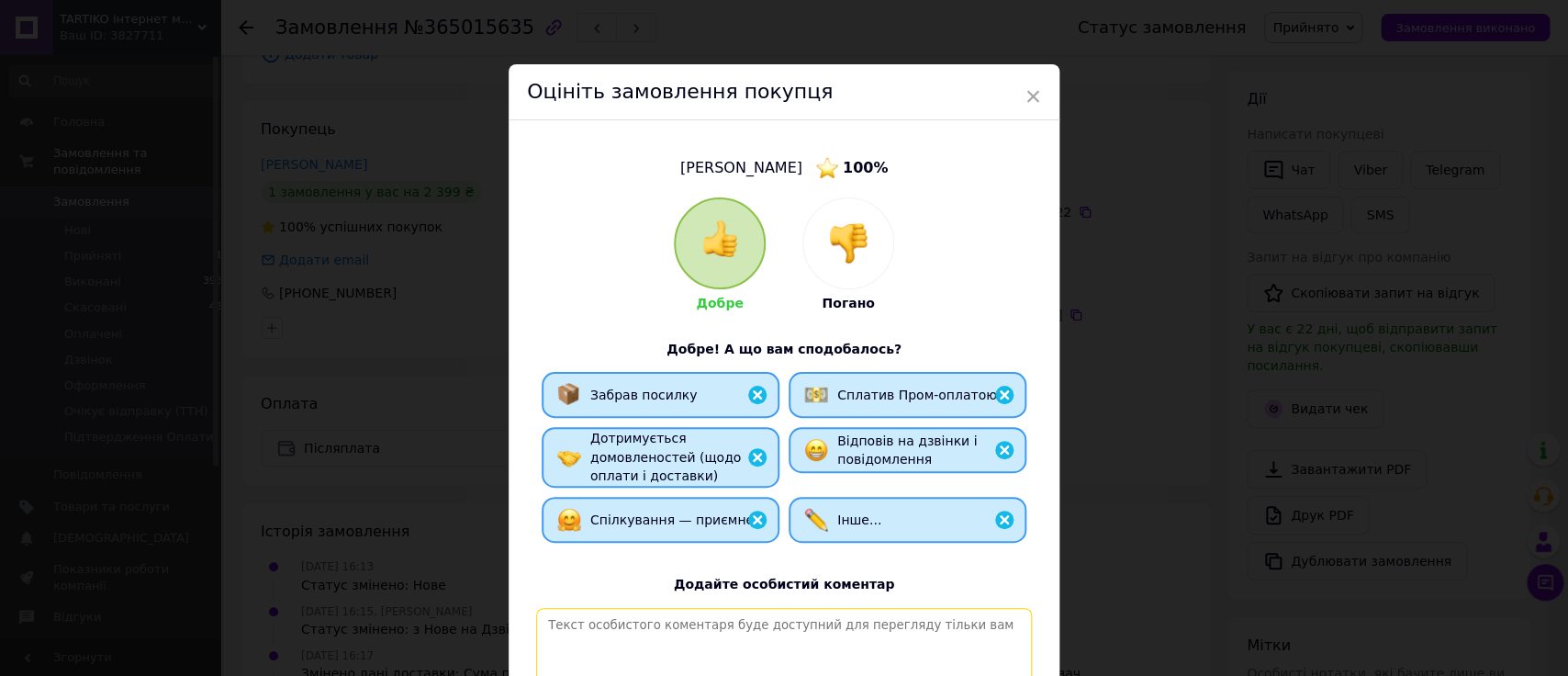
click at [792, 611] on textarea at bounding box center [784, 673] width 496 height 130
paste textarea "Лояльний та ввічливий клієнт - приємно працювати"
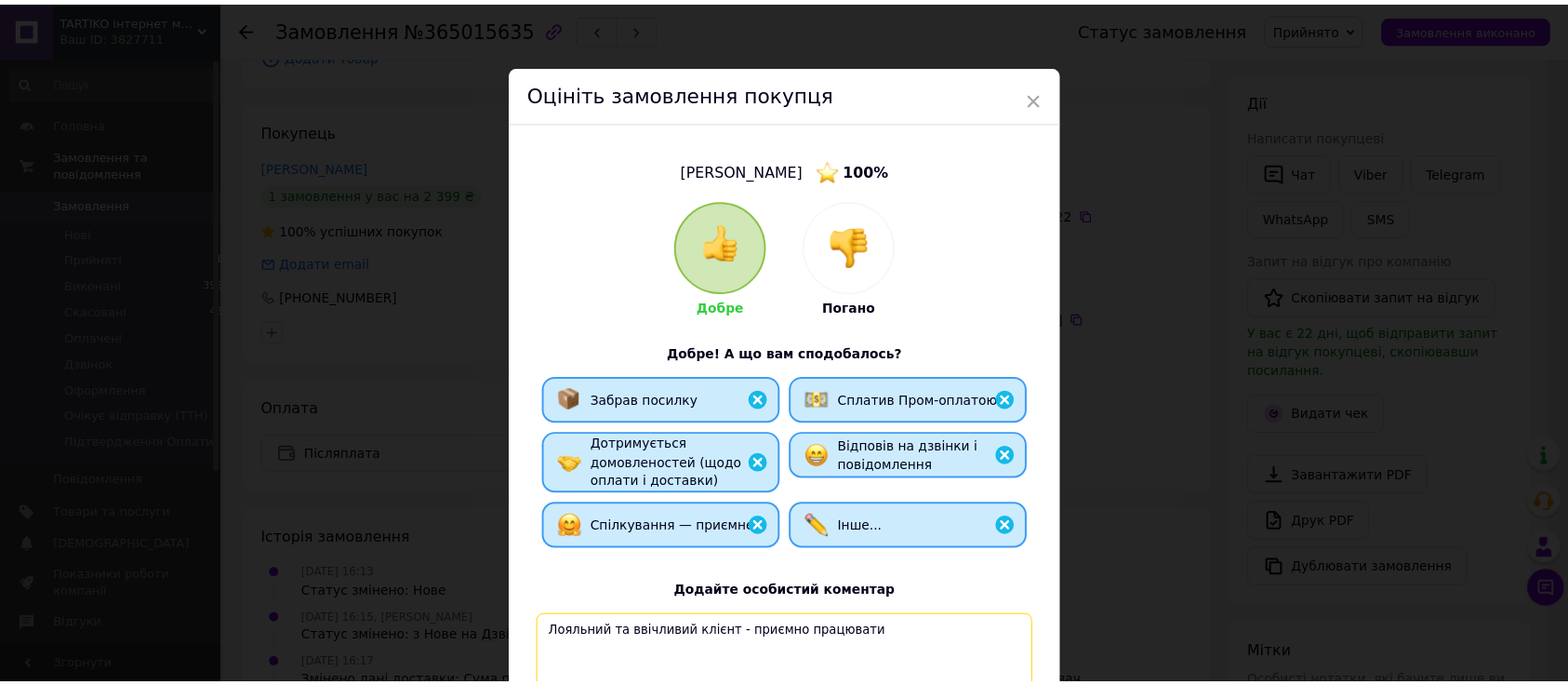
scroll to position [263, 0]
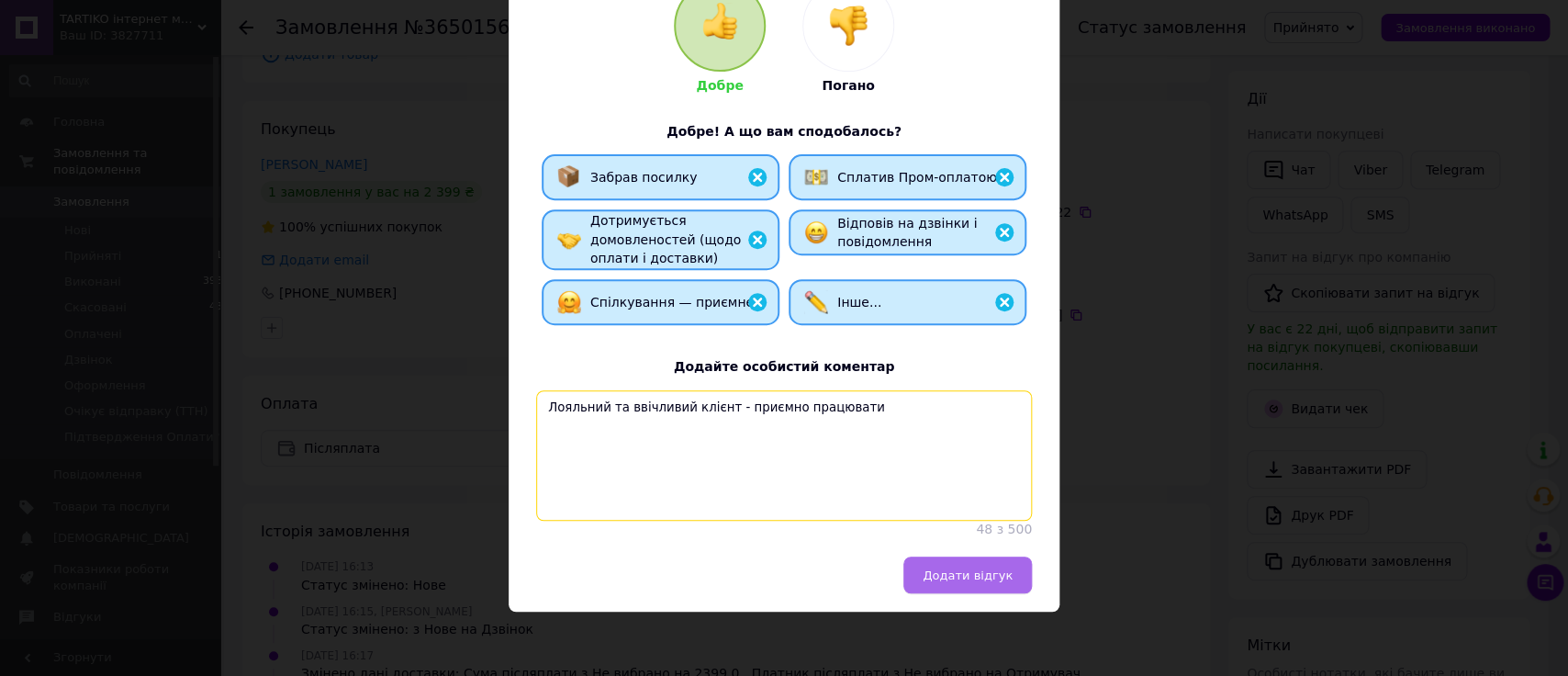
type textarea "Лояльний та ввічливий клієнт - приємно працювати"
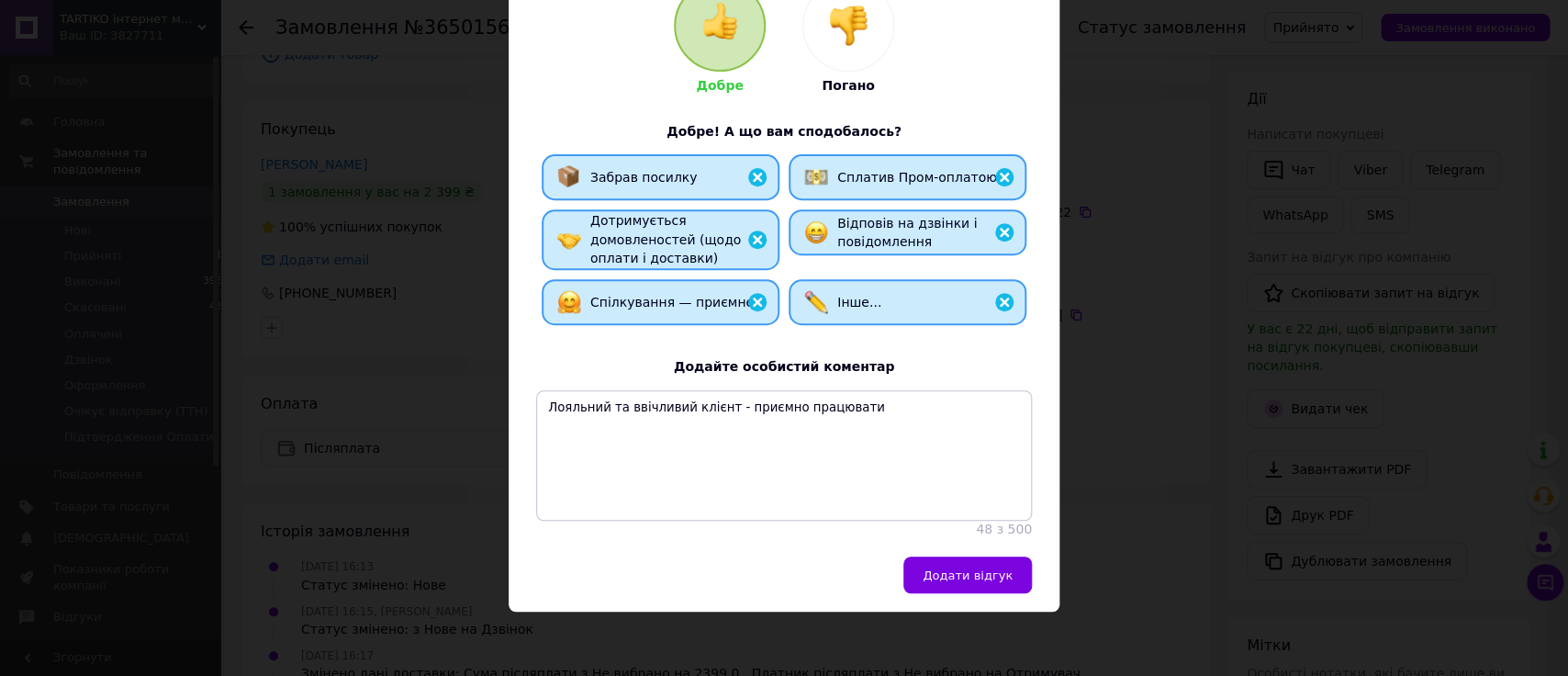
click at [972, 586] on button "Додати відгук" at bounding box center [968, 574] width 128 height 36
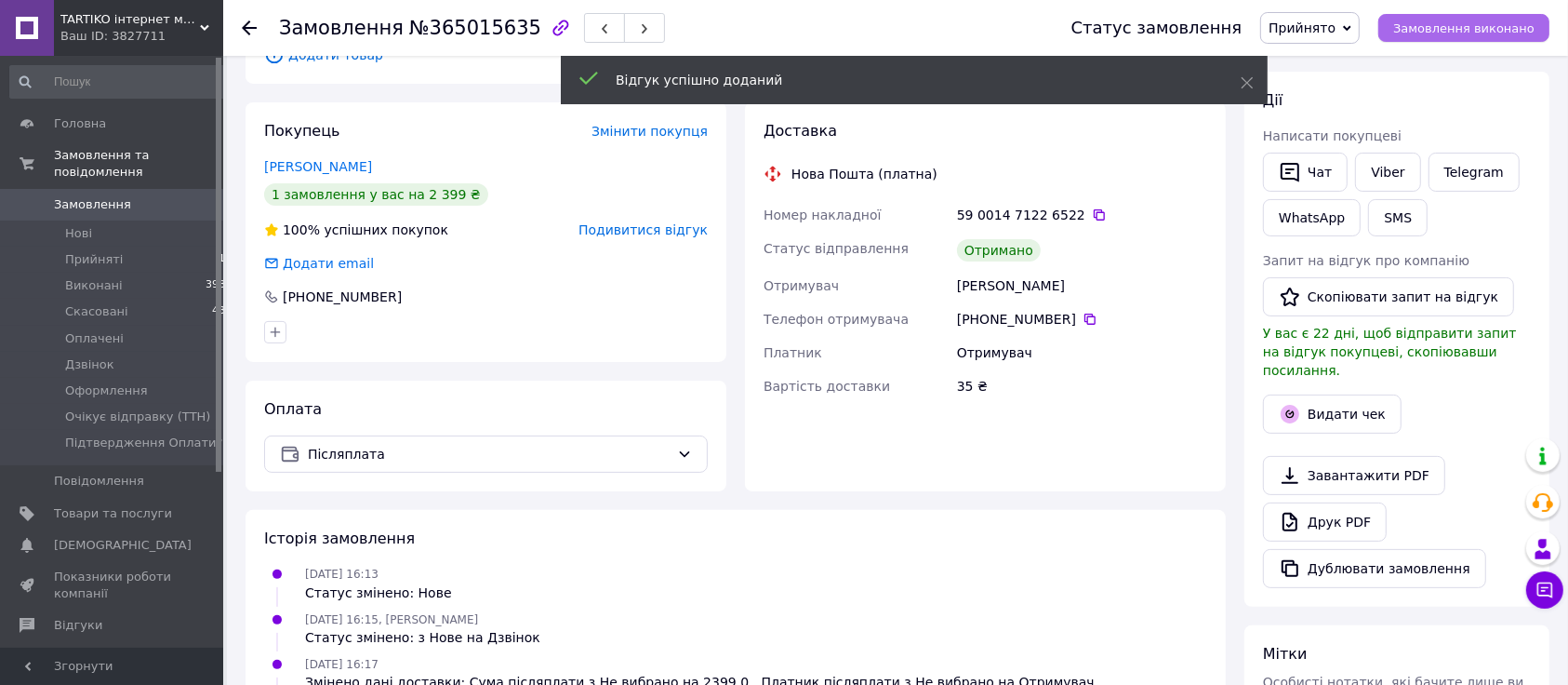
click at [1437, 33] on span "Замовлення виконано" at bounding box center [1463, 28] width 141 height 14
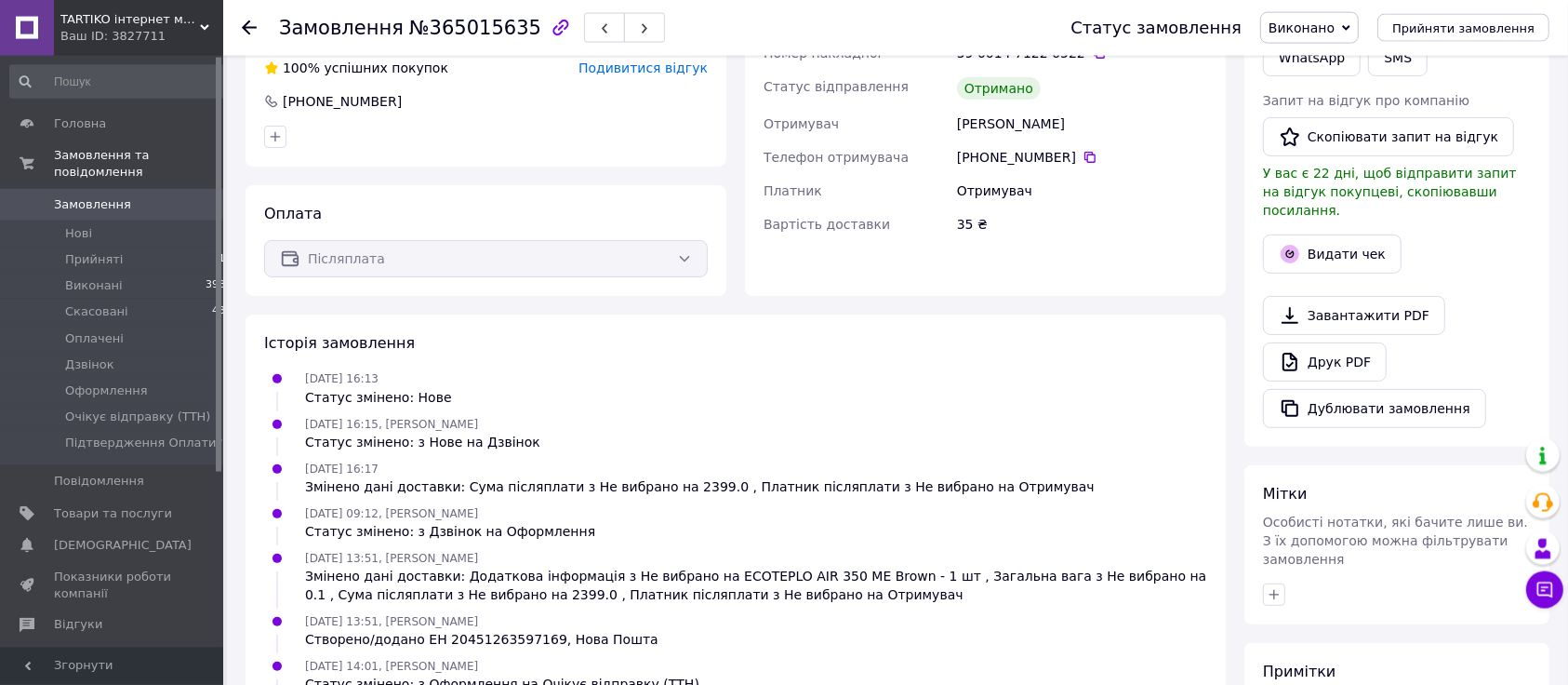
scroll to position [195, 0]
